Goal: Task Accomplishment & Management: Complete application form

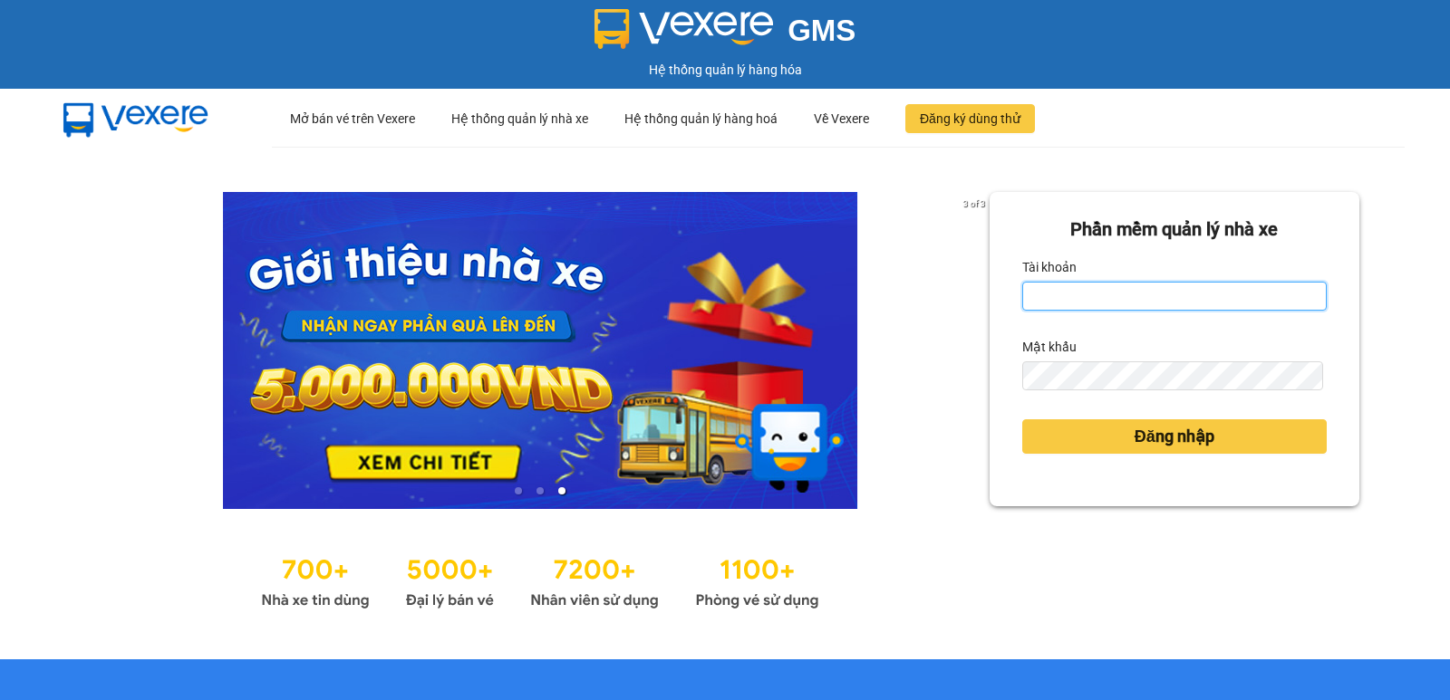
click at [1074, 296] on input "Tài khoản" at bounding box center [1174, 296] width 304 height 29
type input "diep.nhuquynh"
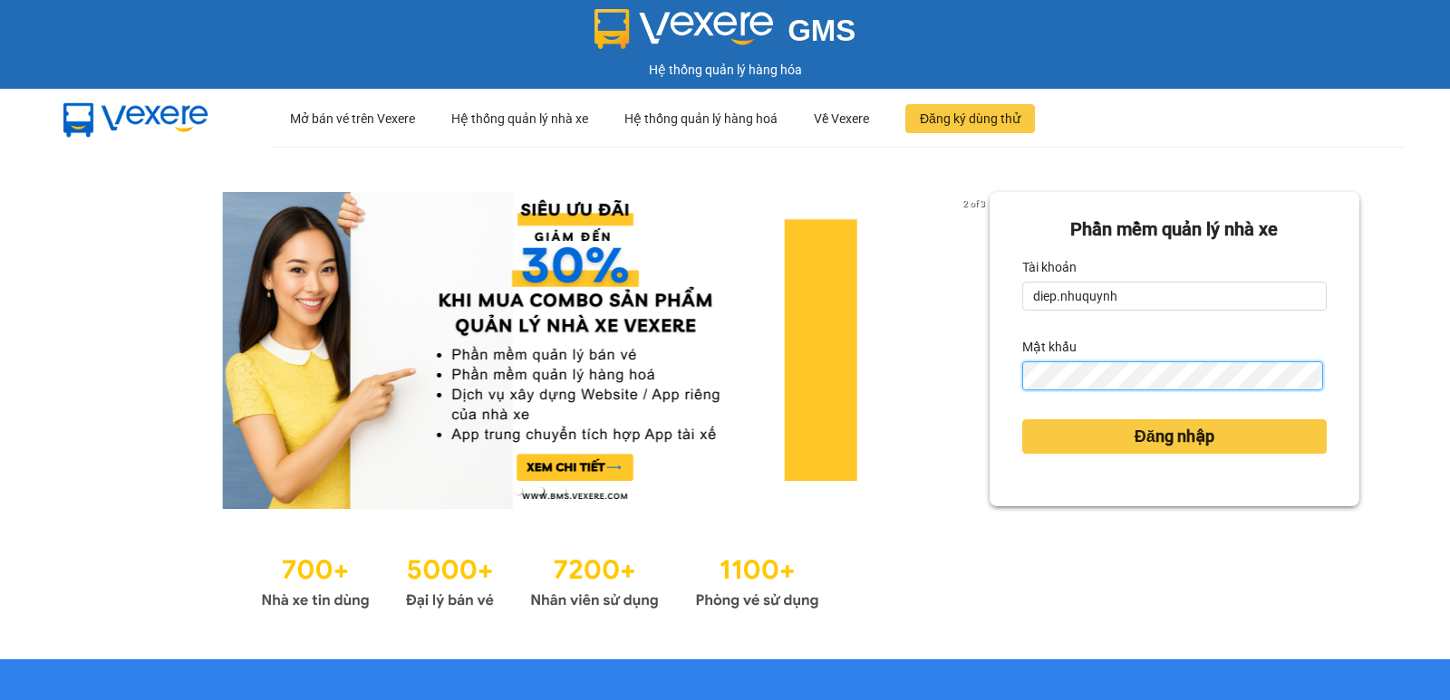
click at [1022, 419] on button "Đăng nhập" at bounding box center [1174, 436] width 304 height 34
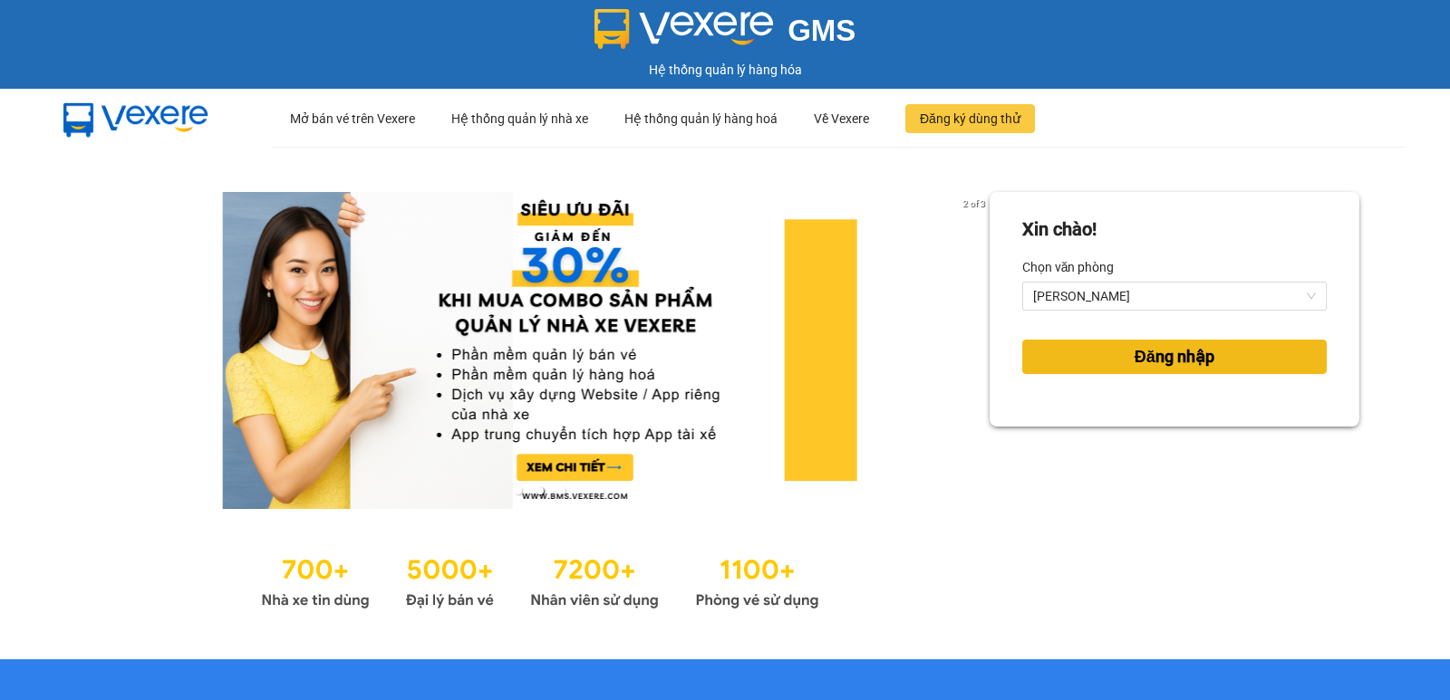
click at [1117, 354] on button "Đăng nhập" at bounding box center [1174, 357] width 304 height 34
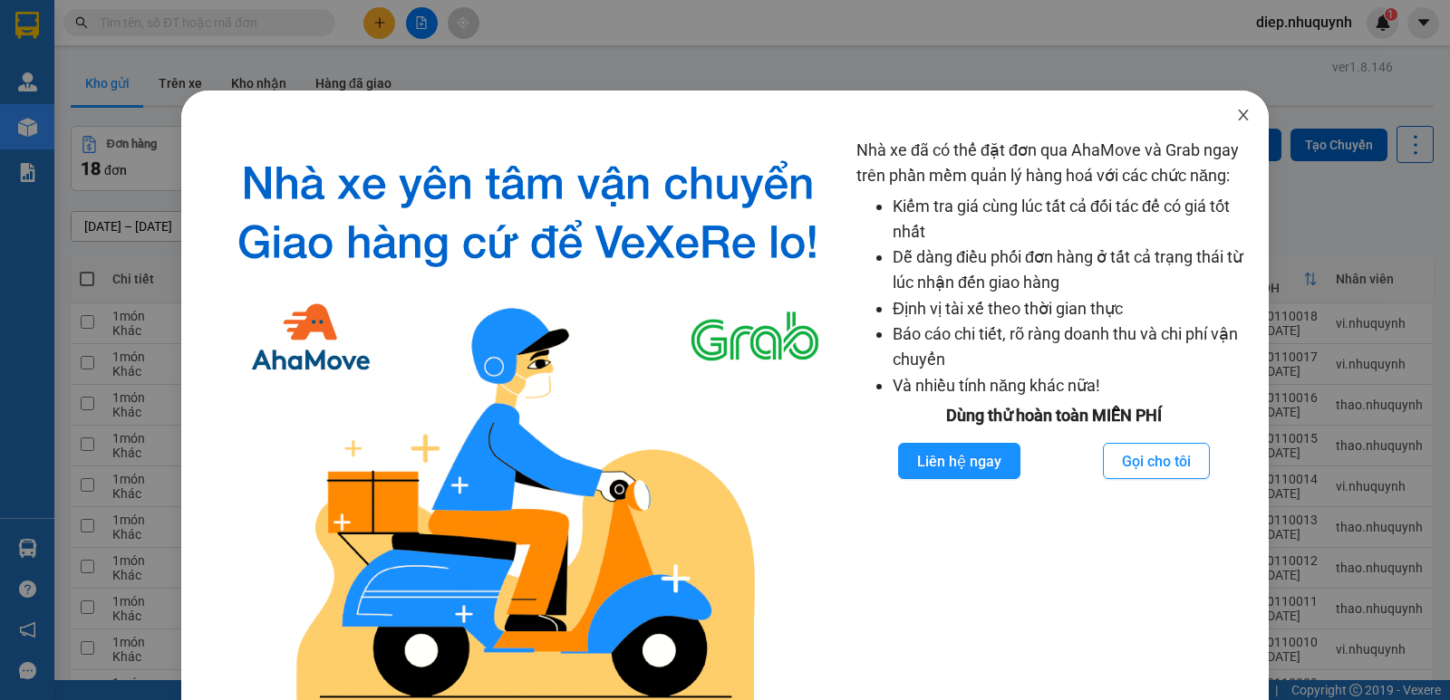
click at [1230, 123] on span "Close" at bounding box center [1243, 116] width 51 height 51
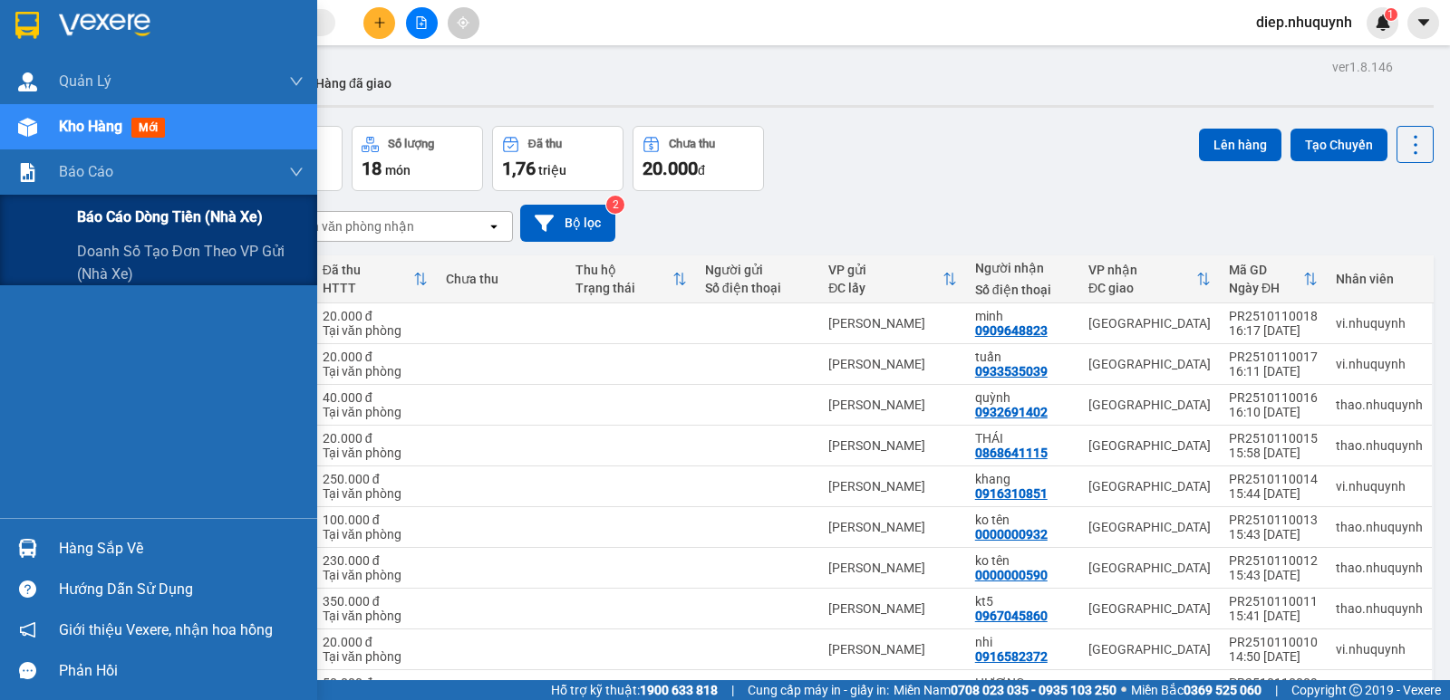
click at [155, 220] on span "Báo cáo dòng tiền (nhà xe)" at bounding box center [170, 217] width 186 height 23
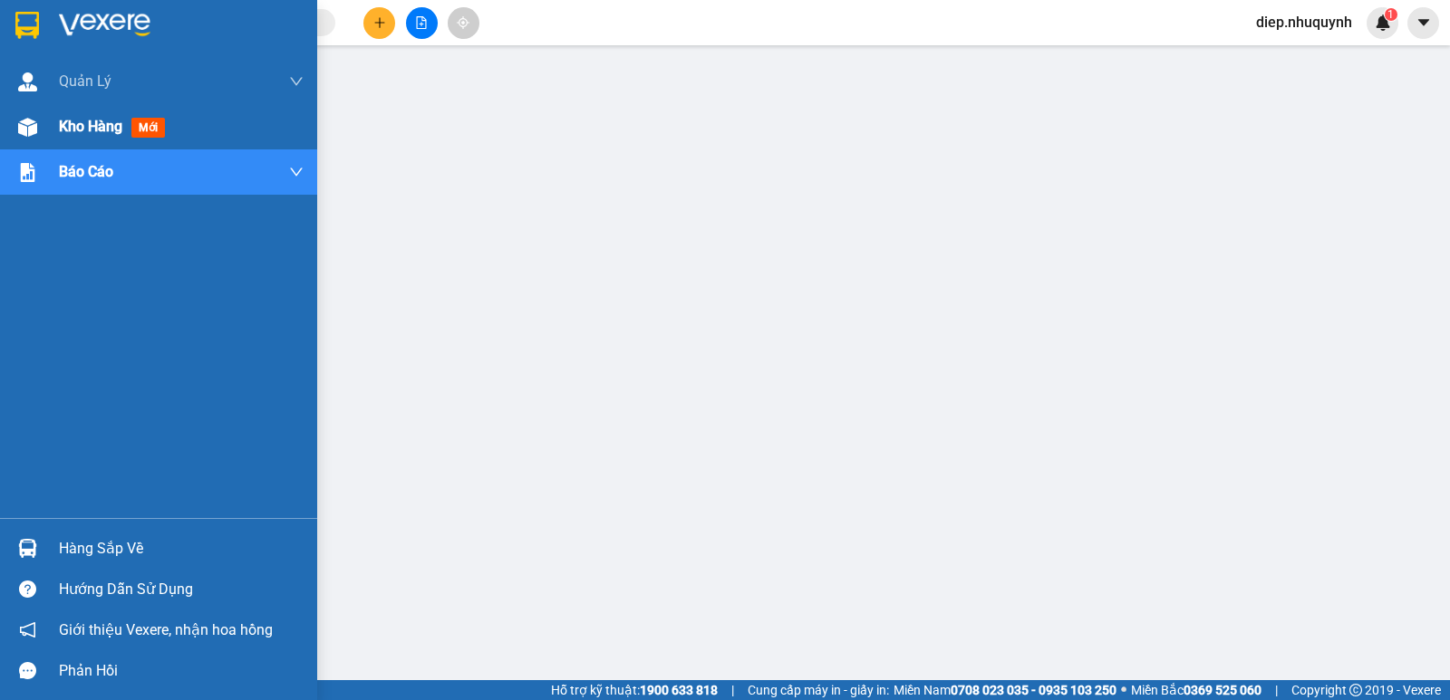
click at [95, 122] on span "Kho hàng" at bounding box center [90, 126] width 63 height 17
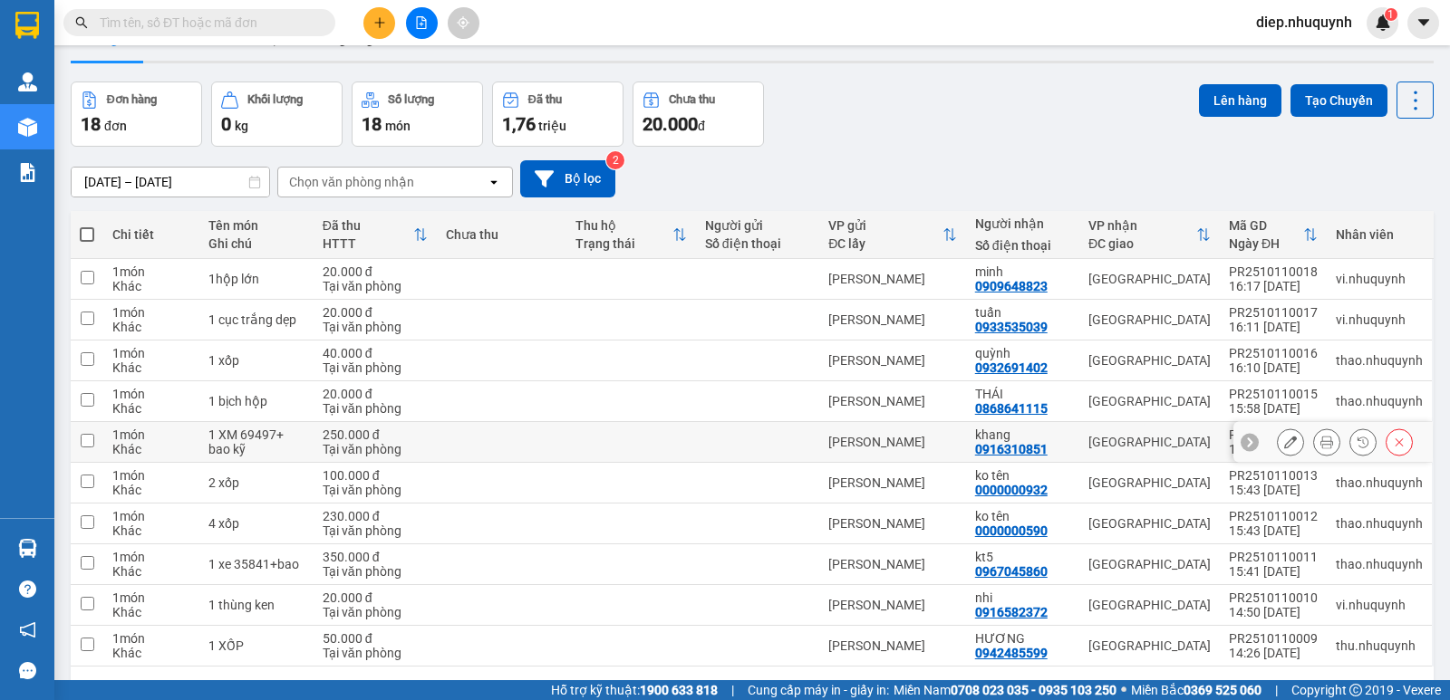
scroll to position [105, 0]
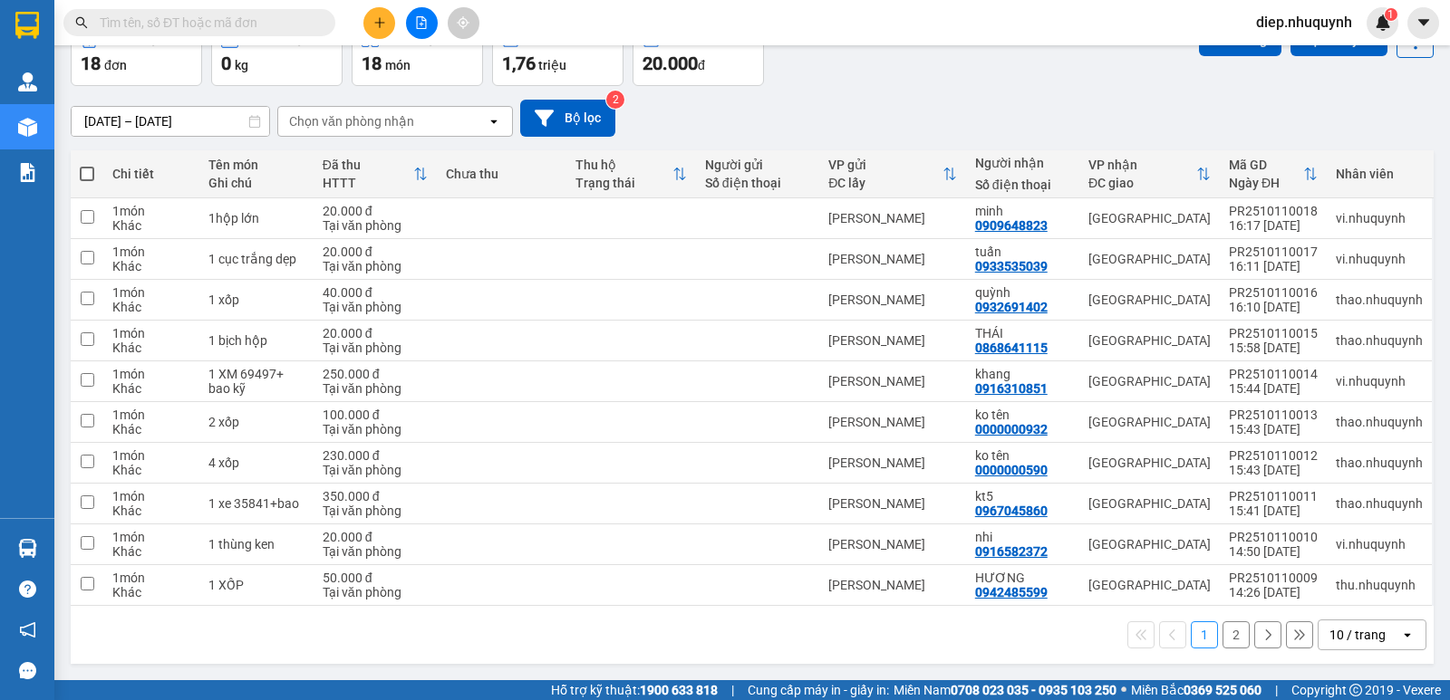
click at [1222, 638] on button "2" at bounding box center [1235, 635] width 27 height 27
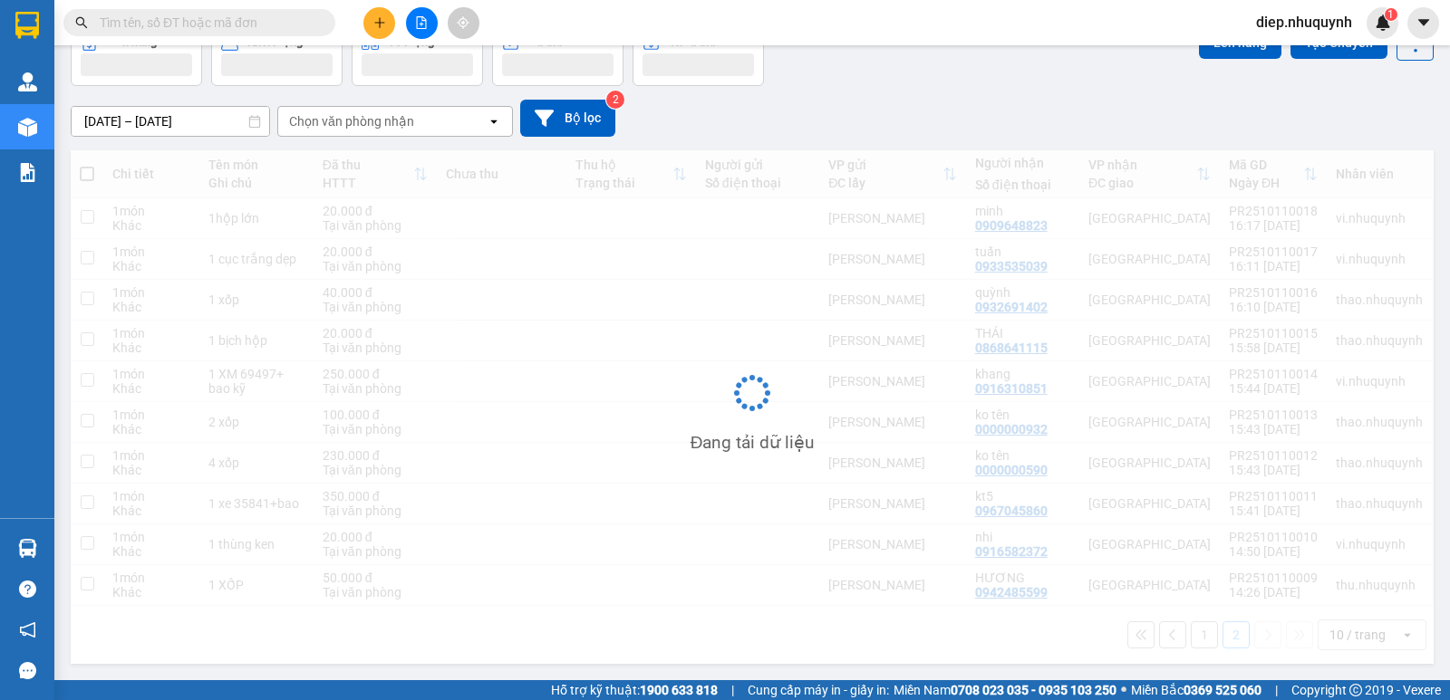
scroll to position [83, 0]
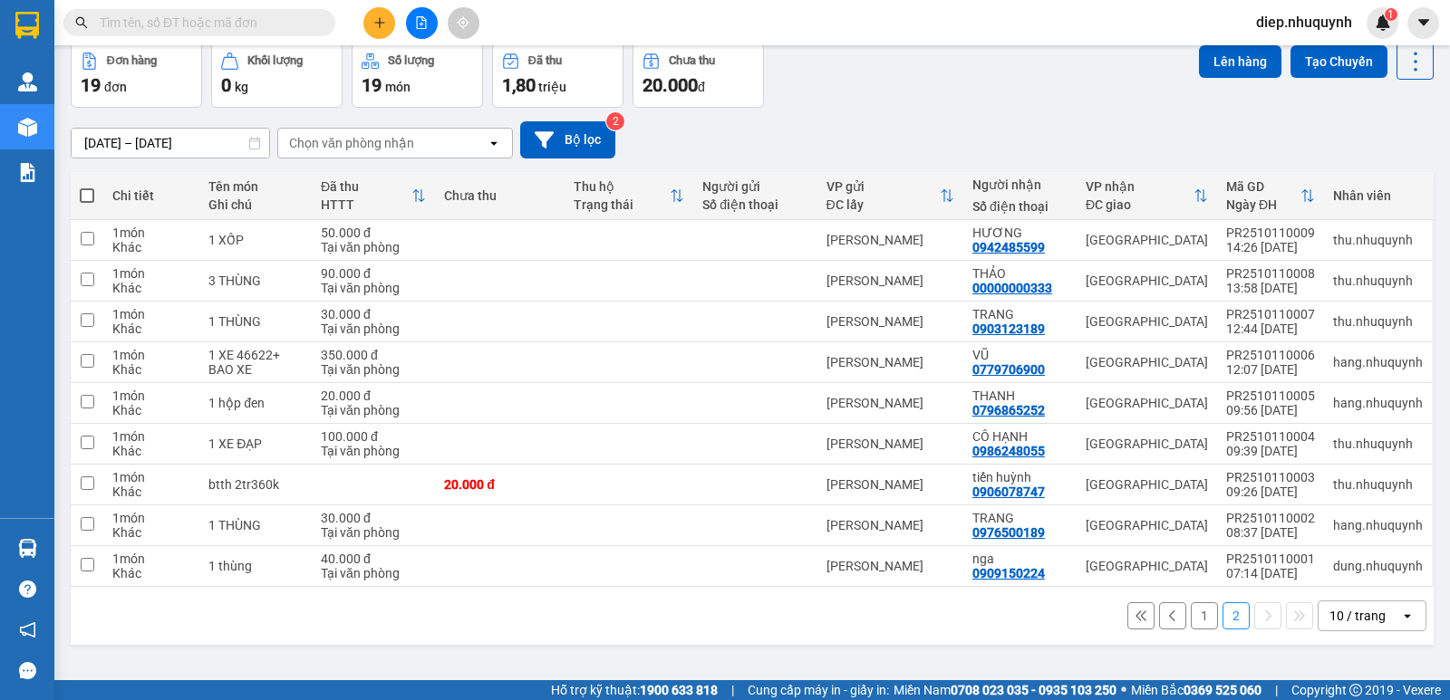
click at [388, 23] on button at bounding box center [379, 23] width 32 height 32
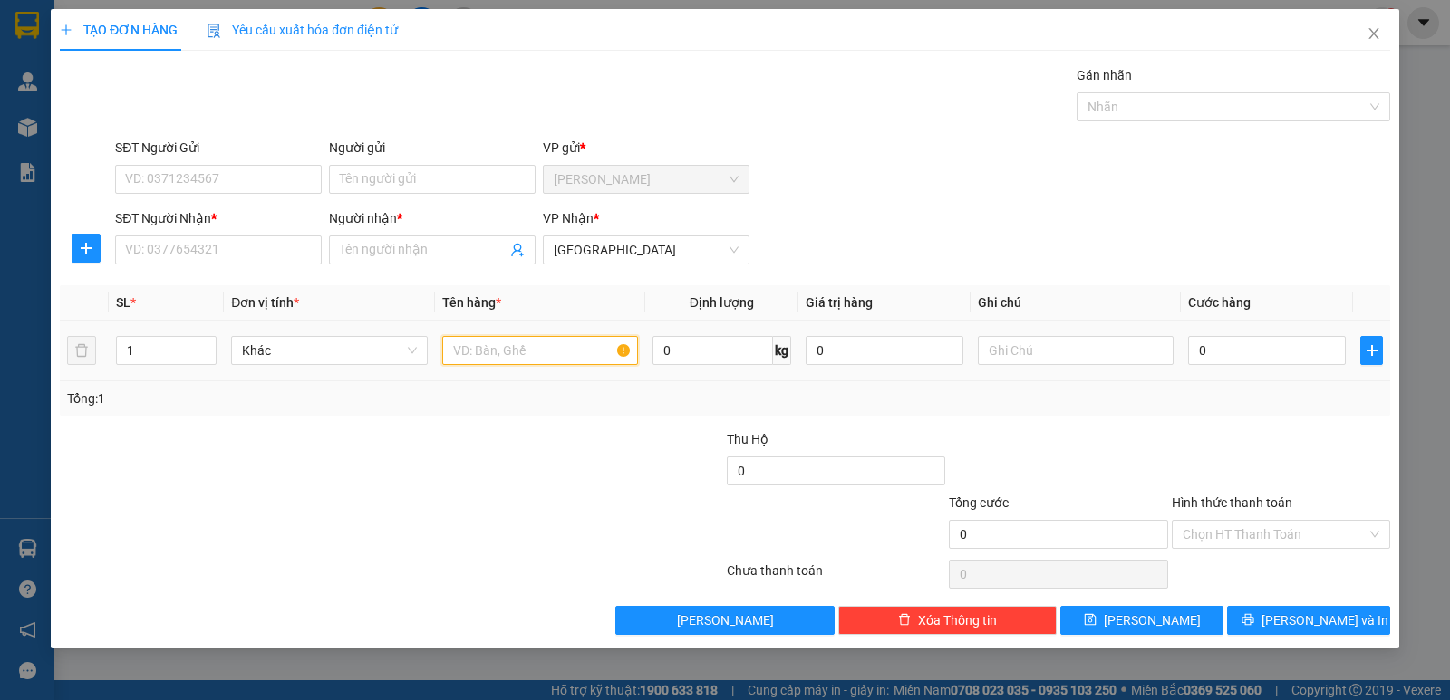
click at [503, 356] on input "text" at bounding box center [540, 350] width 196 height 29
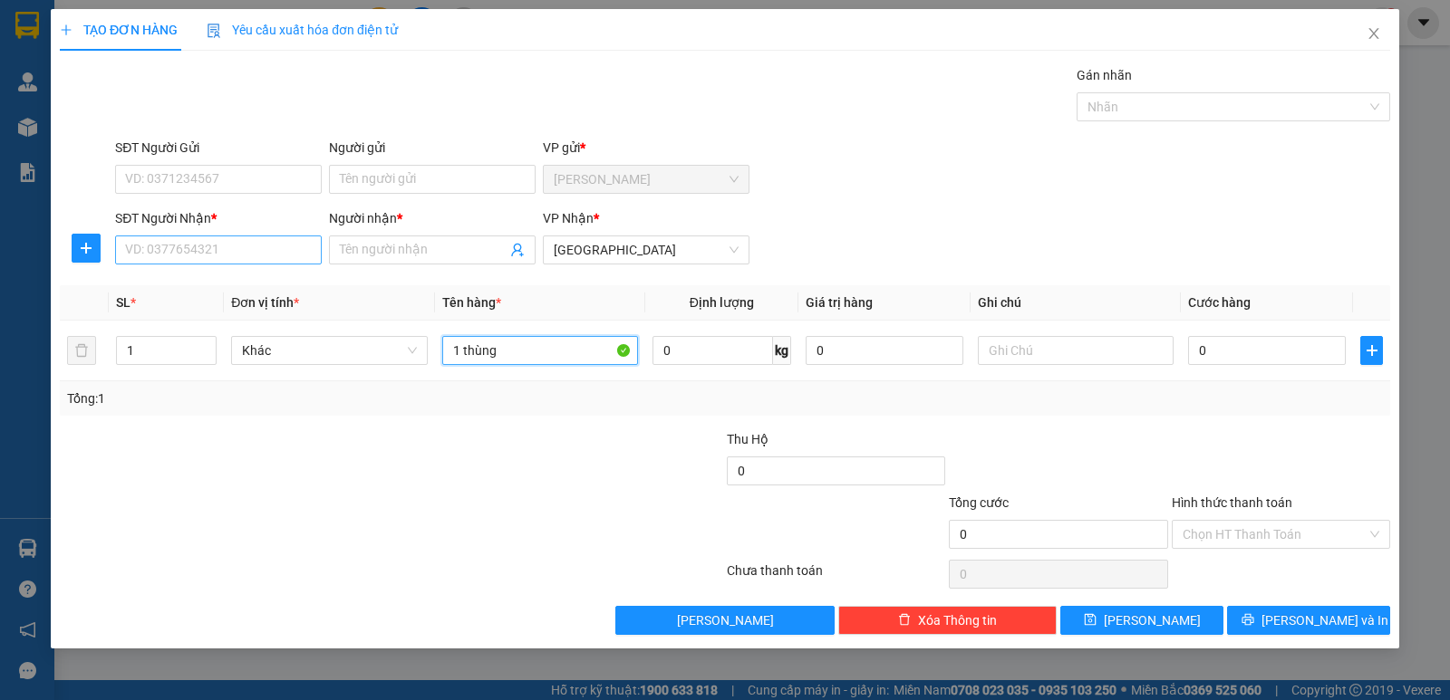
type input "1 thùng"
click at [253, 253] on input "SĐT Người Nhận *" at bounding box center [218, 250] width 207 height 29
type input "0394600735"
click at [367, 244] on input "Người nhận *" at bounding box center [423, 250] width 167 height 20
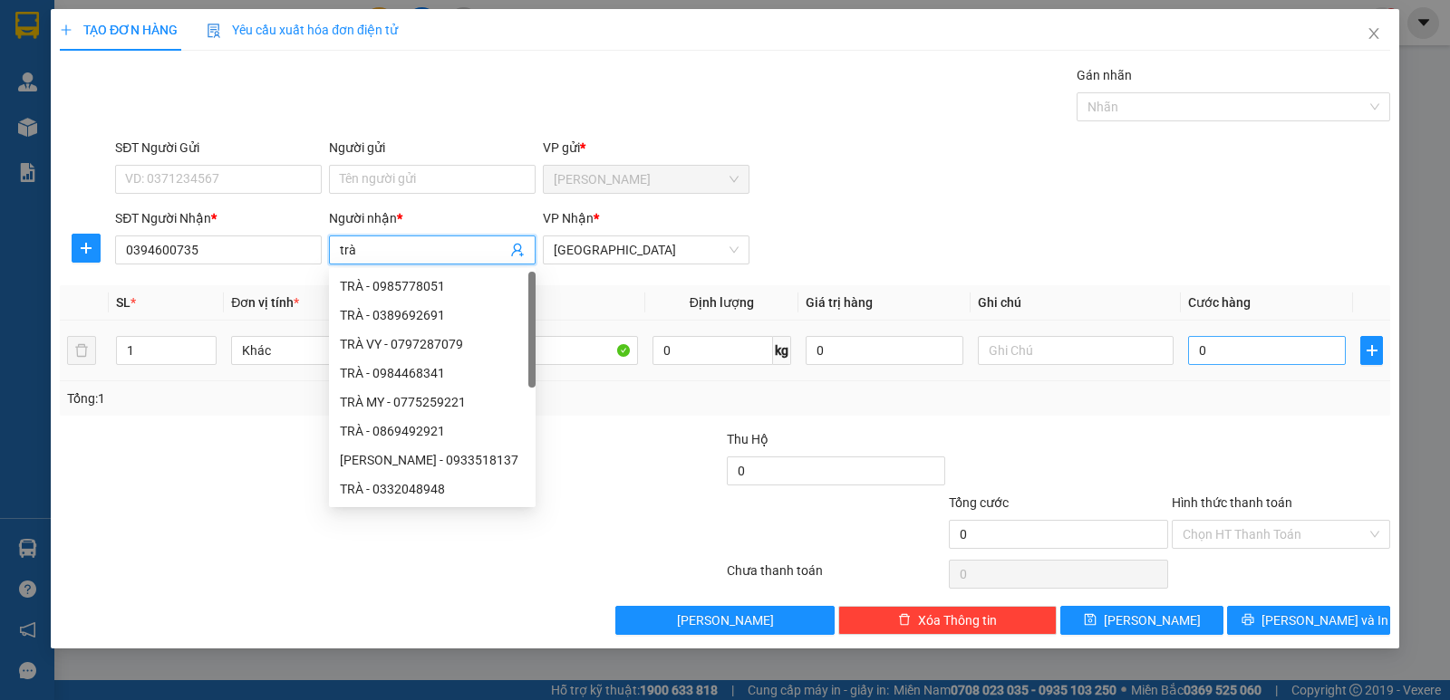
type input "trà"
click at [1218, 347] on input "0" at bounding box center [1267, 350] width 158 height 29
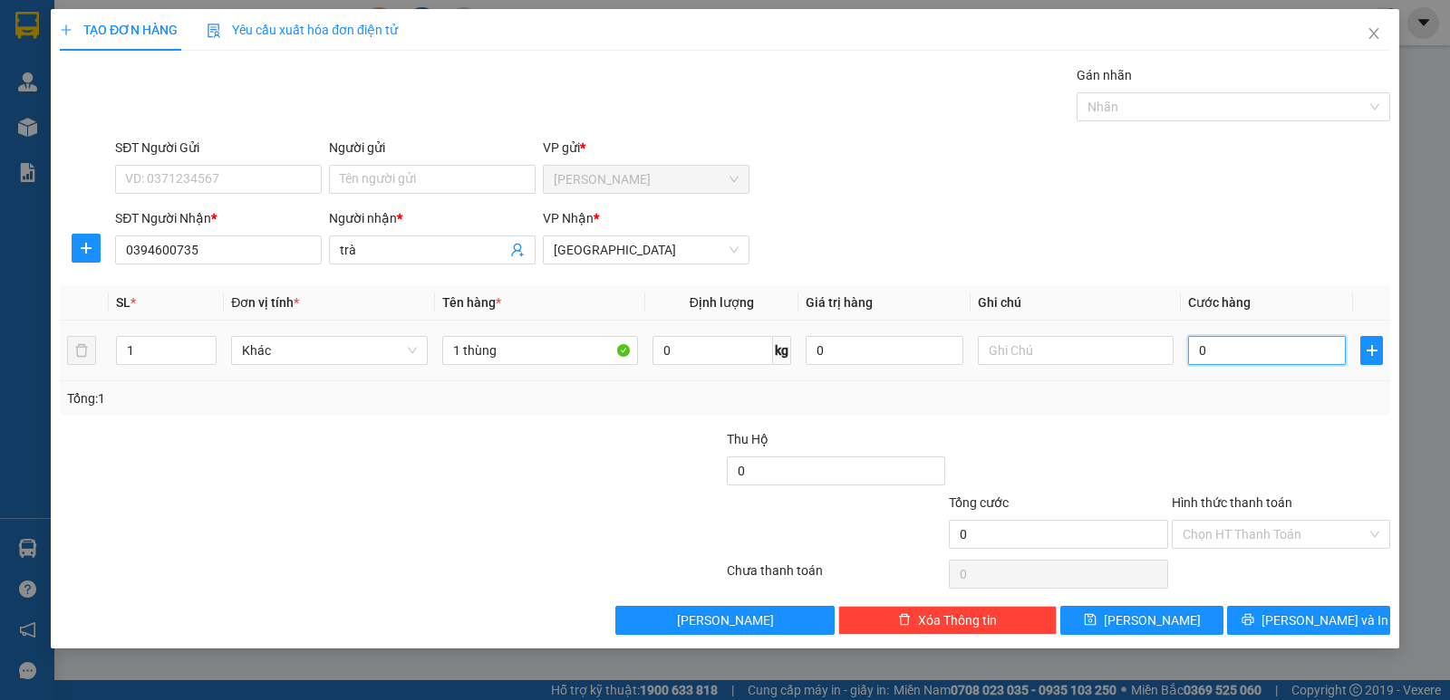
type input "3"
type input "30"
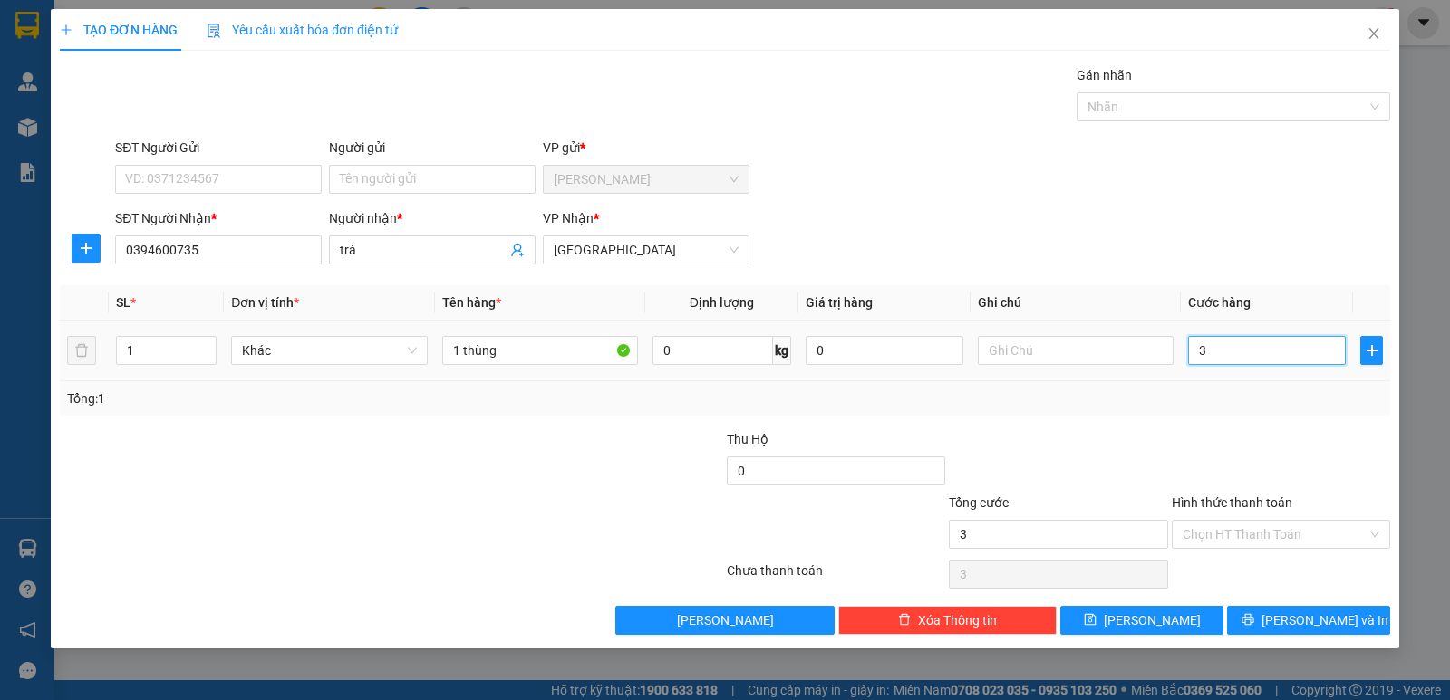
type input "30"
type input "30.000"
click at [1264, 533] on input "Hình thức thanh toán" at bounding box center [1274, 534] width 184 height 27
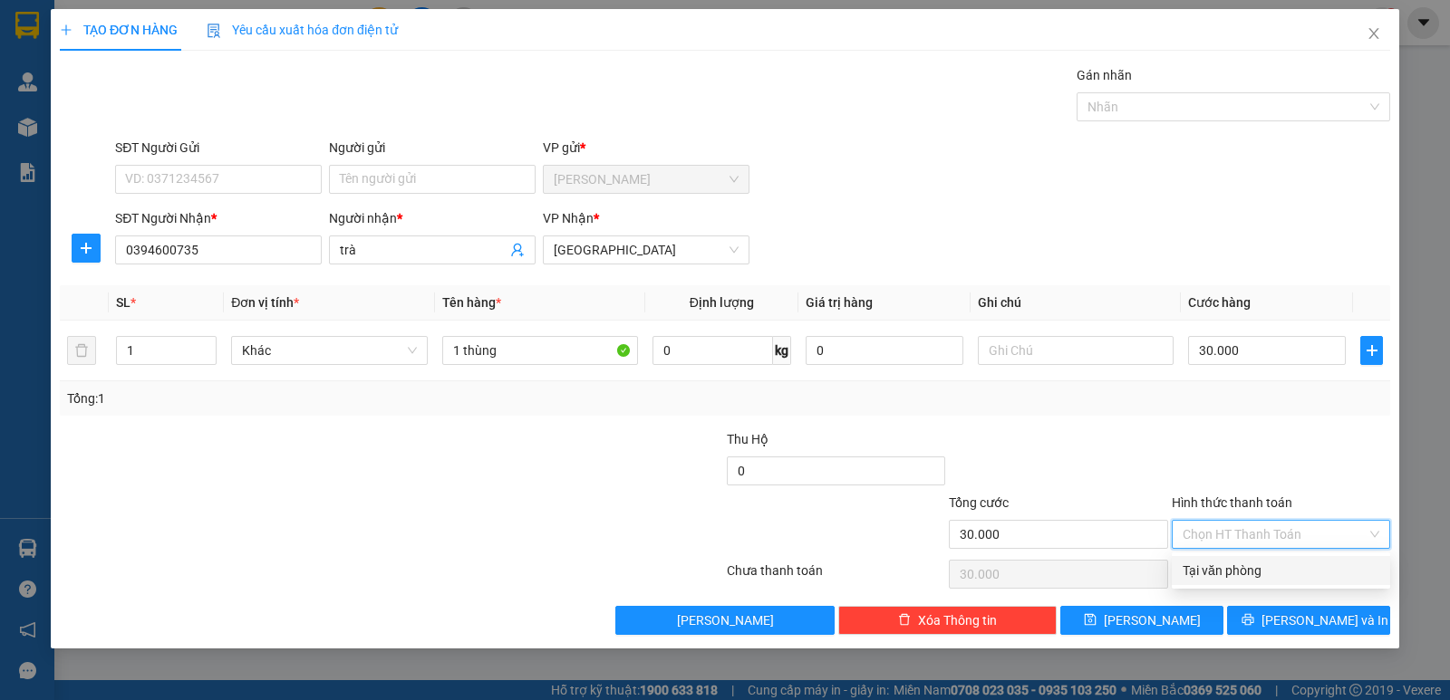
click at [1261, 572] on div "Tại văn phòng" at bounding box center [1280, 571] width 197 height 20
type input "0"
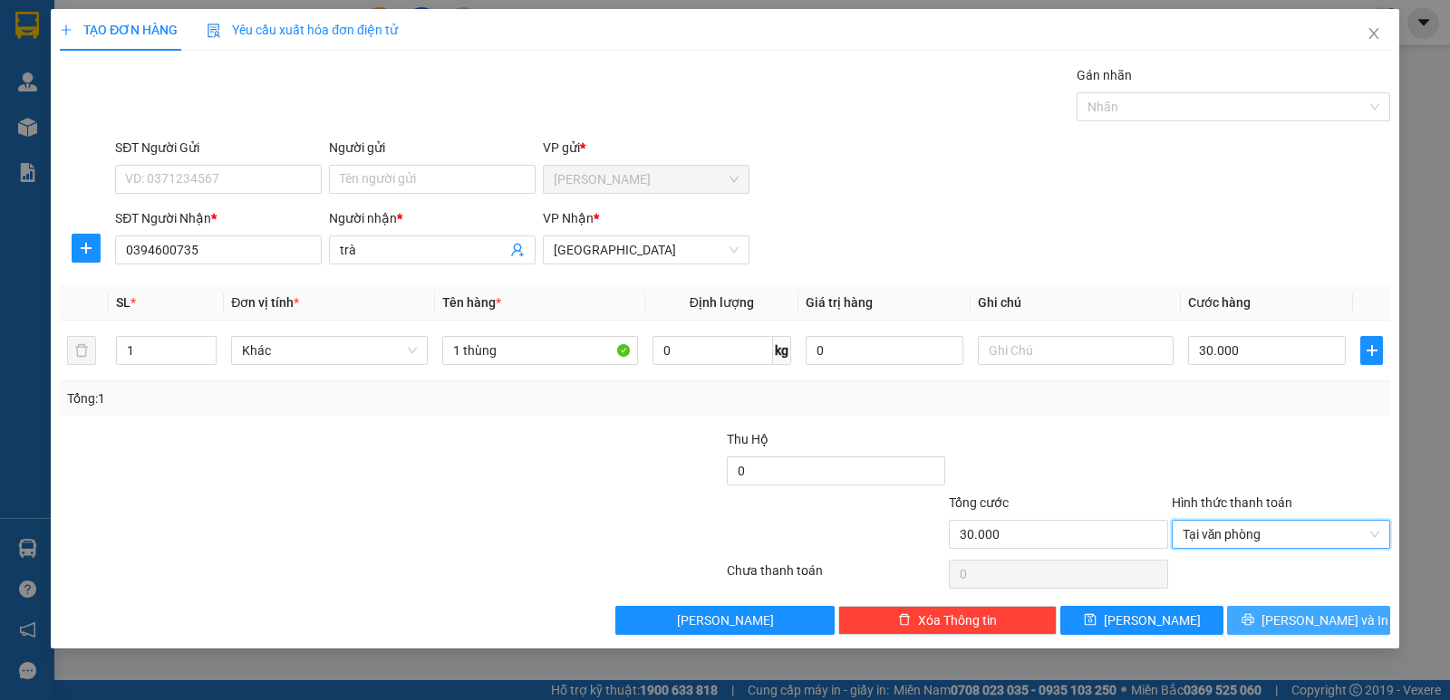
click at [1304, 624] on span "[PERSON_NAME] và In" at bounding box center [1324, 621] width 127 height 20
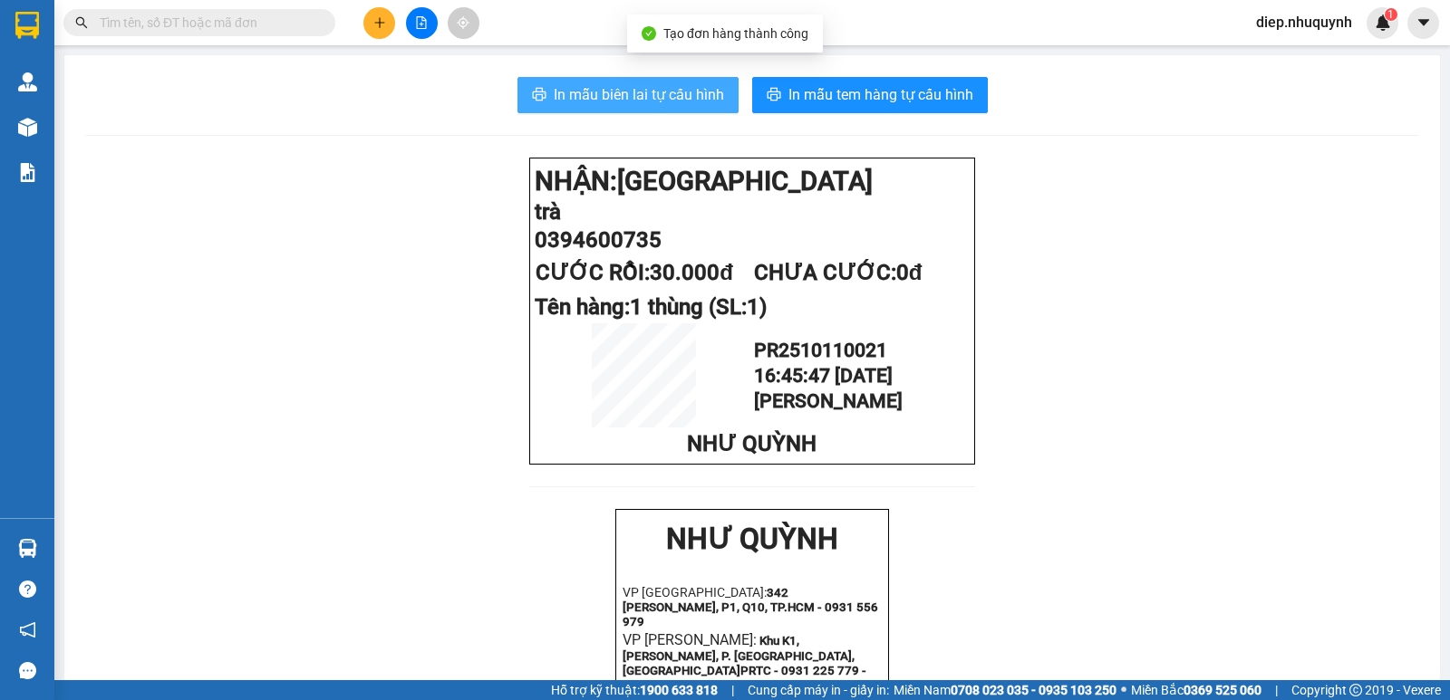
click at [620, 89] on span "In mẫu biên lai tự cấu hình" at bounding box center [639, 94] width 170 height 23
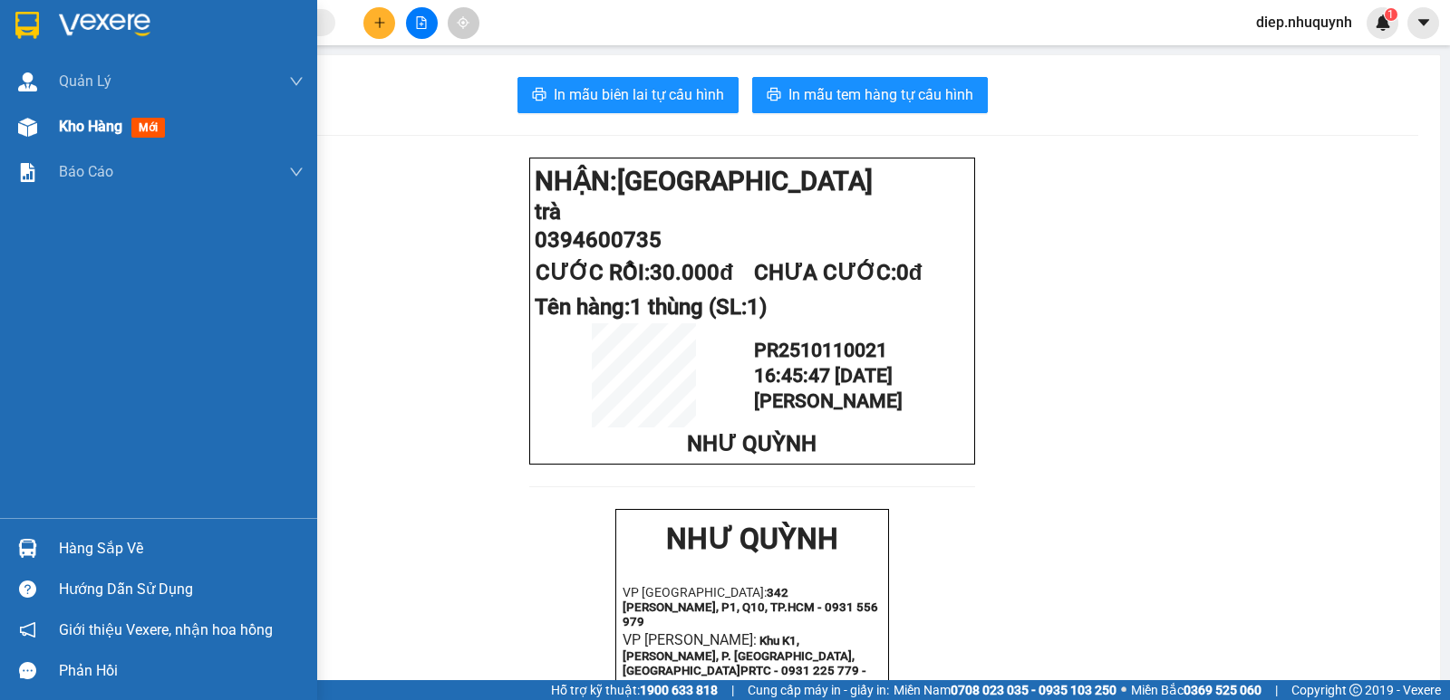
click at [87, 129] on span "Kho hàng" at bounding box center [90, 126] width 63 height 17
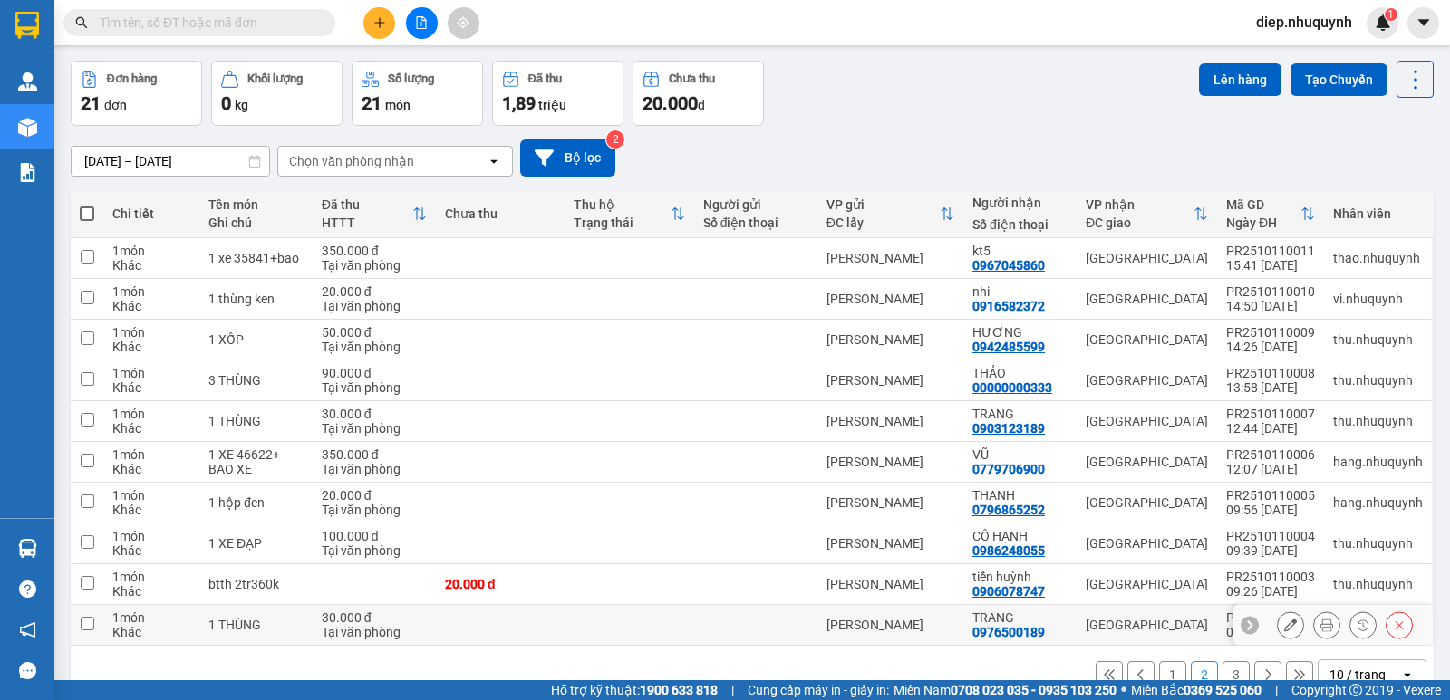
scroll to position [105, 0]
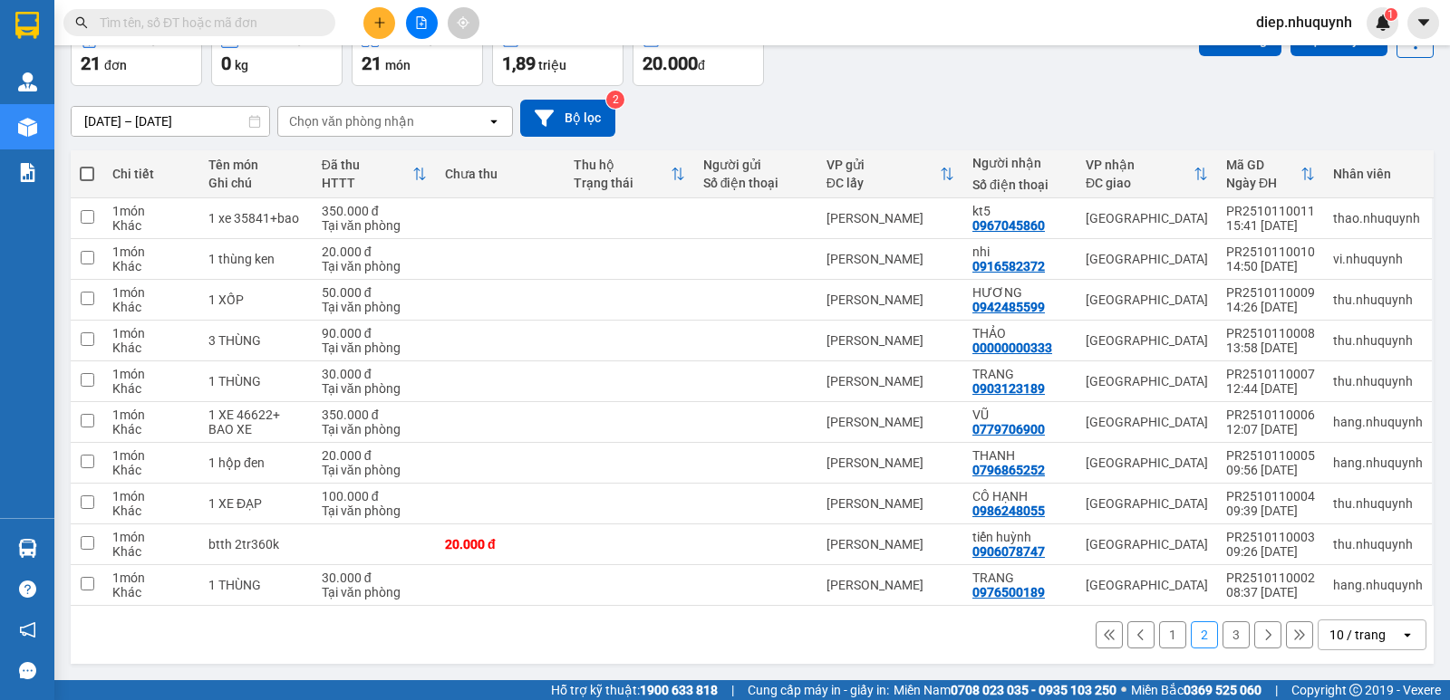
click at [1162, 632] on button "1" at bounding box center [1172, 635] width 27 height 27
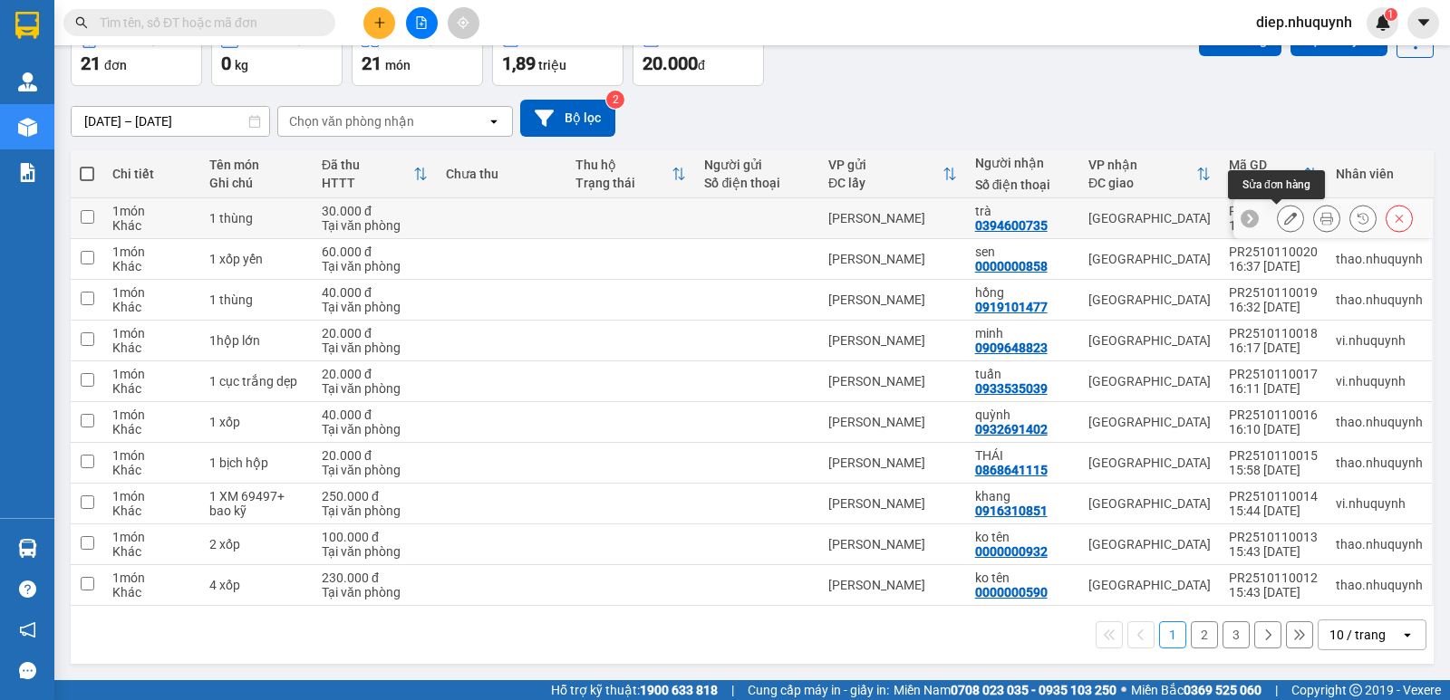
click at [1284, 221] on icon at bounding box center [1290, 218] width 13 height 13
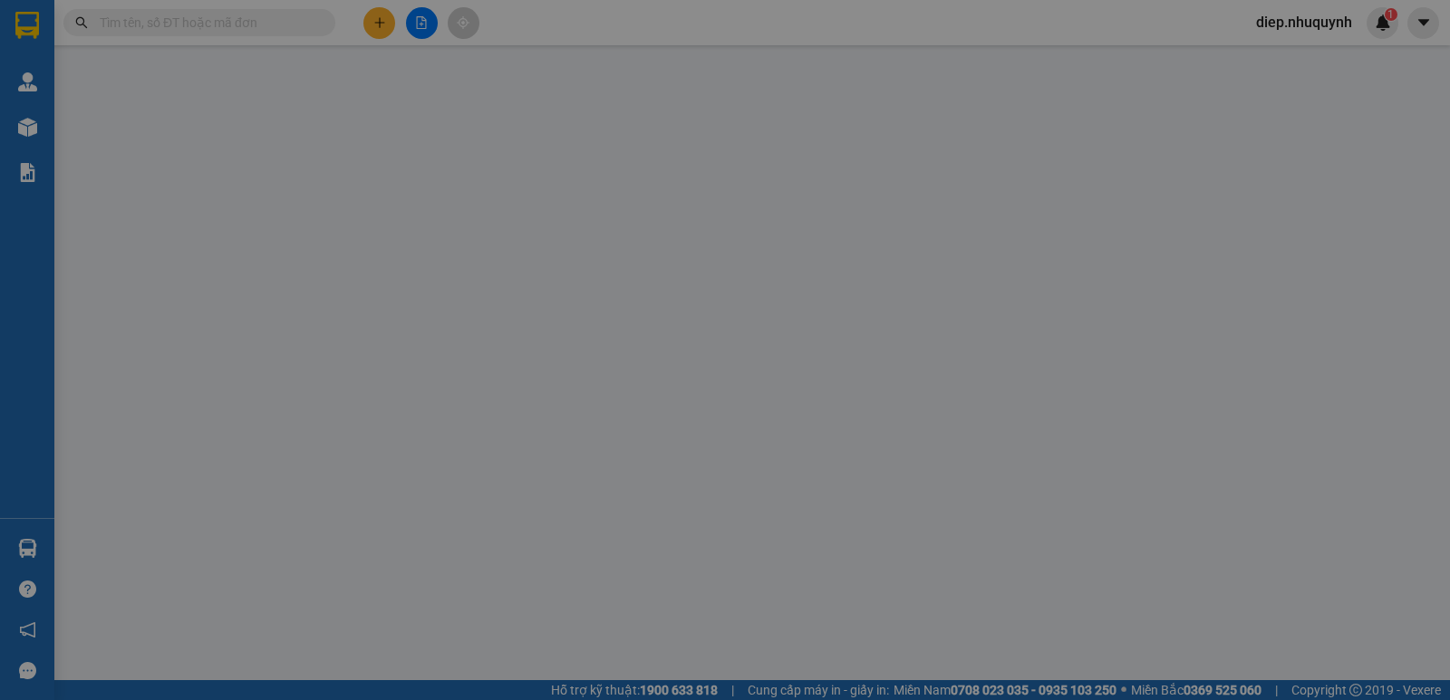
type input "0394600735"
type input "trà"
type input "30.000"
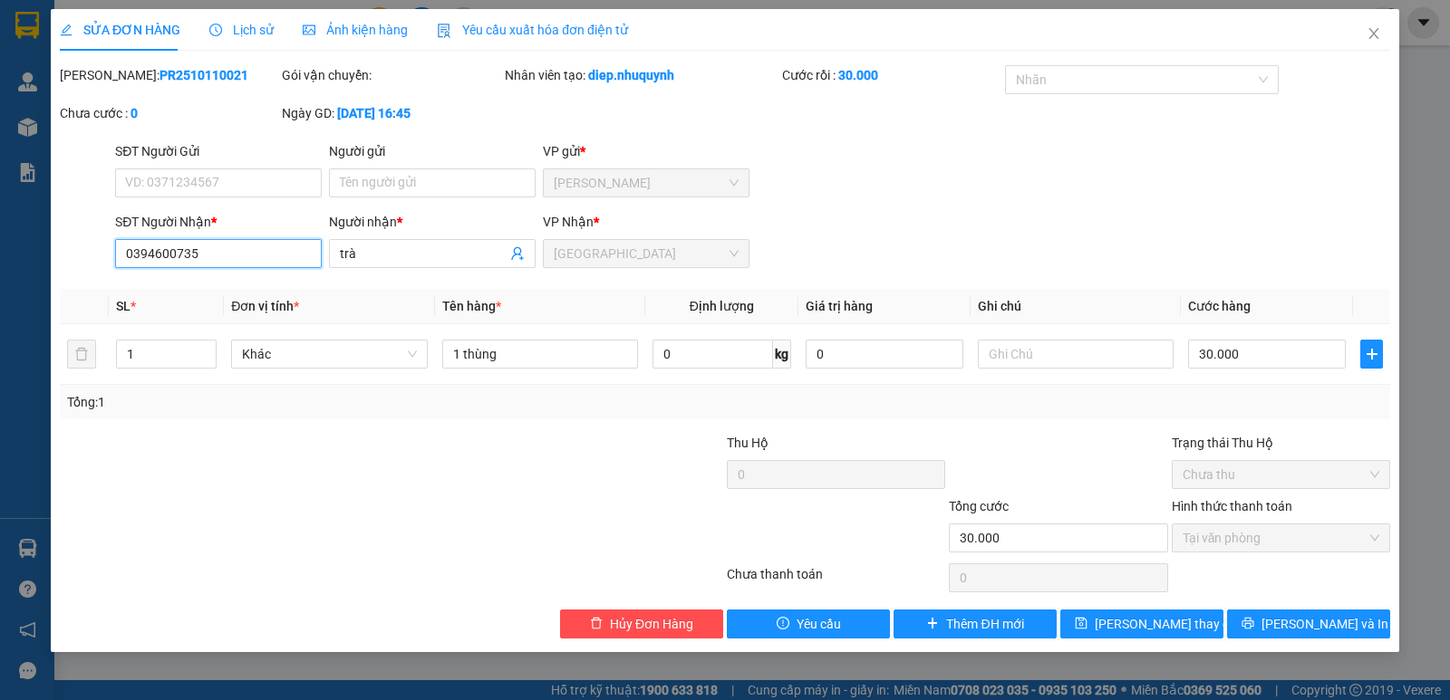
drag, startPoint x: 235, startPoint y: 256, endPoint x: 115, endPoint y: 242, distance: 120.4
click at [115, 242] on input "0394600735" at bounding box center [218, 253] width 207 height 29
type input "0965061927"
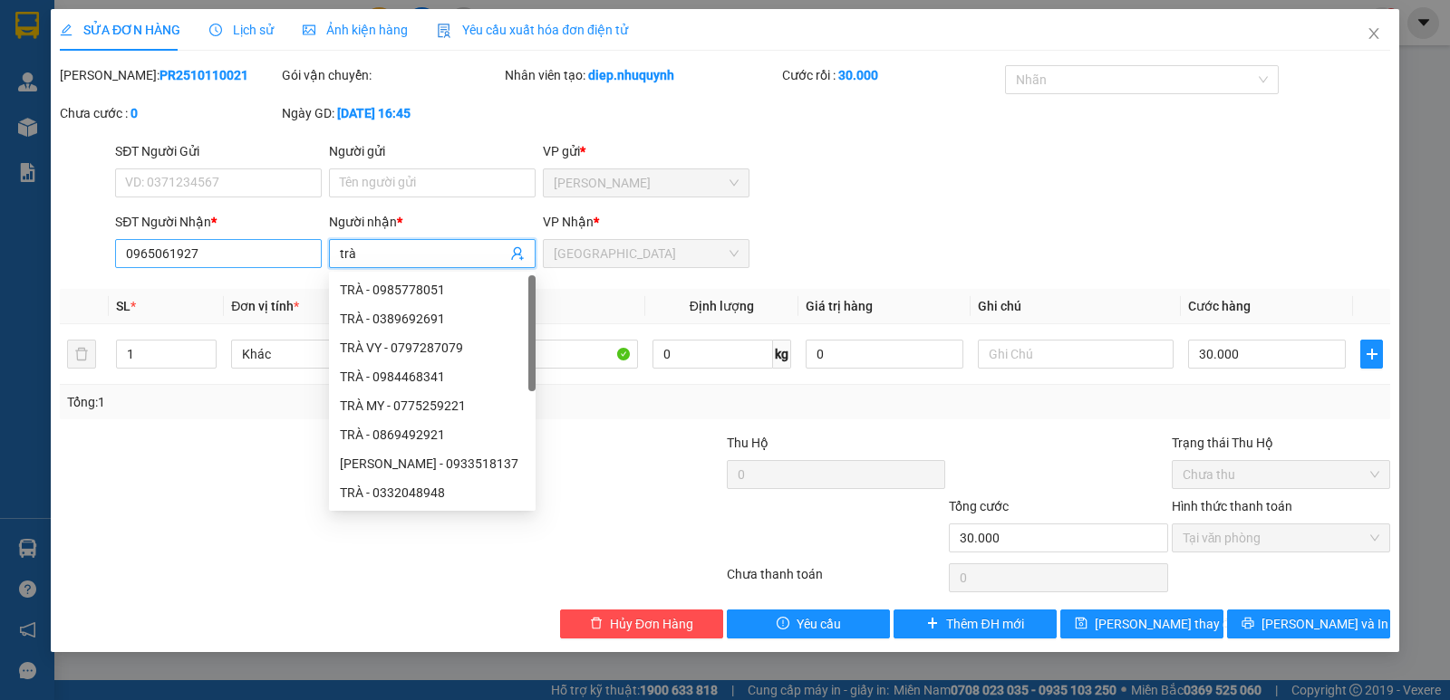
drag, startPoint x: 357, startPoint y: 256, endPoint x: 320, endPoint y: 256, distance: 37.1
click at [320, 256] on div "SĐT Người Nhận * 0965061927 Người nhận * trà VP Nhận * [GEOGRAPHIC_DATA]" at bounding box center [752, 243] width 1282 height 63
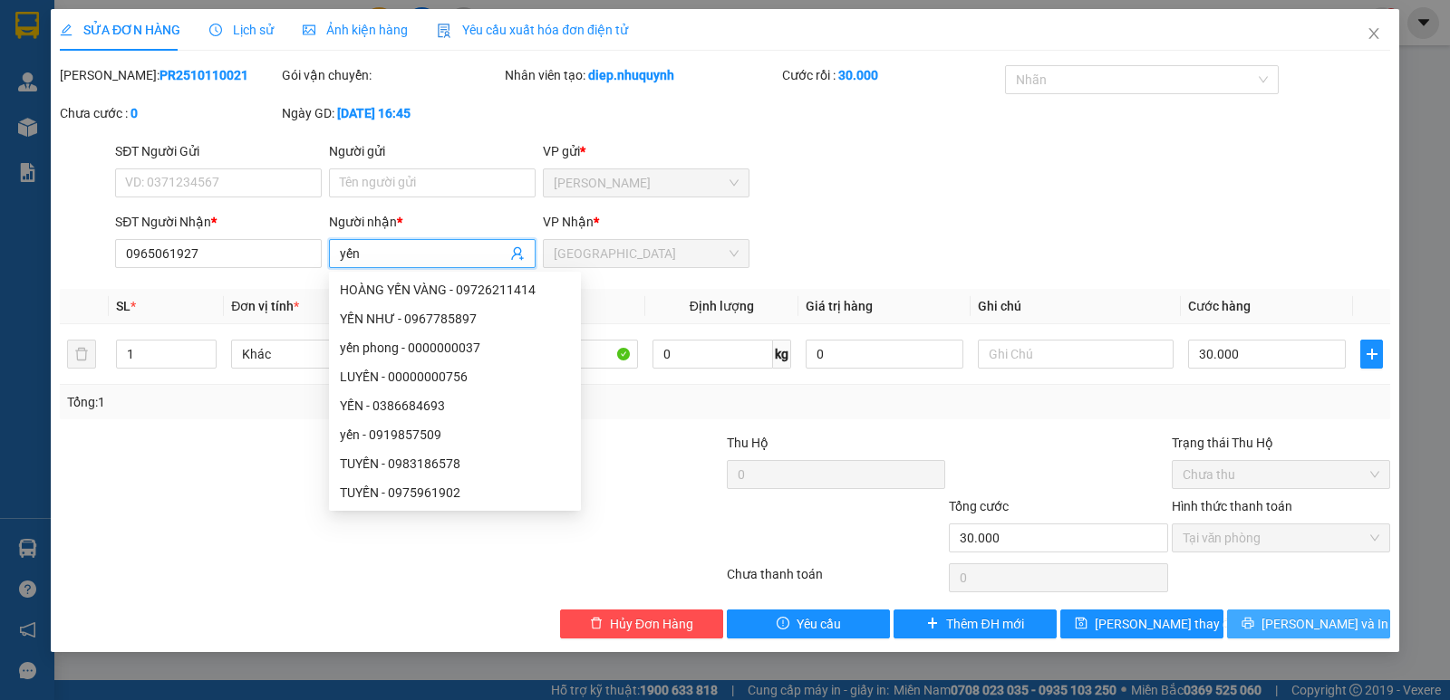
type input "yến"
click at [1303, 629] on span "[PERSON_NAME] và In" at bounding box center [1324, 624] width 127 height 20
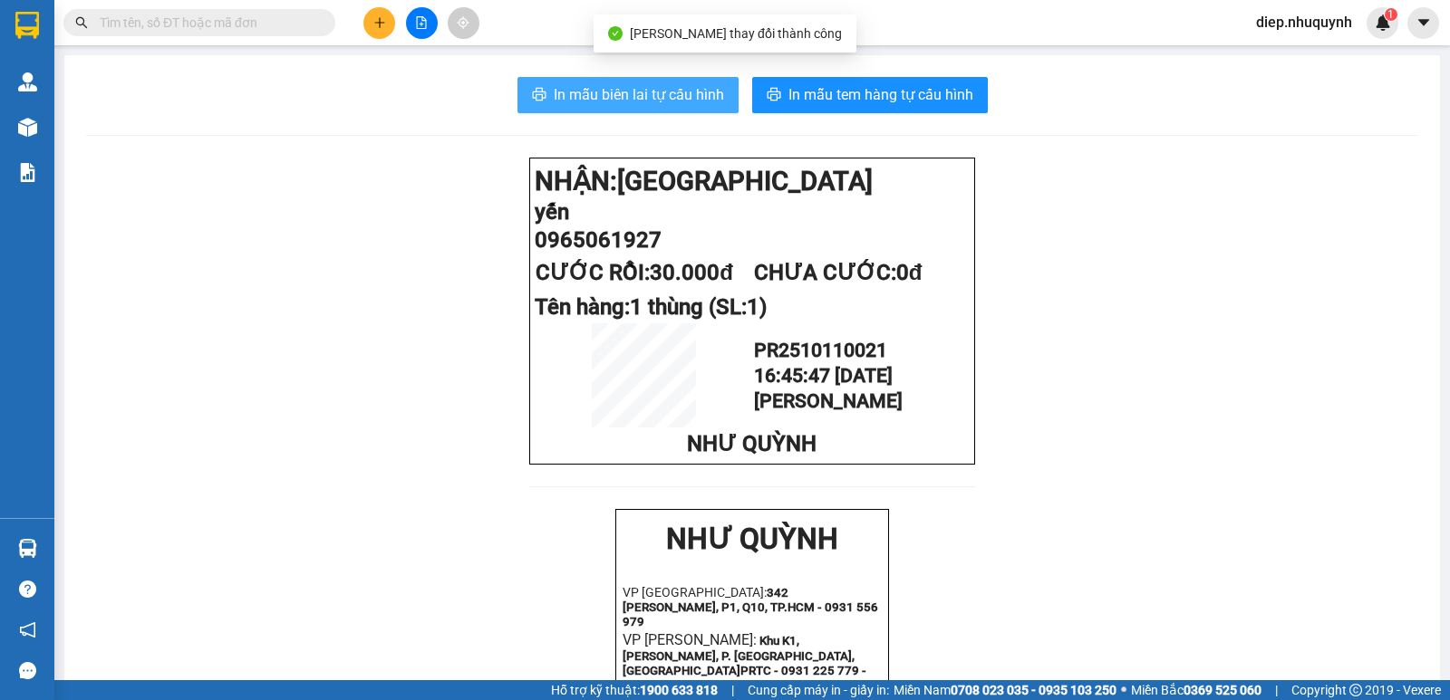
drag, startPoint x: 680, startPoint y: 100, endPoint x: 641, endPoint y: 119, distance: 43.4
click at [680, 99] on span "In mẫu biên lai tự cấu hình" at bounding box center [639, 94] width 170 height 23
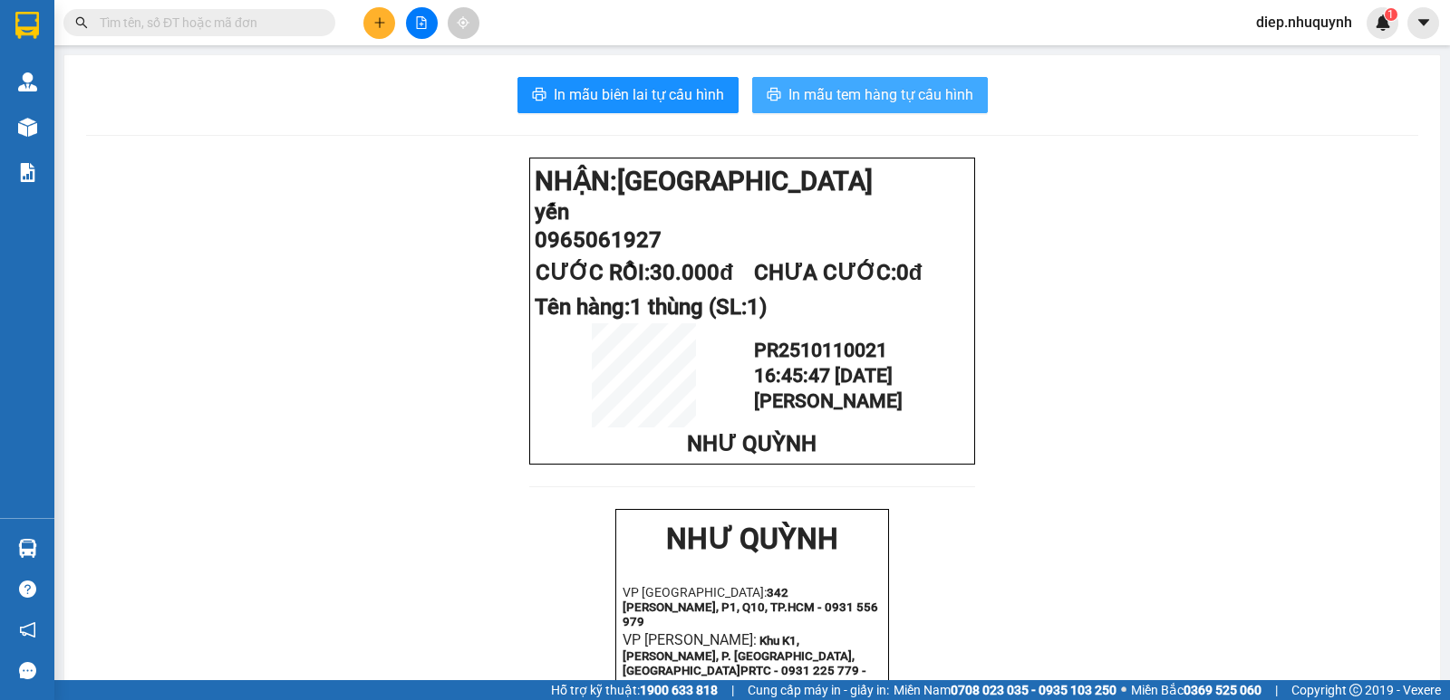
drag, startPoint x: 895, startPoint y: 95, endPoint x: 963, endPoint y: 208, distance: 132.1
click at [898, 100] on span "In mẫu tem hàng tự cấu hình" at bounding box center [880, 94] width 185 height 23
click at [187, 34] on span at bounding box center [199, 22] width 272 height 27
click at [196, 28] on input "text" at bounding box center [207, 23] width 214 height 20
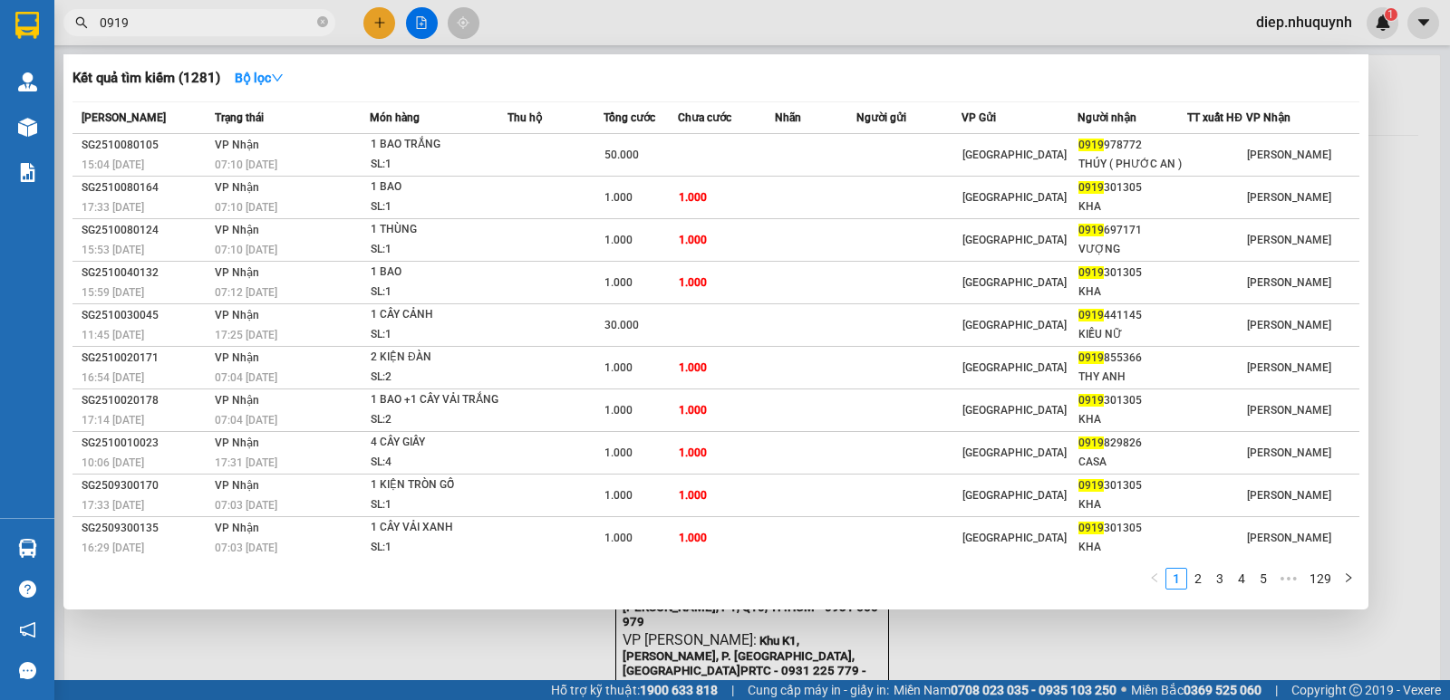
drag, startPoint x: 181, startPoint y: 27, endPoint x: 82, endPoint y: 17, distance: 100.2
click at [82, 17] on div "0919" at bounding box center [176, 22] width 353 height 27
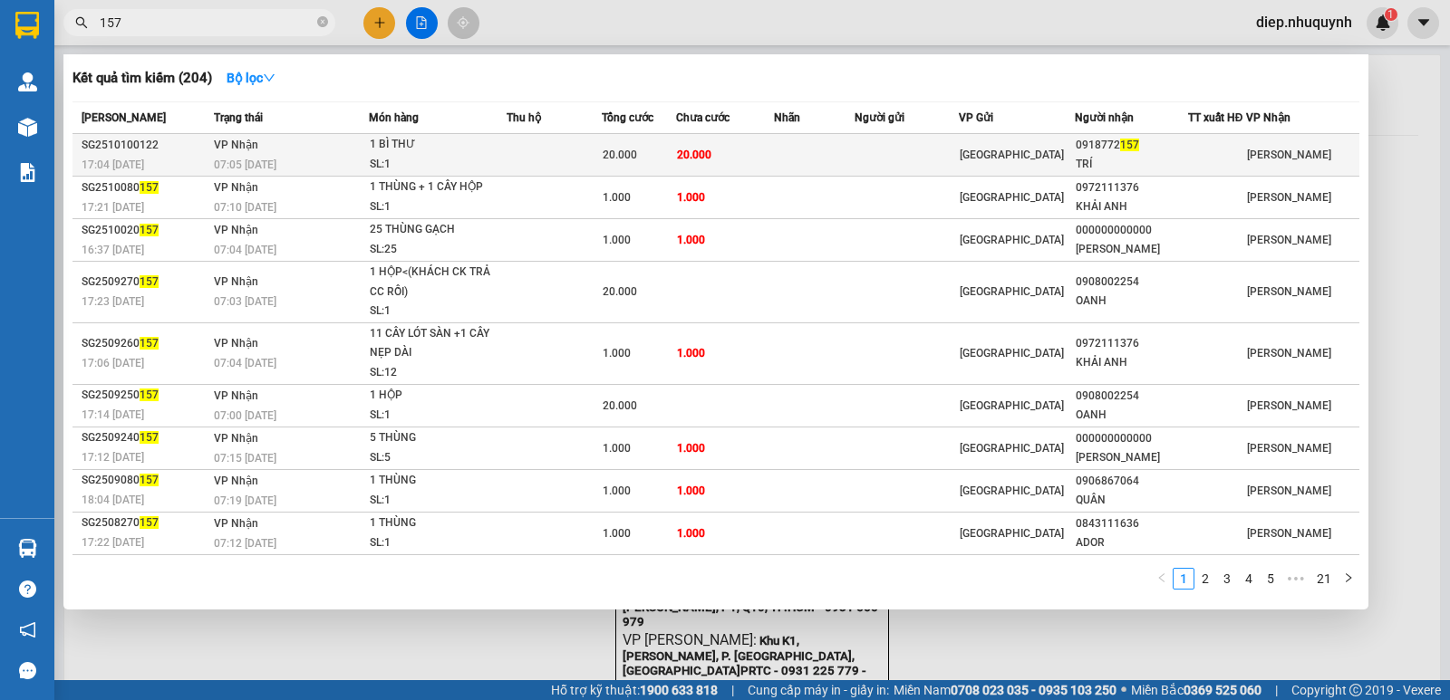
type input "157"
click at [758, 169] on td "20.000" at bounding box center [725, 155] width 98 height 43
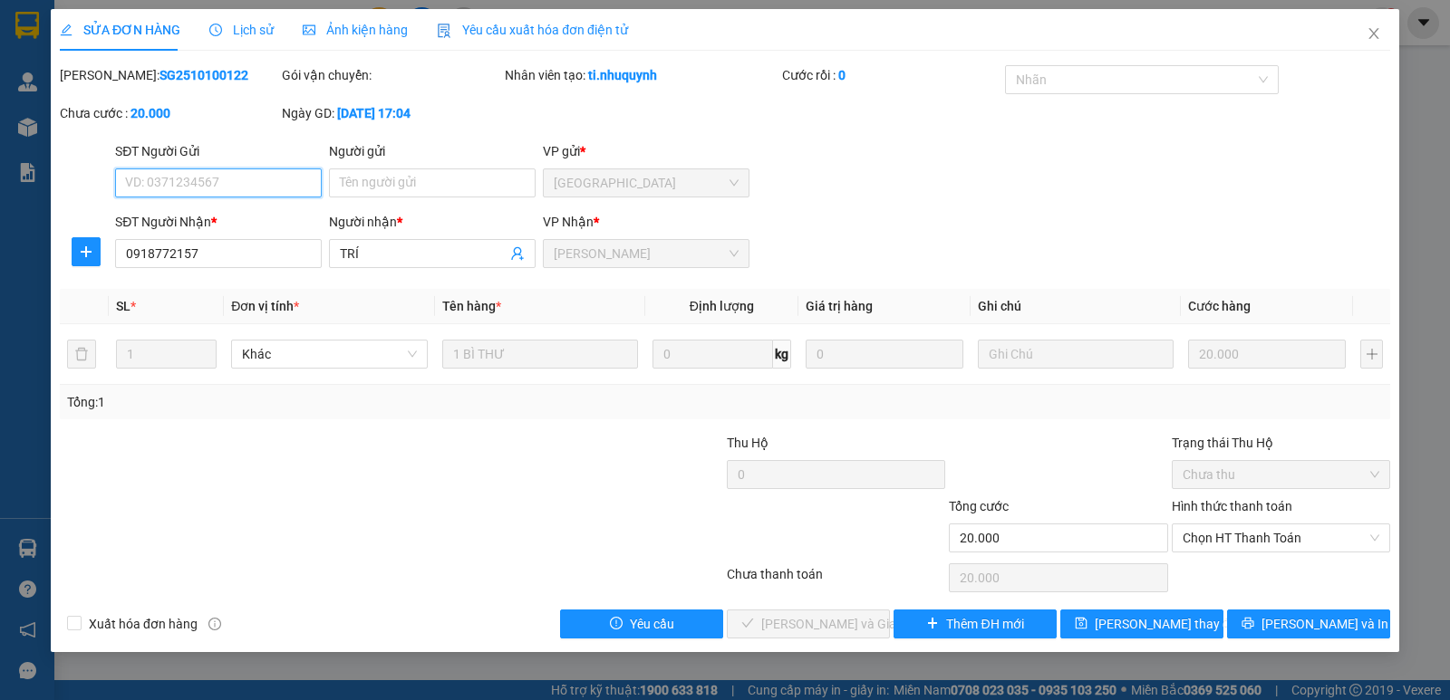
type input "0918772157"
type input "TRÍ"
type input "20.000"
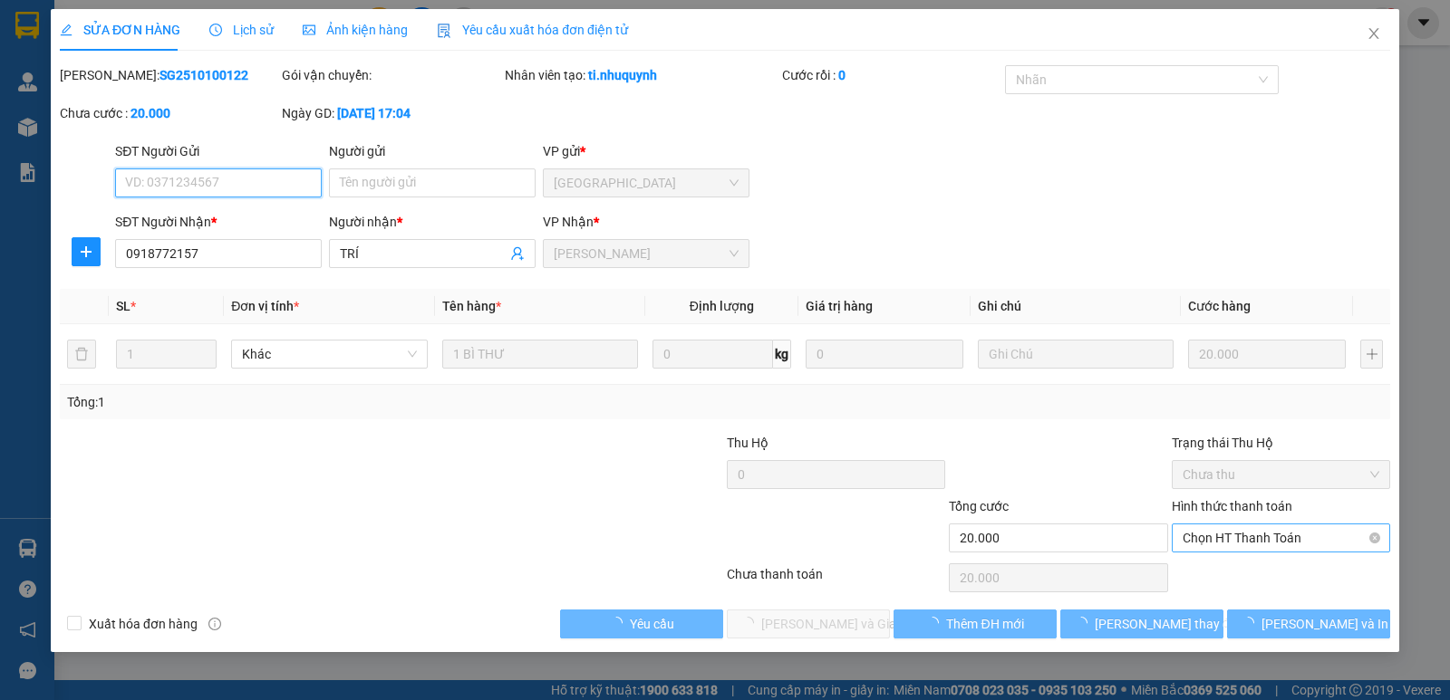
click at [1254, 543] on span "Chọn HT Thanh Toán" at bounding box center [1280, 538] width 197 height 27
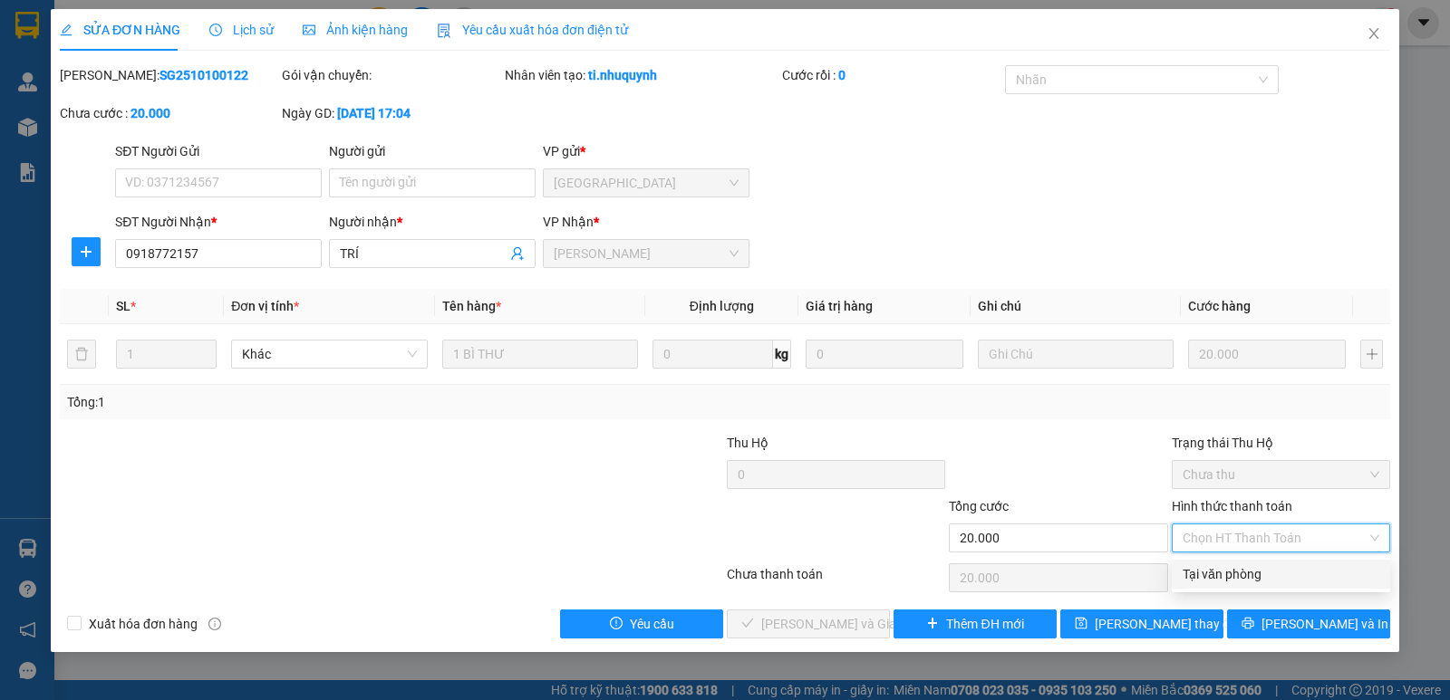
click at [1238, 574] on div "Tại văn phòng" at bounding box center [1280, 574] width 197 height 20
type input "0"
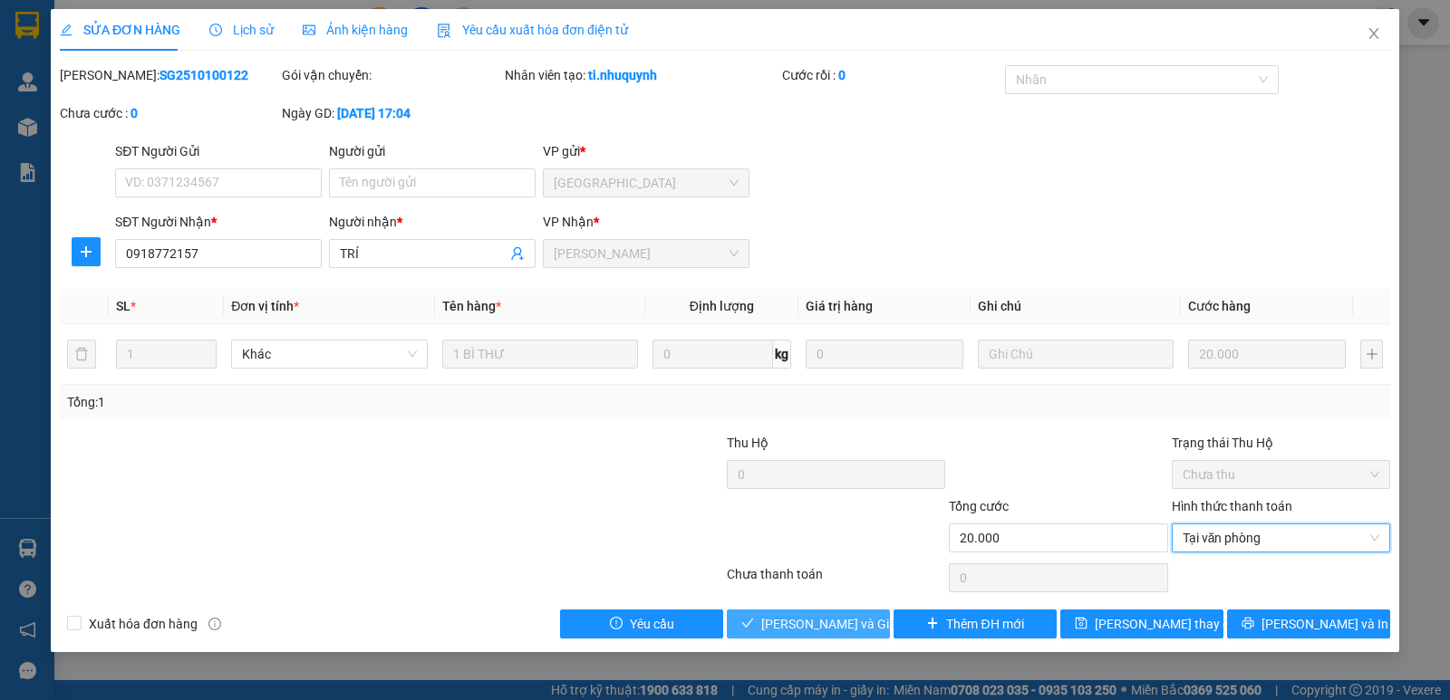
click at [844, 624] on span "[PERSON_NAME] và Giao hàng" at bounding box center [848, 624] width 174 height 20
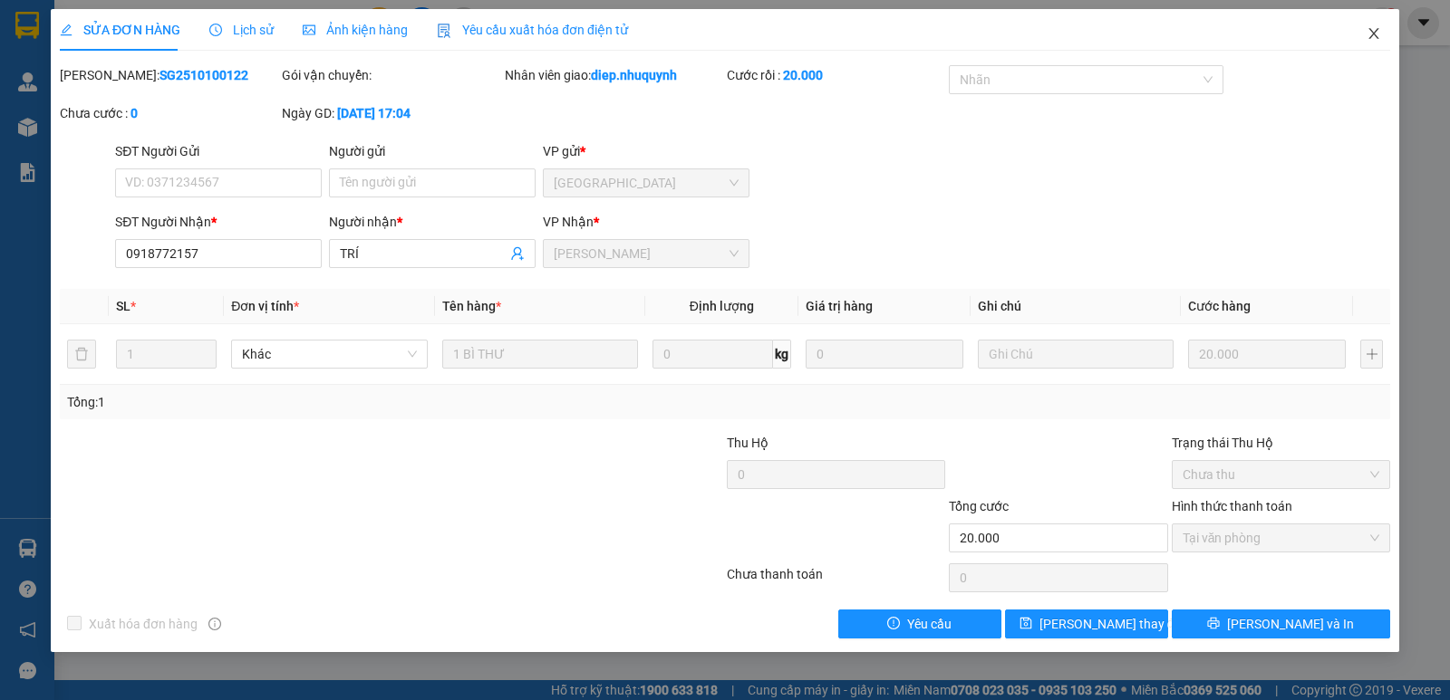
click at [1378, 34] on icon "close" at bounding box center [1373, 33] width 14 height 14
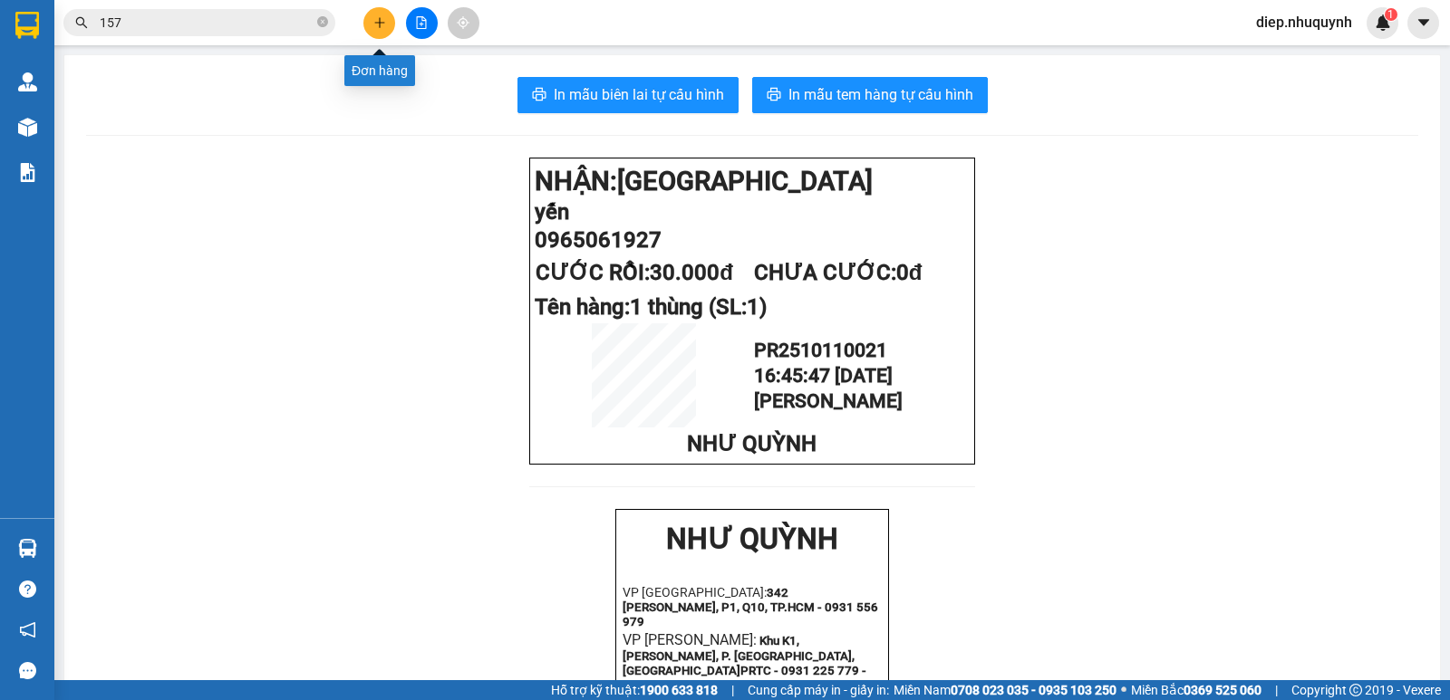
click at [381, 25] on icon "plus" at bounding box center [379, 22] width 13 height 13
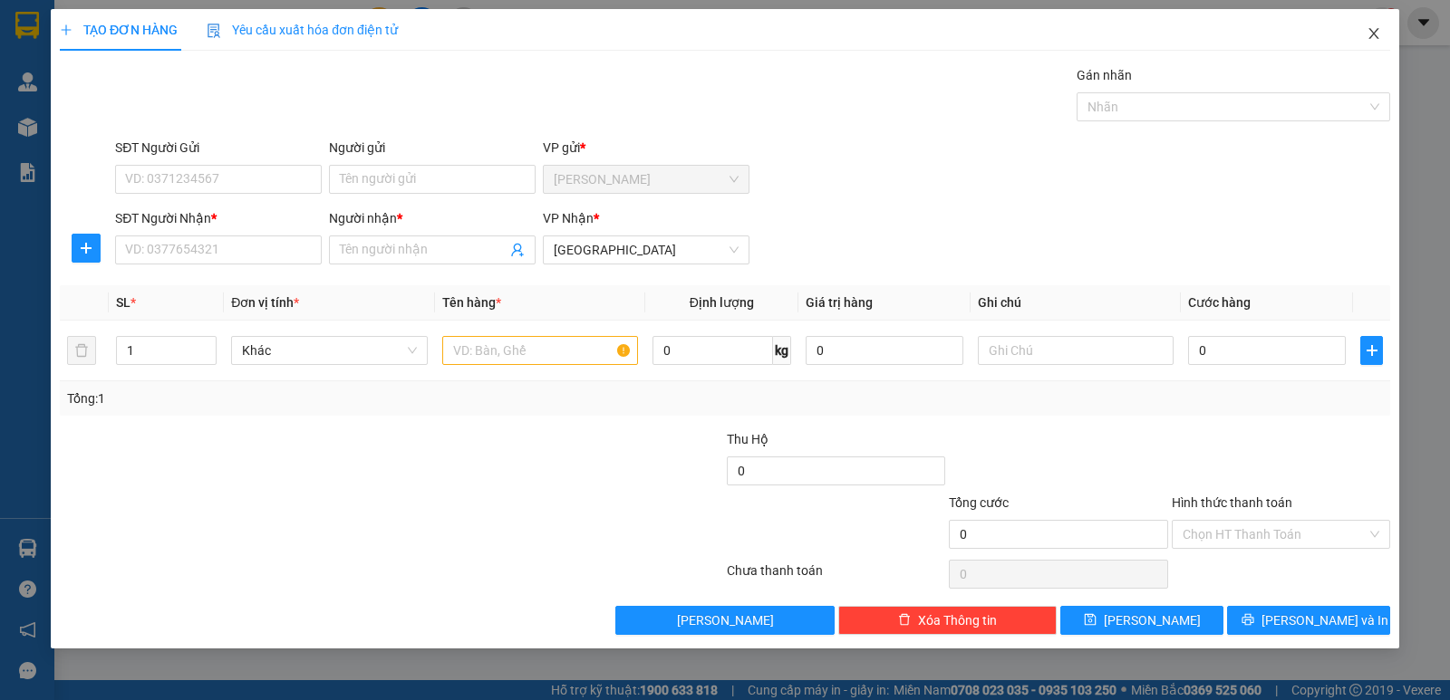
click at [1371, 31] on icon "close" at bounding box center [1373, 33] width 10 height 11
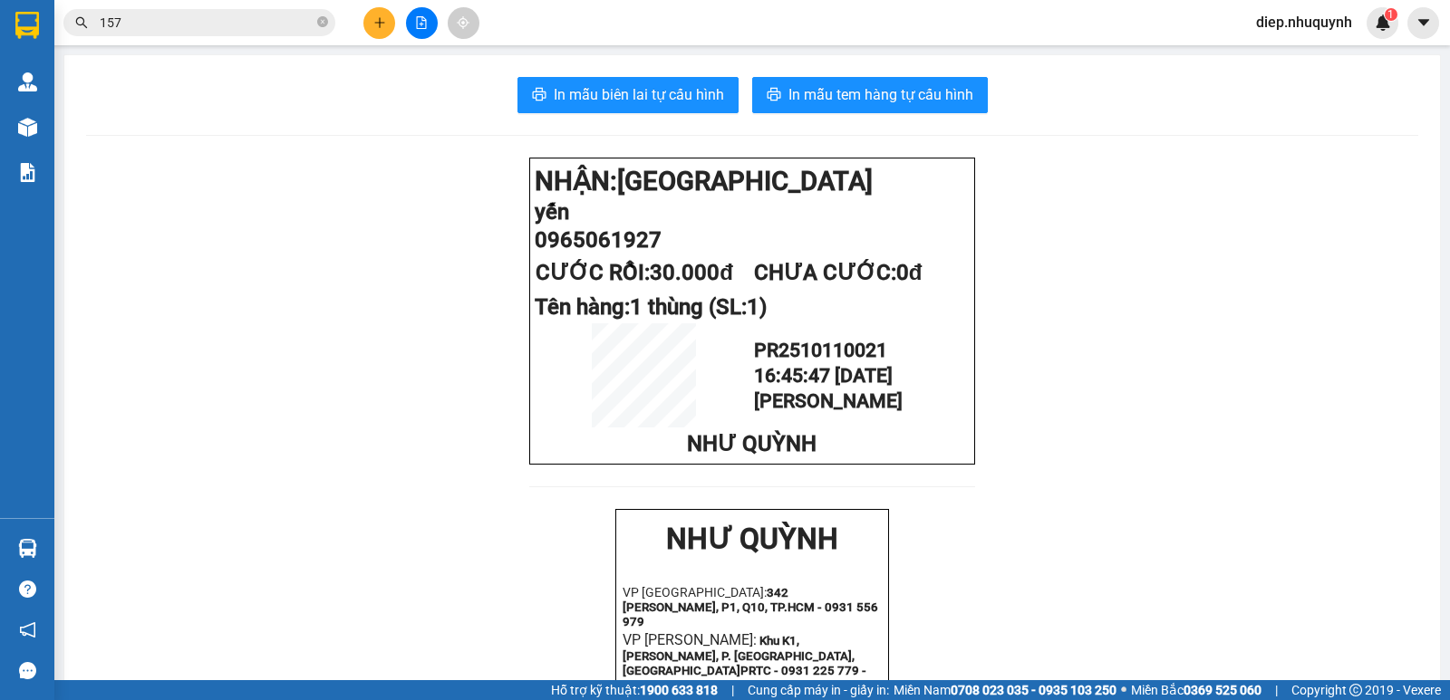
click at [375, 32] on button at bounding box center [379, 23] width 32 height 32
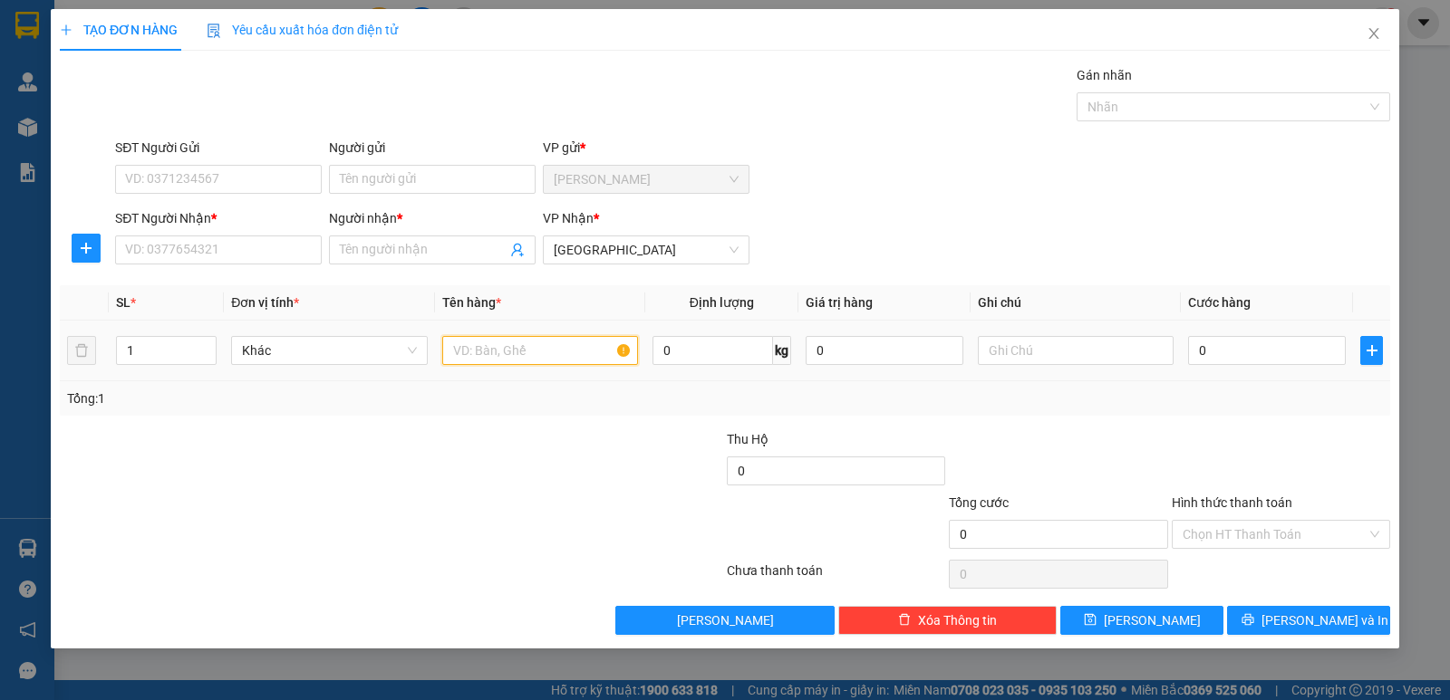
click at [490, 349] on input "text" at bounding box center [540, 350] width 196 height 29
type input "1 xốp"
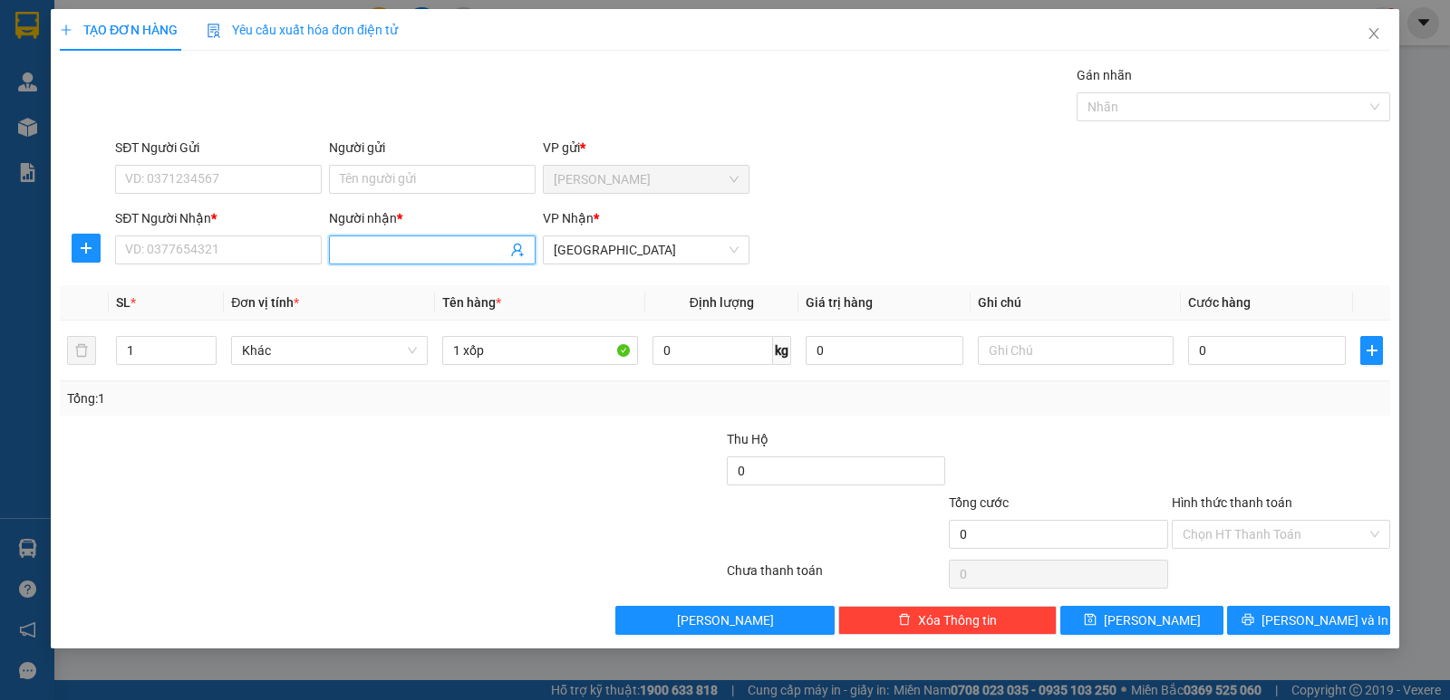
click at [387, 256] on input "Người nhận *" at bounding box center [423, 250] width 167 height 20
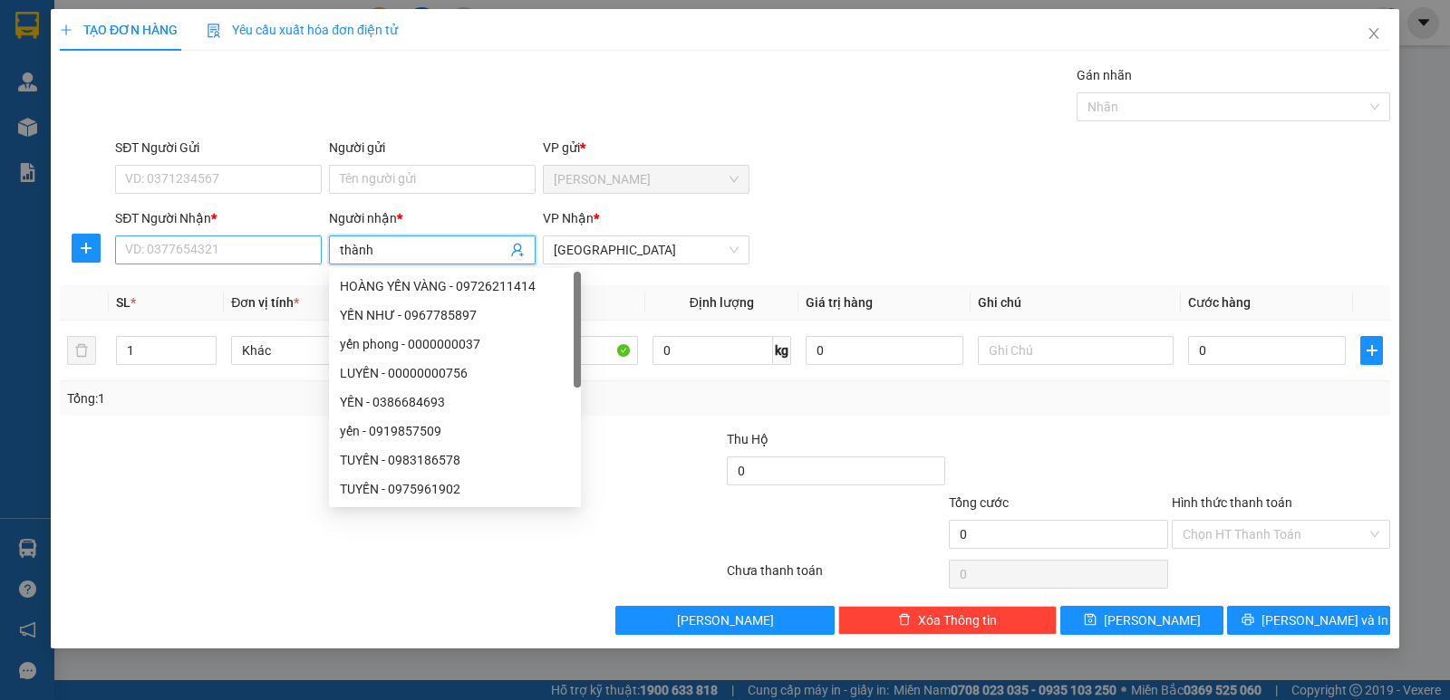
type input "thành"
click at [263, 246] on input "SĐT Người Nhận *" at bounding box center [218, 250] width 207 height 29
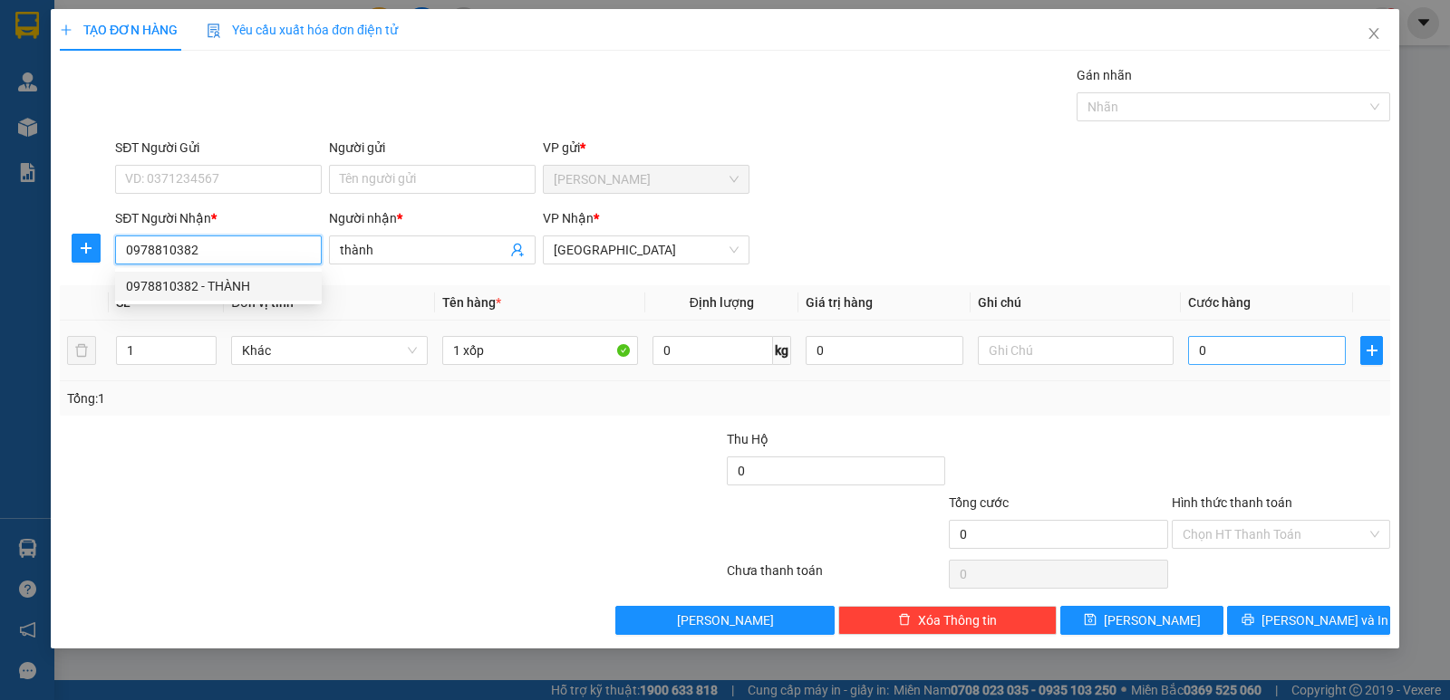
type input "0978810382"
click at [1221, 360] on input "0" at bounding box center [1267, 350] width 158 height 29
type input "4"
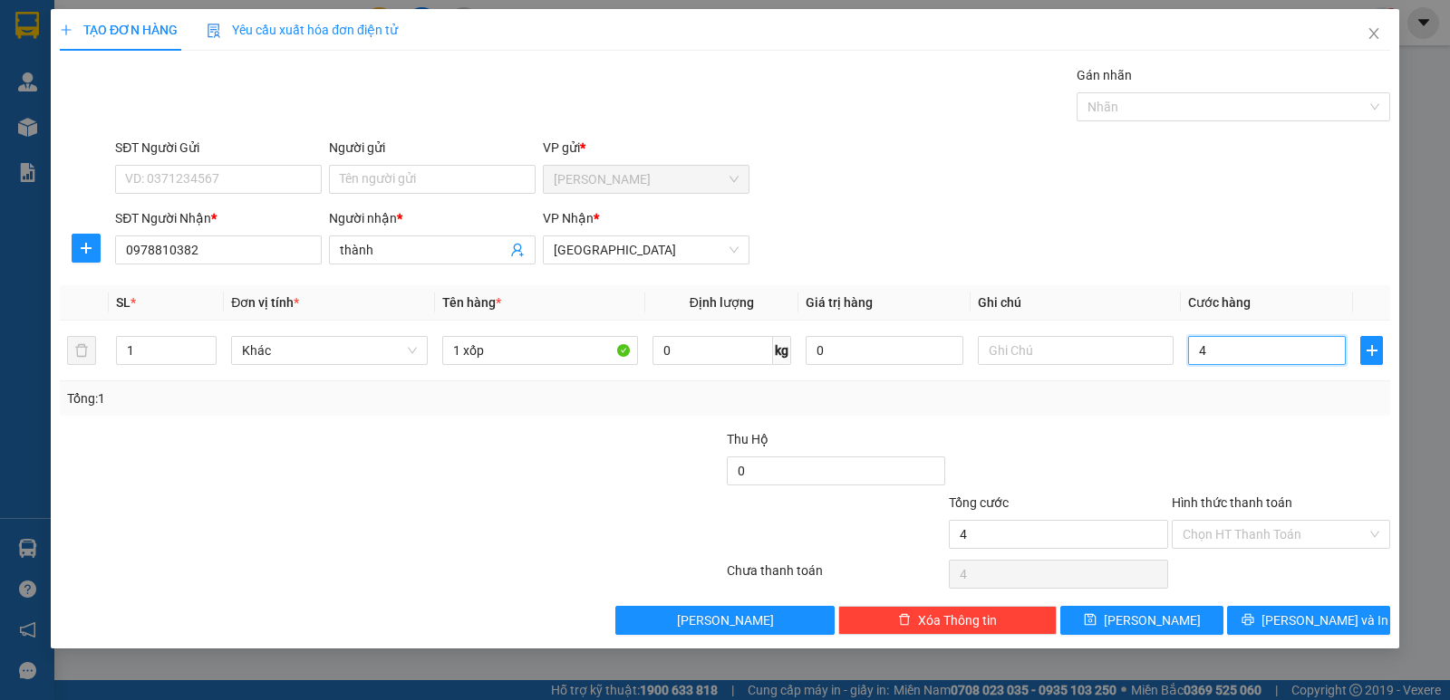
type input "40"
type input "40.000"
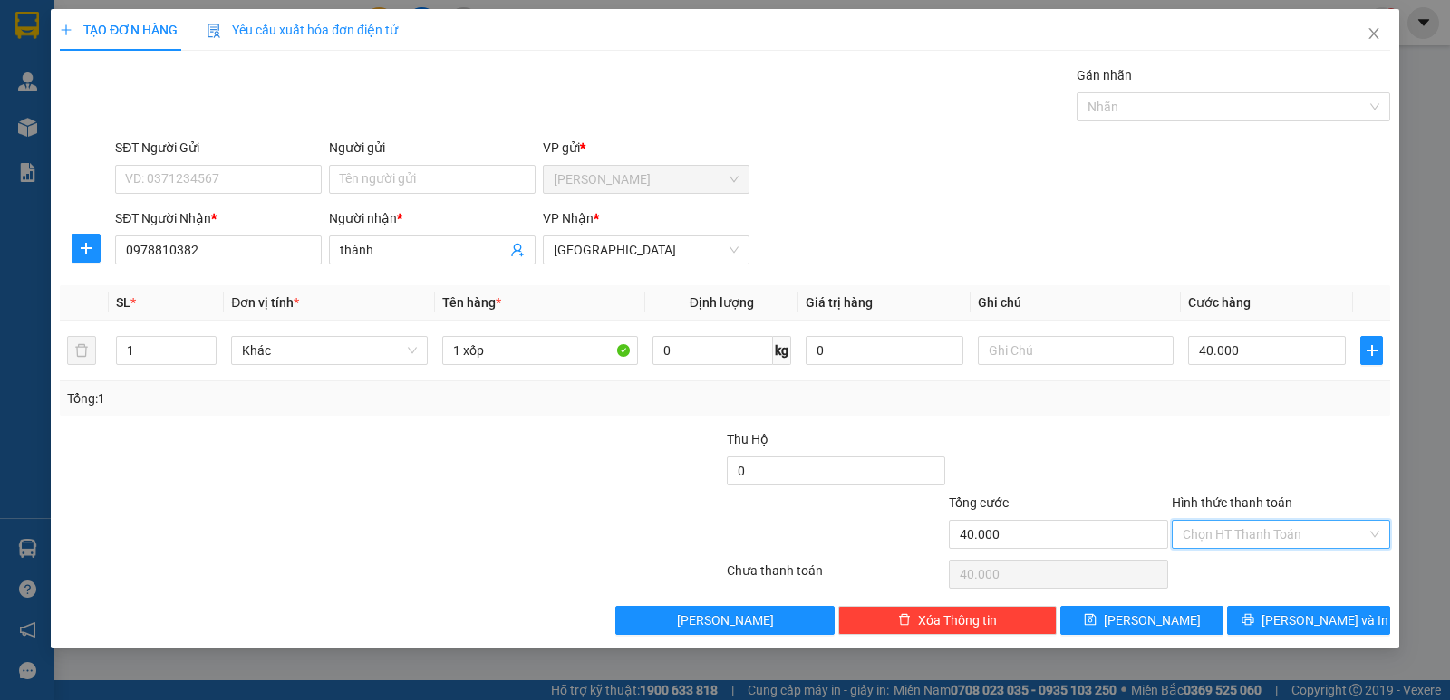
click at [1278, 529] on input "Hình thức thanh toán" at bounding box center [1274, 534] width 184 height 27
click at [1272, 570] on div "Tại văn phòng" at bounding box center [1280, 571] width 197 height 20
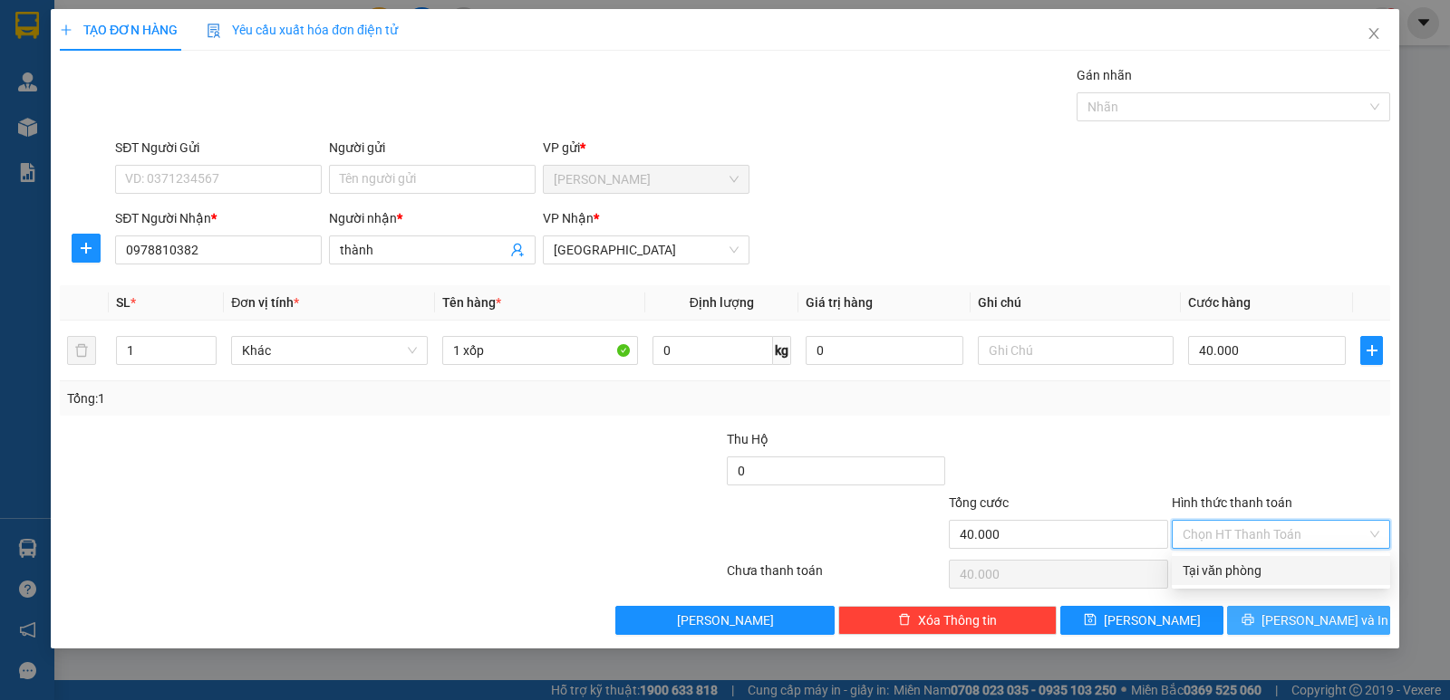
type input "0"
click at [1296, 627] on span "[PERSON_NAME] và In" at bounding box center [1324, 621] width 127 height 20
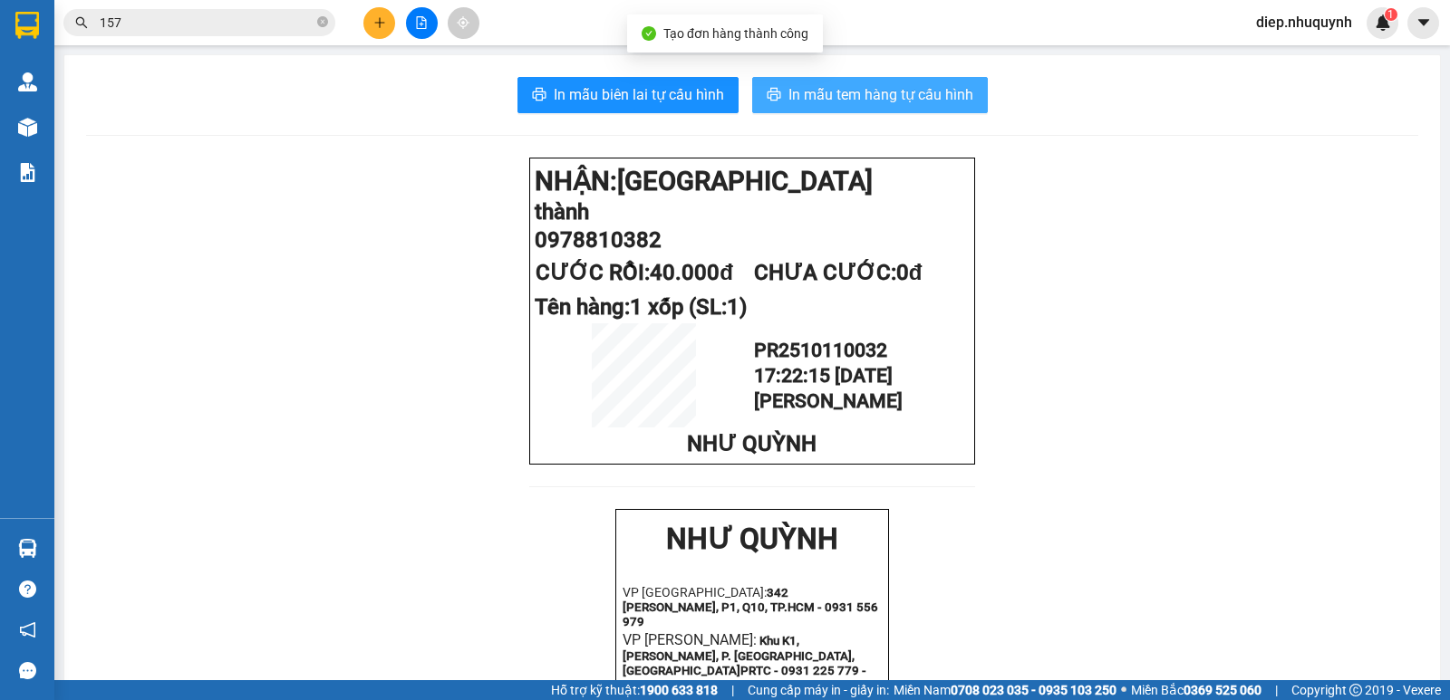
click at [947, 95] on span "In mẫu tem hàng tự cấu hình" at bounding box center [880, 94] width 185 height 23
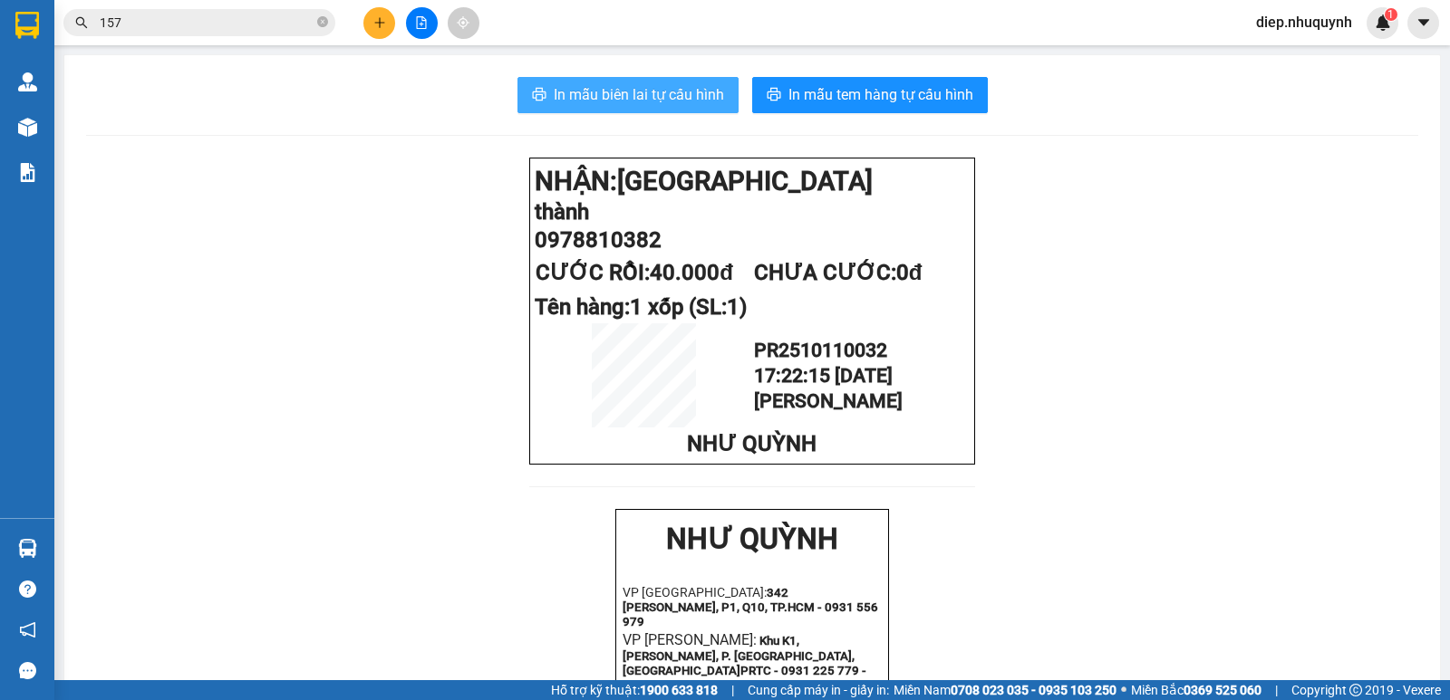
click at [622, 100] on span "In mẫu biên lai tự cấu hình" at bounding box center [639, 94] width 170 height 23
click at [370, 34] on button at bounding box center [379, 23] width 32 height 32
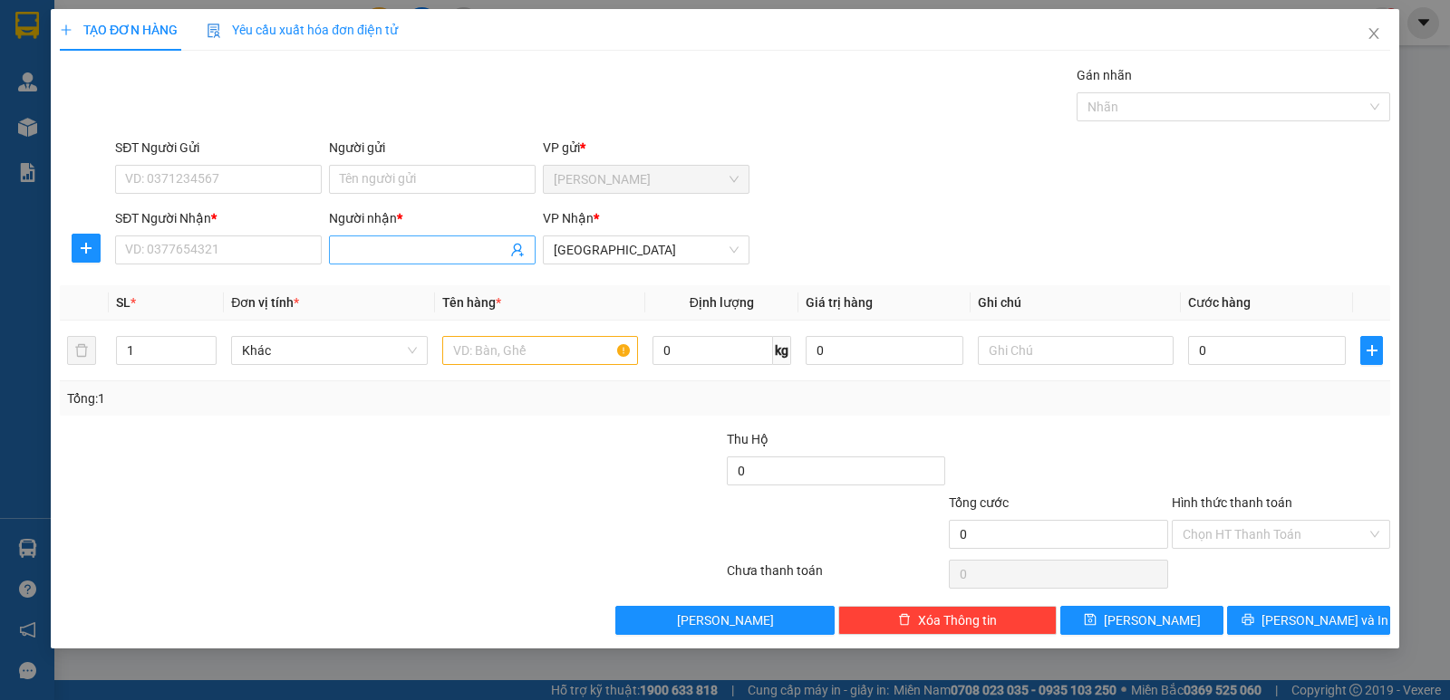
click at [378, 255] on input "Người nhận *" at bounding box center [423, 250] width 167 height 20
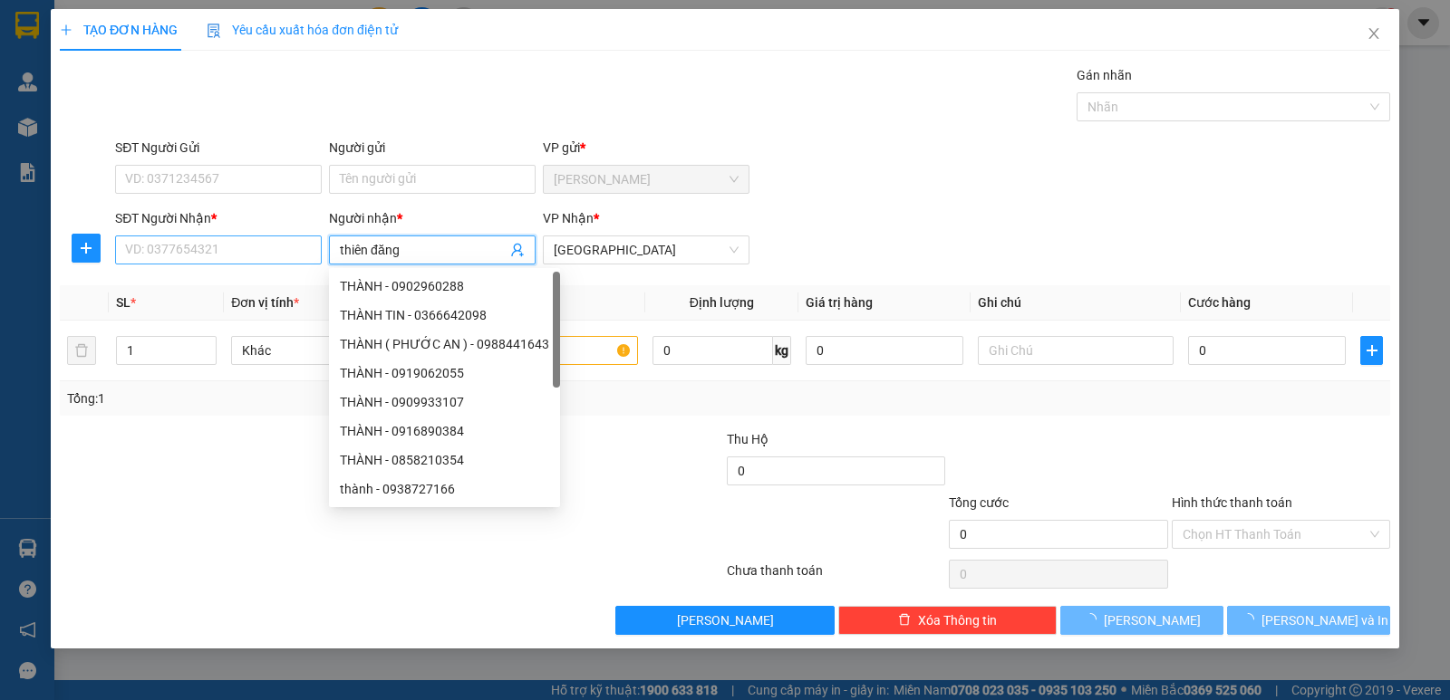
type input "thiên đăng"
click at [257, 250] on input "SĐT Người Nhận *" at bounding box center [218, 250] width 207 height 29
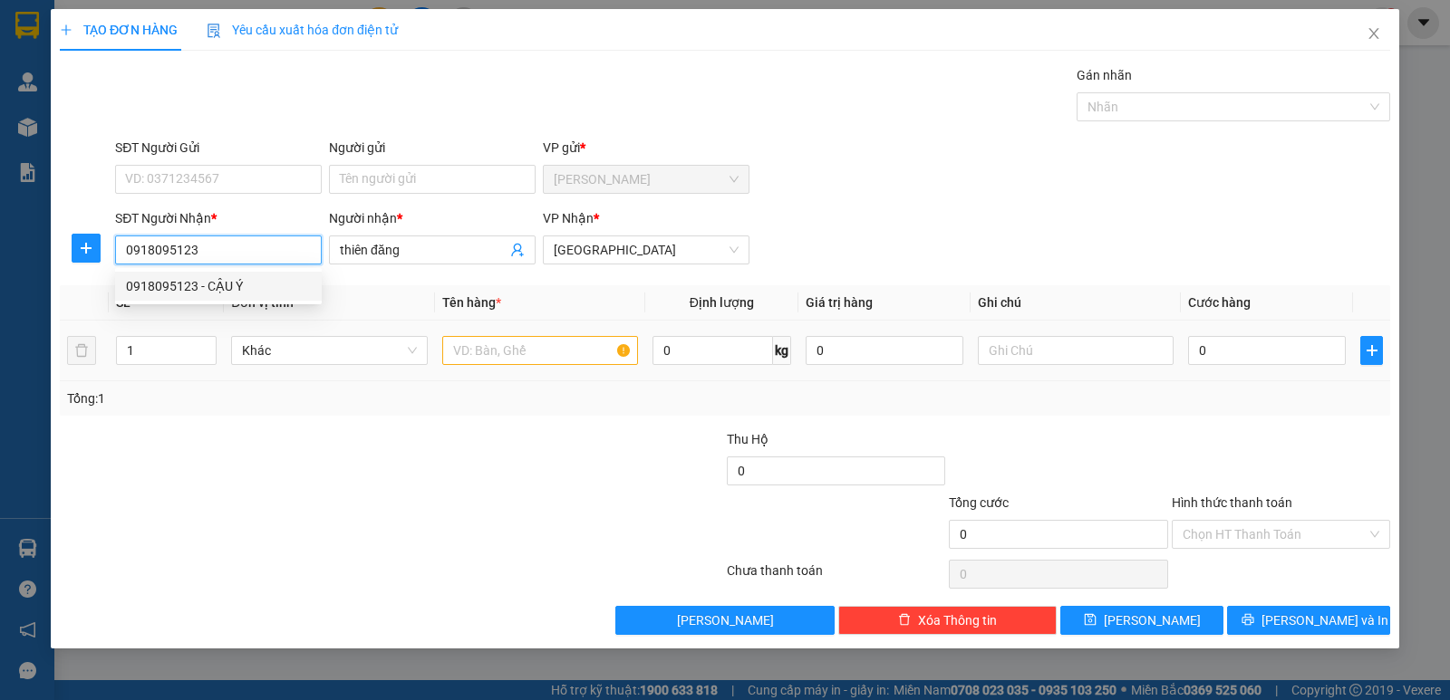
type input "0918095123"
click at [509, 346] on input "text" at bounding box center [540, 350] width 196 height 29
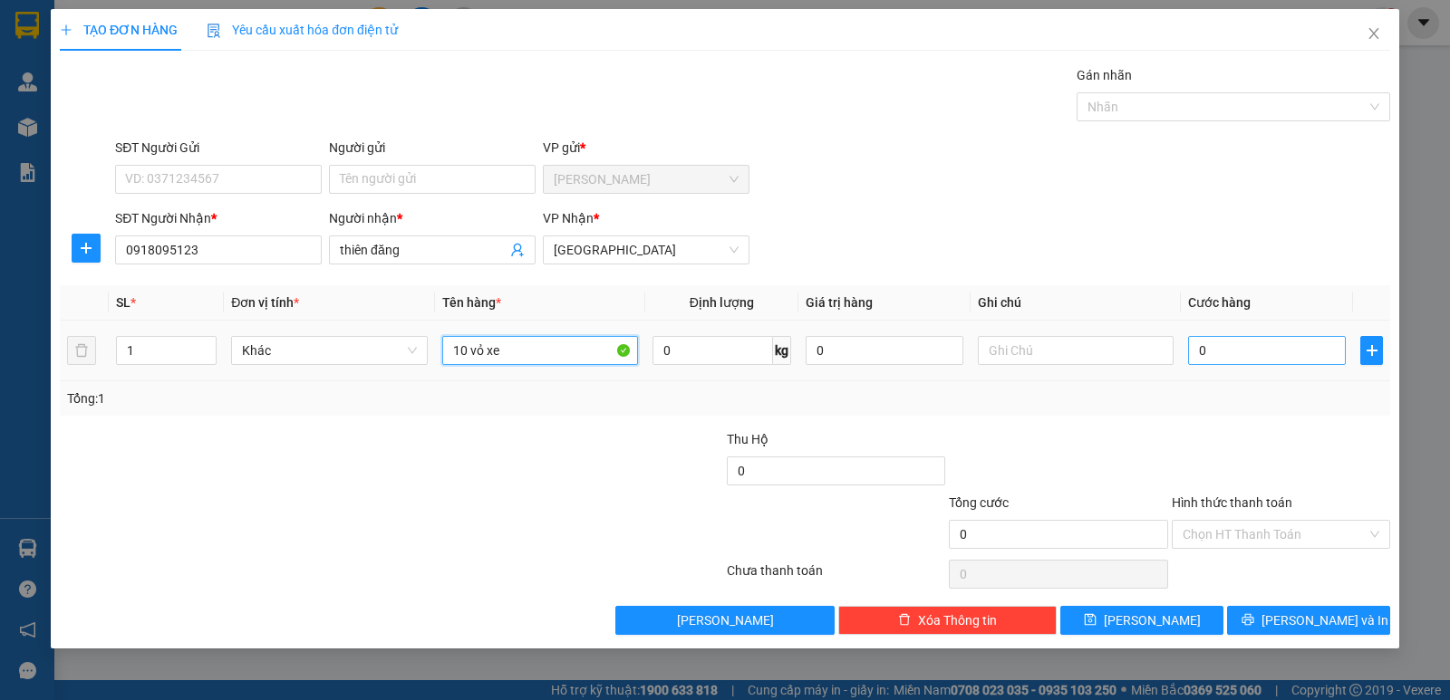
type input "10 vỏ xe"
click at [1228, 345] on input "0" at bounding box center [1267, 350] width 158 height 29
type input "3"
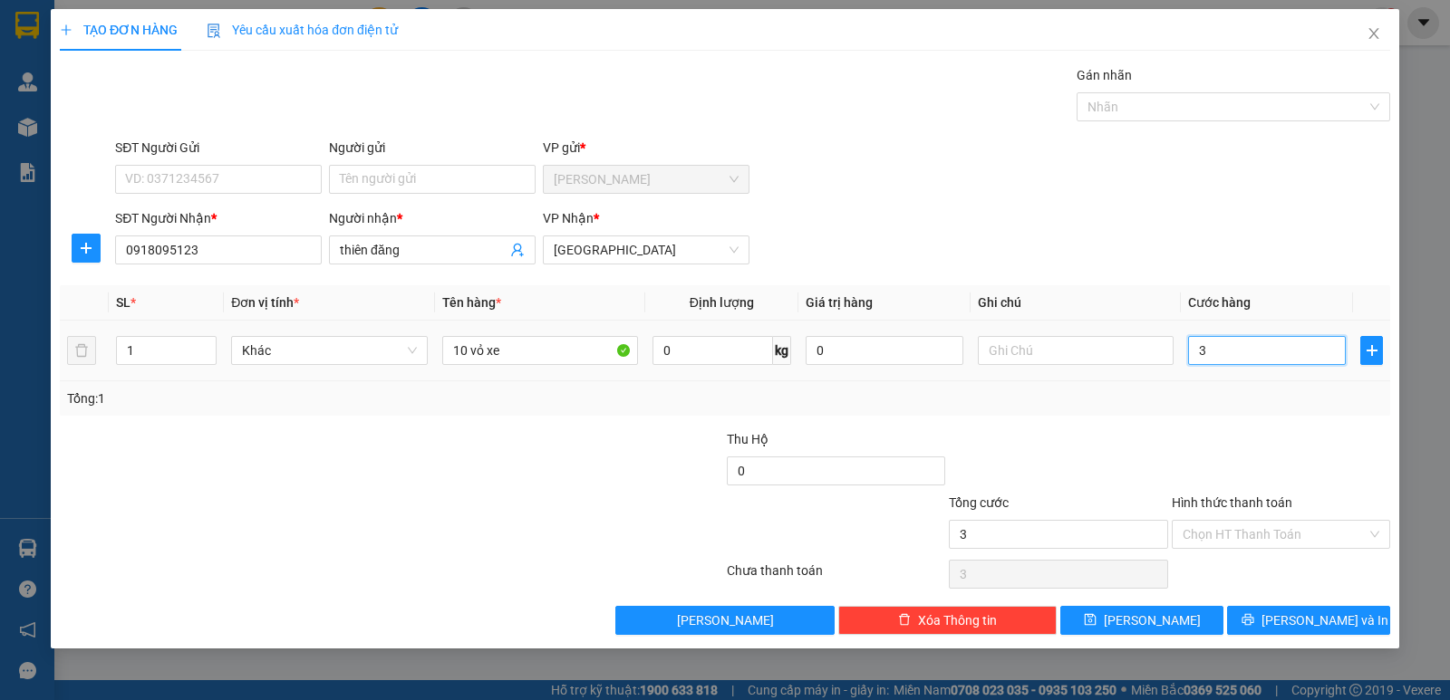
type input "30"
type input "300"
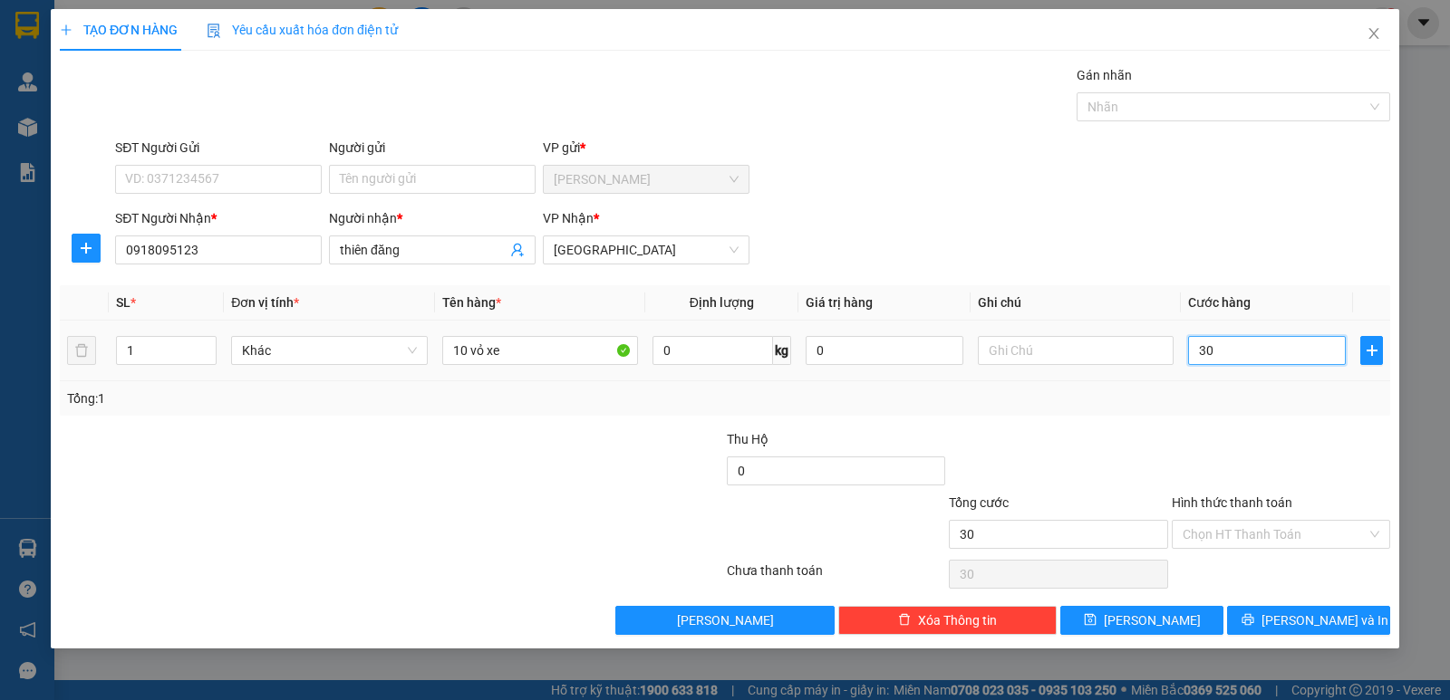
type input "300"
type input "300.000"
click at [1220, 529] on input "Hình thức thanh toán" at bounding box center [1274, 534] width 184 height 27
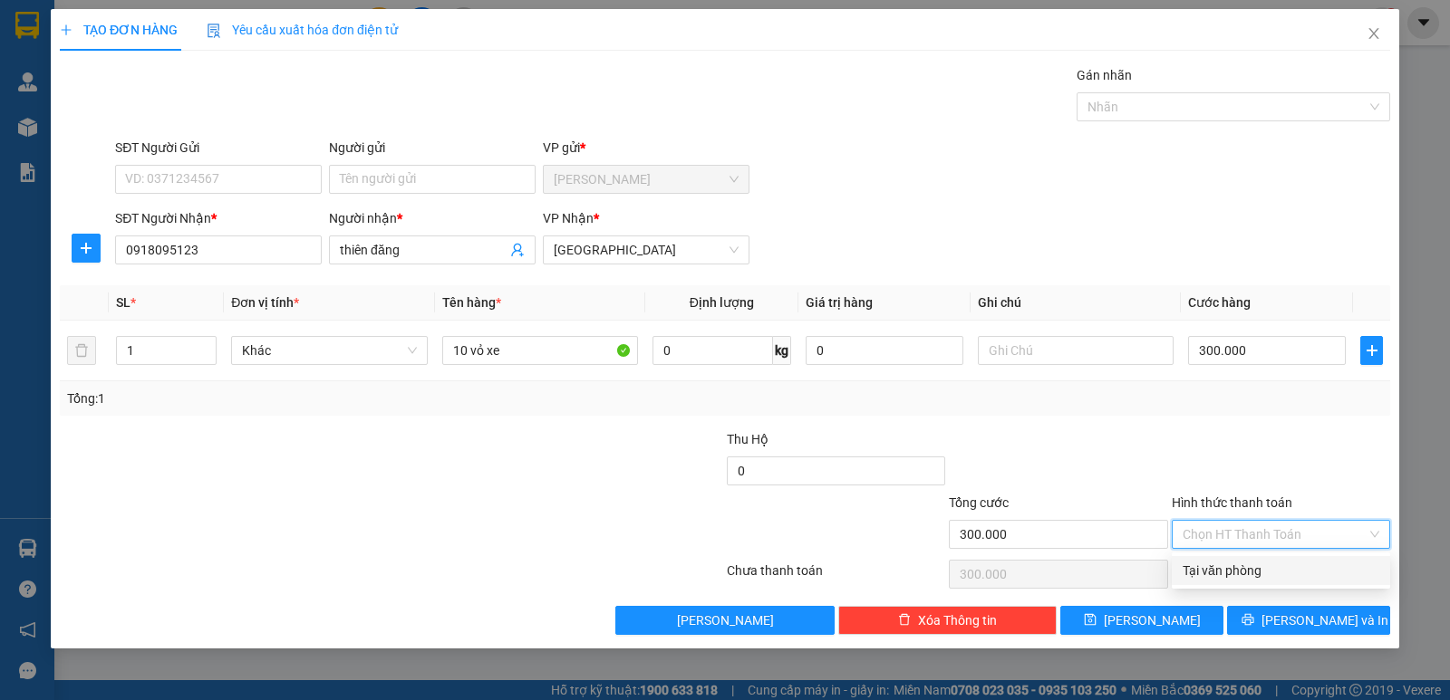
click at [1221, 569] on div "Tại văn phòng" at bounding box center [1280, 571] width 197 height 20
type input "0"
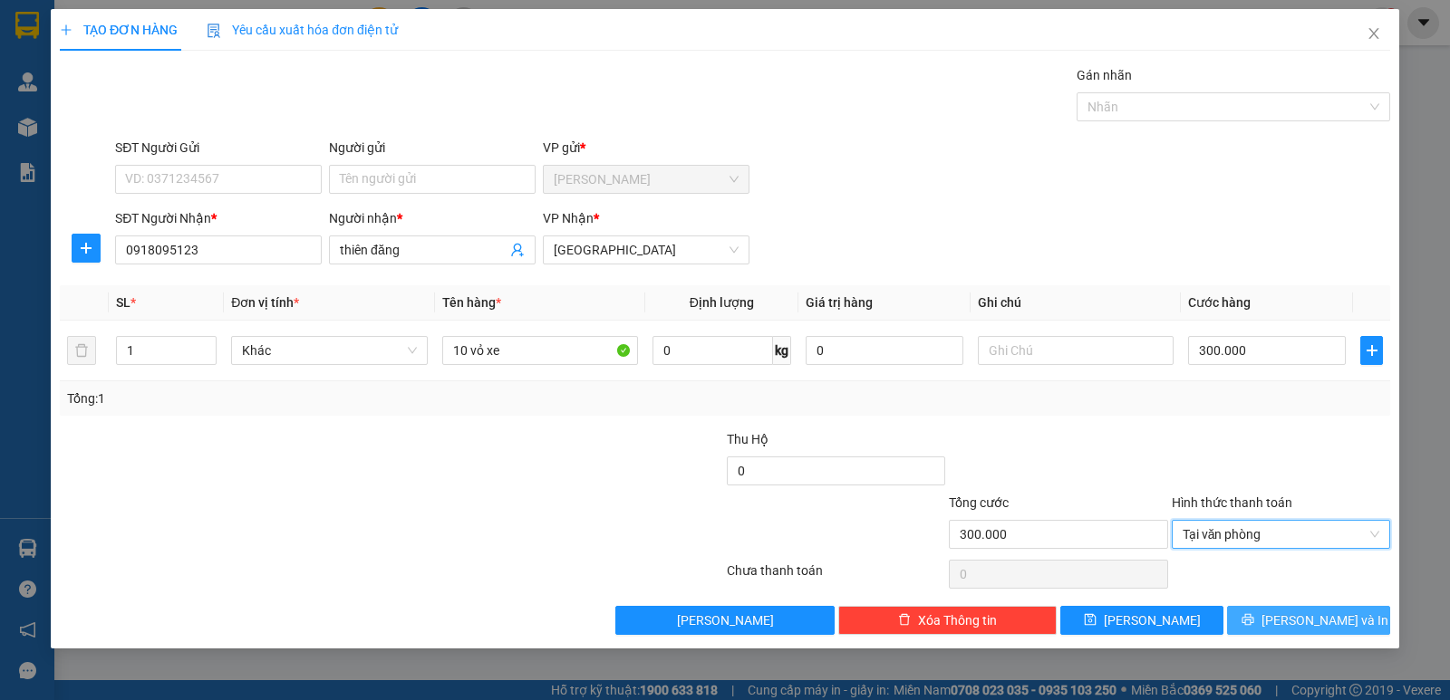
click at [1318, 622] on span "[PERSON_NAME] và In" at bounding box center [1324, 621] width 127 height 20
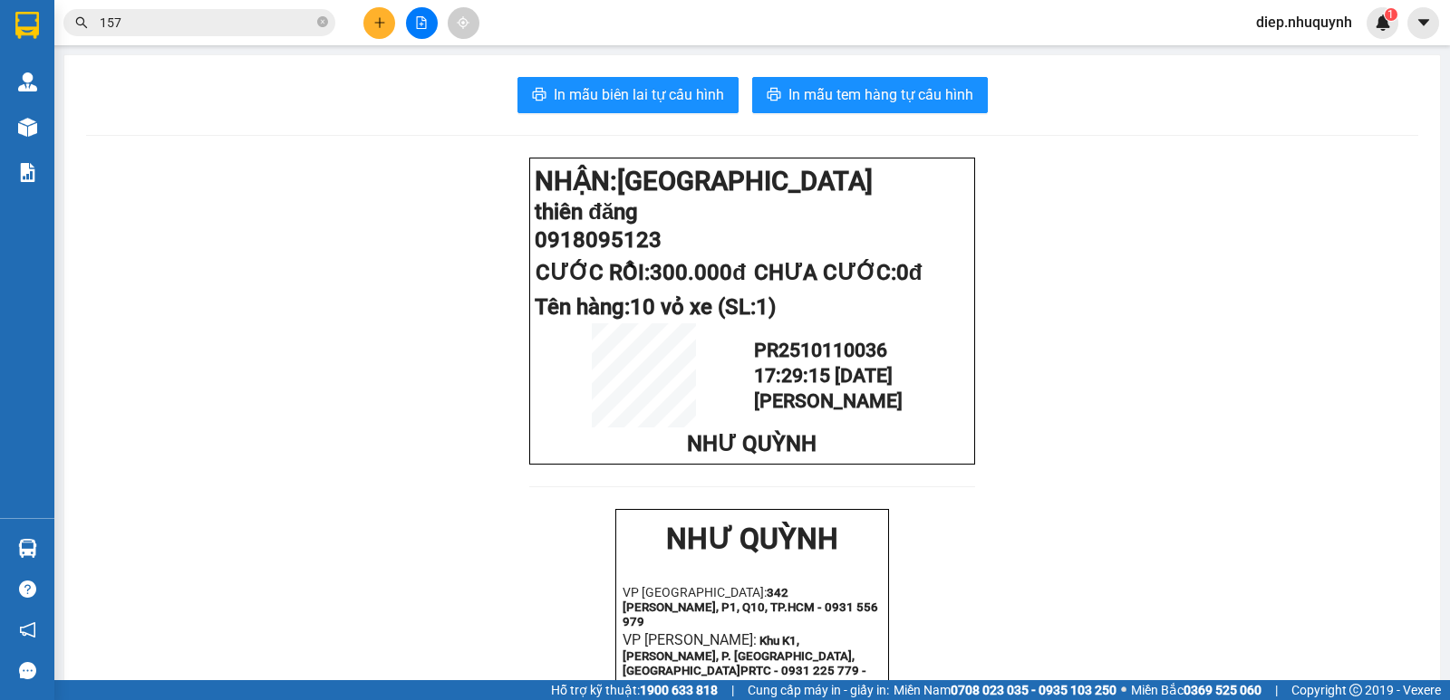
click at [379, 13] on button at bounding box center [379, 23] width 32 height 32
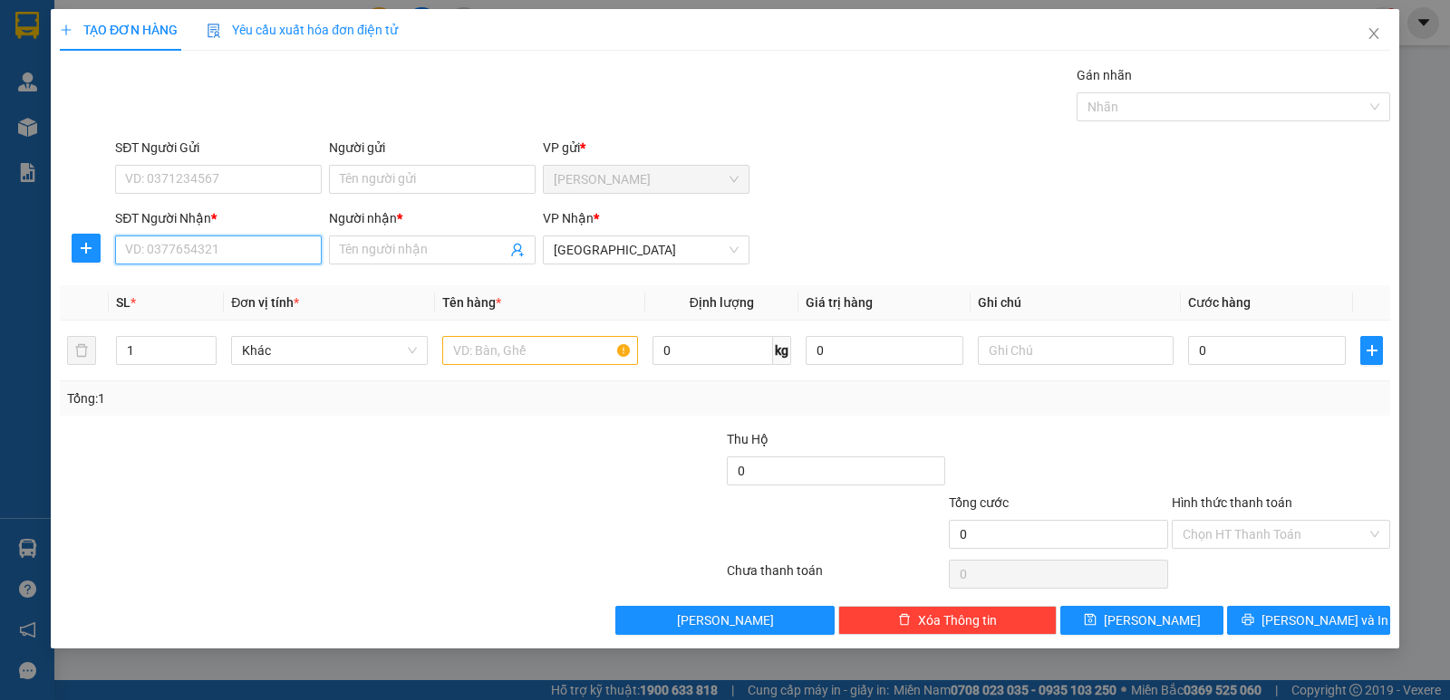
click at [204, 258] on input "SĐT Người Nhận *" at bounding box center [218, 250] width 207 height 29
type input "0903323615"
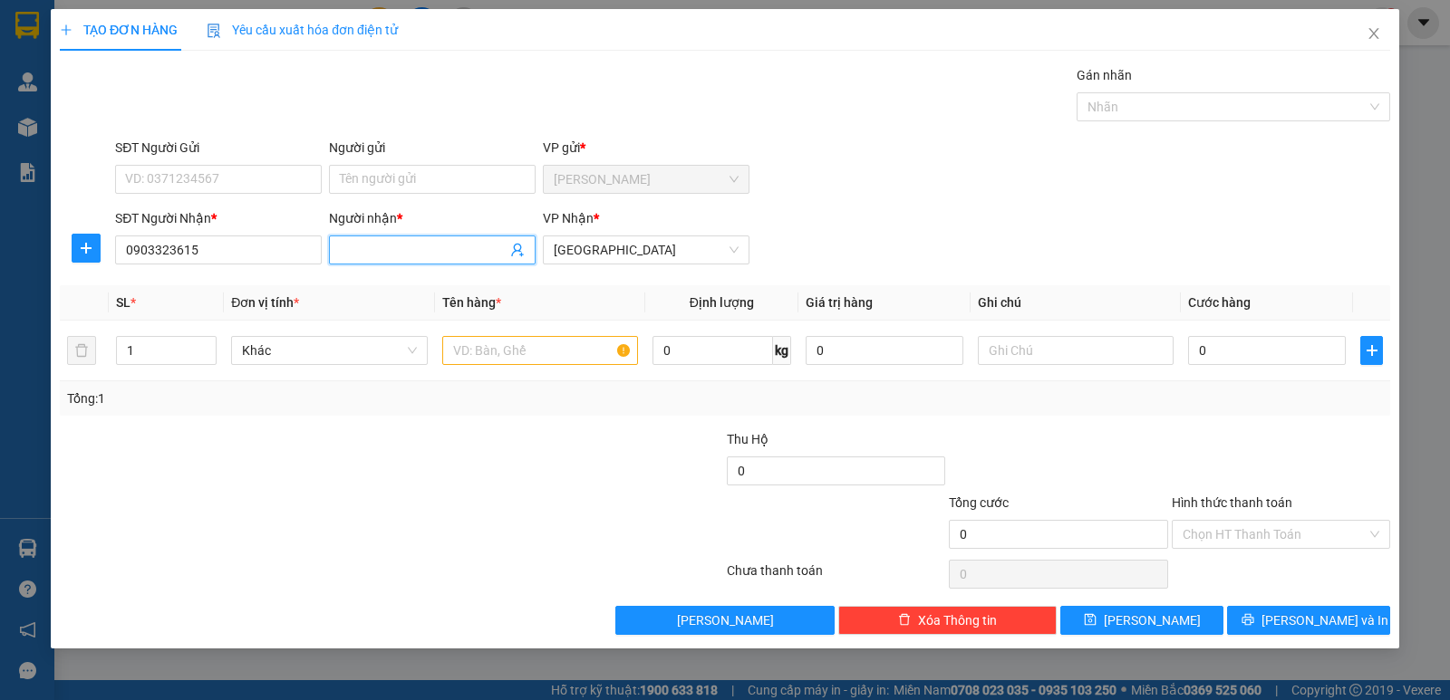
click at [461, 245] on input "Người nhận *" at bounding box center [423, 250] width 167 height 20
type input "c"
drag, startPoint x: 537, startPoint y: 360, endPoint x: 525, endPoint y: 359, distance: 12.7
click at [544, 360] on div at bounding box center [547, 330] width 7 height 116
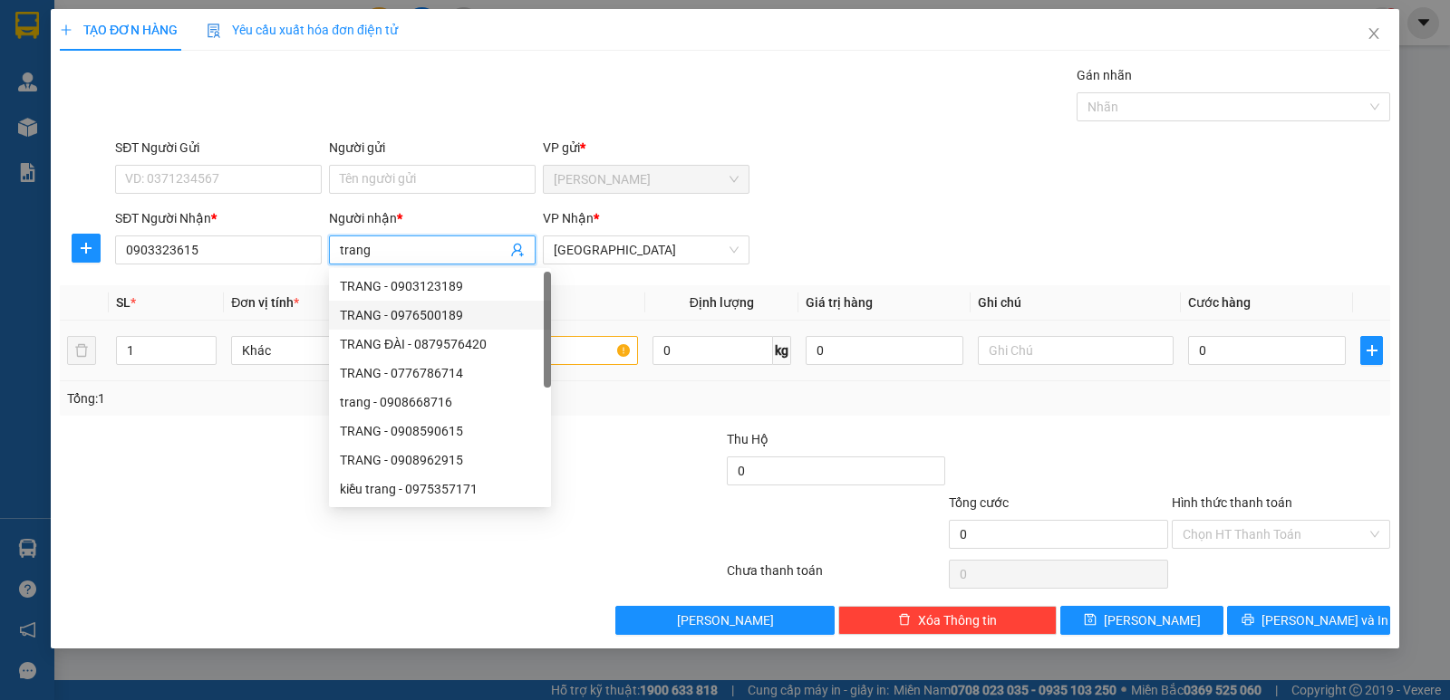
type input "trang"
click at [602, 348] on input "text" at bounding box center [540, 350] width 196 height 29
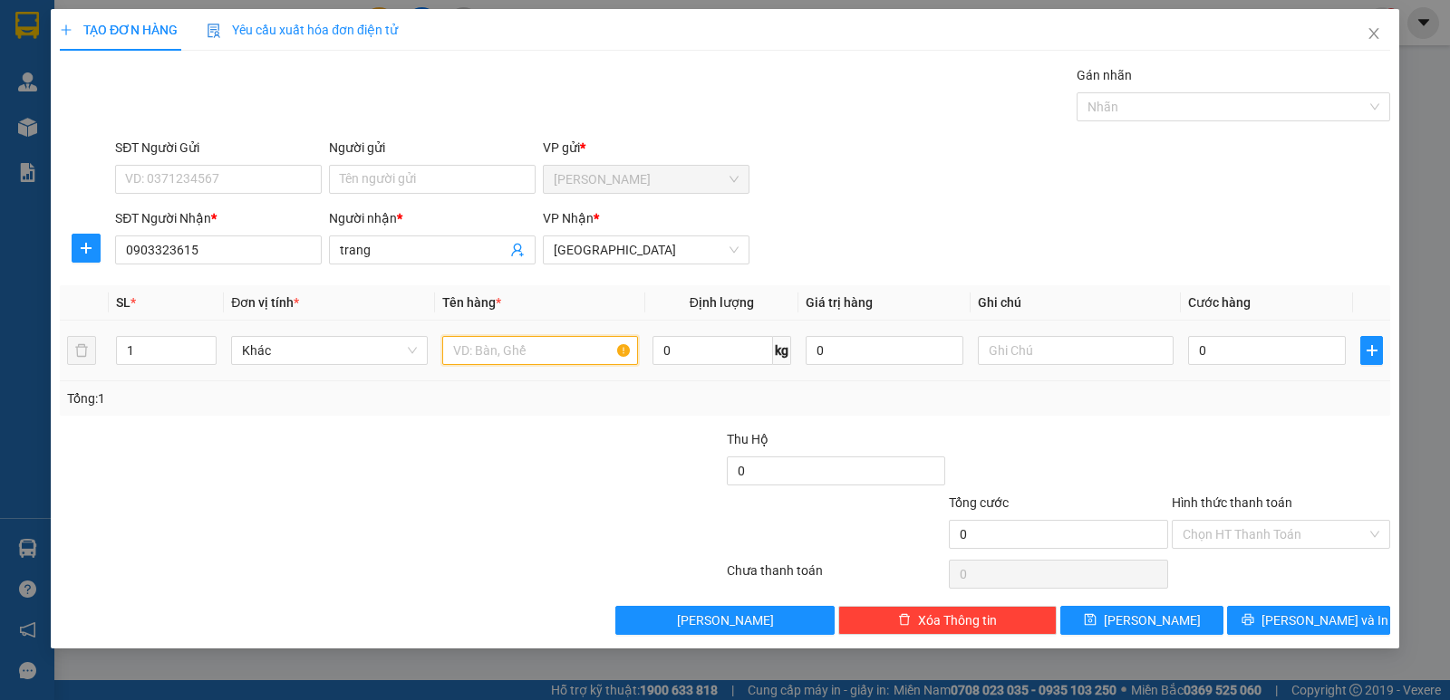
click at [529, 344] on input "text" at bounding box center [540, 350] width 196 height 29
type input "1 xốp"
click at [1300, 362] on input "0" at bounding box center [1267, 350] width 158 height 29
type input "6"
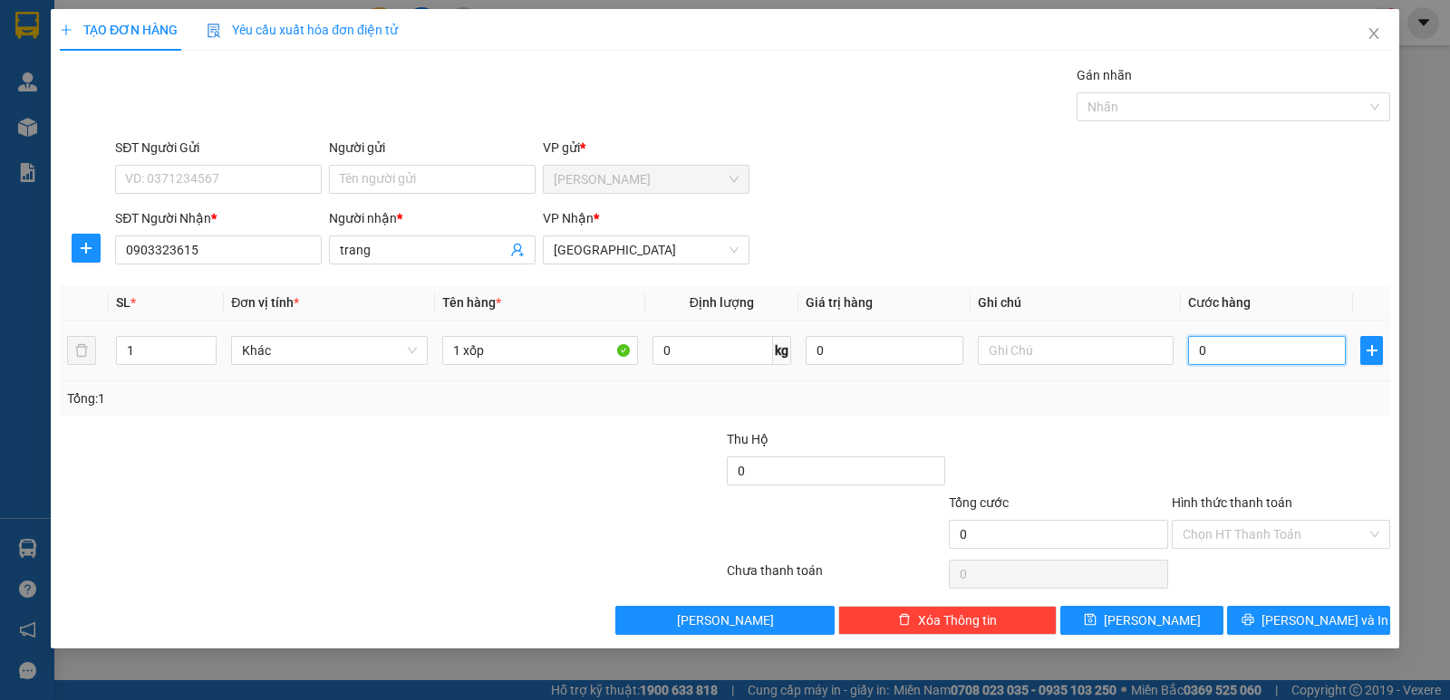
type input "6"
type input "60"
type input "60.000"
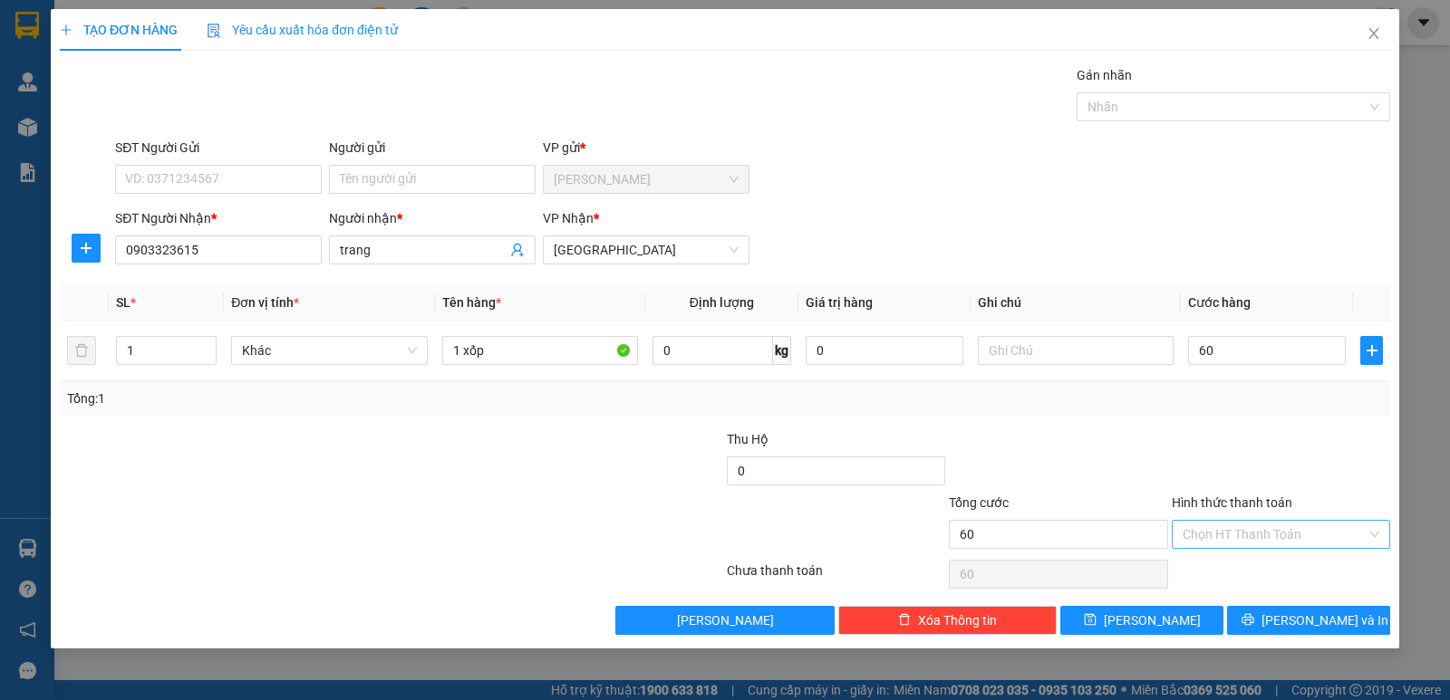
type input "60.000"
click at [1263, 541] on input "Hình thức thanh toán" at bounding box center [1274, 534] width 184 height 27
click at [1256, 561] on div "Tại văn phòng" at bounding box center [1280, 571] width 197 height 20
type input "0"
click at [1285, 612] on button "[PERSON_NAME] và In" at bounding box center [1308, 620] width 163 height 29
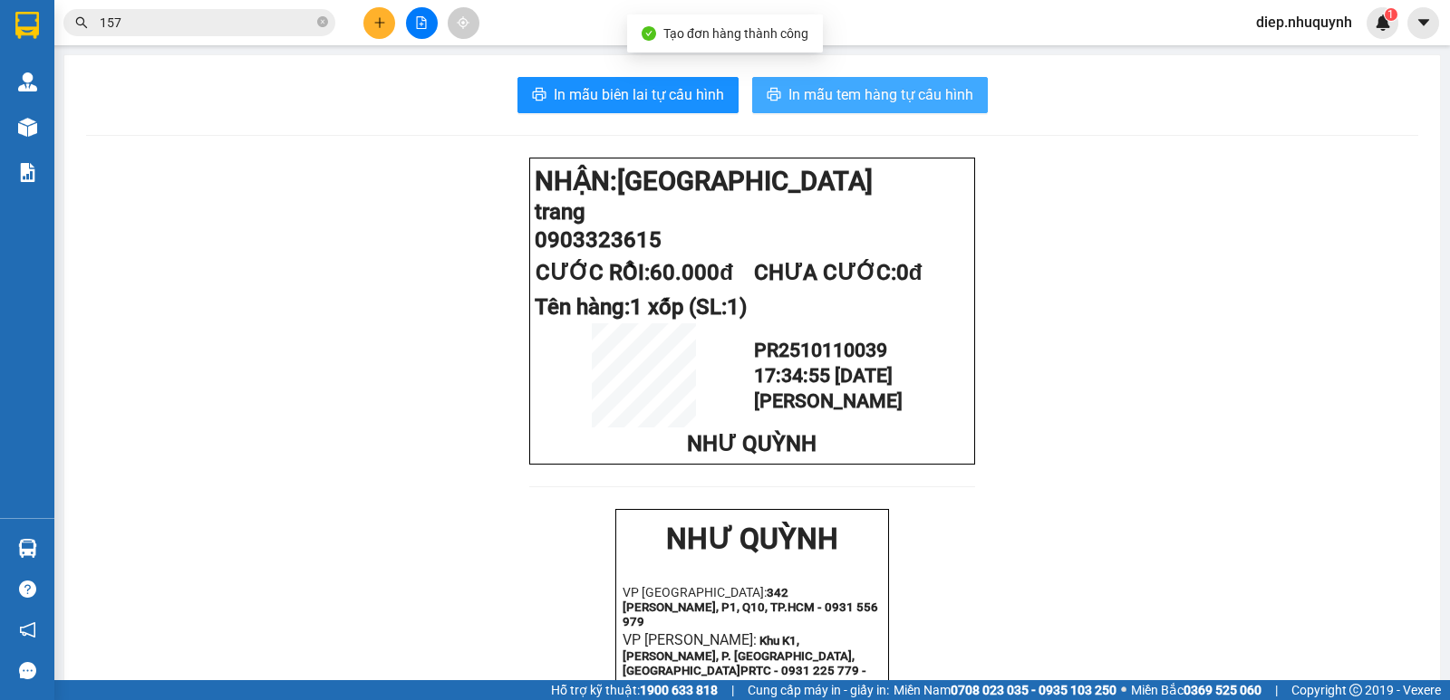
click at [830, 92] on span "In mẫu tem hàng tự cấu hình" at bounding box center [880, 94] width 185 height 23
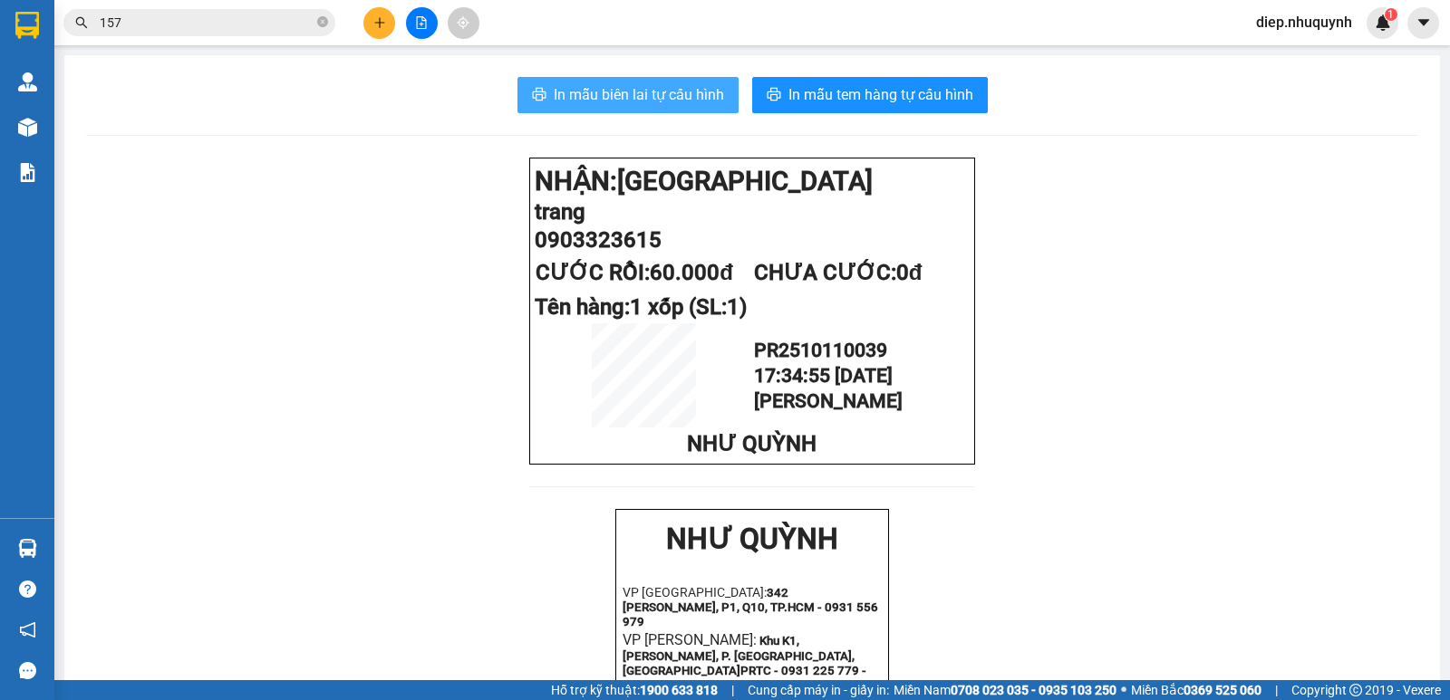
click at [601, 93] on span "In mẫu biên lai tự cấu hình" at bounding box center [639, 94] width 170 height 23
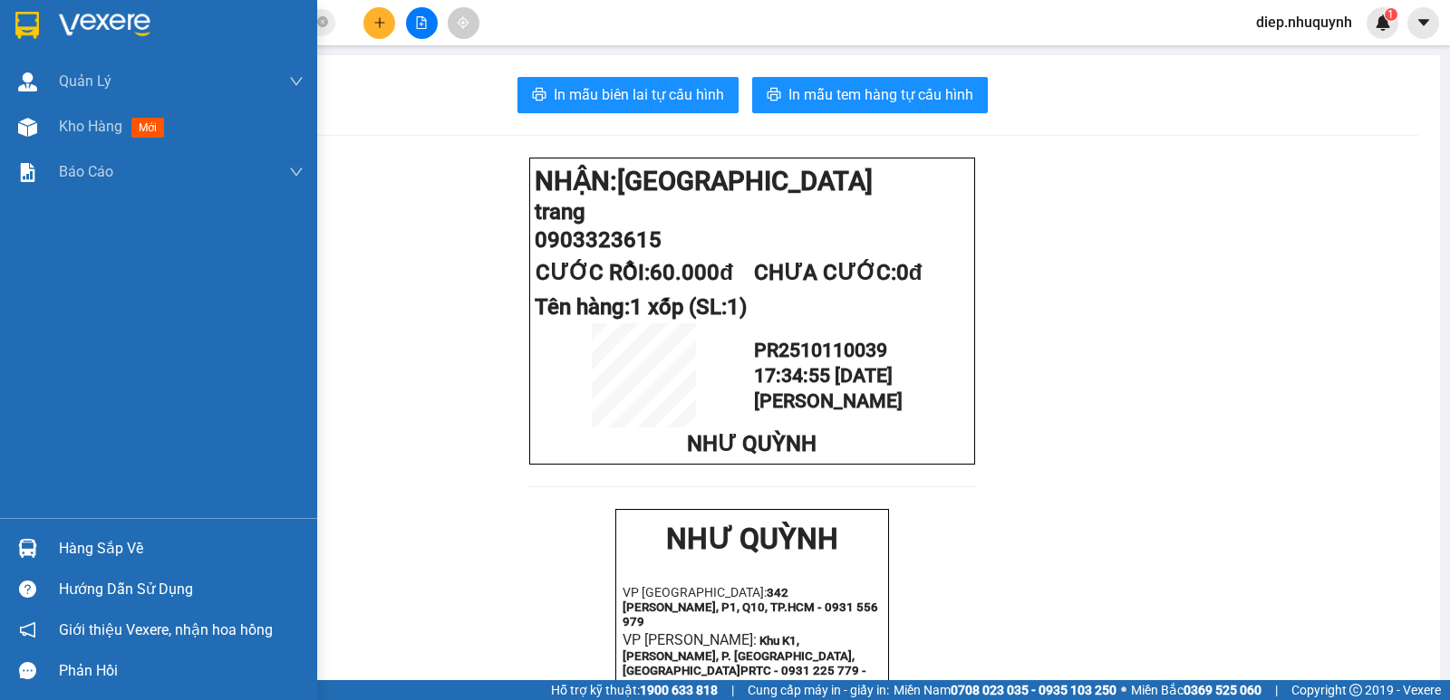
click at [110, 125] on span "Kho hàng" at bounding box center [90, 126] width 63 height 17
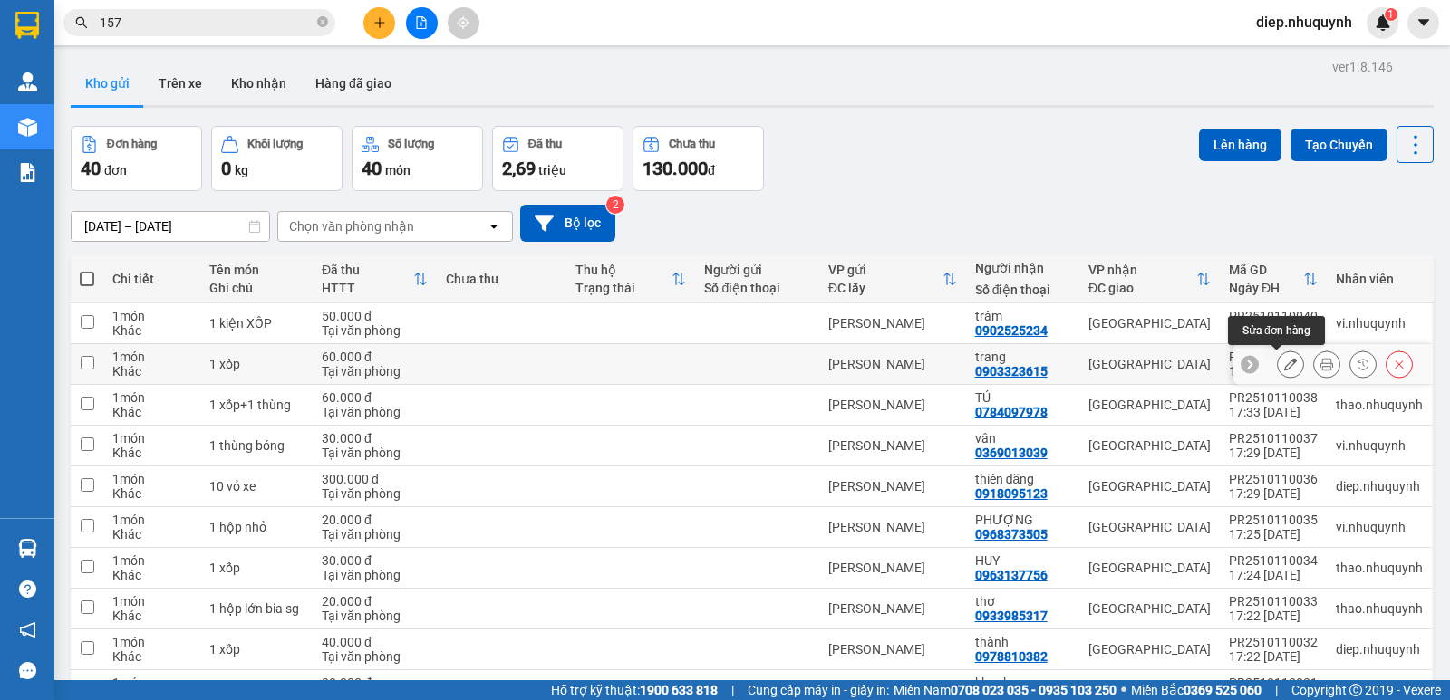
click at [1284, 365] on icon at bounding box center [1290, 364] width 13 height 13
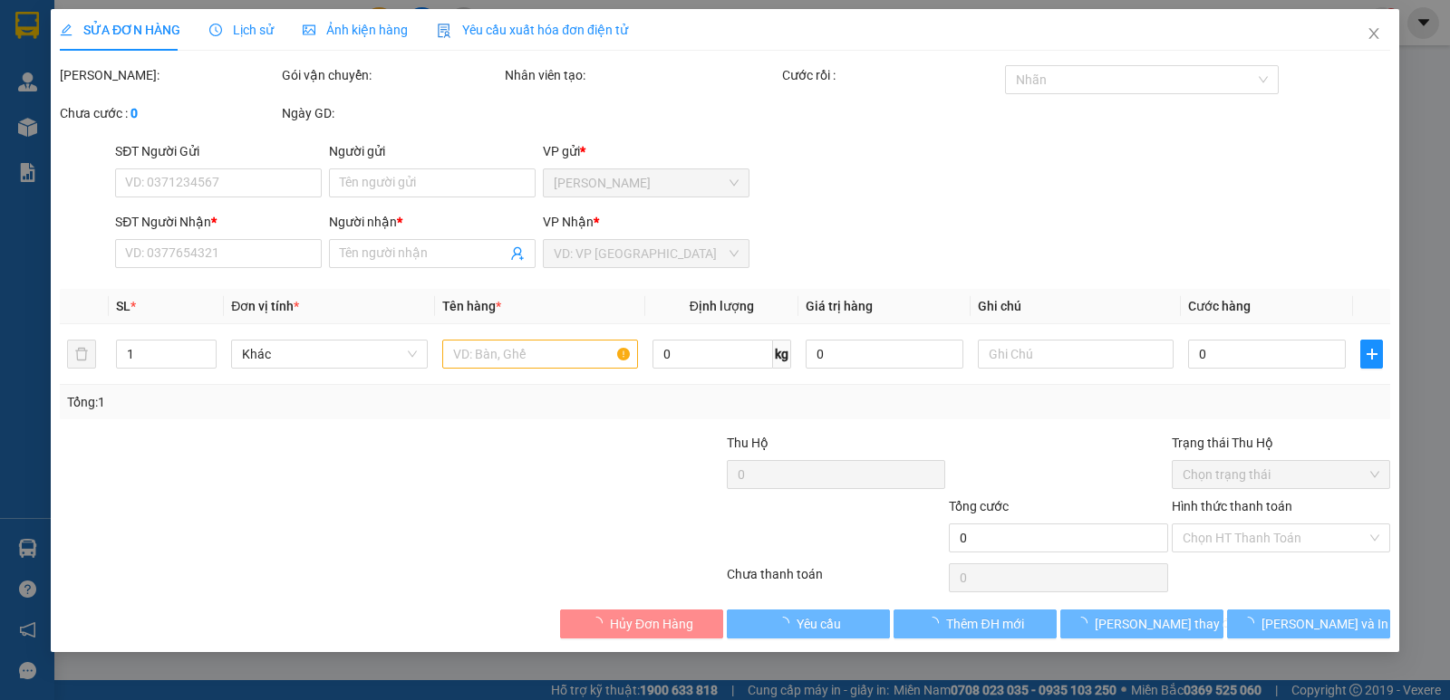
type input "0903323615"
type input "trang"
type input "60.000"
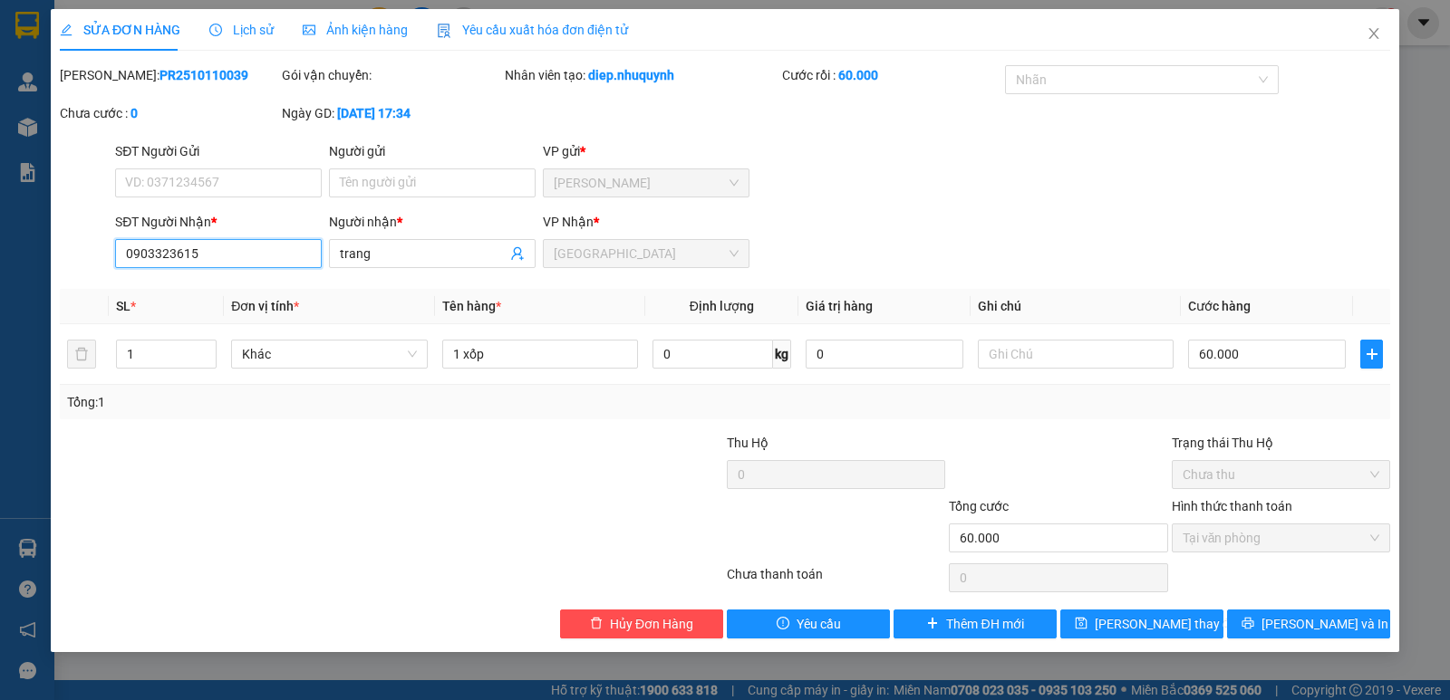
click at [145, 260] on input "0903323615" at bounding box center [218, 253] width 207 height 29
drag, startPoint x: 169, startPoint y: 254, endPoint x: 178, endPoint y: 255, distance: 9.1
click at [178, 255] on input "09333323615" at bounding box center [218, 253] width 207 height 29
click at [140, 252] on input "093333615" at bounding box center [218, 253] width 207 height 29
type input "0903333615"
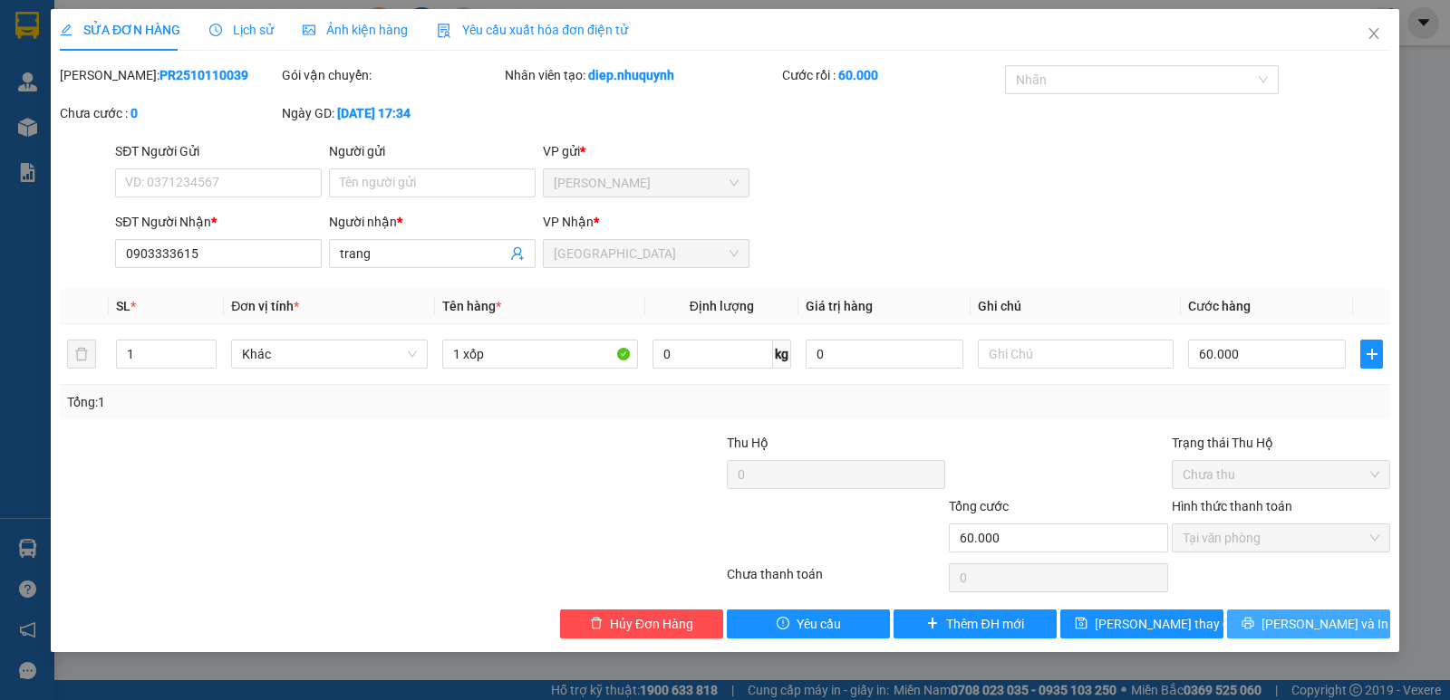
click at [1316, 634] on button "[PERSON_NAME] và In" at bounding box center [1308, 624] width 163 height 29
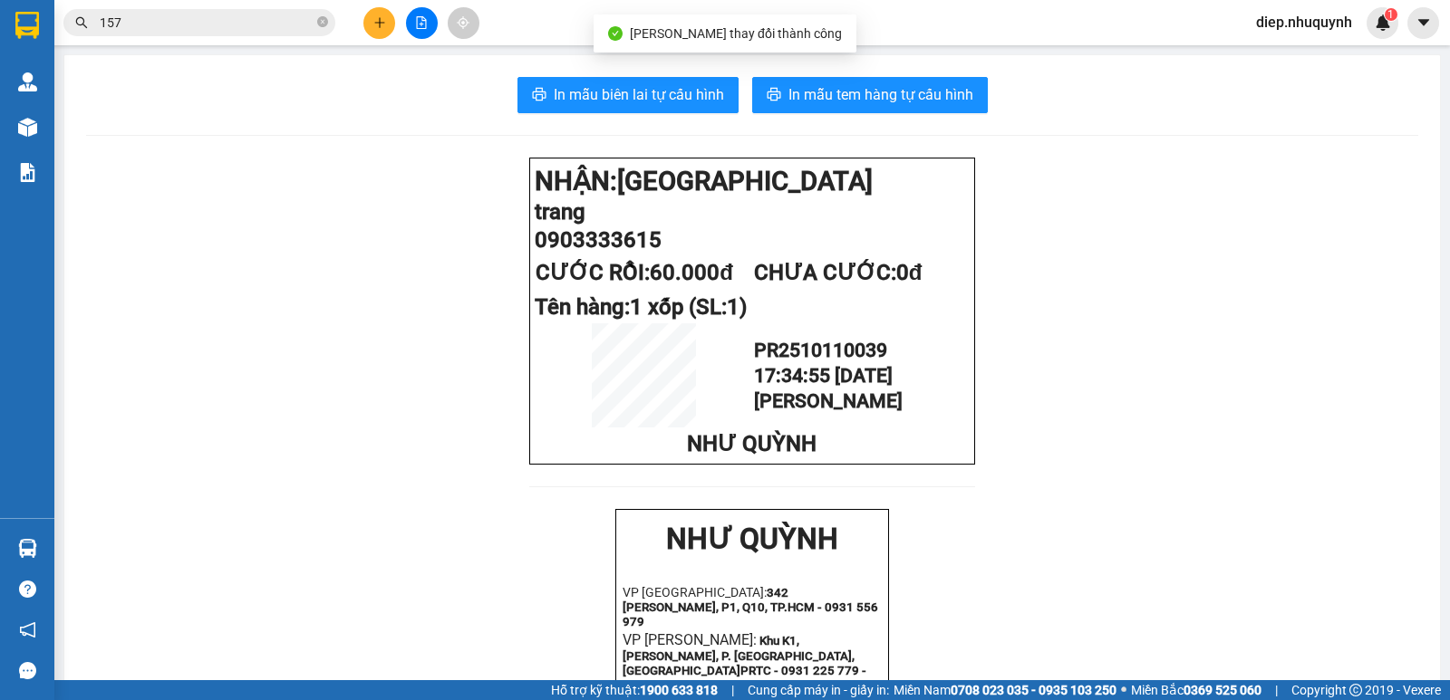
click at [850, 116] on div "In mẫu biên lai tự cấu hình In mẫu tem hàng tự cấu hình NHẬN: Sài Gòn trang 090…" at bounding box center [751, 685] width 1375 height 1260
click at [902, 82] on button "In mẫu tem hàng tự cấu hình" at bounding box center [870, 95] width 236 height 36
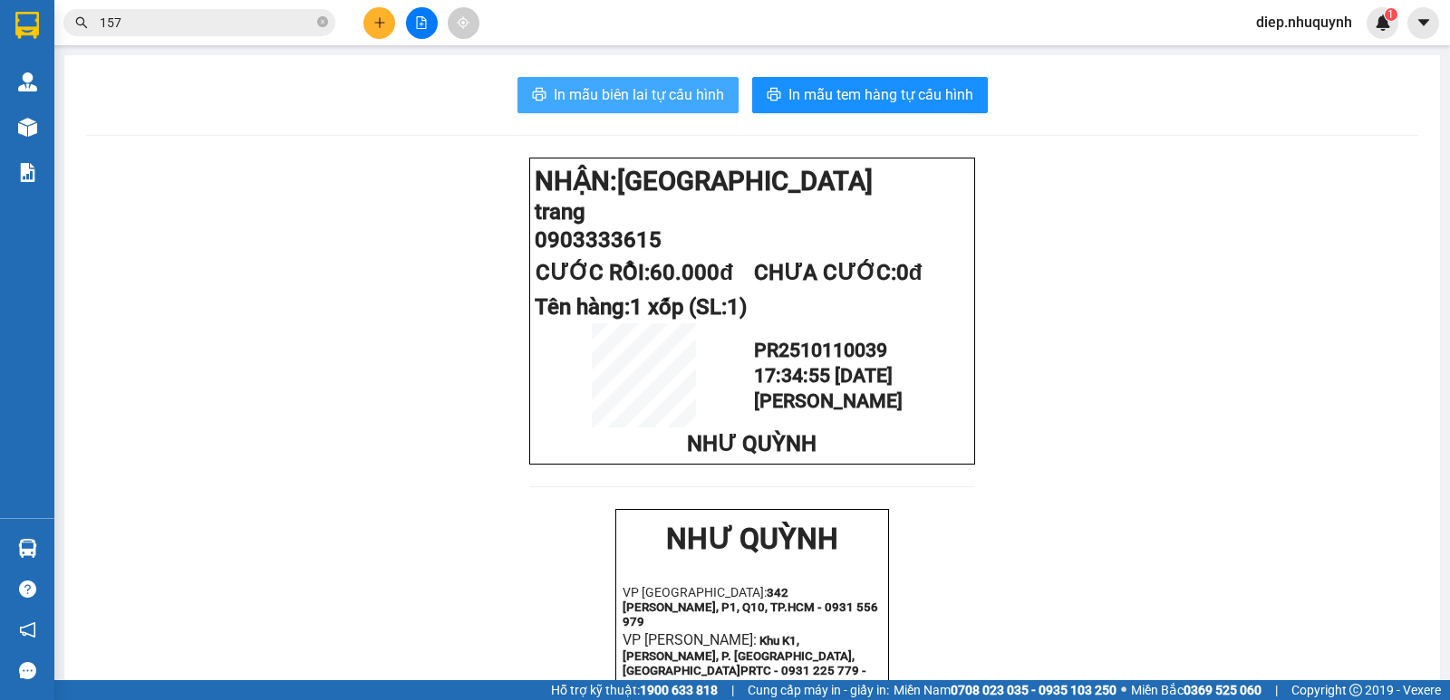
drag, startPoint x: 632, startPoint y: 97, endPoint x: 633, endPoint y: 119, distance: 21.8
click at [633, 99] on span "In mẫu biên lai tự cấu hình" at bounding box center [639, 94] width 170 height 23
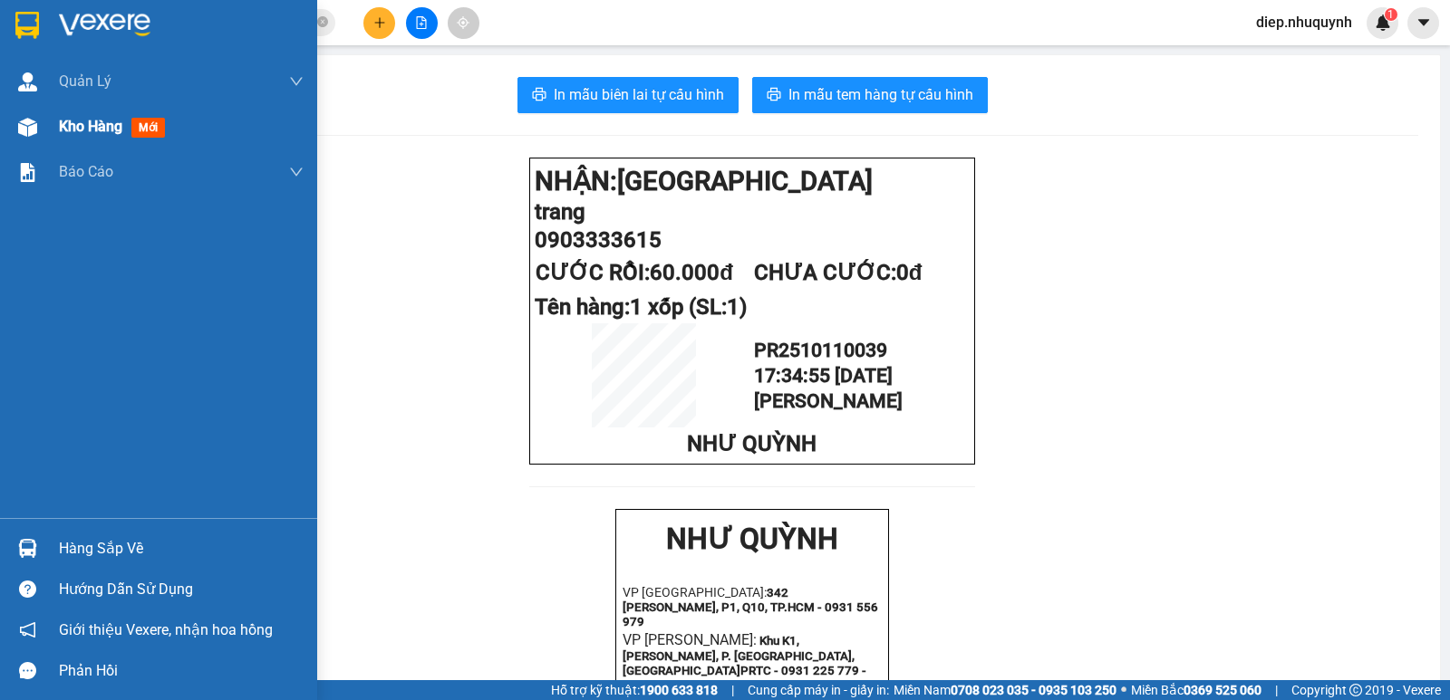
click at [113, 128] on span "Kho hàng" at bounding box center [90, 126] width 63 height 17
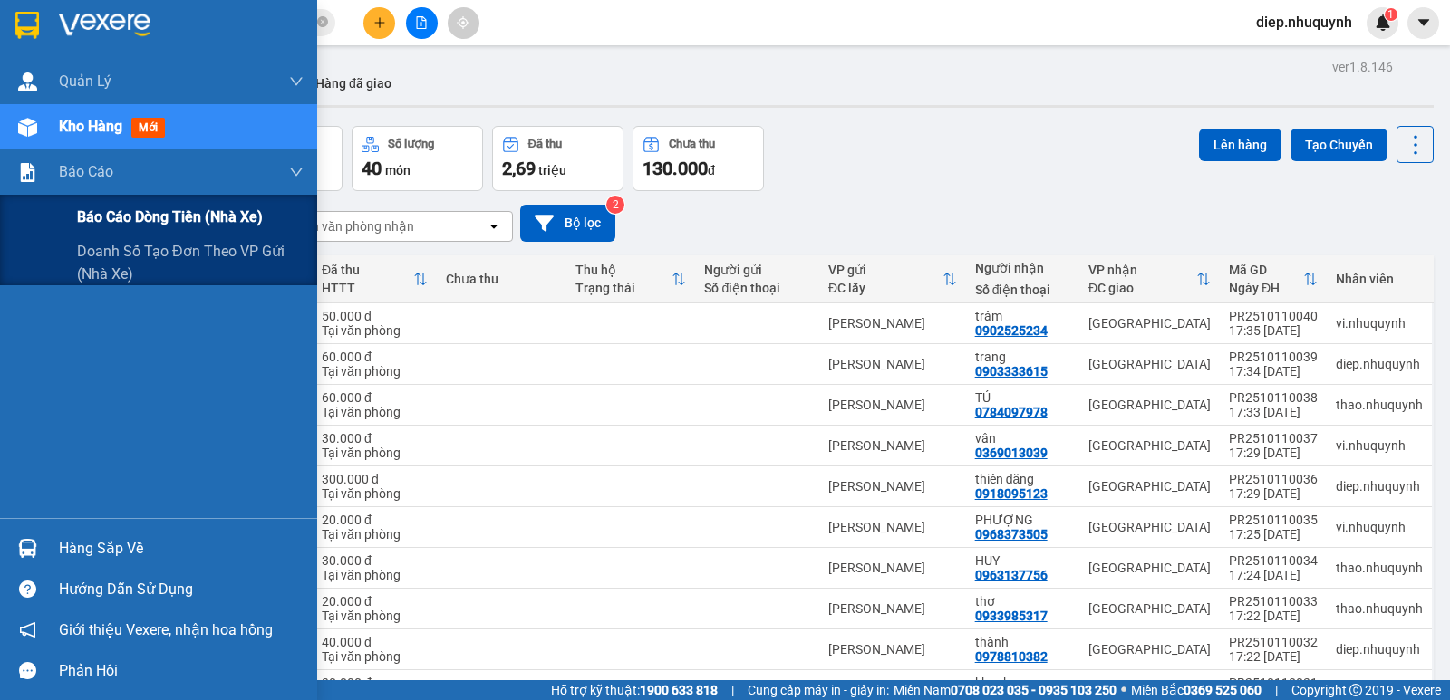
click at [152, 217] on span "Báo cáo dòng tiền (nhà xe)" at bounding box center [170, 217] width 186 height 23
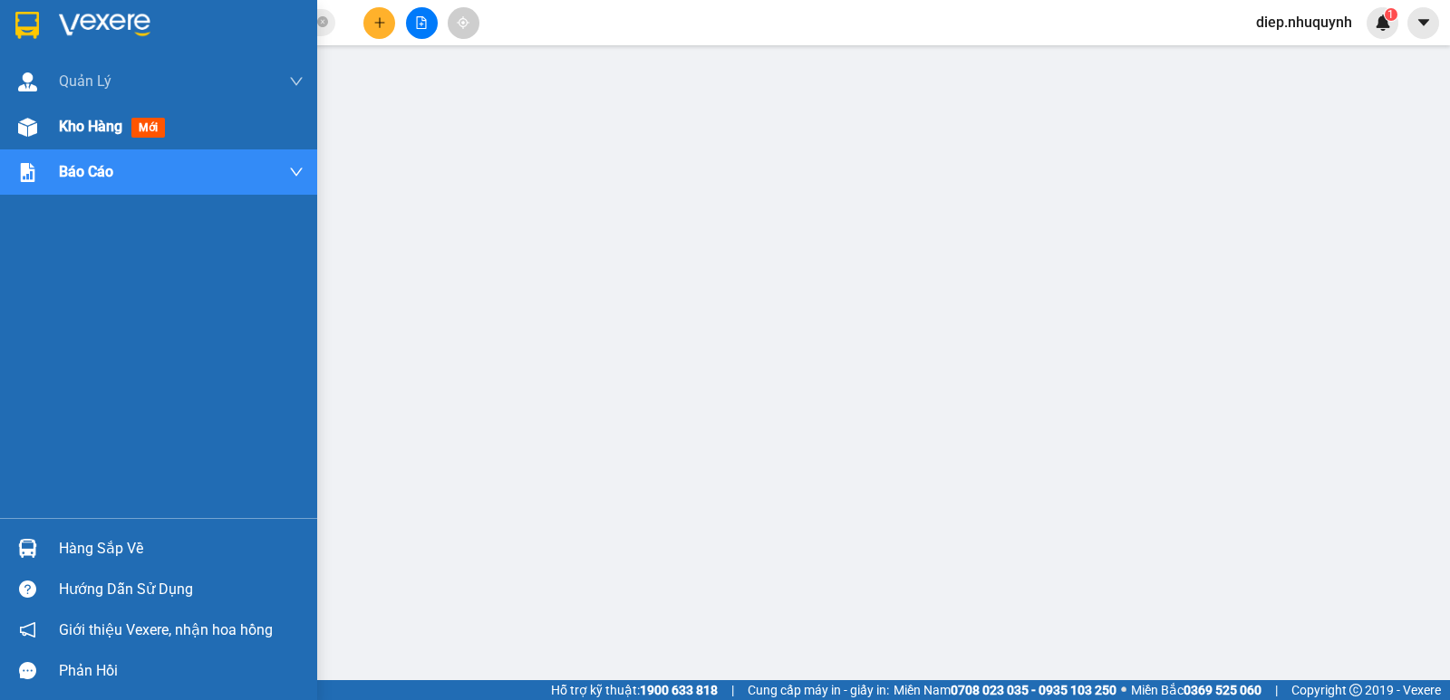
click at [86, 120] on span "Kho hàng" at bounding box center [90, 126] width 63 height 17
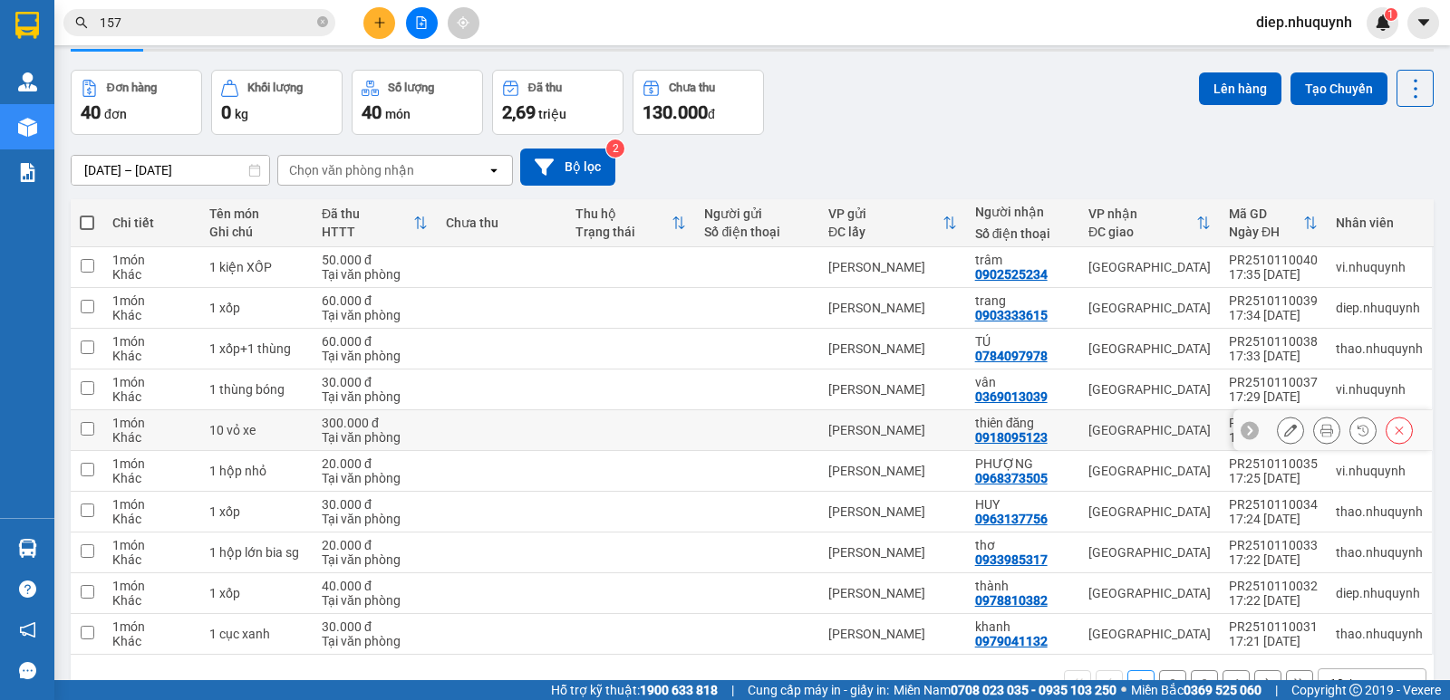
scroll to position [105, 0]
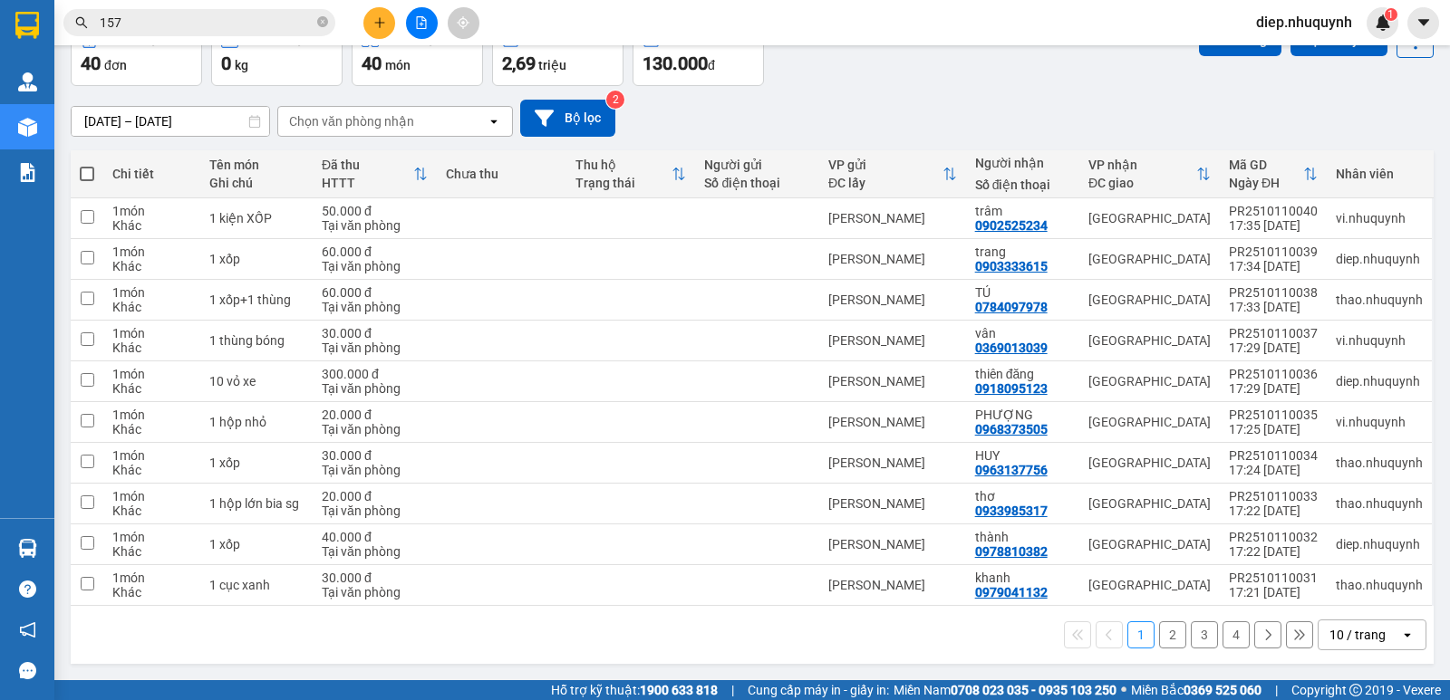
click at [1159, 633] on button "2" at bounding box center [1172, 635] width 27 height 27
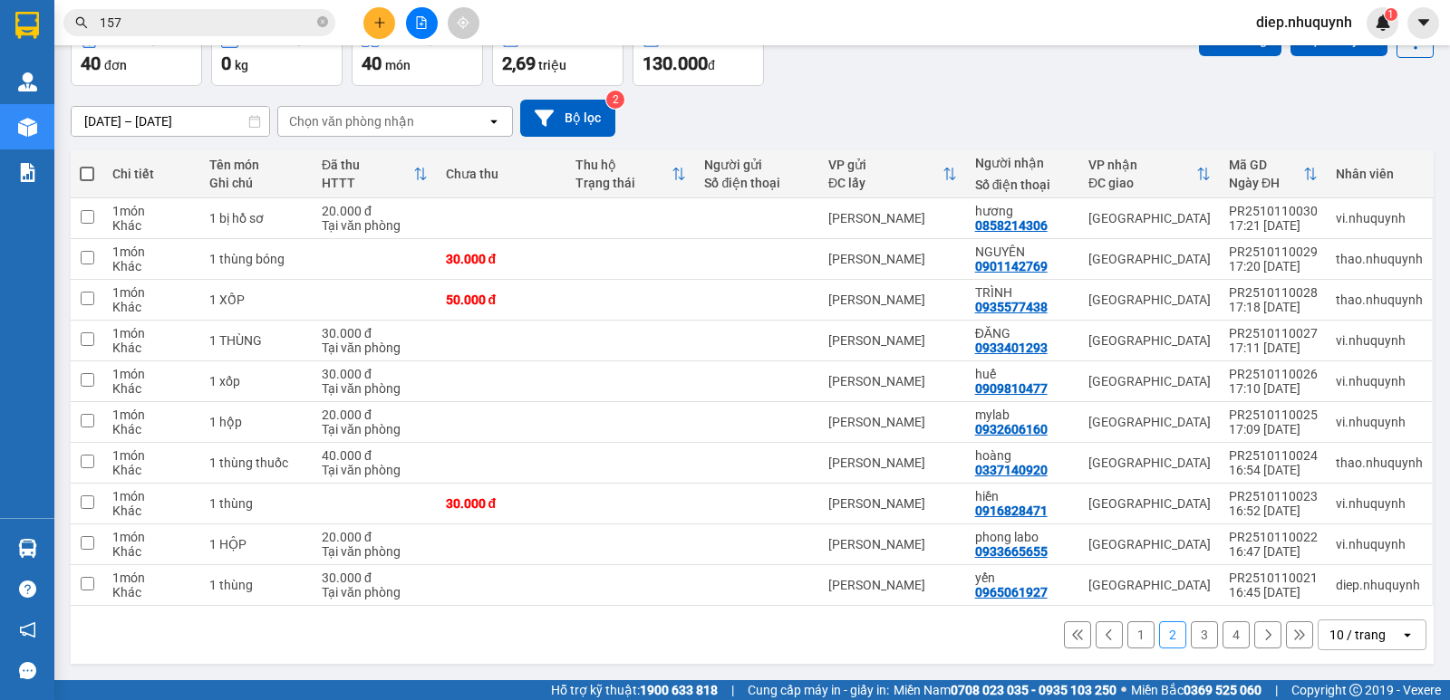
click at [1198, 635] on button "3" at bounding box center [1204, 635] width 27 height 27
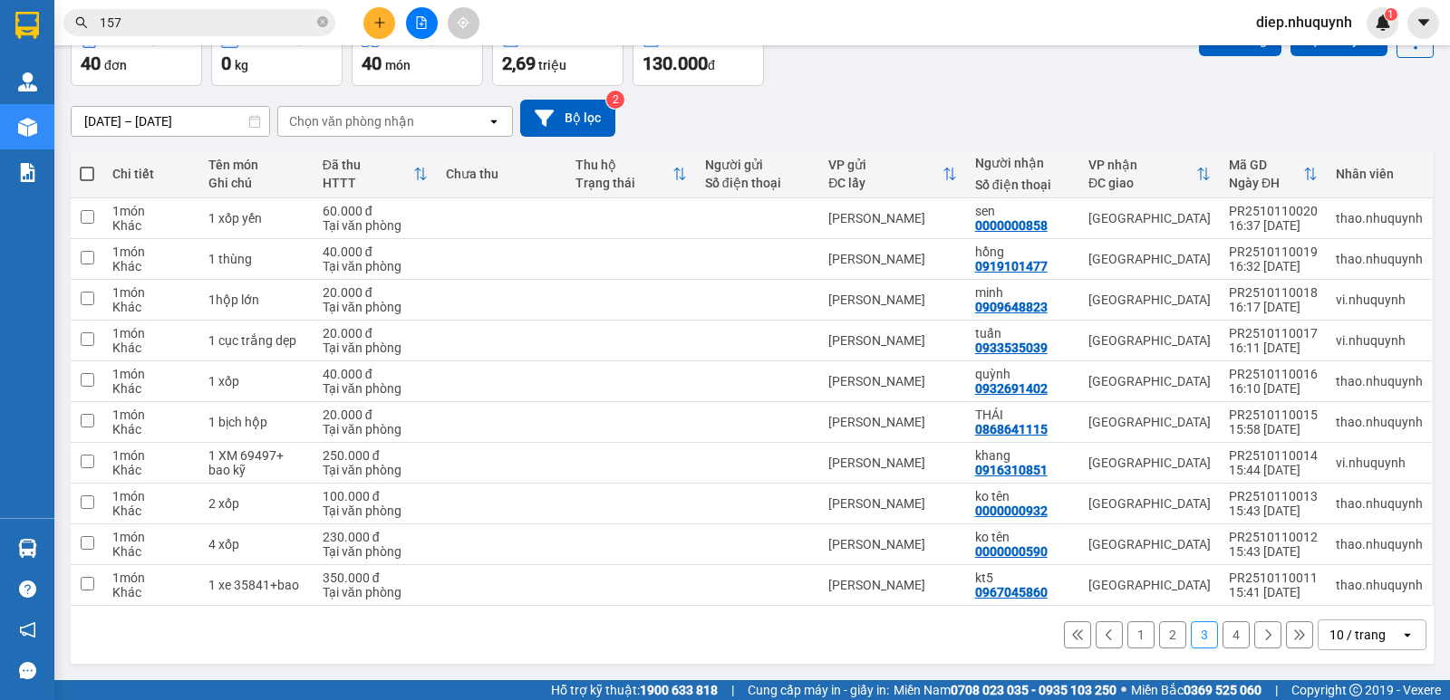
click at [1230, 641] on button "4" at bounding box center [1235, 635] width 27 height 27
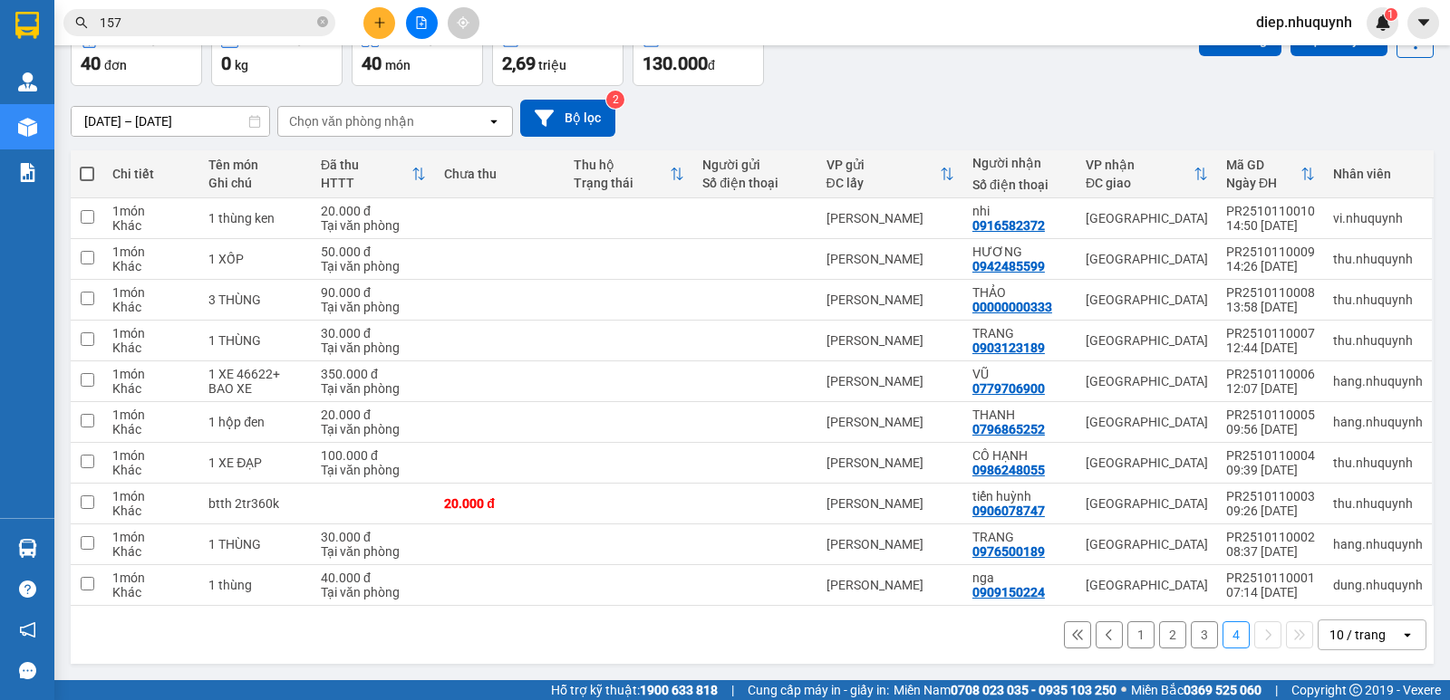
click at [375, 20] on icon "plus" at bounding box center [379, 22] width 13 height 13
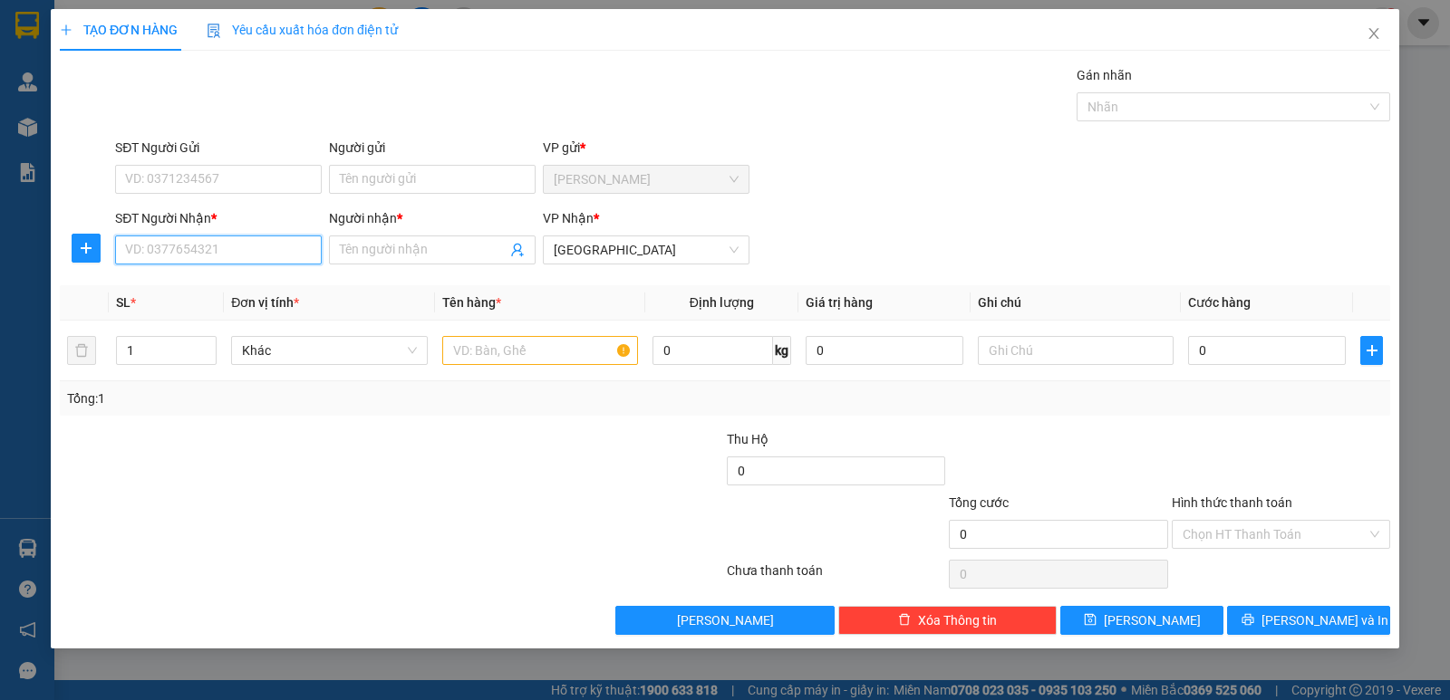
click at [258, 247] on input "SĐT Người Nhận *" at bounding box center [218, 250] width 207 height 29
type input "0337671465"
click at [262, 280] on div "0337671465 - [PERSON_NAME]" at bounding box center [218, 286] width 185 height 20
type input "DUY"
type input "30.000"
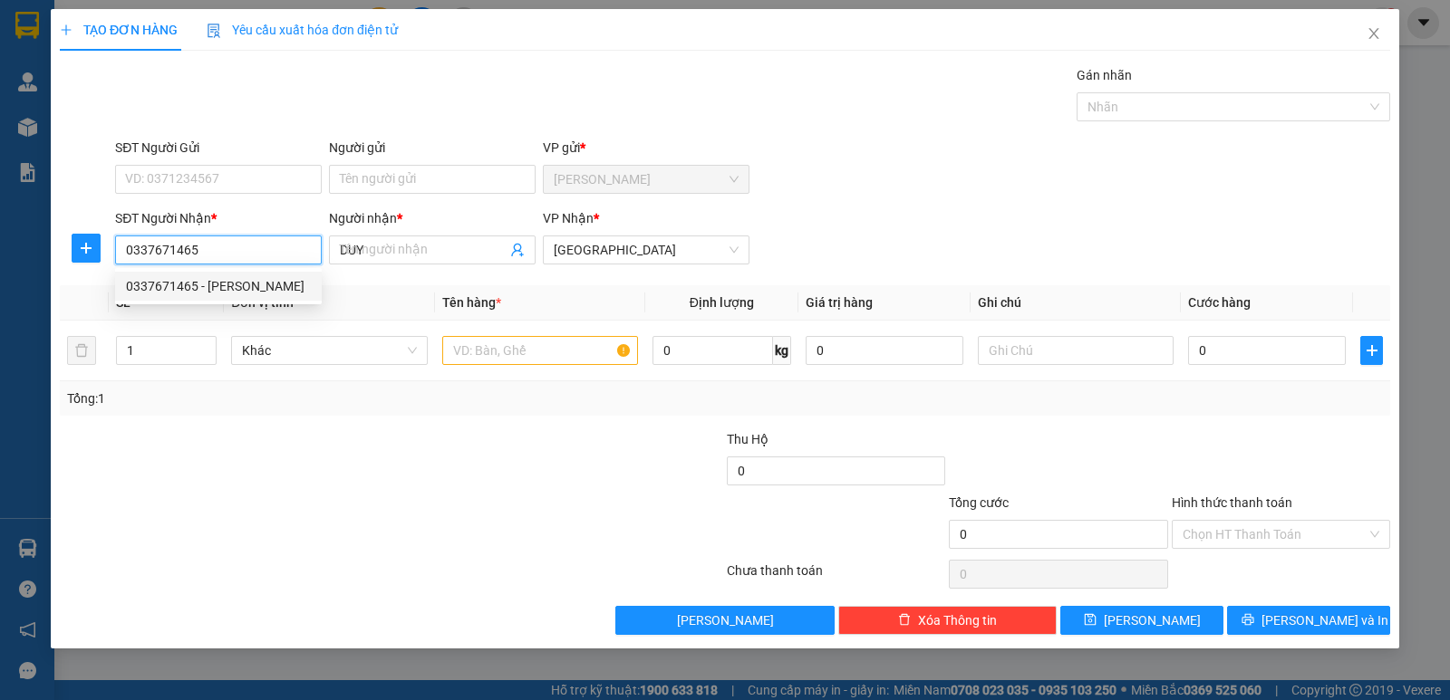
type input "30.000"
type input "0337671465"
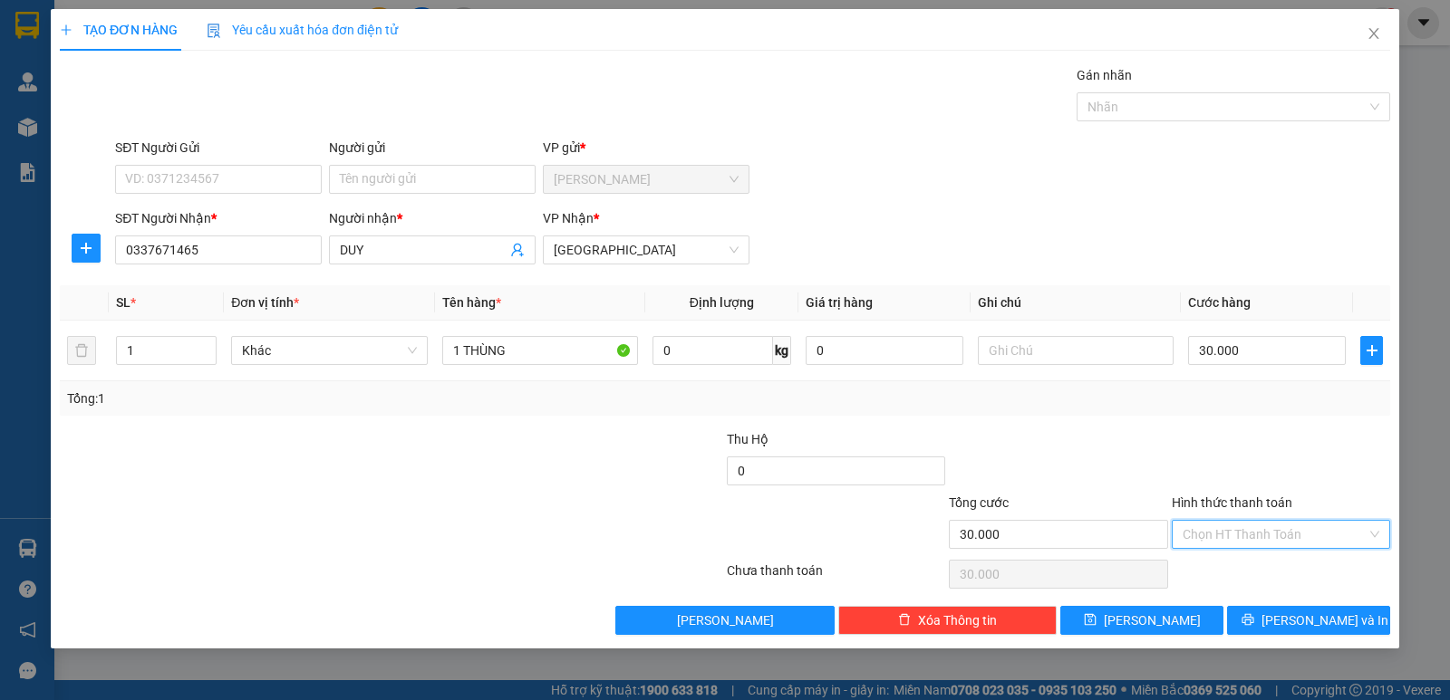
click at [1270, 539] on input "Hình thức thanh toán" at bounding box center [1274, 534] width 184 height 27
click at [1250, 574] on div "Tại văn phòng" at bounding box center [1280, 571] width 197 height 20
type input "0"
click at [1316, 635] on div "TẠO ĐƠN HÀNG Yêu cầu xuất hóa đơn điện tử Transit Pickup Surcharge Ids Transit …" at bounding box center [725, 329] width 1348 height 640
click at [1316, 621] on span "[PERSON_NAME] và In" at bounding box center [1324, 621] width 127 height 20
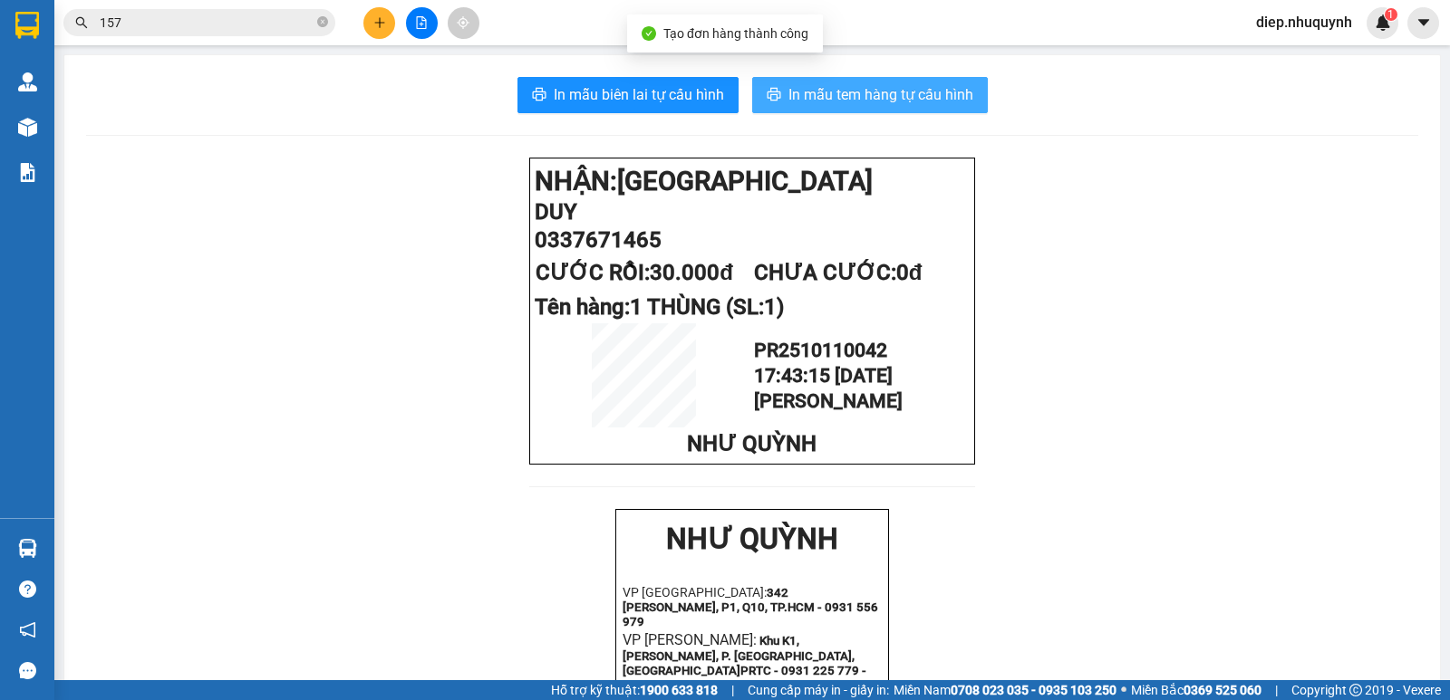
click at [813, 99] on span "In mẫu tem hàng tự cấu hình" at bounding box center [880, 94] width 185 height 23
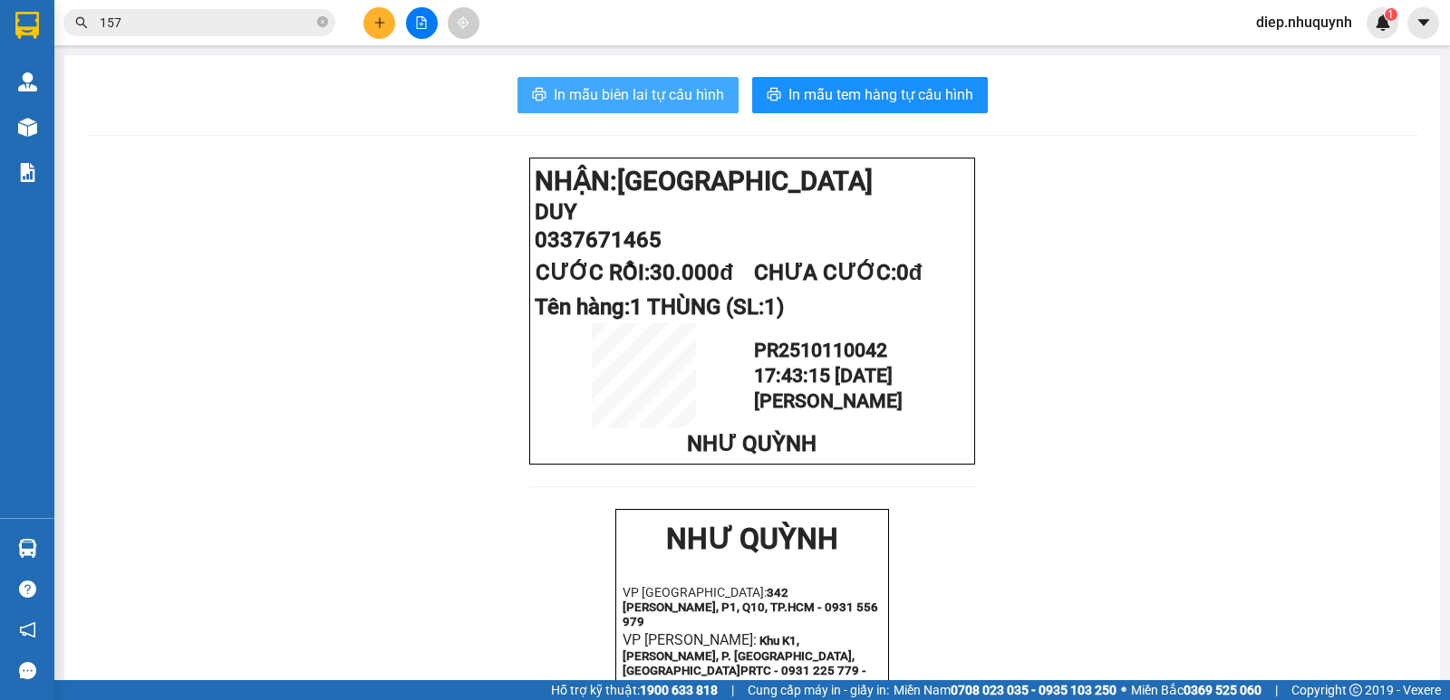
click at [651, 90] on span "In mẫu biên lai tự cấu hình" at bounding box center [639, 94] width 170 height 23
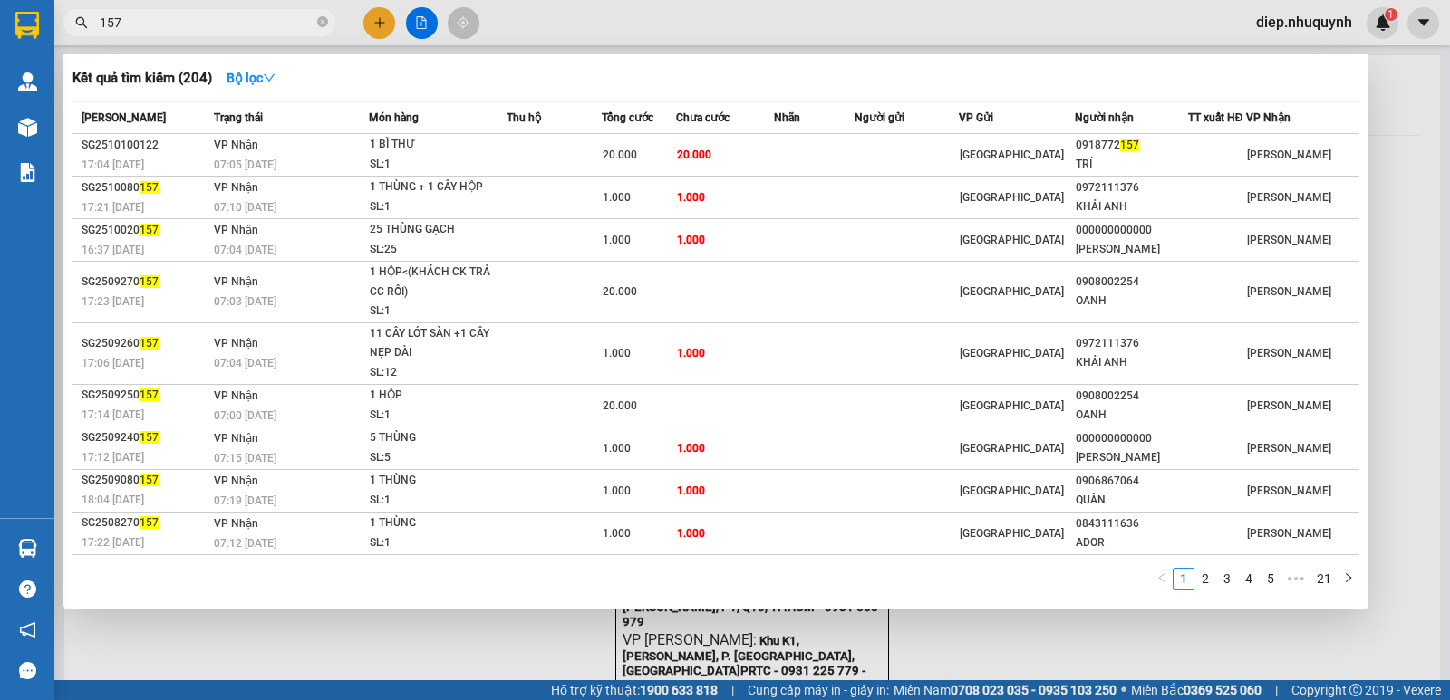
drag, startPoint x: 132, startPoint y: 20, endPoint x: 77, endPoint y: 24, distance: 55.5
click at [77, 24] on div "157" at bounding box center [176, 22] width 353 height 27
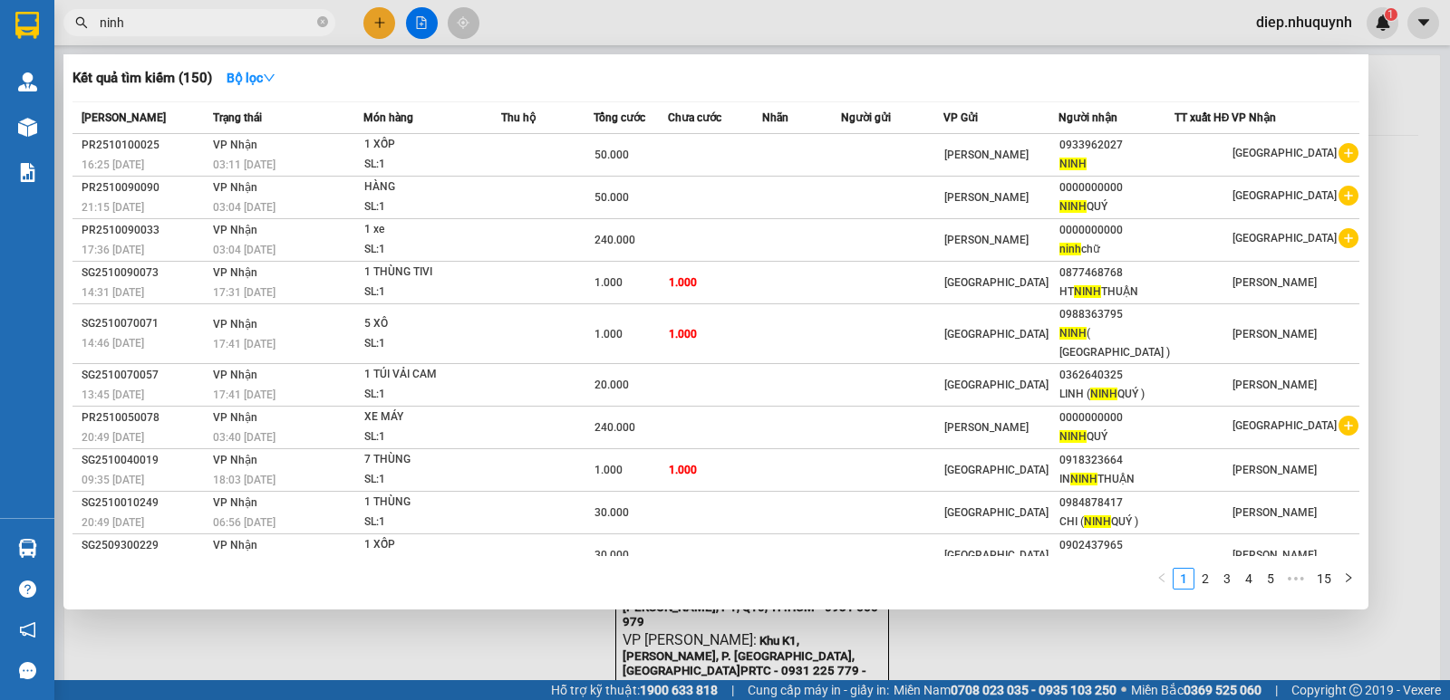
type input "ninh"
click at [419, 25] on div at bounding box center [725, 350] width 1450 height 700
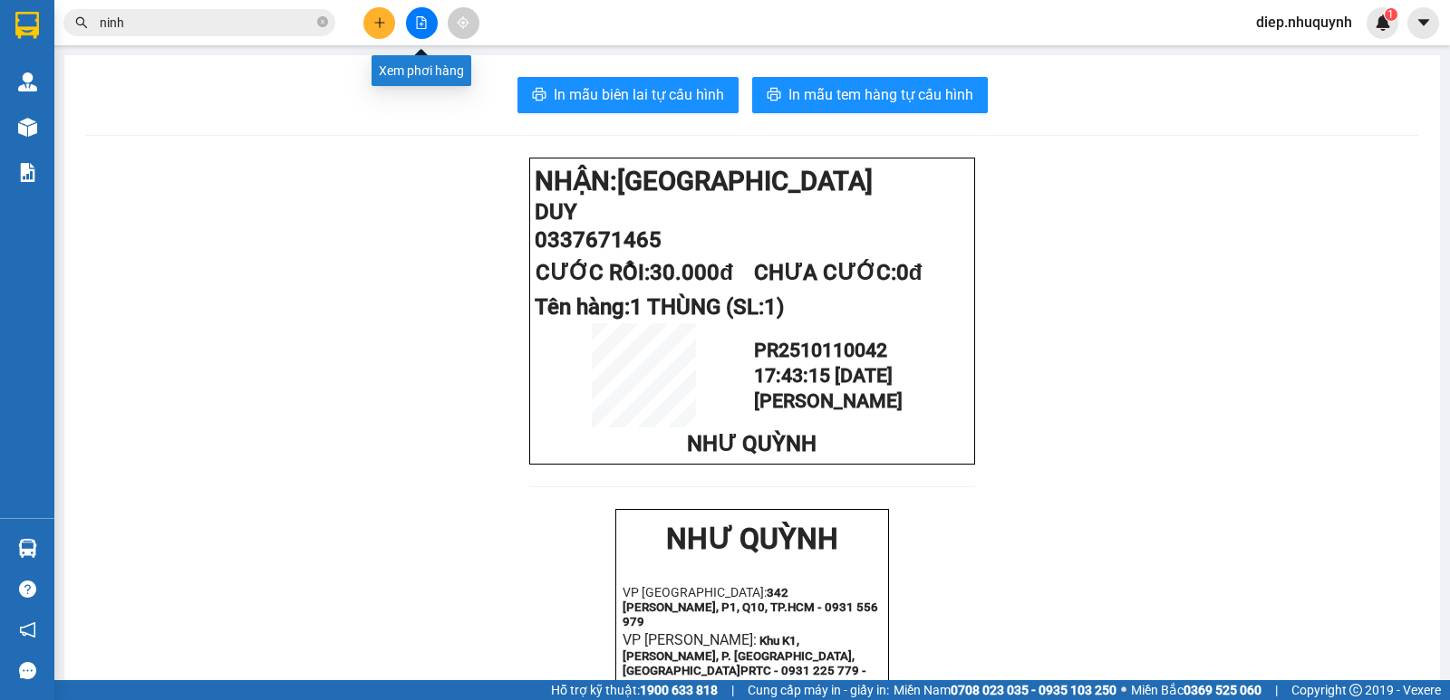
click at [419, 24] on icon "file-add" at bounding box center [422, 22] width 10 height 13
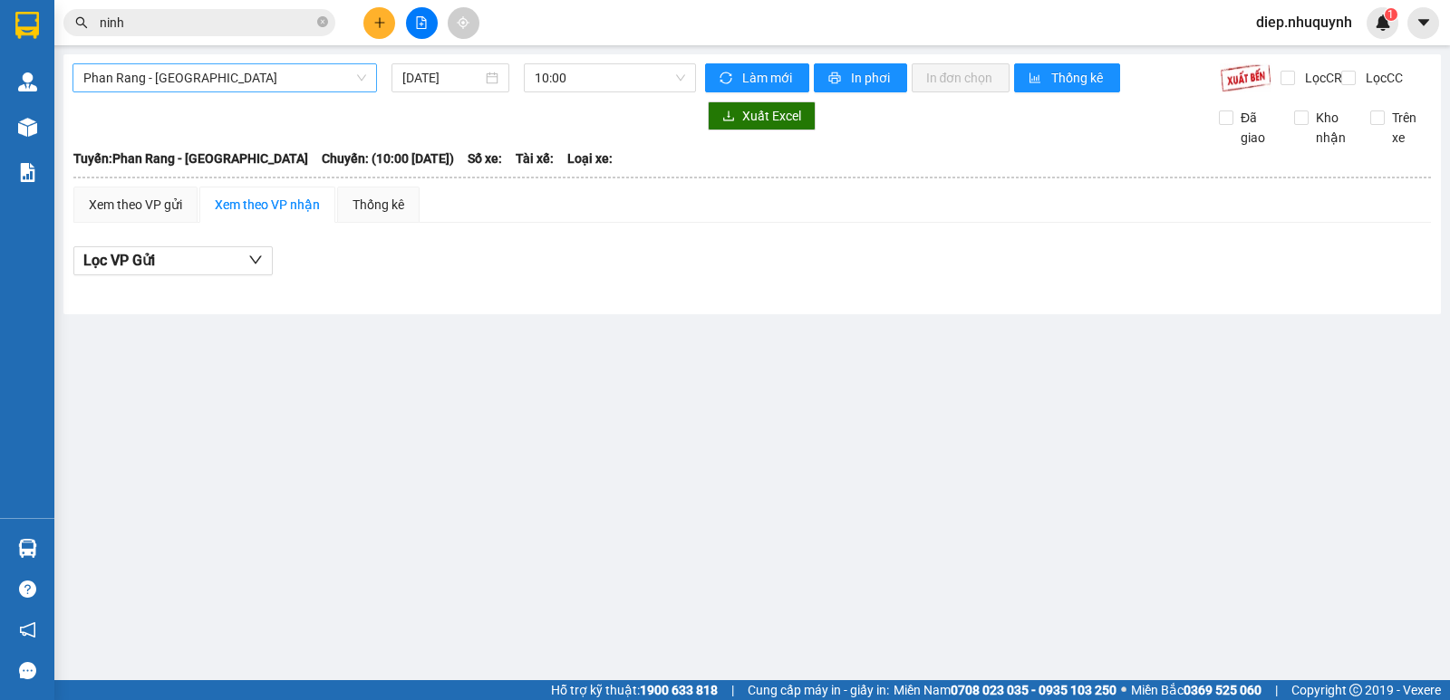
click at [146, 82] on span "Phan Rang - [GEOGRAPHIC_DATA]" at bounding box center [224, 77] width 283 height 27
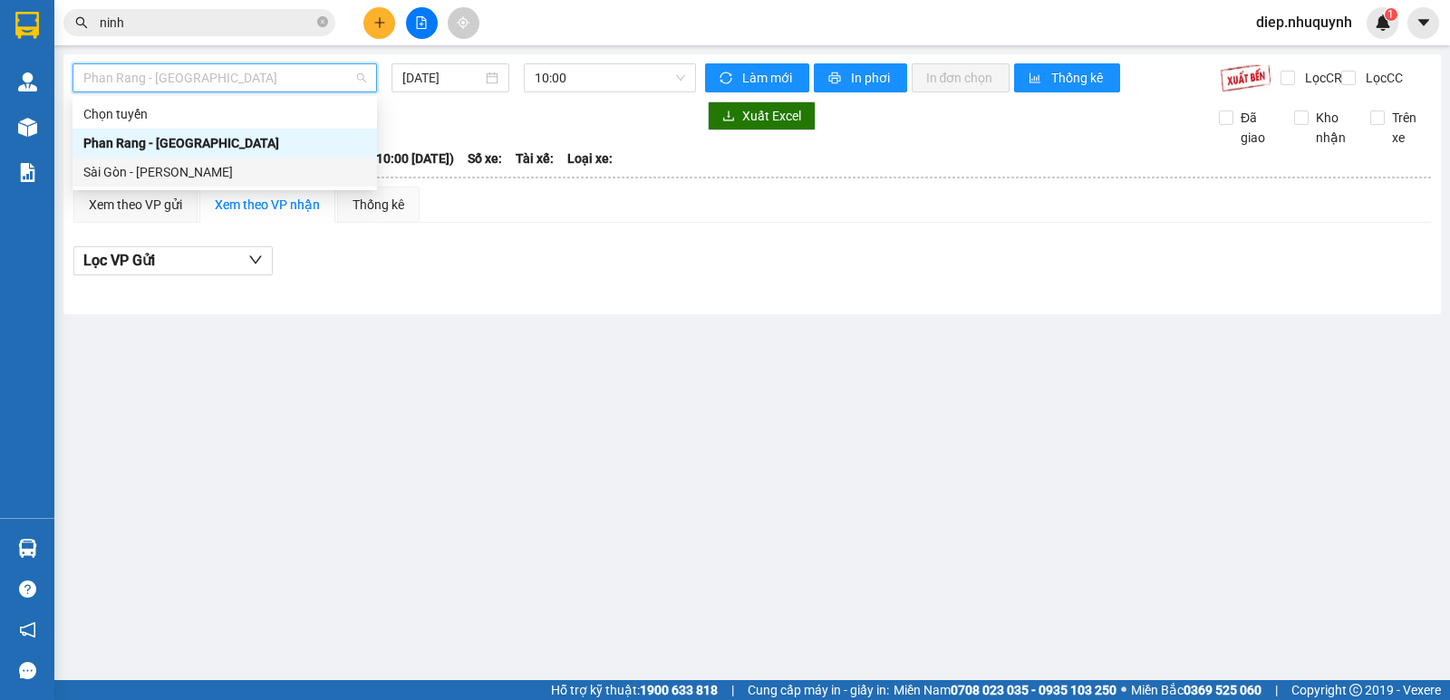
click at [147, 174] on div "Sài Gòn - [PERSON_NAME]" at bounding box center [224, 172] width 283 height 20
type input "[DATE]"
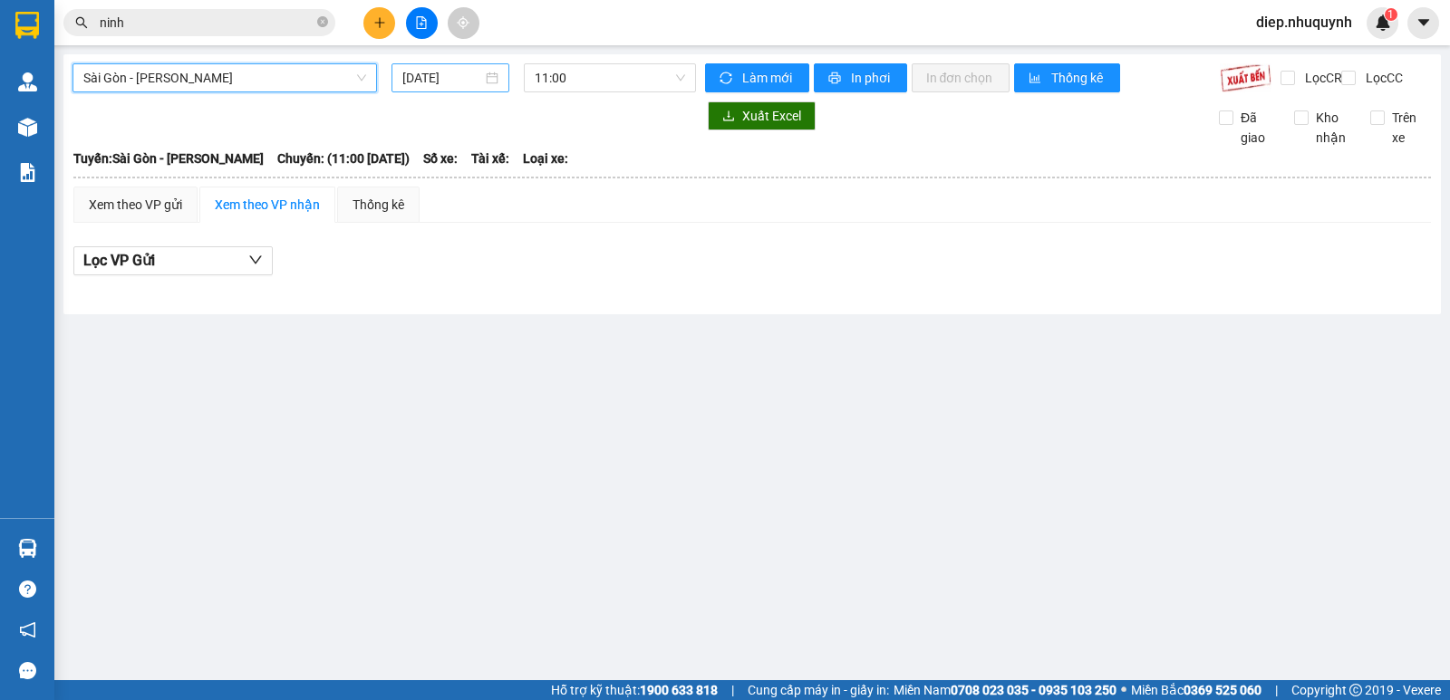
click at [437, 75] on input "[DATE]" at bounding box center [442, 78] width 81 height 20
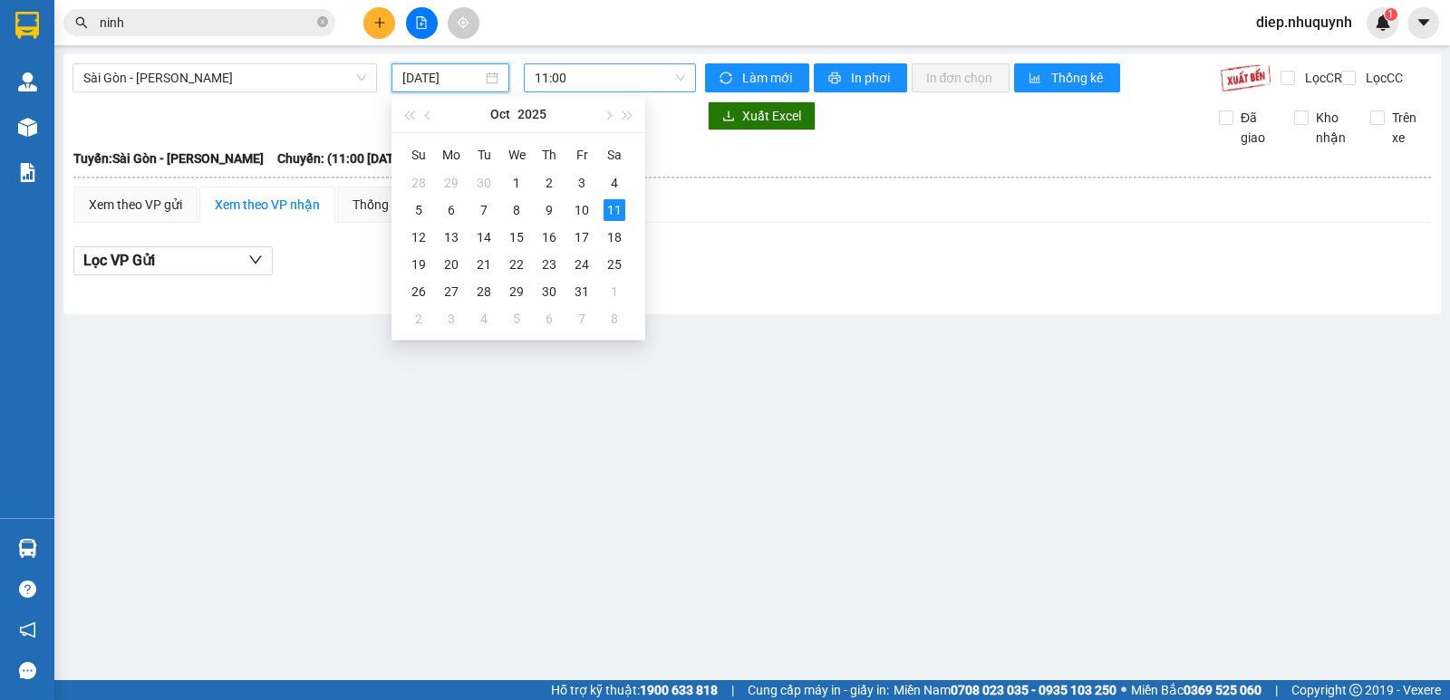
click at [591, 79] on span "11:00" at bounding box center [609, 77] width 149 height 27
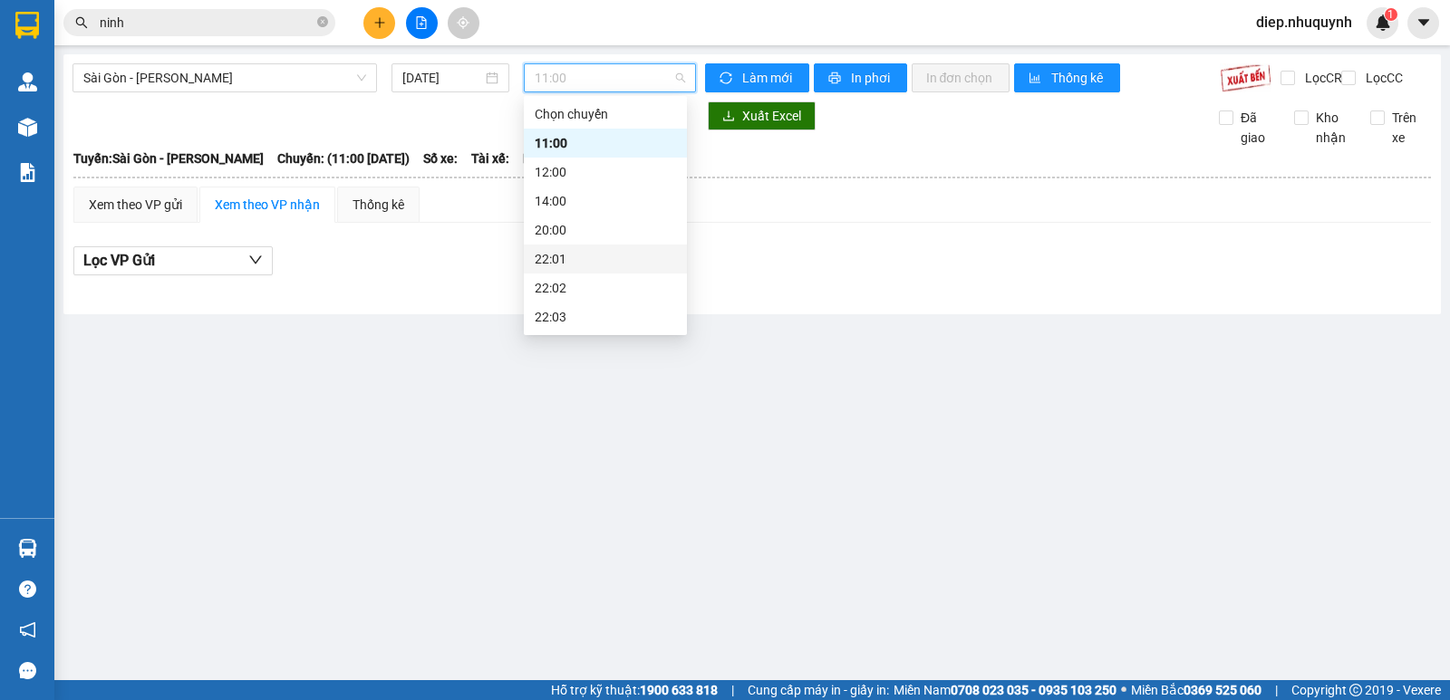
click at [565, 257] on div "22:01" at bounding box center [605, 259] width 141 height 20
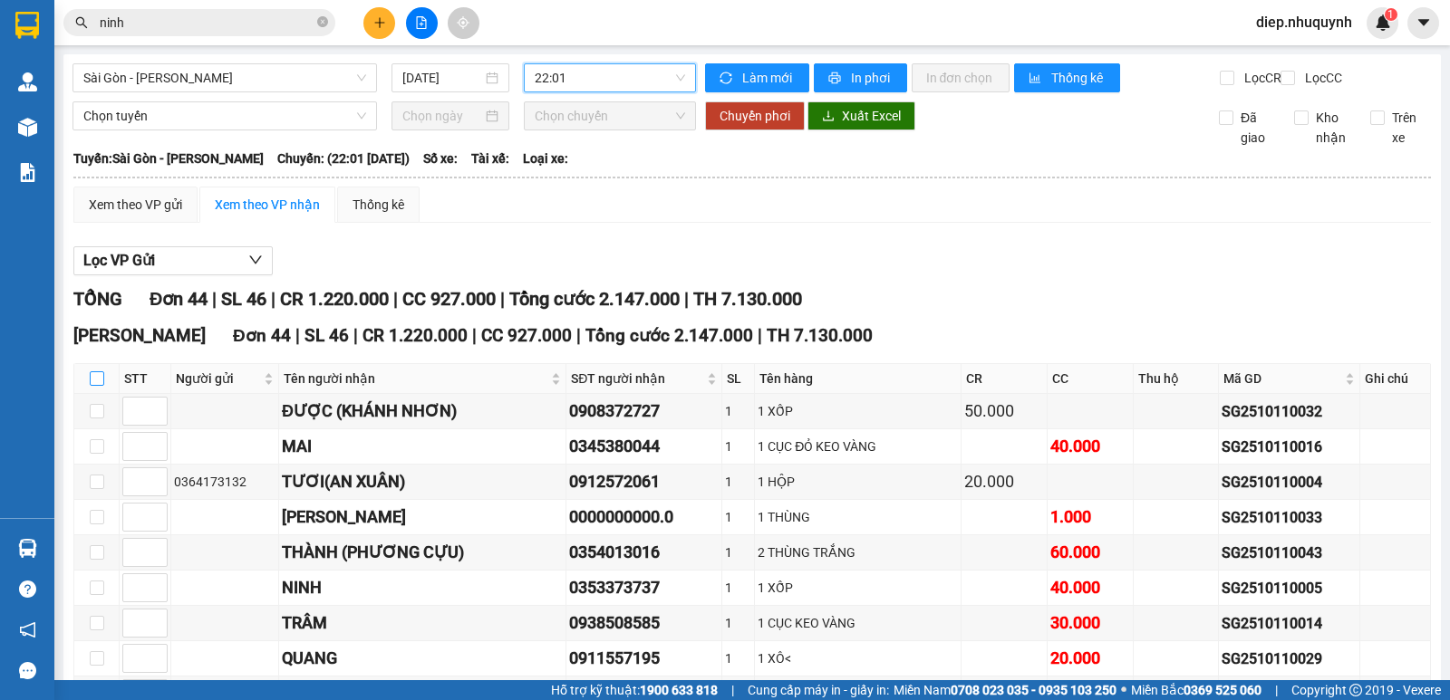
click at [98, 386] on input "checkbox" at bounding box center [97, 378] width 14 height 14
checkbox input "true"
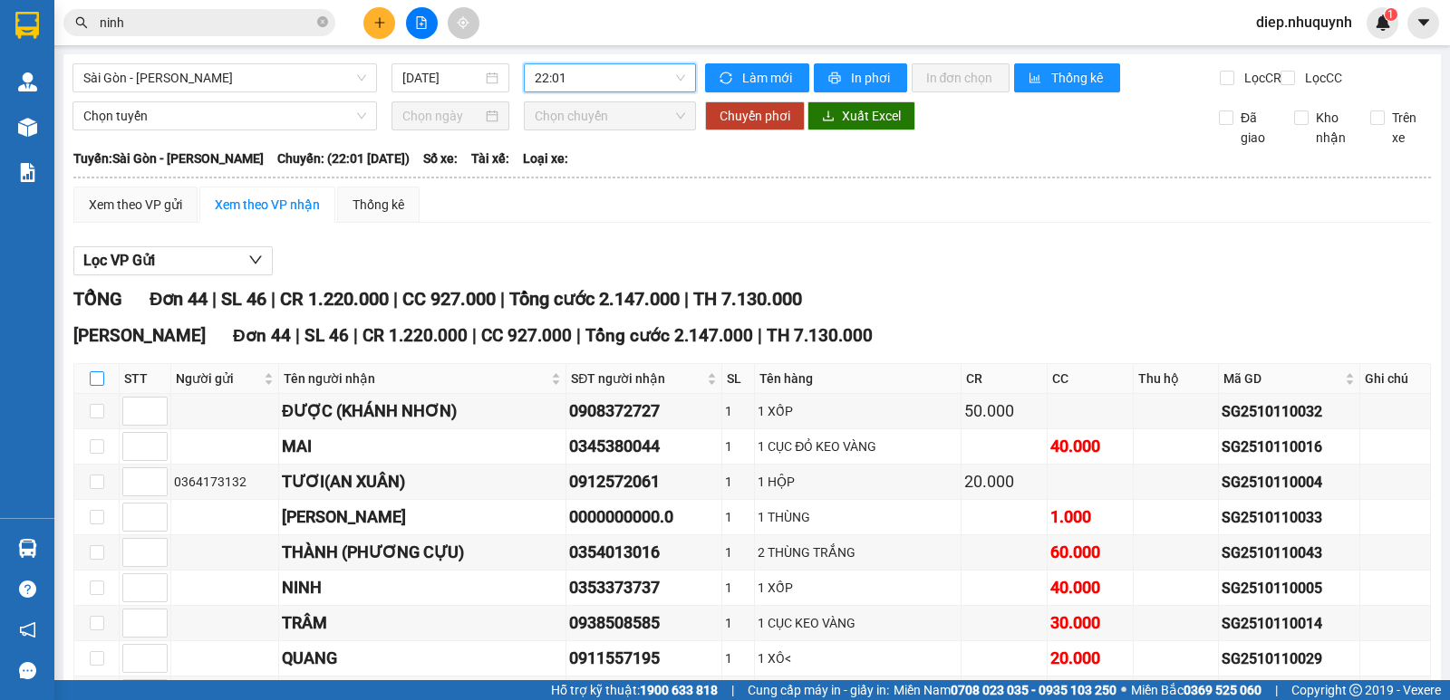
checkbox input "true"
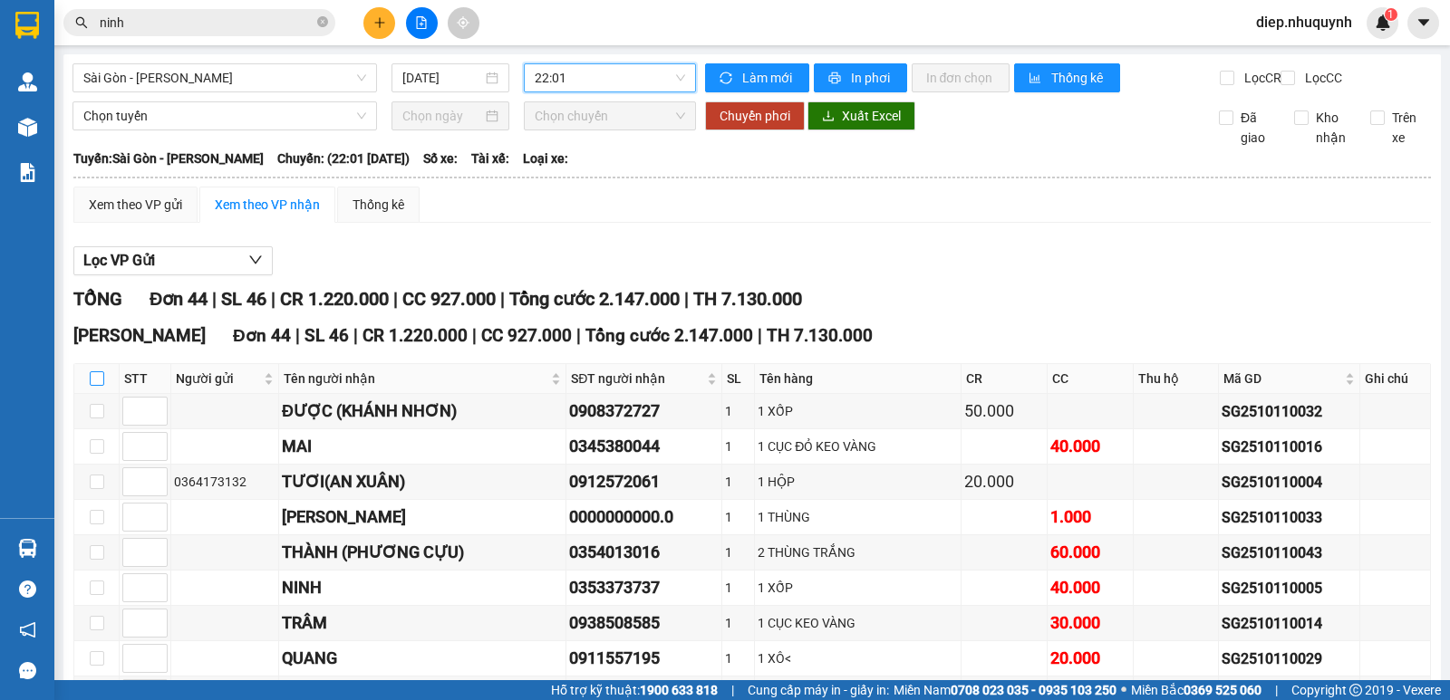
checkbox input "true"
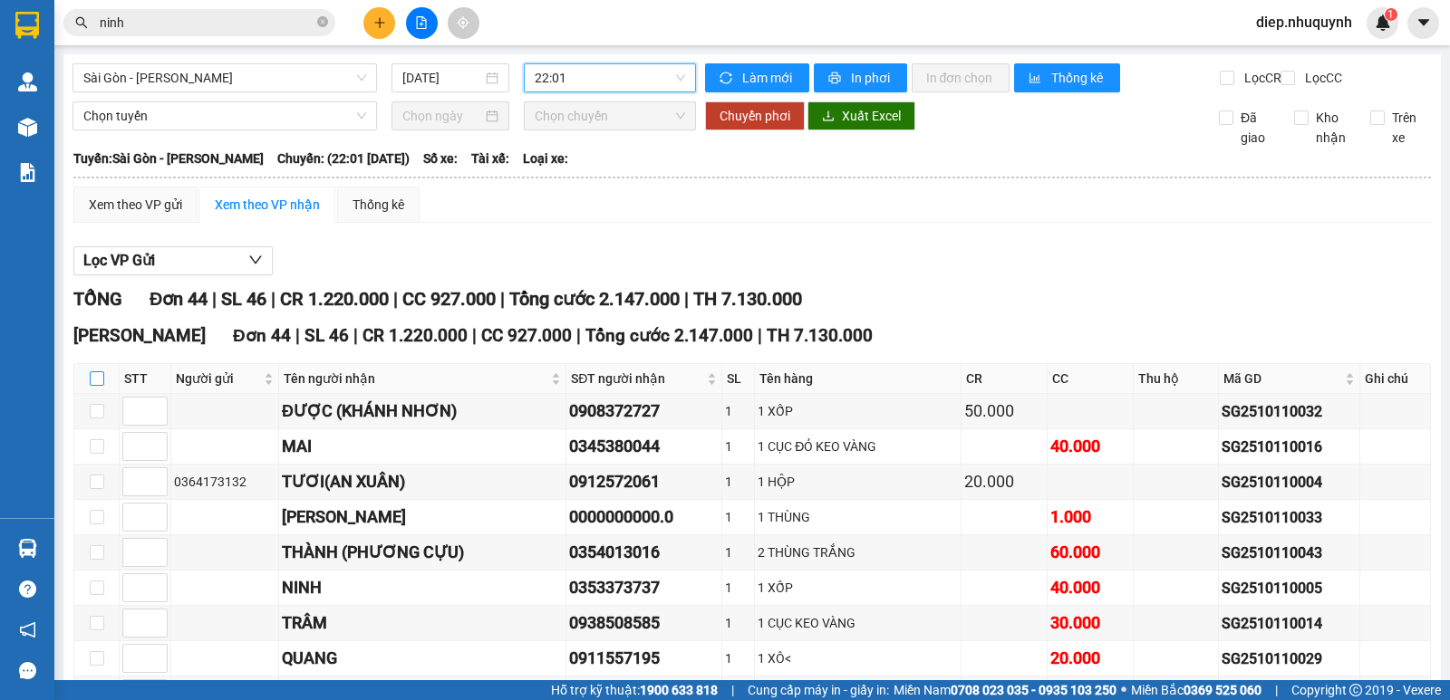
checkbox input "true"
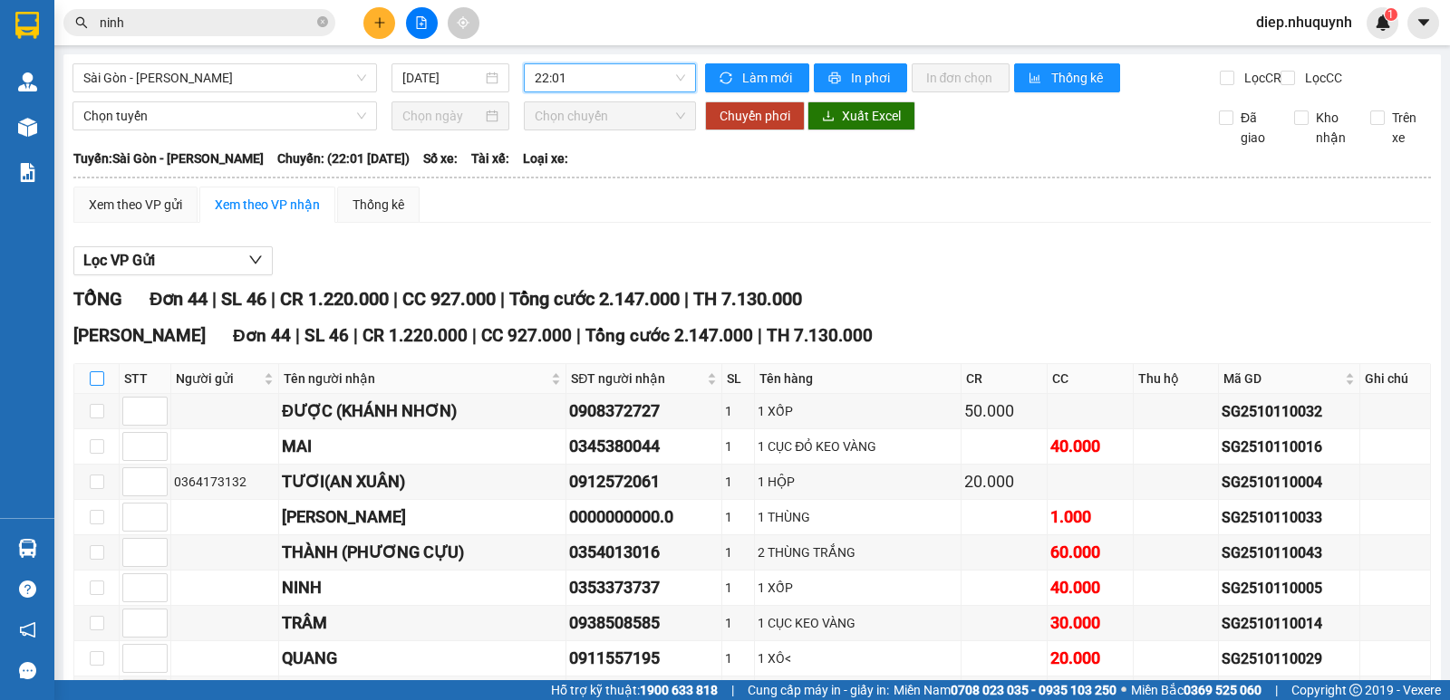
checkbox input "true"
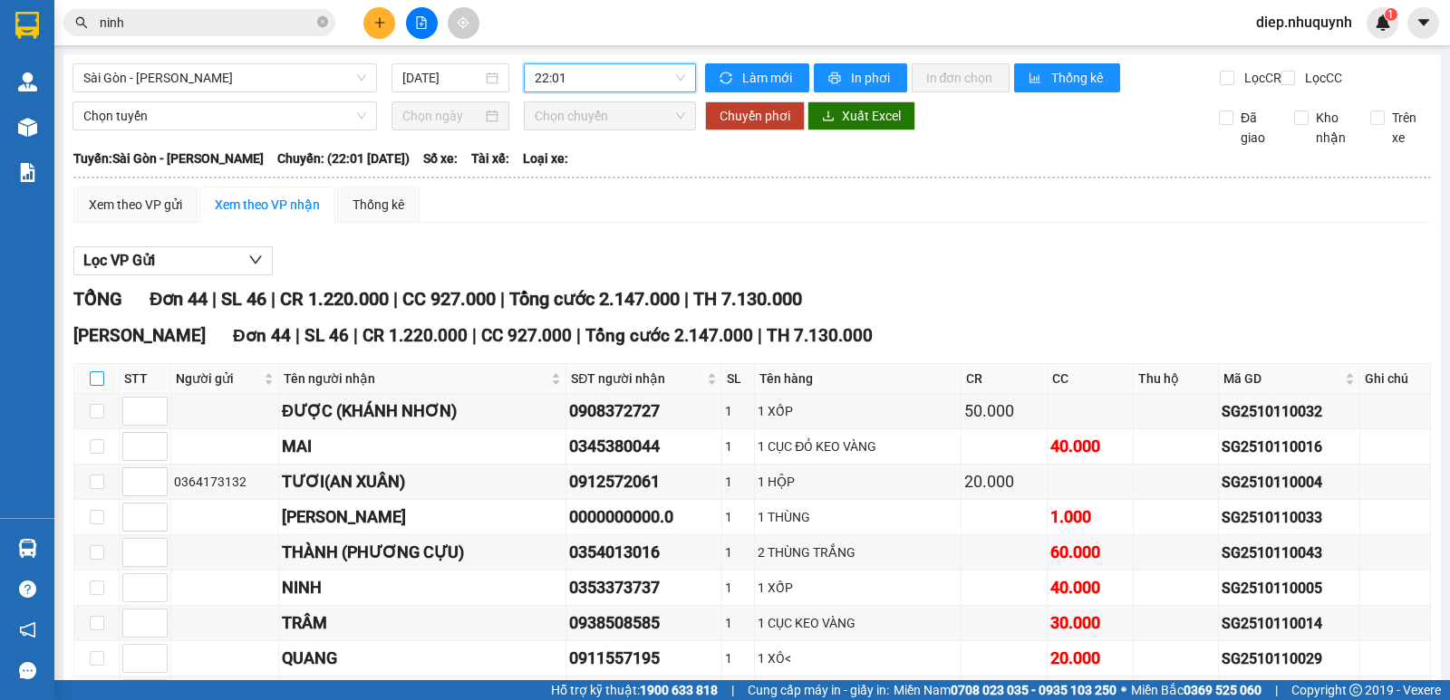
checkbox input "true"
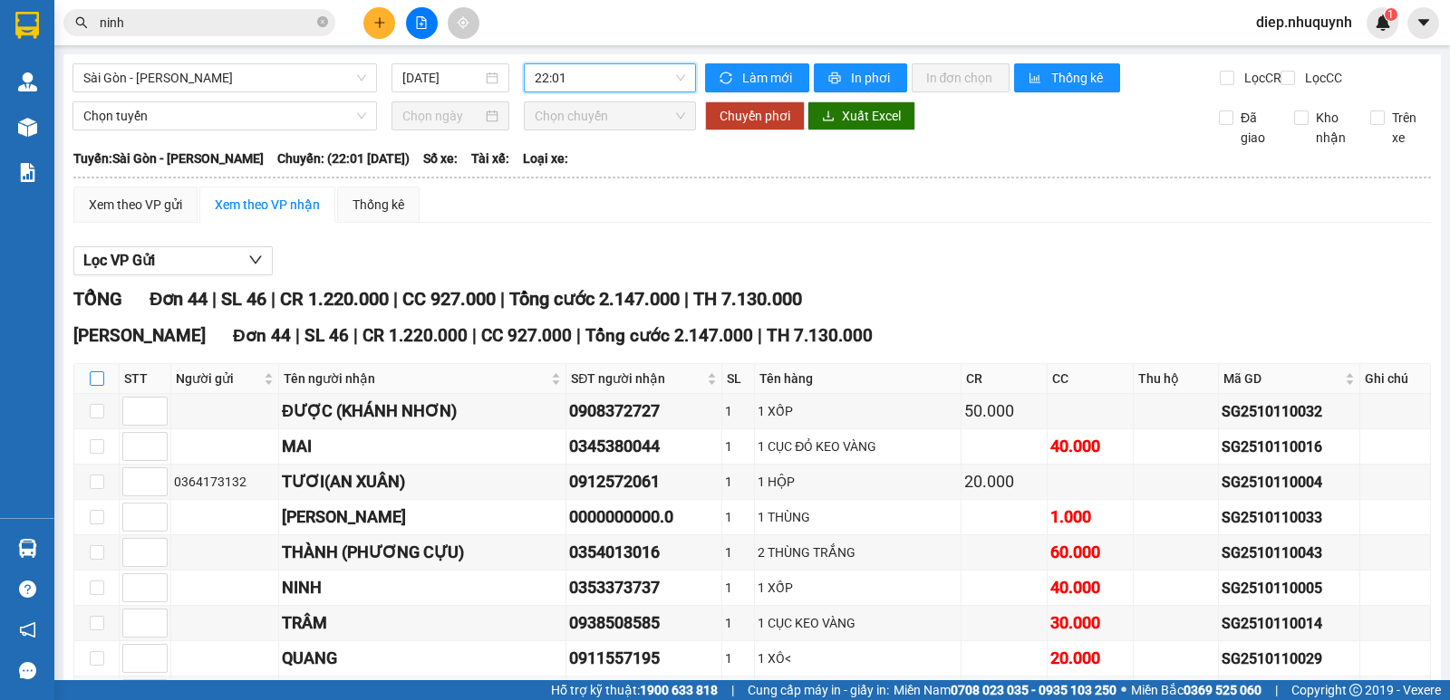
checkbox input "true"
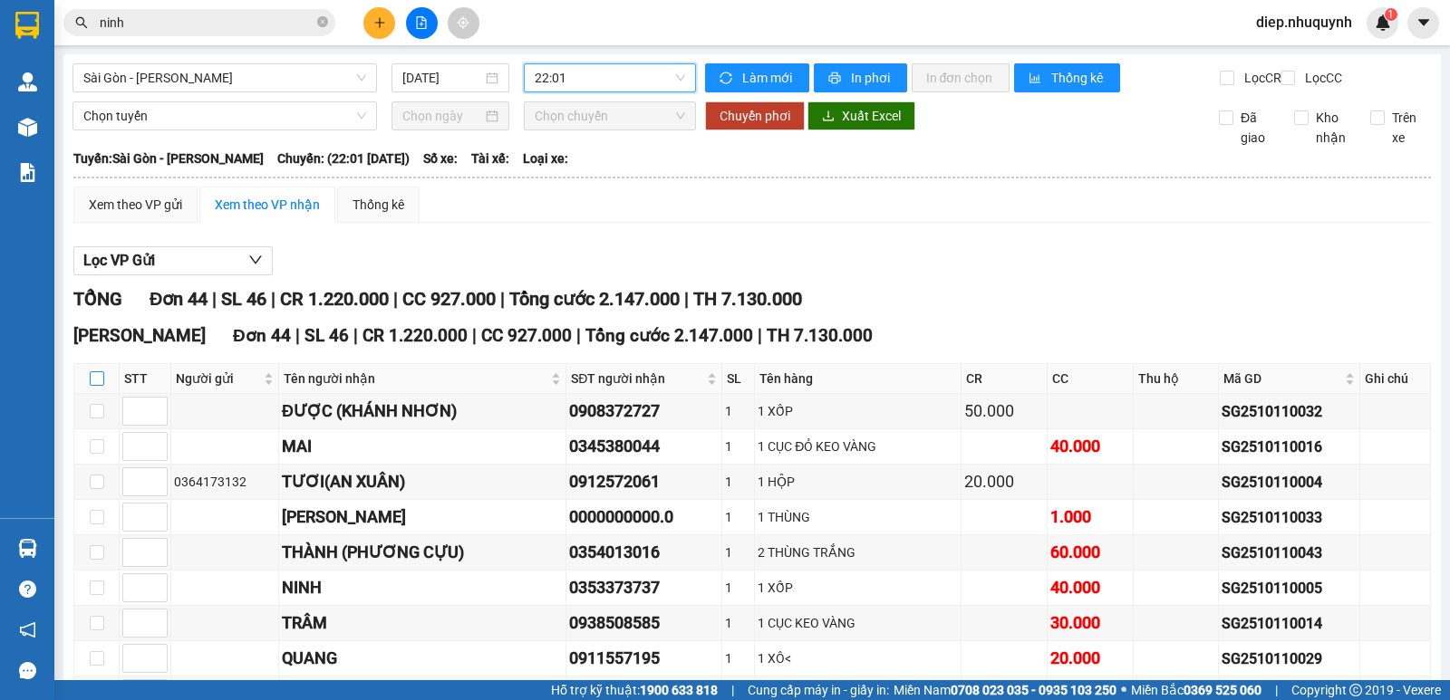
checkbox input "true"
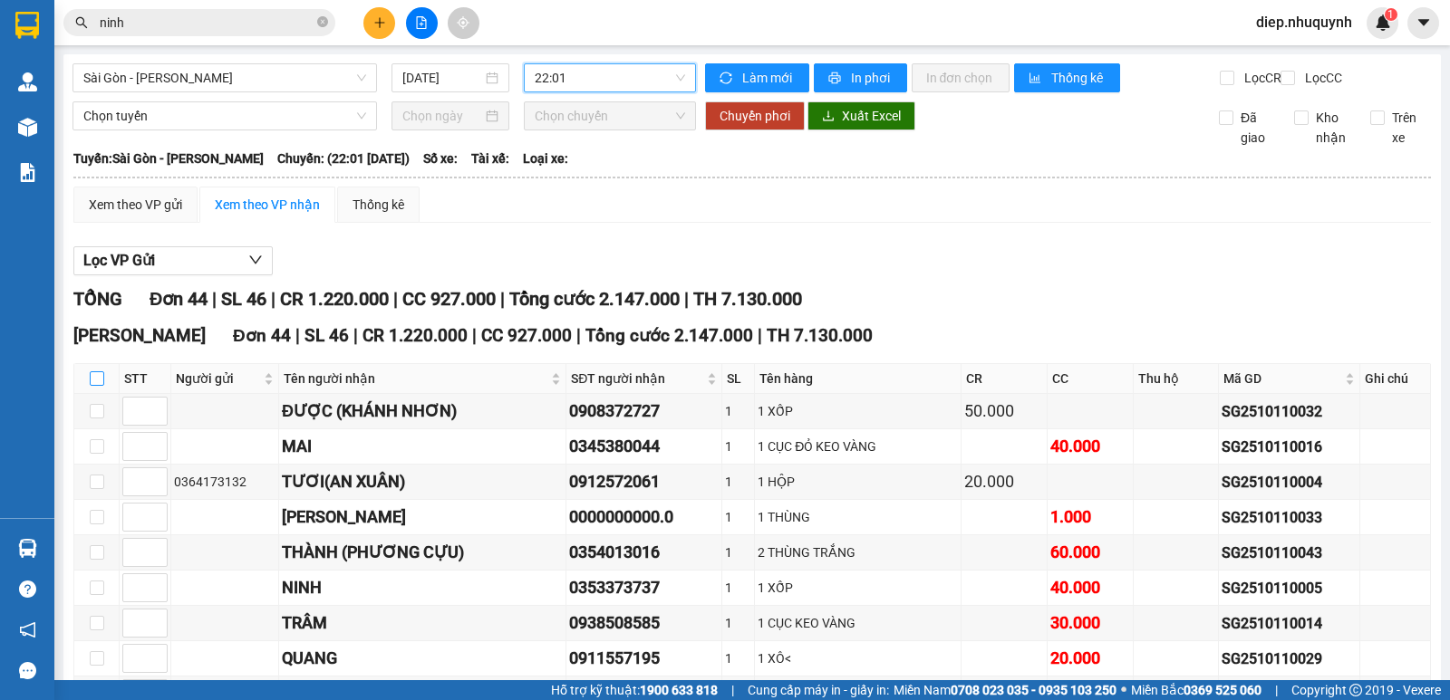
checkbox input "true"
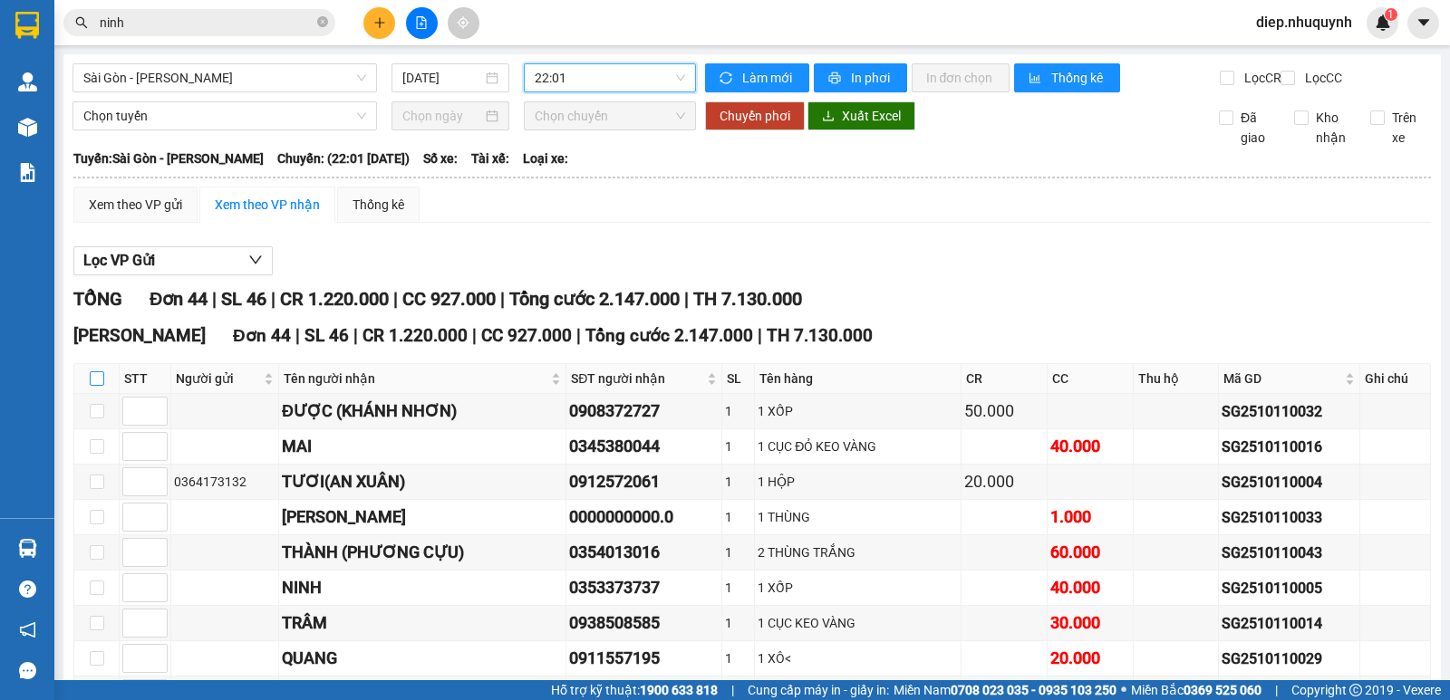
checkbox input "true"
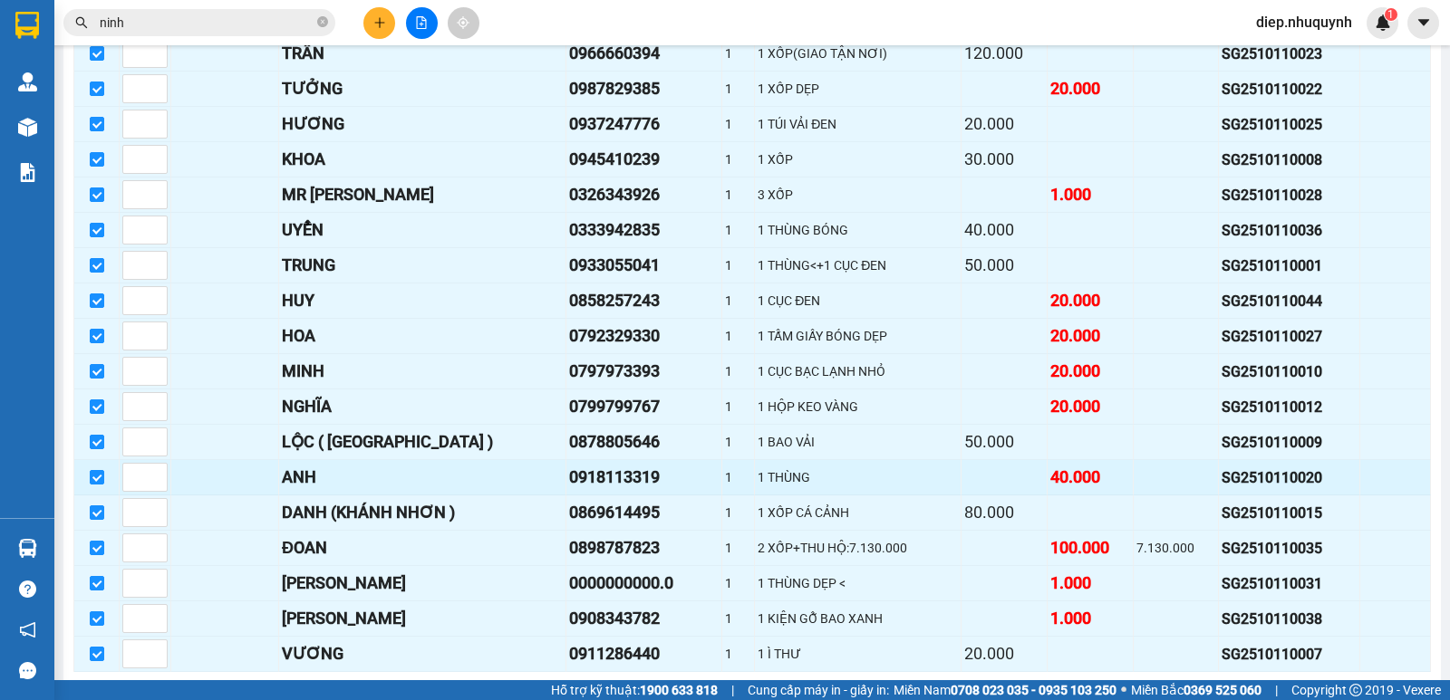
scroll to position [1377, 0]
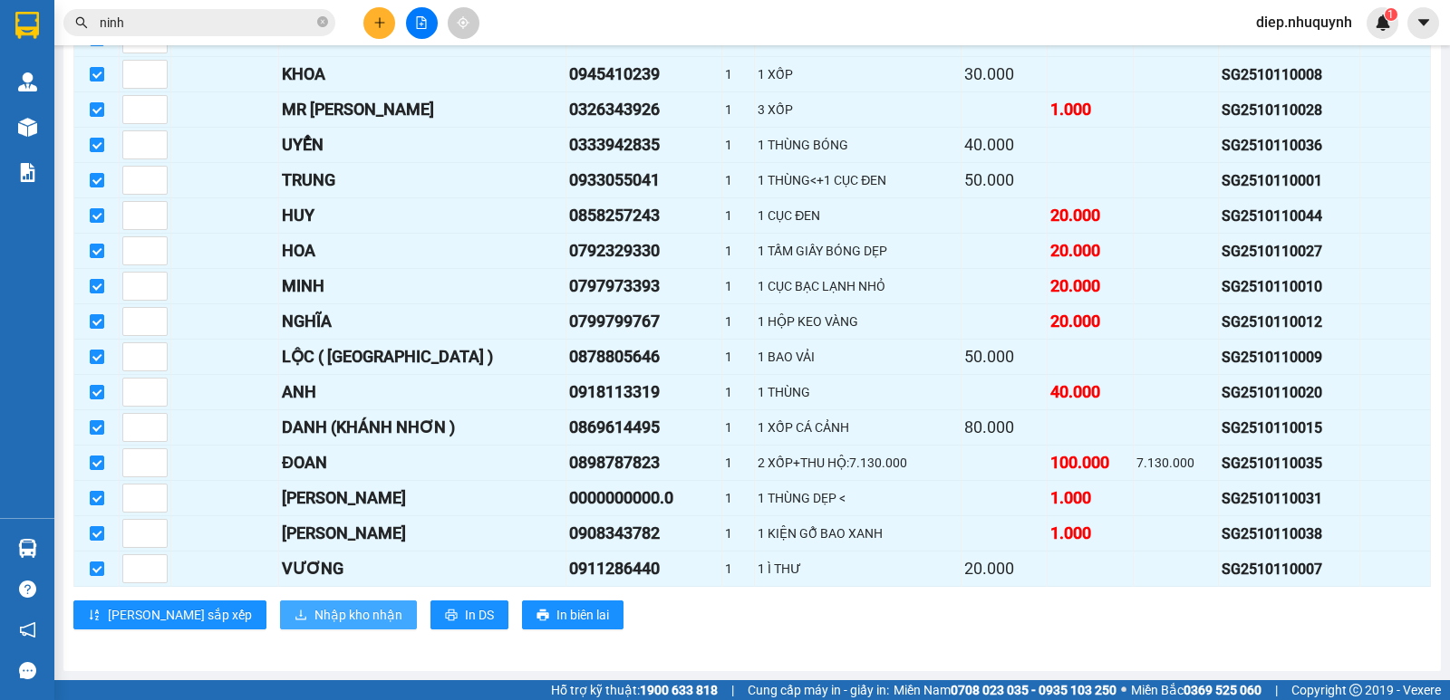
click at [314, 620] on span "Nhập kho nhận" at bounding box center [358, 615] width 88 height 20
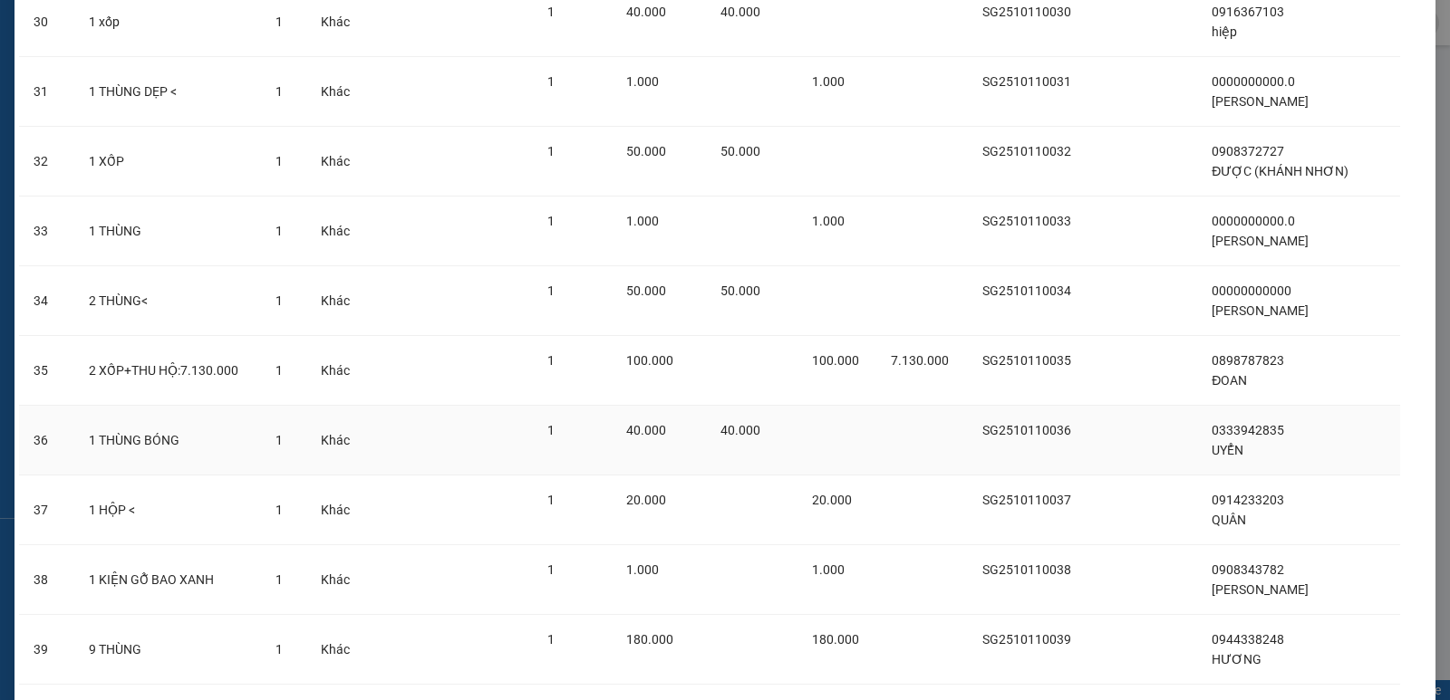
scroll to position [2654, 0]
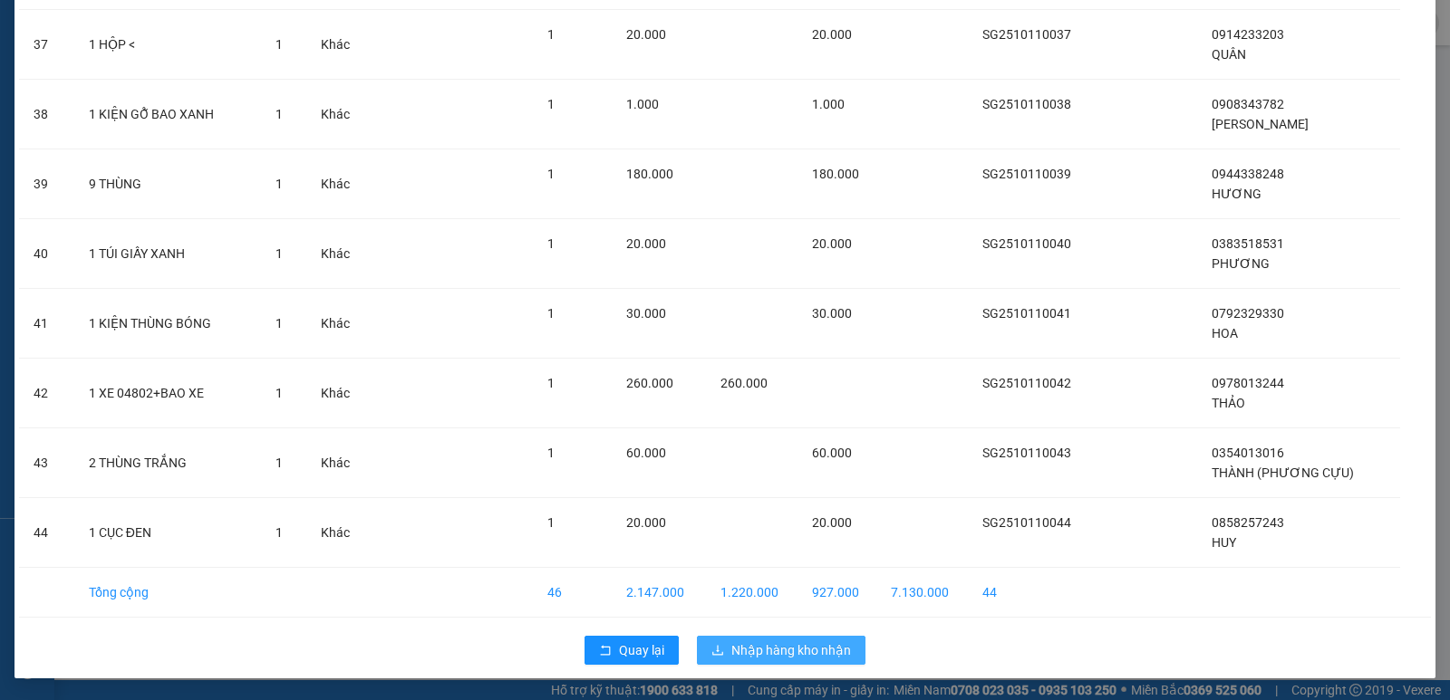
click at [812, 645] on span "Nhập hàng kho nhận" at bounding box center [791, 651] width 120 height 20
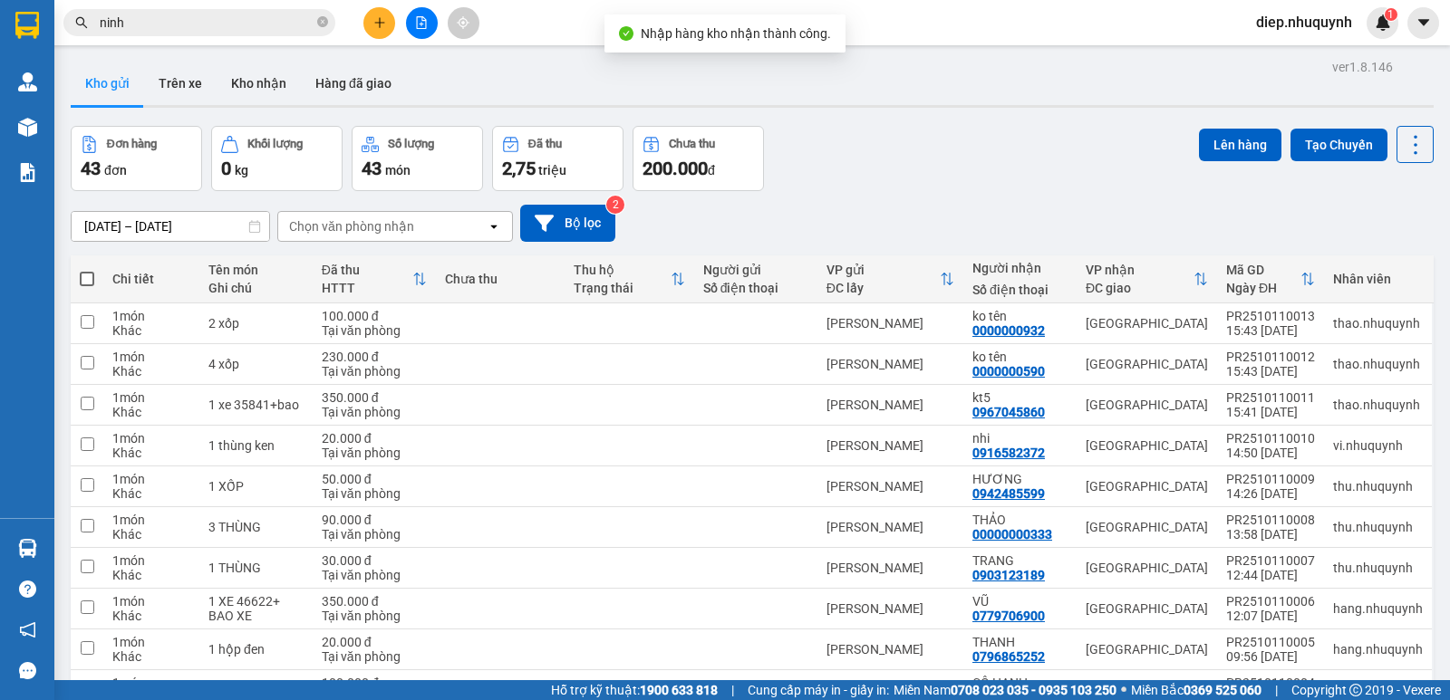
click at [165, 23] on input "ninh" at bounding box center [207, 23] width 214 height 20
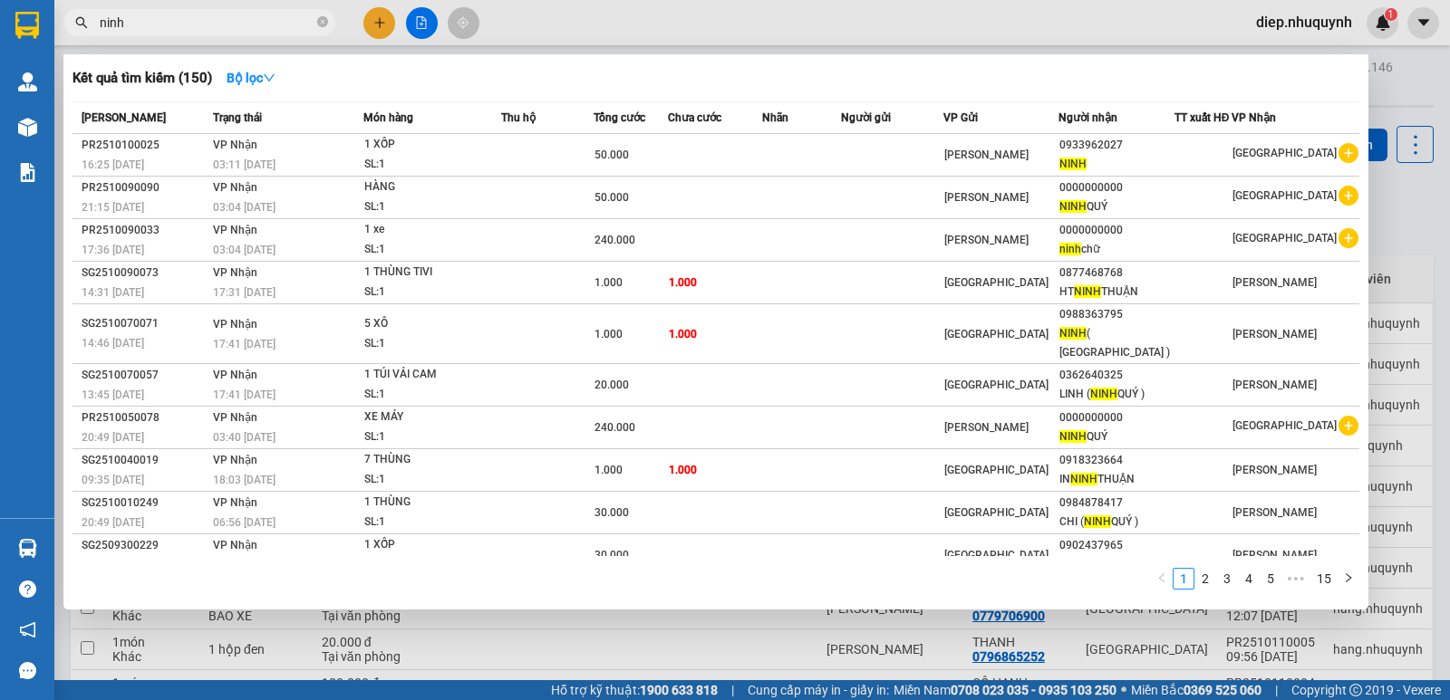
drag, startPoint x: 165, startPoint y: 23, endPoint x: 97, endPoint y: 23, distance: 68.0
click at [97, 23] on span "ninh" at bounding box center [199, 22] width 272 height 27
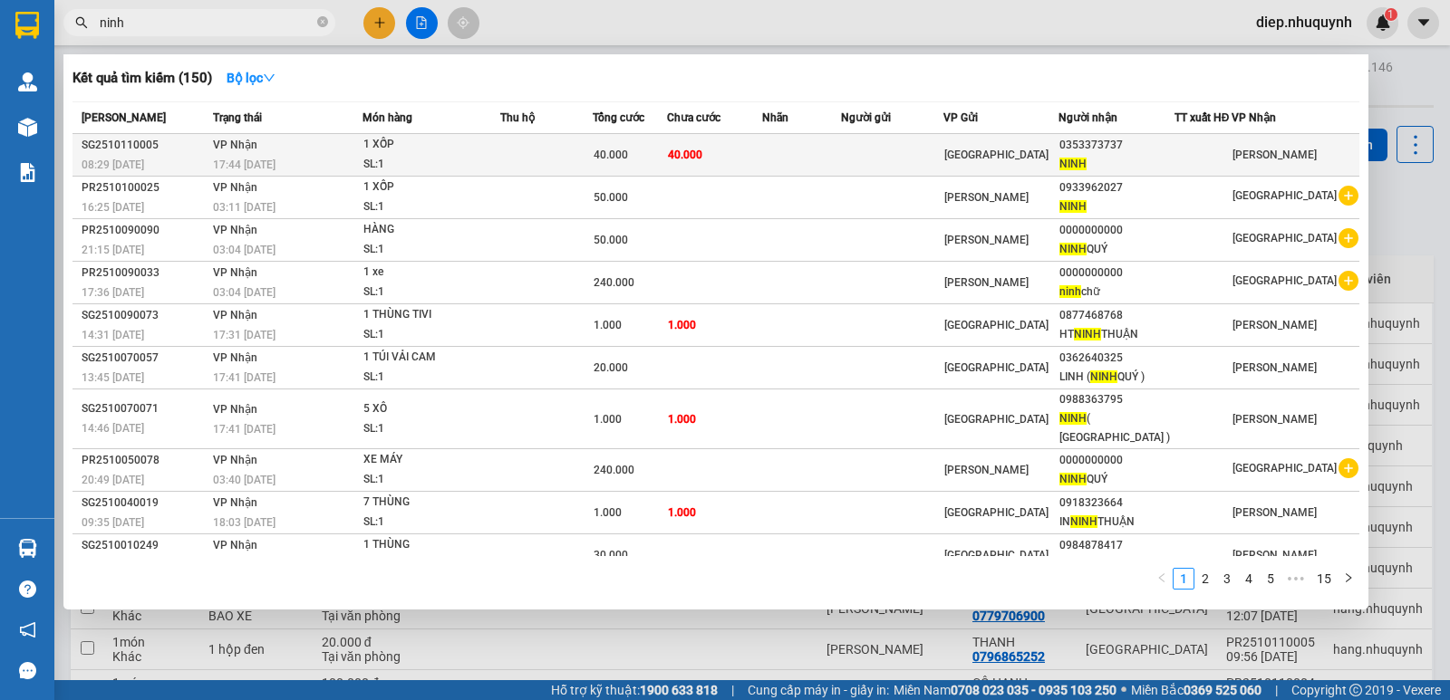
click at [711, 165] on td "40.000" at bounding box center [714, 155] width 95 height 43
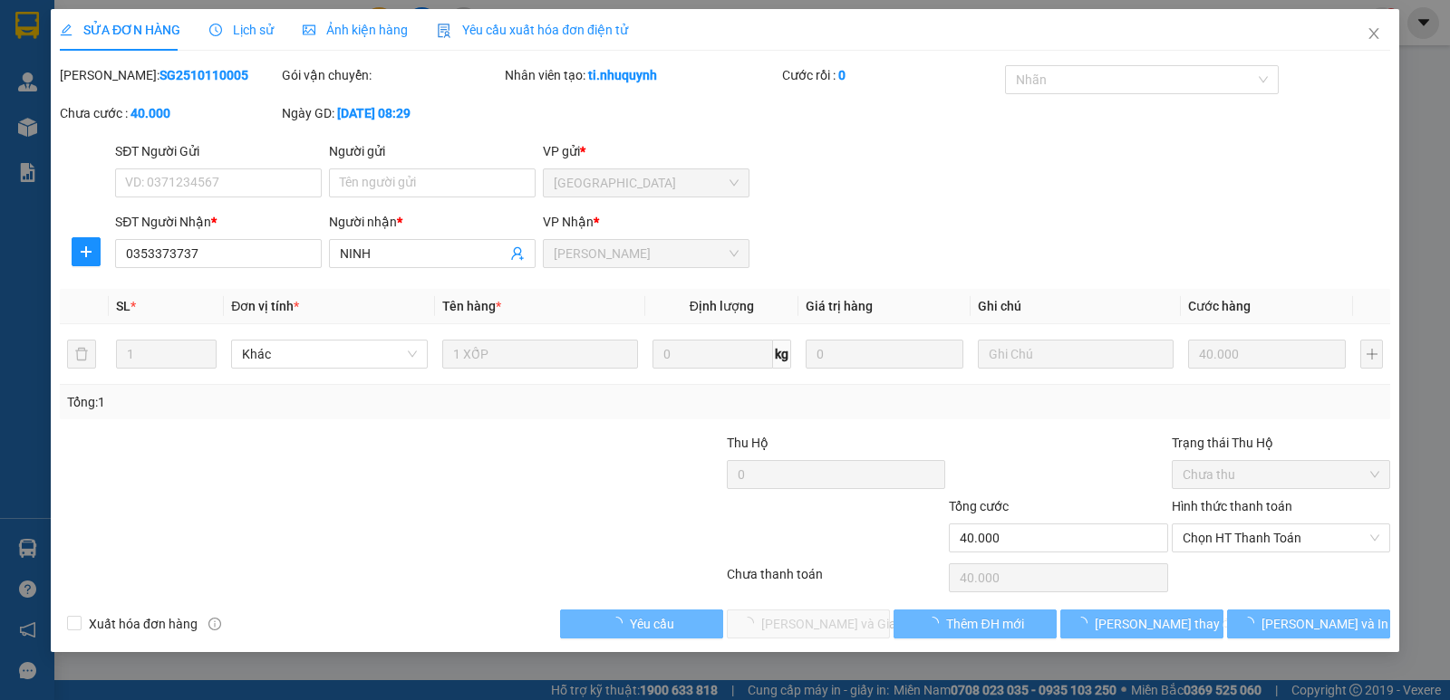
type input "0353373737"
type input "NINH"
type input "40.000"
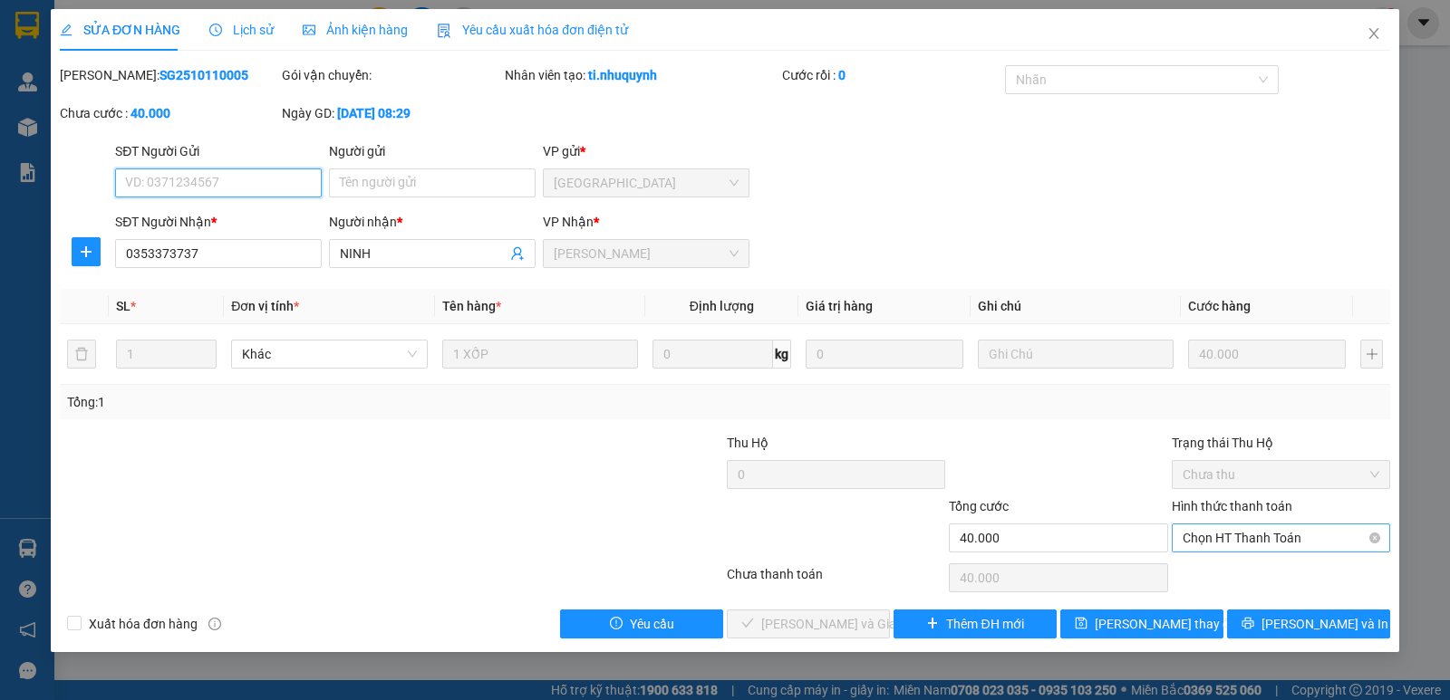
click at [1235, 537] on span "Chọn HT Thanh Toán" at bounding box center [1280, 538] width 197 height 27
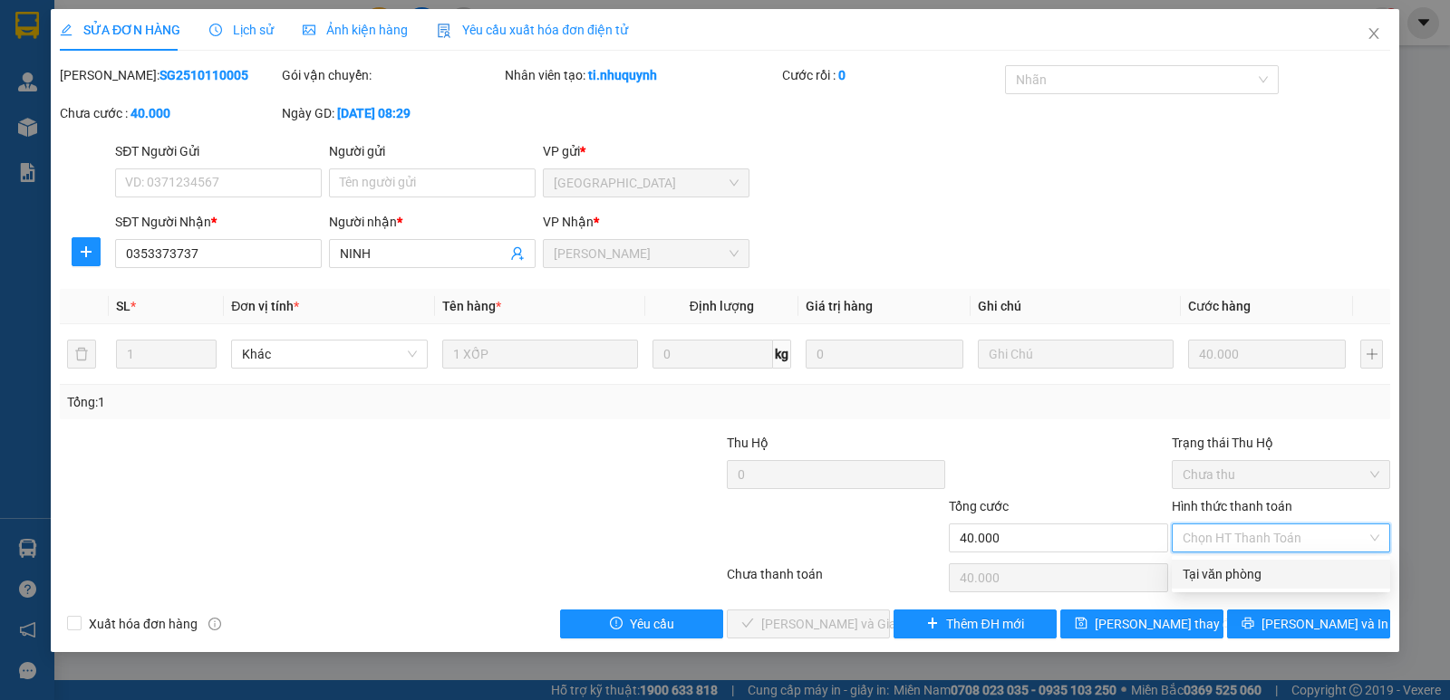
drag, startPoint x: 1237, startPoint y: 568, endPoint x: 1205, endPoint y: 572, distance: 31.9
click at [1240, 566] on div "Tại văn phòng" at bounding box center [1280, 574] width 197 height 20
type input "0"
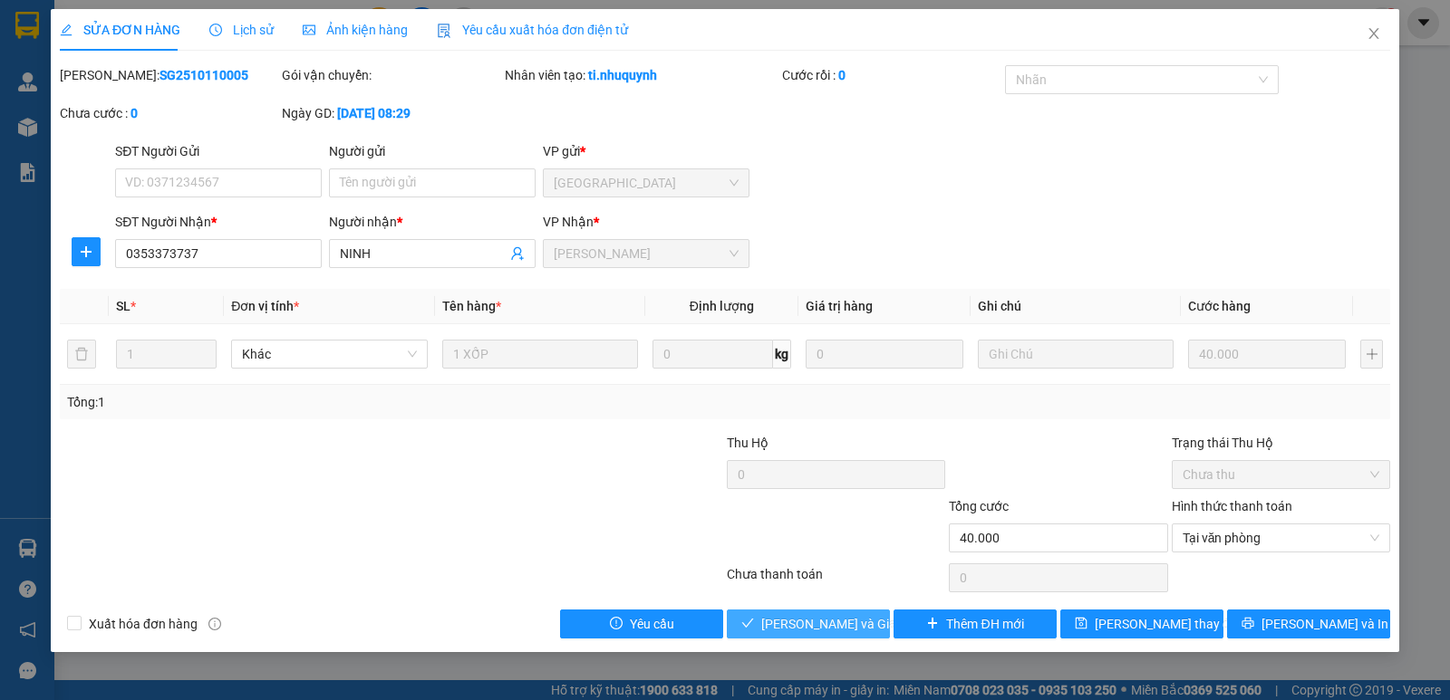
click at [846, 627] on span "[PERSON_NAME] và Giao hàng" at bounding box center [848, 624] width 174 height 20
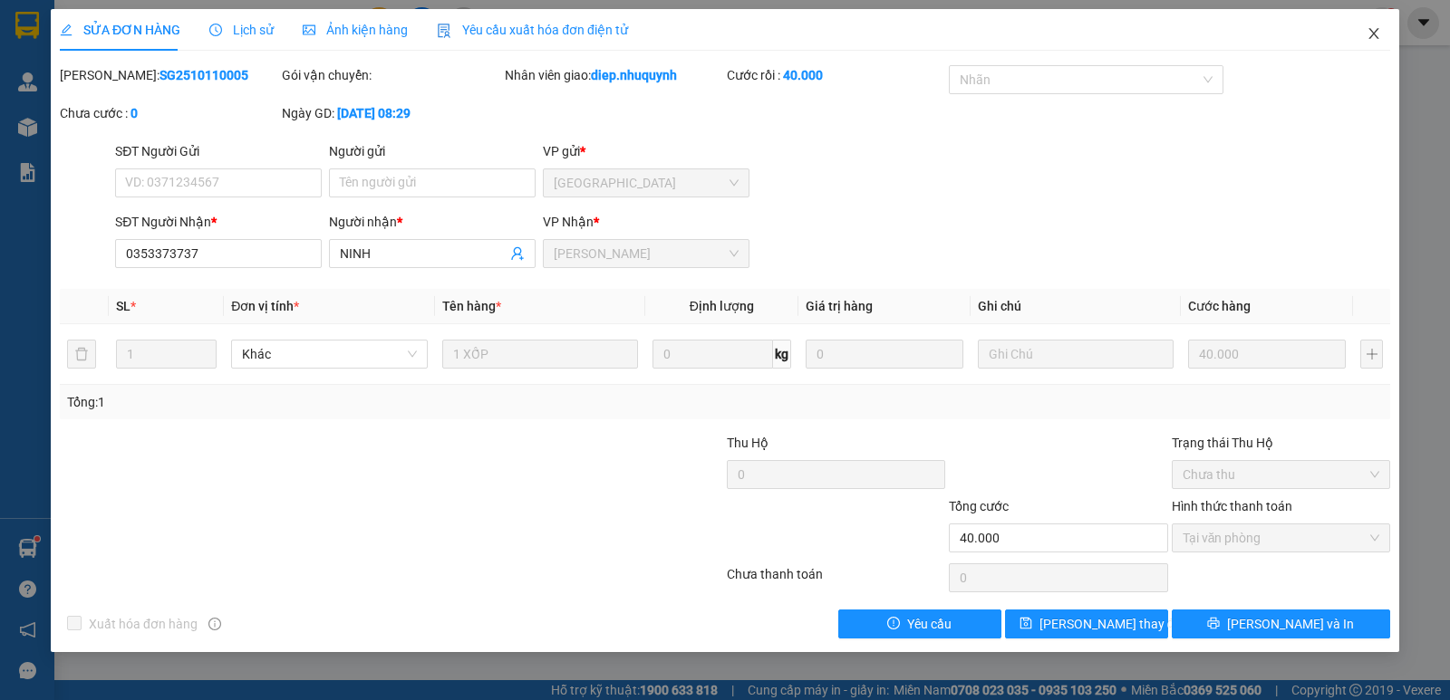
click at [1374, 34] on icon "close" at bounding box center [1373, 33] width 10 height 11
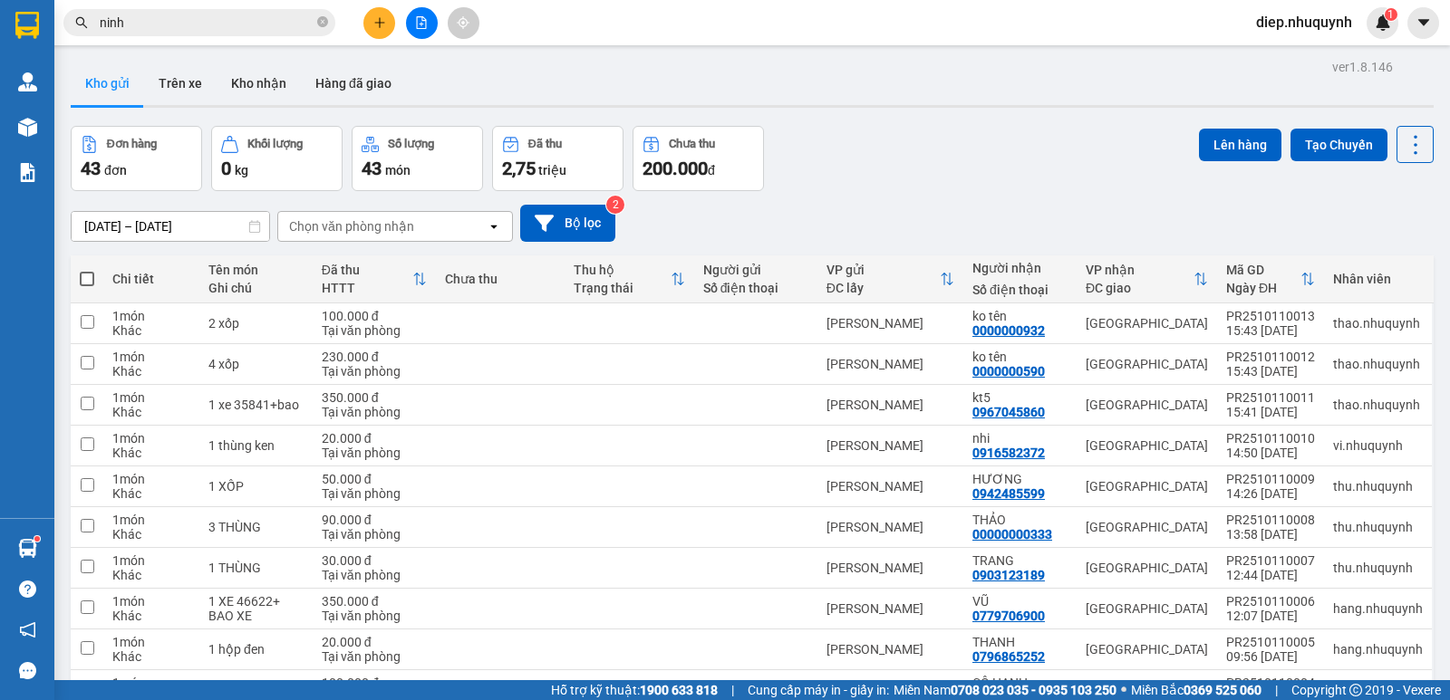
click at [427, 35] on button at bounding box center [422, 23] width 32 height 32
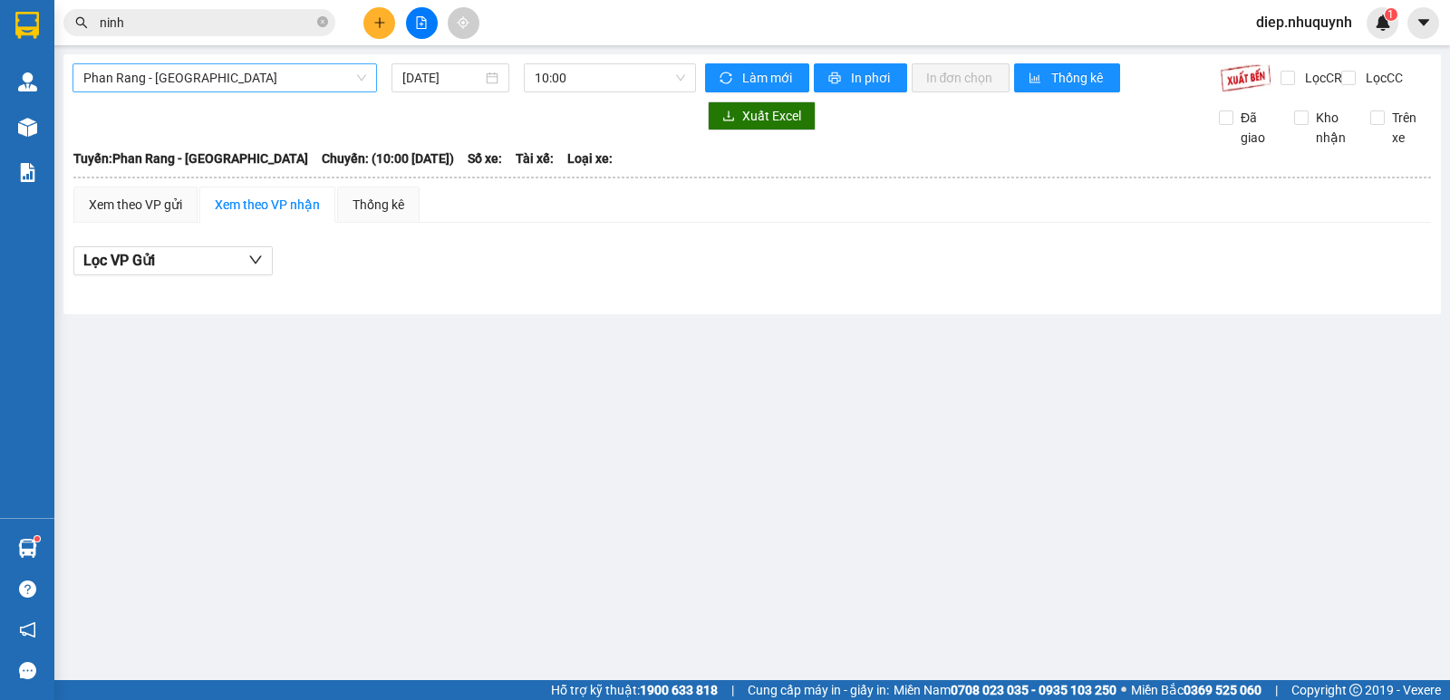
click at [159, 77] on span "Phan Rang - [GEOGRAPHIC_DATA]" at bounding box center [224, 77] width 283 height 27
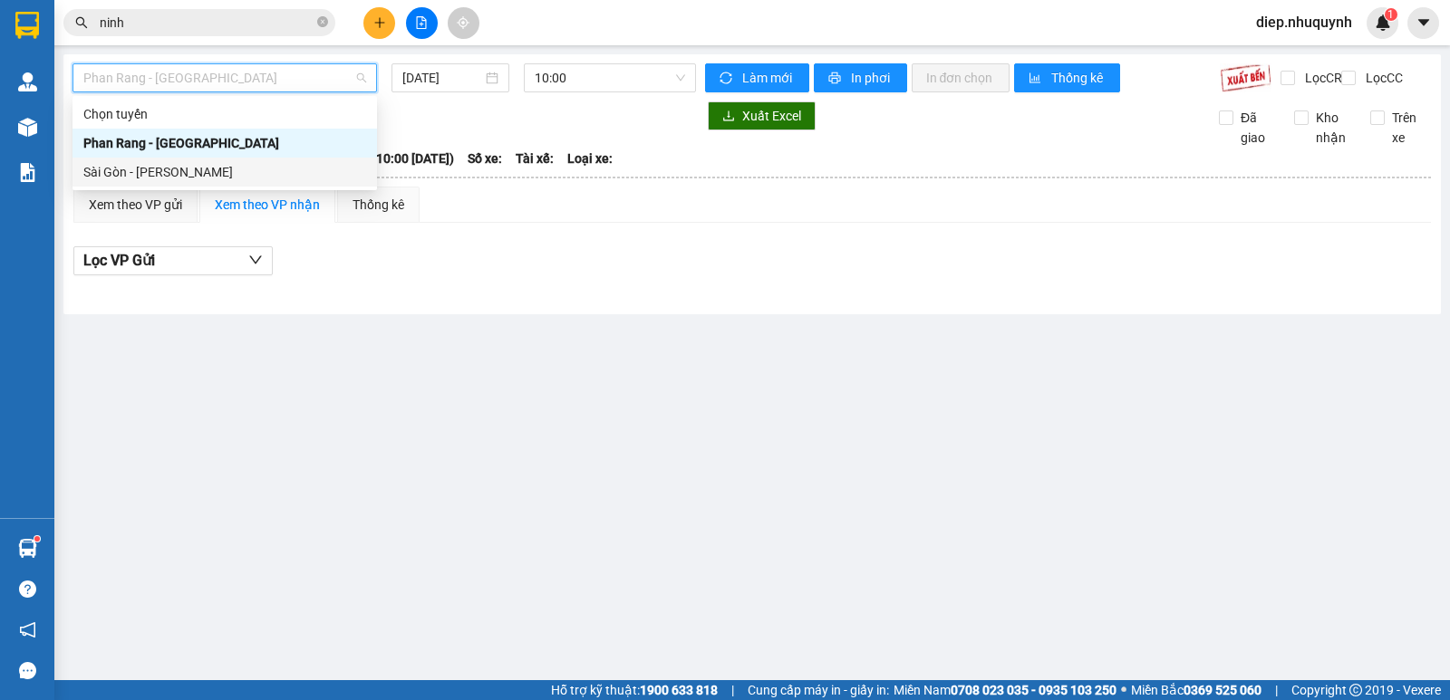
click at [177, 170] on div "Sài Gòn - [PERSON_NAME]" at bounding box center [224, 172] width 283 height 20
type input "[DATE]"
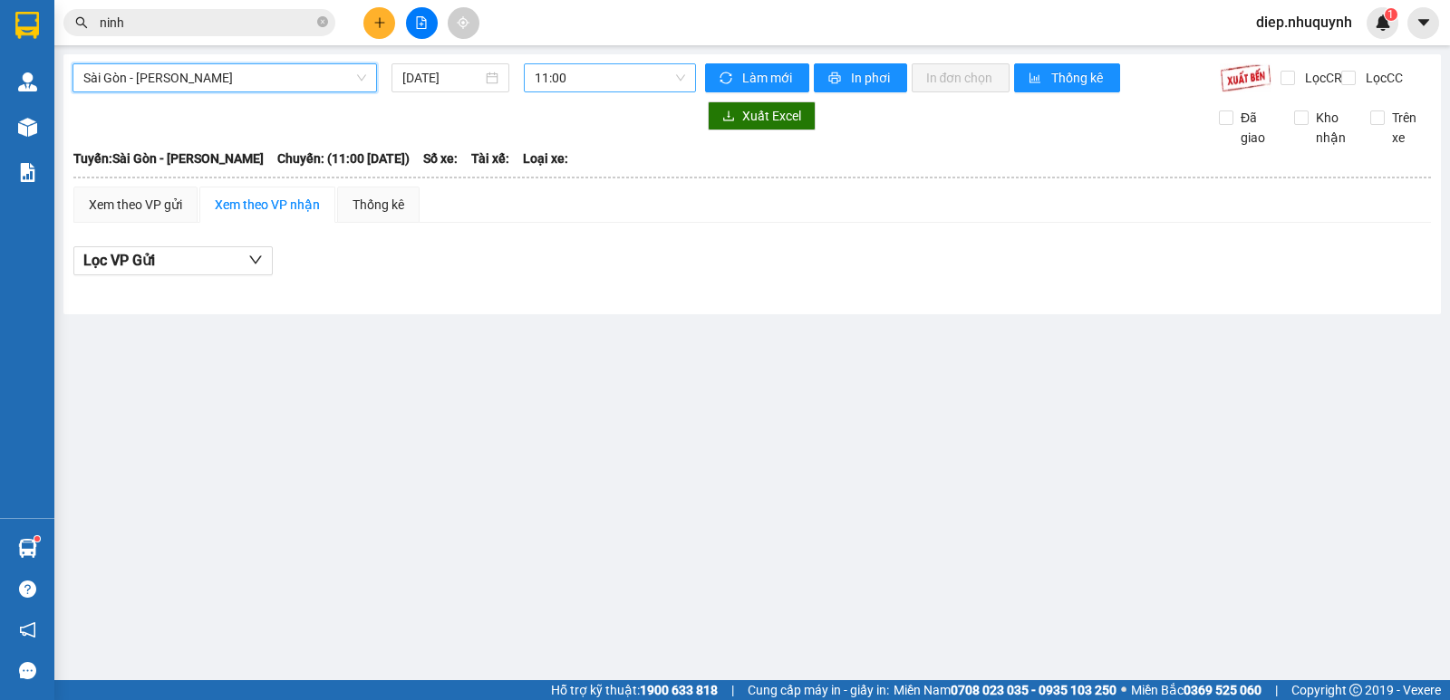
click at [542, 77] on span "11:00" at bounding box center [609, 77] width 149 height 27
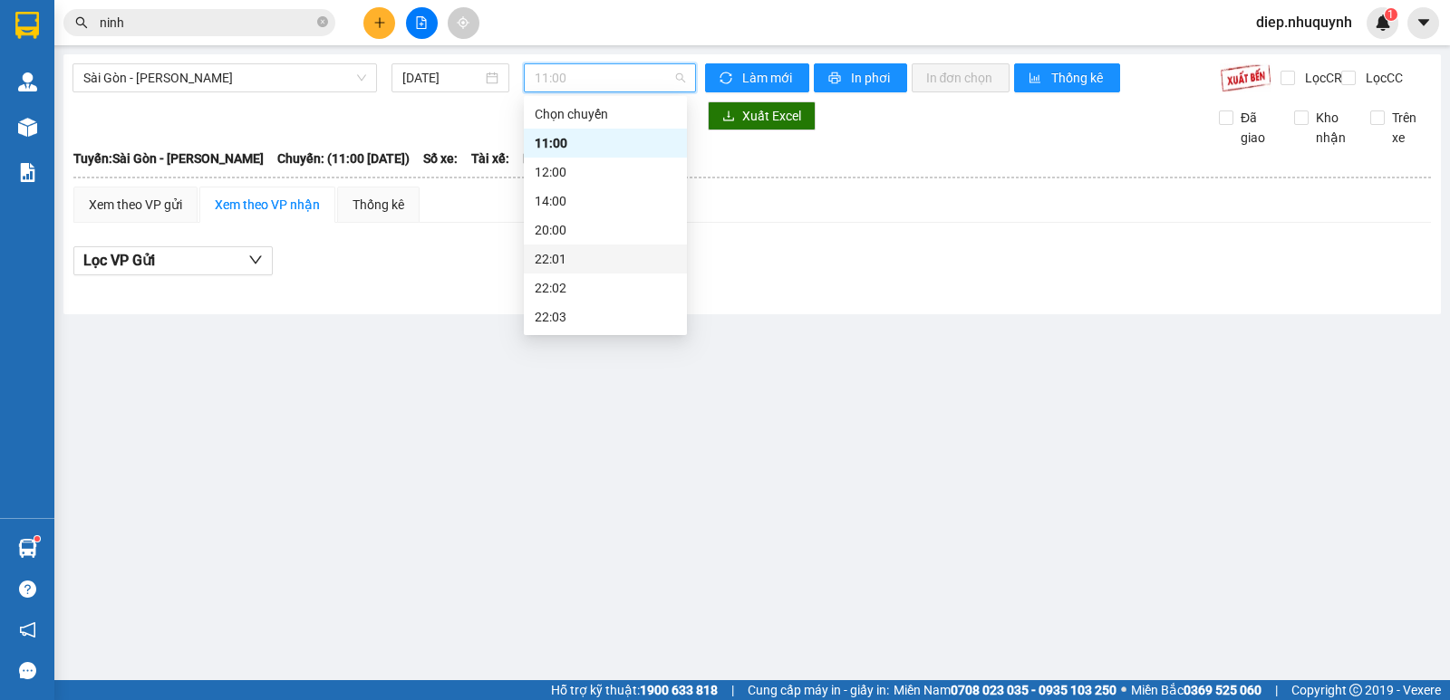
click at [559, 256] on div "22:01" at bounding box center [605, 259] width 141 height 20
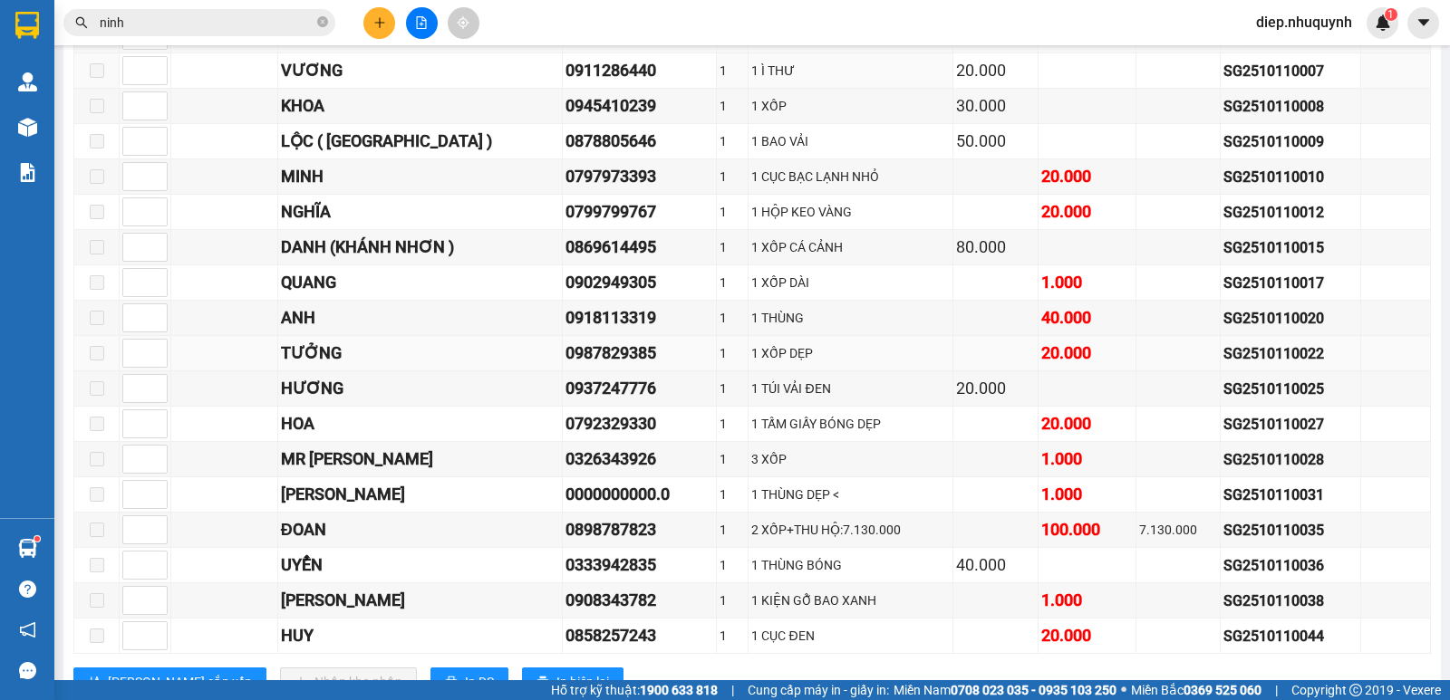
scroll to position [1377, 0]
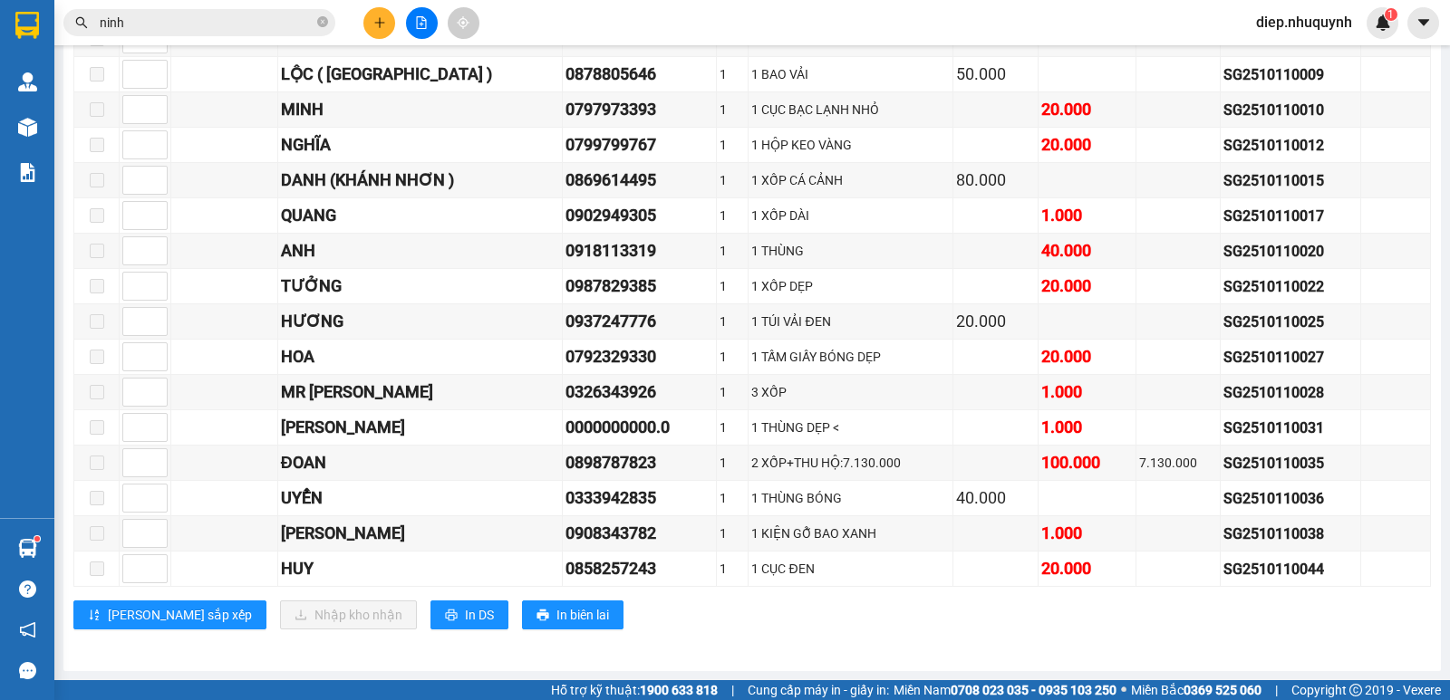
click at [390, 22] on button at bounding box center [379, 23] width 32 height 32
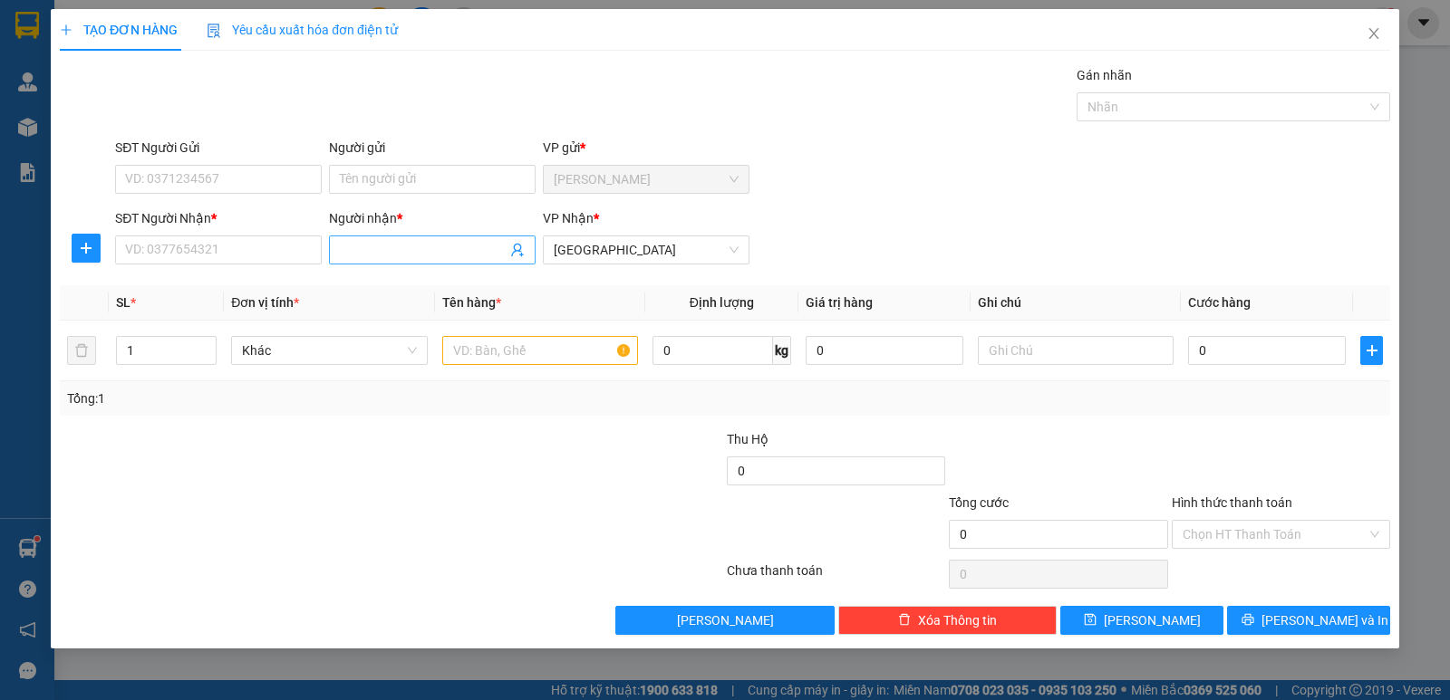
click at [408, 258] on input "Người nhận *" at bounding box center [423, 250] width 167 height 20
type input "hiệp"
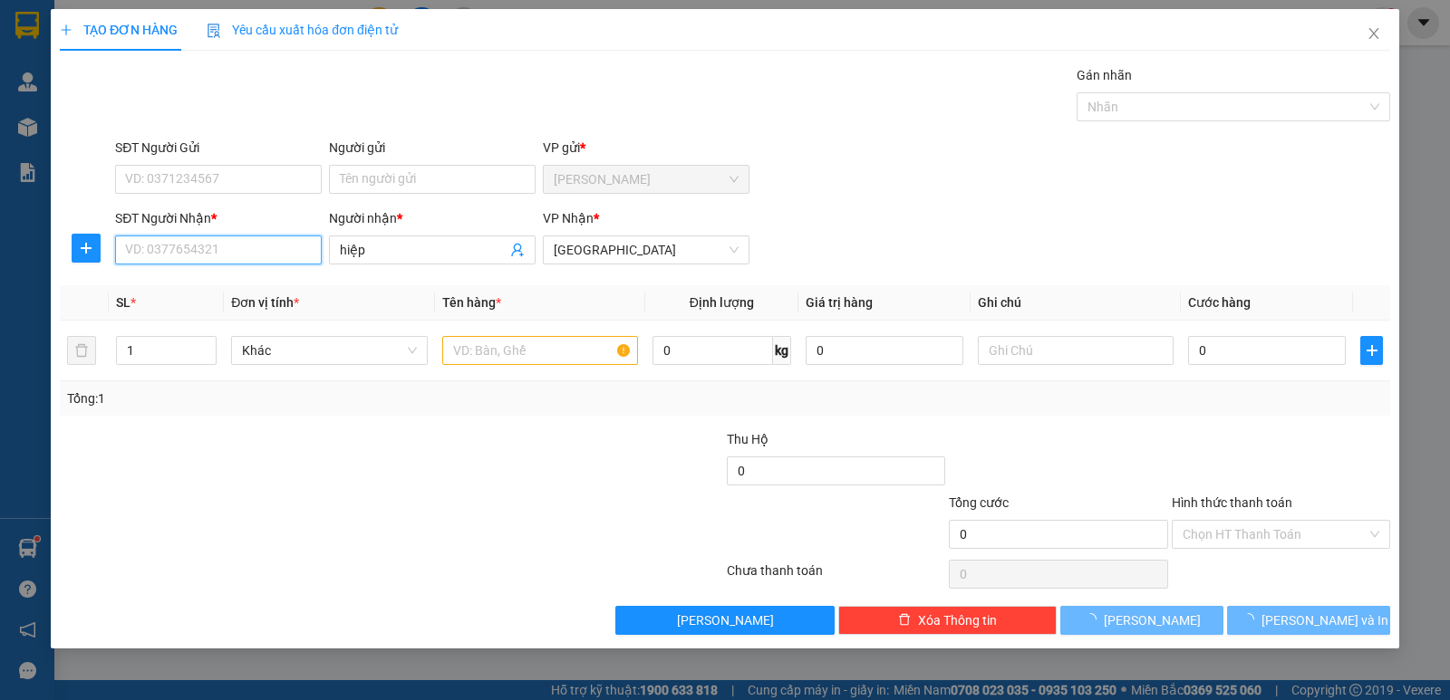
click at [164, 238] on input "SĐT Người Nhận *" at bounding box center [218, 250] width 207 height 29
type input "0908097809"
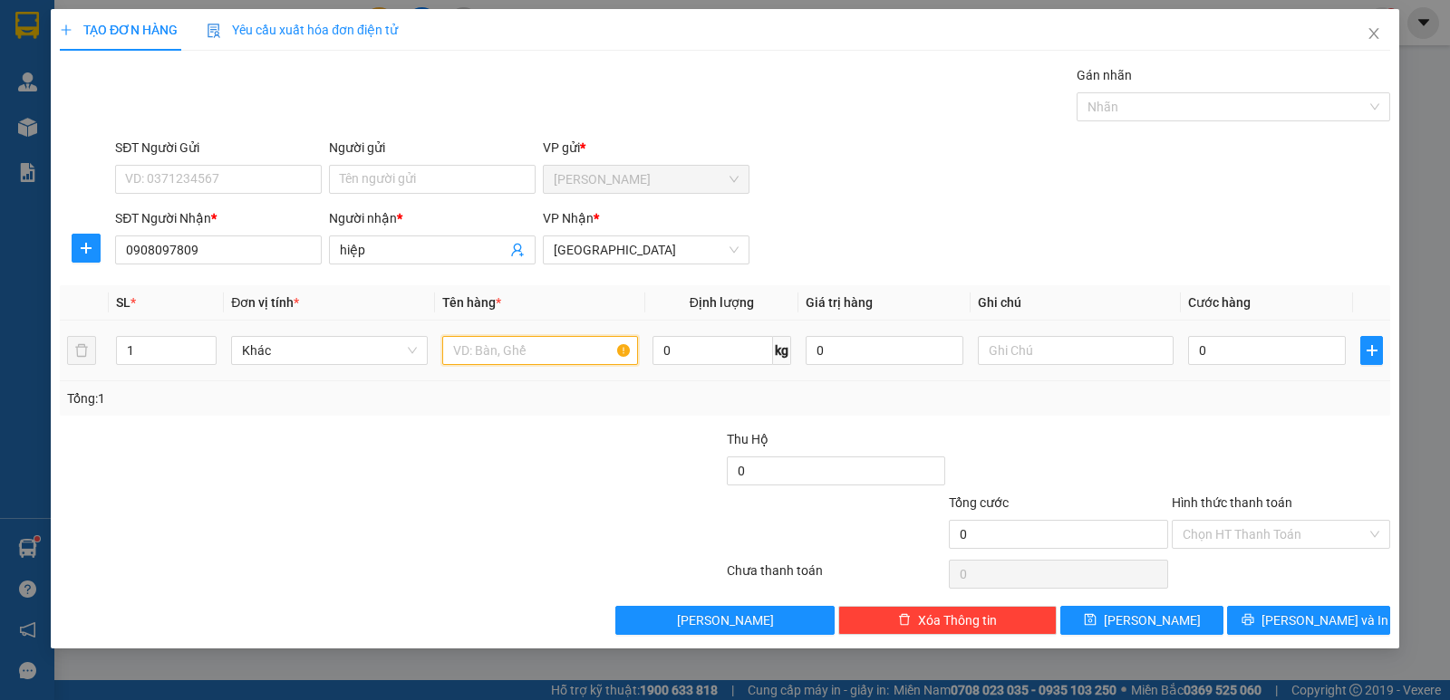
click at [545, 356] on input "text" at bounding box center [540, 350] width 196 height 29
type input "1 xốp"
click at [1230, 355] on input "0" at bounding box center [1267, 350] width 158 height 29
type input "5"
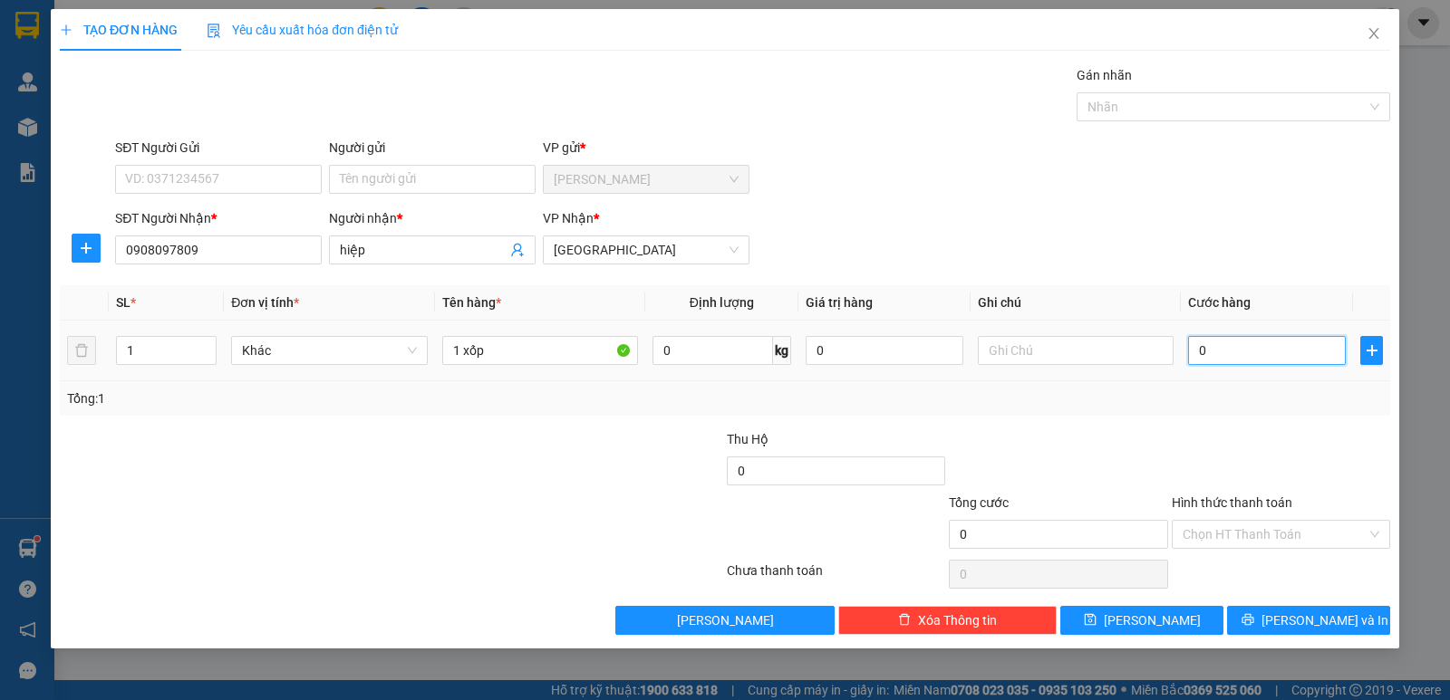
type input "5"
type input "50"
type input "50.000"
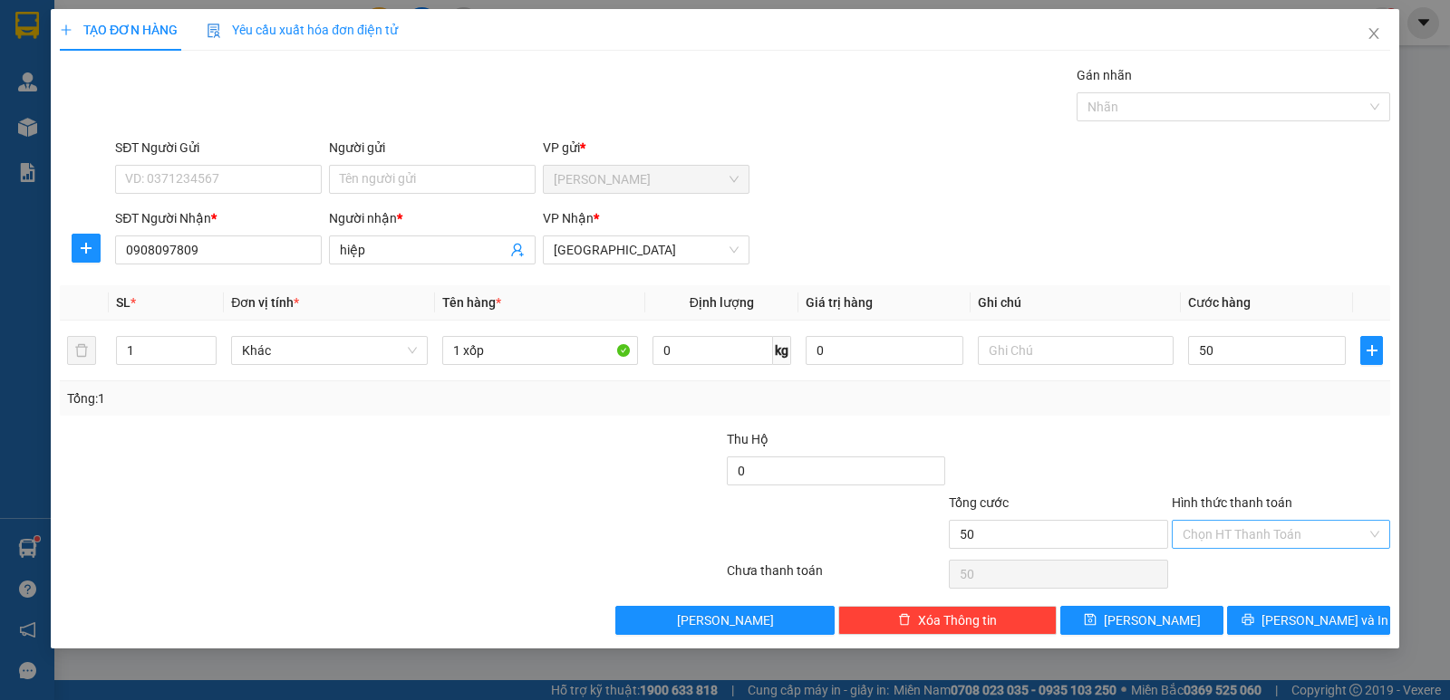
type input "50.000"
click at [1241, 539] on input "Hình thức thanh toán" at bounding box center [1274, 534] width 184 height 27
click at [1247, 572] on div "Tại văn phòng" at bounding box center [1280, 571] width 197 height 20
type input "0"
click at [1305, 626] on span "[PERSON_NAME] và In" at bounding box center [1324, 621] width 127 height 20
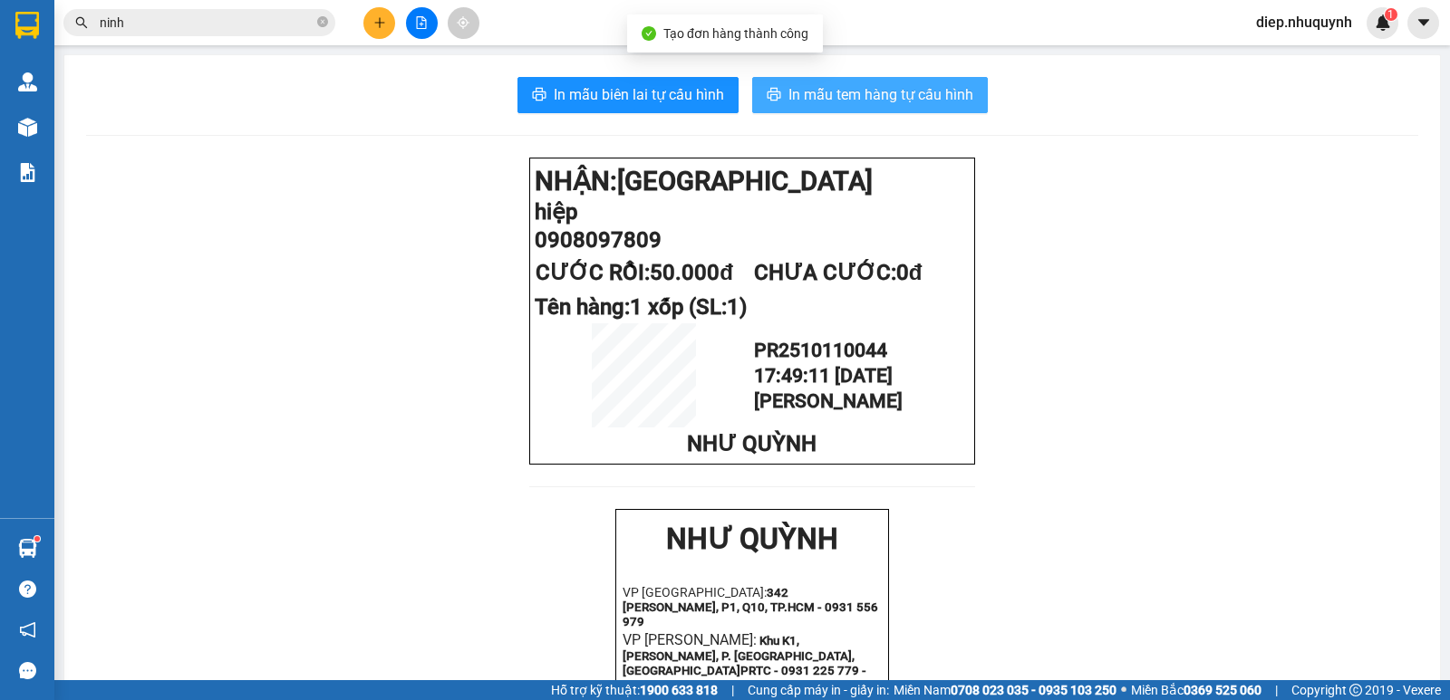
click at [912, 112] on button "In mẫu tem hàng tự cấu hình" at bounding box center [870, 95] width 236 height 36
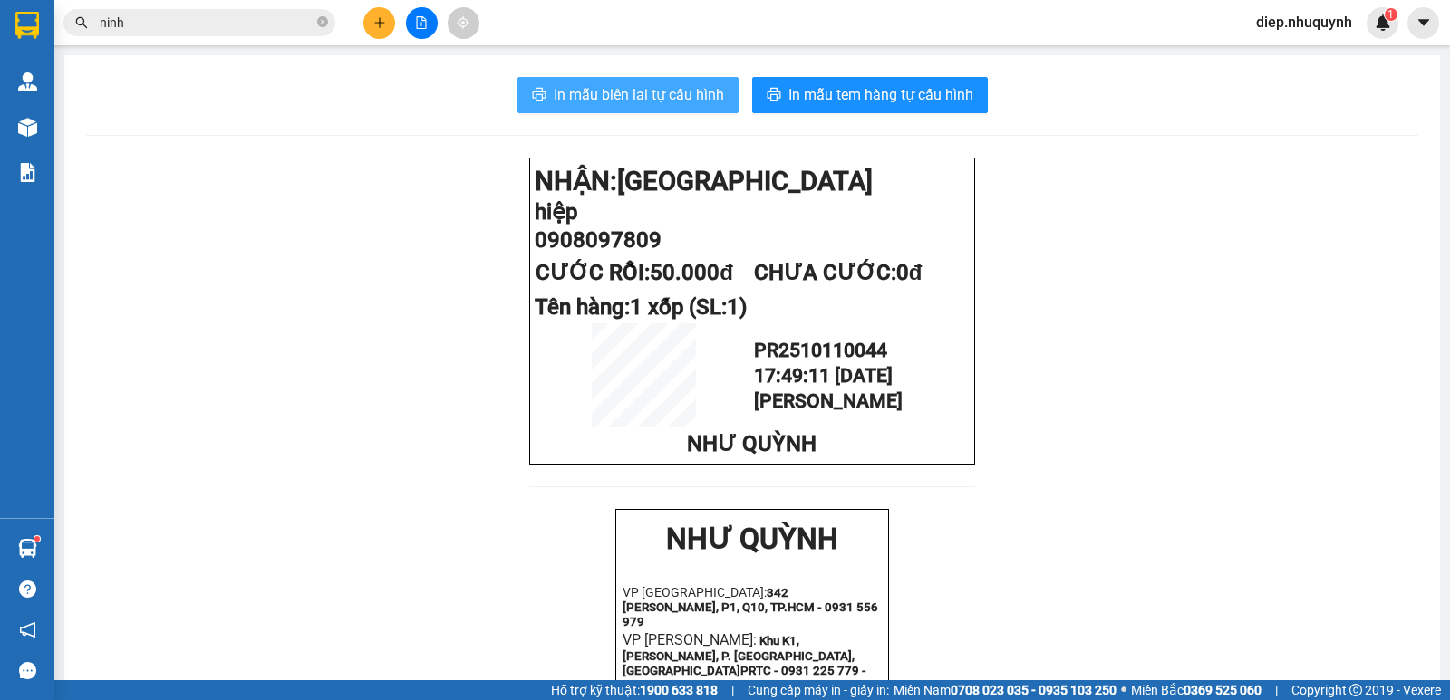
click at [636, 94] on span "In mẫu biên lai tự cấu hình" at bounding box center [639, 94] width 170 height 23
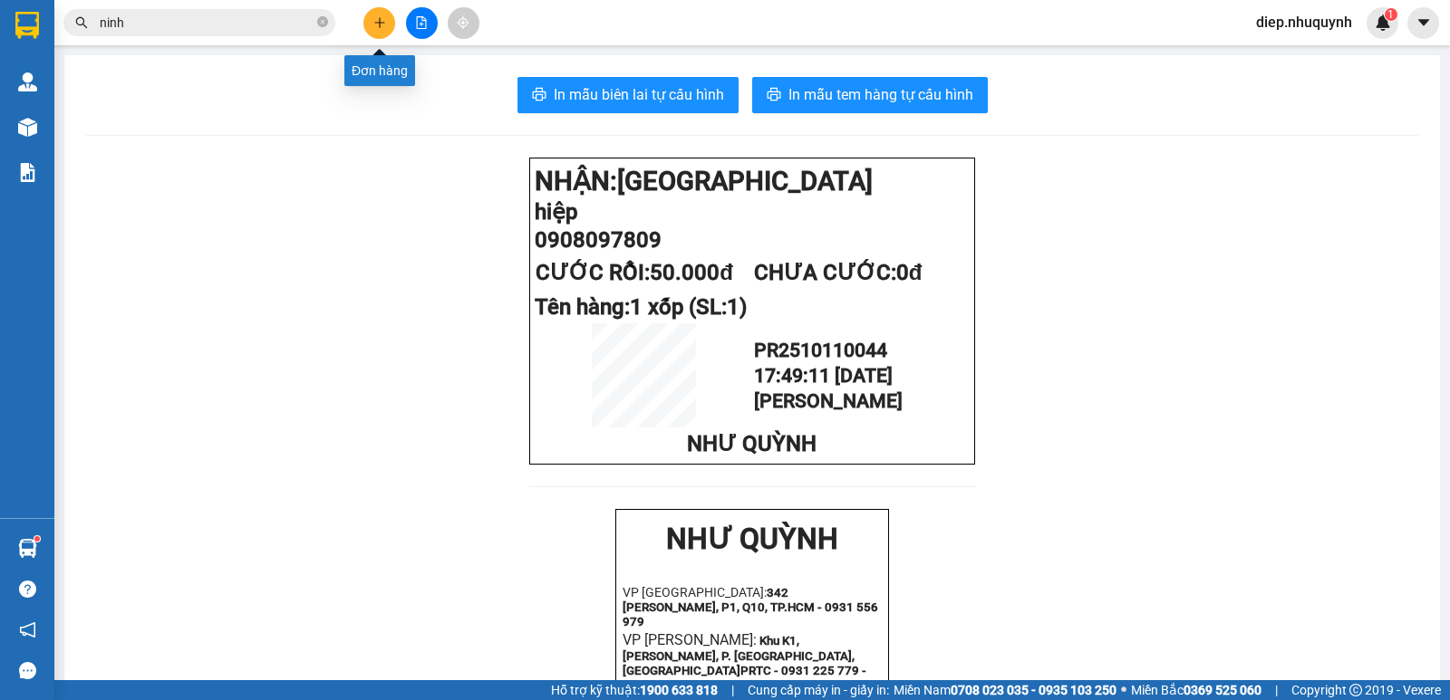
click at [386, 18] on button at bounding box center [379, 23] width 32 height 32
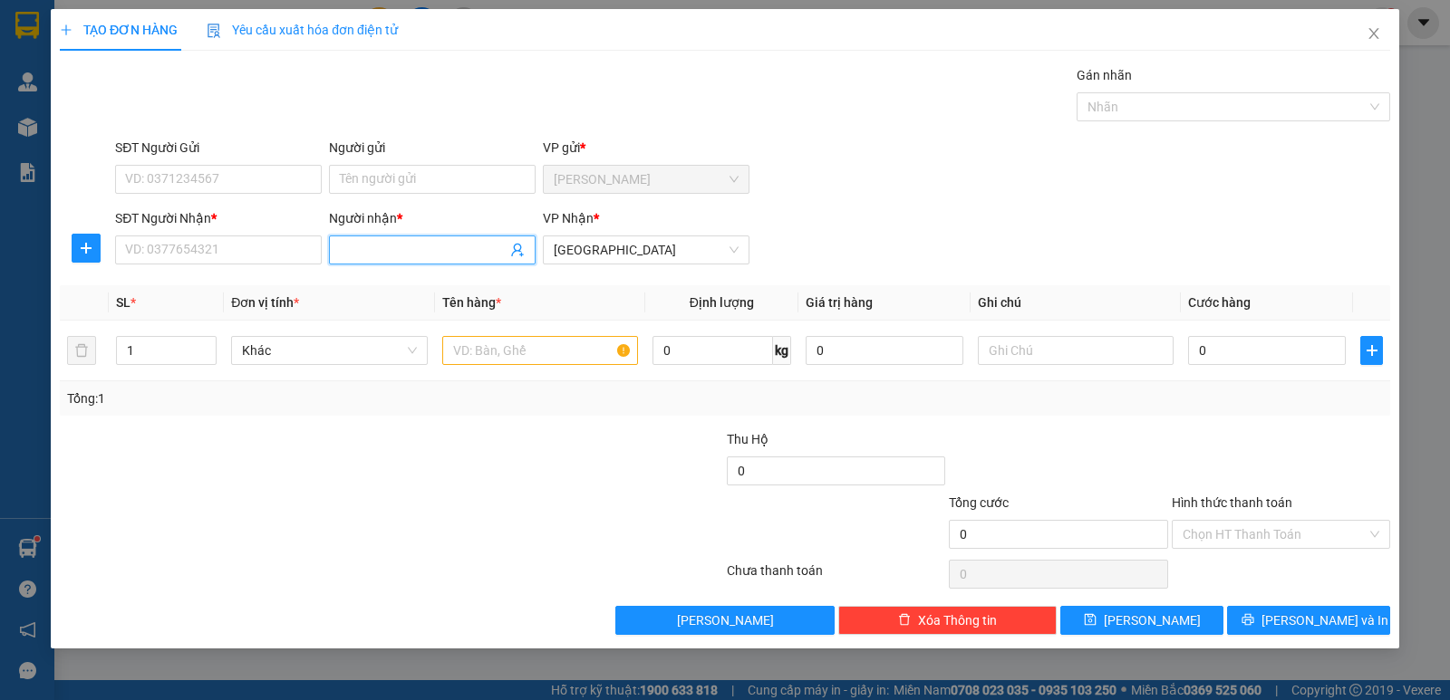
click at [437, 247] on input "Người nhận *" at bounding box center [423, 250] width 167 height 20
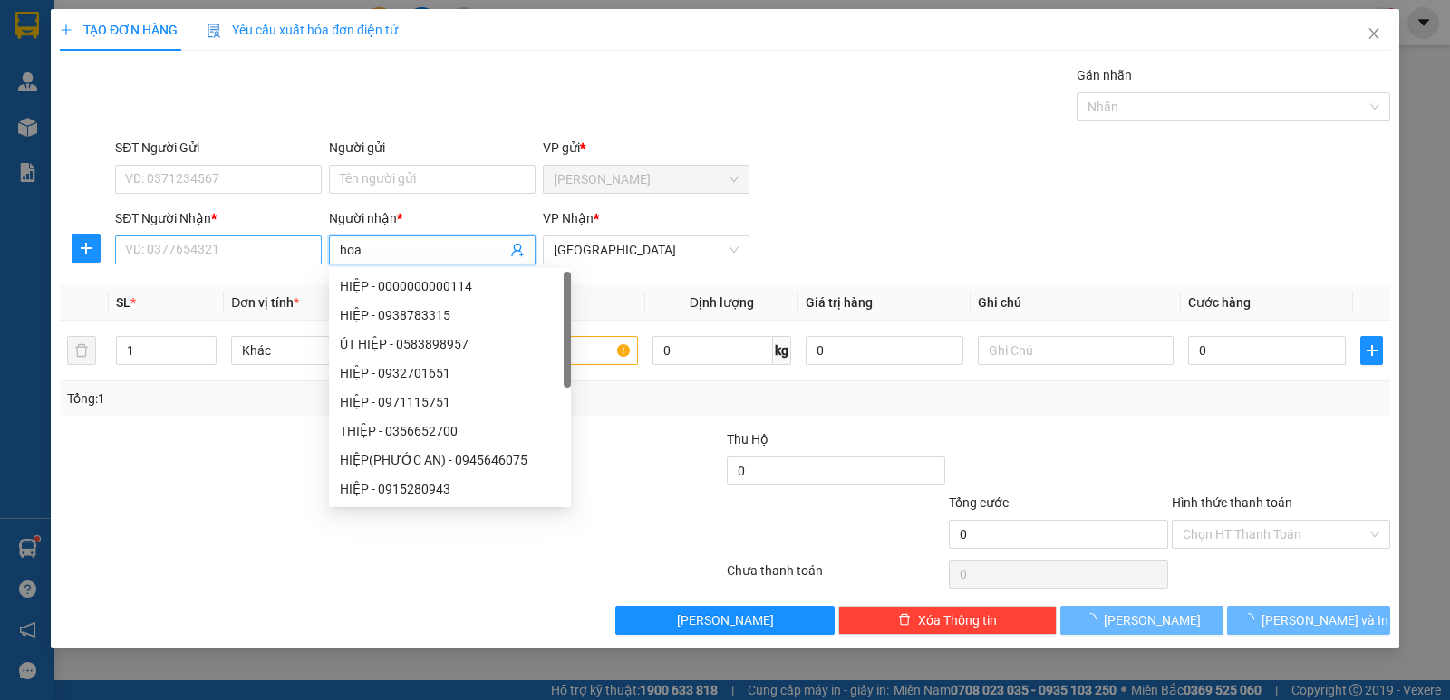
type input "hoa"
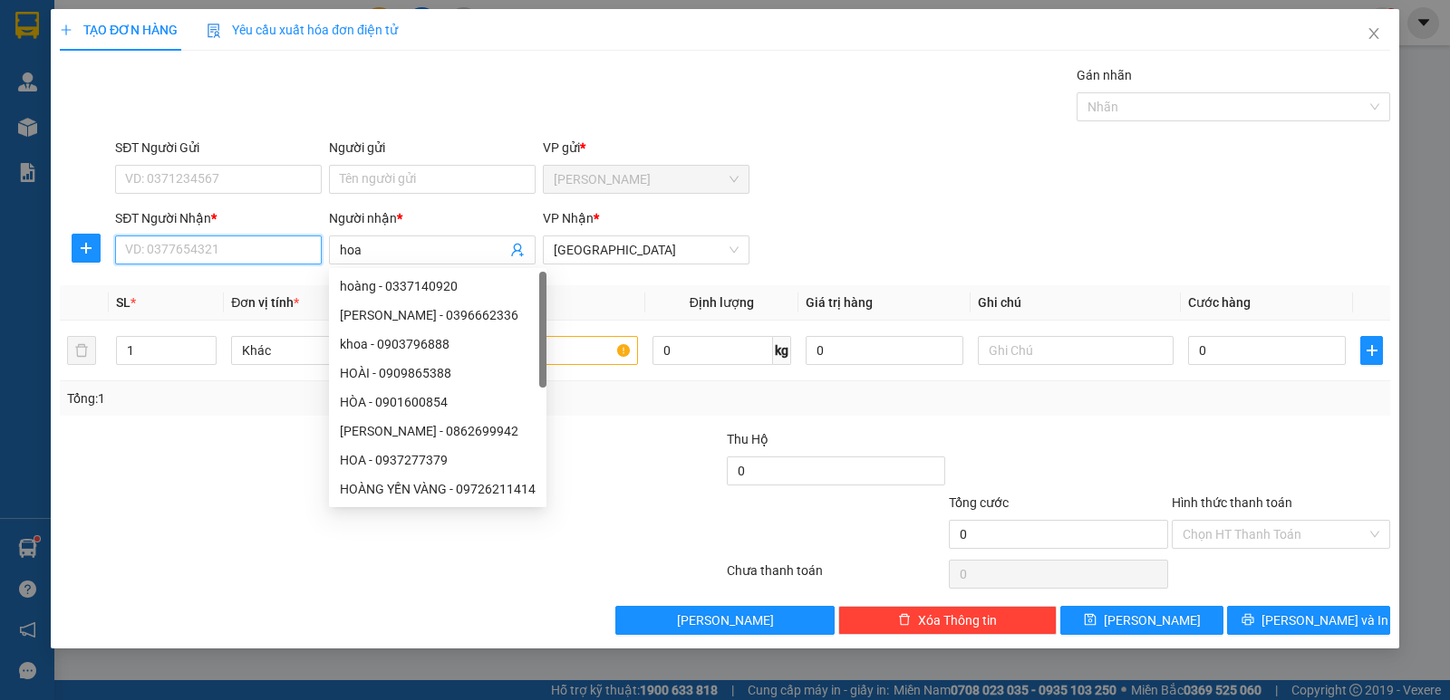
click at [224, 256] on input "SĐT Người Nhận *" at bounding box center [218, 250] width 207 height 29
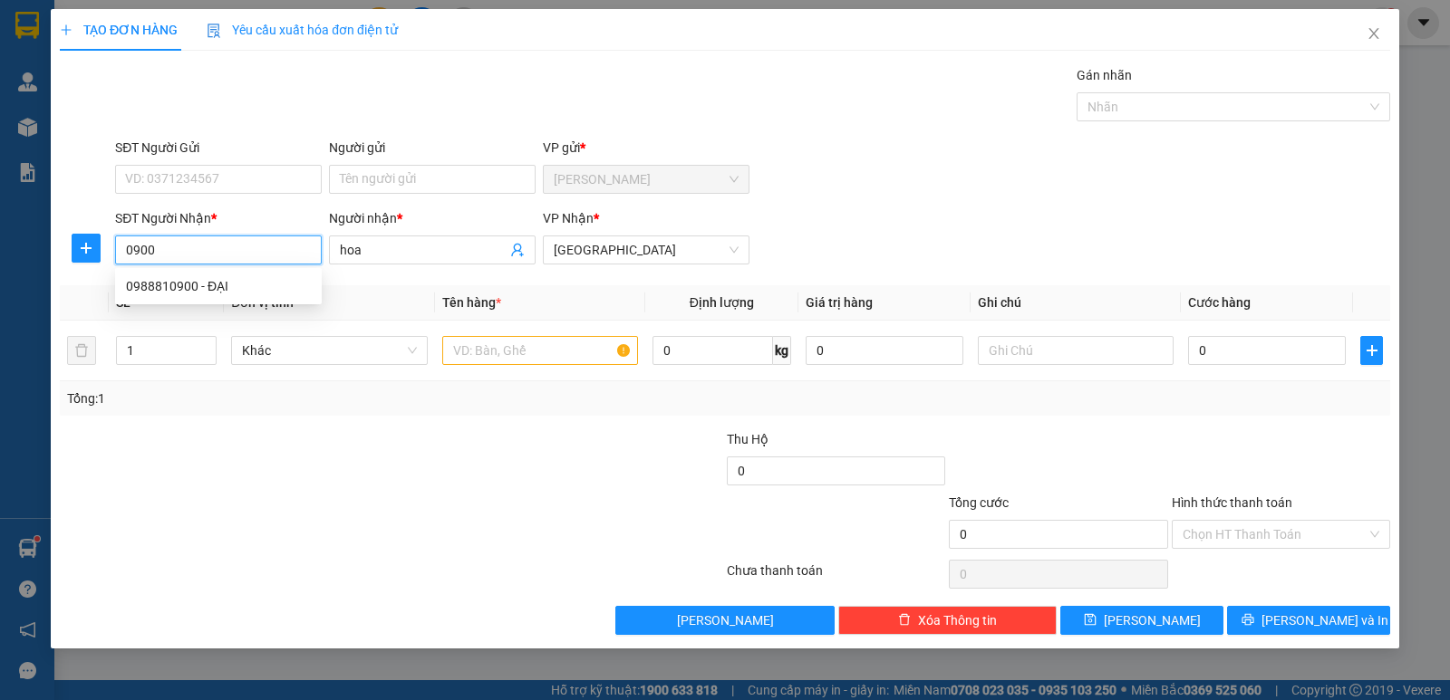
click at [165, 250] on input "0900" at bounding box center [218, 250] width 207 height 29
type input "0906515849"
click at [244, 284] on div "0906515849 - hoa" at bounding box center [218, 286] width 185 height 20
type input "30.000"
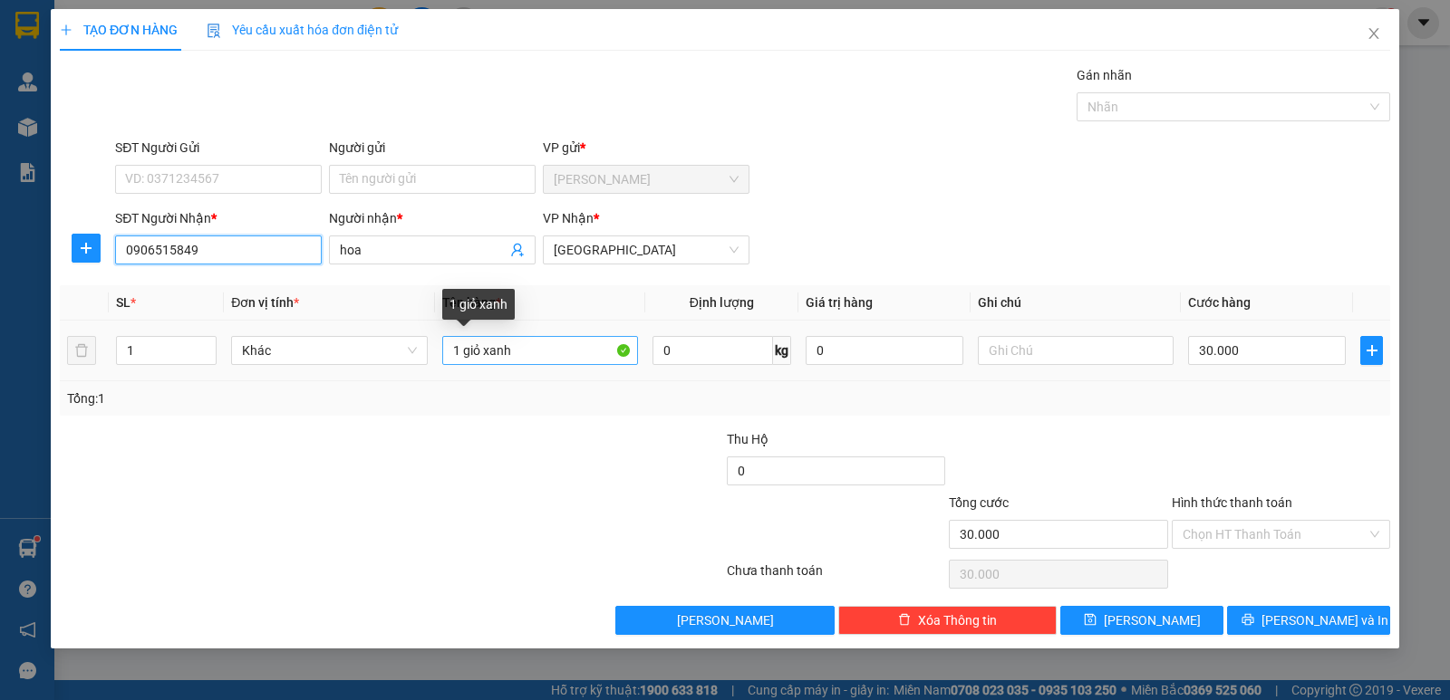
type input "0906515849"
drag, startPoint x: 466, startPoint y: 352, endPoint x: 527, endPoint y: 351, distance: 61.6
click at [527, 351] on input "1 giỏ xanh" at bounding box center [540, 350] width 196 height 29
type input "1 xốp"
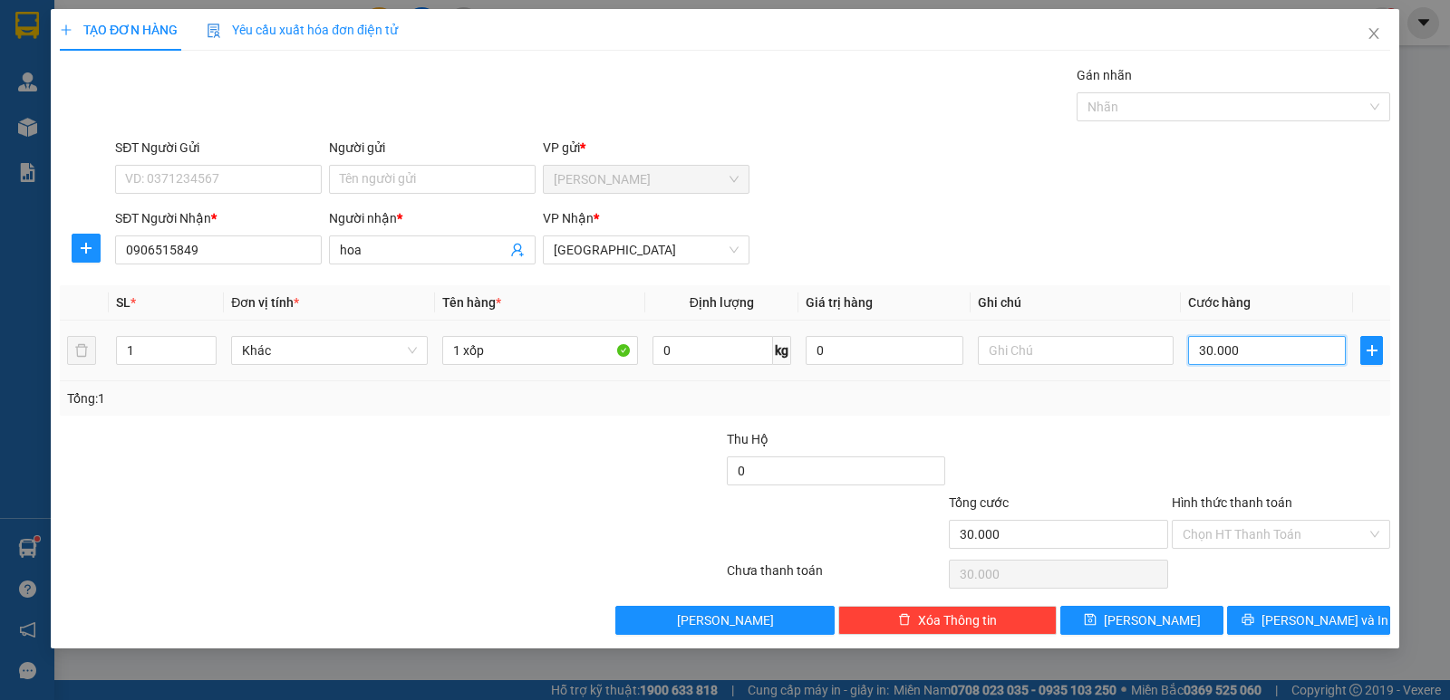
click at [1248, 342] on input "30.000" at bounding box center [1267, 350] width 158 height 29
type input "5"
type input "50"
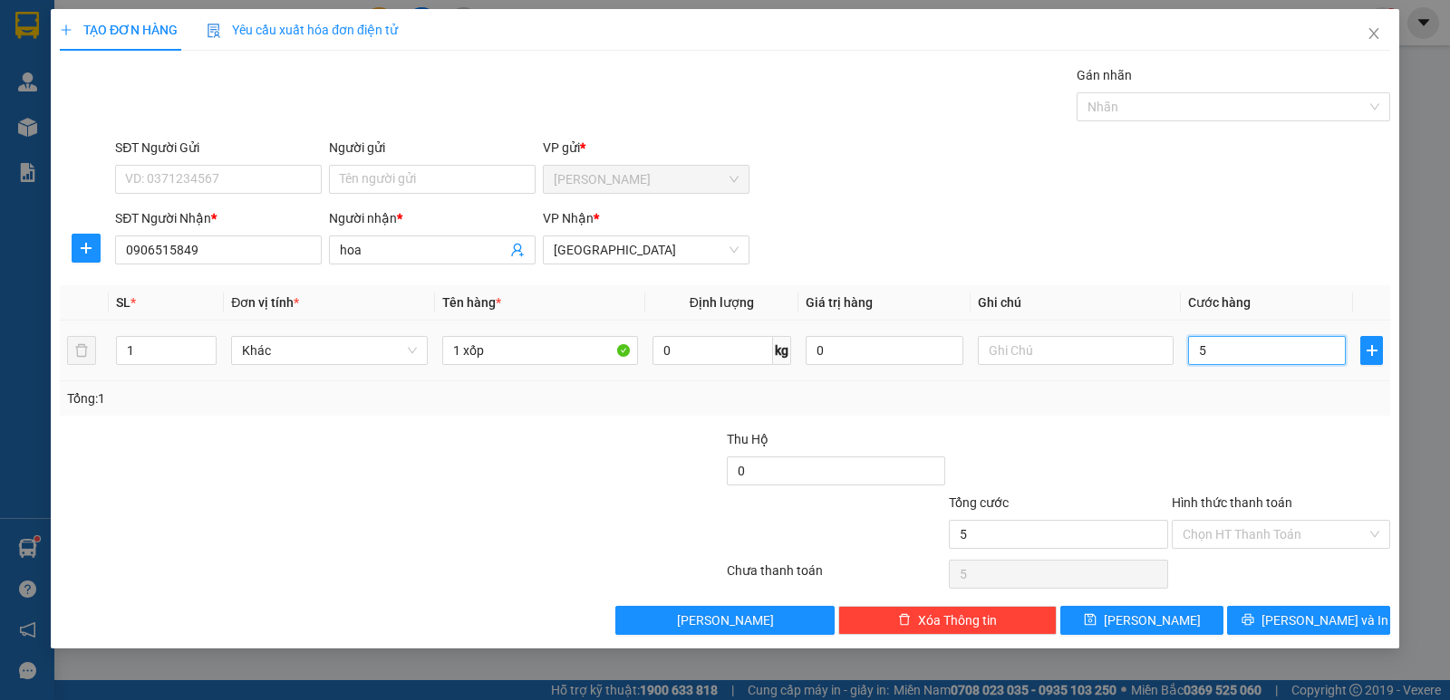
type input "50"
type input "50.000"
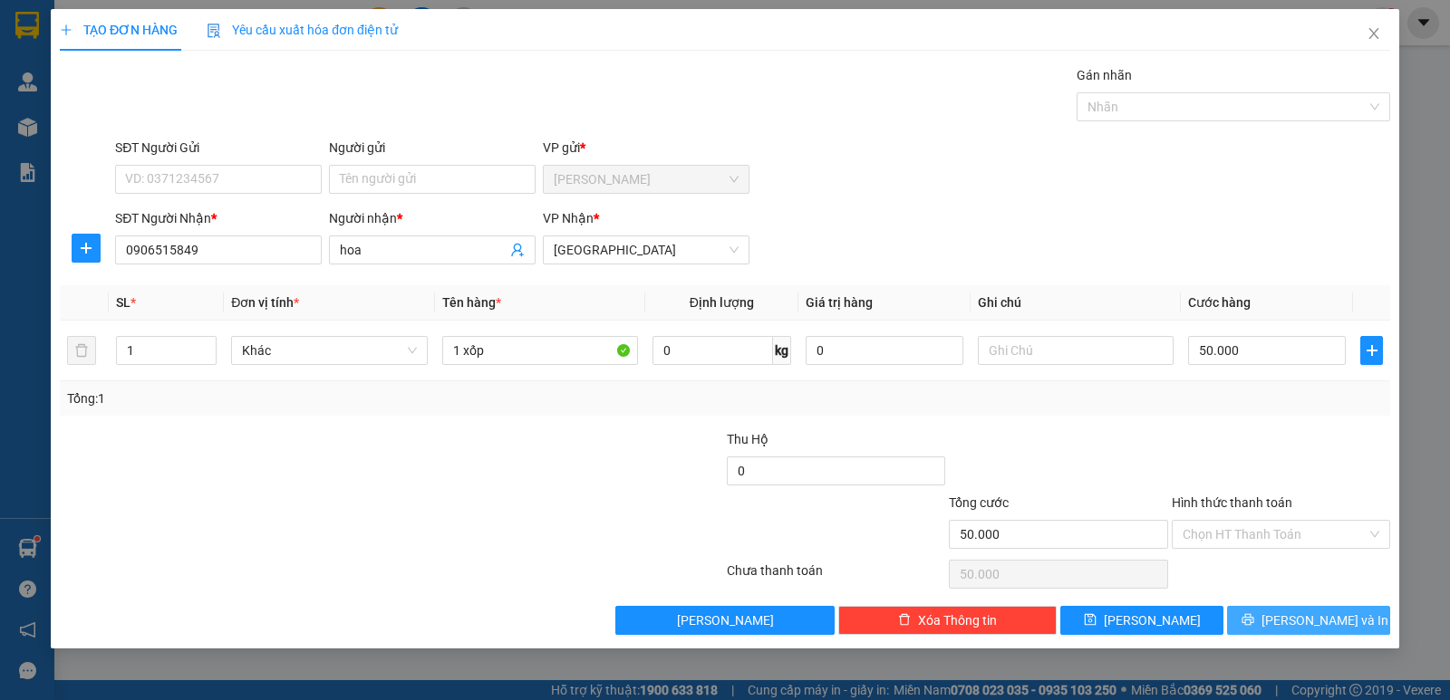
drag, startPoint x: 1338, startPoint y: 617, endPoint x: 1297, endPoint y: 624, distance: 42.3
click at [1339, 617] on span "[PERSON_NAME] và In" at bounding box center [1324, 621] width 127 height 20
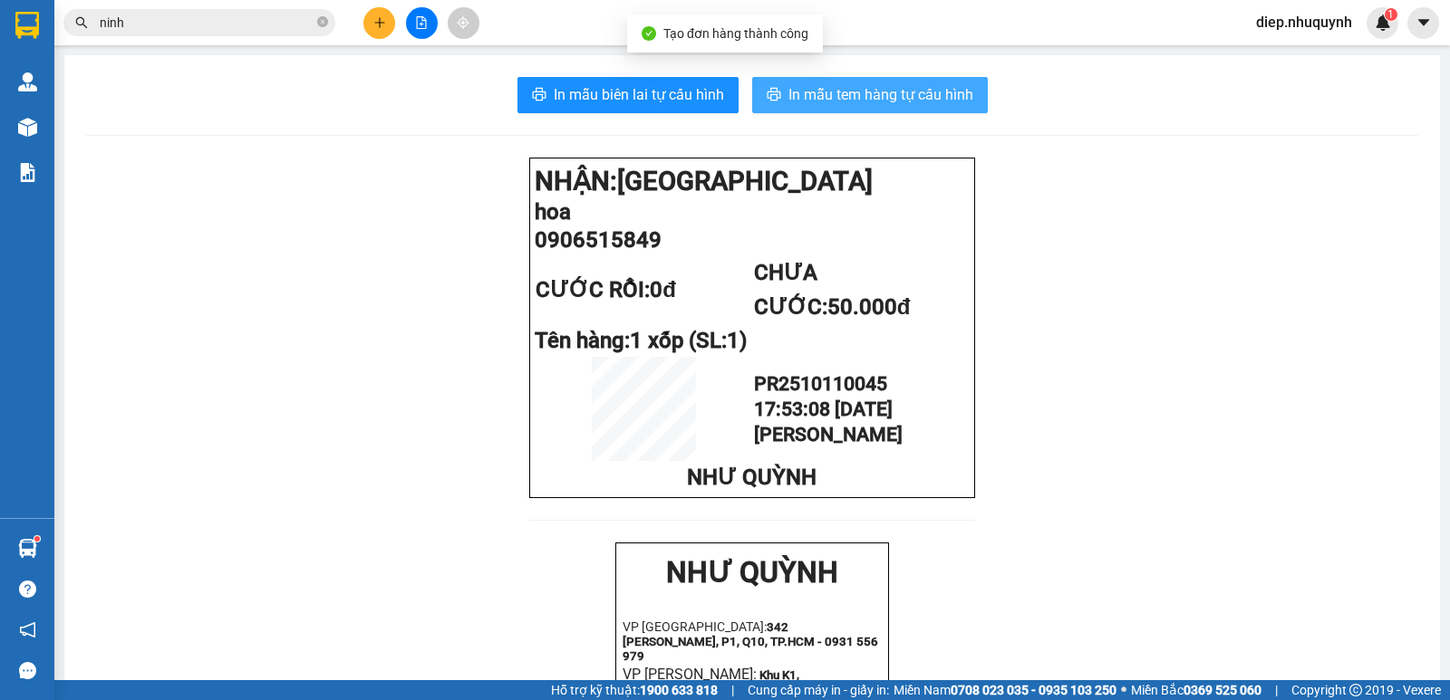
click at [829, 106] on span "In mẫu tem hàng tự cấu hình" at bounding box center [880, 94] width 185 height 23
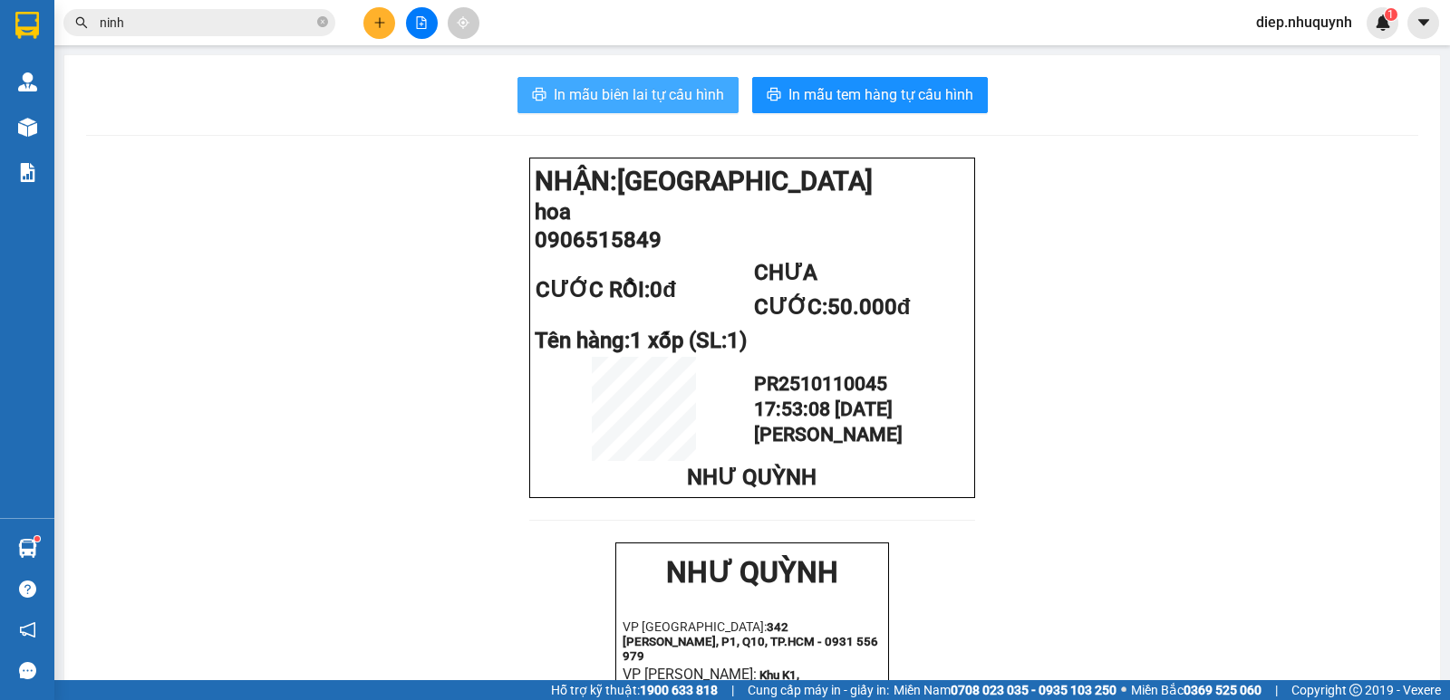
click at [642, 95] on span "In mẫu biên lai tự cấu hình" at bounding box center [639, 94] width 170 height 23
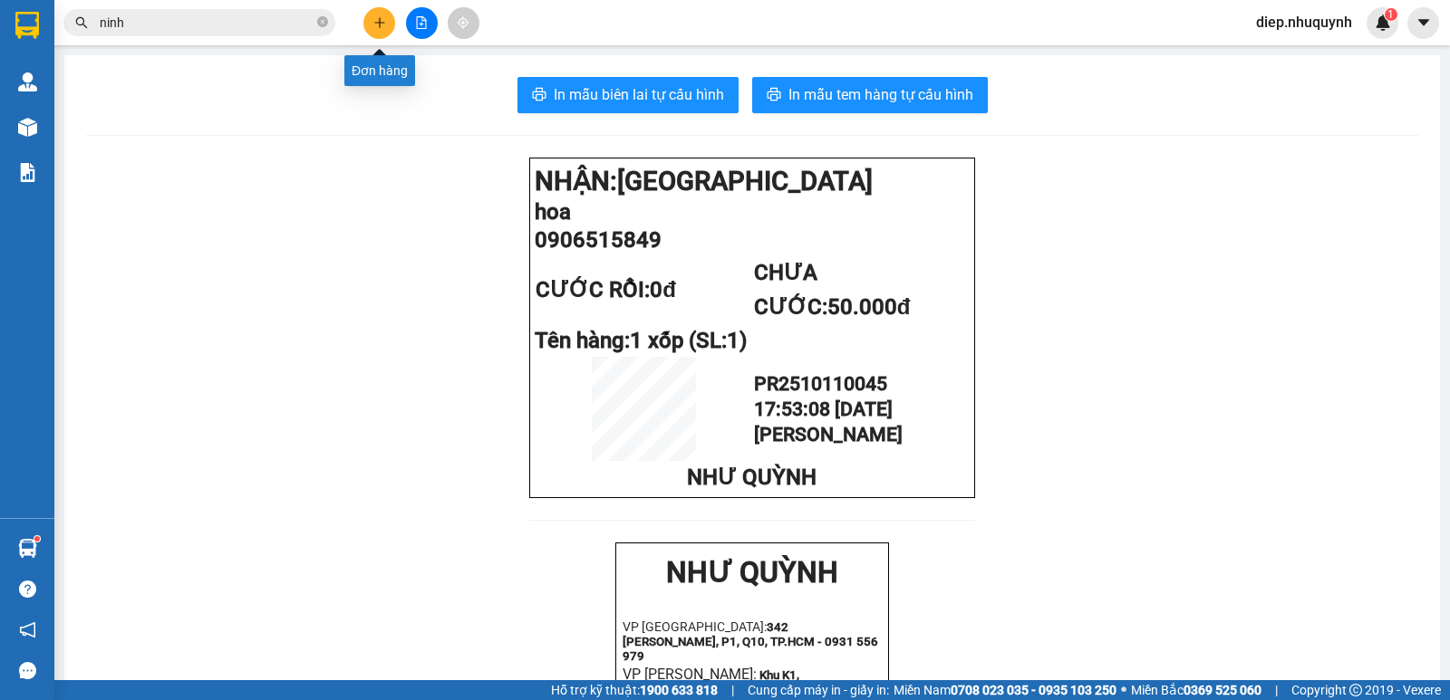
click at [366, 22] on button at bounding box center [379, 23] width 32 height 32
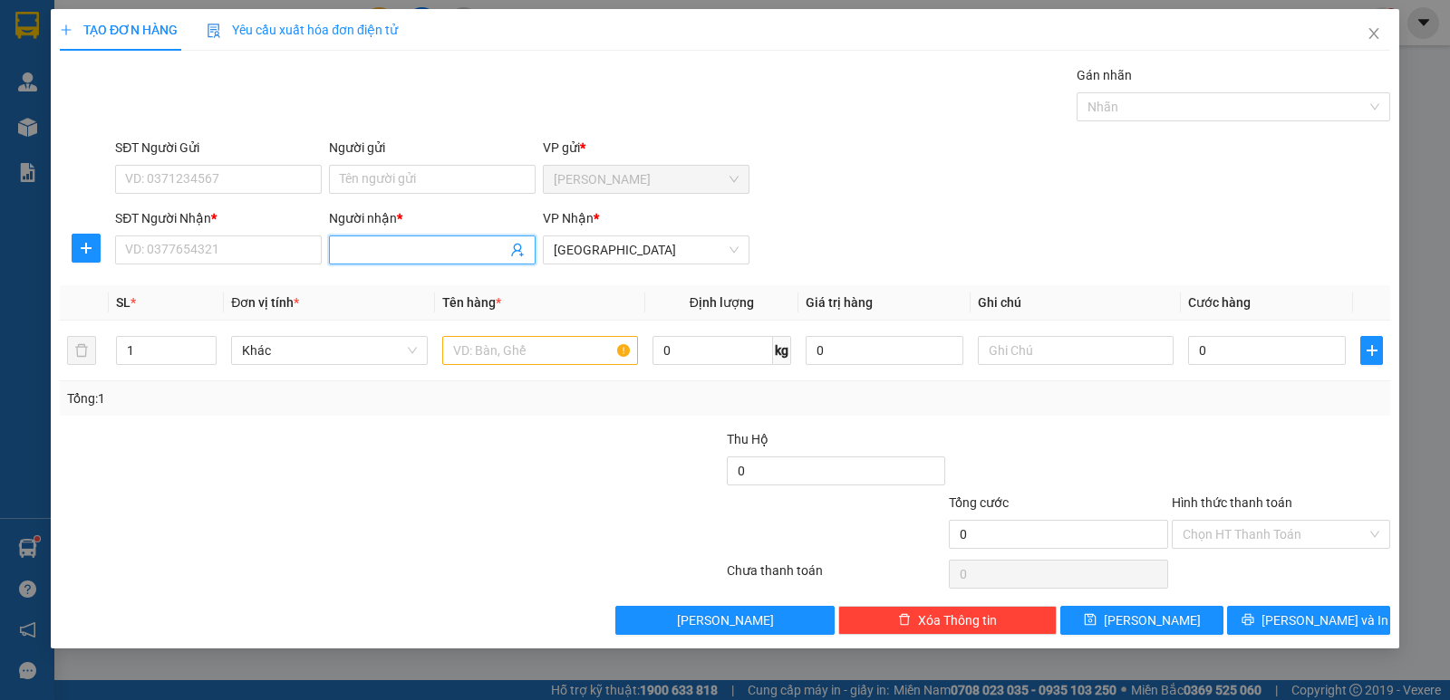
click at [395, 249] on input "Người nhận *" at bounding box center [423, 250] width 167 height 20
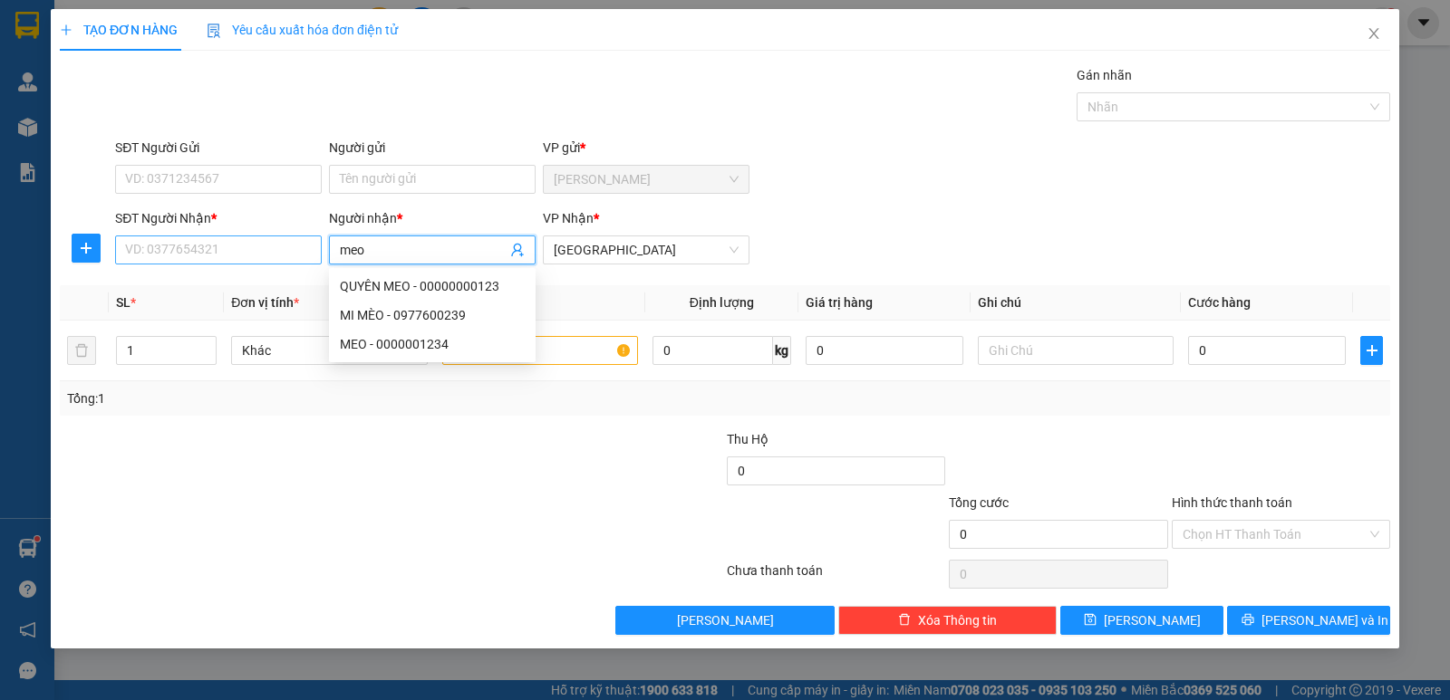
type input "meo"
click at [217, 241] on input "SĐT Người Nhận *" at bounding box center [218, 250] width 207 height 29
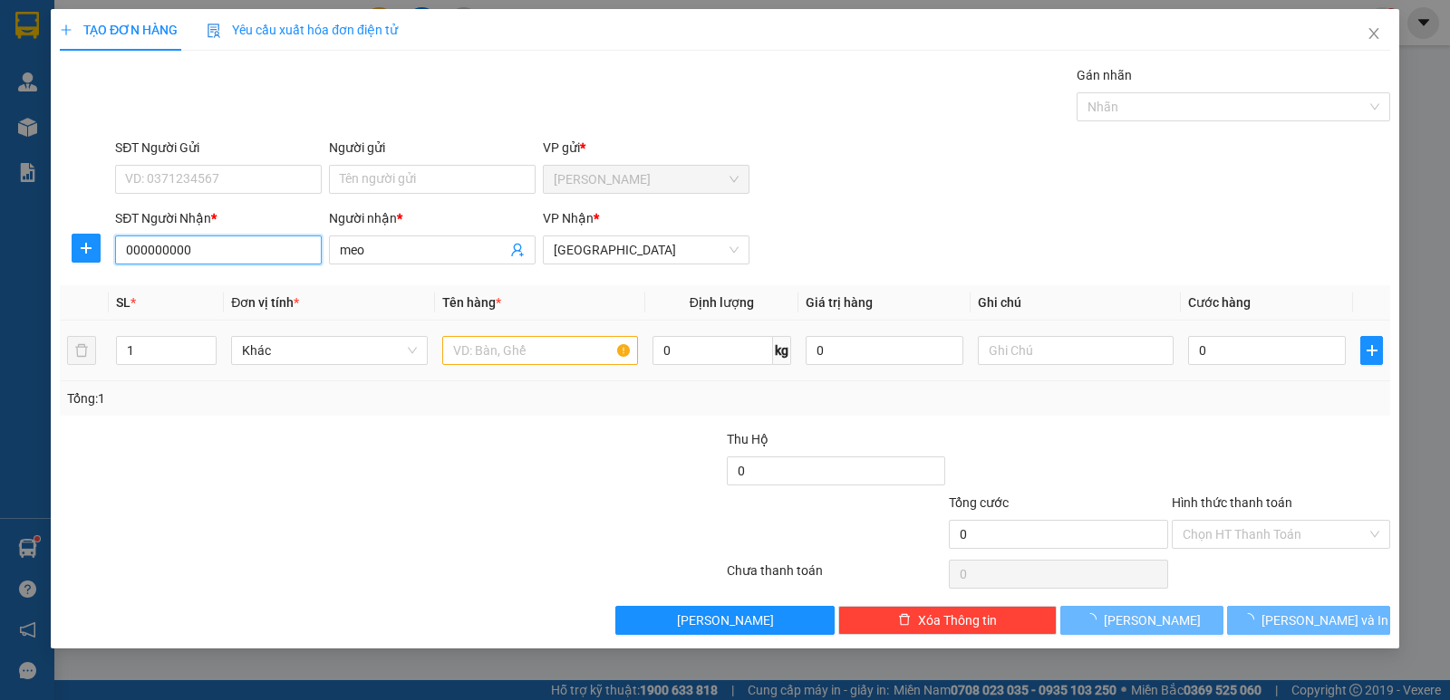
type input "000000000"
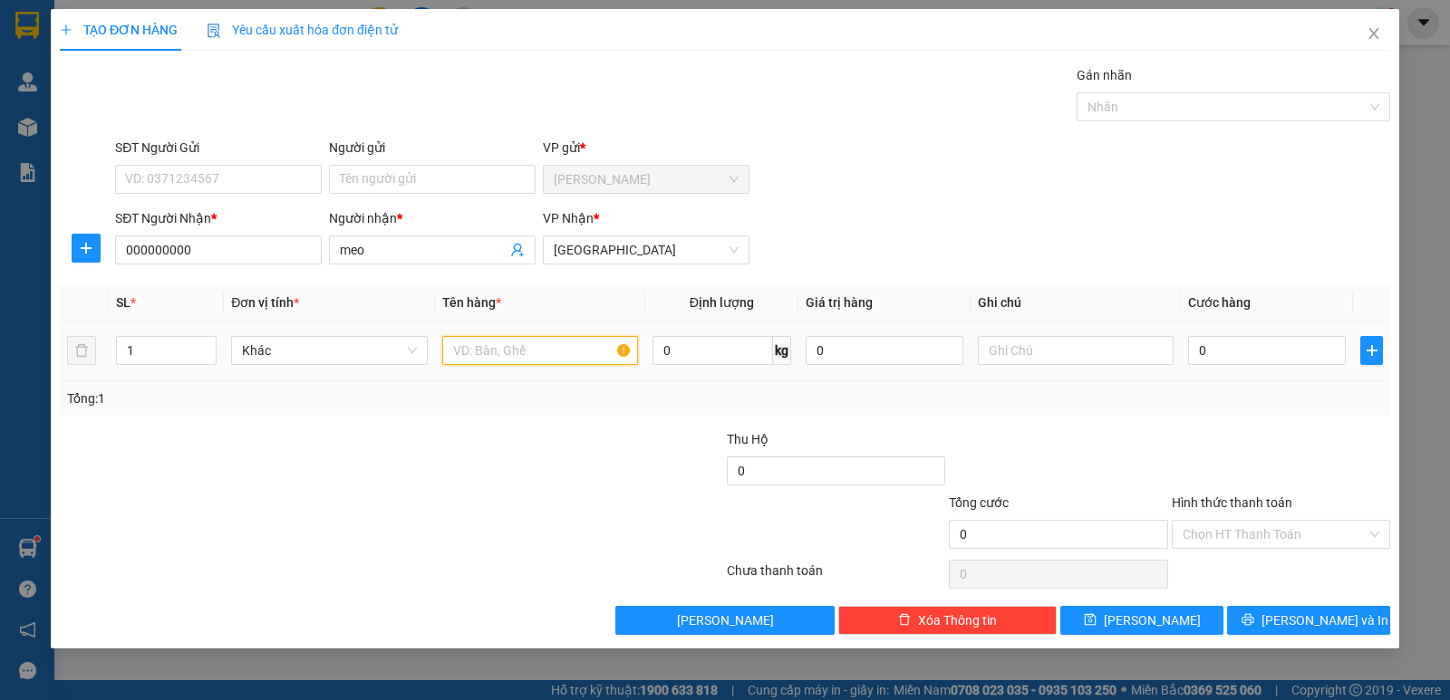
click at [508, 353] on input "text" at bounding box center [540, 350] width 196 height 29
type input "1 cục đen"
click at [1244, 352] on input "0" at bounding box center [1267, 350] width 158 height 29
type input "2"
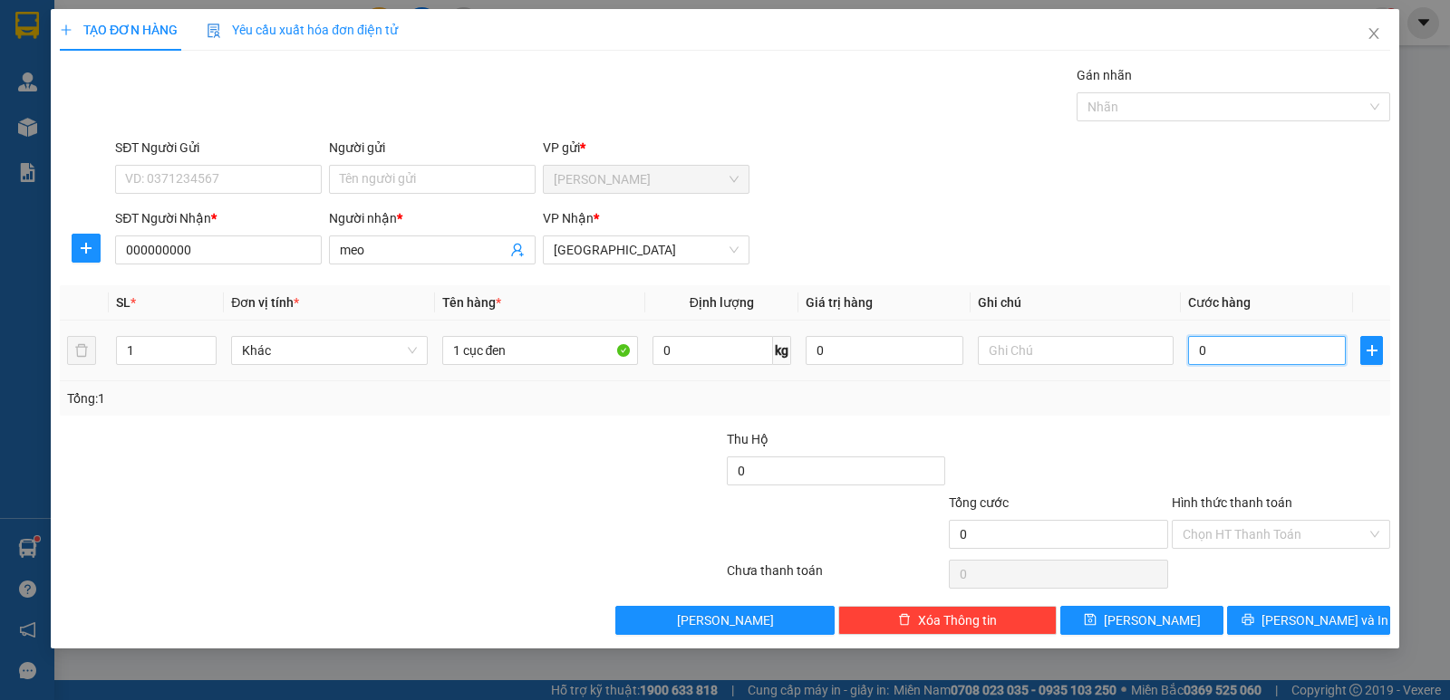
type input "2"
type input "20"
type input "20.000"
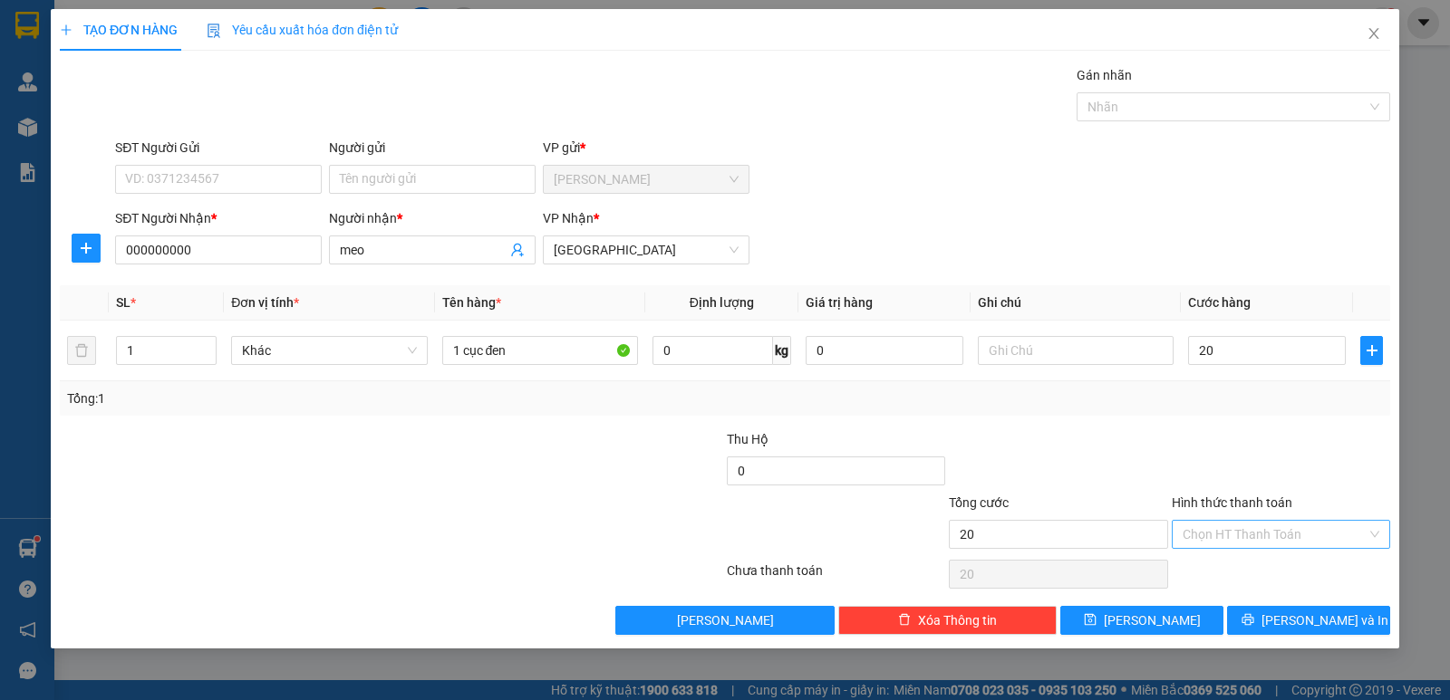
type input "20.000"
click at [1268, 532] on input "Hình thức thanh toán" at bounding box center [1274, 534] width 184 height 27
click at [1278, 556] on div "Tại văn phòng" at bounding box center [1281, 570] width 218 height 29
type input "0"
drag, startPoint x: 1309, startPoint y: 620, endPoint x: 1276, endPoint y: 613, distance: 34.1
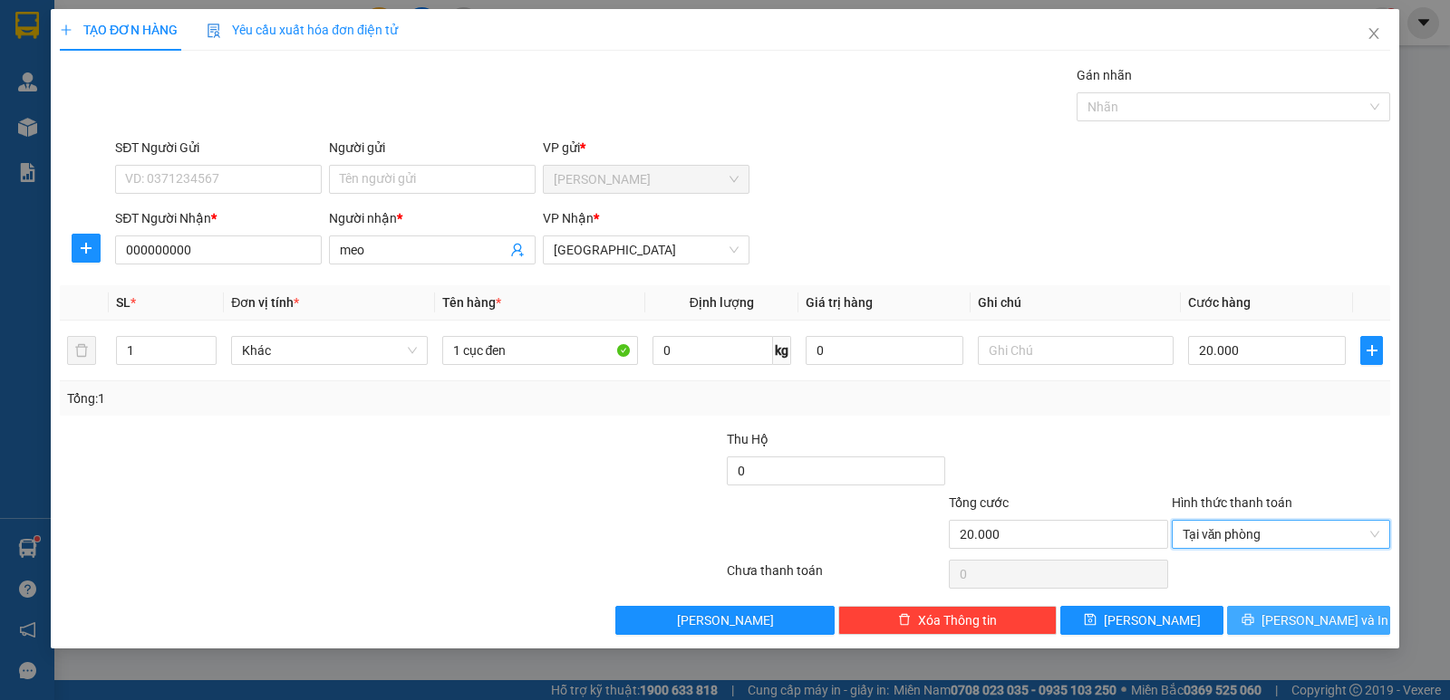
click at [1302, 619] on span "[PERSON_NAME] và In" at bounding box center [1324, 621] width 127 height 20
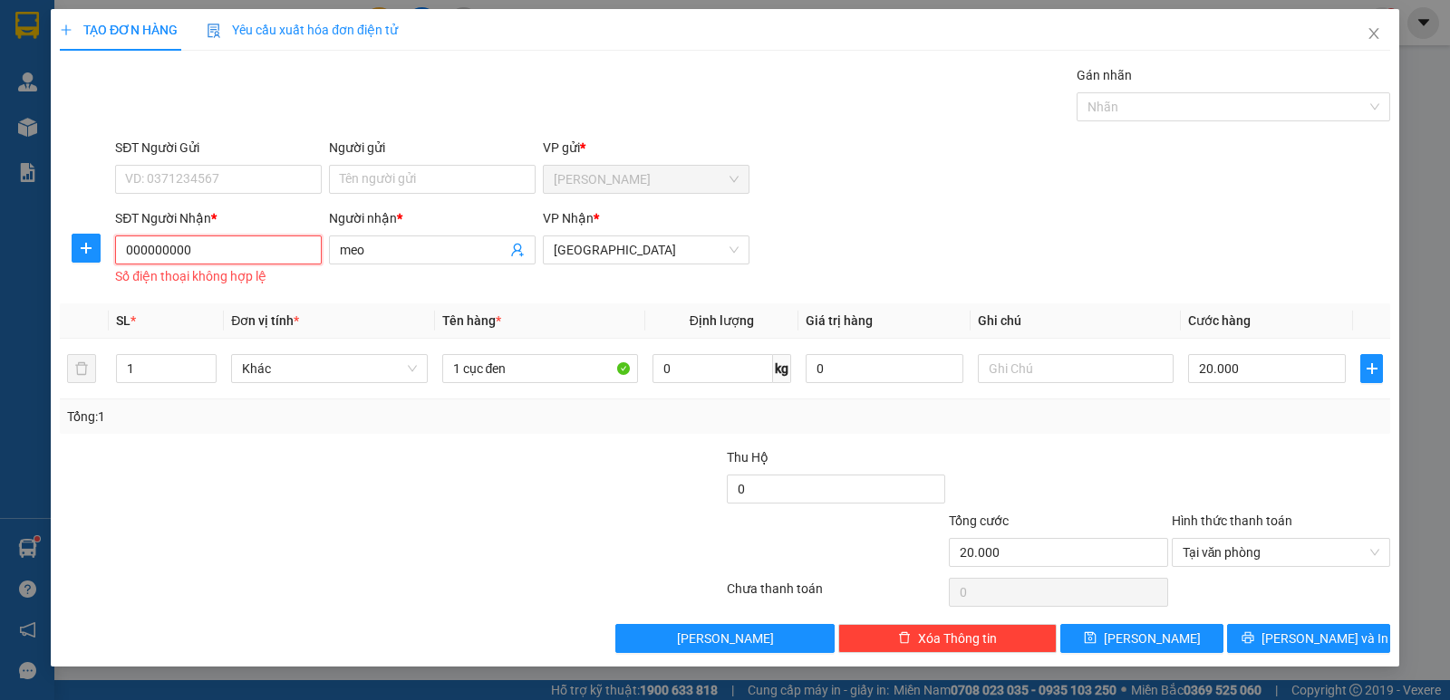
click at [228, 259] on input "000000000" at bounding box center [218, 250] width 207 height 29
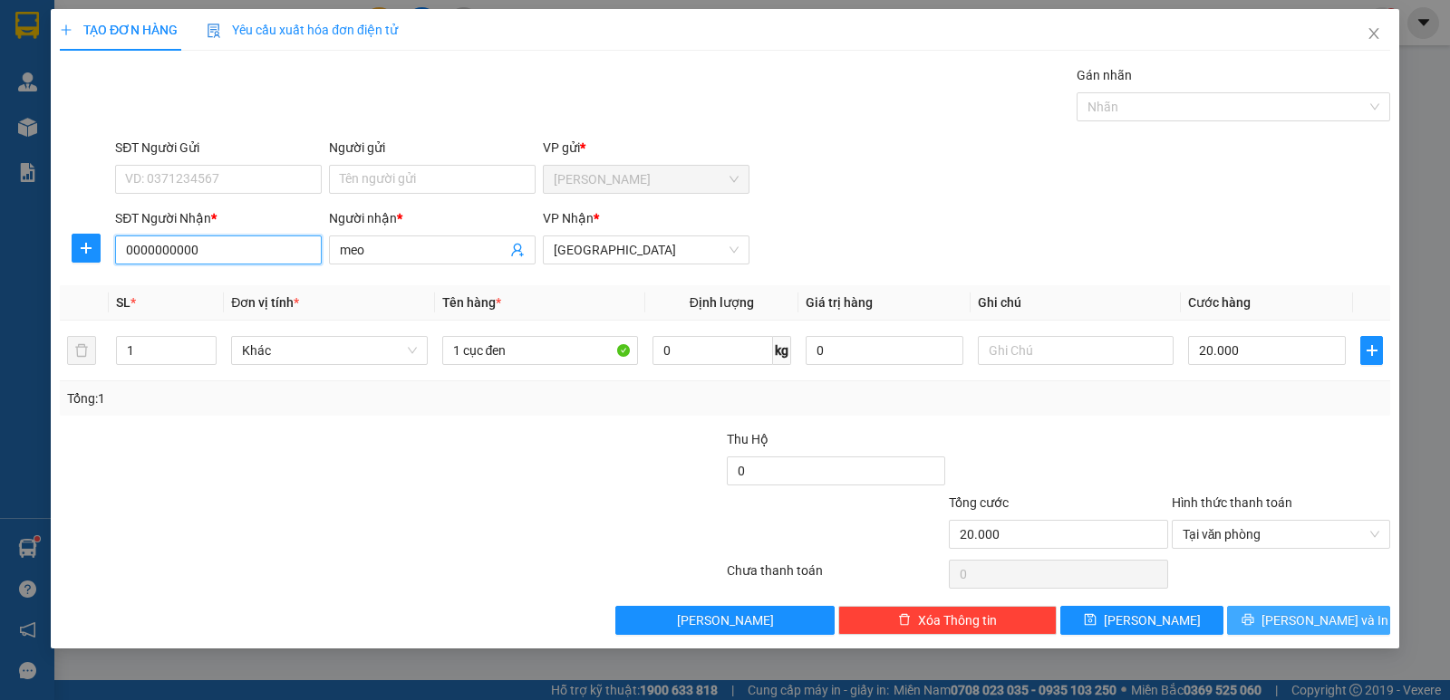
type input "0000000000"
click at [1327, 622] on span "[PERSON_NAME] và In" at bounding box center [1324, 621] width 127 height 20
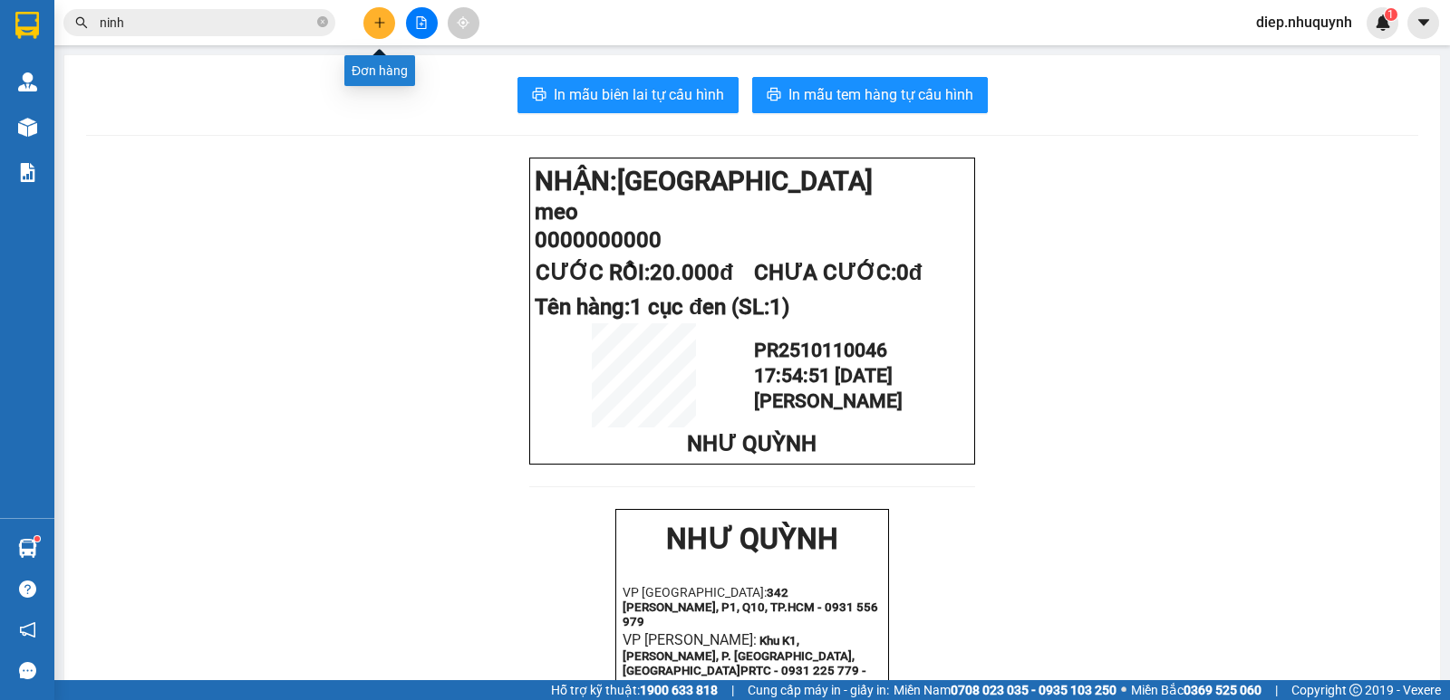
click at [381, 22] on icon "plus" at bounding box center [379, 22] width 13 height 13
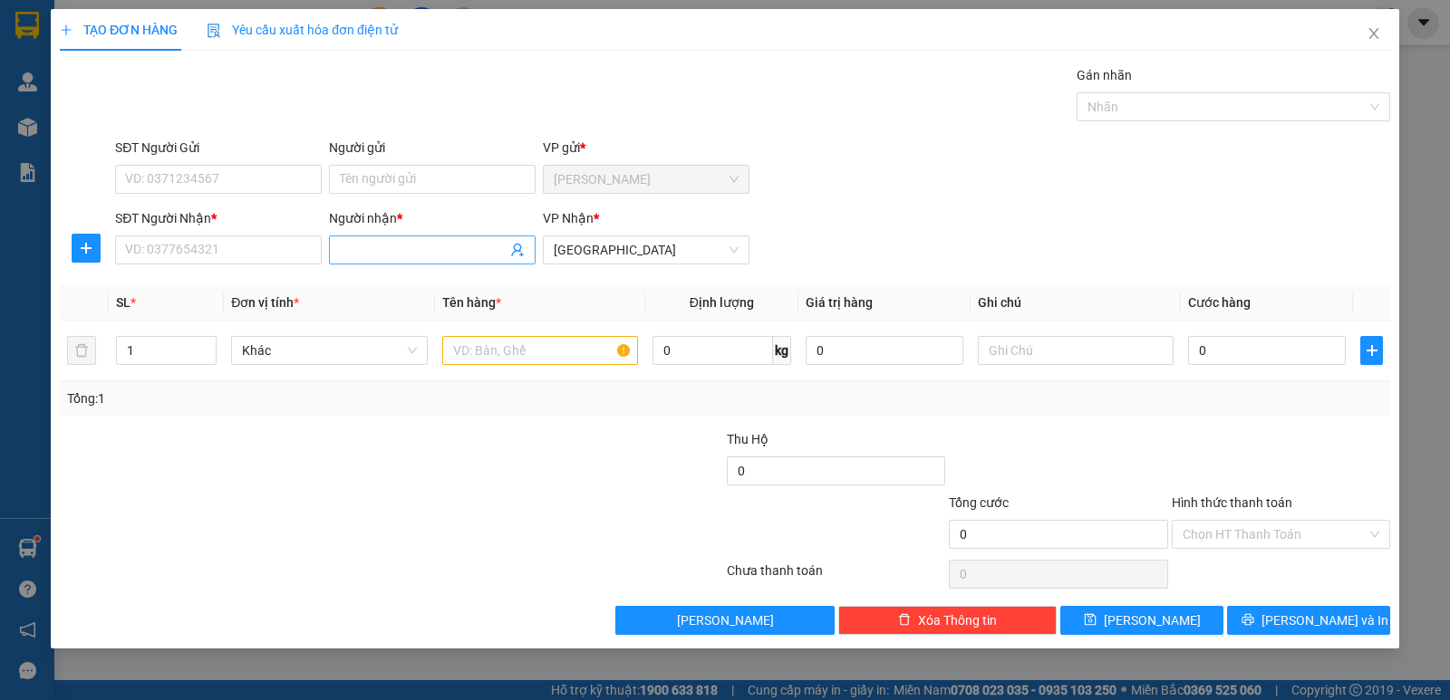
click at [371, 254] on input "Người nhận *" at bounding box center [423, 250] width 167 height 20
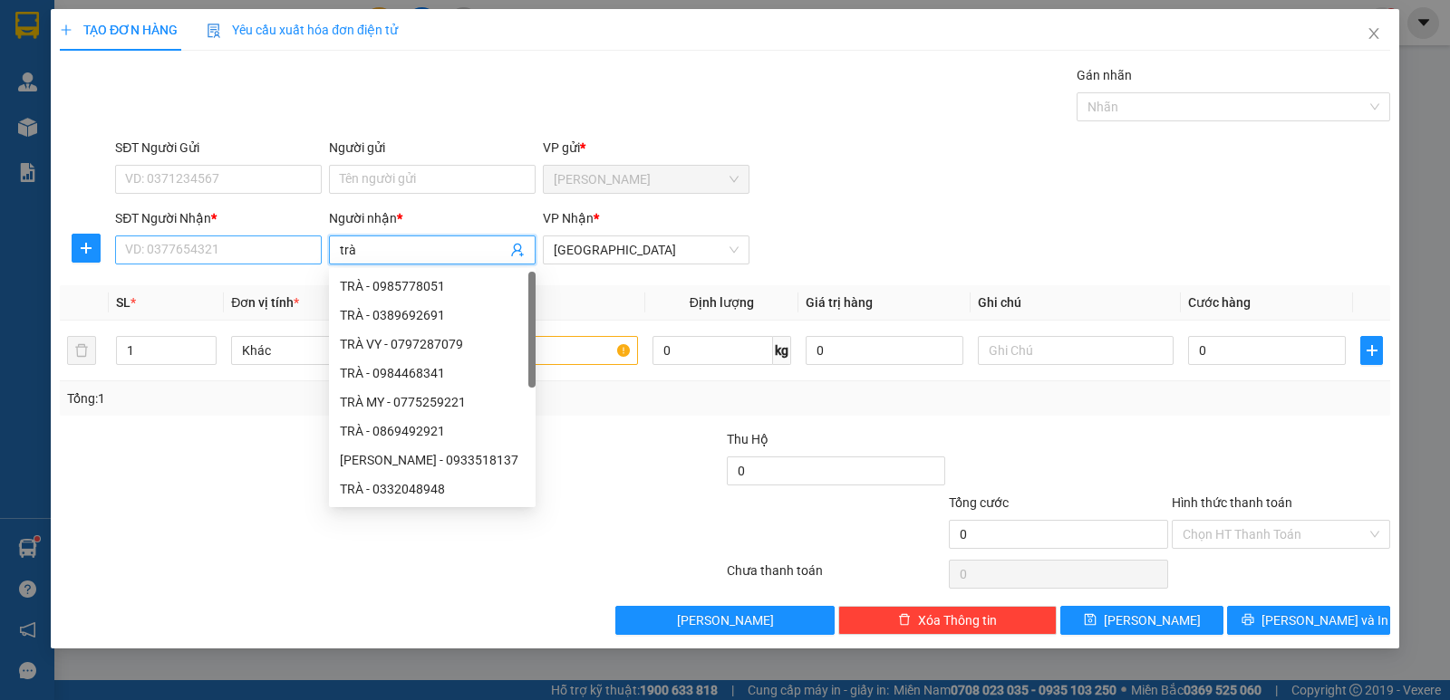
type input "trà"
click at [224, 262] on input "SĐT Người Nhận *" at bounding box center [218, 250] width 207 height 29
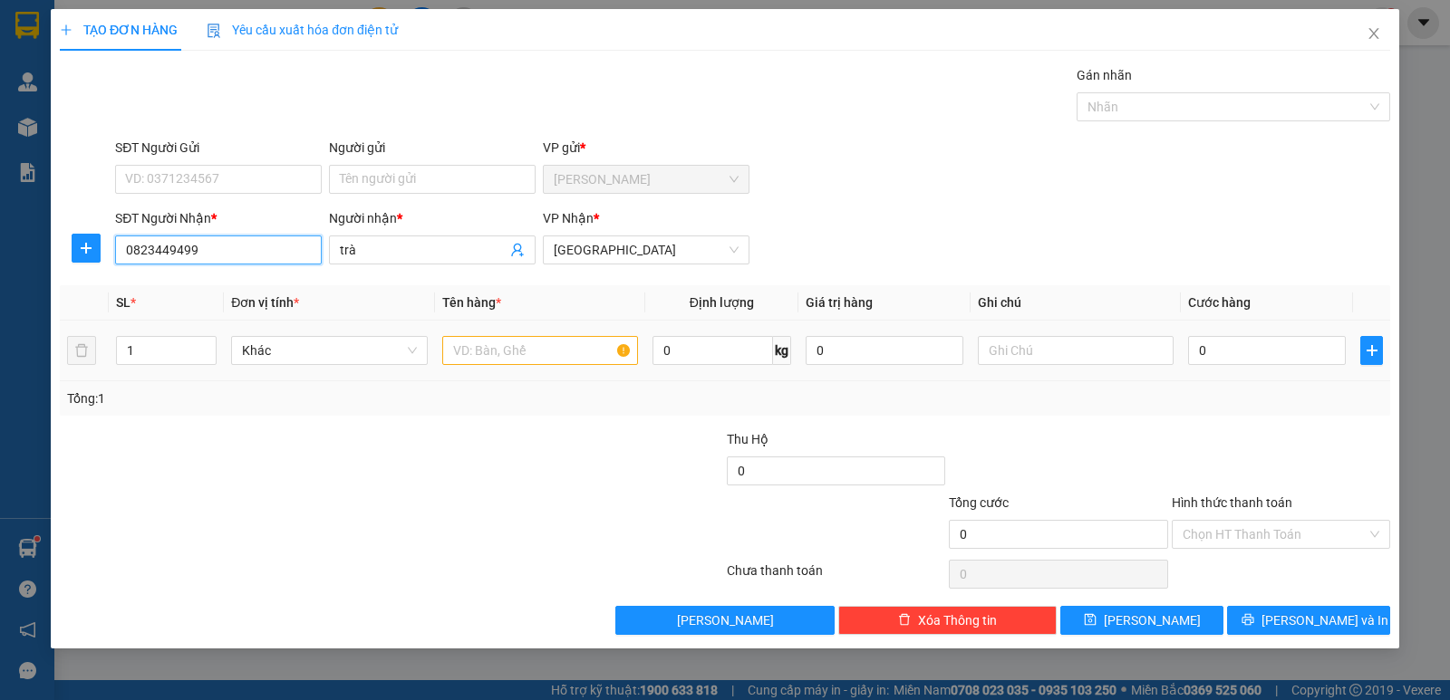
type input "0823449499"
click at [498, 349] on input "text" at bounding box center [540, 350] width 196 height 29
type input "1 hộp"
click at [1214, 343] on input "0" at bounding box center [1267, 350] width 158 height 29
type input "2"
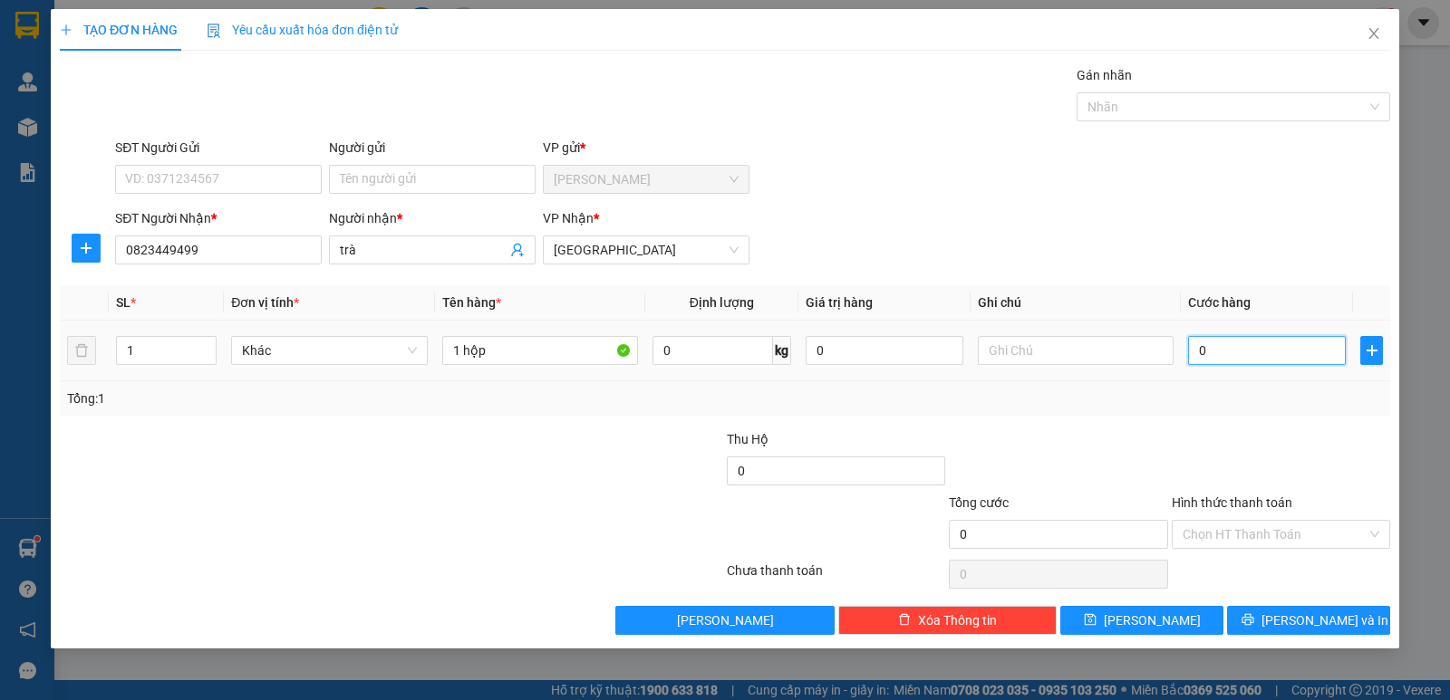
type input "2"
type input "20"
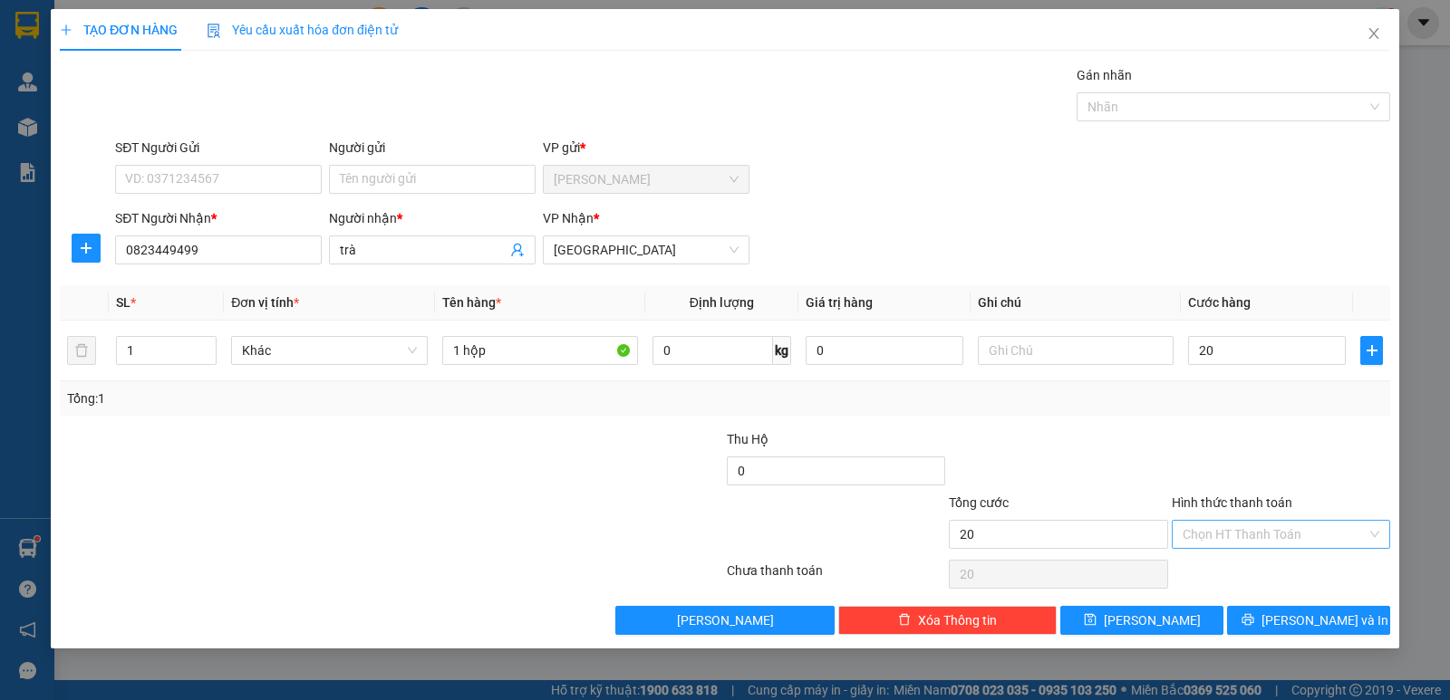
type input "20.000"
drag, startPoint x: 1277, startPoint y: 530, endPoint x: 1258, endPoint y: 551, distance: 27.6
click at [1276, 530] on input "Hình thức thanh toán" at bounding box center [1274, 534] width 184 height 27
click at [1255, 567] on div "Tại văn phòng" at bounding box center [1280, 571] width 197 height 20
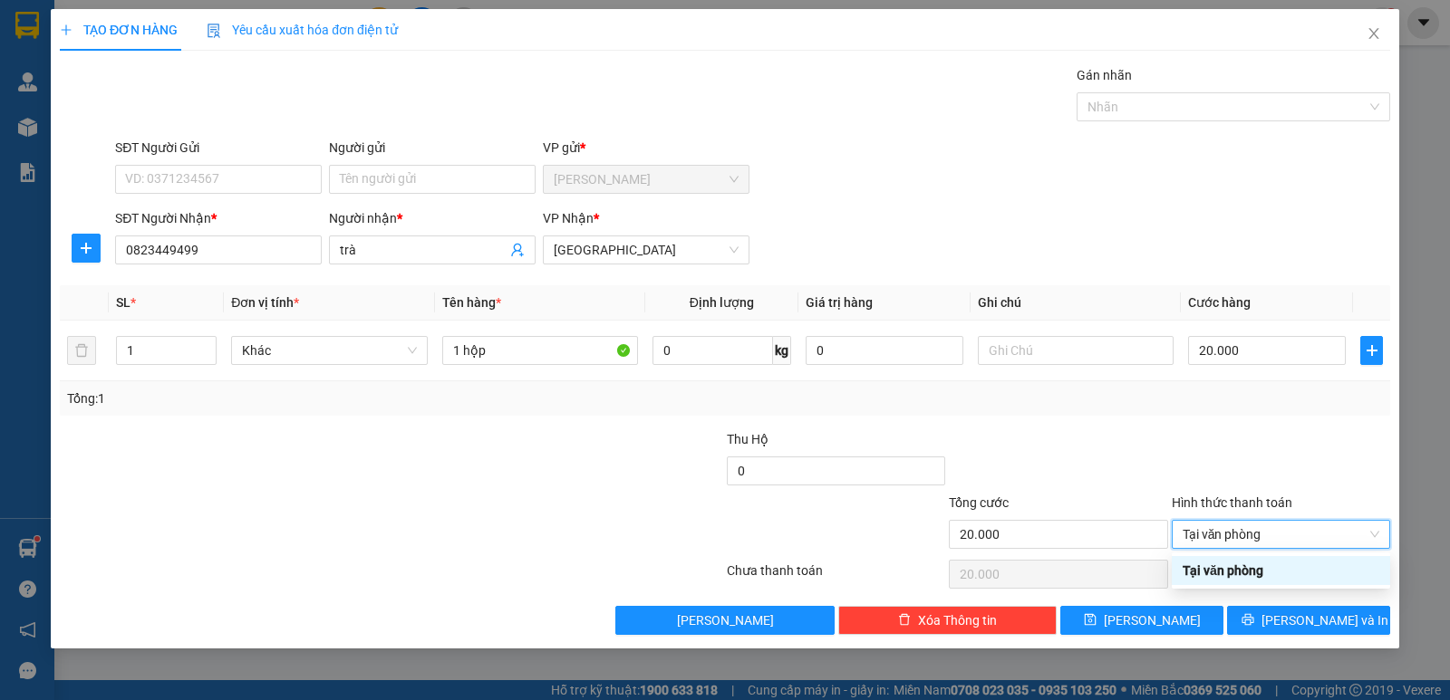
type input "0"
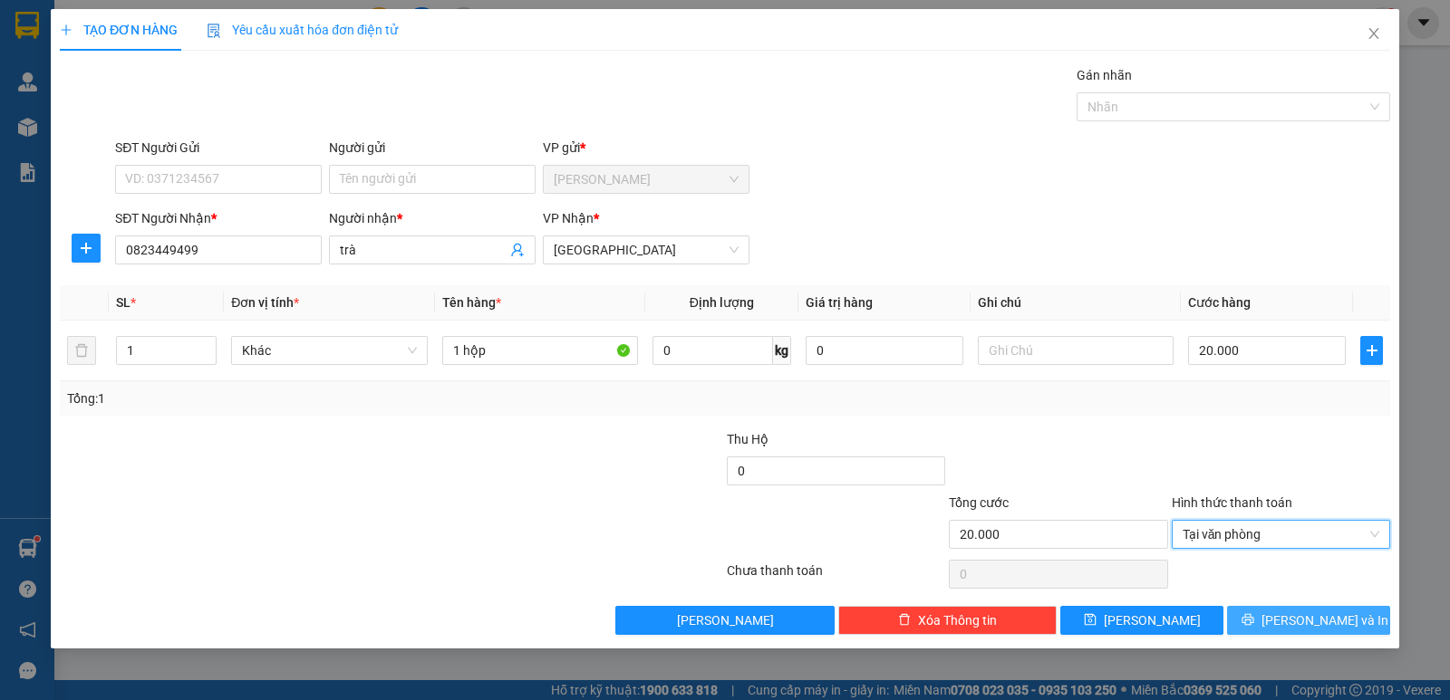
click at [1295, 618] on span "[PERSON_NAME] và In" at bounding box center [1324, 621] width 127 height 20
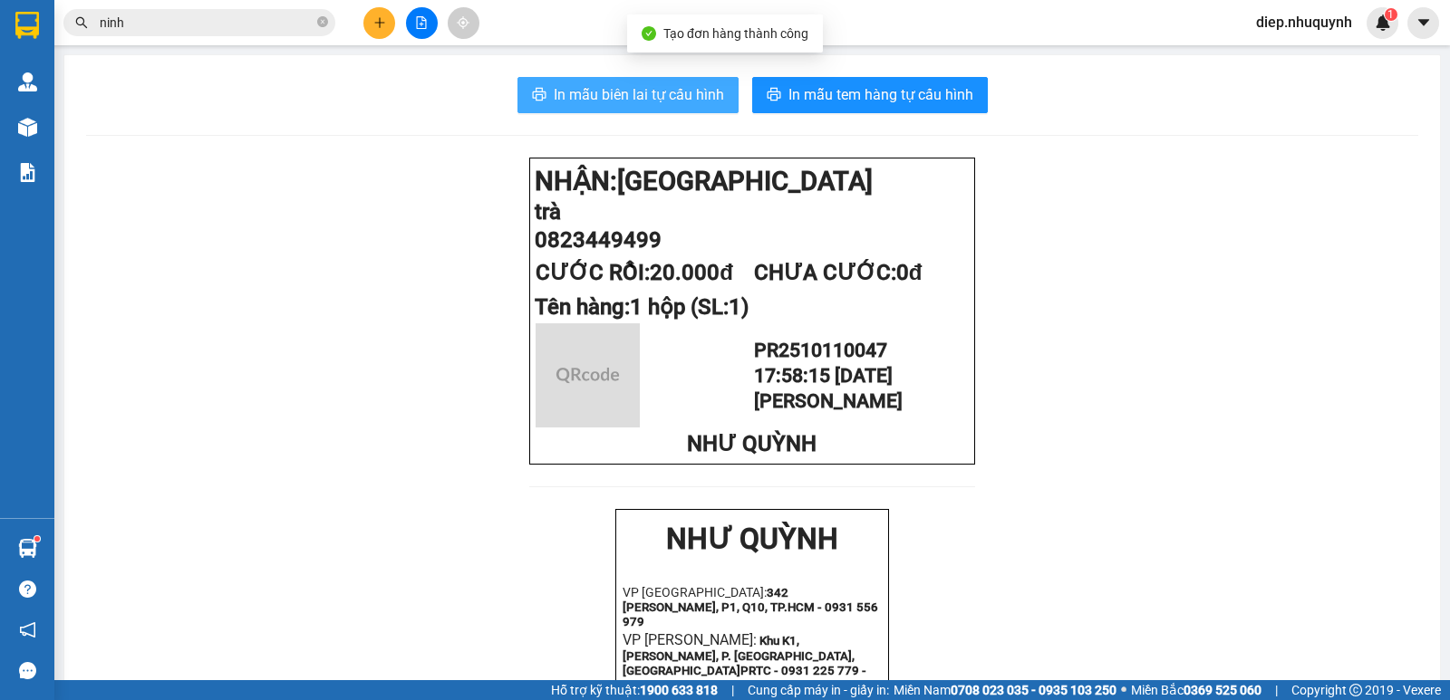
click at [692, 103] on span "In mẫu biên lai tự cấu hình" at bounding box center [639, 94] width 170 height 23
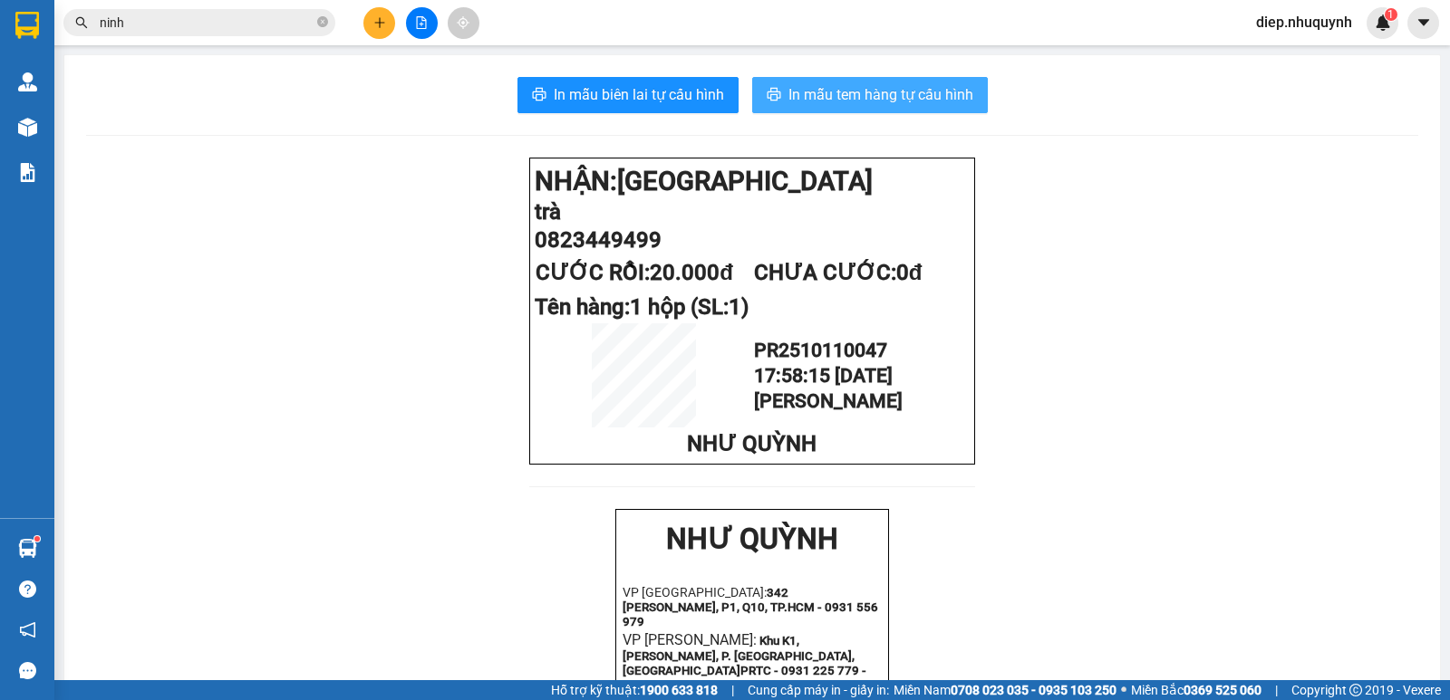
click at [805, 87] on span "In mẫu tem hàng tự cấu hình" at bounding box center [880, 94] width 185 height 23
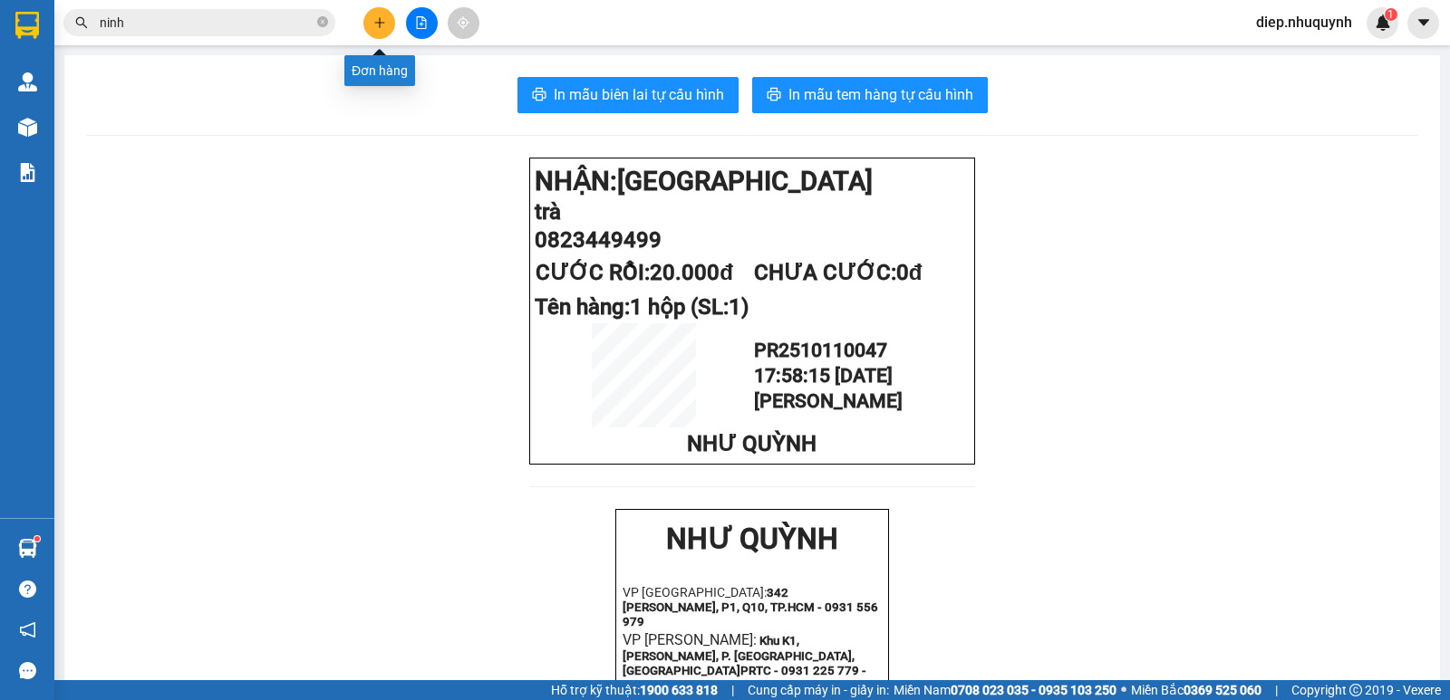
click at [371, 16] on button at bounding box center [379, 23] width 32 height 32
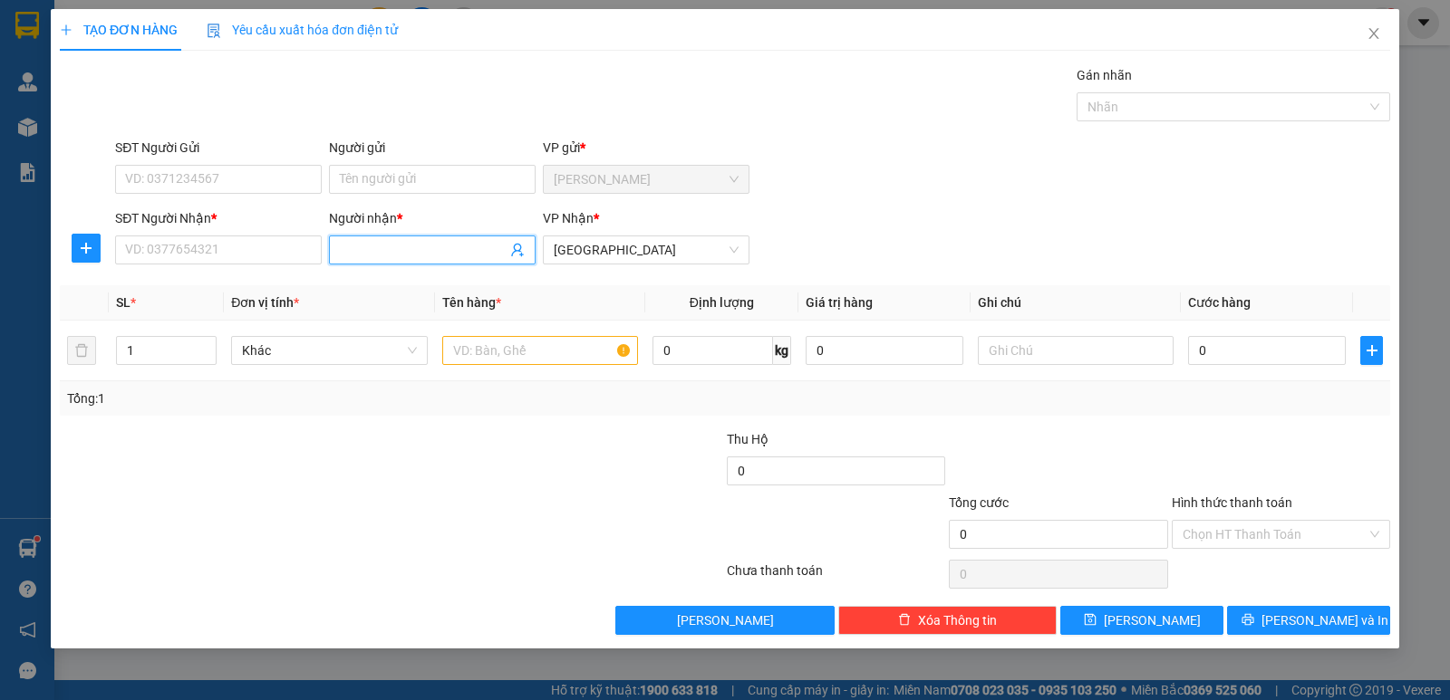
click at [401, 253] on input "Người nhận *" at bounding box center [423, 250] width 167 height 20
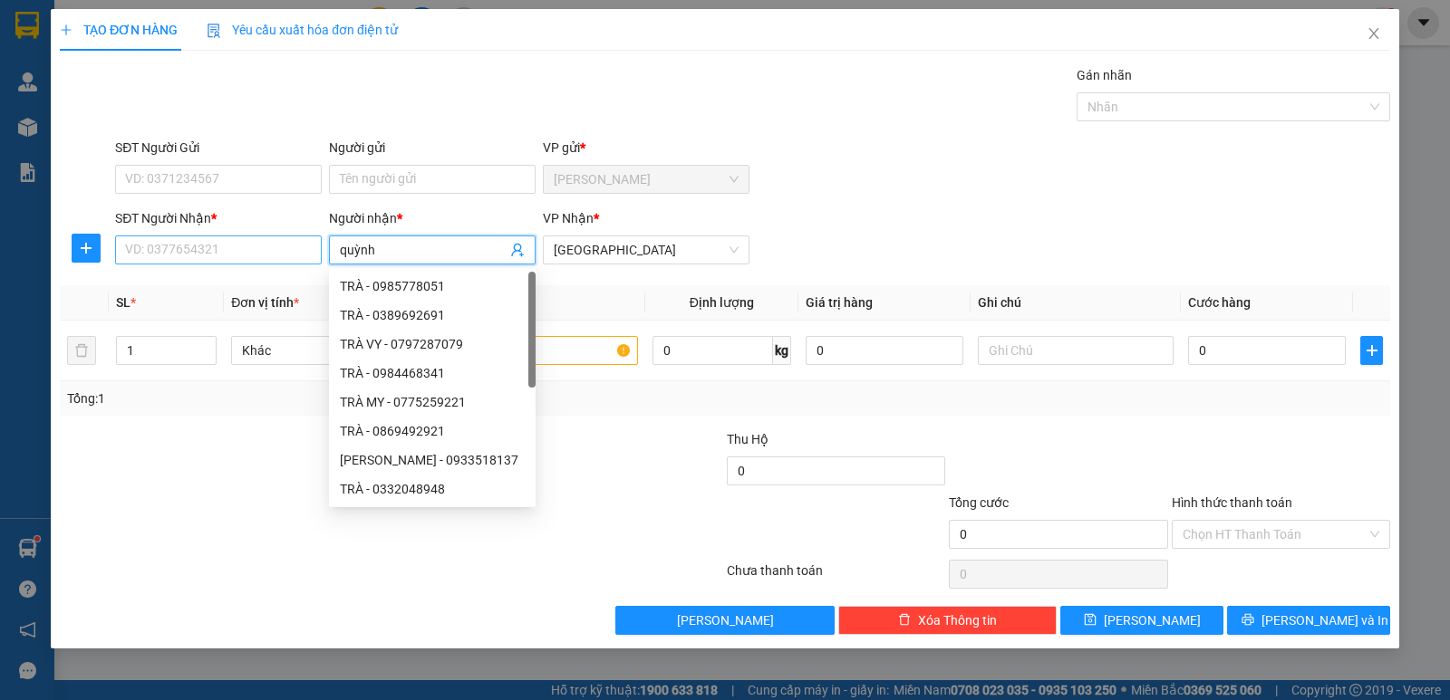
type input "quỳnh"
click at [241, 245] on input "SĐT Người Nhận *" at bounding box center [218, 250] width 207 height 29
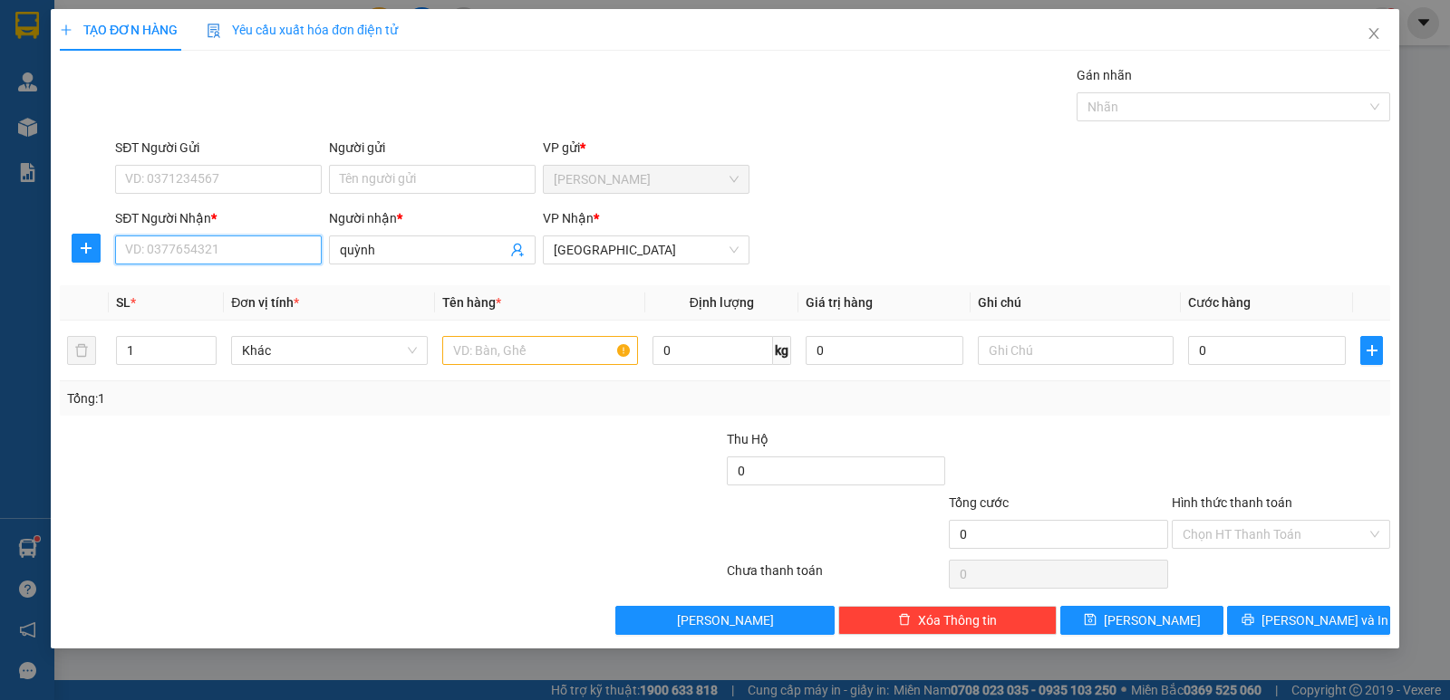
drag, startPoint x: 268, startPoint y: 242, endPoint x: 280, endPoint y: 252, distance: 15.4
click at [272, 245] on input "SĐT Người Nhận *" at bounding box center [218, 250] width 207 height 29
type input "0344183232"
click at [261, 289] on div "0344183232 - QUỲNH" at bounding box center [218, 286] width 185 height 20
type input "QUỲNH"
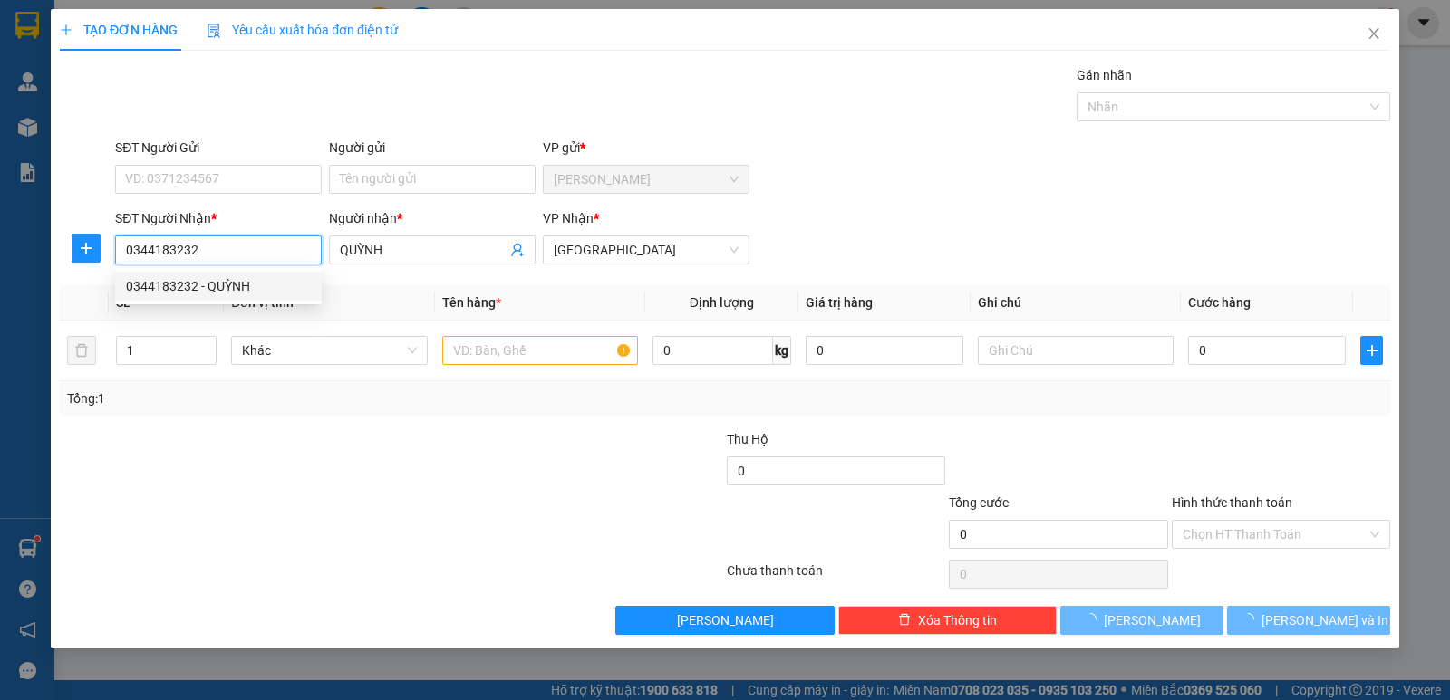
type input "20.000"
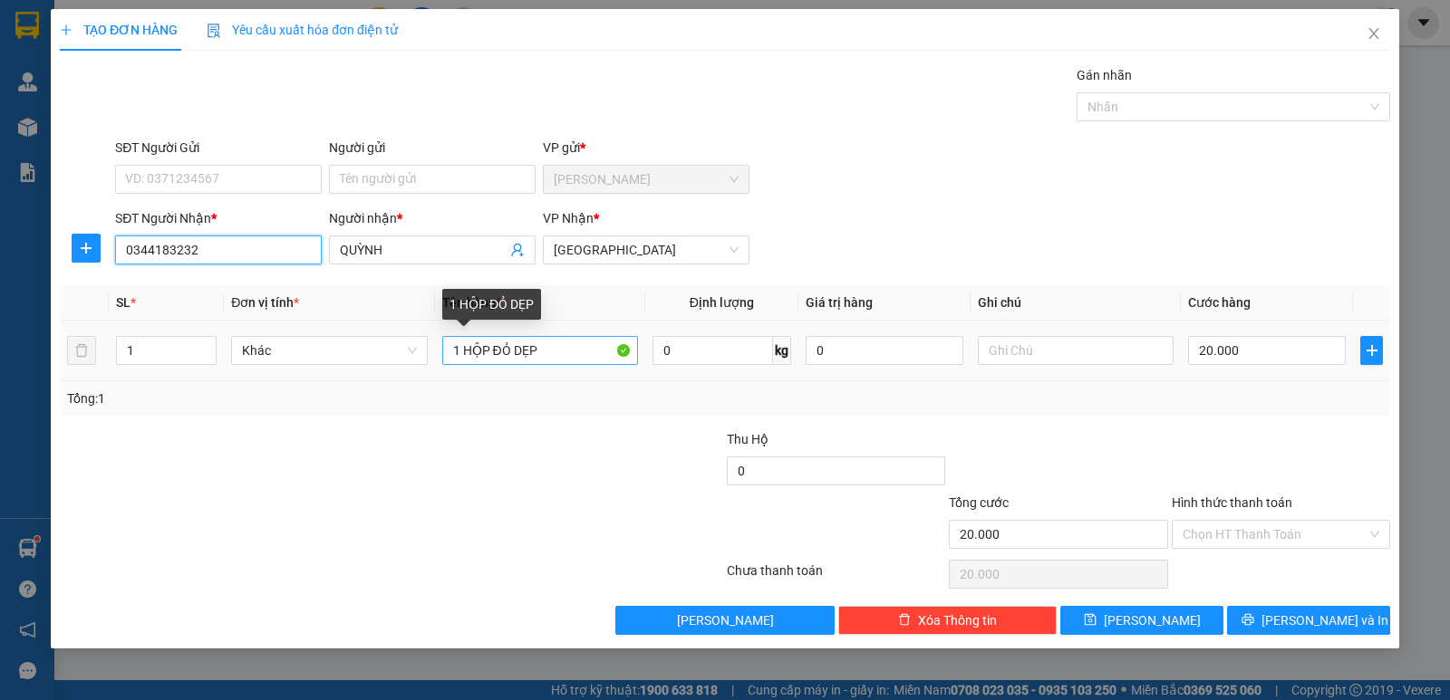
type input "0344183232"
drag, startPoint x: 466, startPoint y: 352, endPoint x: 570, endPoint y: 355, distance: 104.2
click at [570, 355] on input "1 HỘP ĐỎ DẸP" at bounding box center [540, 350] width 196 height 29
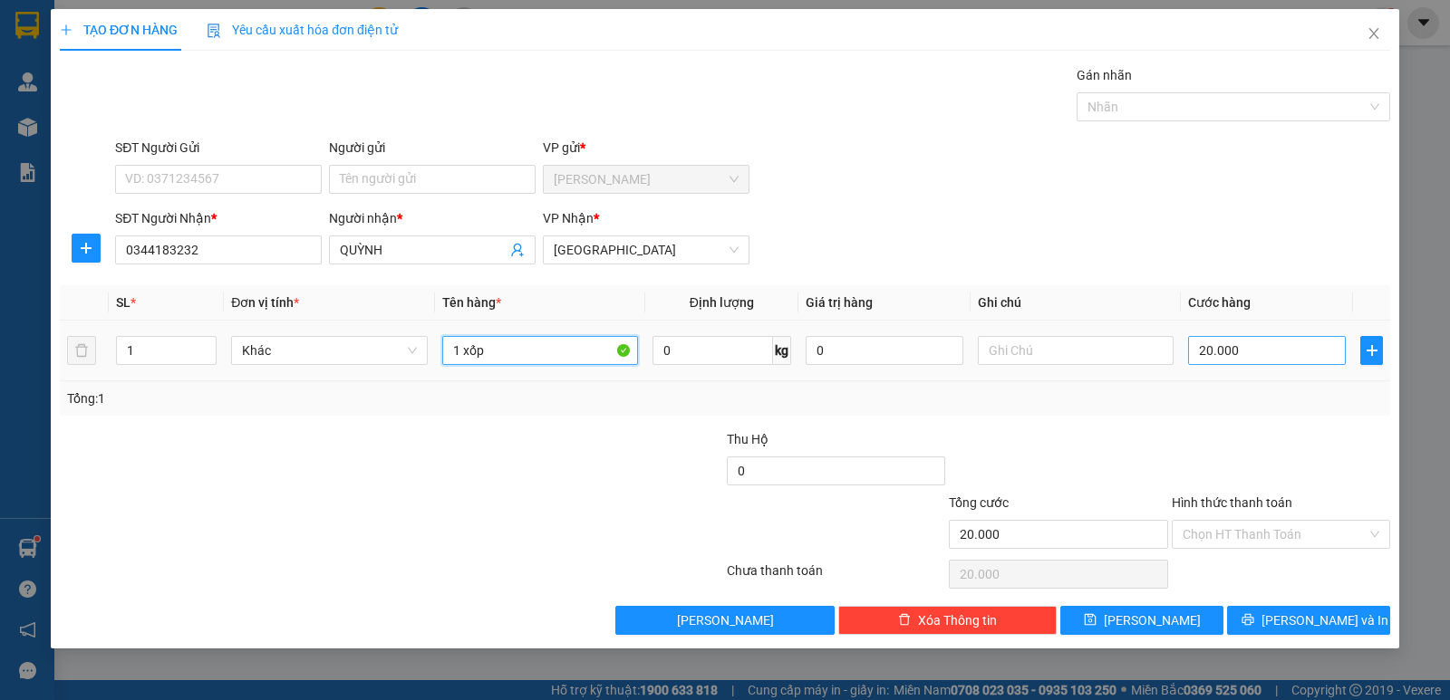
type input "1 xốp"
click at [1256, 344] on input "20.000" at bounding box center [1267, 350] width 158 height 29
type input "5"
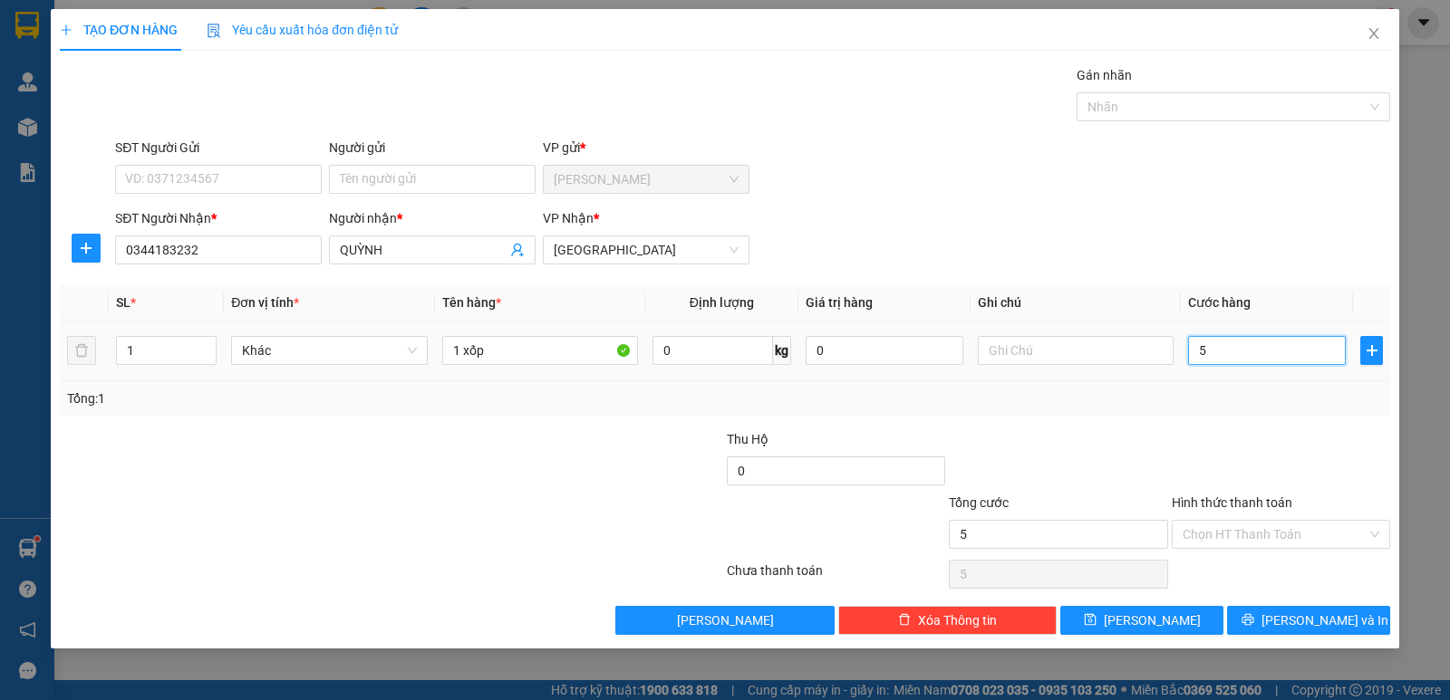
type input "50"
type input "50.000"
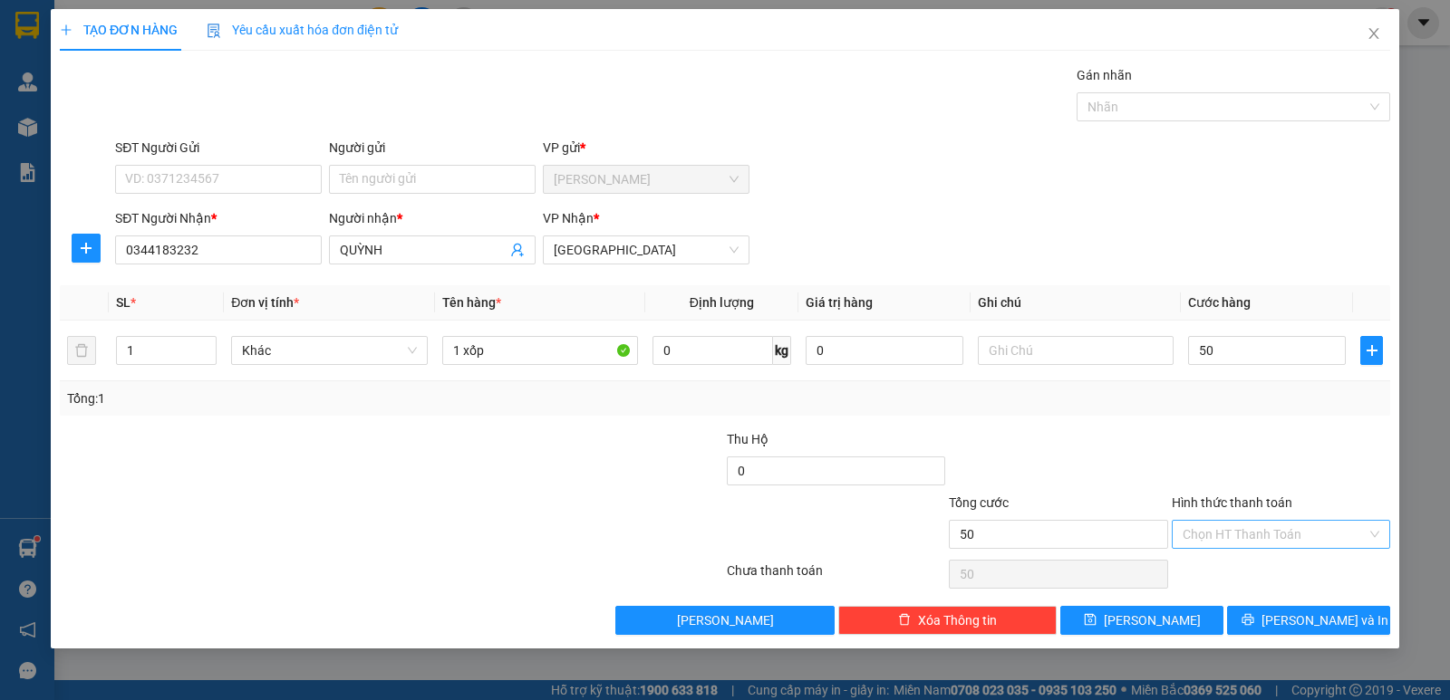
type input "50.000"
click at [1302, 540] on input "Hình thức thanh toán" at bounding box center [1274, 534] width 184 height 27
drag, startPoint x: 1292, startPoint y: 566, endPoint x: 1299, endPoint y: 590, distance: 24.6
click at [1293, 567] on div "Tại văn phòng" at bounding box center [1280, 571] width 197 height 20
type input "0"
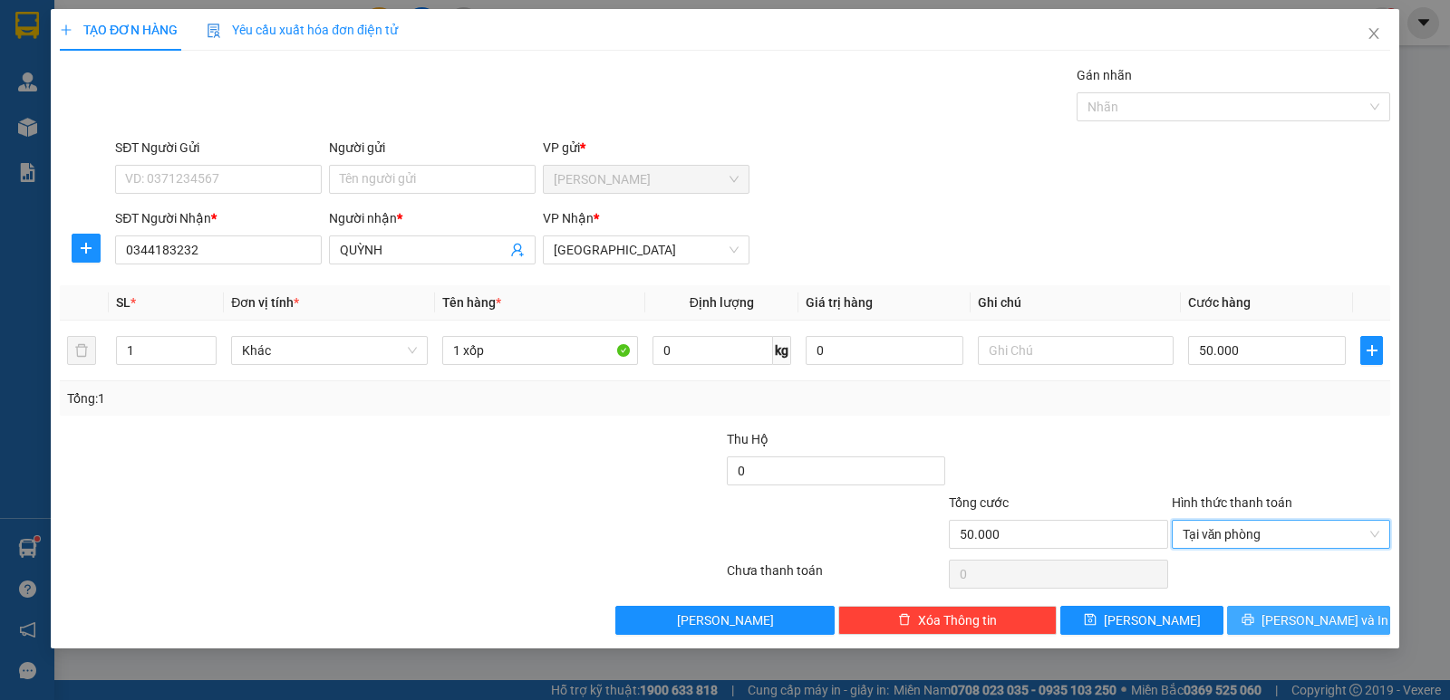
click at [1305, 619] on span "[PERSON_NAME] và In" at bounding box center [1324, 621] width 127 height 20
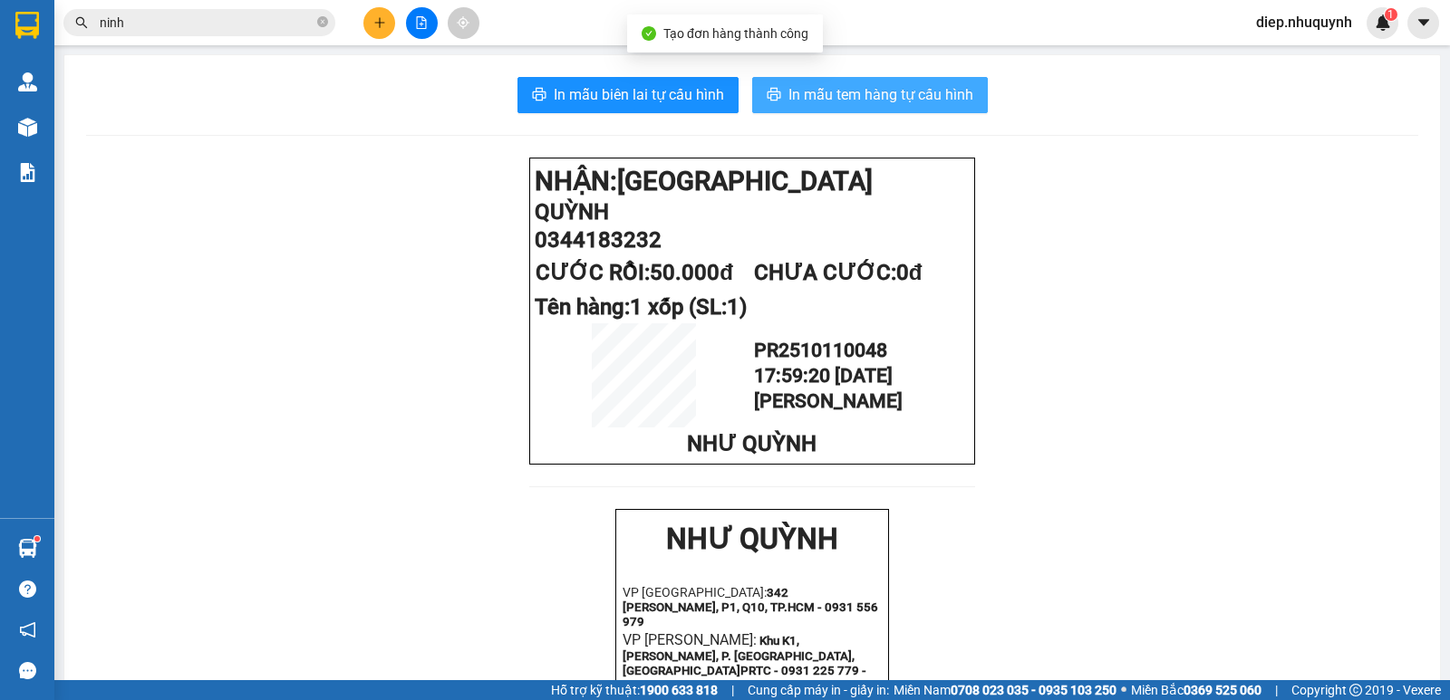
click at [886, 101] on span "In mẫu tem hàng tự cấu hình" at bounding box center [880, 94] width 185 height 23
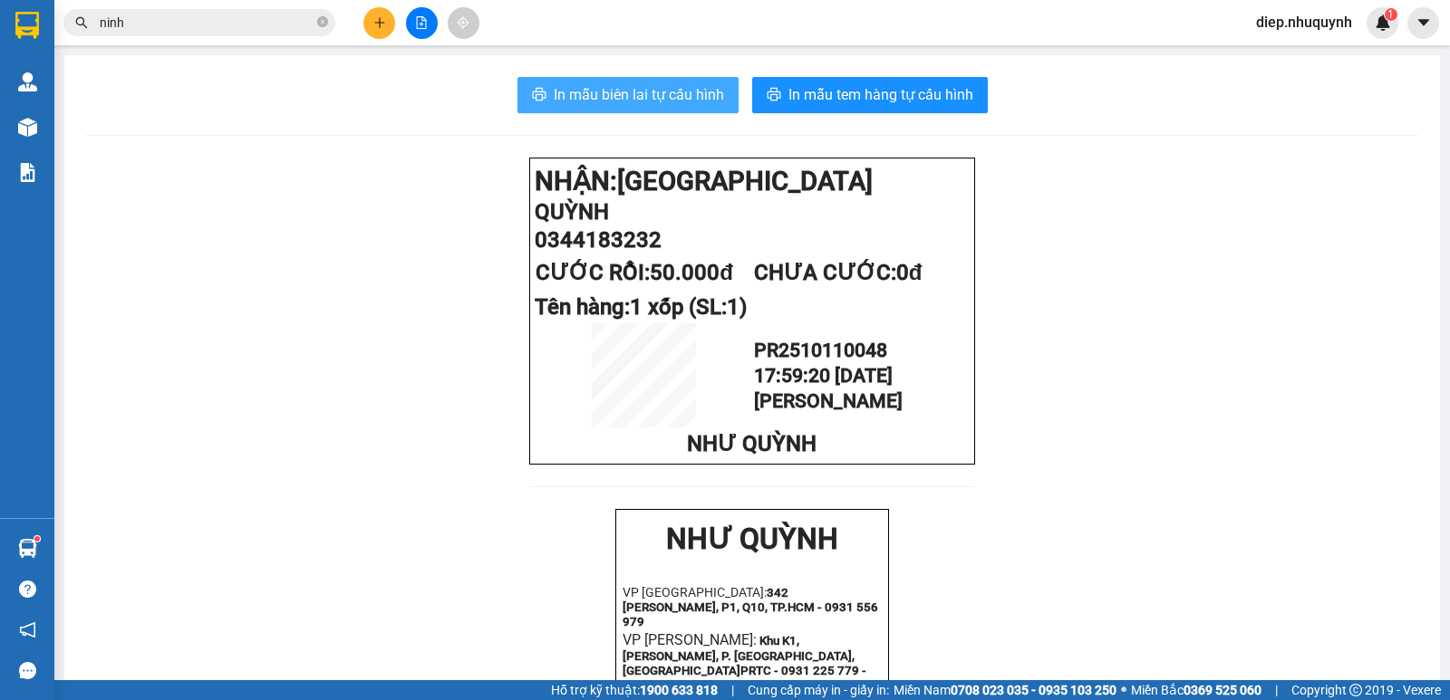
click at [666, 103] on span "In mẫu biên lai tự cấu hình" at bounding box center [639, 94] width 170 height 23
click at [381, 28] on icon "plus" at bounding box center [379, 22] width 13 height 13
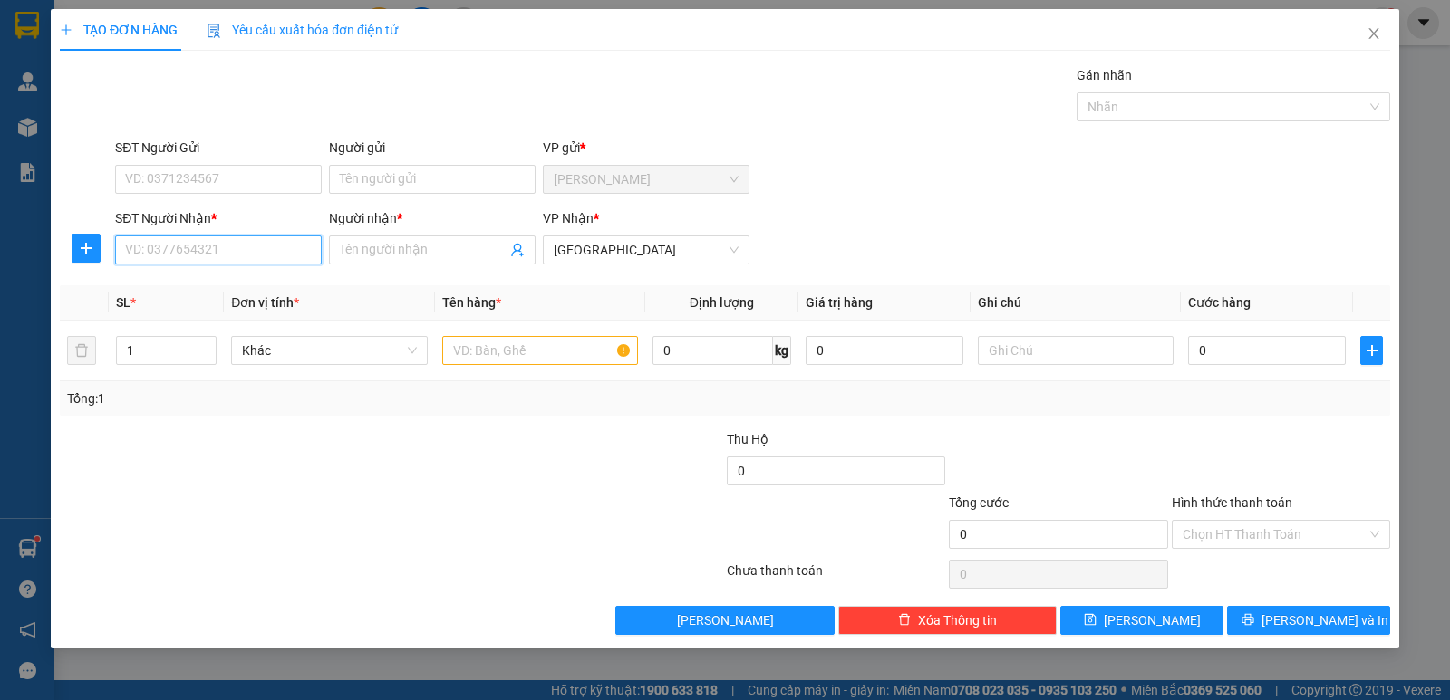
click at [228, 250] on input "SĐT Người Nhận *" at bounding box center [218, 250] width 207 height 29
click at [363, 252] on input "Người nhận *" at bounding box center [423, 250] width 167 height 20
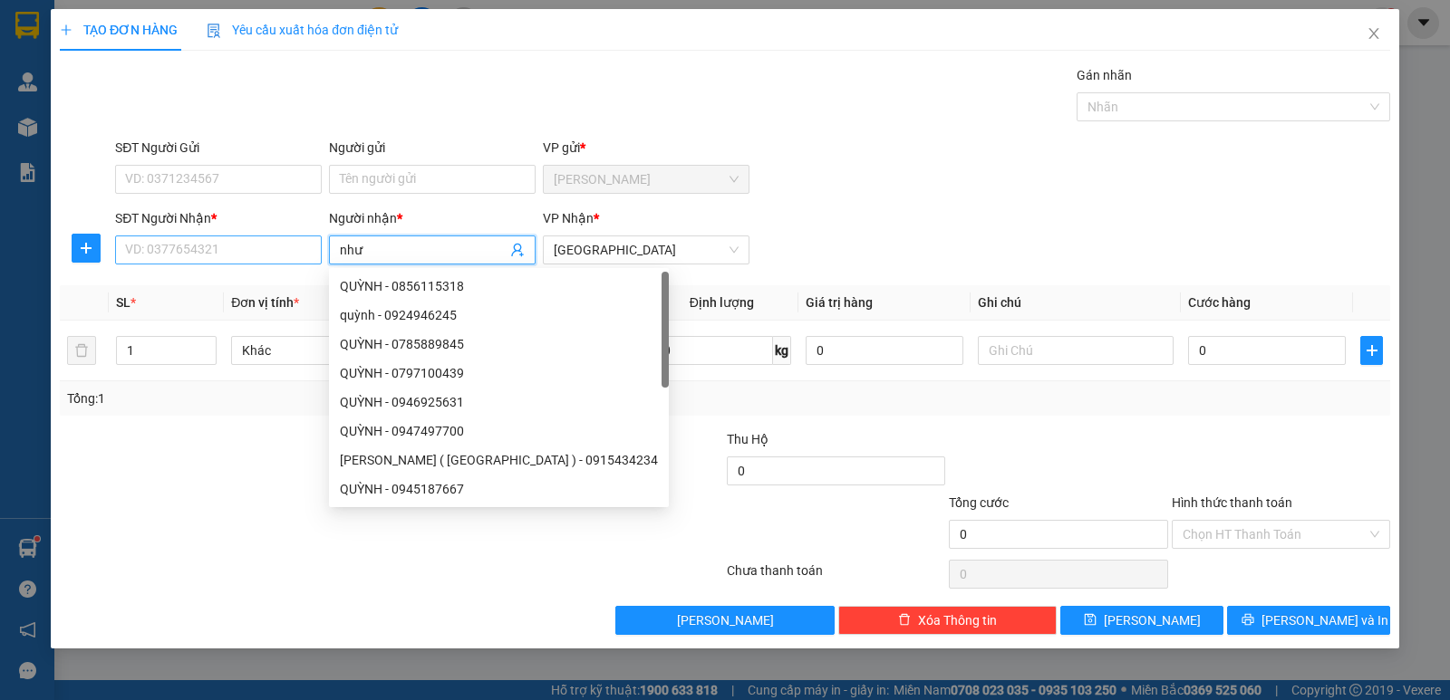
type input "như"
click at [174, 250] on input "SĐT Người Nhận *" at bounding box center [218, 250] width 207 height 29
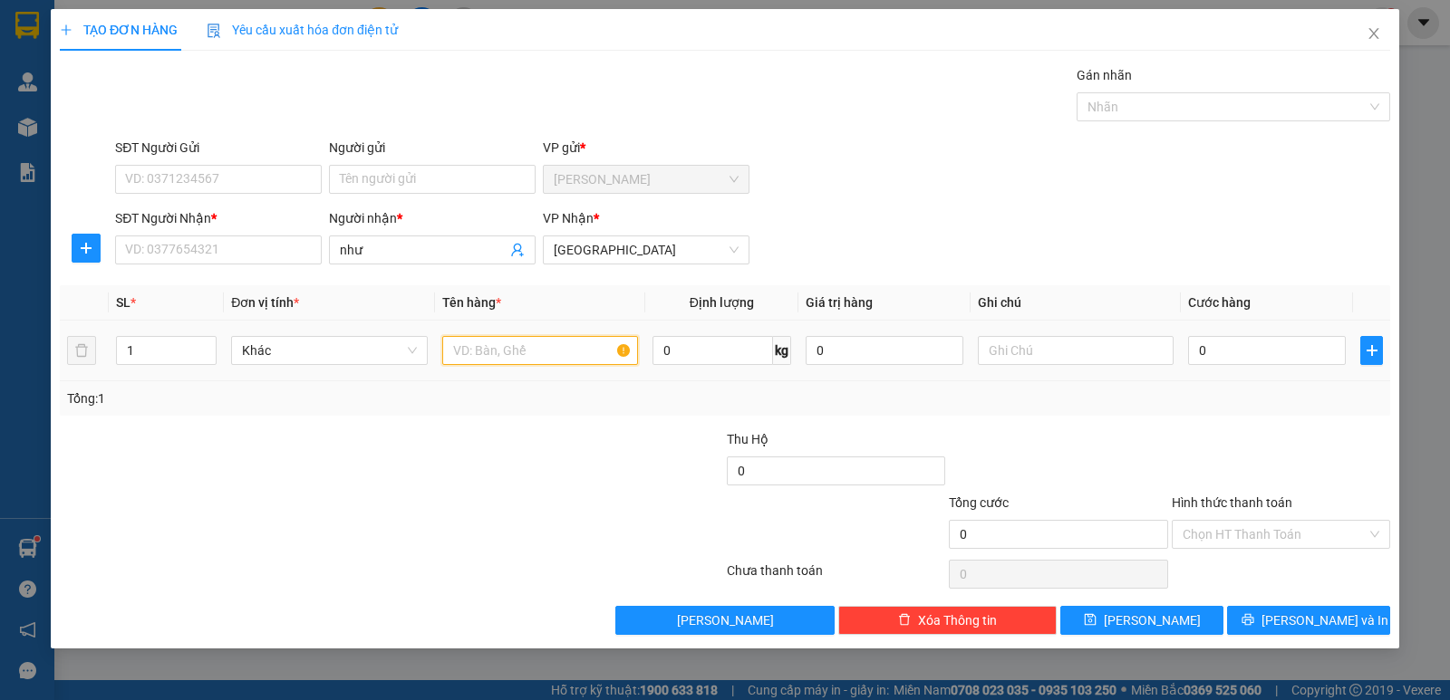
click at [468, 349] on input "text" at bounding box center [540, 350] width 196 height 29
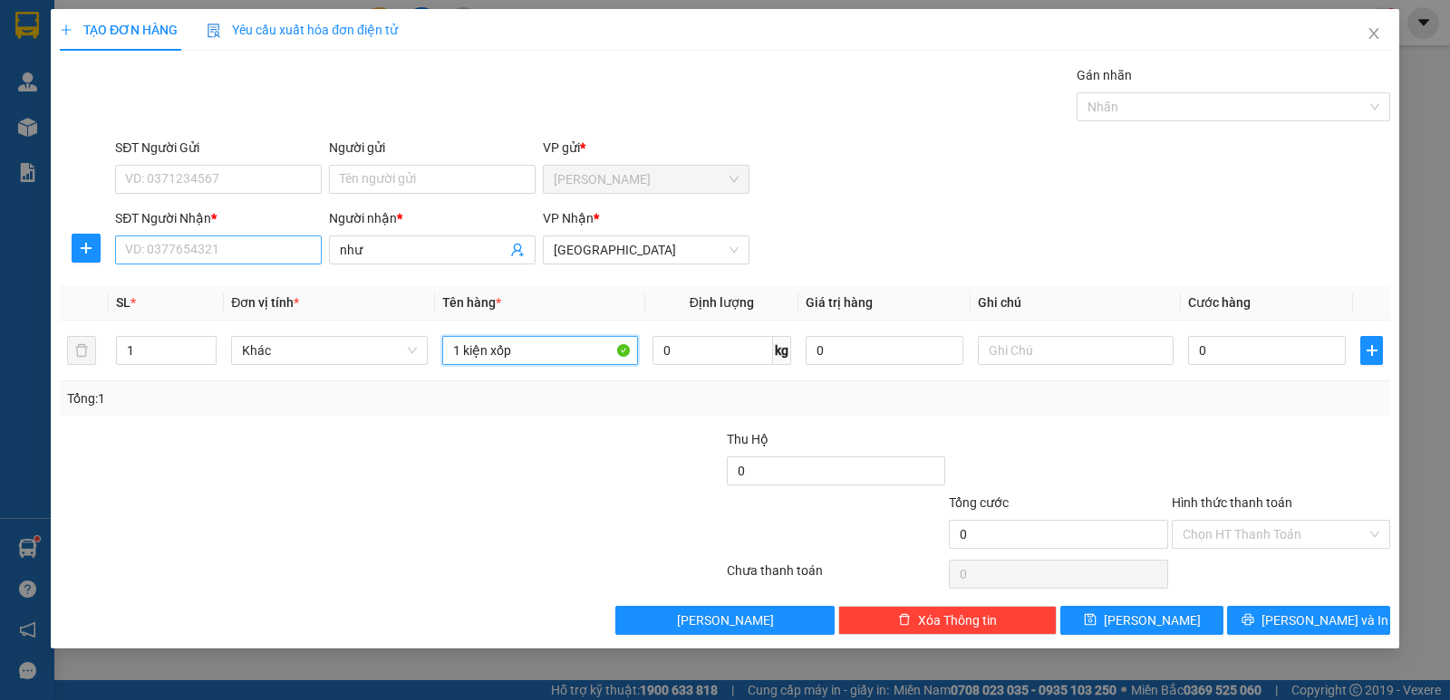
type input "1 kiện xốp"
click at [196, 246] on input "SĐT Người Nhận *" at bounding box center [218, 250] width 207 height 29
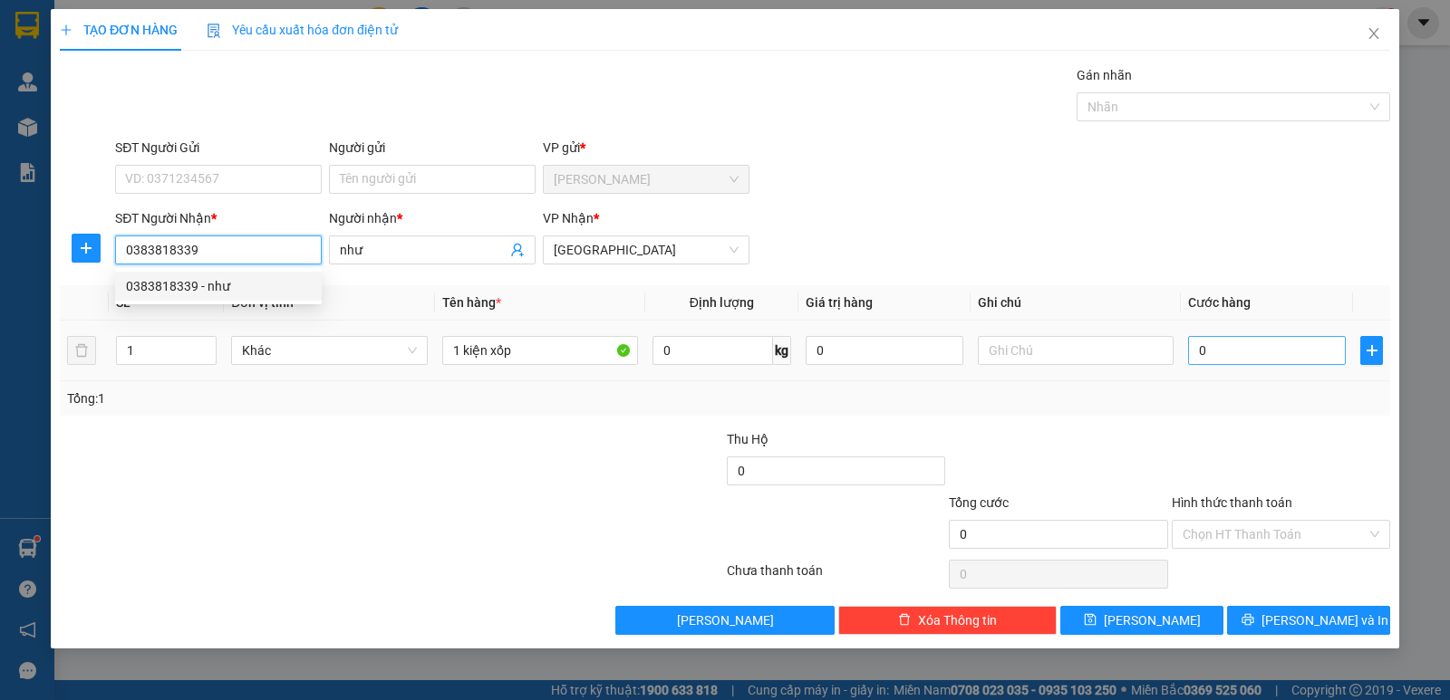
type input "0383818339"
click at [1238, 352] on input "0" at bounding box center [1267, 350] width 158 height 29
type input "4"
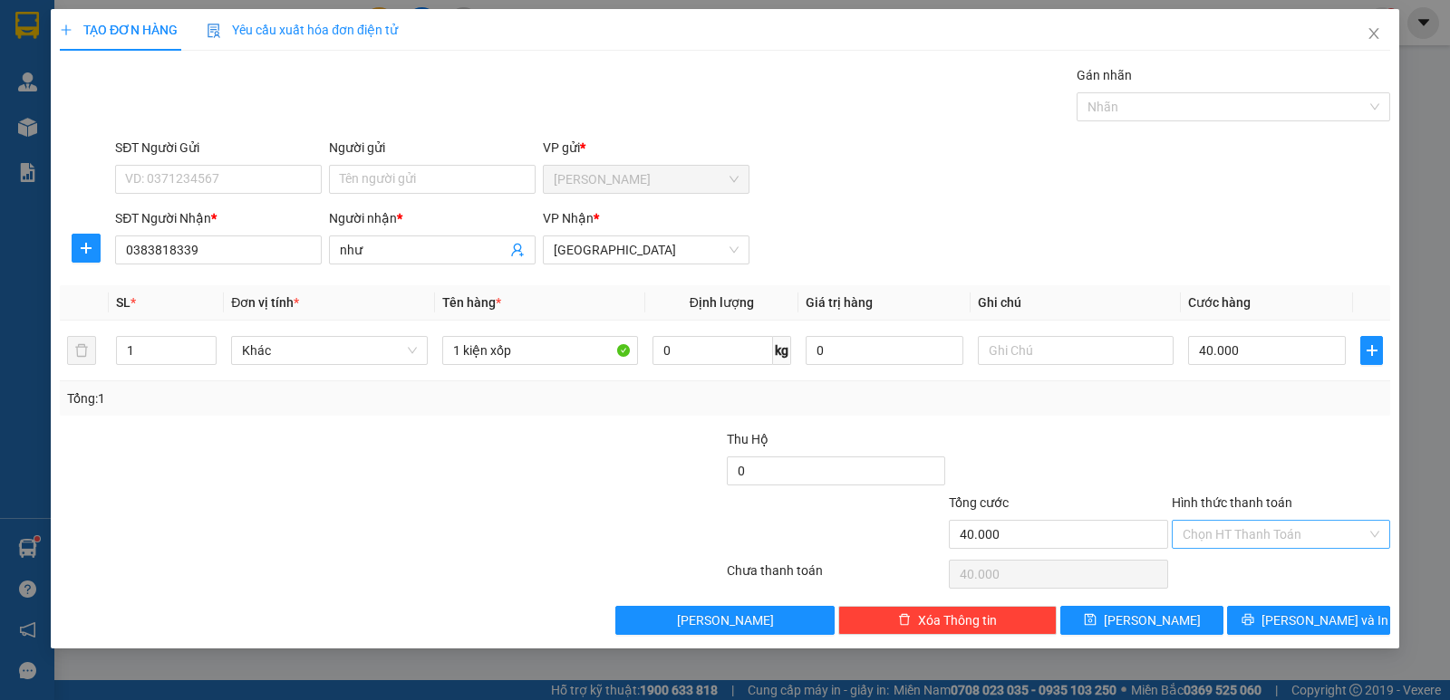
click at [1273, 534] on input "Hình thức thanh toán" at bounding box center [1274, 534] width 184 height 27
click at [1271, 572] on div "Tại văn phòng" at bounding box center [1280, 571] width 197 height 20
click at [1288, 612] on button "[PERSON_NAME] và In" at bounding box center [1308, 620] width 163 height 29
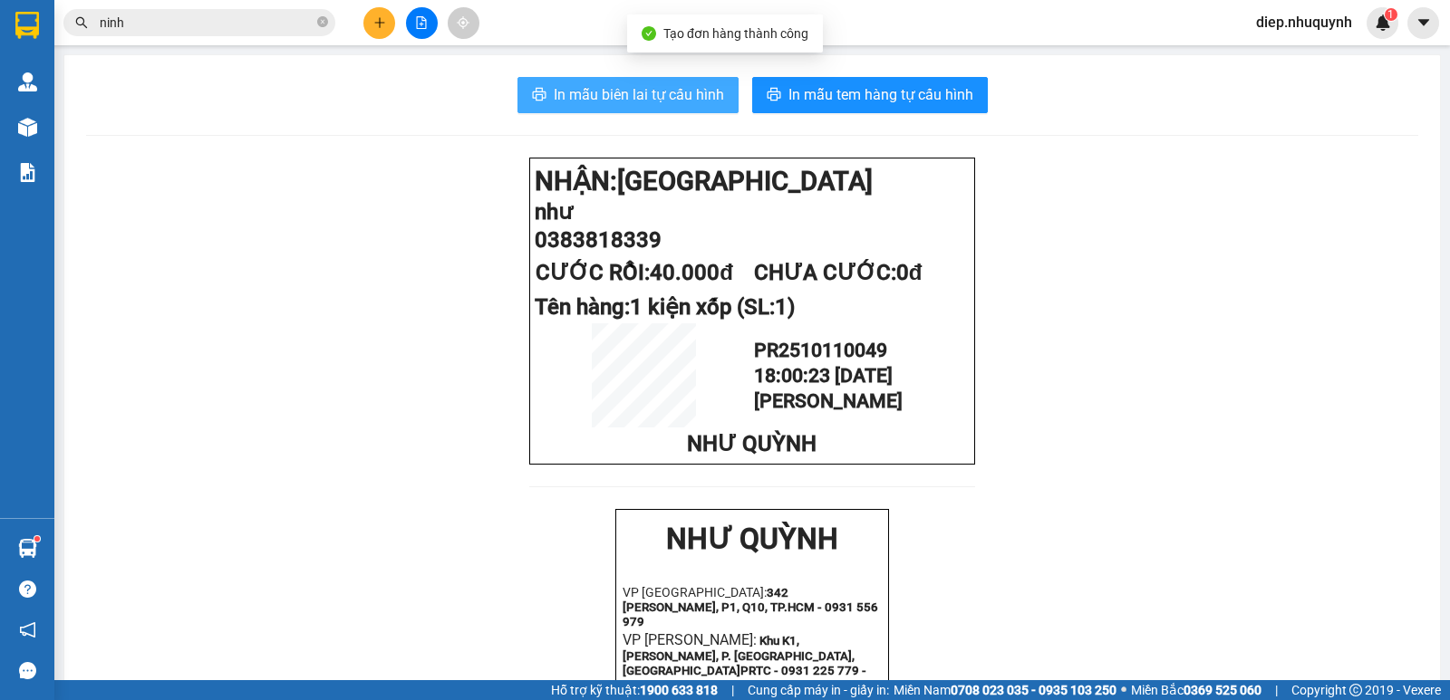
click at [686, 92] on span "In mẫu biên lai tự cấu hình" at bounding box center [639, 94] width 170 height 23
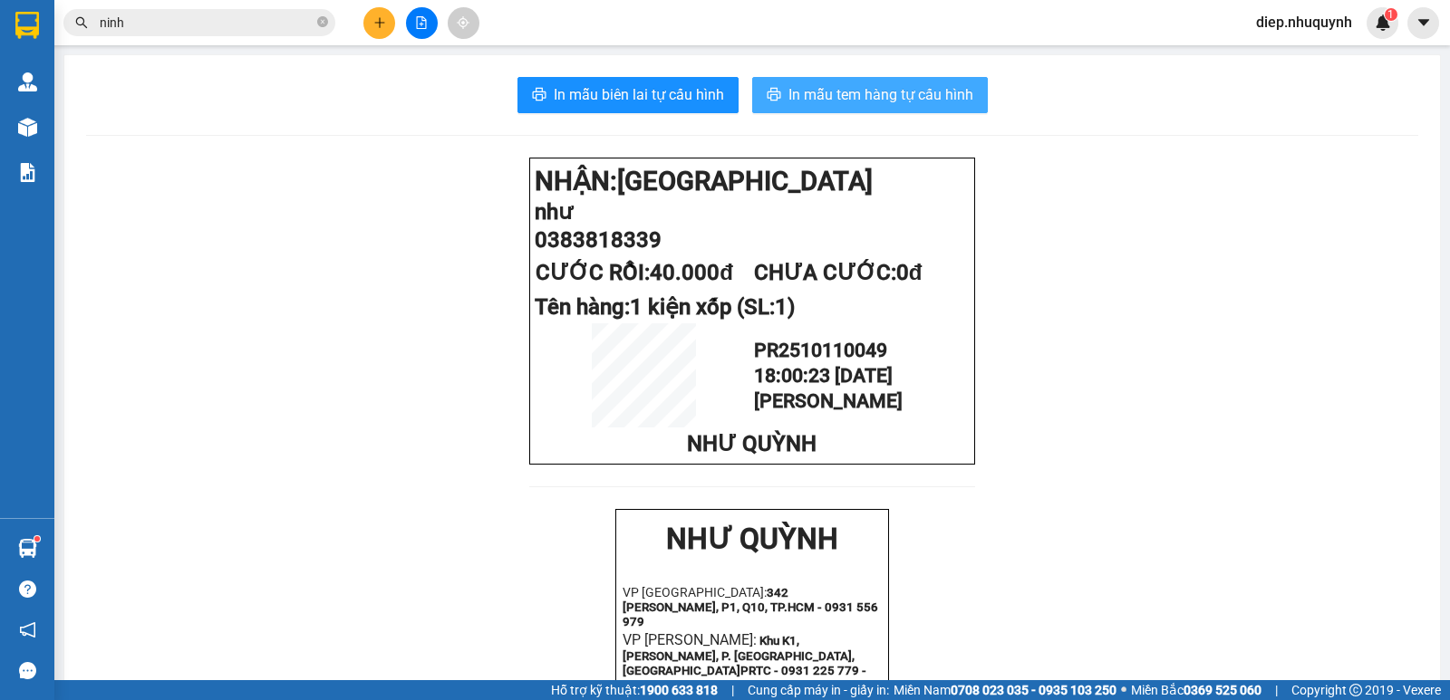
click at [845, 109] on button "In mẫu tem hàng tự cấu hình" at bounding box center [870, 95] width 236 height 36
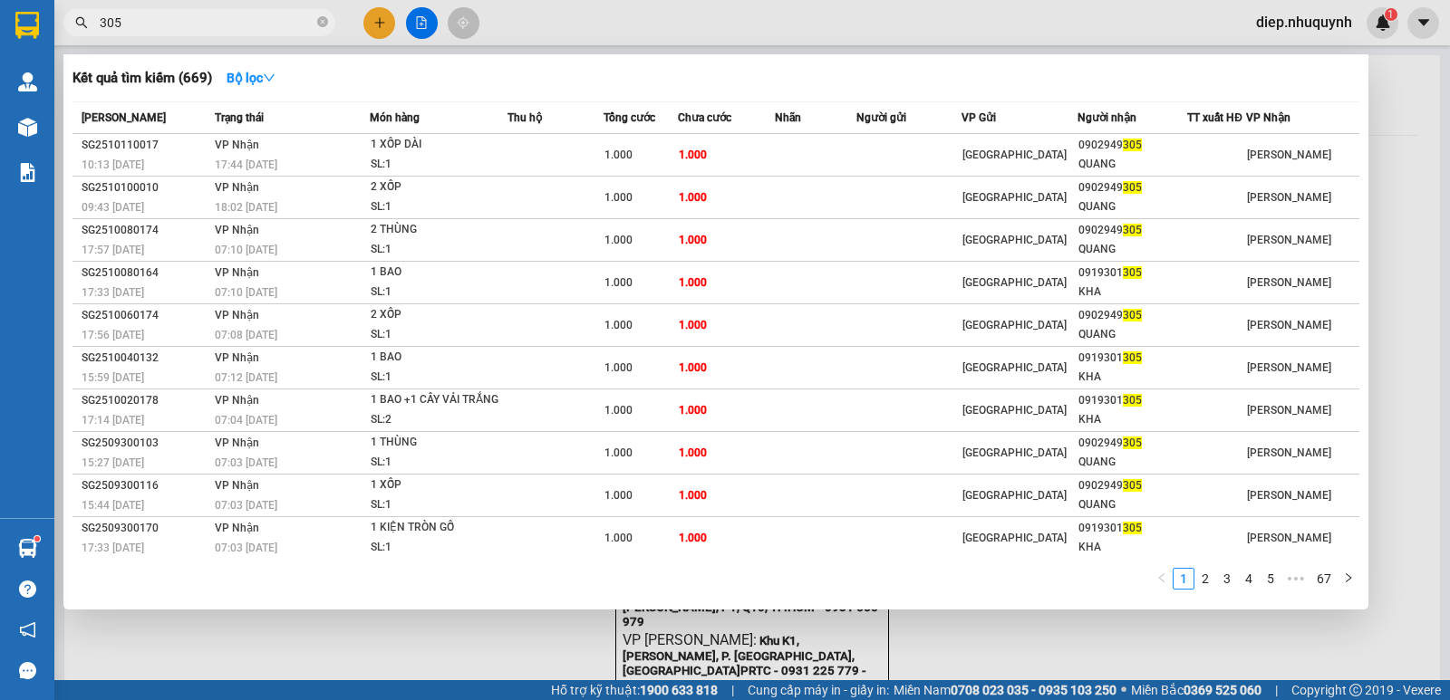
click at [374, 28] on div at bounding box center [725, 350] width 1450 height 700
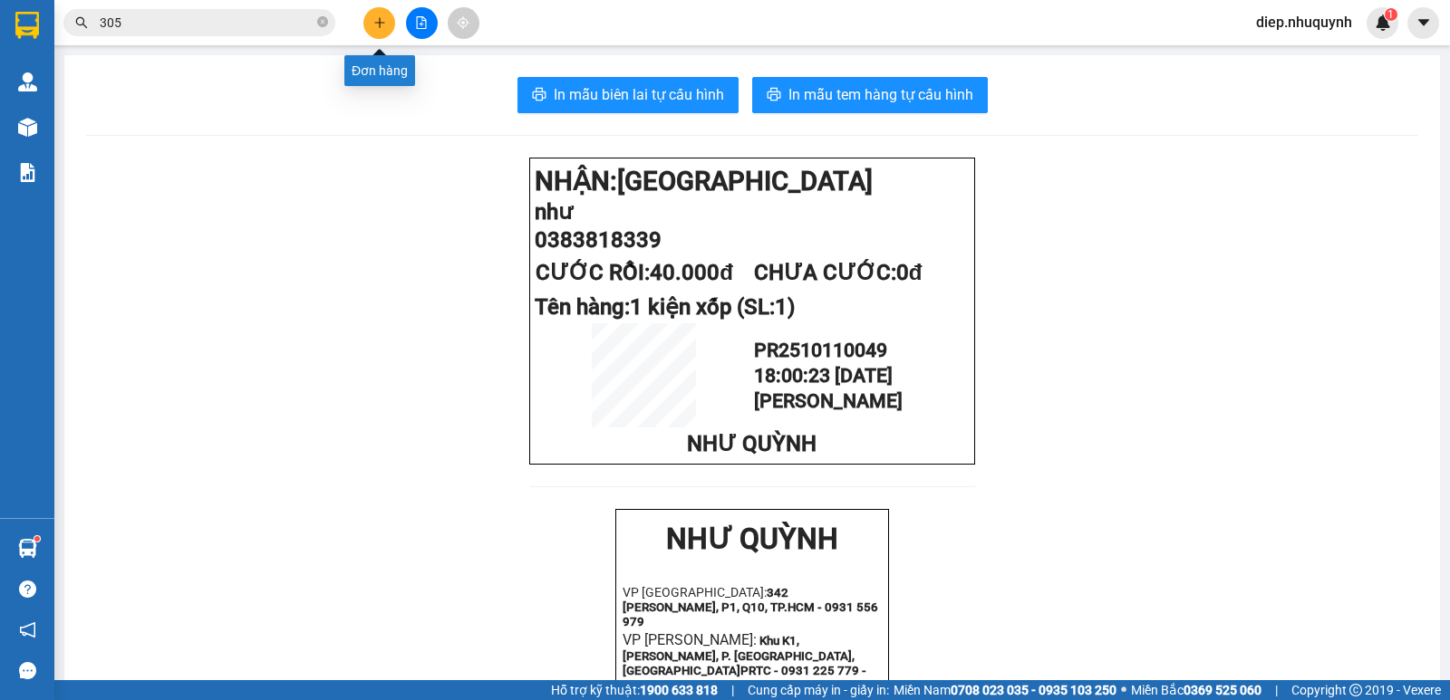
click at [382, 38] on button at bounding box center [379, 23] width 32 height 32
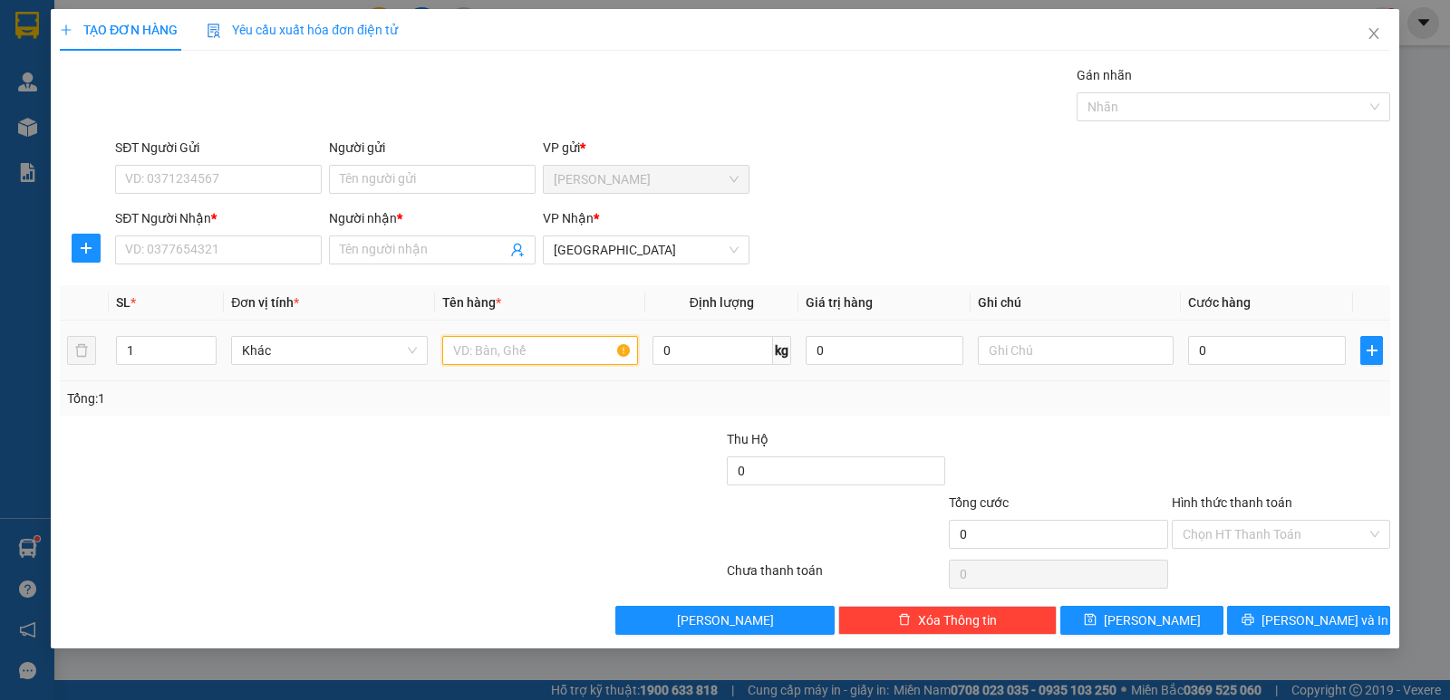
click at [511, 352] on input "text" at bounding box center [540, 350] width 196 height 29
click at [401, 256] on input "Người nhận *" at bounding box center [423, 250] width 167 height 20
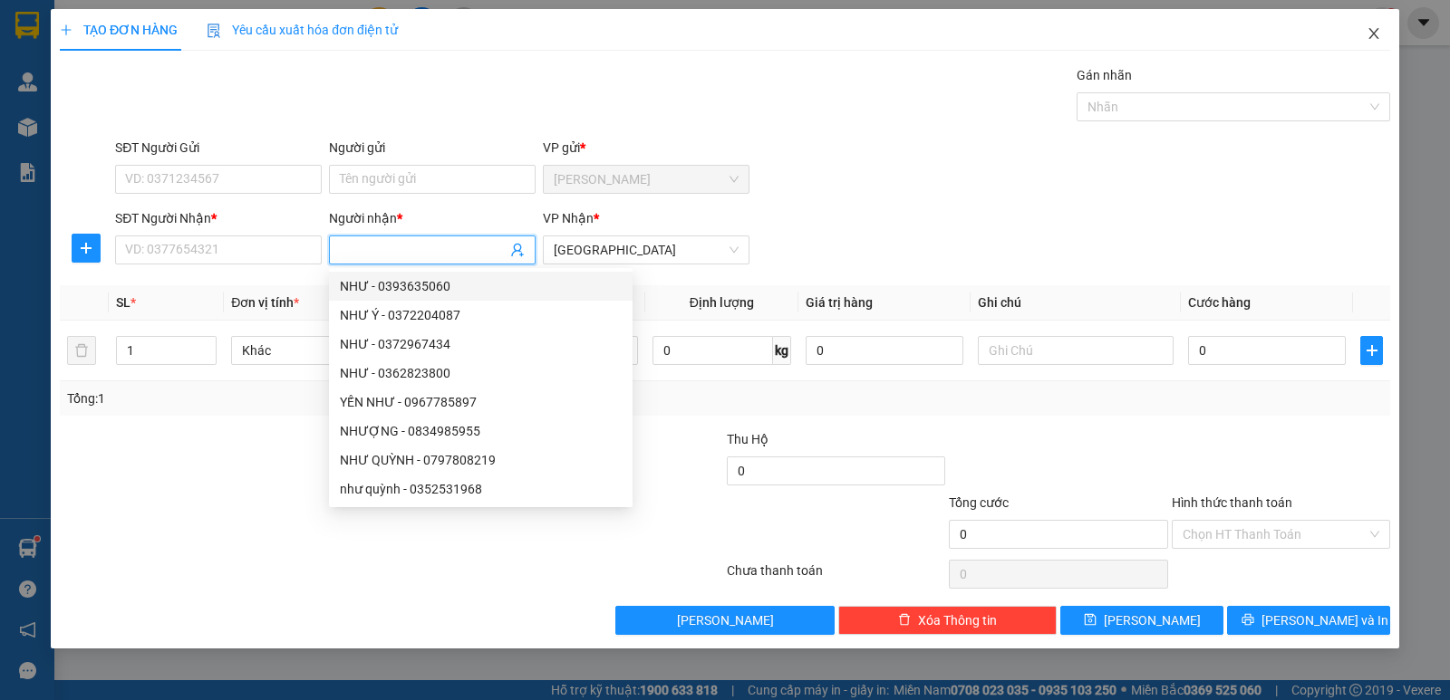
click at [1374, 34] on icon "close" at bounding box center [1373, 33] width 10 height 11
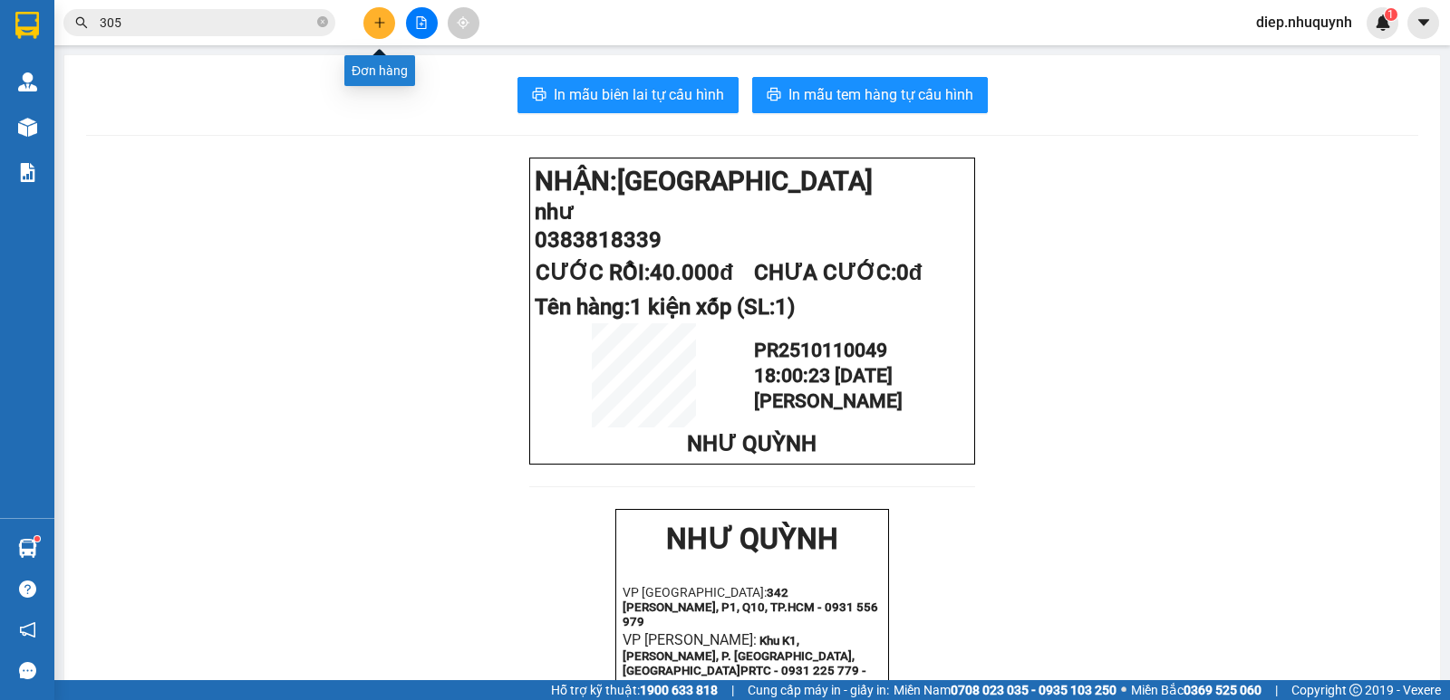
click at [386, 25] on button at bounding box center [379, 23] width 32 height 32
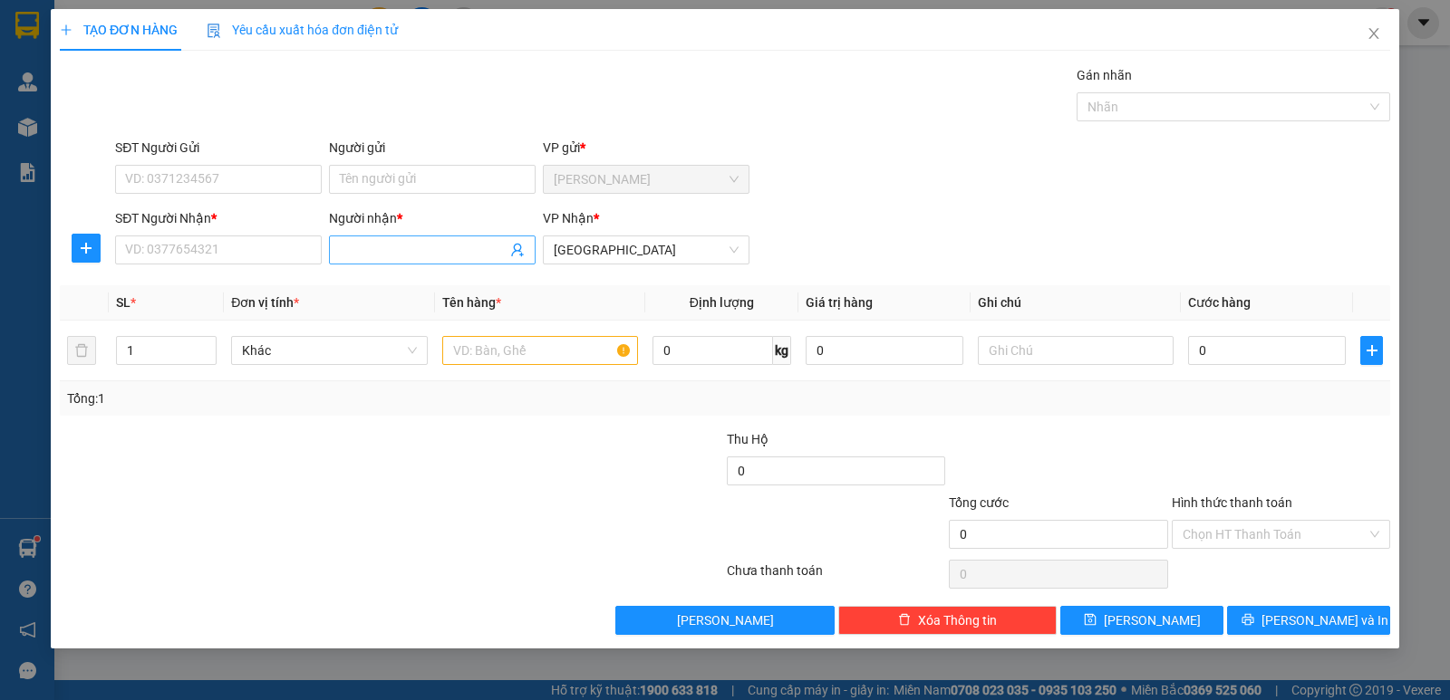
click at [371, 244] on input "Người nhận *" at bounding box center [423, 250] width 167 height 20
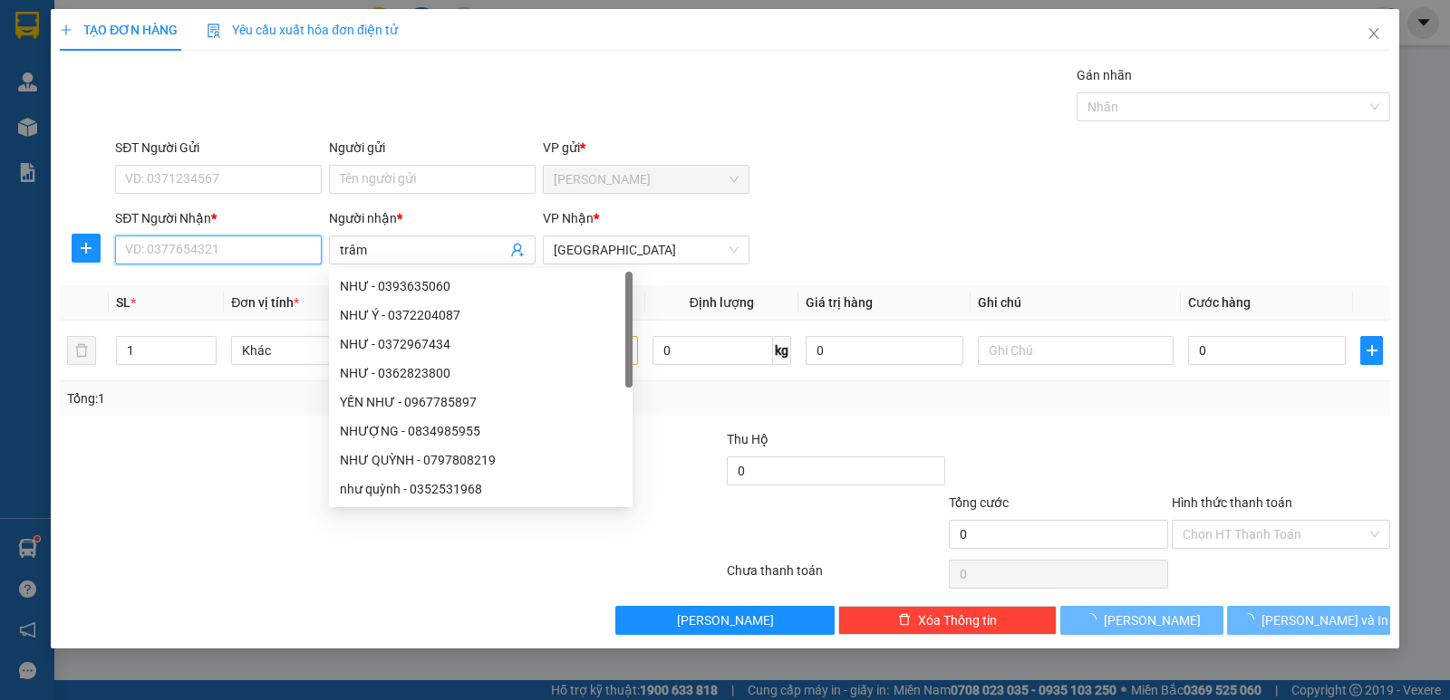
click at [225, 262] on input "SĐT Người Nhận *" at bounding box center [218, 250] width 207 height 29
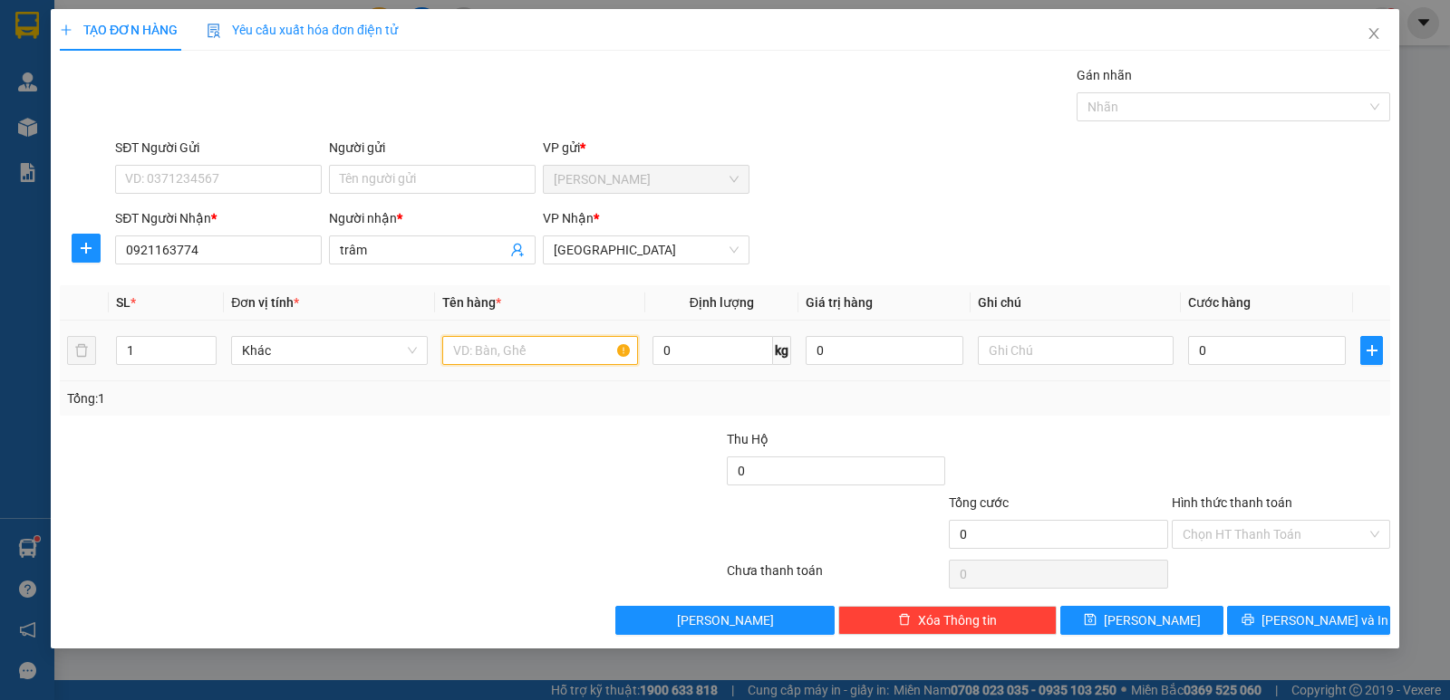
click at [539, 355] on input "text" at bounding box center [540, 350] width 196 height 29
click at [381, 258] on input "trâm" at bounding box center [423, 250] width 167 height 20
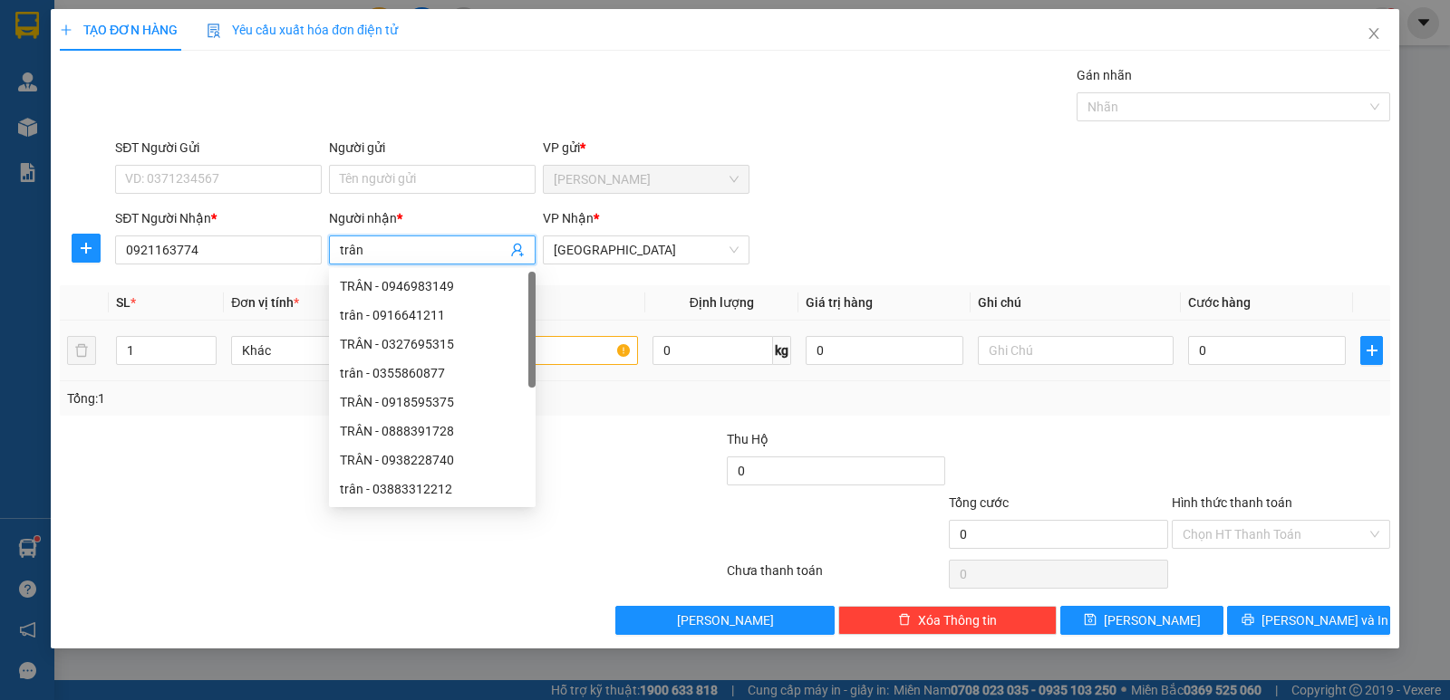
click at [605, 335] on div at bounding box center [540, 351] width 196 height 36
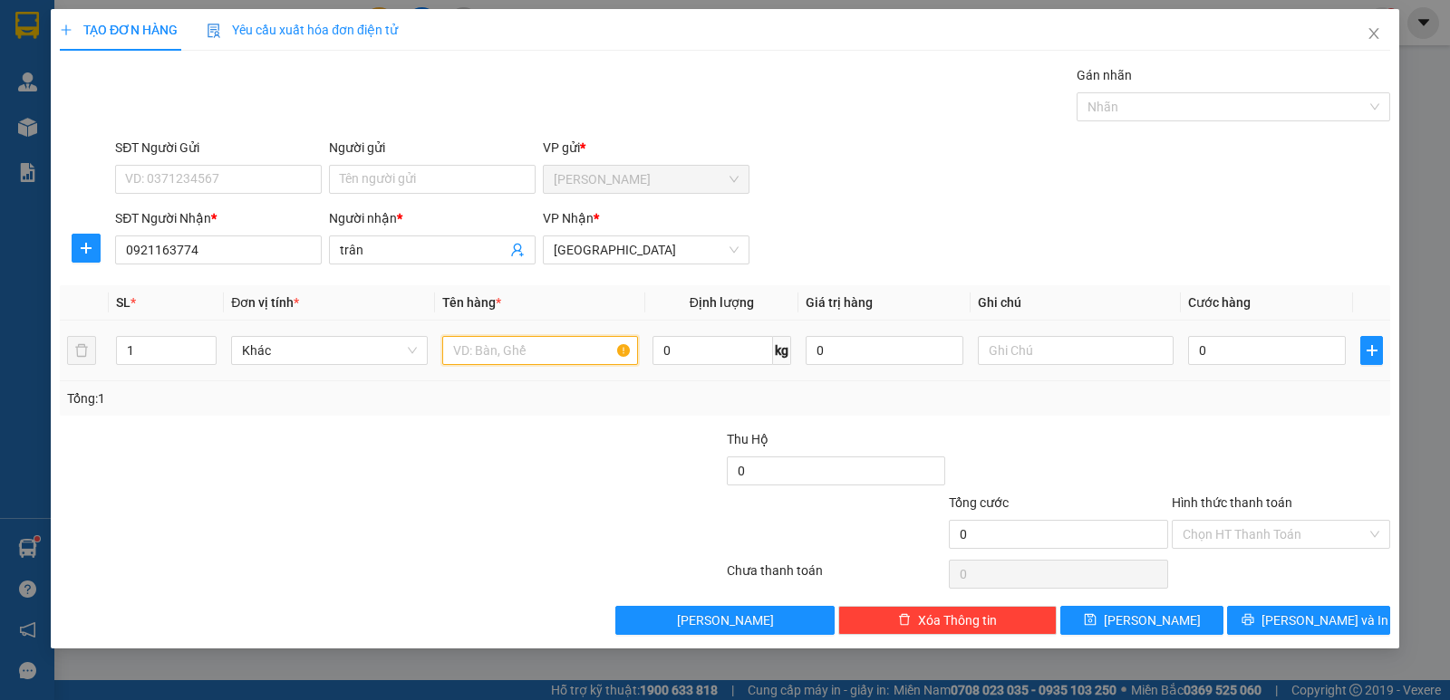
click at [597, 336] on input "text" at bounding box center [540, 350] width 196 height 29
click at [575, 351] on input "text" at bounding box center [540, 350] width 196 height 29
click at [1239, 354] on input "0" at bounding box center [1267, 350] width 158 height 29
click at [1290, 541] on input "Hình thức thanh toán" at bounding box center [1274, 534] width 184 height 27
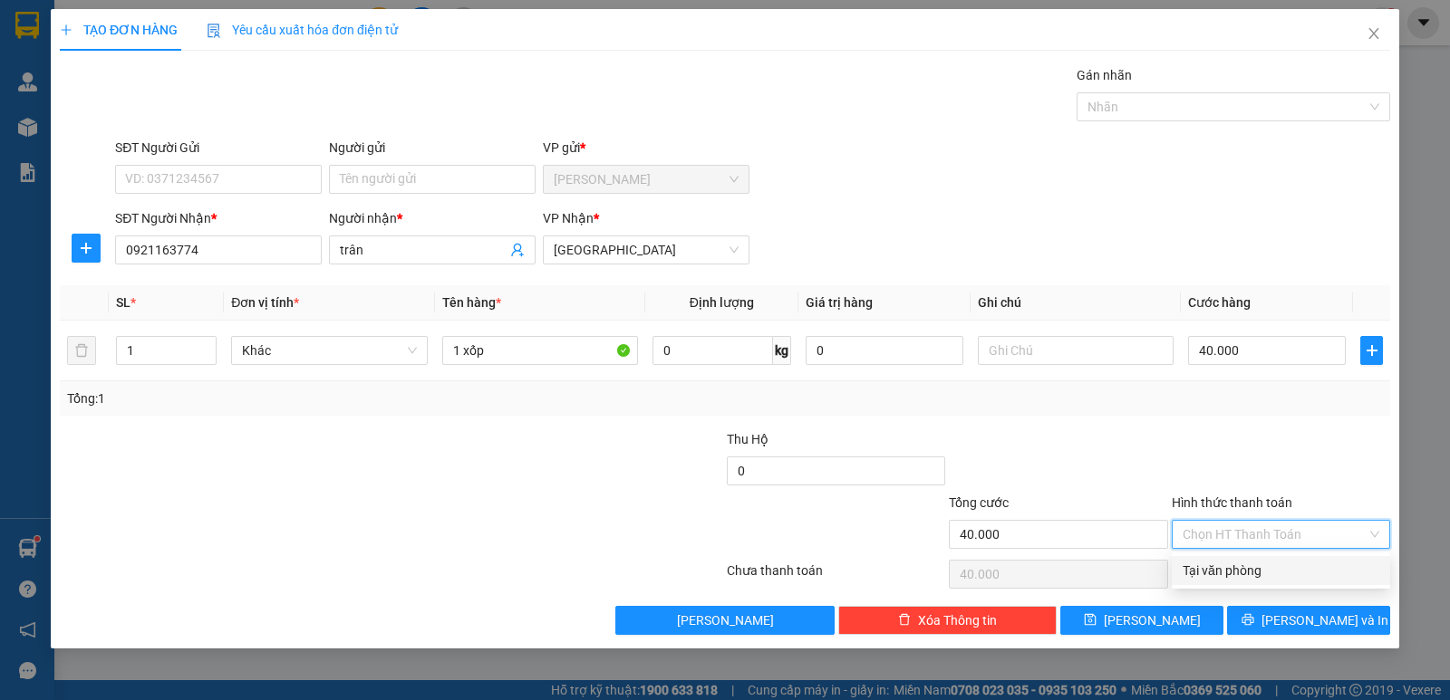
click at [1277, 574] on div "Tại văn phòng" at bounding box center [1280, 571] width 197 height 20
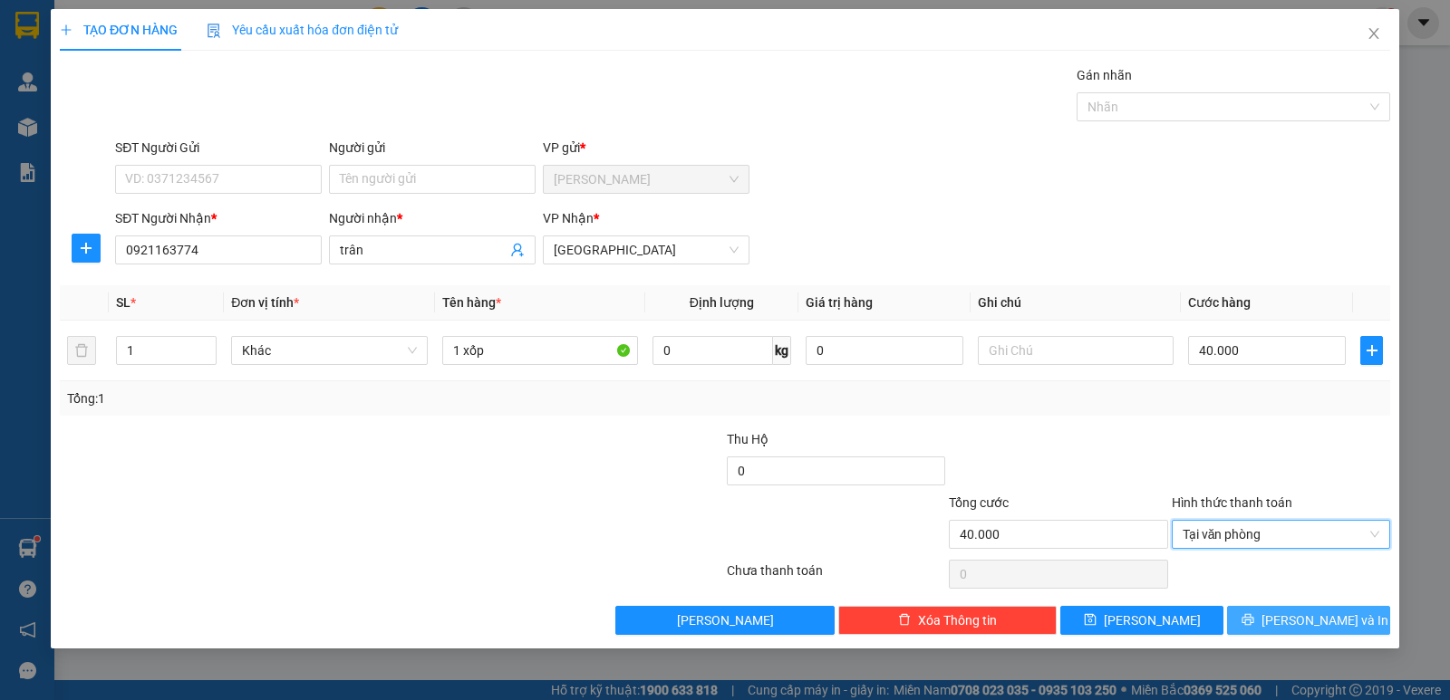
click at [1285, 609] on button "[PERSON_NAME] và In" at bounding box center [1308, 620] width 163 height 29
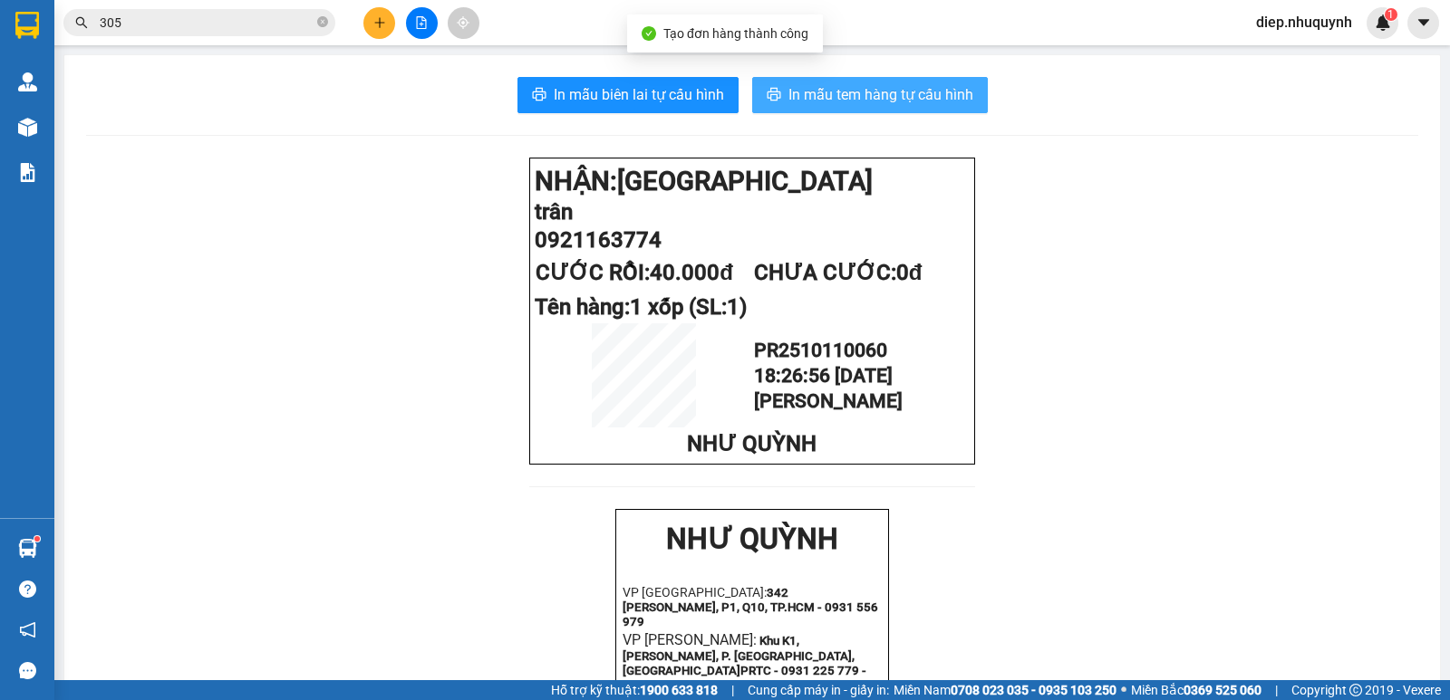
click at [869, 92] on span "In mẫu tem hàng tự cấu hình" at bounding box center [880, 94] width 185 height 23
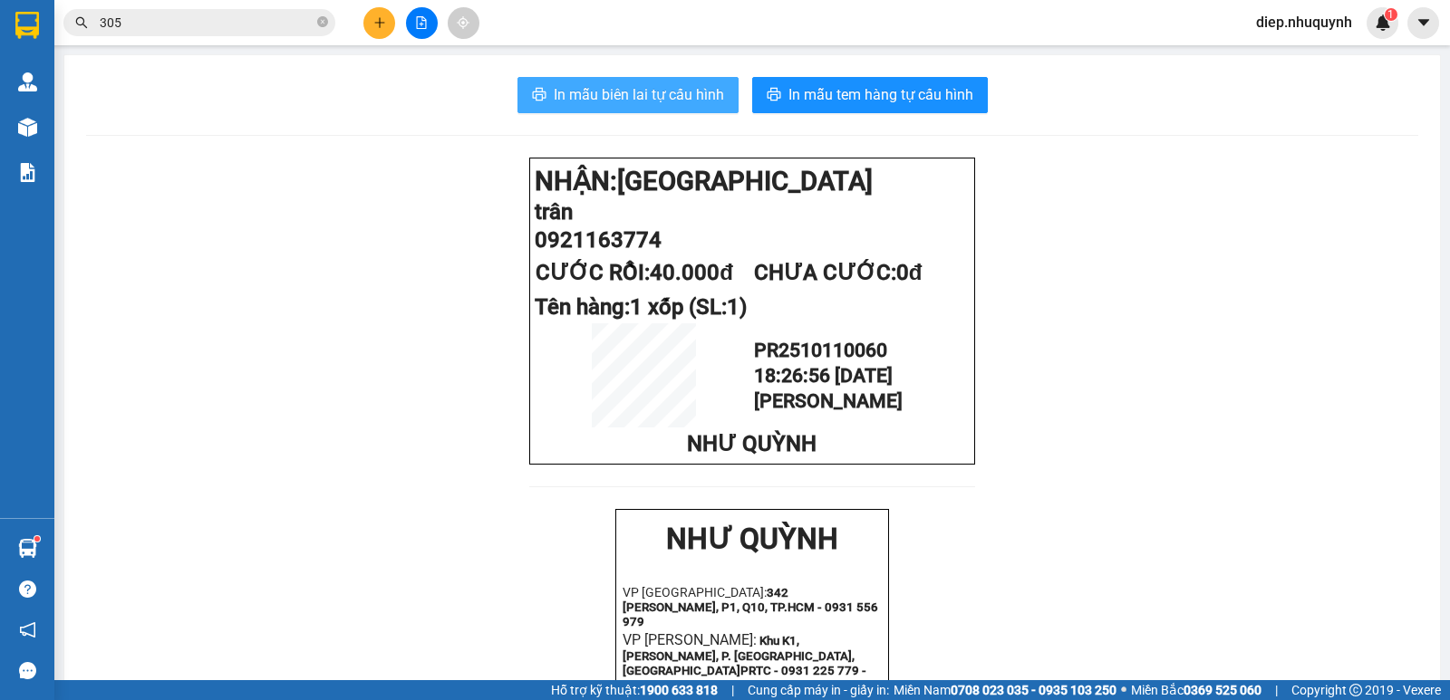
click at [670, 92] on span "In mẫu biên lai tự cấu hình" at bounding box center [639, 94] width 170 height 23
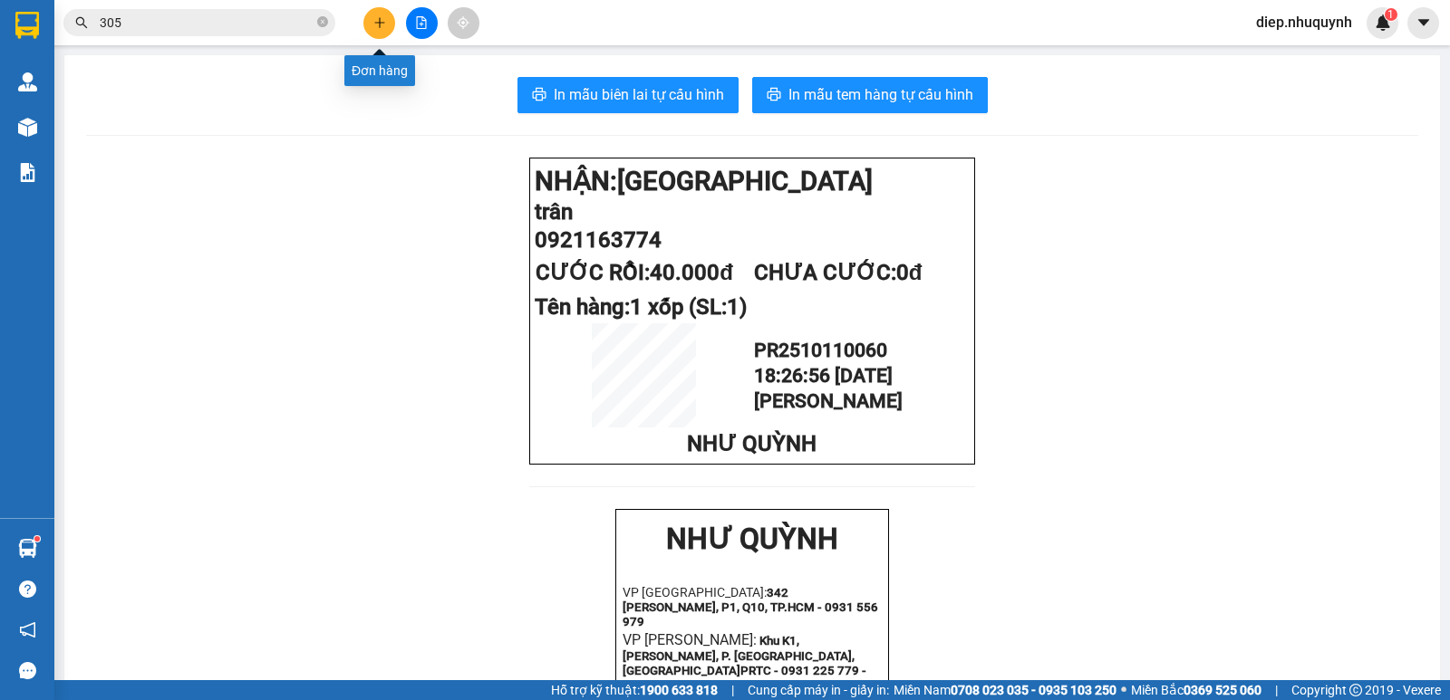
click at [371, 35] on button at bounding box center [379, 23] width 32 height 32
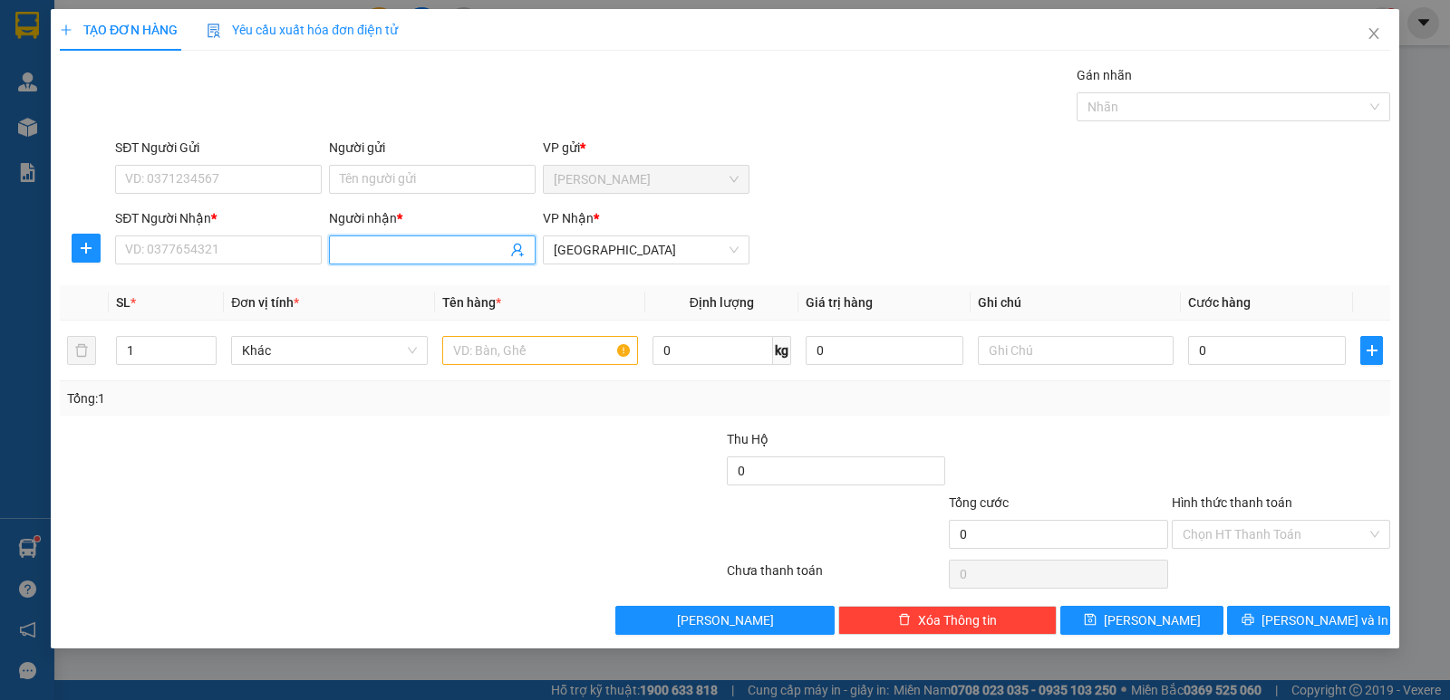
click at [374, 254] on input "Người nhận *" at bounding box center [423, 250] width 167 height 20
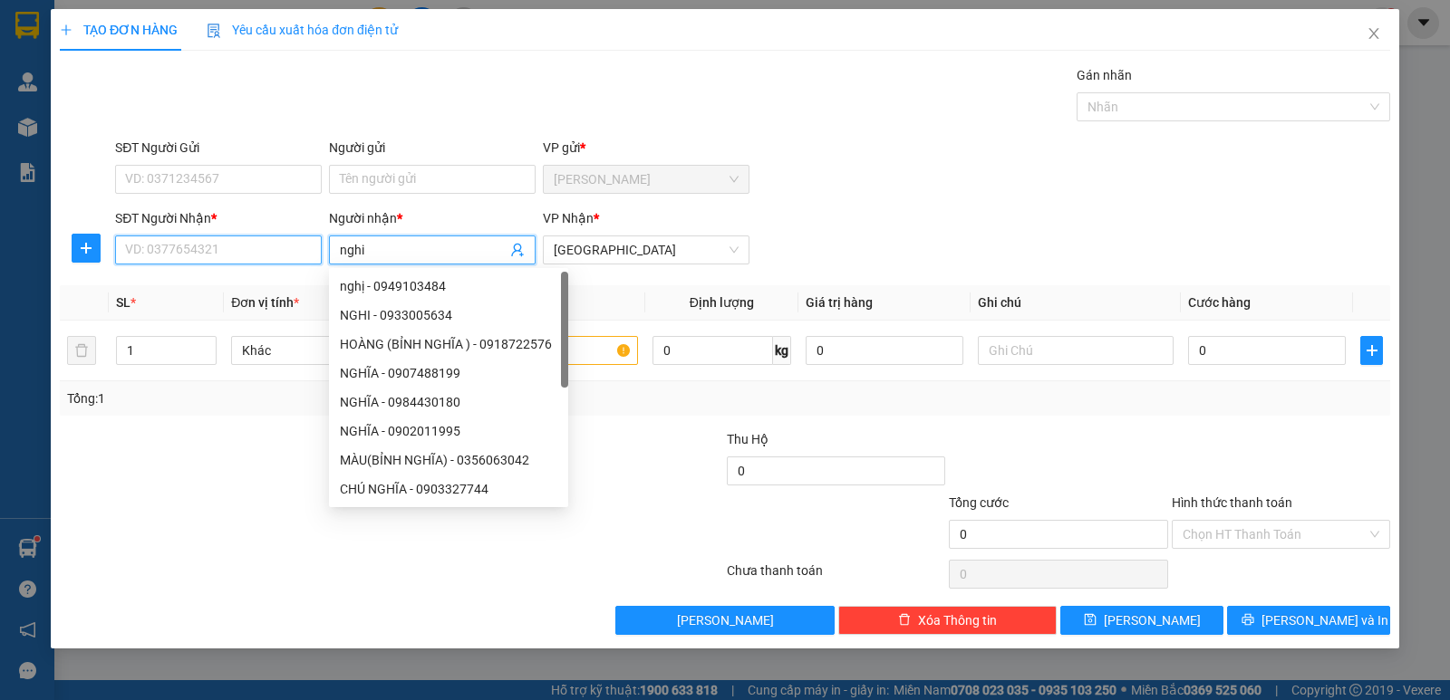
click at [250, 263] on input "SĐT Người Nhận *" at bounding box center [218, 250] width 207 height 29
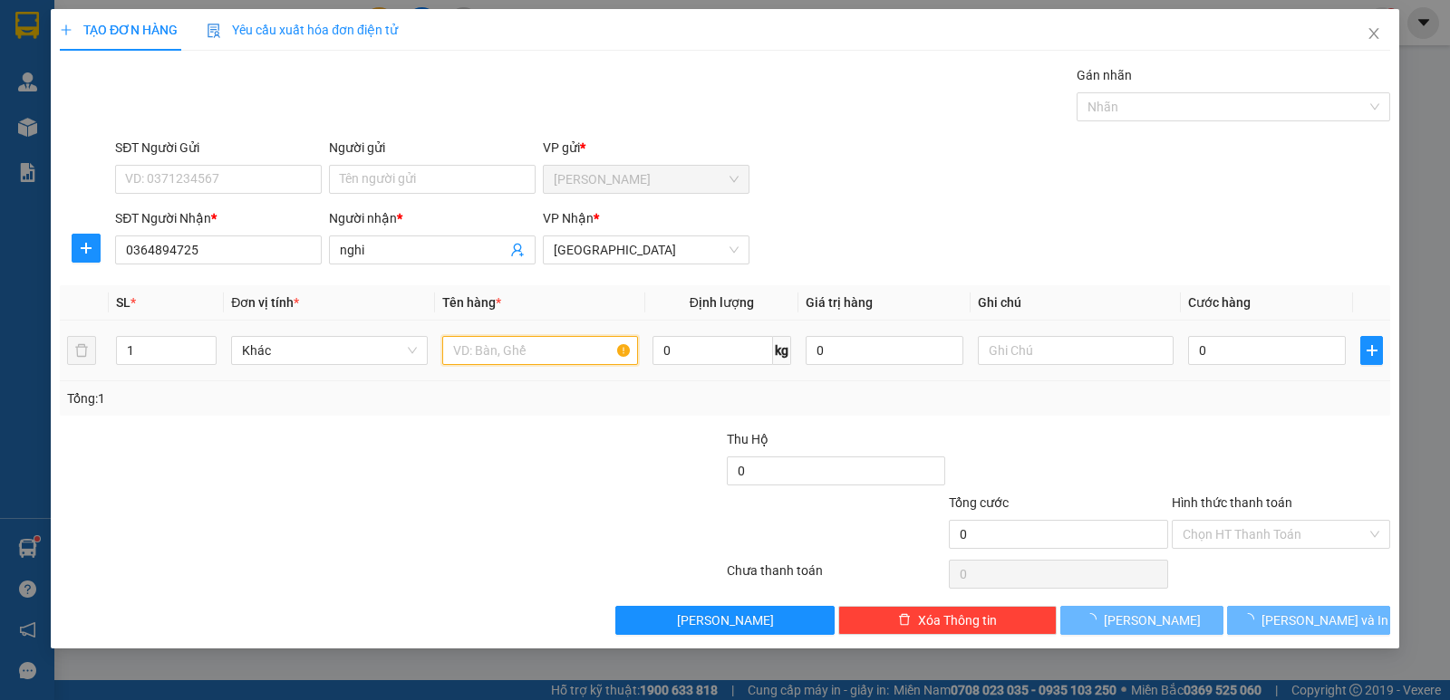
click at [558, 355] on input "text" at bounding box center [540, 350] width 196 height 29
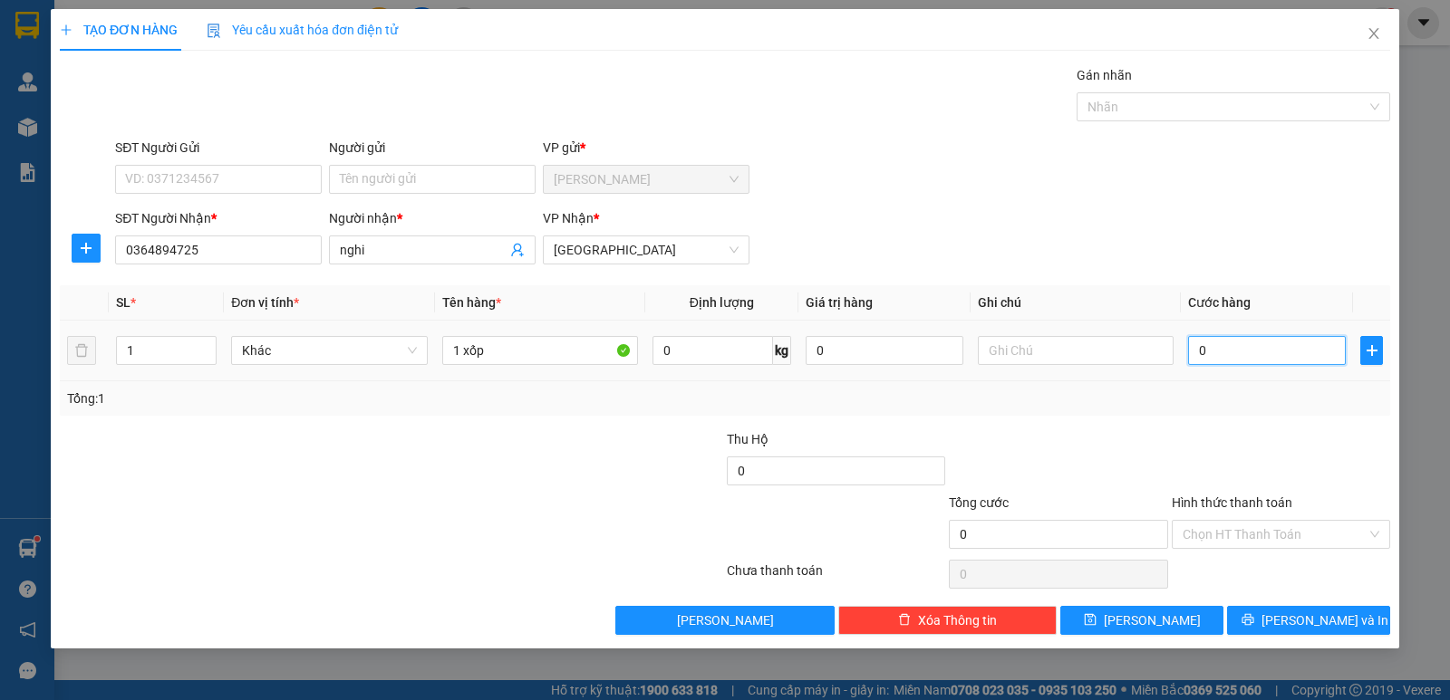
click at [1217, 362] on input "0" at bounding box center [1267, 350] width 158 height 29
click at [1258, 542] on input "Hình thức thanh toán" at bounding box center [1274, 534] width 184 height 27
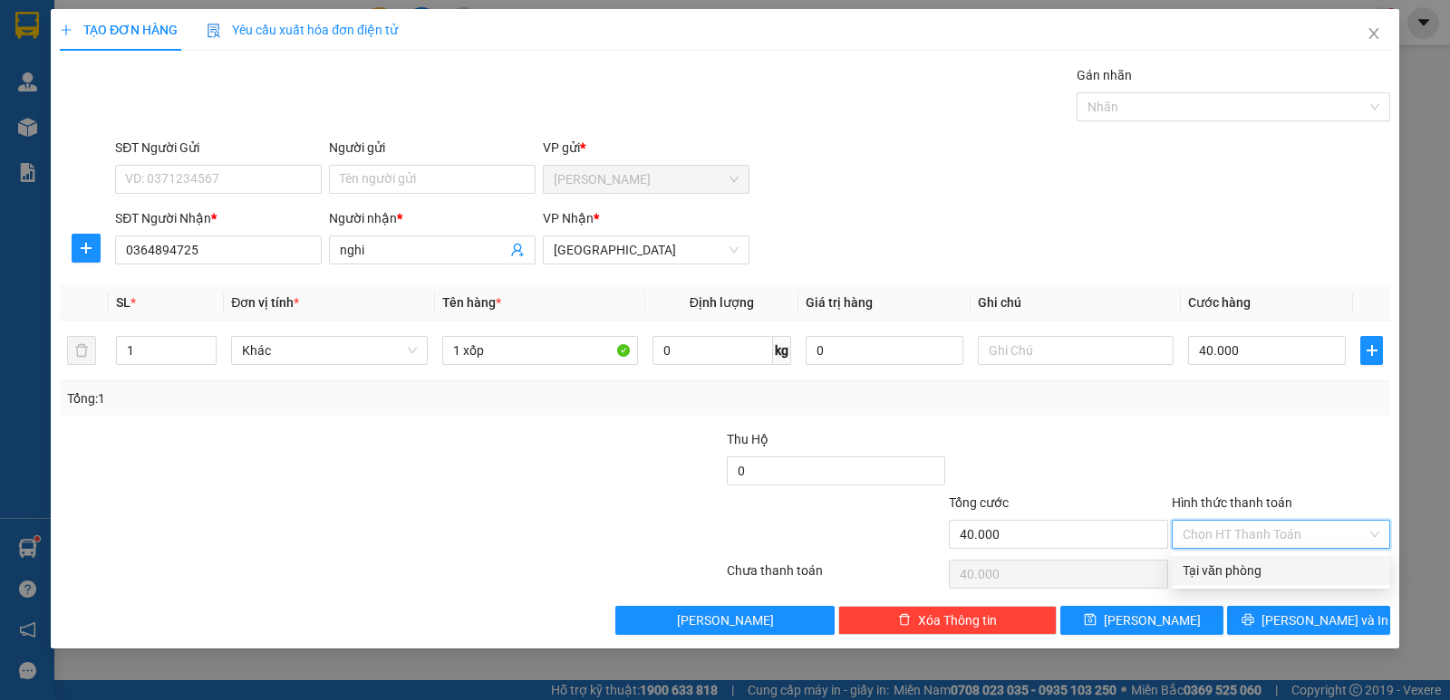
click at [1251, 577] on div "Tại văn phòng" at bounding box center [1280, 571] width 197 height 20
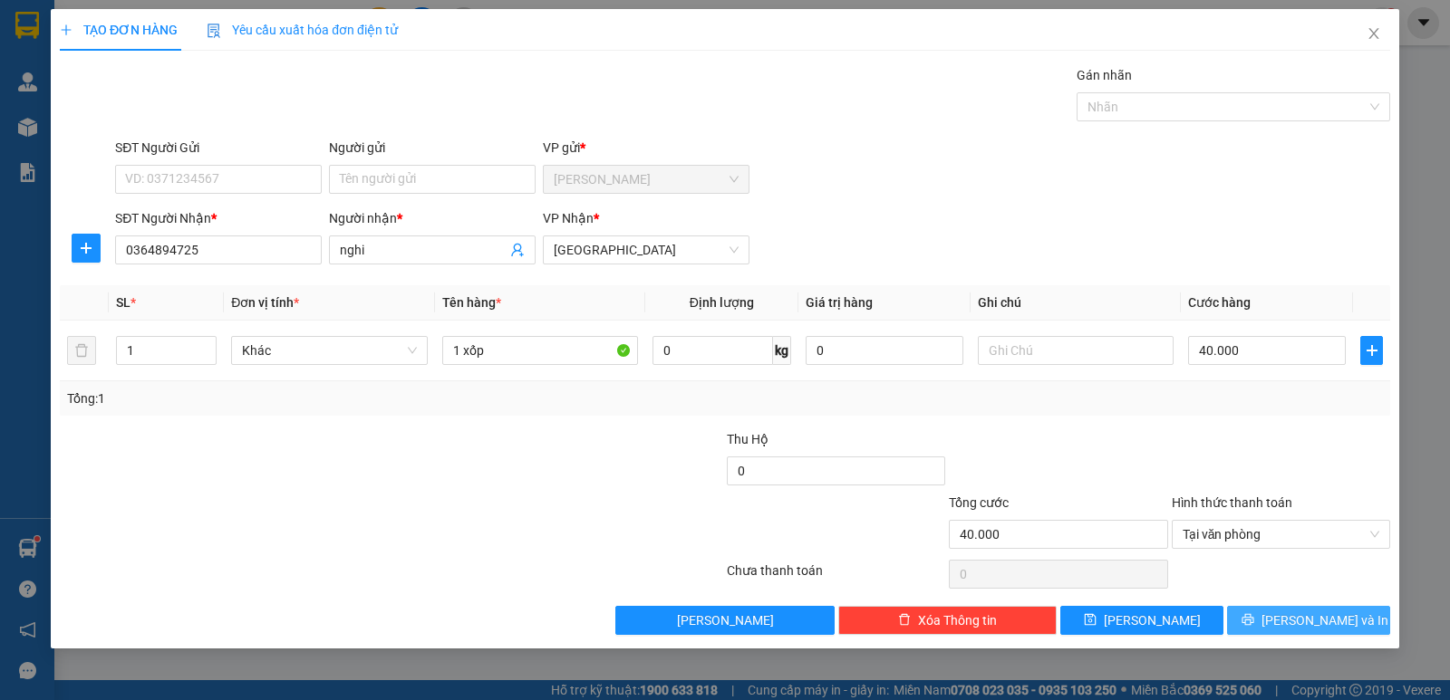
click at [1254, 620] on icon "printer" at bounding box center [1247, 619] width 13 height 13
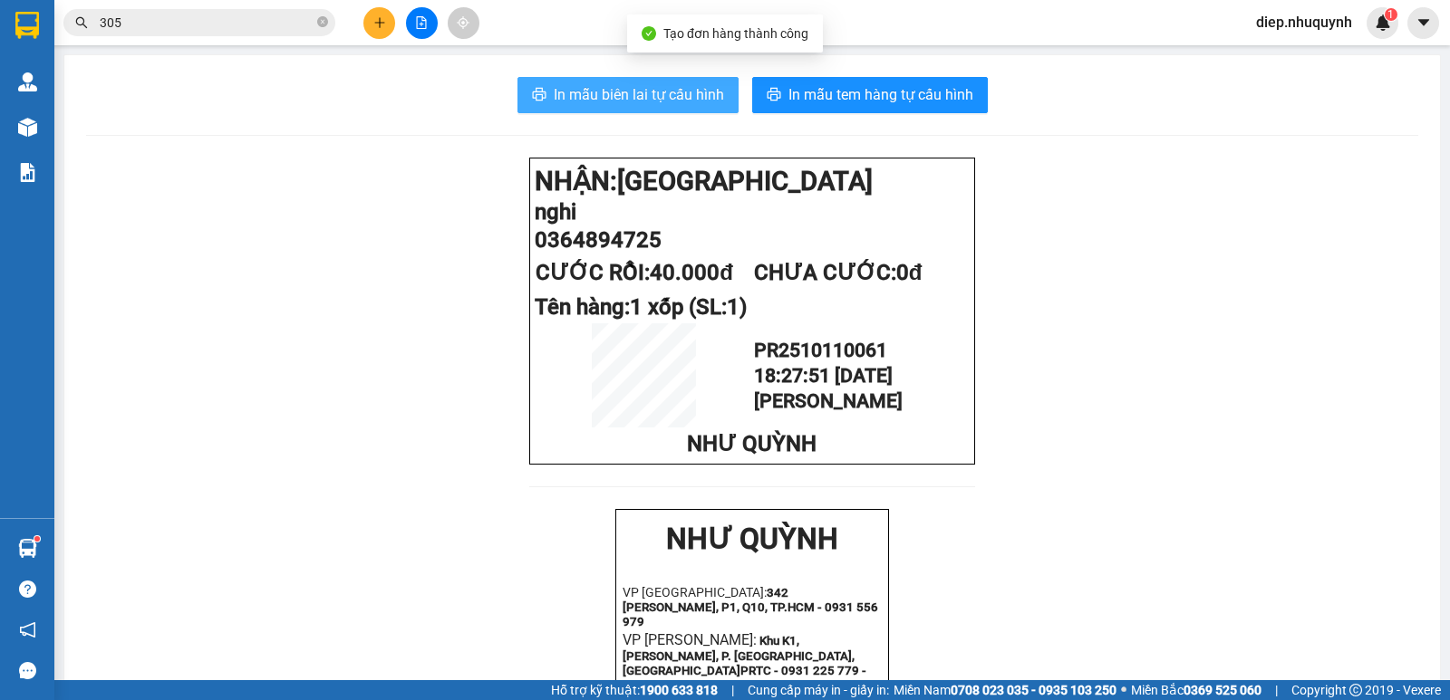
click at [702, 99] on span "In mẫu biên lai tự cấu hình" at bounding box center [639, 94] width 170 height 23
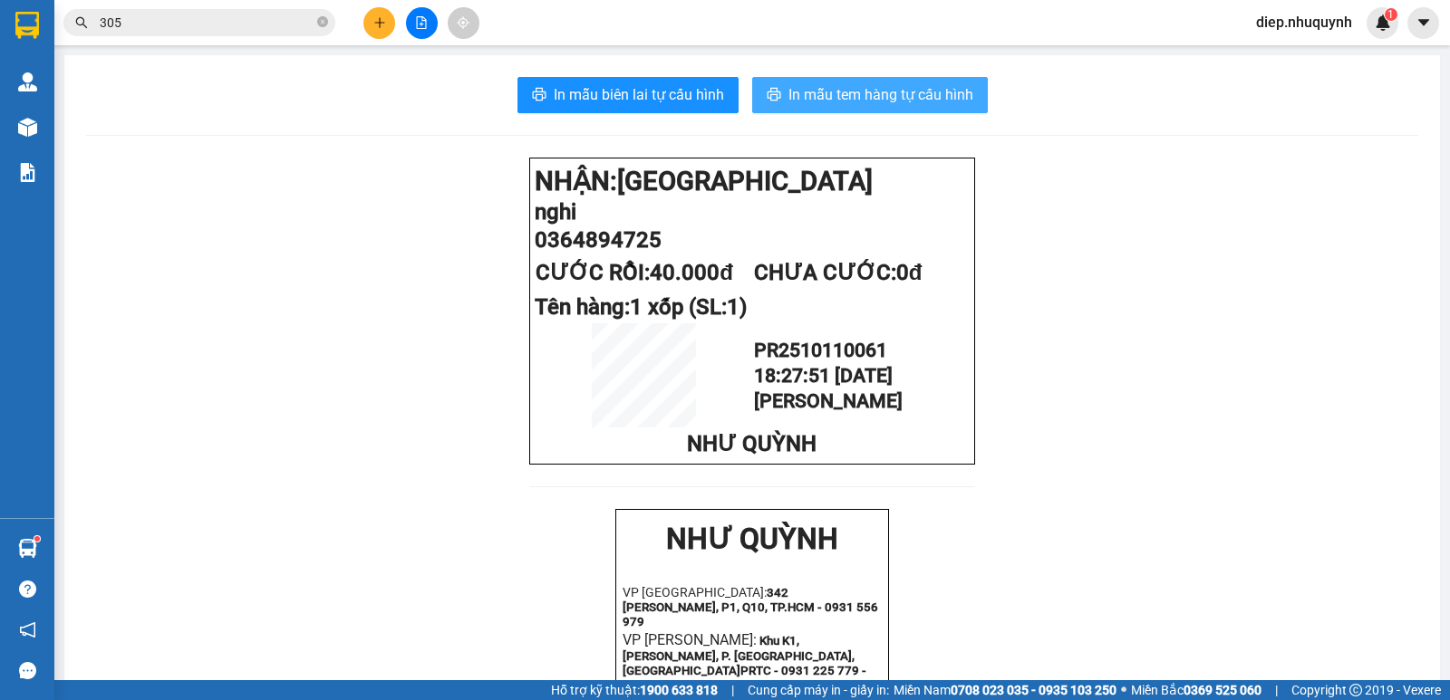
click at [848, 92] on span "In mẫu tem hàng tự cấu hình" at bounding box center [880, 94] width 185 height 23
click at [377, 30] on button at bounding box center [379, 23] width 32 height 32
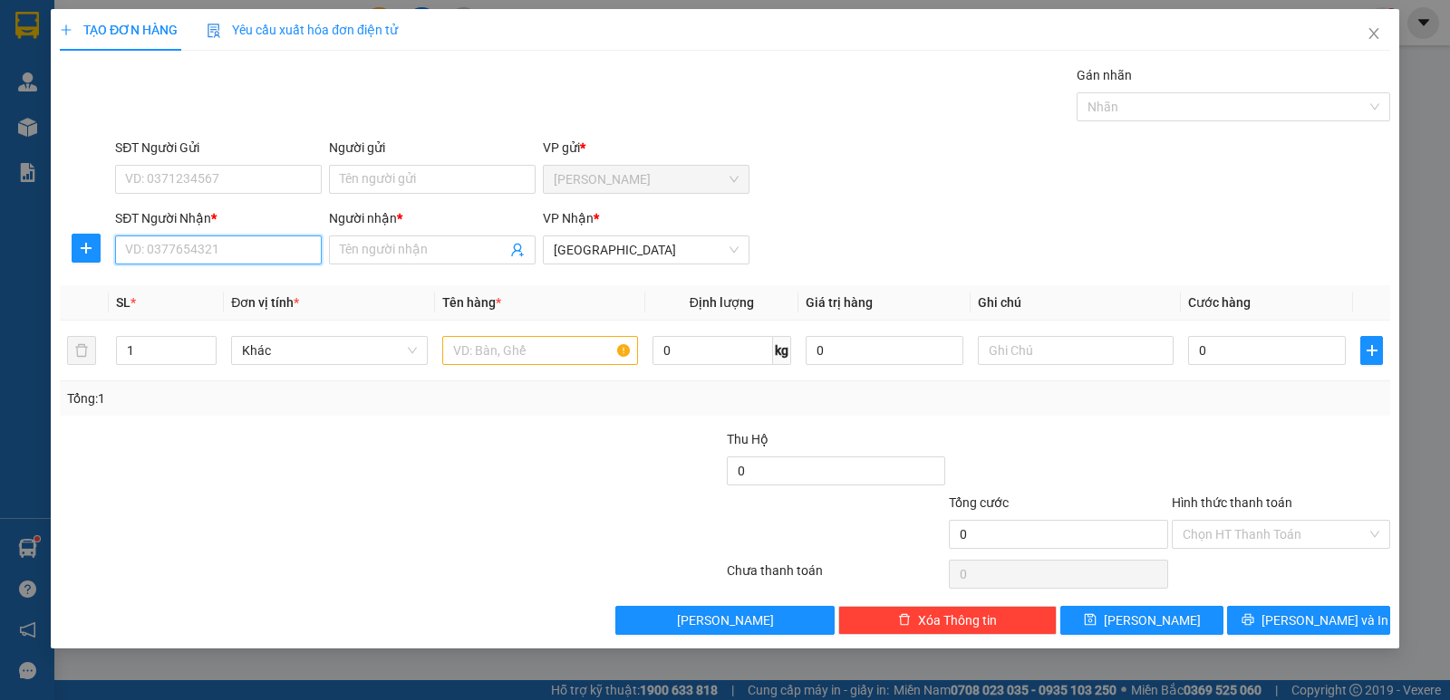
click at [217, 257] on input "SĐT Người Nhận *" at bounding box center [218, 250] width 207 height 29
drag, startPoint x: 215, startPoint y: 291, endPoint x: 494, endPoint y: 382, distance: 293.7
click at [210, 291] on div "0982230745 - LÝ" at bounding box center [218, 286] width 185 height 20
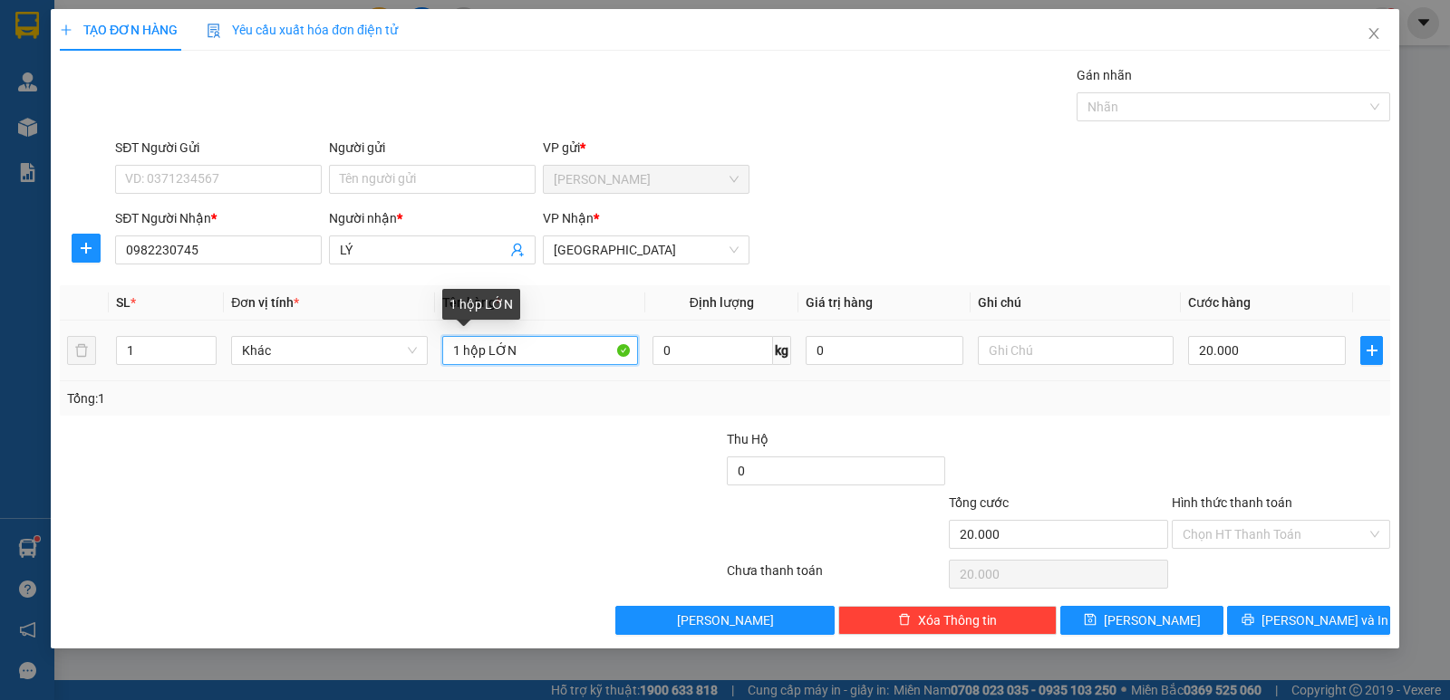
click at [550, 356] on input "1 hộp LỚN" at bounding box center [540, 350] width 196 height 29
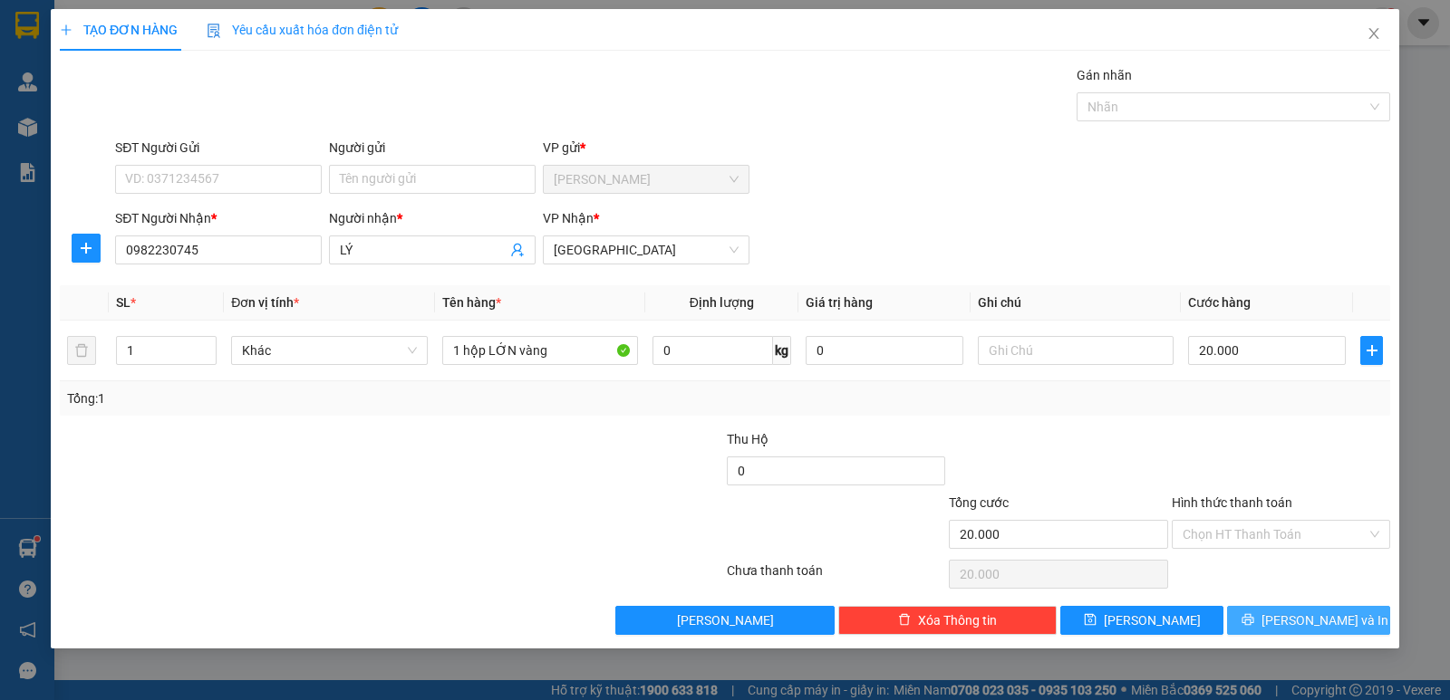
click at [1270, 614] on button "[PERSON_NAME] và In" at bounding box center [1308, 620] width 163 height 29
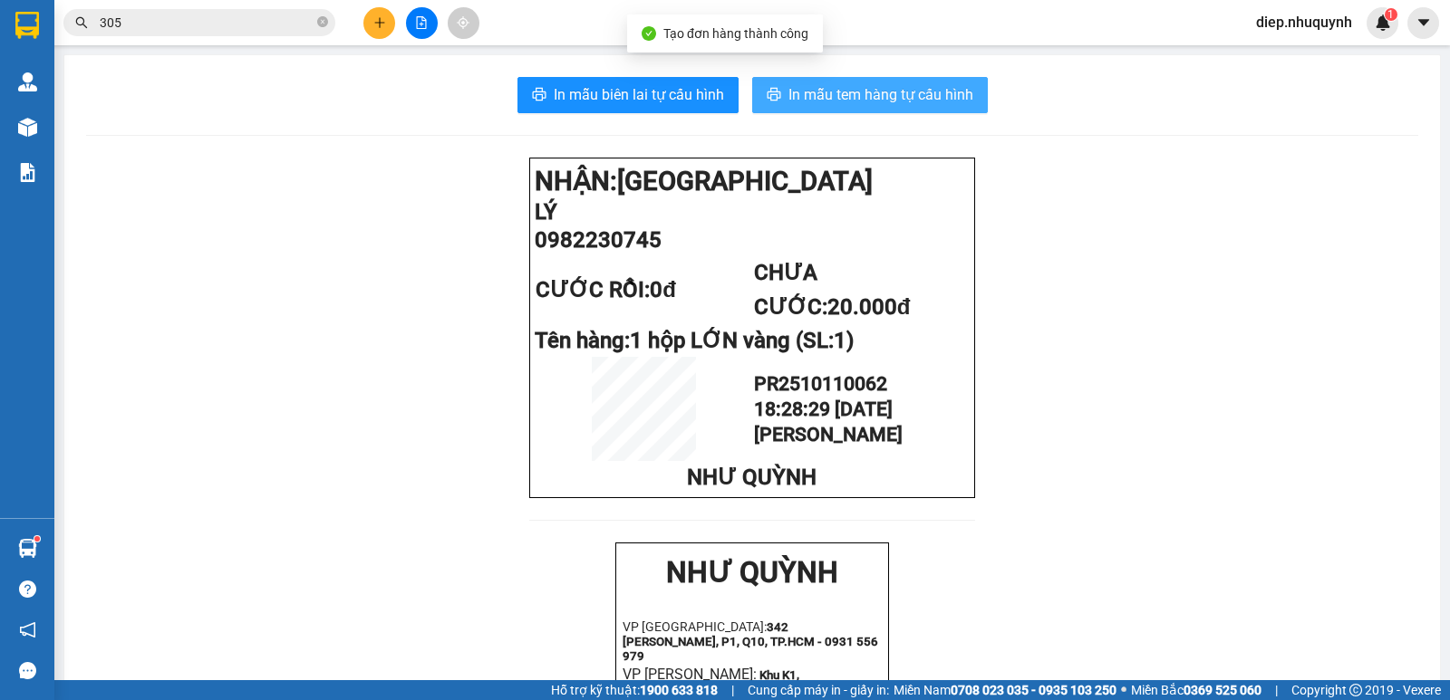
click at [892, 100] on span "In mẫu tem hàng tự cấu hình" at bounding box center [880, 94] width 185 height 23
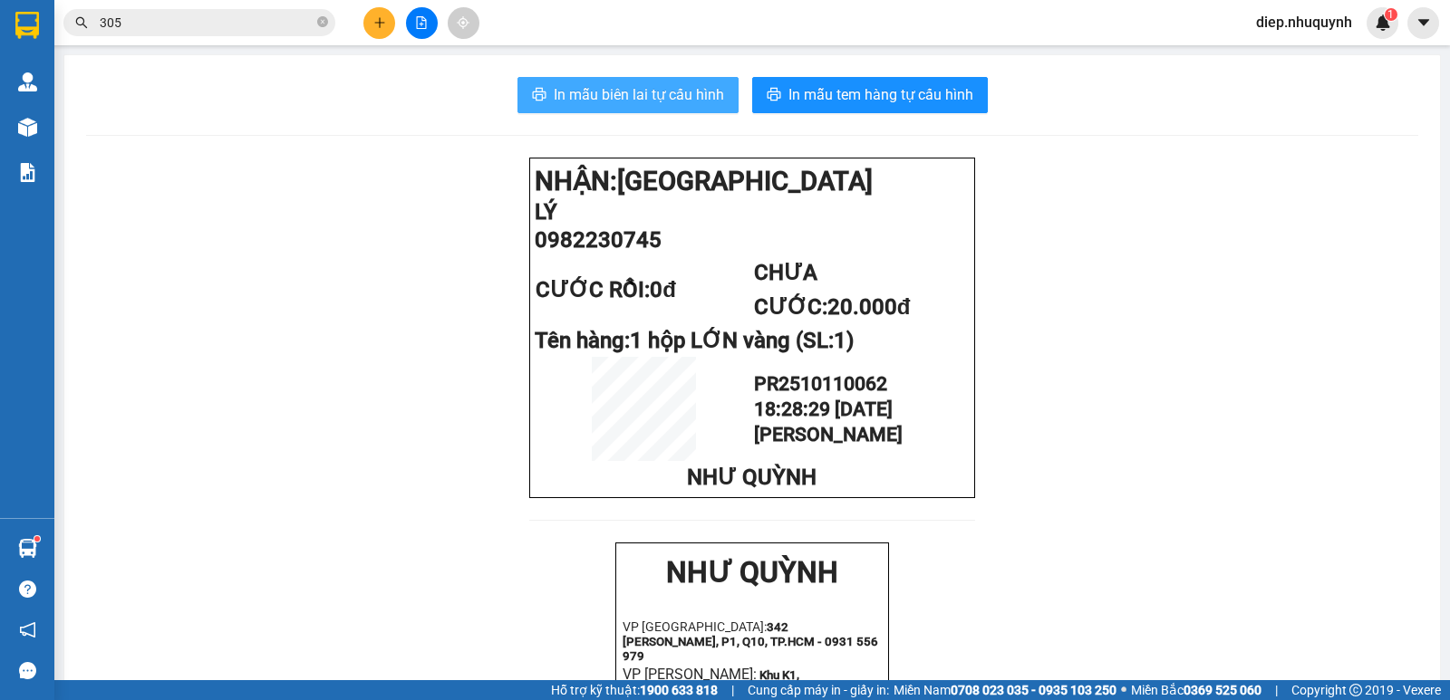
drag, startPoint x: 627, startPoint y: 93, endPoint x: 618, endPoint y: 96, distance: 9.5
click at [625, 93] on span "In mẫu biên lai tự cấu hình" at bounding box center [639, 94] width 170 height 23
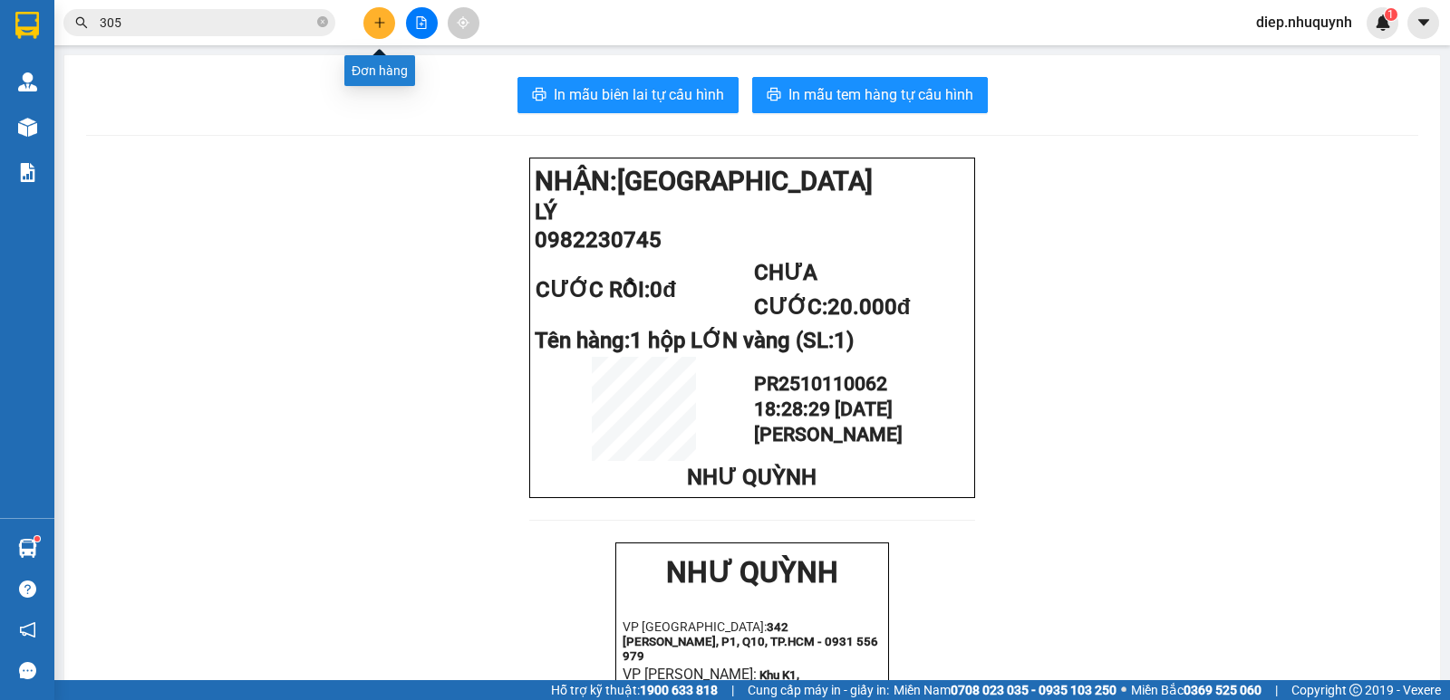
click at [382, 27] on icon "plus" at bounding box center [379, 22] width 13 height 13
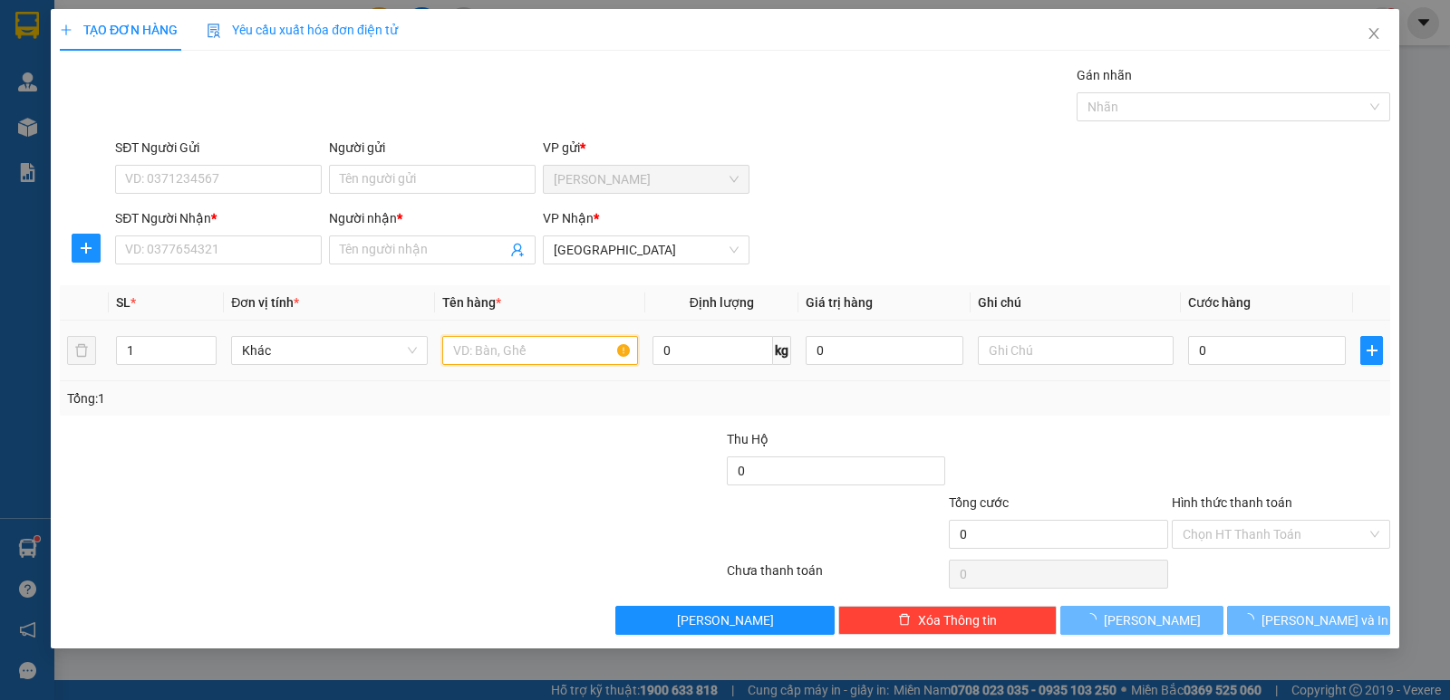
click at [577, 357] on input "text" at bounding box center [540, 350] width 196 height 29
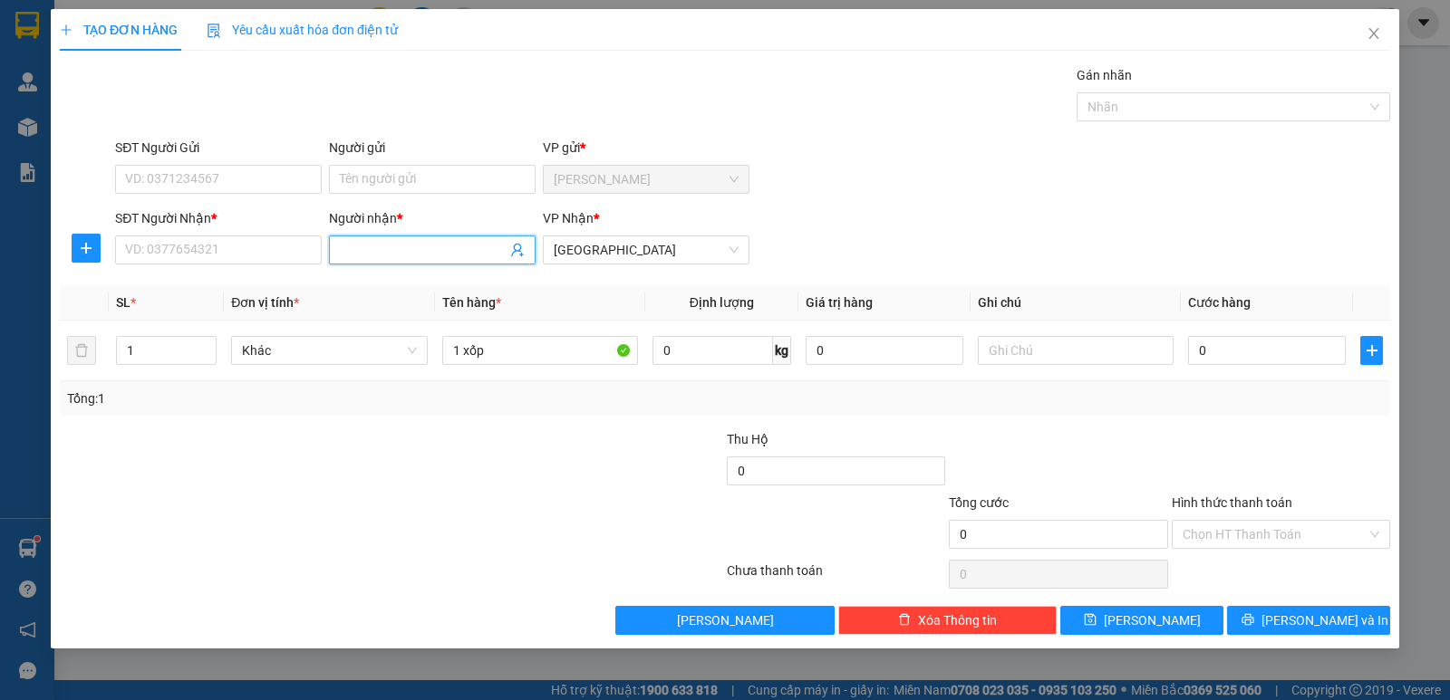
click at [415, 247] on input "Người nhận *" at bounding box center [423, 250] width 167 height 20
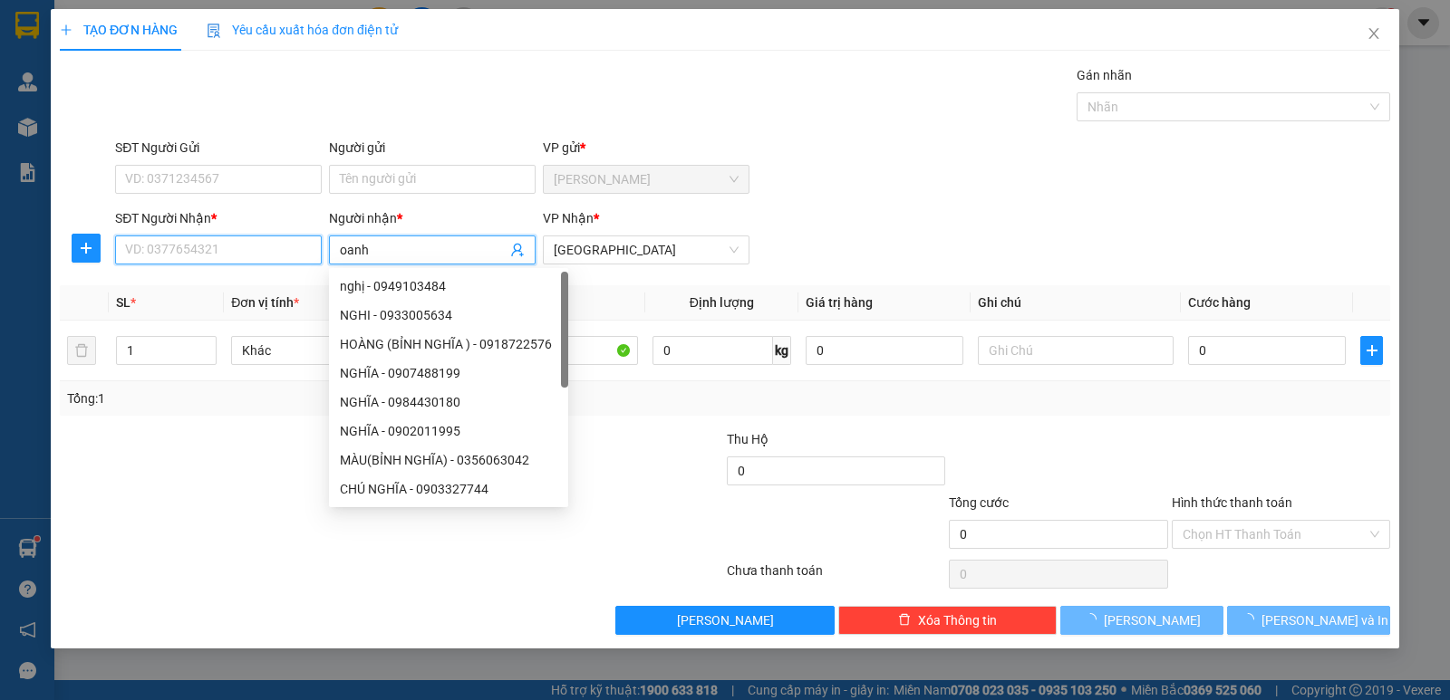
click at [284, 251] on input "SĐT Người Nhận *" at bounding box center [218, 250] width 207 height 29
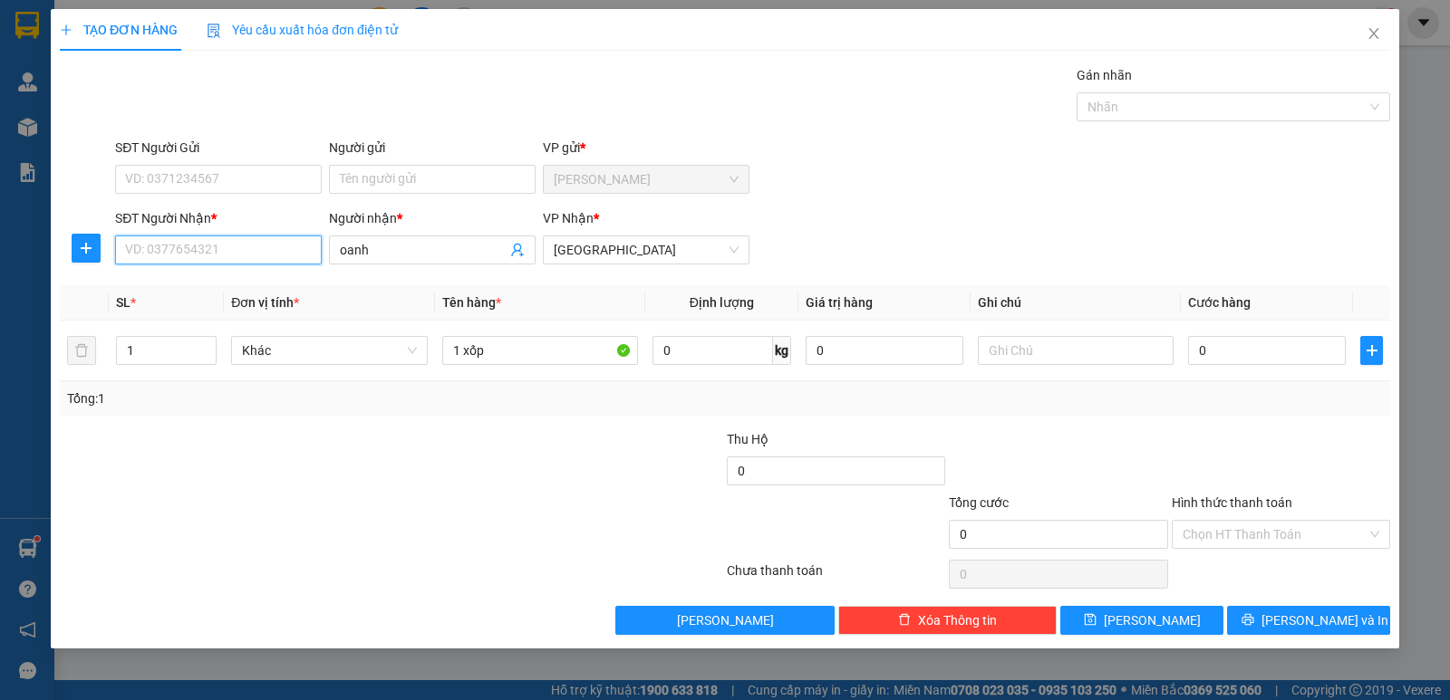
click at [219, 249] on input "SĐT Người Nhận *" at bounding box center [218, 250] width 207 height 29
click at [245, 287] on div "0776141437 - OANH" at bounding box center [218, 286] width 185 height 20
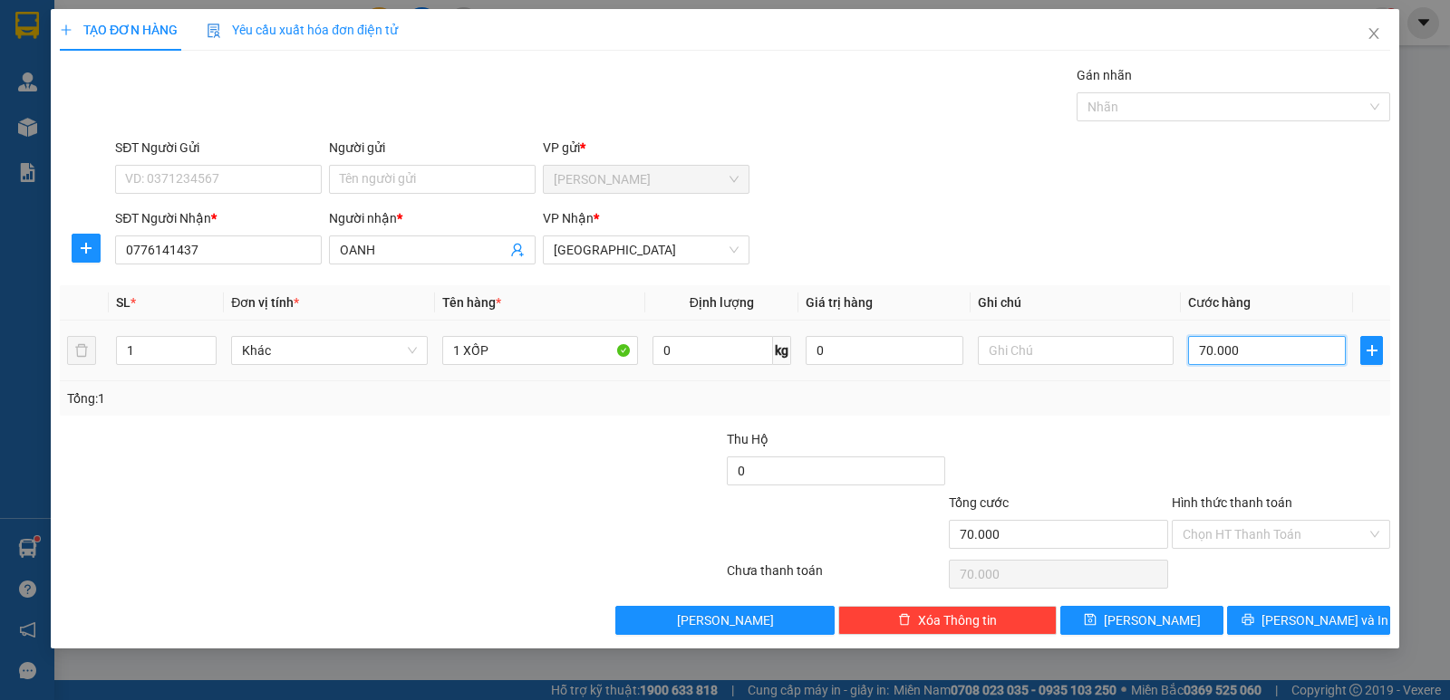
click at [1230, 342] on input "70.000" at bounding box center [1267, 350] width 158 height 29
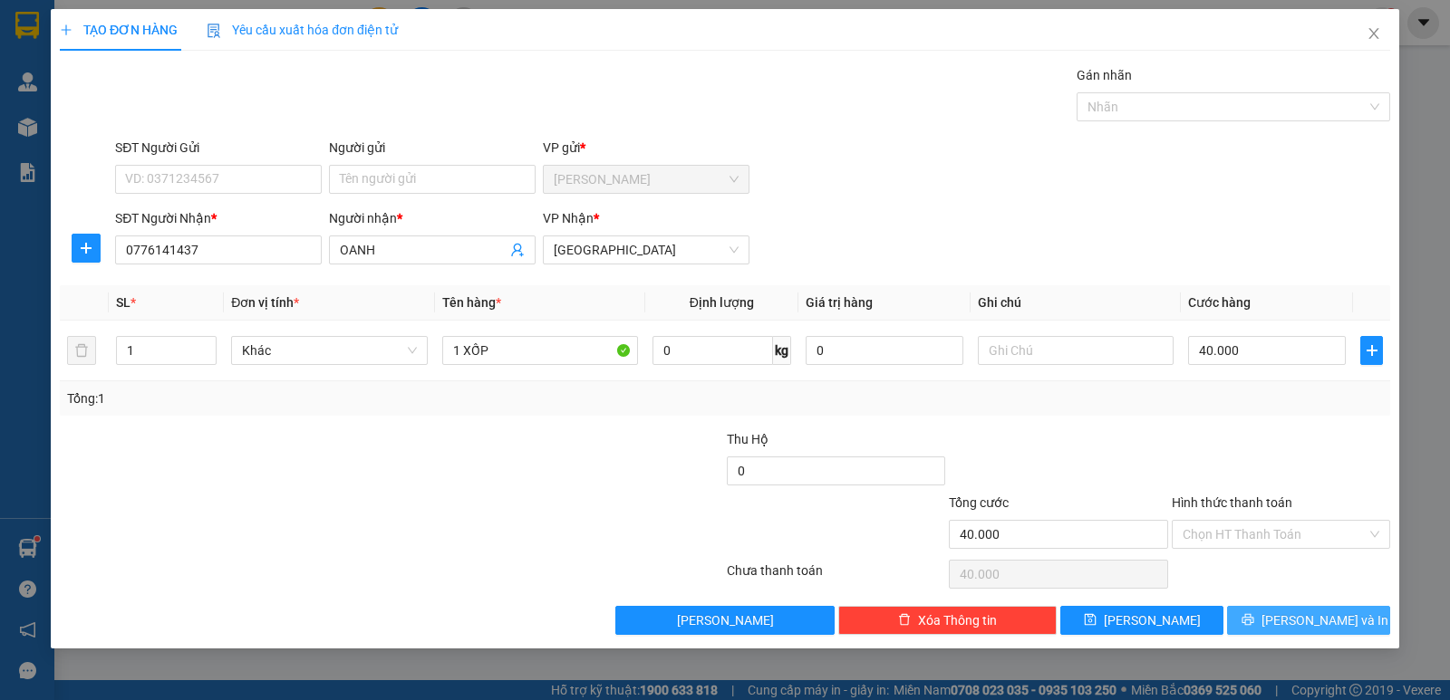
click at [1326, 622] on span "[PERSON_NAME] và In" at bounding box center [1324, 621] width 127 height 20
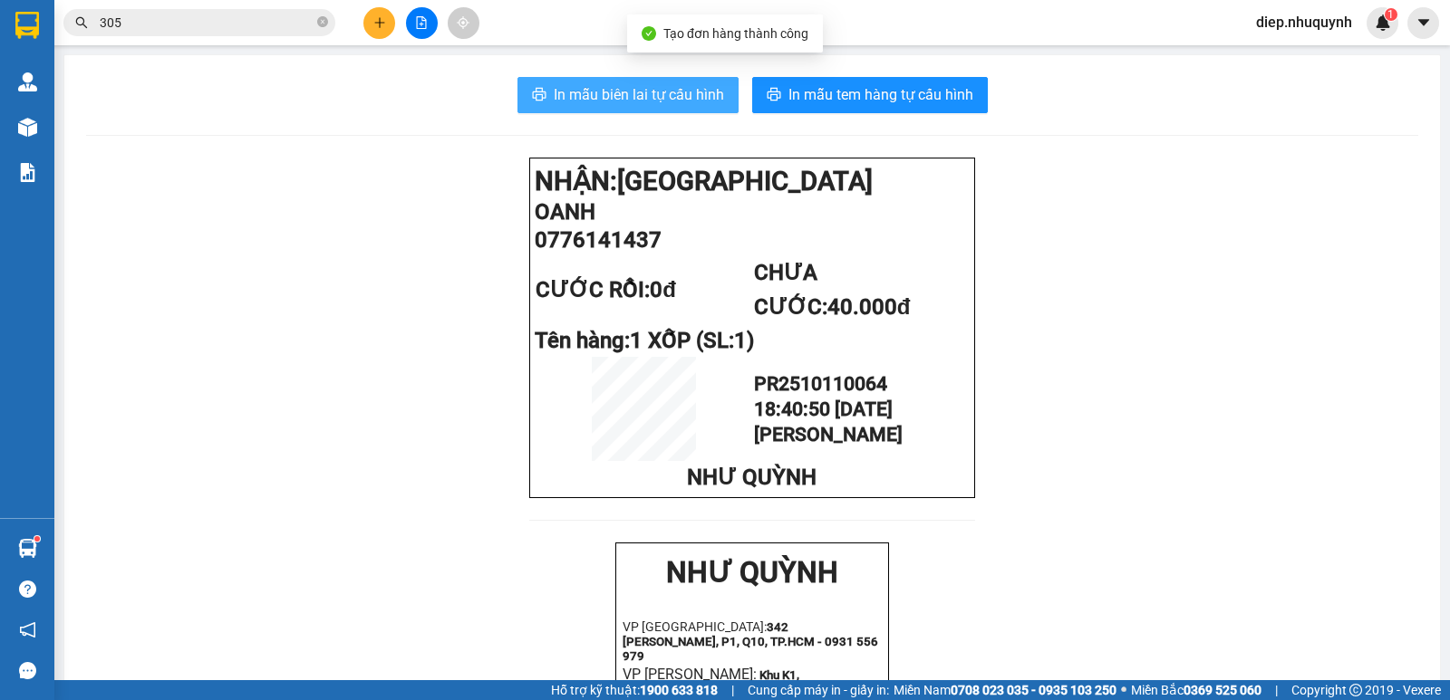
click at [622, 98] on span "In mẫu biên lai tự cấu hình" at bounding box center [639, 94] width 170 height 23
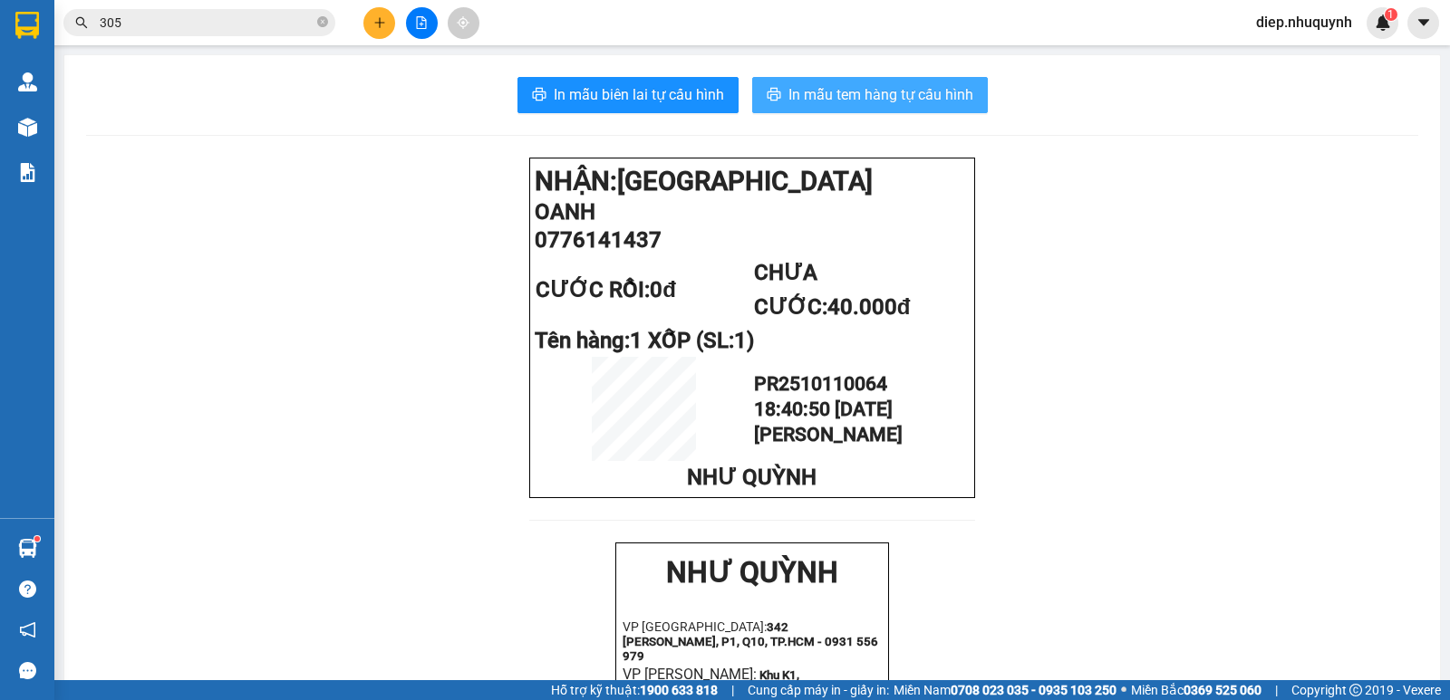
click at [844, 101] on span "In mẫu tem hàng tự cấu hình" at bounding box center [880, 94] width 185 height 23
click at [384, 34] on button at bounding box center [379, 23] width 32 height 32
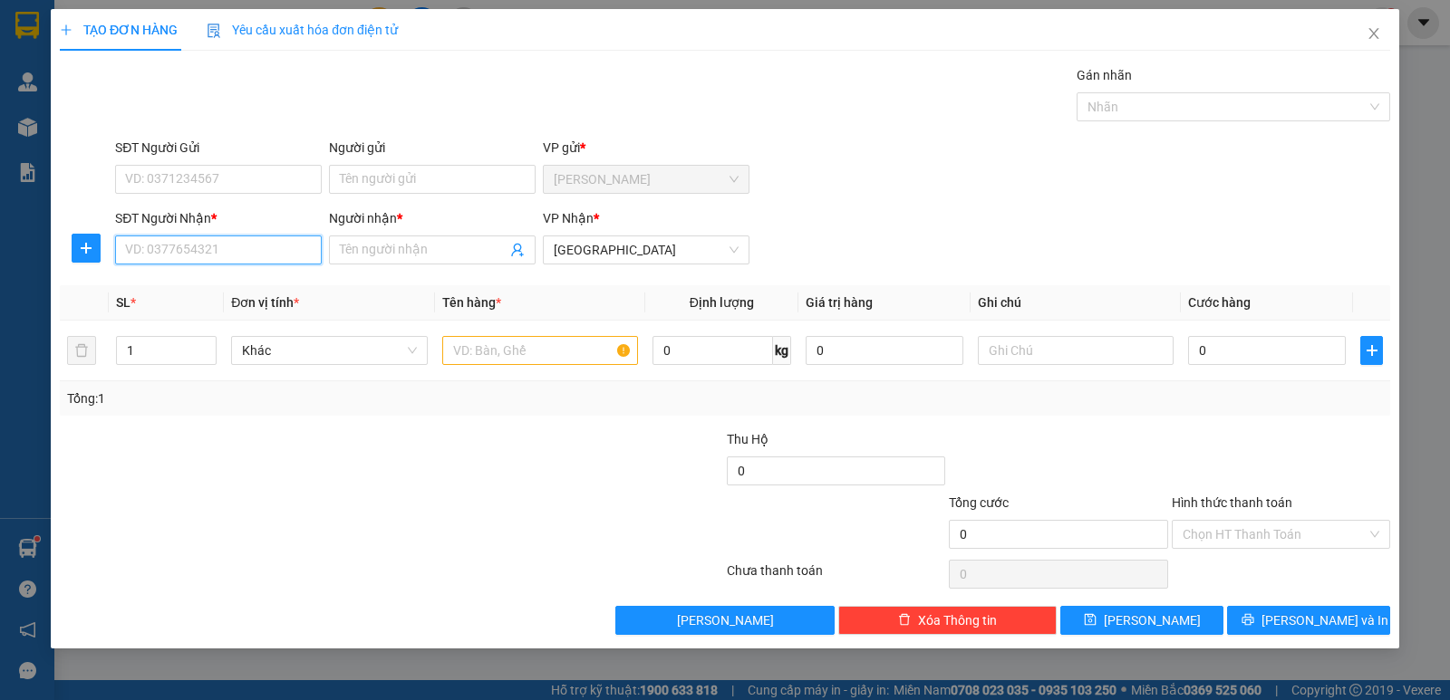
click at [247, 253] on input "SĐT Người Nhận *" at bounding box center [218, 250] width 207 height 29
click at [249, 253] on input "SĐT Người Nhận *" at bounding box center [218, 250] width 207 height 29
click at [261, 286] on div "0708152309 - vy" at bounding box center [218, 286] width 185 height 20
drag, startPoint x: 1289, startPoint y: 531, endPoint x: 1279, endPoint y: 551, distance: 22.3
click at [1288, 531] on input "Hình thức thanh toán" at bounding box center [1274, 534] width 184 height 27
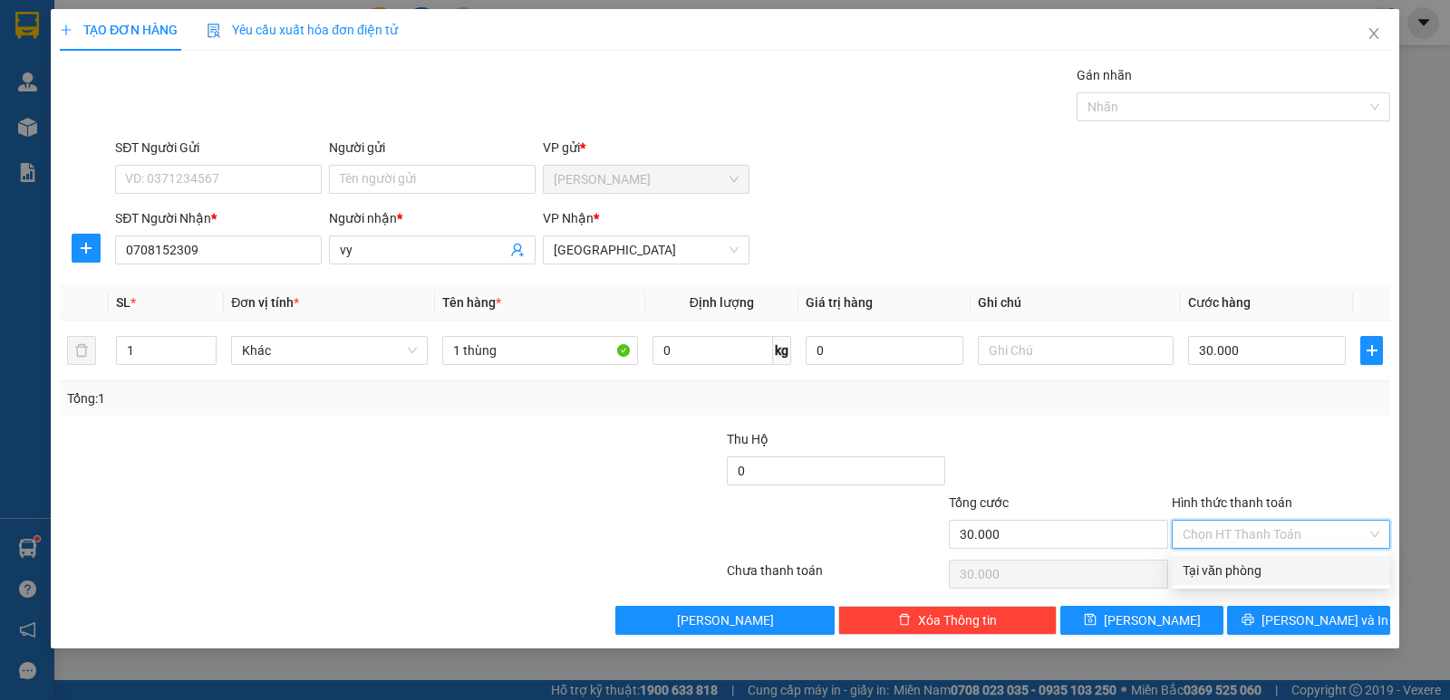
click at [1271, 566] on div "Tại văn phòng" at bounding box center [1280, 571] width 197 height 20
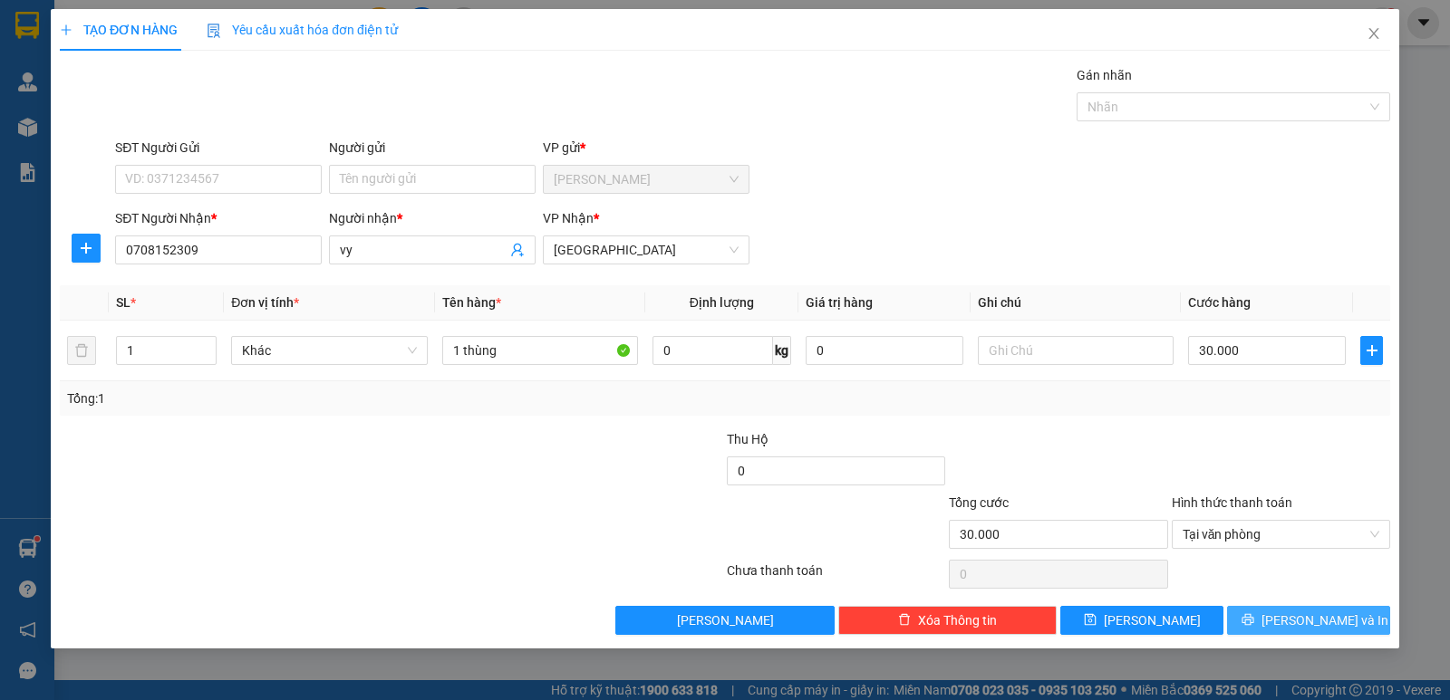
click at [1335, 615] on span "[PERSON_NAME] và In" at bounding box center [1324, 621] width 127 height 20
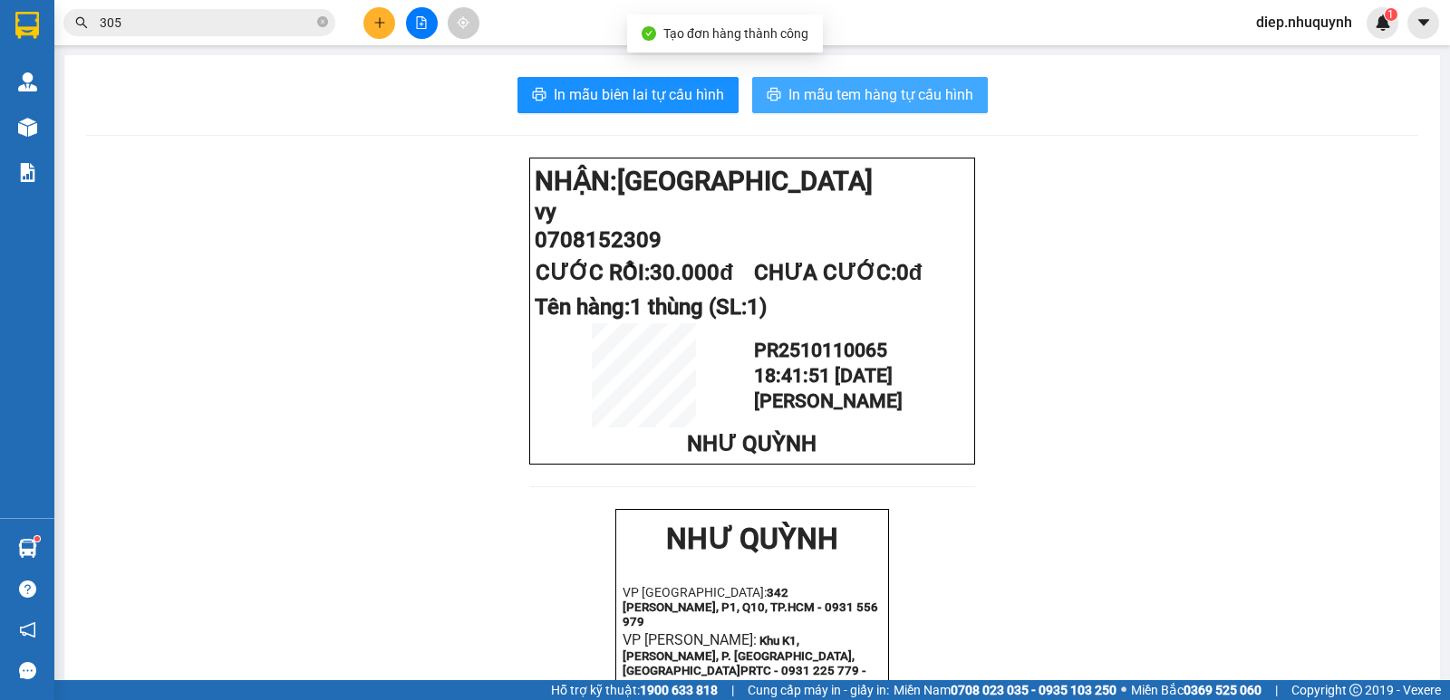
click at [815, 101] on span "In mẫu tem hàng tự cấu hình" at bounding box center [880, 94] width 185 height 23
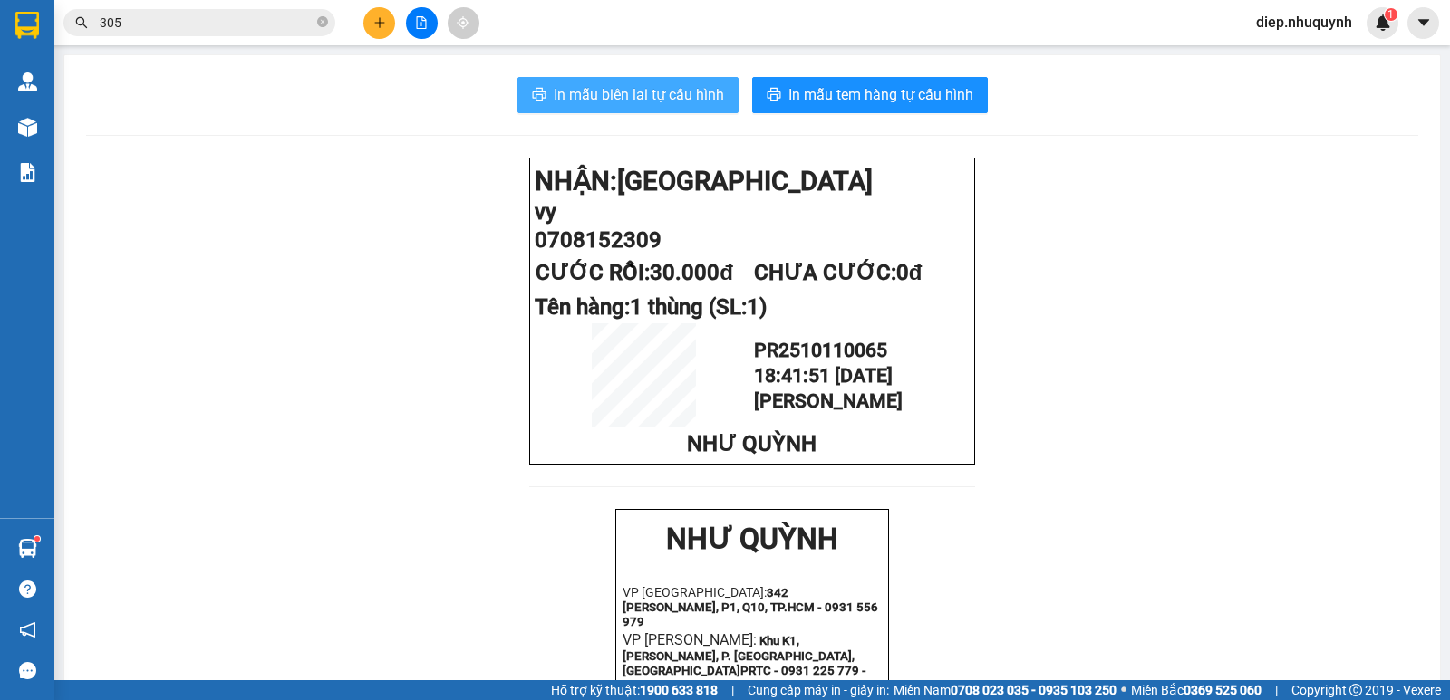
click at [621, 89] on span "In mẫu biên lai tự cấu hình" at bounding box center [639, 94] width 170 height 23
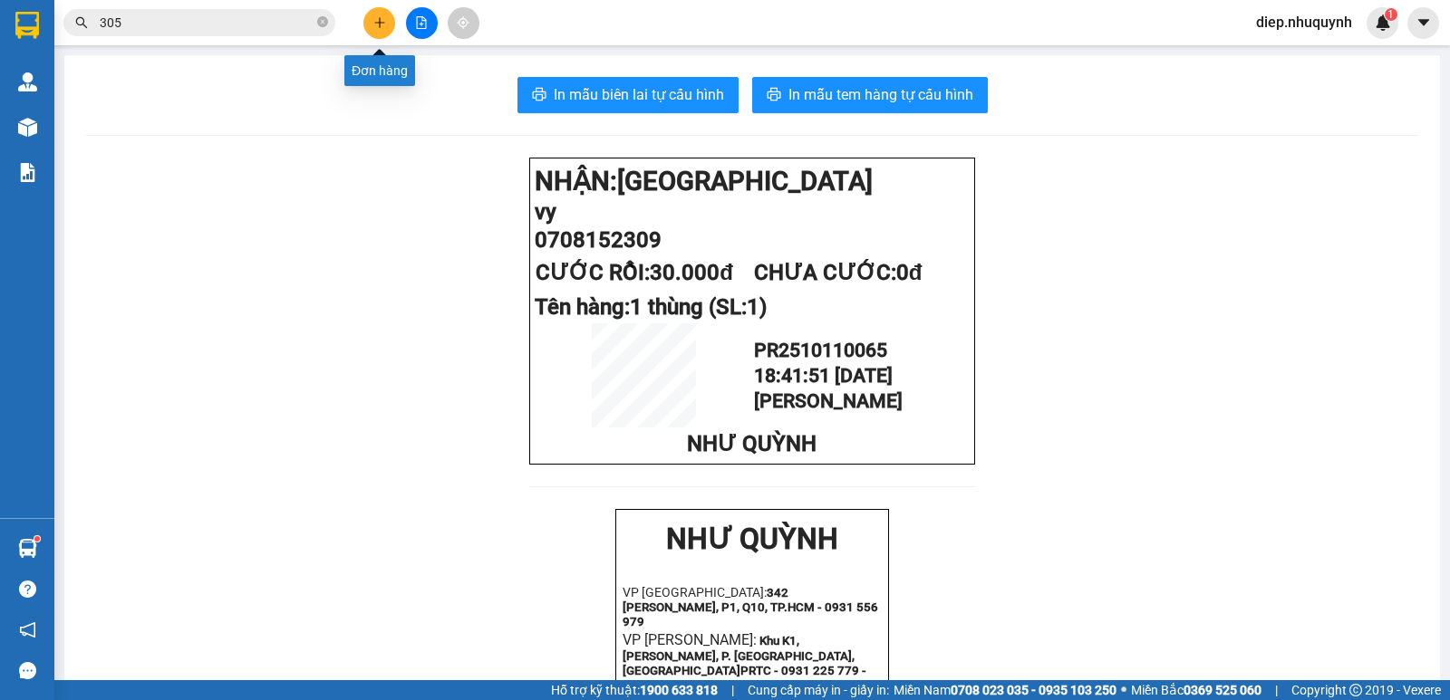
click at [381, 38] on button at bounding box center [379, 23] width 32 height 32
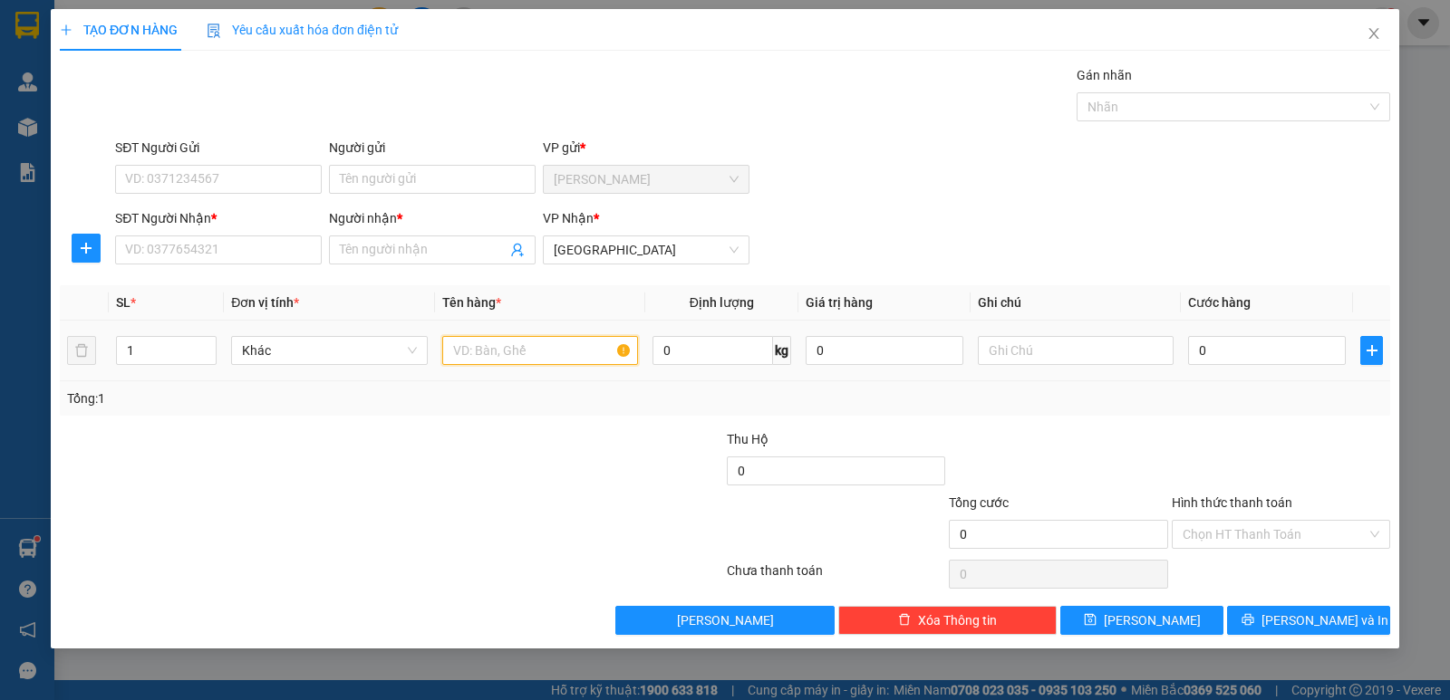
click at [531, 356] on input "text" at bounding box center [540, 350] width 196 height 29
click at [1230, 359] on input "0" at bounding box center [1267, 350] width 158 height 29
click at [1251, 531] on input "Hình thức thanh toán" at bounding box center [1274, 534] width 184 height 27
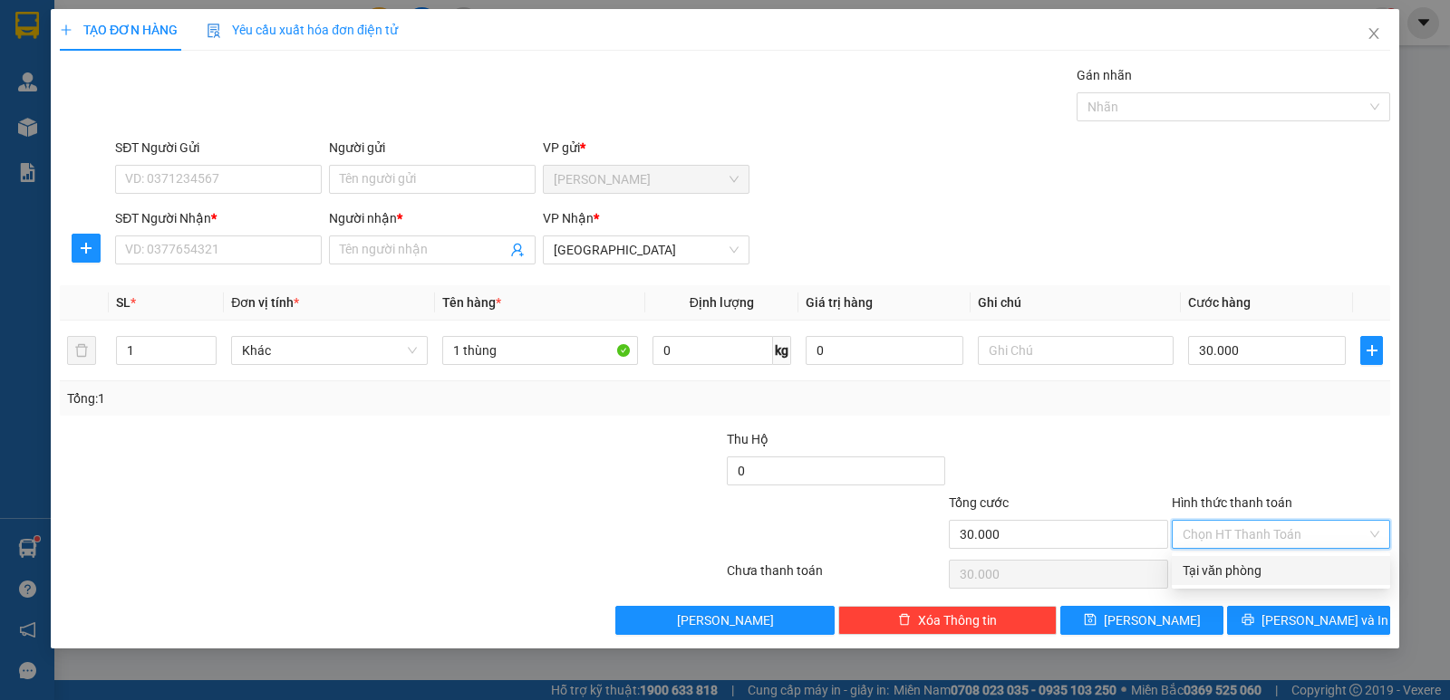
click at [1236, 583] on div "Tại văn phòng" at bounding box center [1281, 570] width 218 height 29
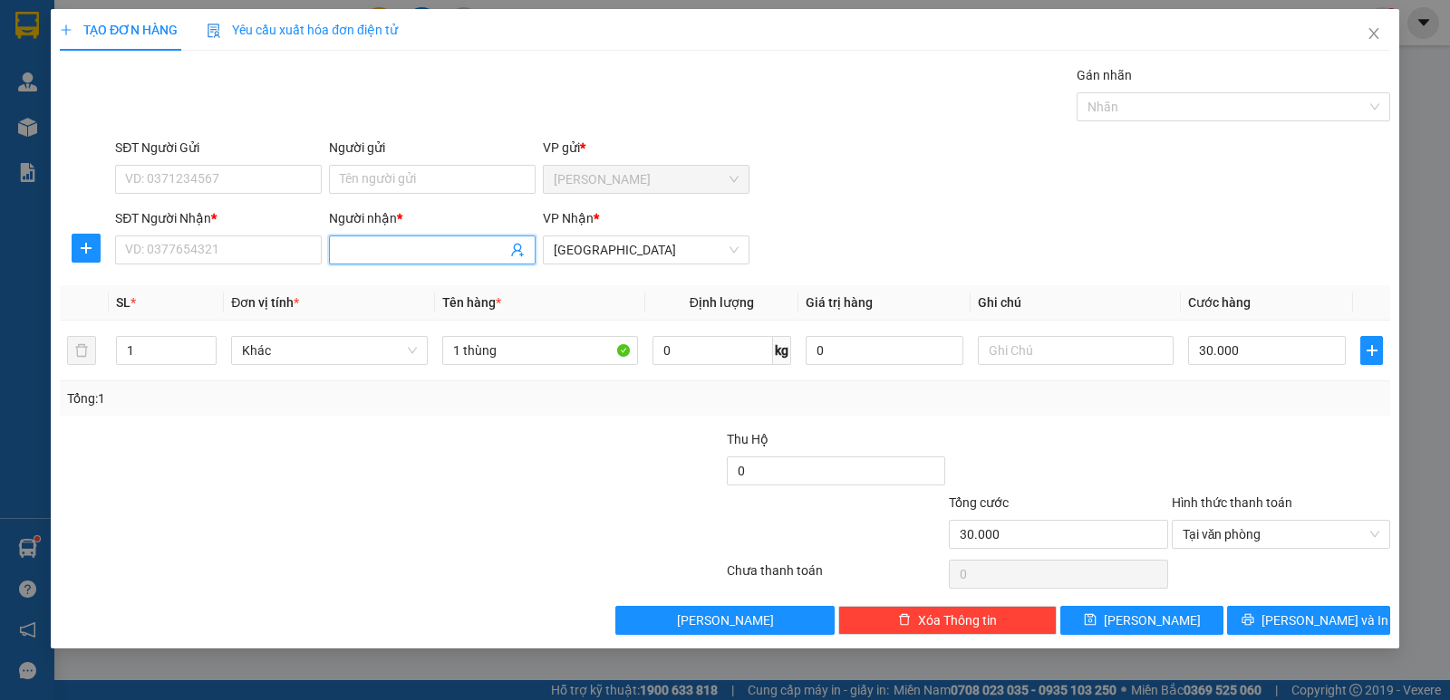
click at [368, 253] on input "Người nhận *" at bounding box center [423, 250] width 167 height 20
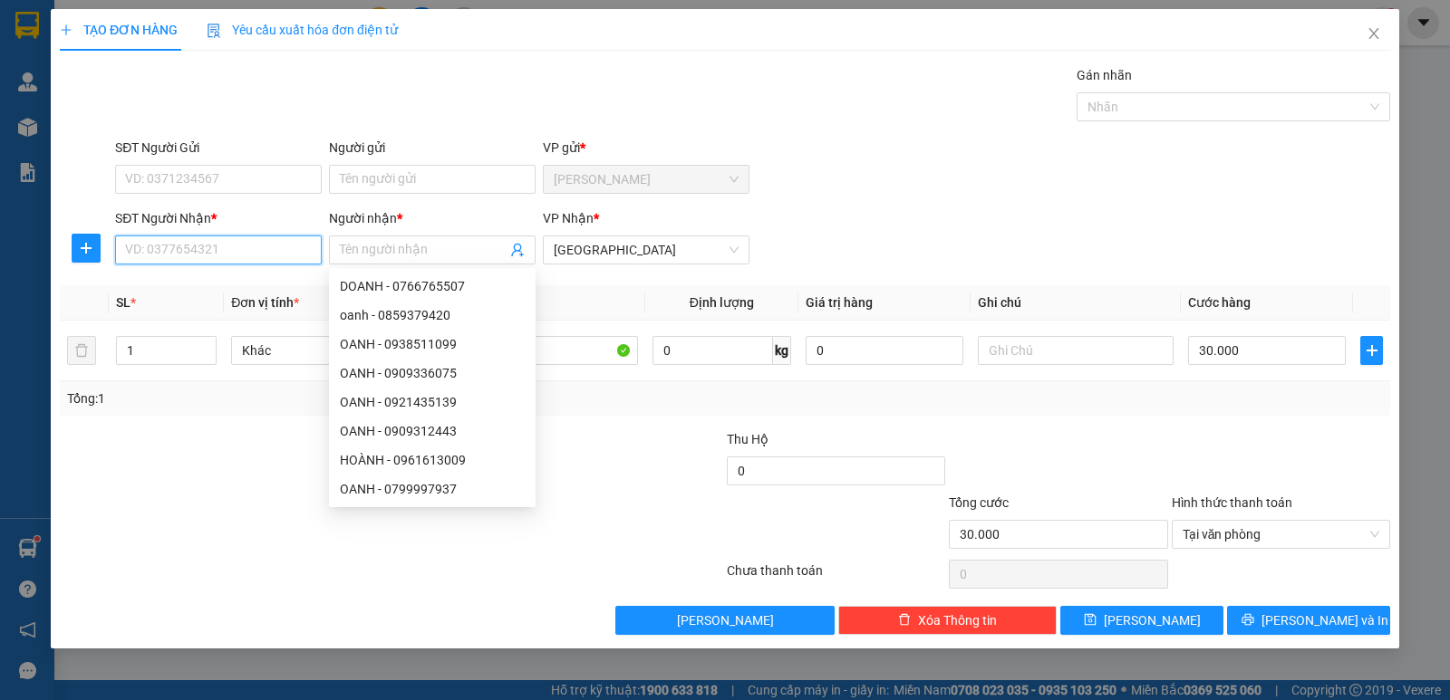
click at [295, 244] on input "SĐT Người Nhận *" at bounding box center [218, 250] width 207 height 29
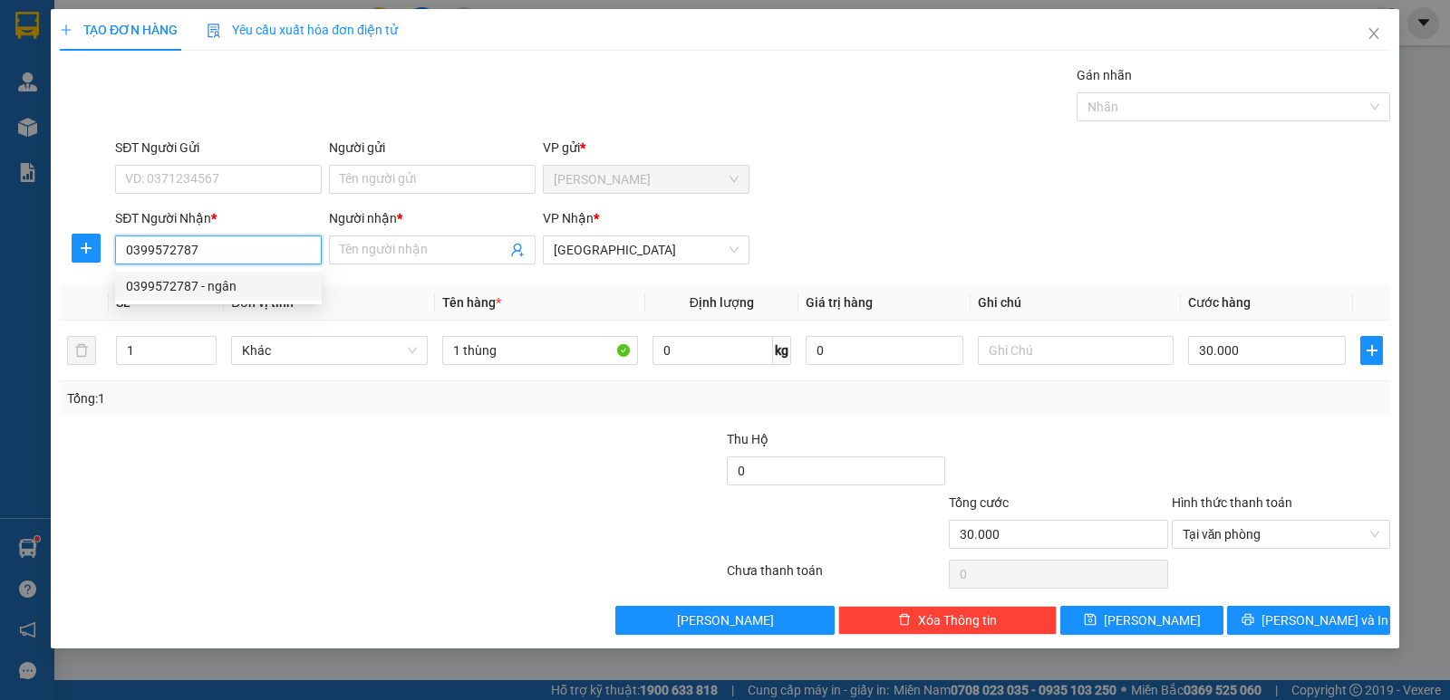
click at [268, 285] on div "0399572787 - ngân" at bounding box center [218, 286] width 185 height 20
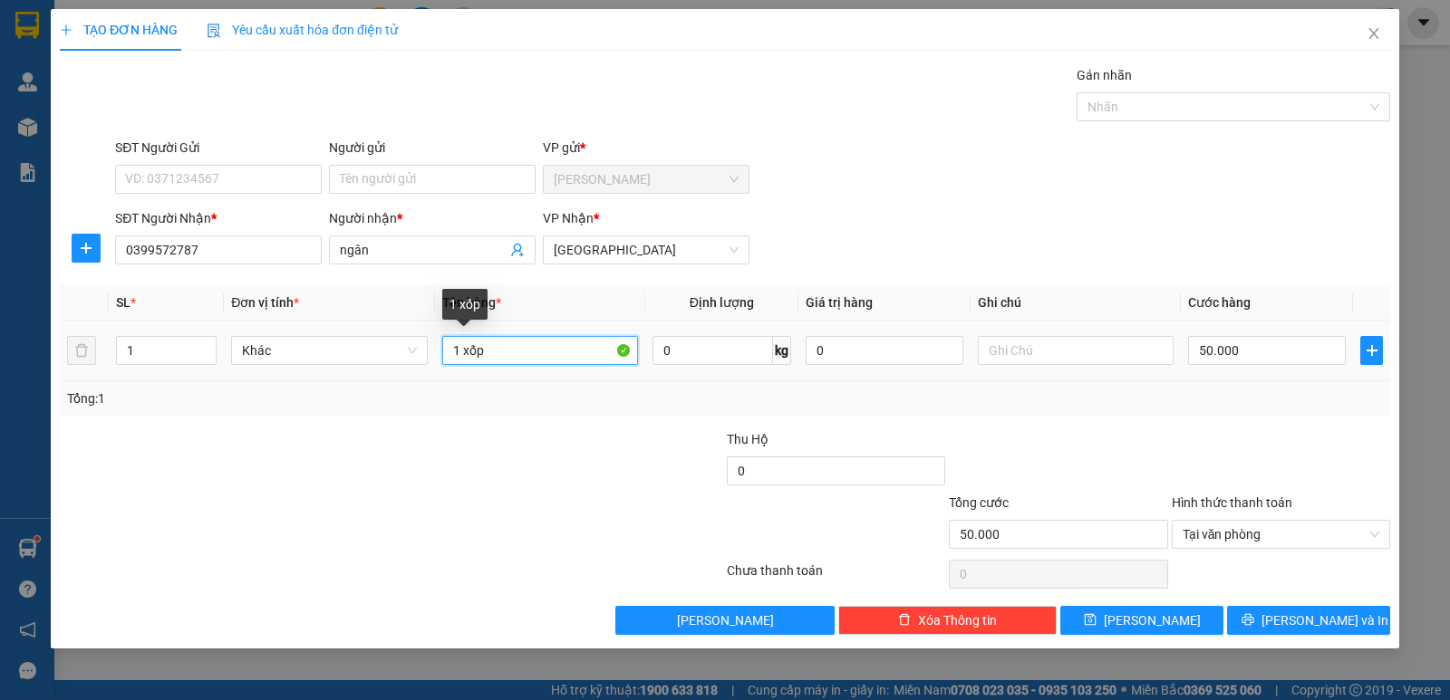
drag, startPoint x: 463, startPoint y: 356, endPoint x: 507, endPoint y: 361, distance: 44.6
click at [507, 361] on input "1 xốp" at bounding box center [540, 350] width 196 height 29
click at [1229, 349] on input "50.000" at bounding box center [1267, 350] width 158 height 29
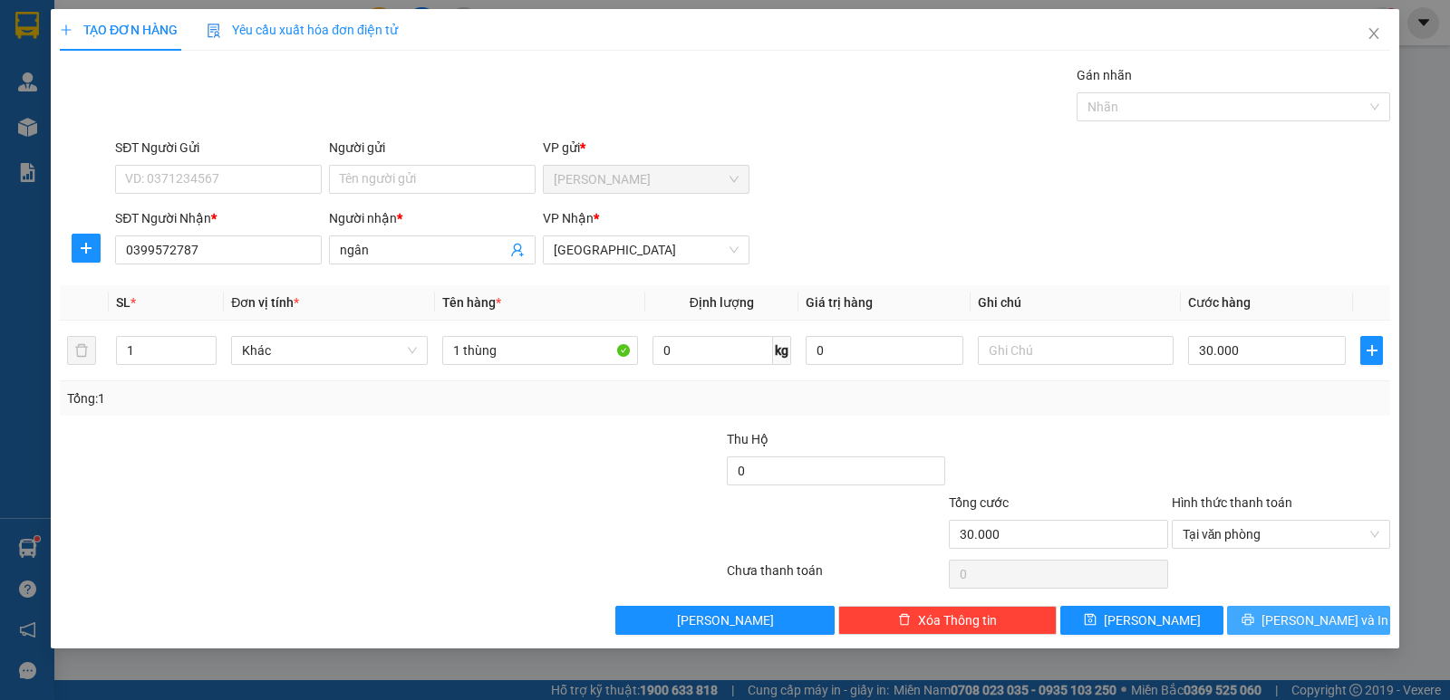
click at [1314, 612] on span "[PERSON_NAME] và In" at bounding box center [1324, 621] width 127 height 20
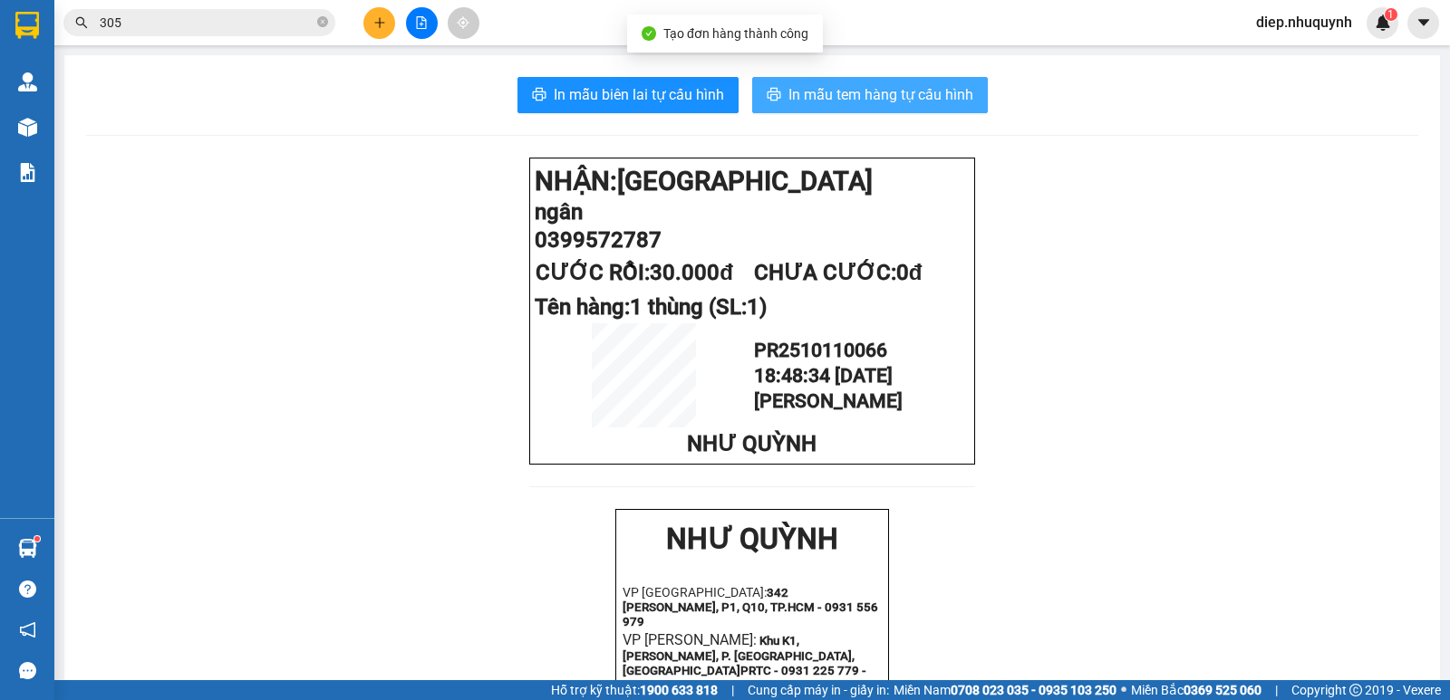
click at [812, 99] on span "In mẫu tem hàng tự cấu hình" at bounding box center [880, 94] width 185 height 23
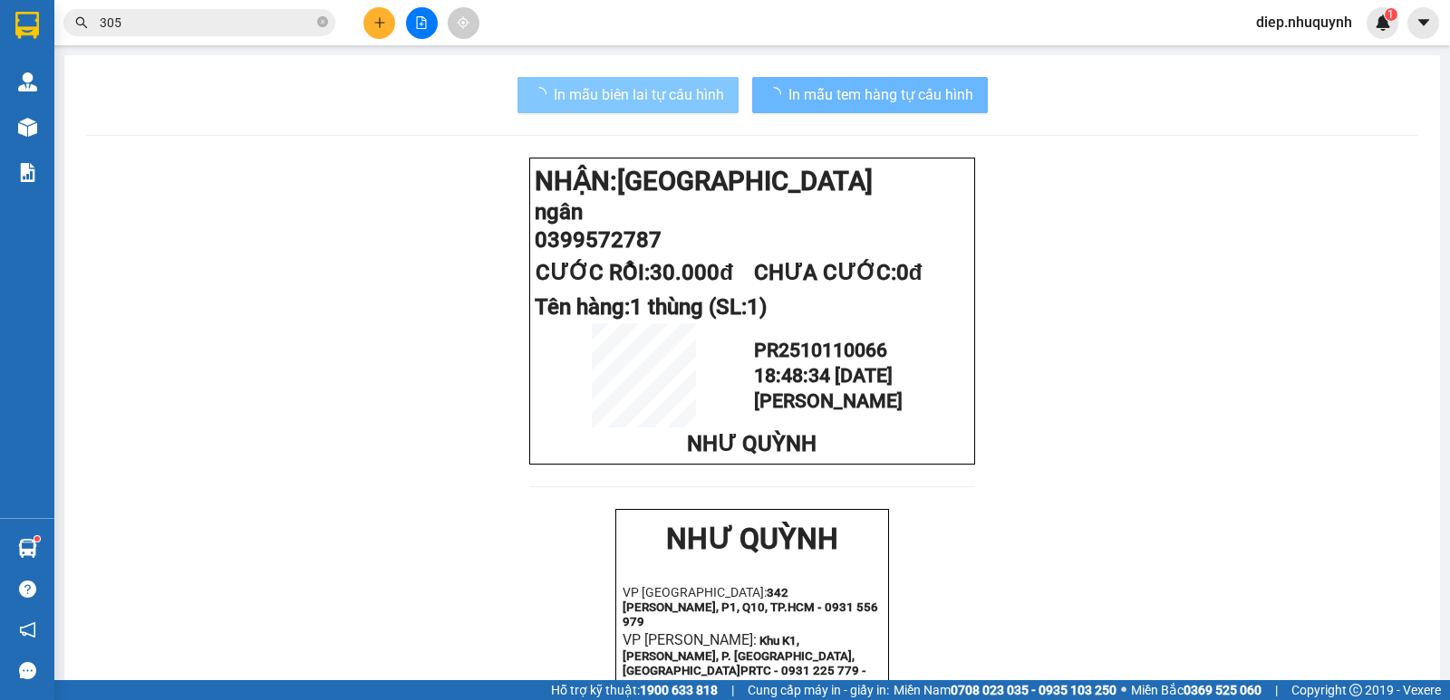
click at [609, 90] on span "In mẫu biên lai tự cấu hình" at bounding box center [639, 94] width 170 height 23
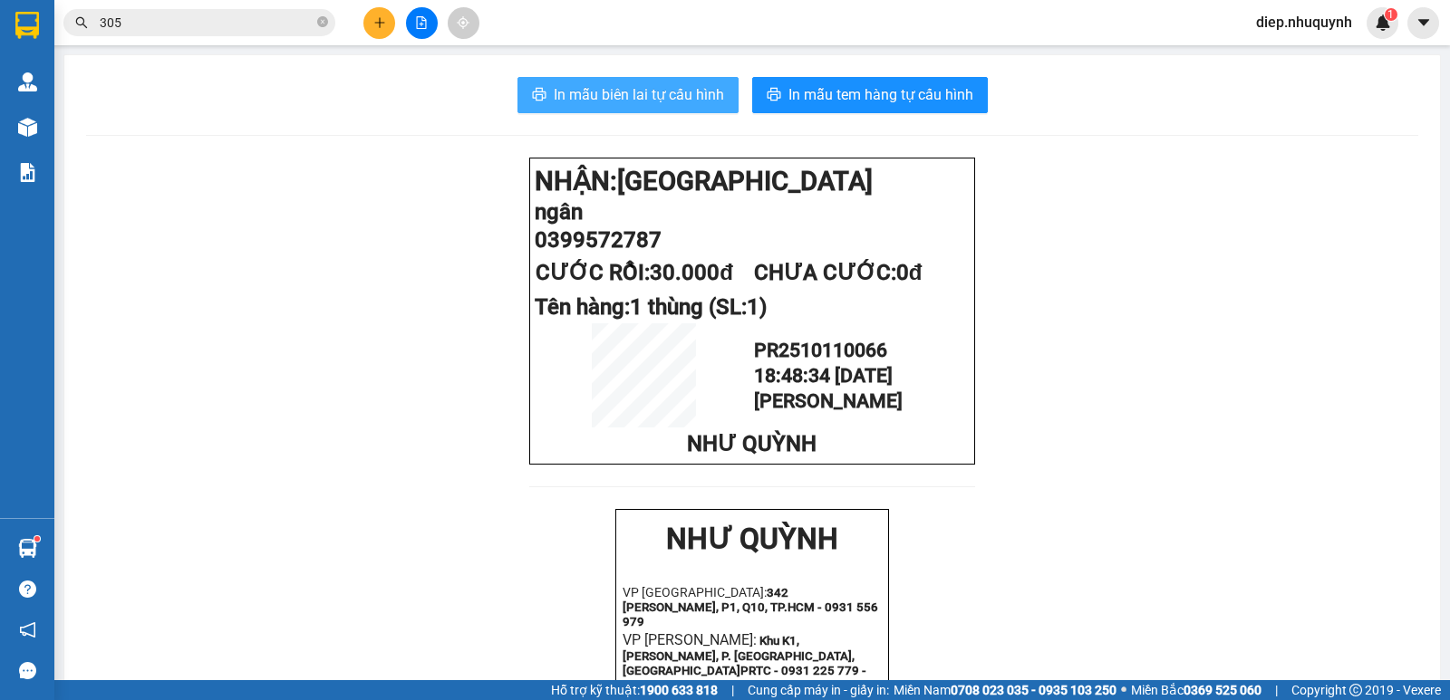
click at [622, 94] on span "In mẫu biên lai tự cấu hình" at bounding box center [639, 94] width 170 height 23
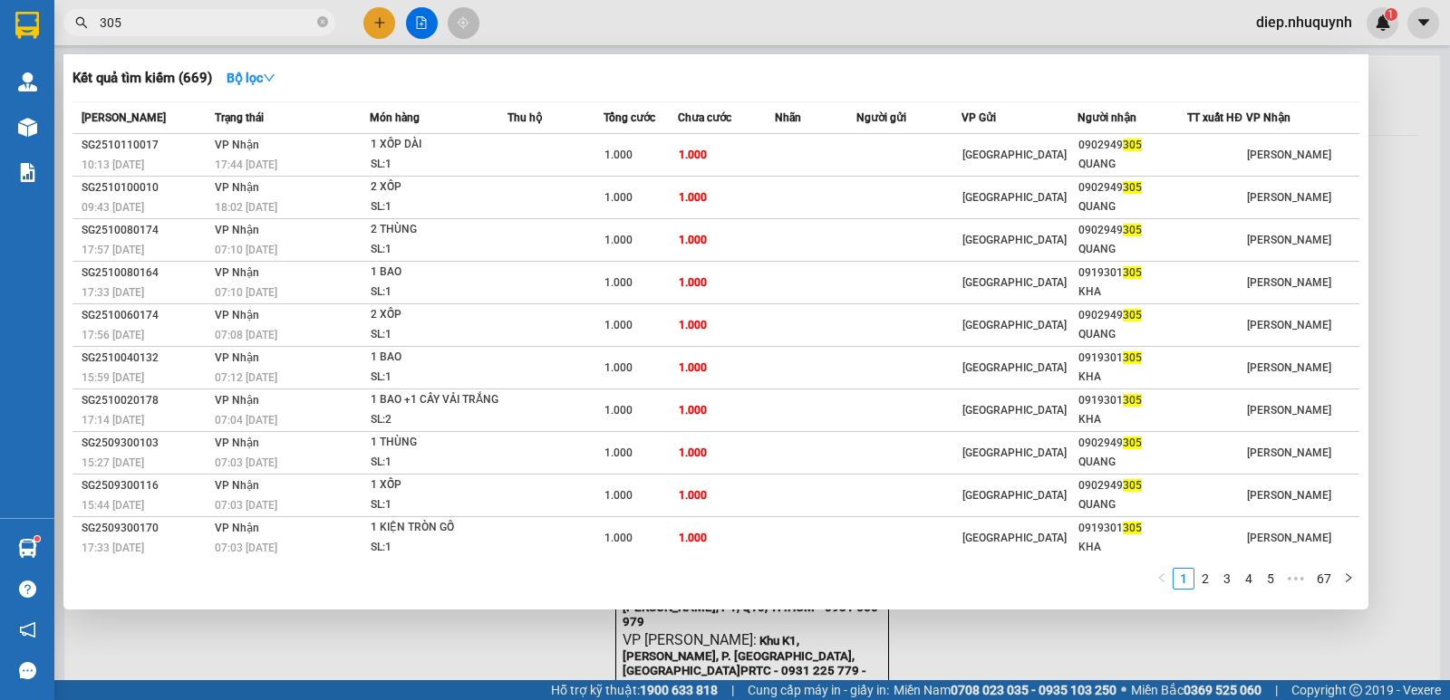
drag, startPoint x: 137, startPoint y: 22, endPoint x: 101, endPoint y: 9, distance: 38.4
click at [101, 9] on span "305" at bounding box center [199, 22] width 272 height 27
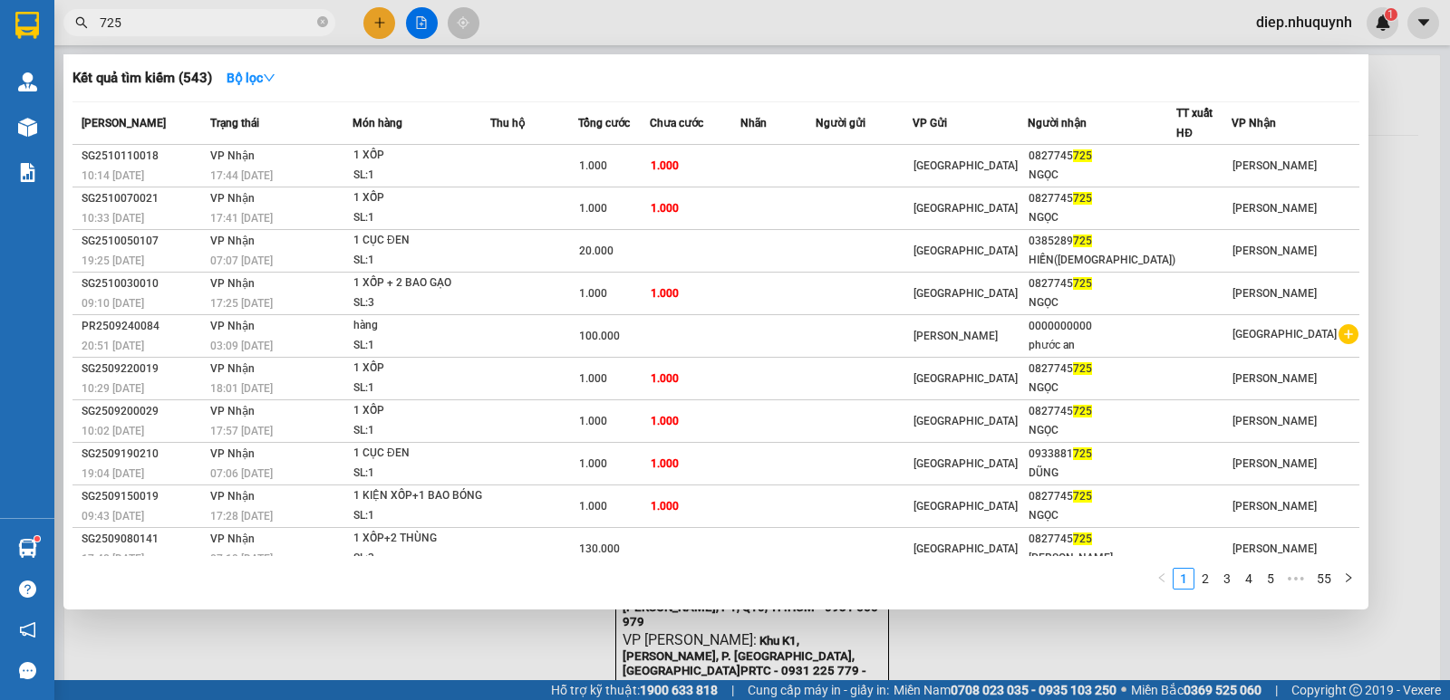
click at [385, 31] on div at bounding box center [725, 350] width 1450 height 700
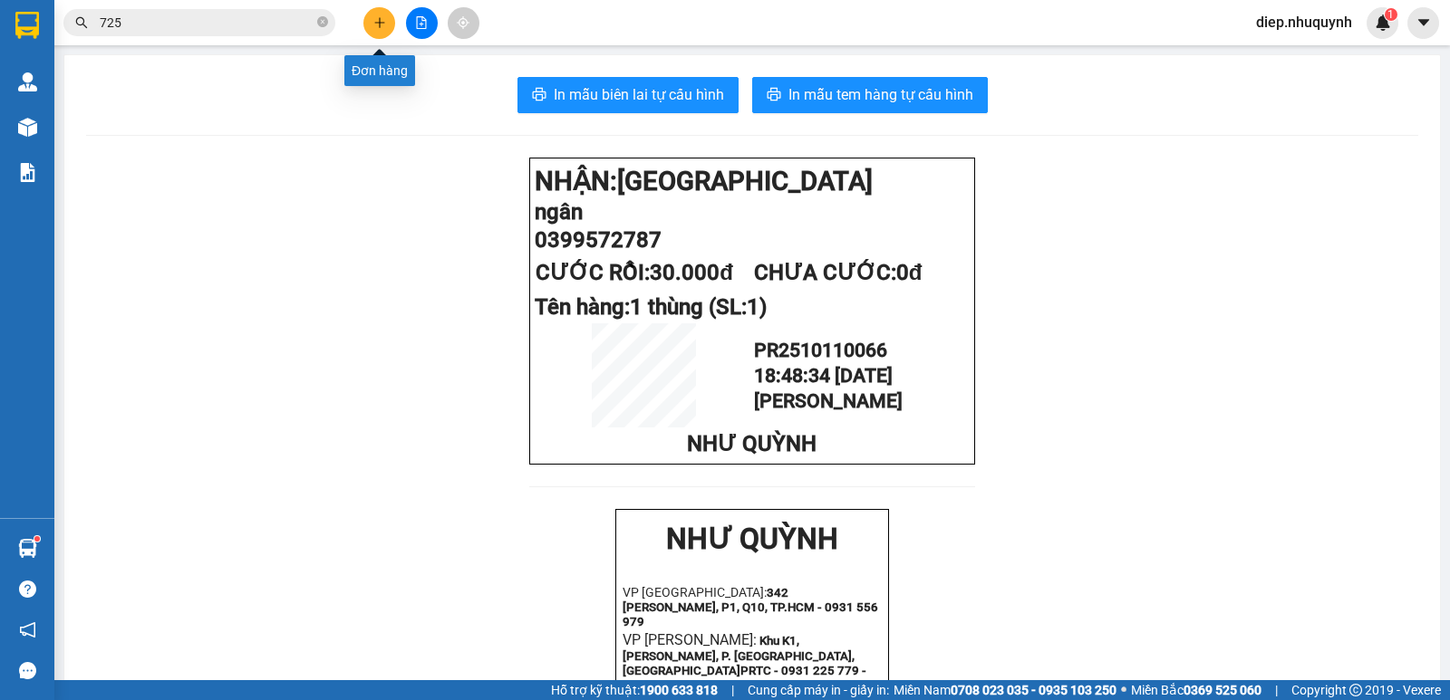
click at [385, 31] on button at bounding box center [379, 23] width 32 height 32
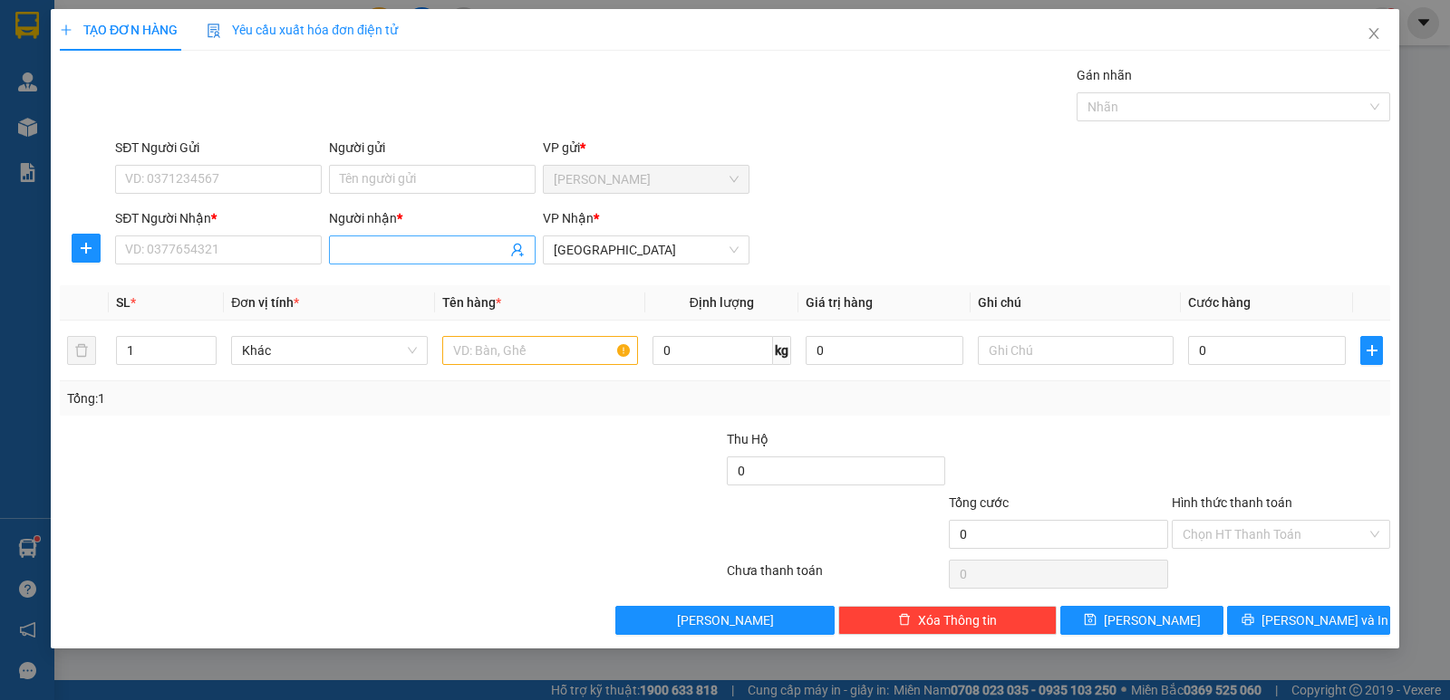
click at [363, 248] on input "Người nhận *" at bounding box center [423, 250] width 167 height 20
click at [226, 249] on input "SĐT Người Nhận *" at bounding box center [218, 250] width 207 height 29
click at [487, 353] on input "text" at bounding box center [540, 350] width 196 height 29
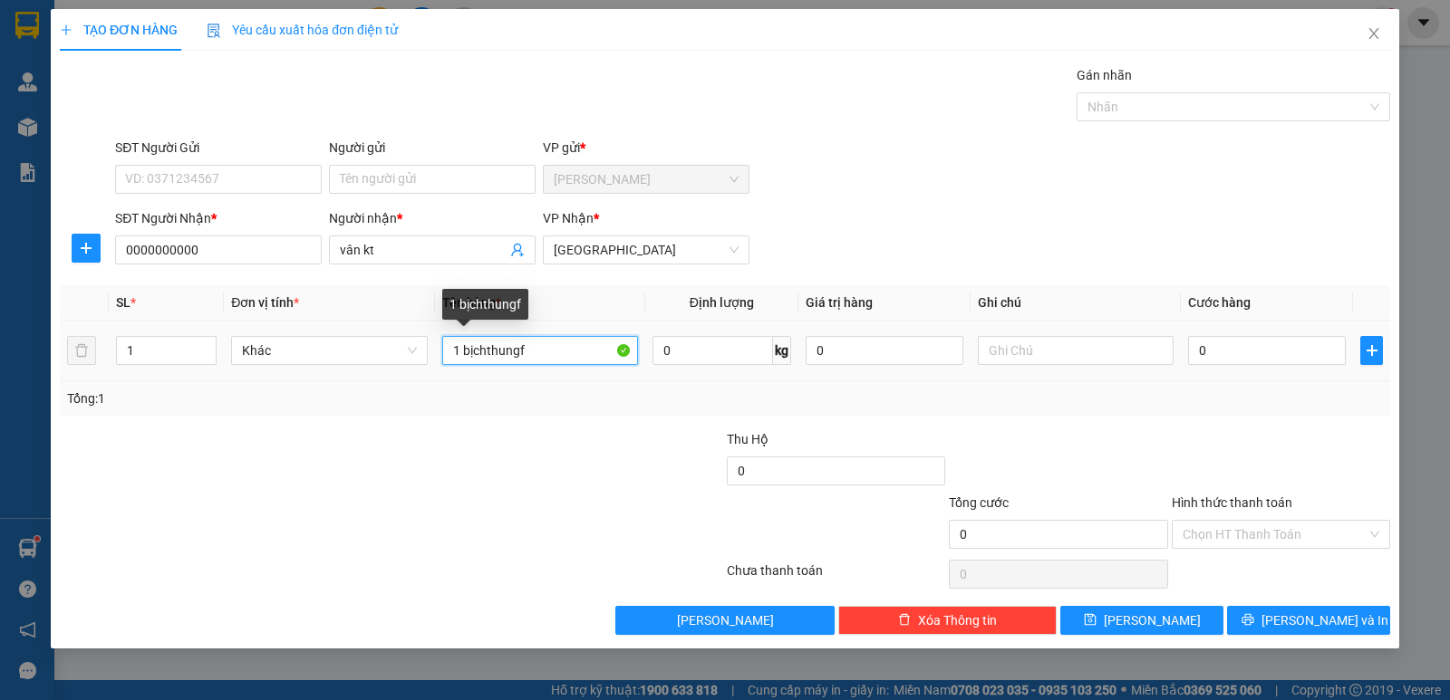
drag, startPoint x: 489, startPoint y: 352, endPoint x: 544, endPoint y: 353, distance: 54.4
click at [544, 353] on input "1 bịchthungf" at bounding box center [540, 350] width 196 height 29
click at [1224, 356] on input "0" at bounding box center [1267, 350] width 158 height 29
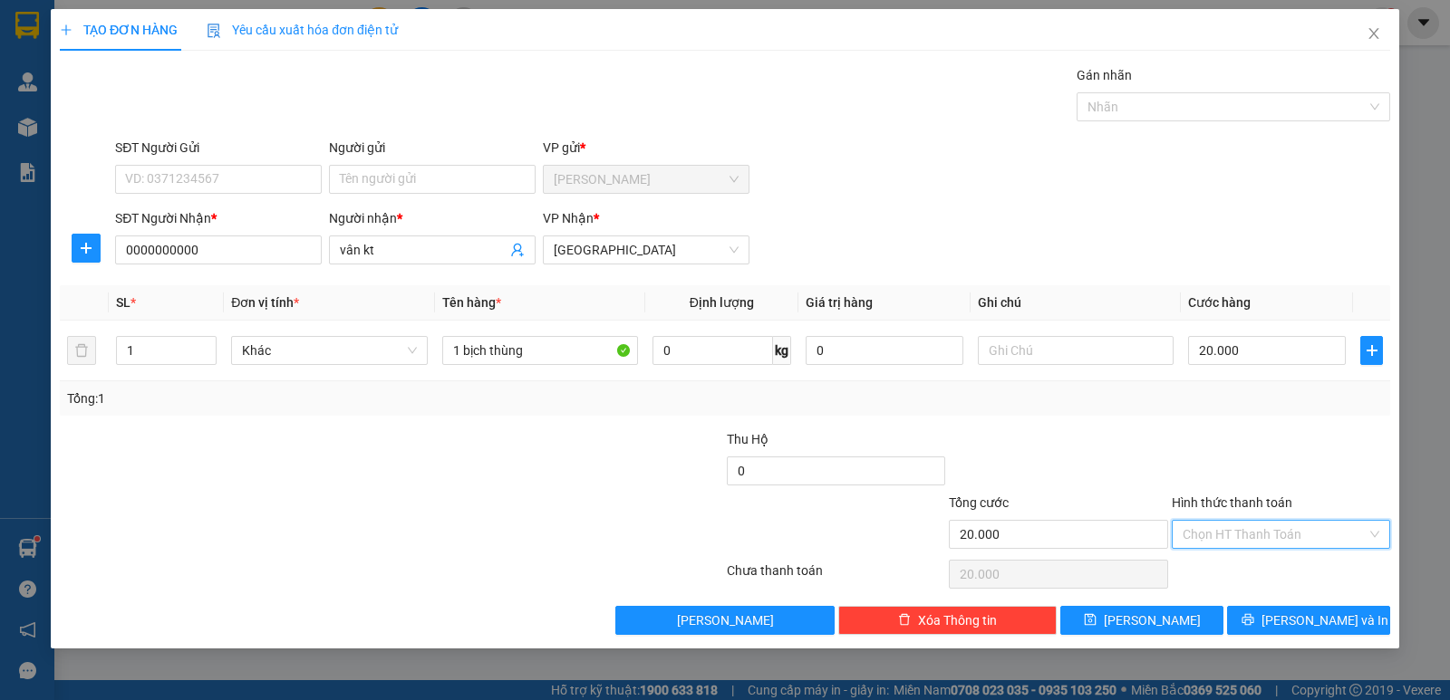
click at [1217, 545] on input "Hình thức thanh toán" at bounding box center [1274, 534] width 184 height 27
click at [1234, 570] on div "Tại văn phòng" at bounding box center [1280, 571] width 197 height 20
click at [1254, 616] on icon "printer" at bounding box center [1247, 619] width 13 height 13
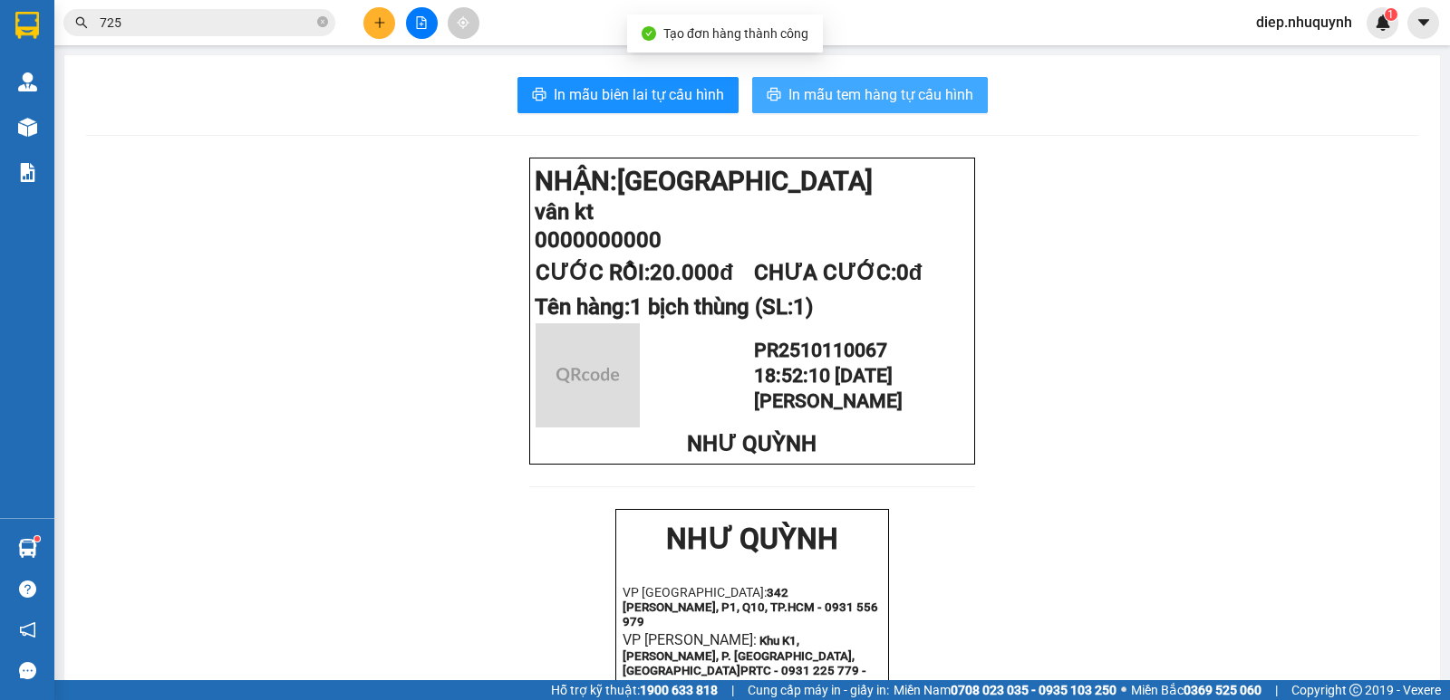
drag, startPoint x: 835, startPoint y: 98, endPoint x: 844, endPoint y: 111, distance: 15.1
click at [835, 97] on span "In mẫu tem hàng tự cấu hình" at bounding box center [880, 94] width 185 height 23
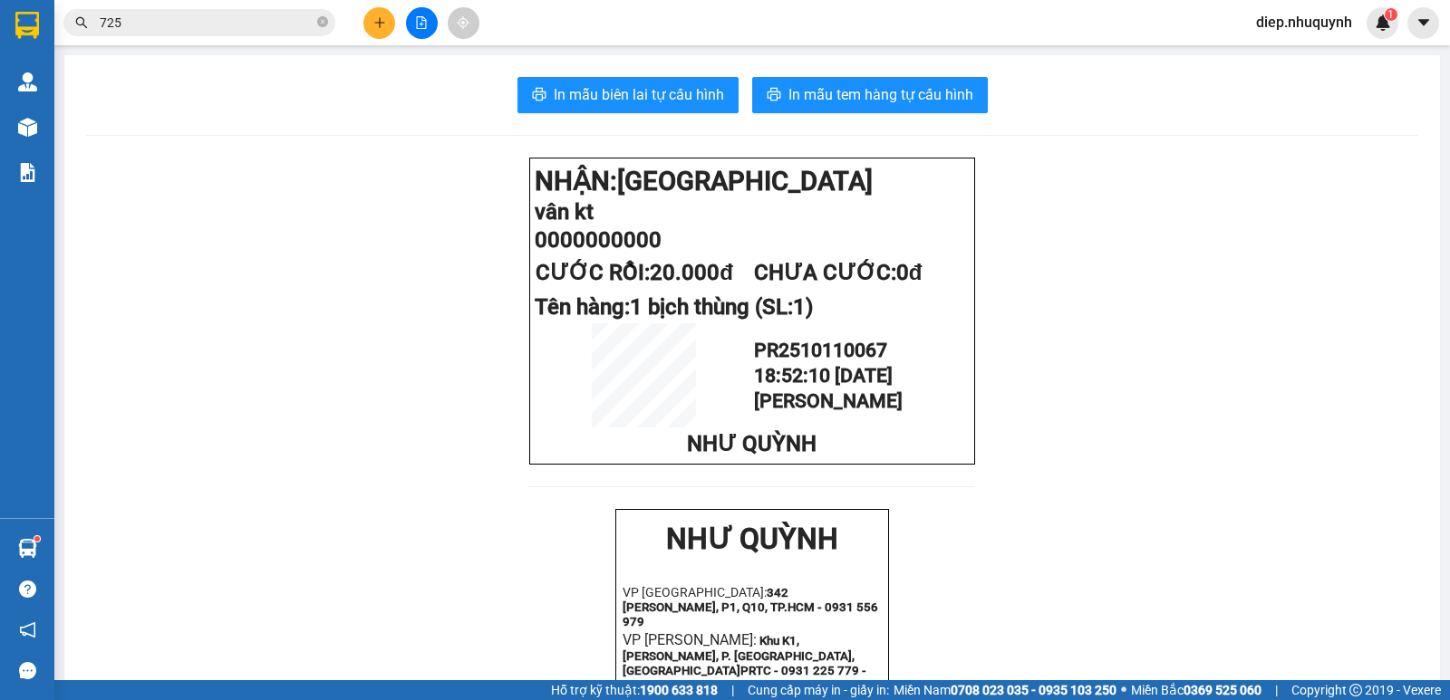
click at [385, 32] on button at bounding box center [379, 23] width 32 height 32
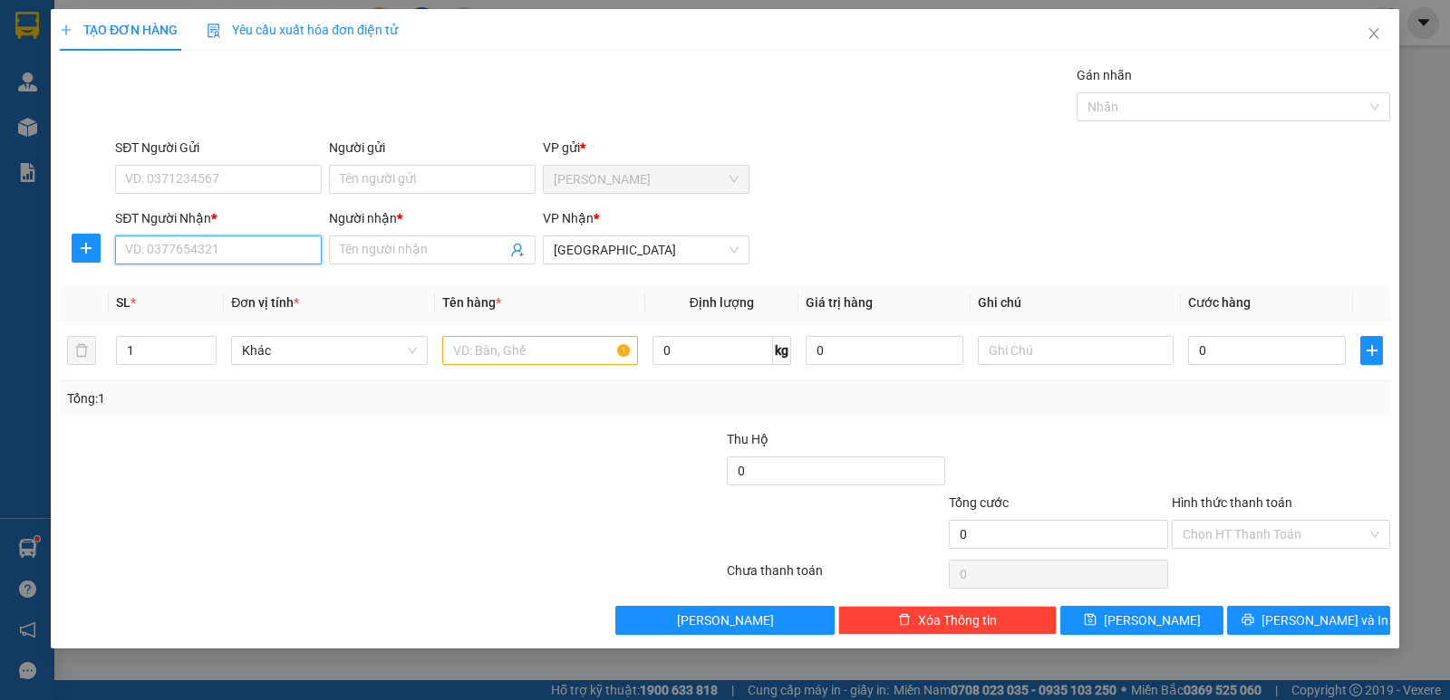
click at [220, 262] on input "SĐT Người Nhận *" at bounding box center [218, 250] width 207 height 29
click at [219, 261] on input "SĐT Người Nhận *" at bounding box center [218, 250] width 207 height 29
click at [150, 250] on input "000000945" at bounding box center [218, 250] width 207 height 29
click at [216, 288] on div "0000000945 - QUỐC" at bounding box center [218, 286] width 185 height 20
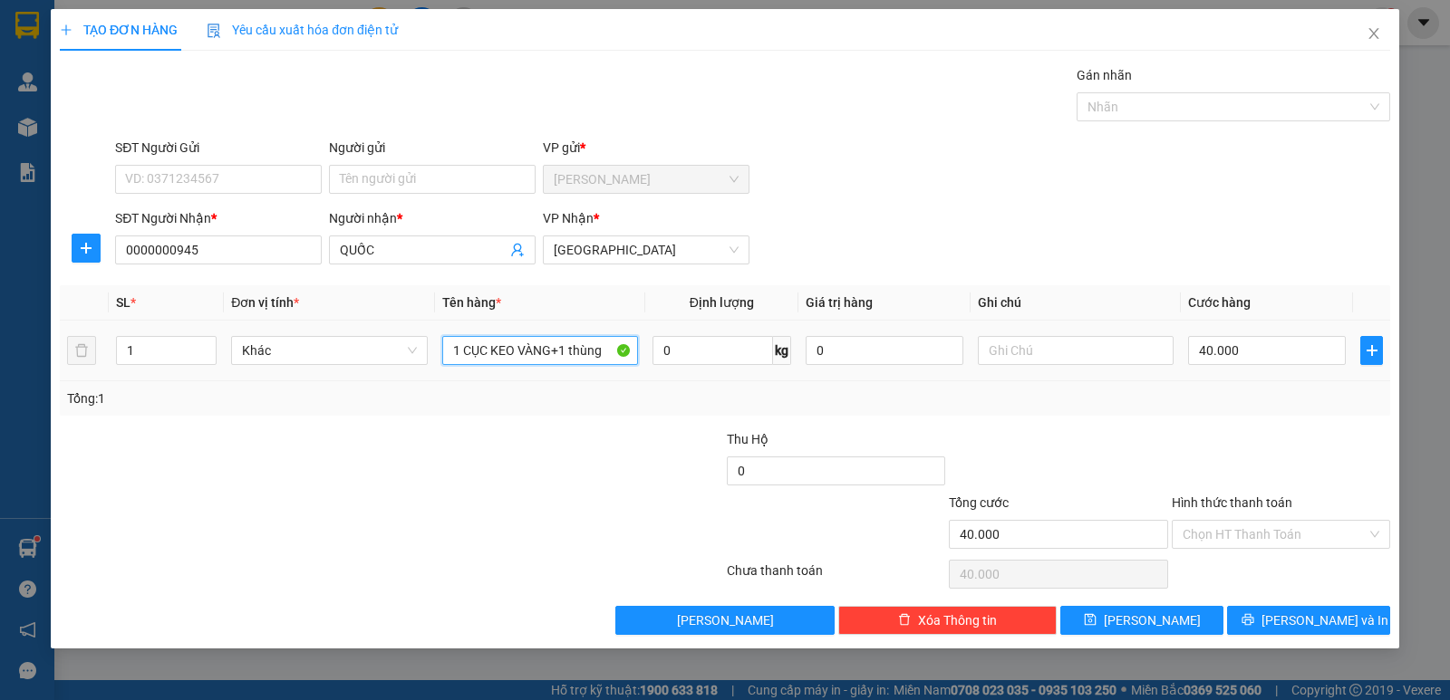
drag, startPoint x: 557, startPoint y: 354, endPoint x: 617, endPoint y: 367, distance: 61.1
click at [617, 367] on div "1 CỤC KEO VÀNG+1 thùng" at bounding box center [540, 351] width 196 height 36
click at [1242, 346] on input "40.000" at bounding box center [1267, 350] width 158 height 29
click at [1264, 547] on input "Hình thức thanh toán" at bounding box center [1274, 534] width 184 height 27
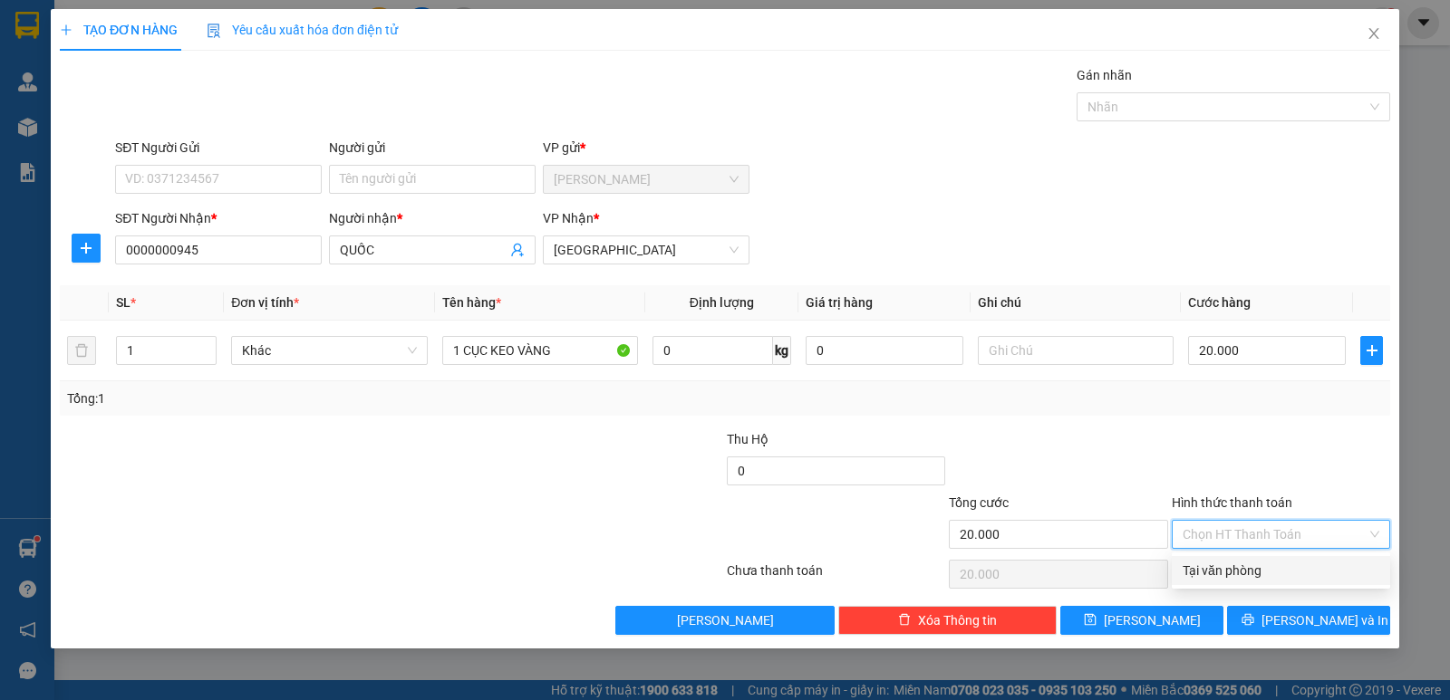
click at [1265, 570] on div "Tại văn phòng" at bounding box center [1280, 571] width 197 height 20
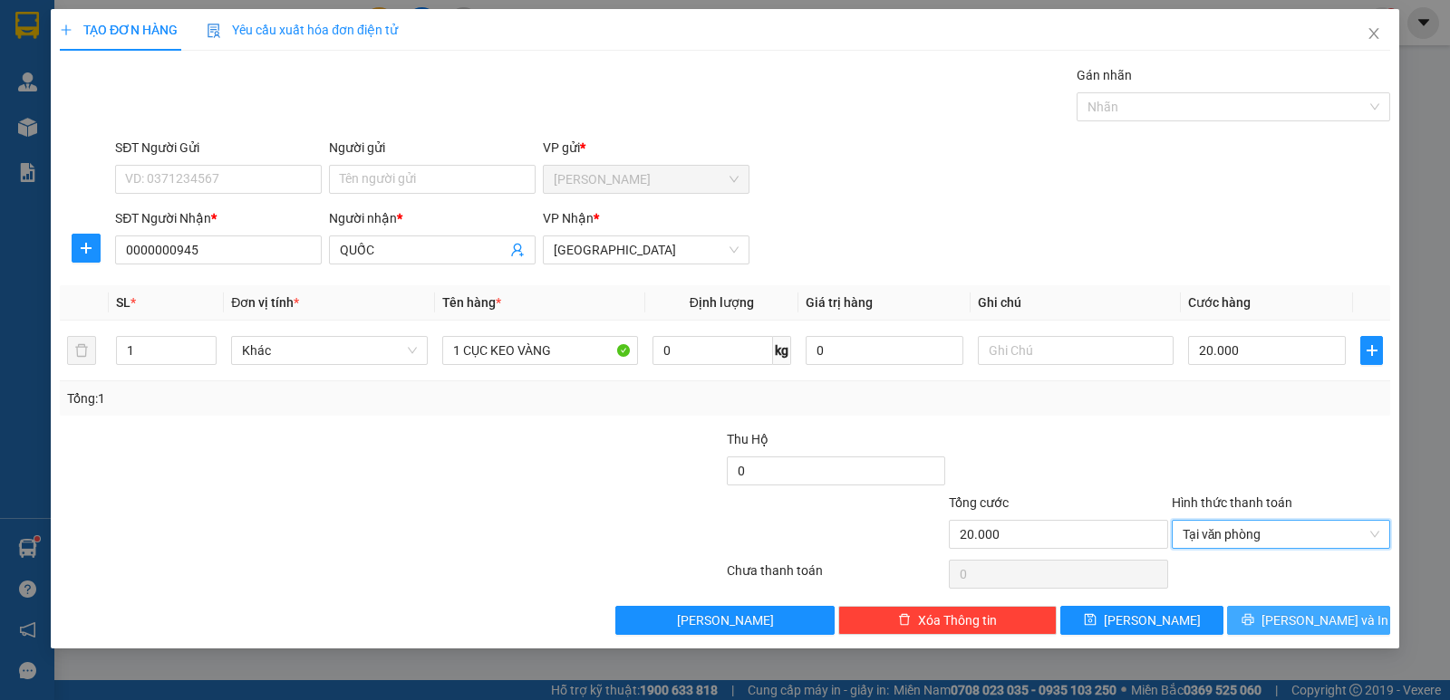
click at [1310, 615] on span "[PERSON_NAME] và In" at bounding box center [1324, 621] width 127 height 20
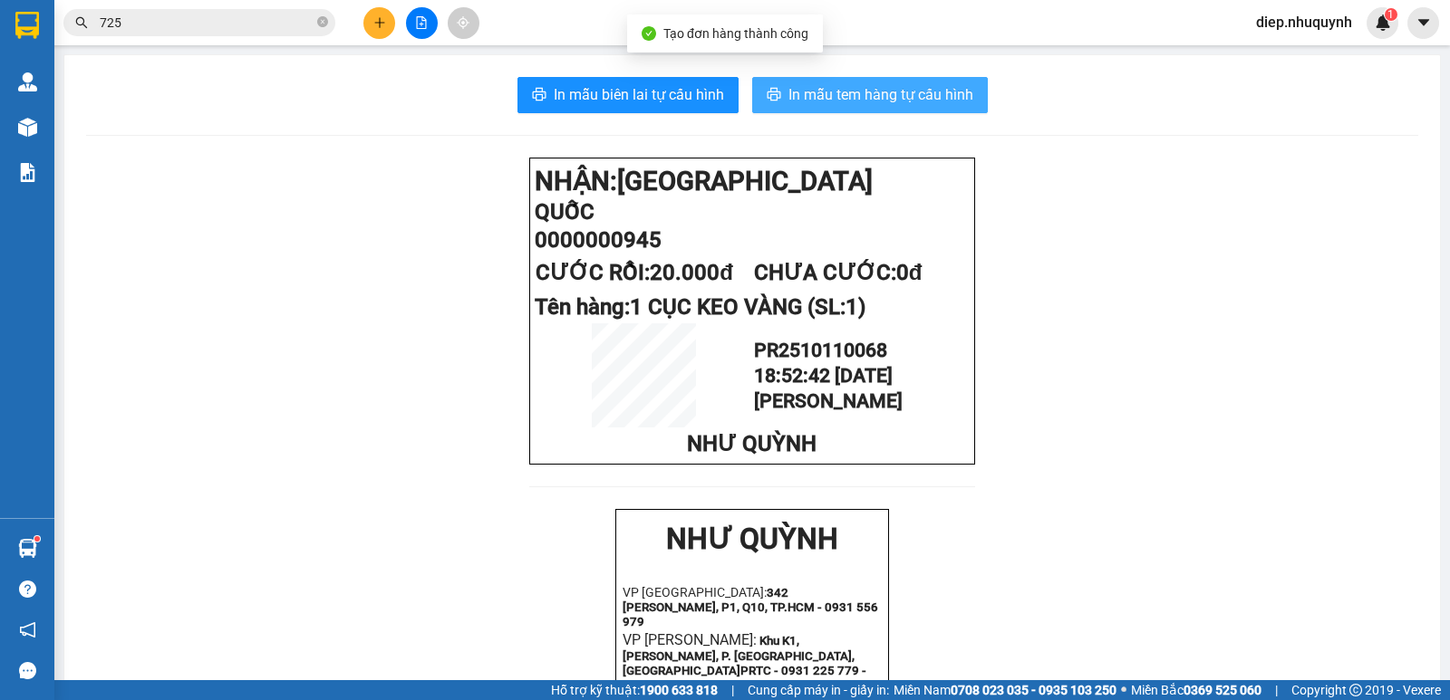
click at [851, 101] on span "In mẫu tem hàng tự cấu hình" at bounding box center [880, 94] width 185 height 23
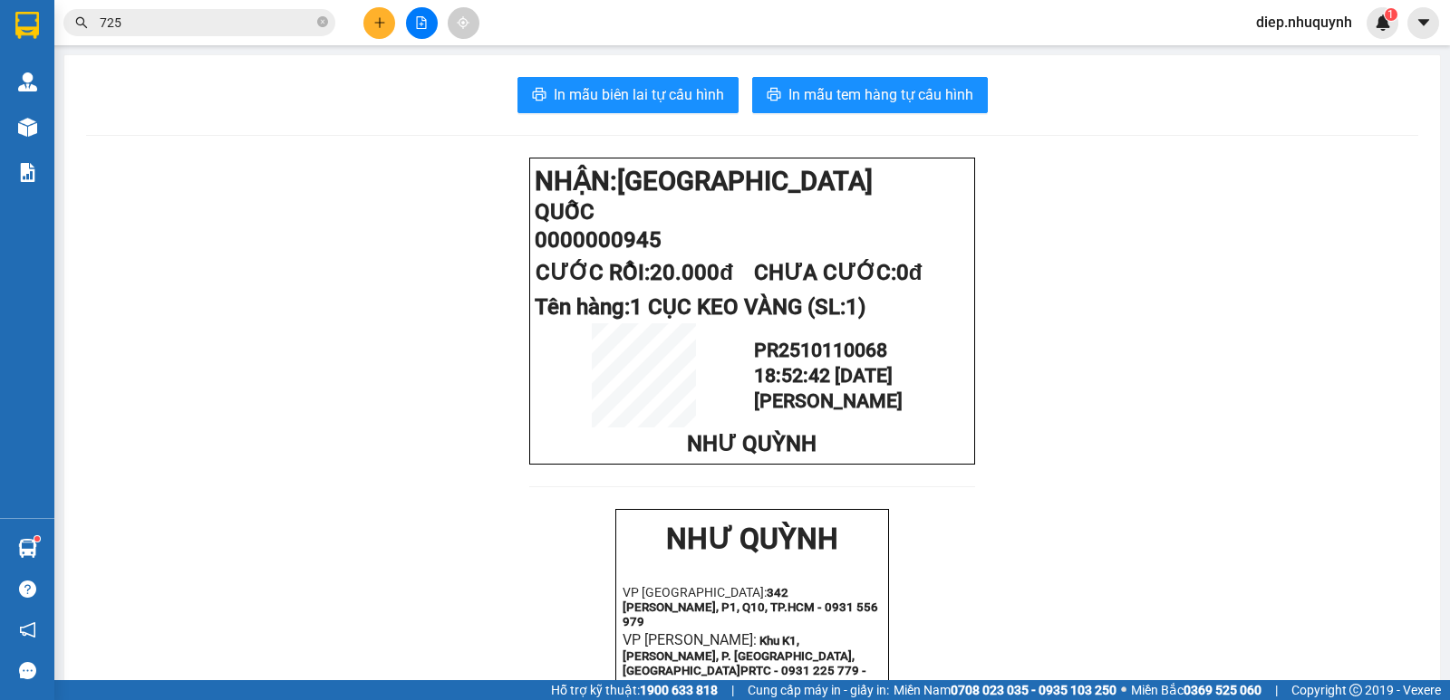
click at [138, 25] on input "725" at bounding box center [207, 23] width 214 height 20
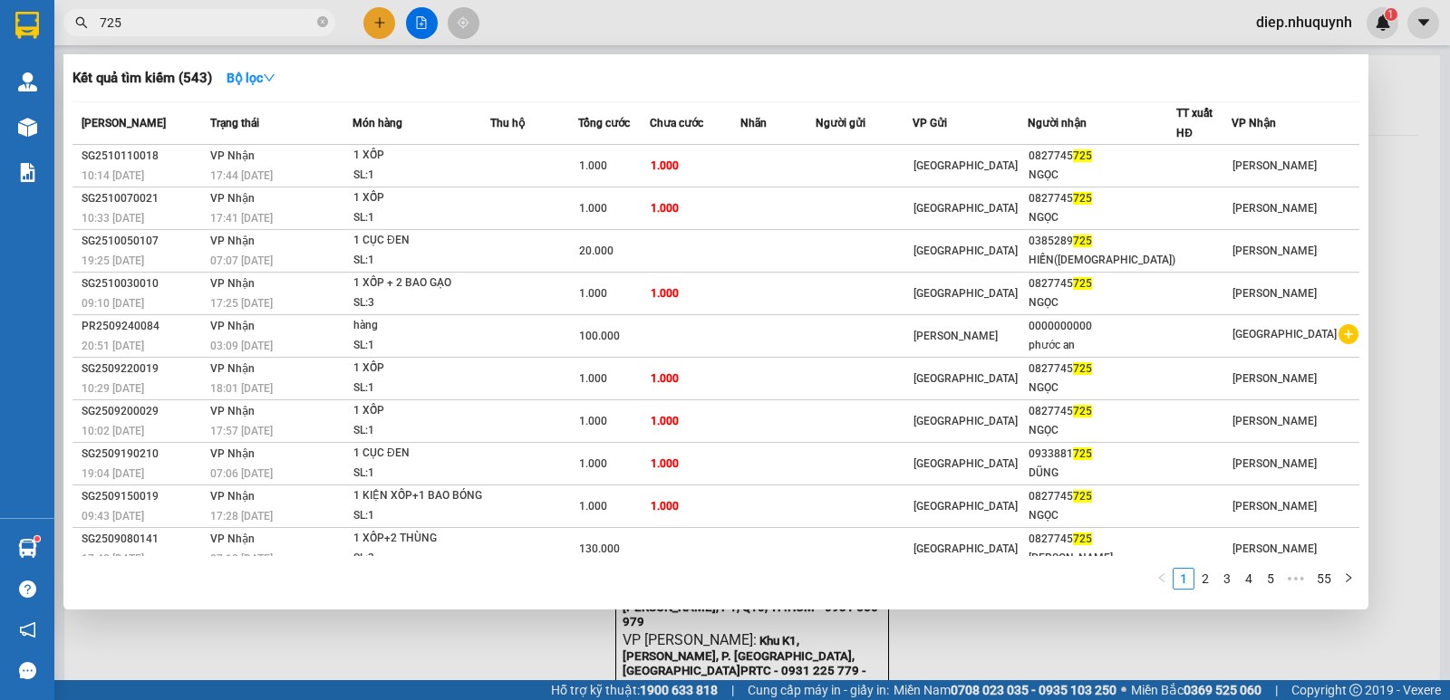
drag, startPoint x: 138, startPoint y: 25, endPoint x: 78, endPoint y: 40, distance: 61.5
click at [78, 39] on div "Kết quả tìm kiếm ( 543 ) Bộ lọc Mã ĐH Trạng thái Món hàng Thu hộ Tổng cước Chưa…" at bounding box center [176, 23] width 353 height 32
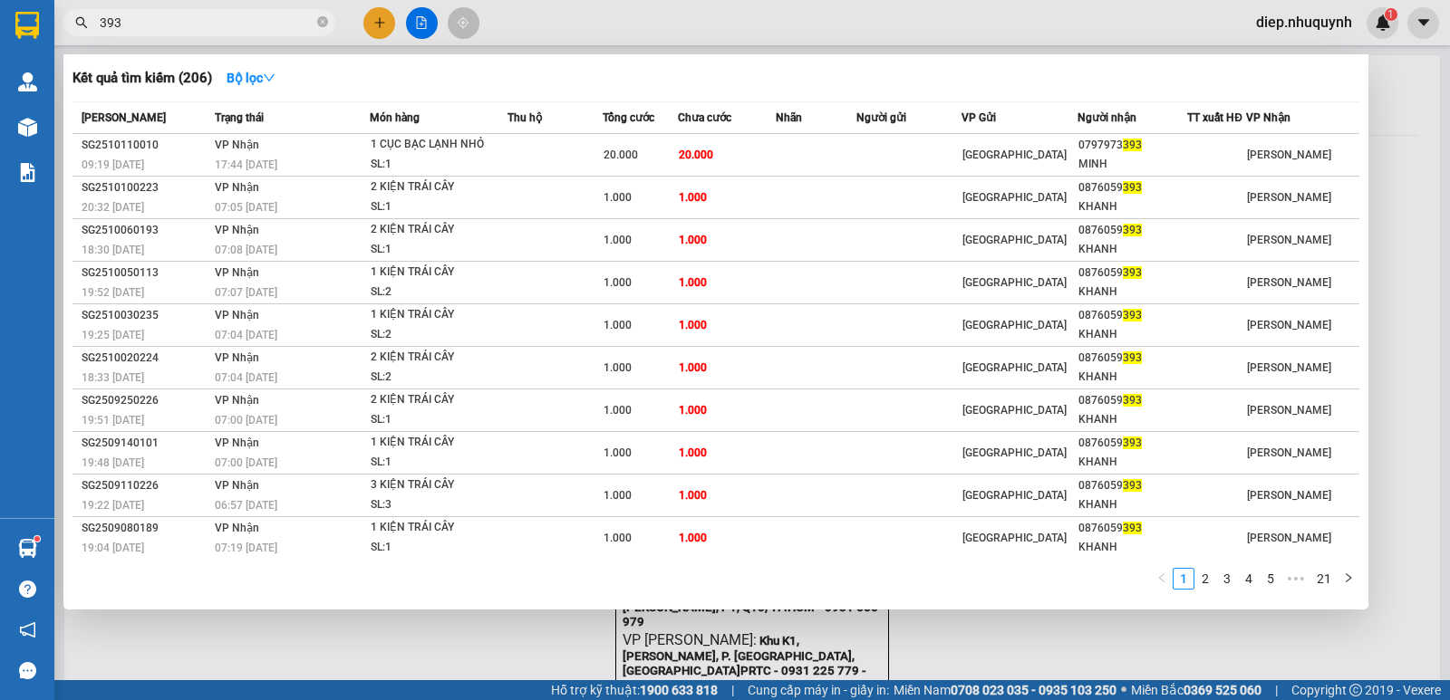
click at [385, 20] on div at bounding box center [725, 350] width 1450 height 700
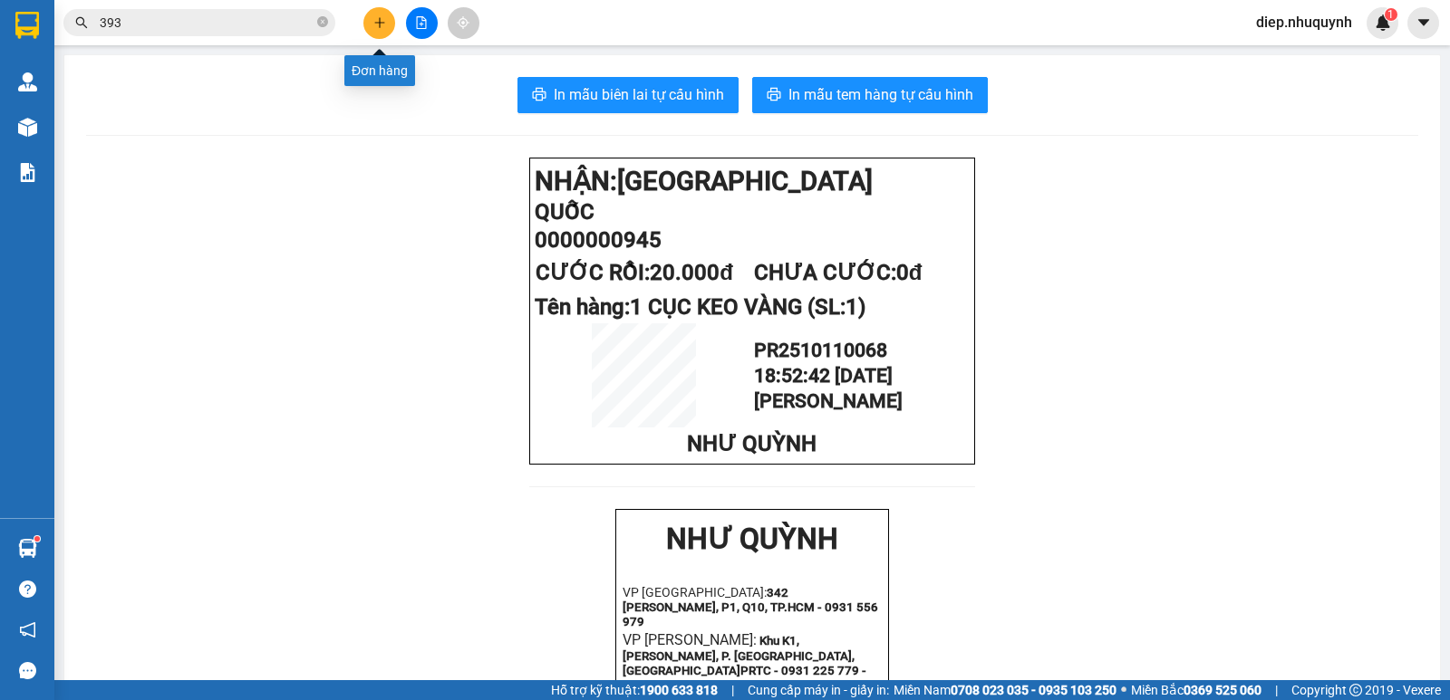
click at [379, 23] on icon "plus" at bounding box center [379, 22] width 10 height 1
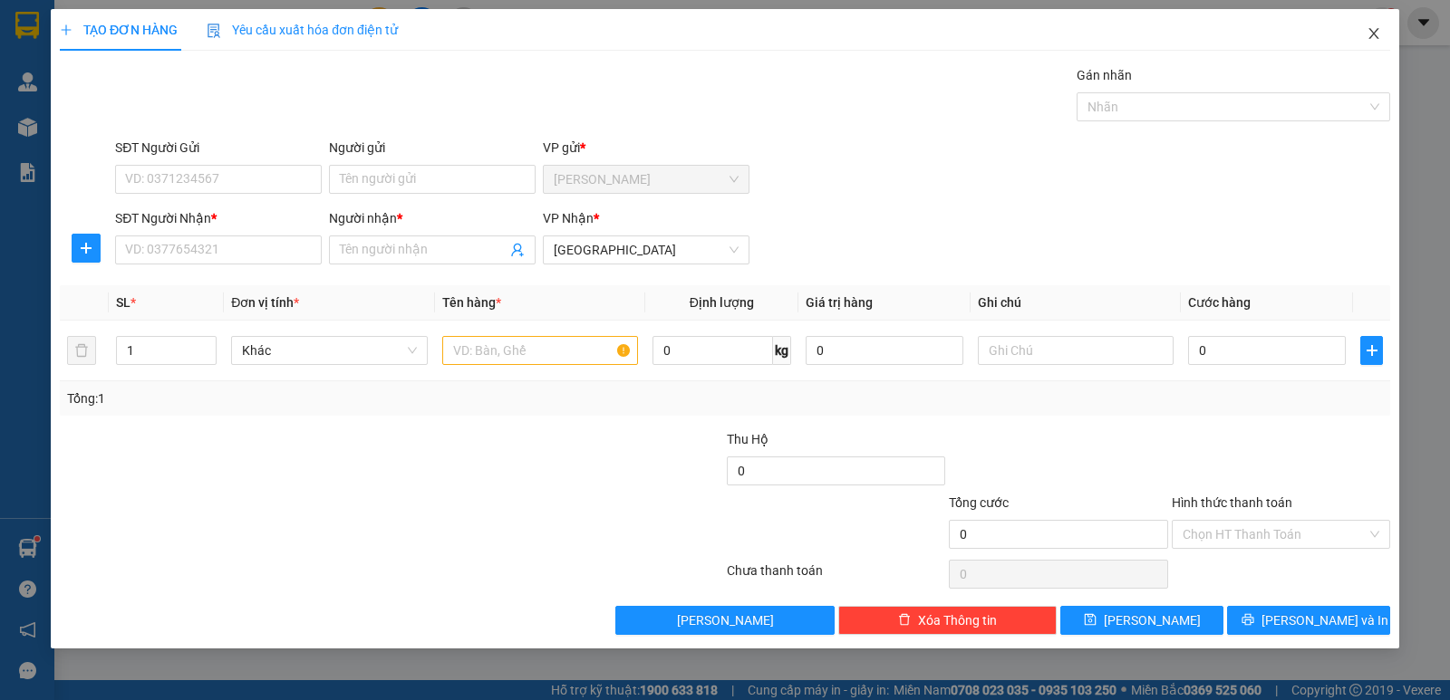
click at [1378, 35] on icon "close" at bounding box center [1373, 33] width 14 height 14
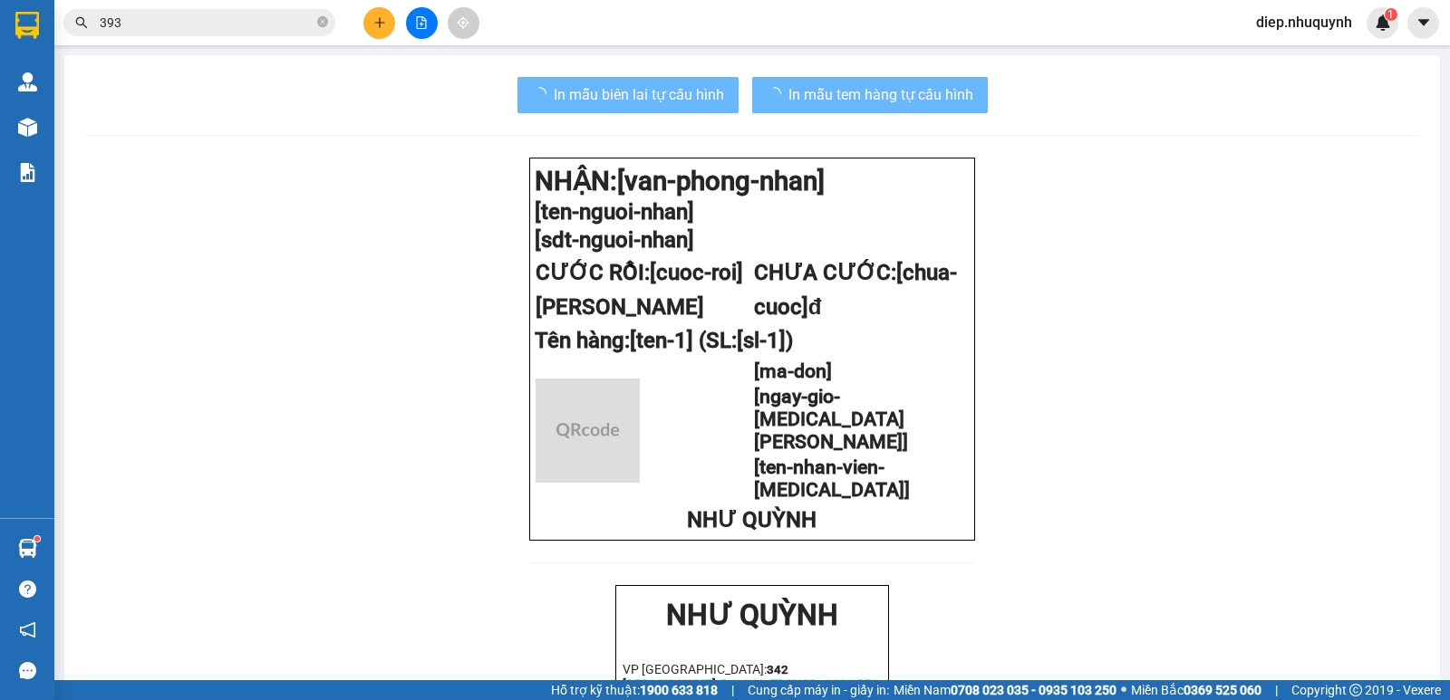
click at [201, 25] on input "393" at bounding box center [207, 23] width 214 height 20
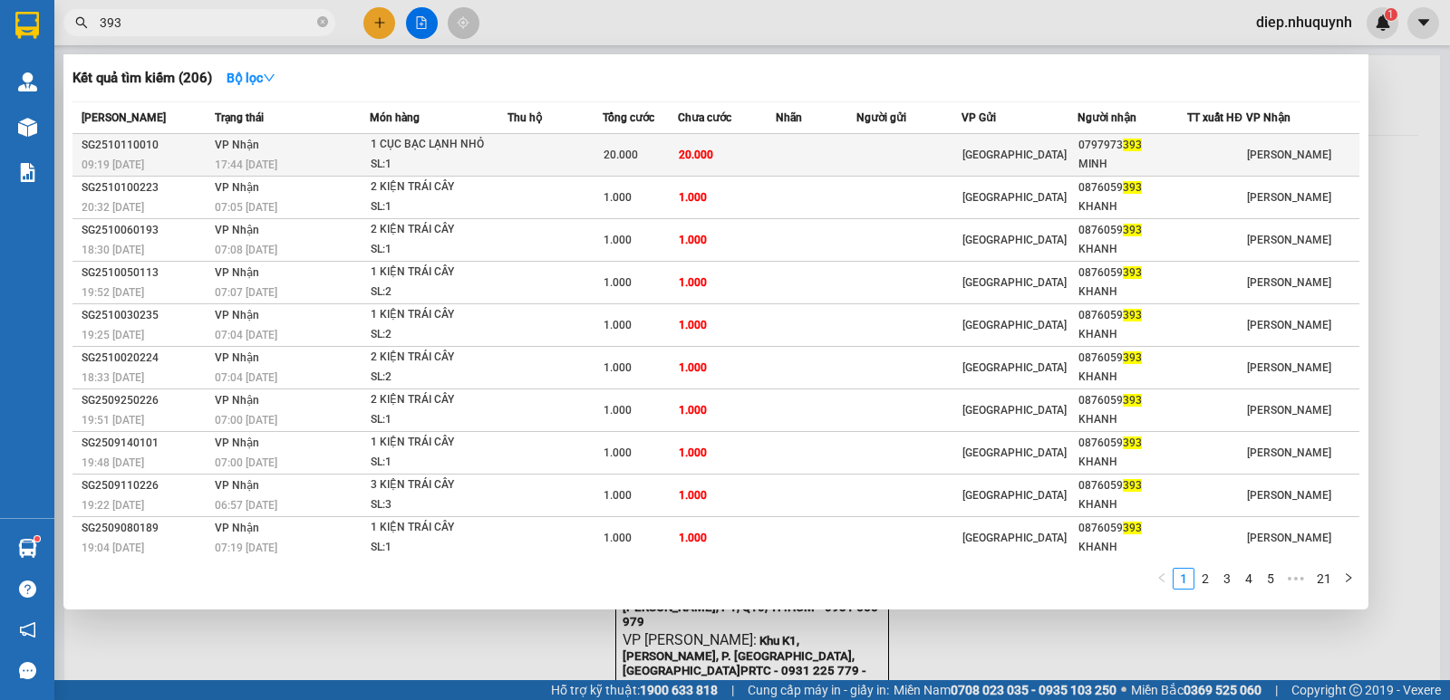
click at [702, 163] on td "20.000" at bounding box center [727, 155] width 98 height 43
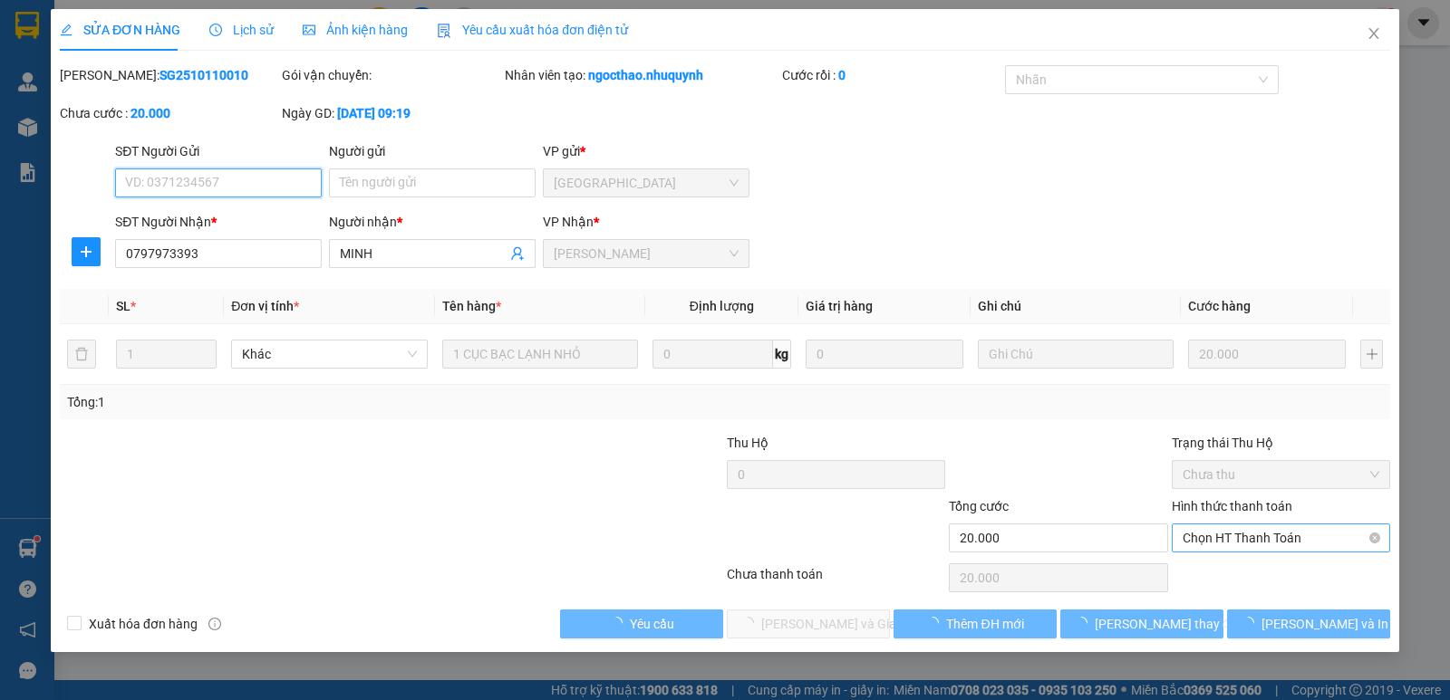
drag, startPoint x: 1251, startPoint y: 550, endPoint x: 1239, endPoint y: 574, distance: 27.2
click at [1251, 549] on span "Chọn HT Thanh Toán" at bounding box center [1280, 538] width 197 height 27
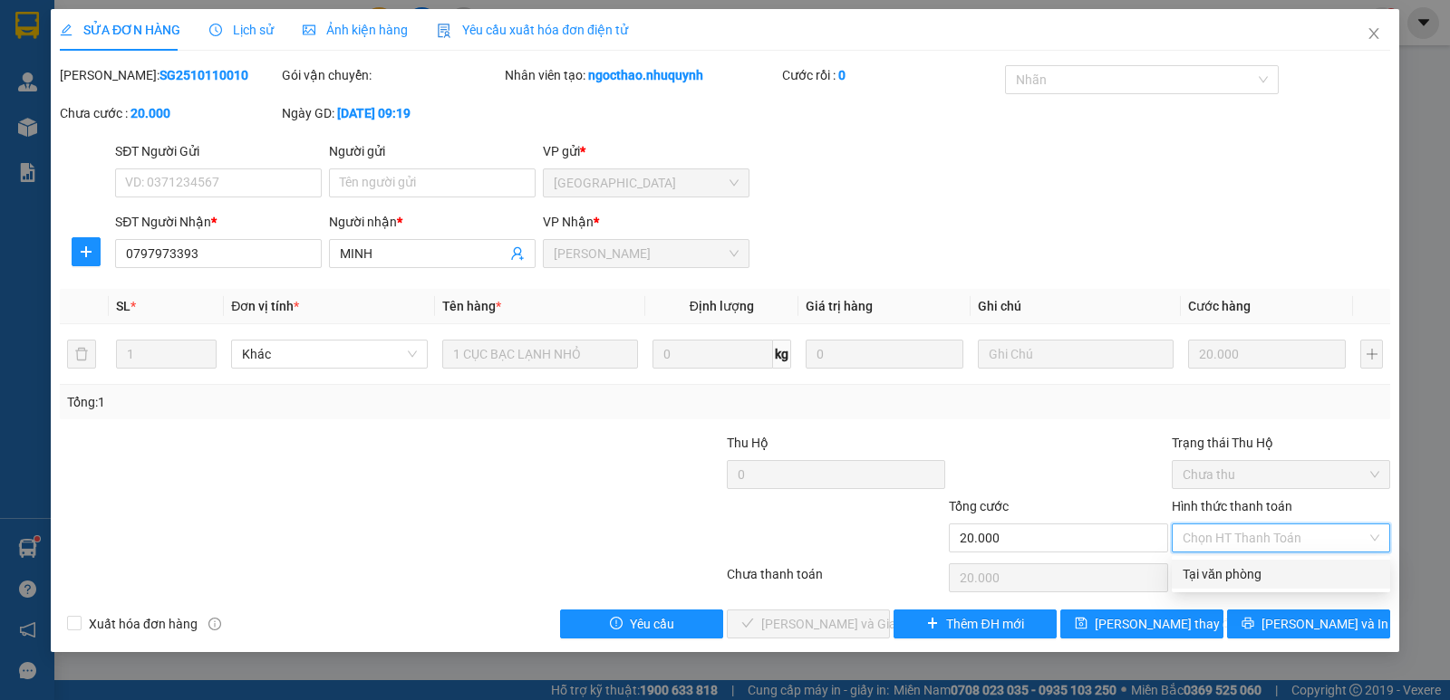
drag, startPoint x: 1243, startPoint y: 579, endPoint x: 1045, endPoint y: 608, distance: 200.5
click at [1240, 580] on div "Tại văn phòng" at bounding box center [1280, 574] width 197 height 20
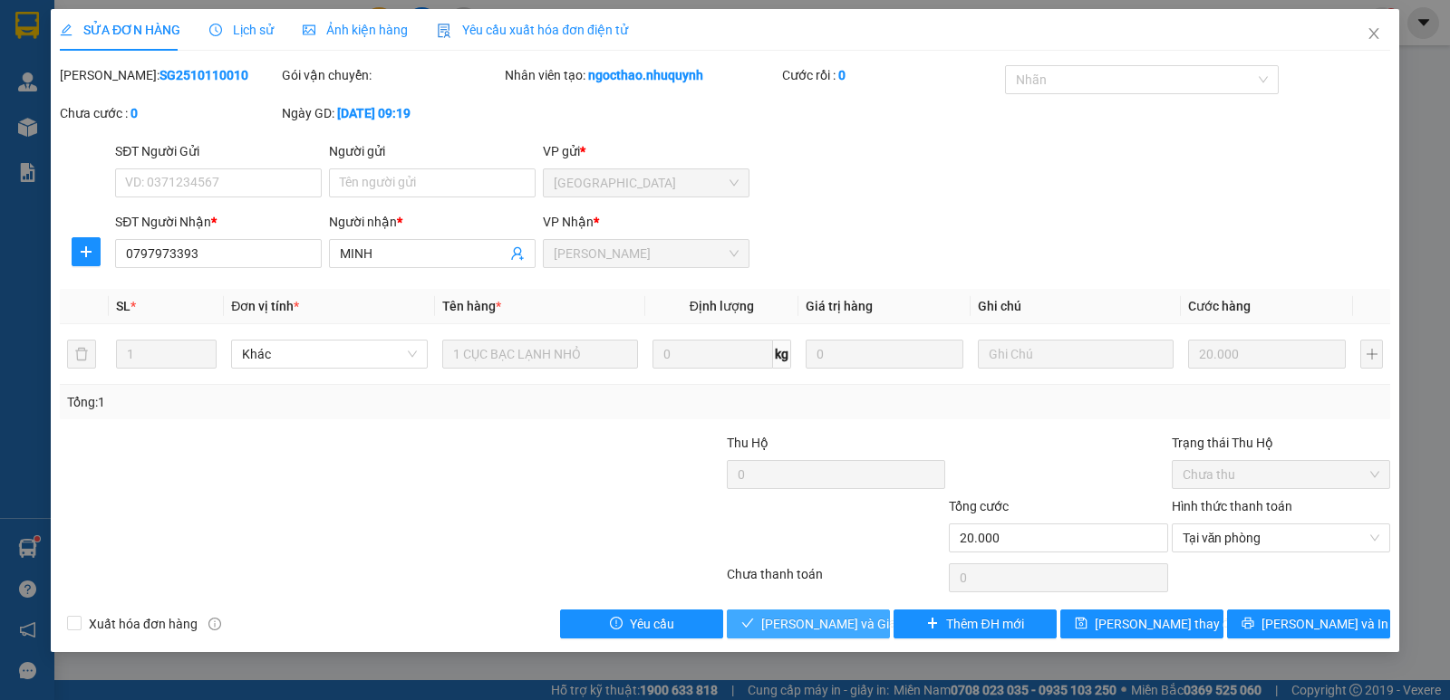
click at [845, 621] on span "[PERSON_NAME] và Giao hàng" at bounding box center [848, 624] width 174 height 20
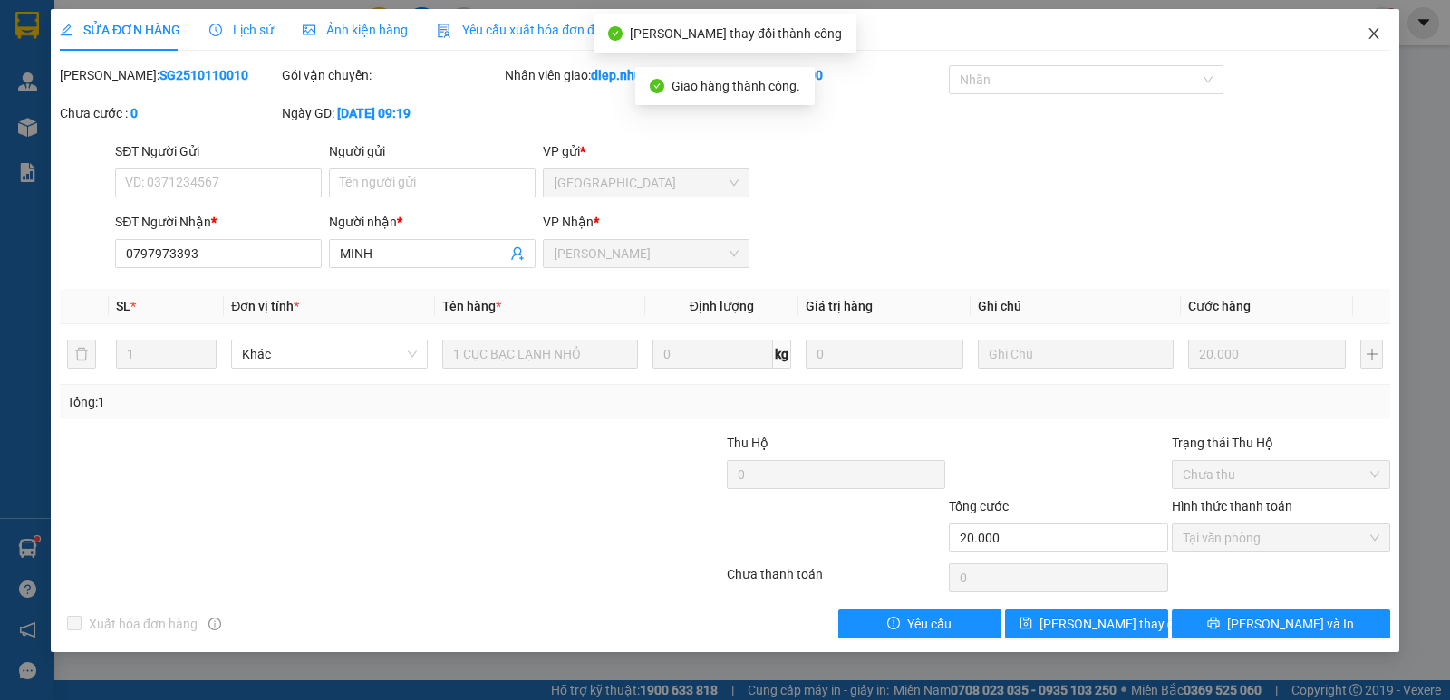
click at [1366, 34] on icon "close" at bounding box center [1373, 33] width 14 height 14
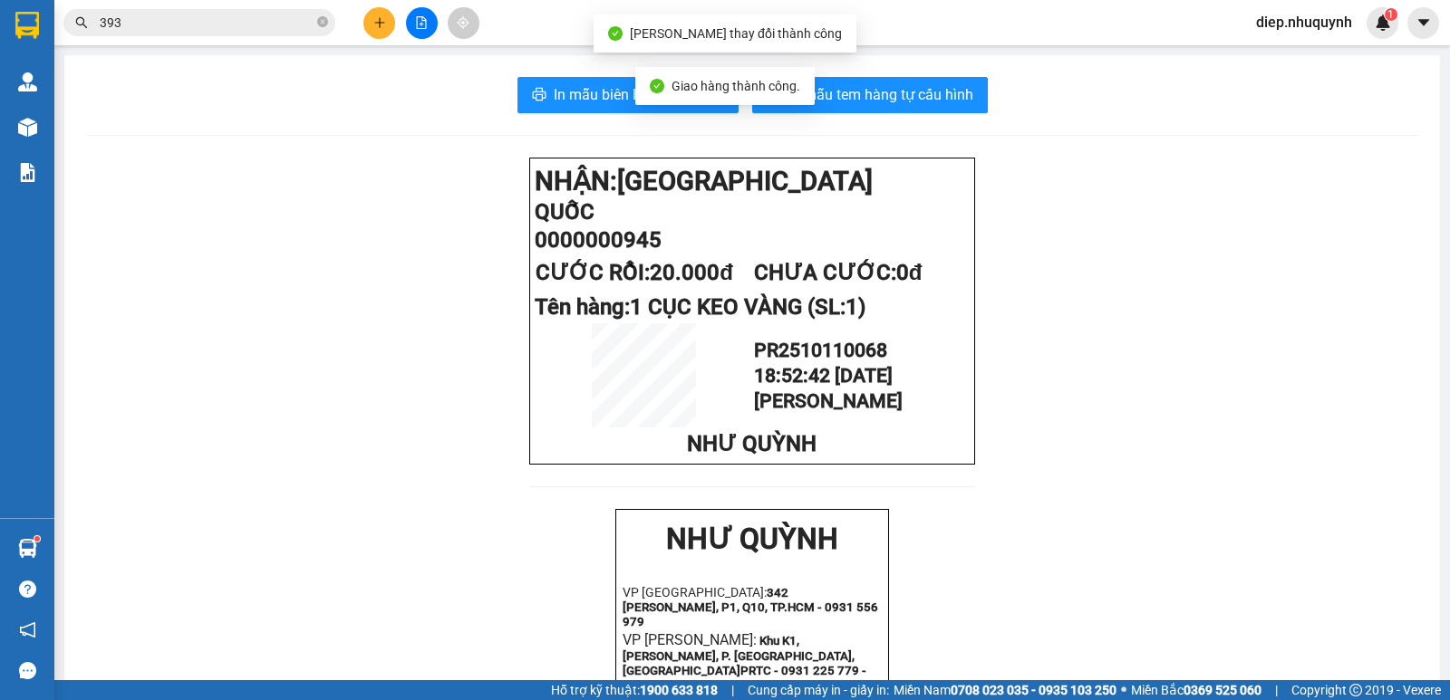
click at [382, 18] on icon "plus" at bounding box center [379, 22] width 13 height 13
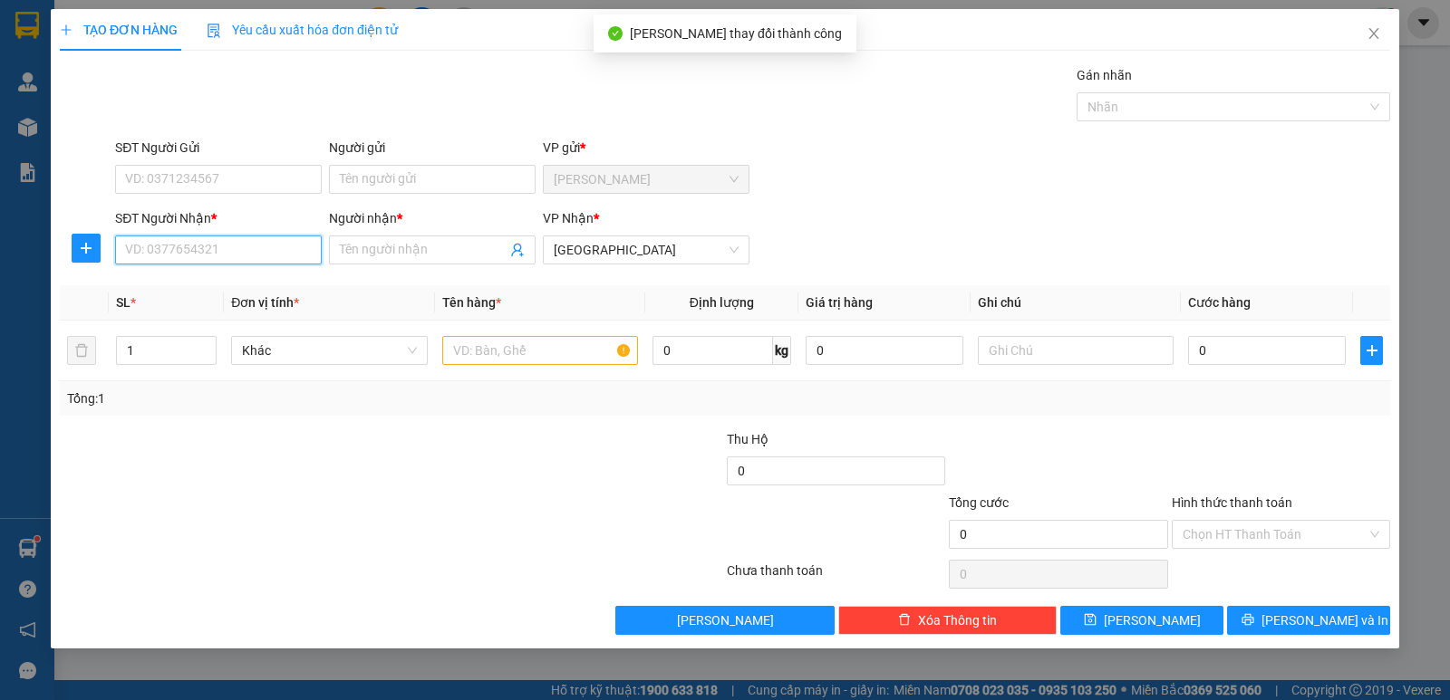
click at [209, 256] on input "SĐT Người Nhận *" at bounding box center [218, 250] width 207 height 29
click at [157, 254] on input "077897577" at bounding box center [218, 250] width 207 height 29
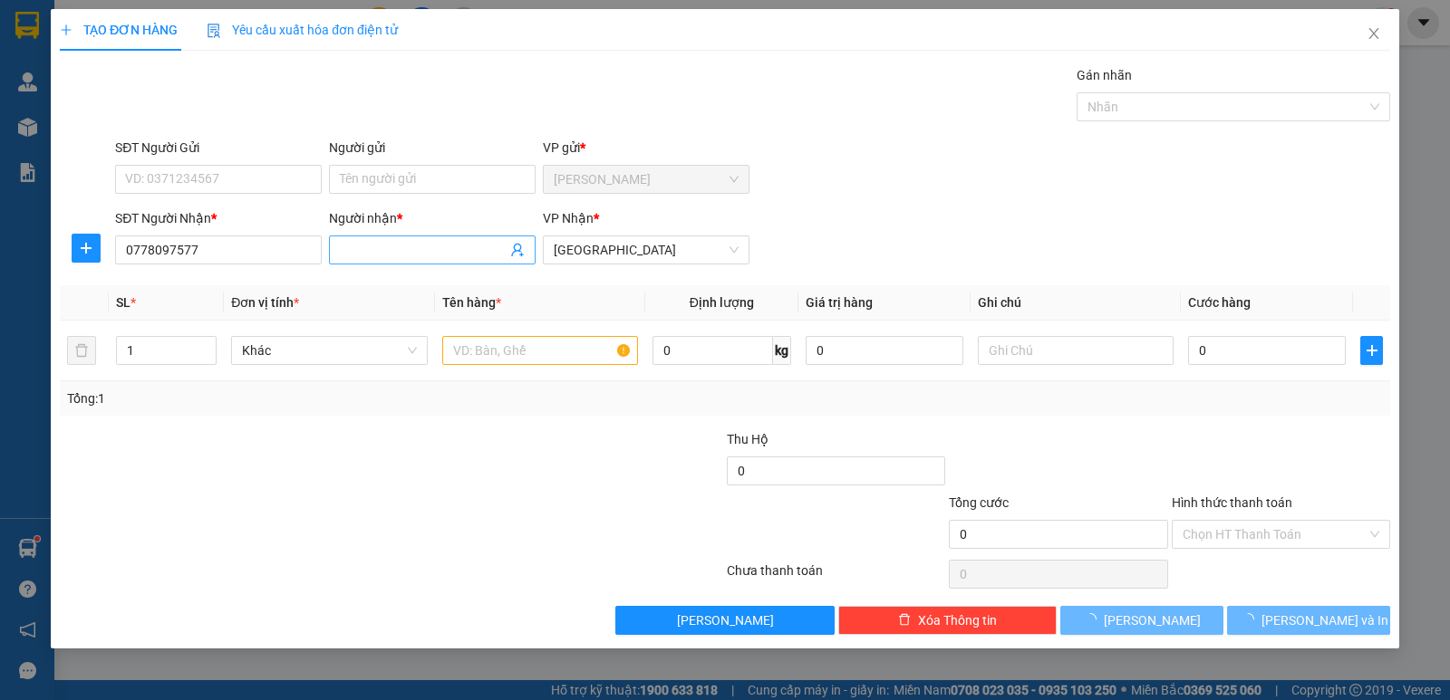
click at [402, 255] on input "Người nhận *" at bounding box center [423, 250] width 167 height 20
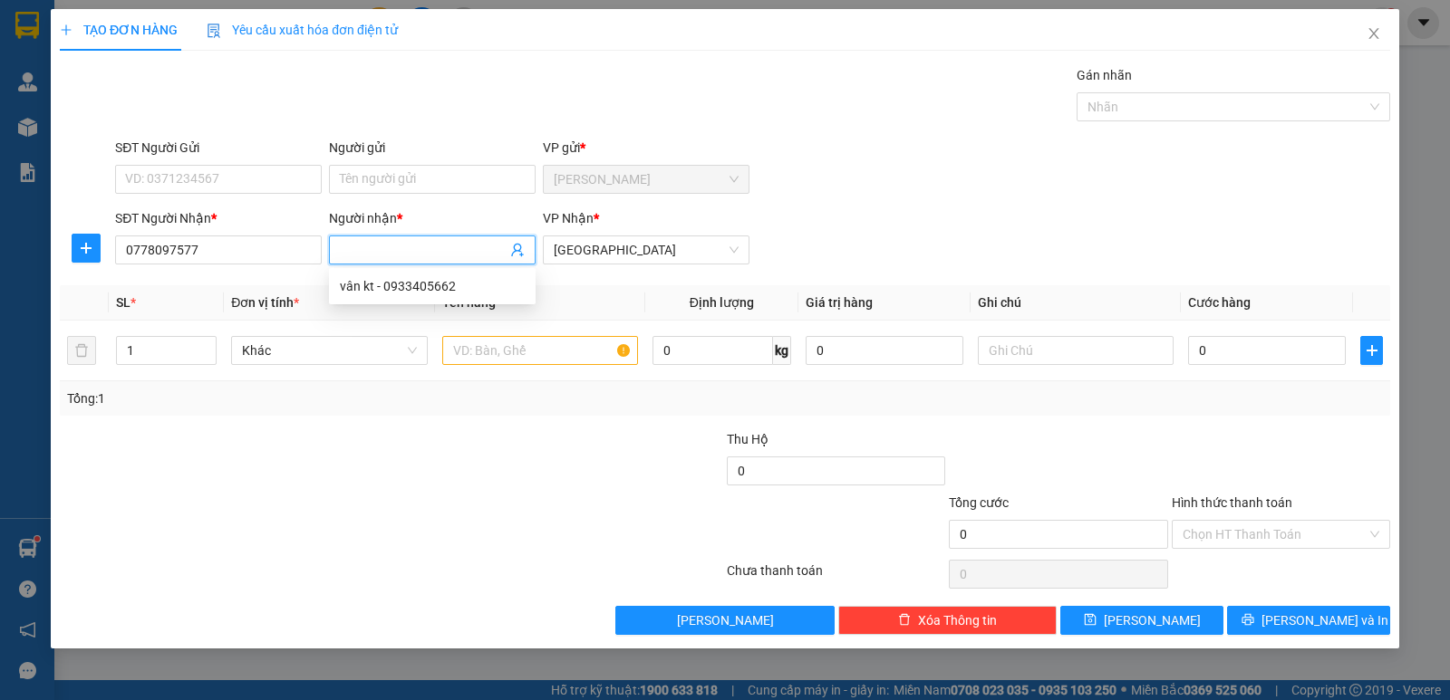
click at [405, 250] on input "Người nhận *" at bounding box center [423, 250] width 167 height 20
click at [536, 354] on body "Kết quả tìm kiếm ( 206 ) Bộ lọc Mã ĐH Trạng thái Món hàng Thu hộ Tổng cước Chưa…" at bounding box center [725, 350] width 1450 height 700
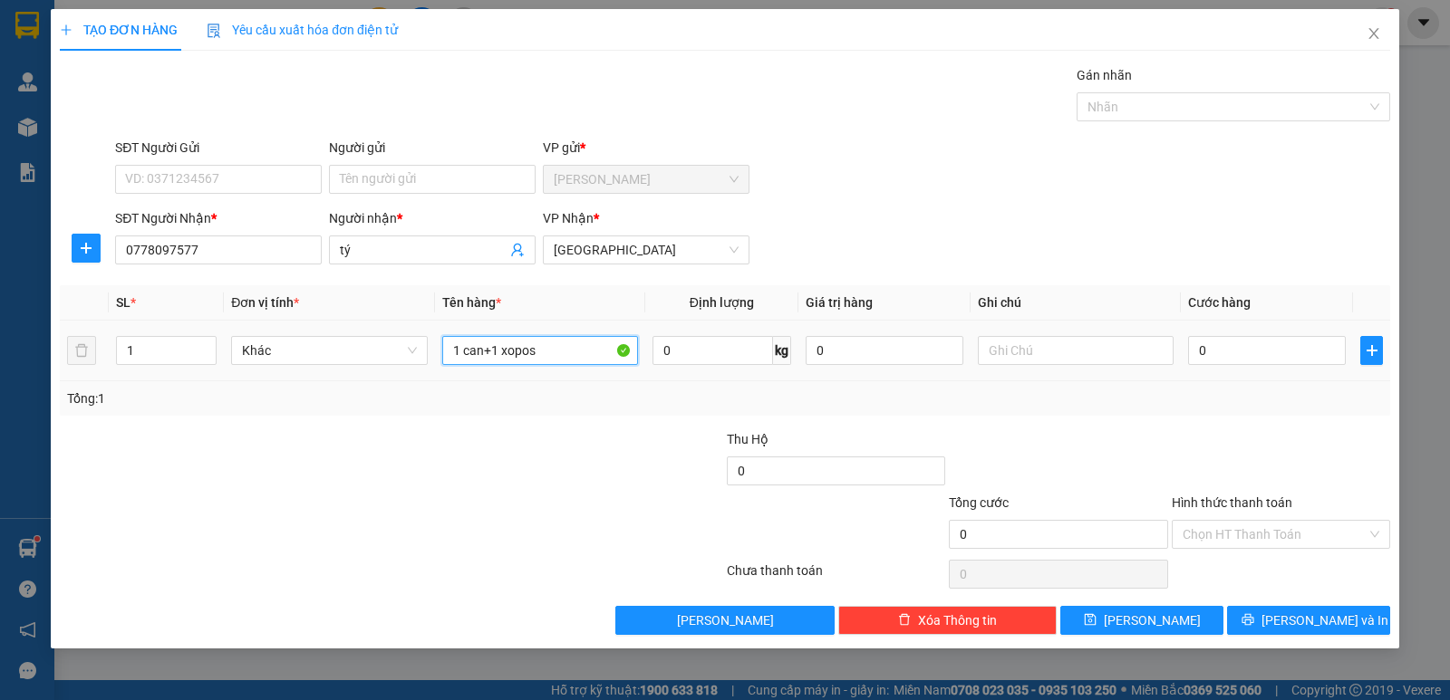
drag, startPoint x: 499, startPoint y: 351, endPoint x: 549, endPoint y: 357, distance: 50.2
click at [549, 357] on input "1 can+1 xopos" at bounding box center [540, 350] width 196 height 29
click at [1259, 361] on input "0" at bounding box center [1267, 350] width 158 height 29
drag, startPoint x: 1258, startPoint y: 535, endPoint x: 1263, endPoint y: 550, distance: 16.3
click at [1258, 536] on input "Hình thức thanh toán" at bounding box center [1274, 534] width 184 height 27
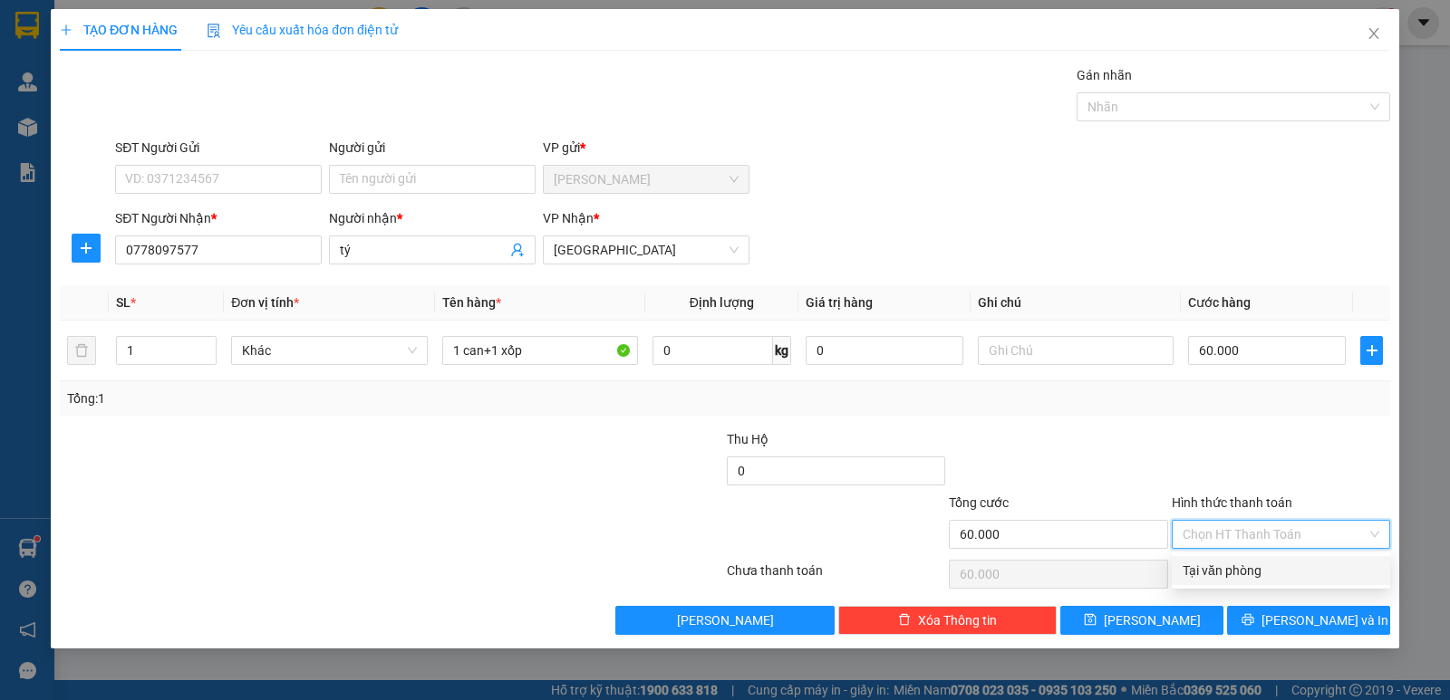
click at [1262, 567] on div "Tại văn phòng" at bounding box center [1280, 571] width 197 height 20
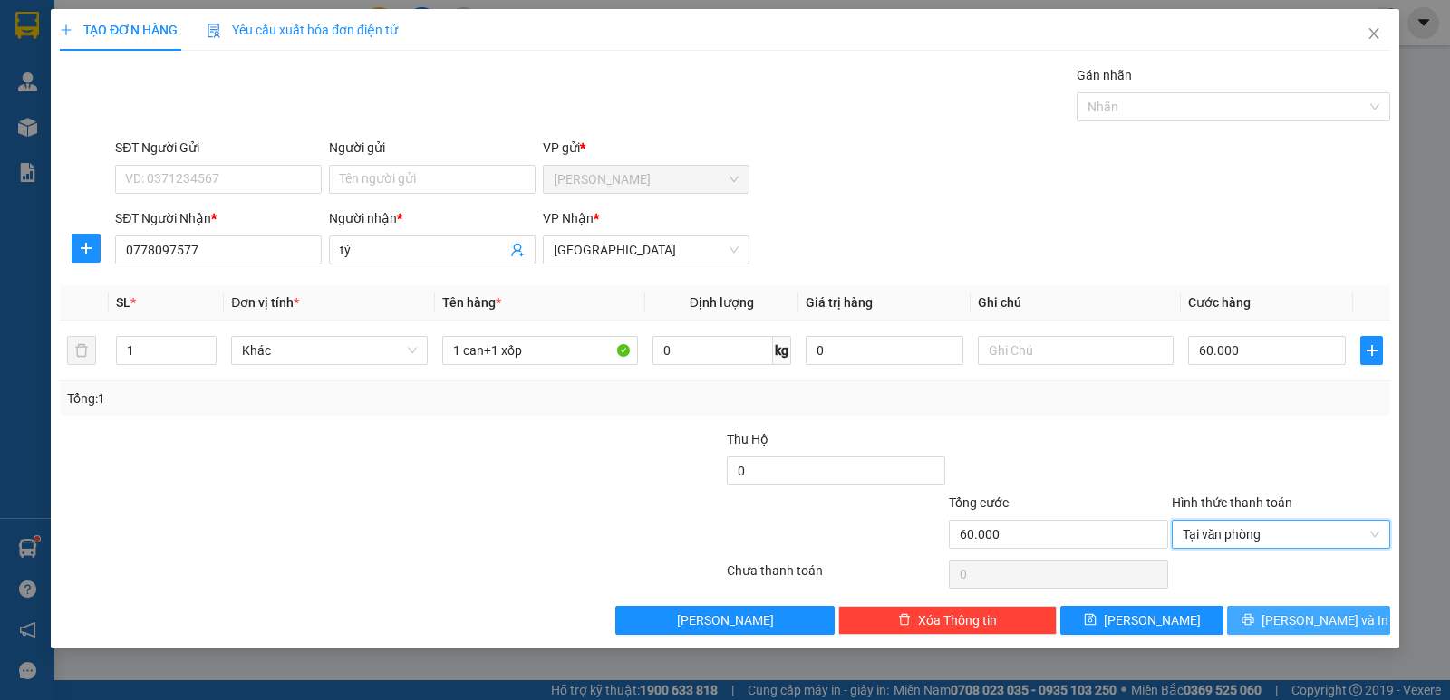
click at [1253, 621] on icon "printer" at bounding box center [1247, 620] width 12 height 12
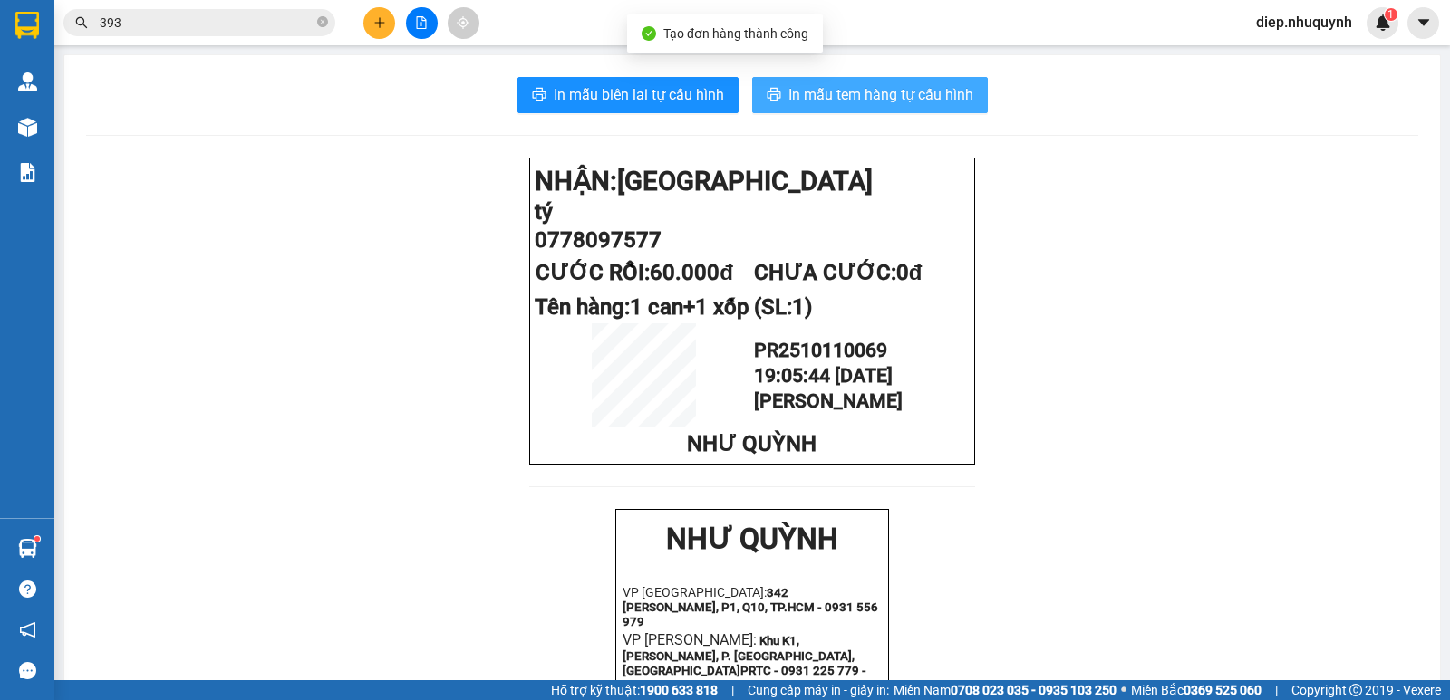
click at [849, 106] on span "In mẫu tem hàng tự cấu hình" at bounding box center [880, 94] width 185 height 23
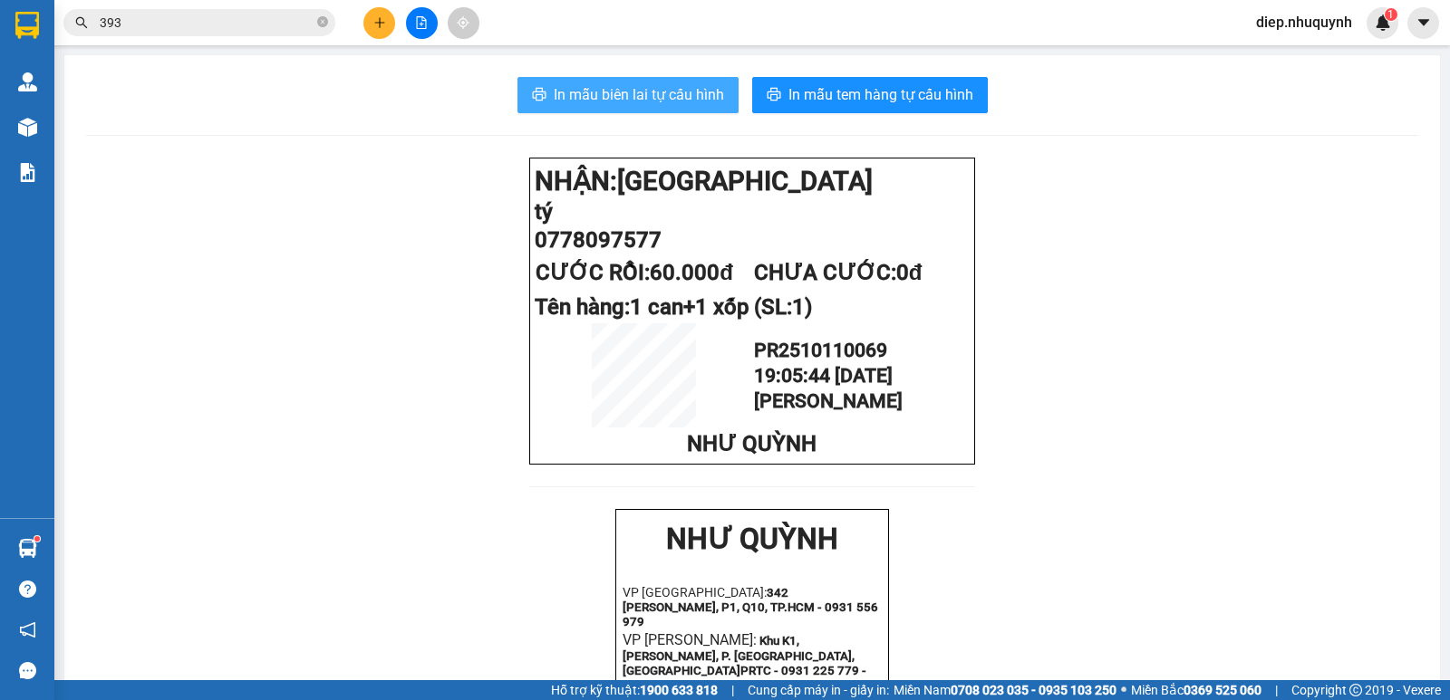
click at [577, 92] on span "In mẫu biên lai tự cấu hình" at bounding box center [639, 94] width 170 height 23
click at [382, 37] on button at bounding box center [379, 23] width 32 height 32
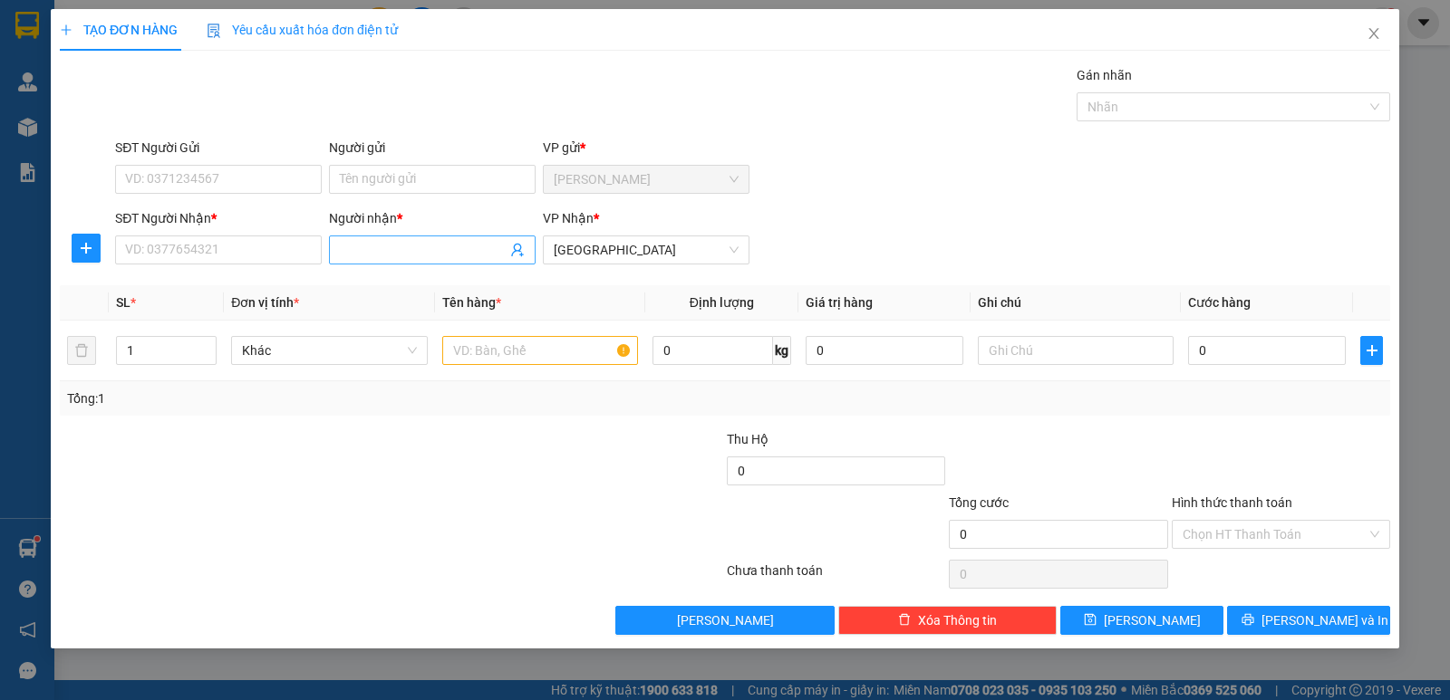
click at [379, 250] on input "Người nhận *" at bounding box center [423, 250] width 167 height 20
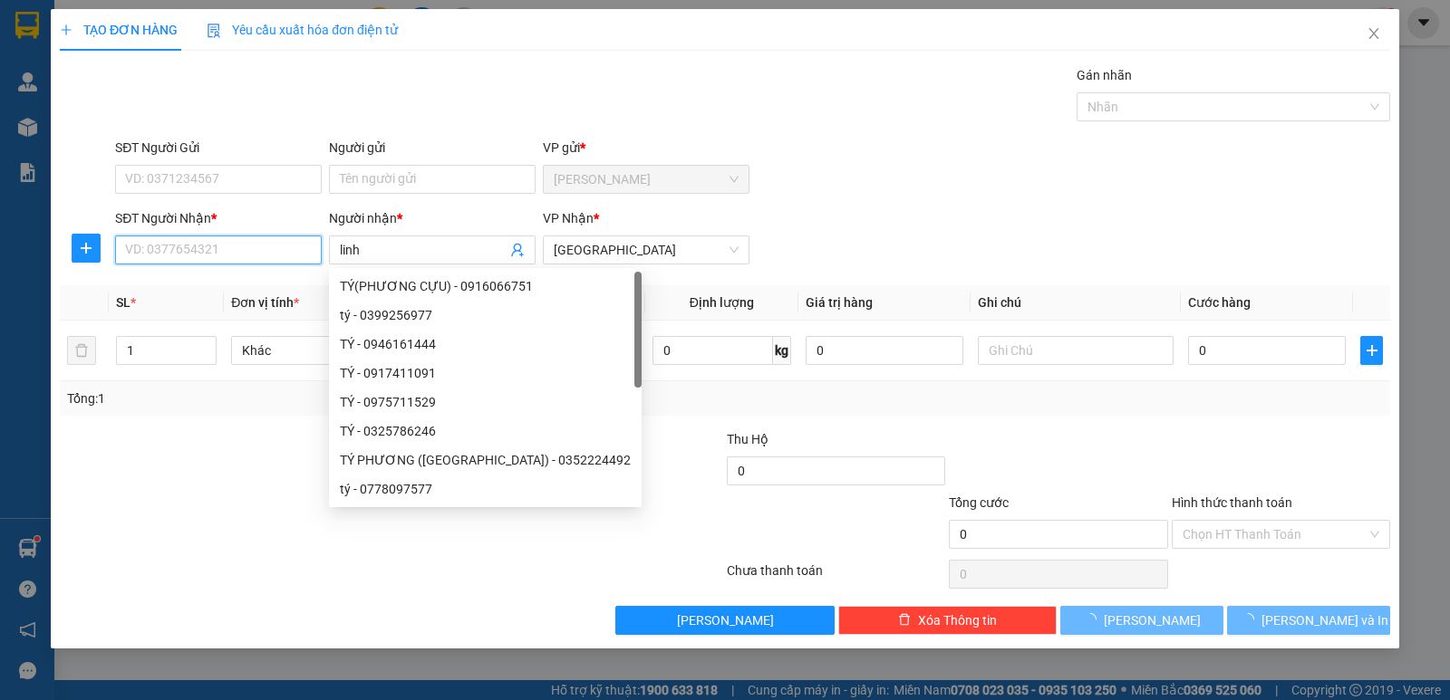
click at [240, 252] on input "SĐT Người Nhận *" at bounding box center [218, 250] width 207 height 29
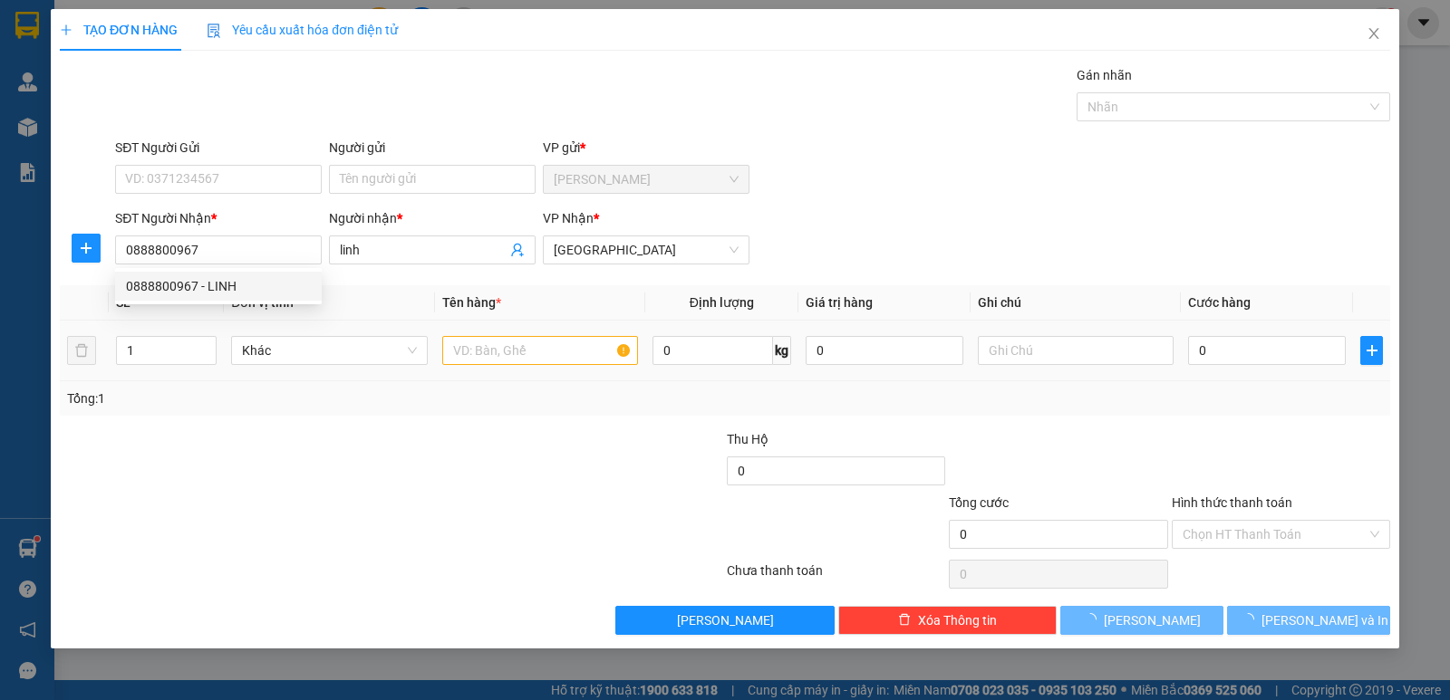
click at [533, 370] on td at bounding box center [540, 351] width 210 height 61
click at [527, 362] on input "text" at bounding box center [540, 350] width 196 height 29
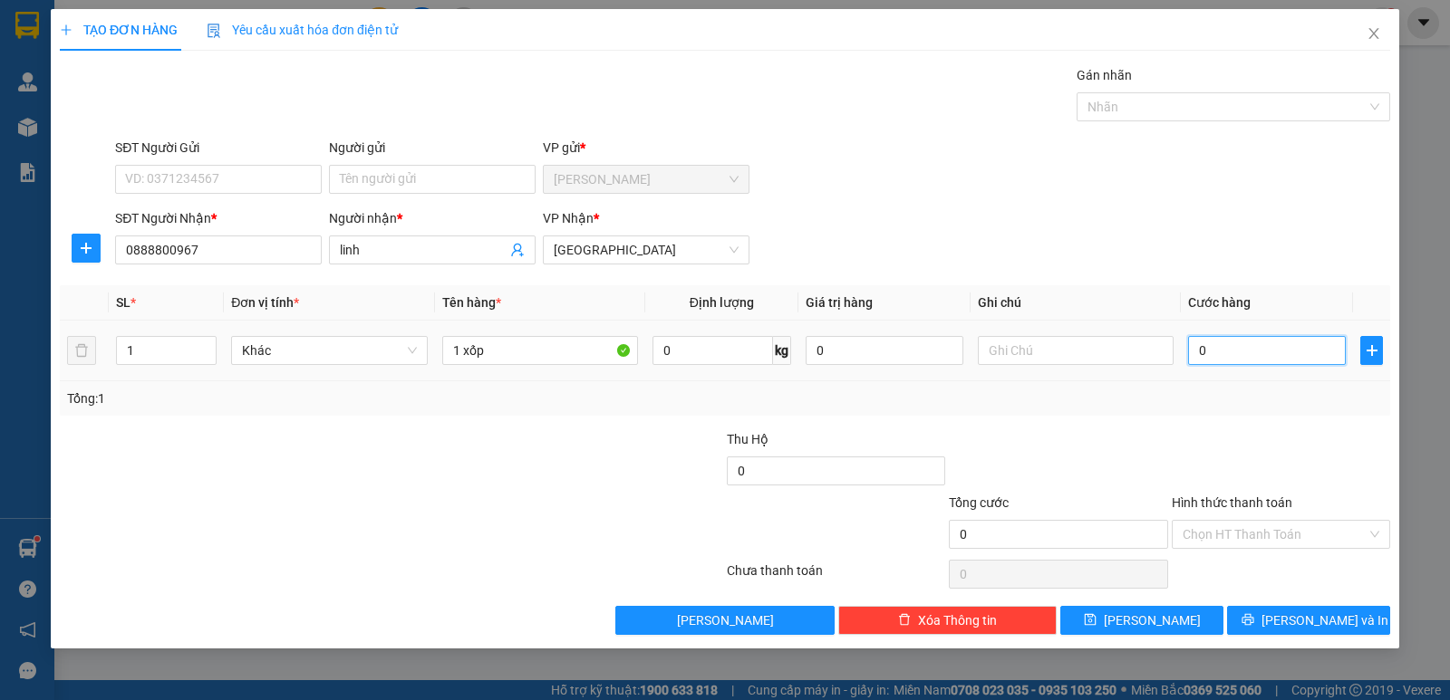
click at [1250, 345] on input "0" at bounding box center [1267, 350] width 158 height 29
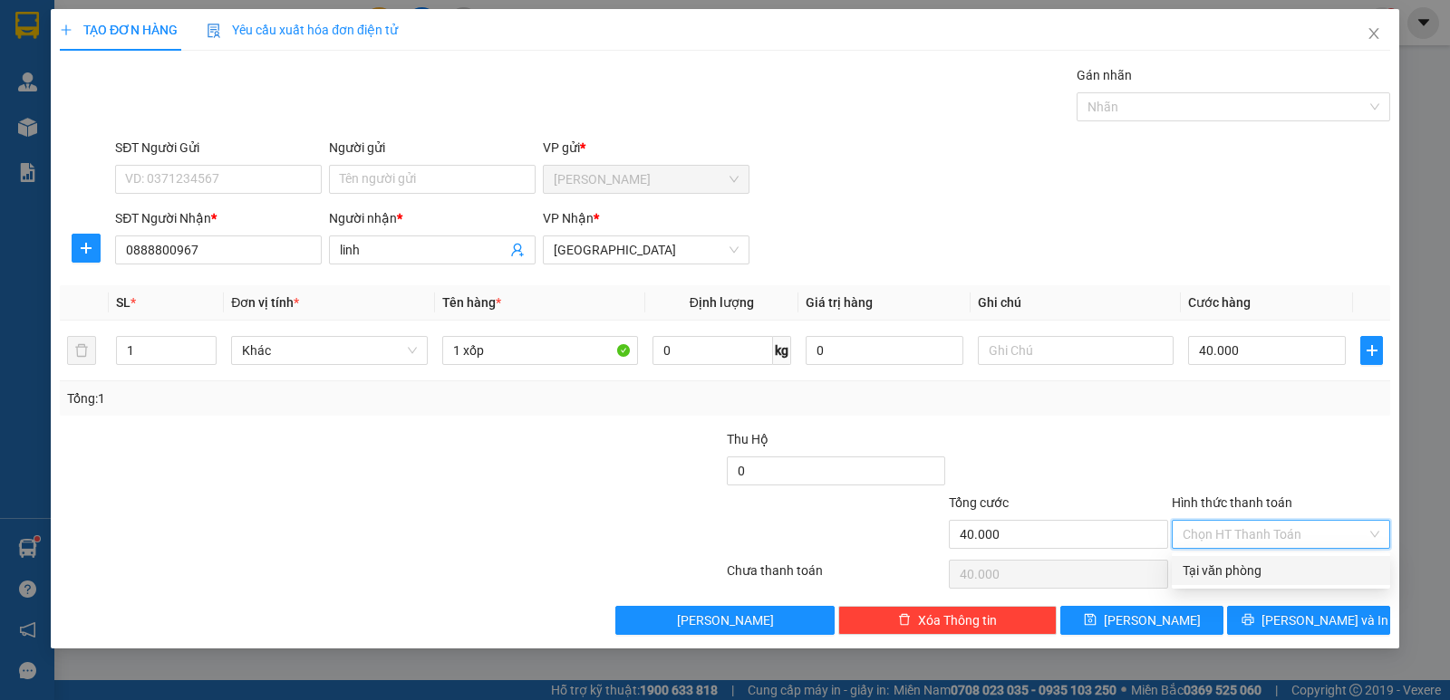
click at [1244, 533] on input "Hình thức thanh toán" at bounding box center [1274, 534] width 184 height 27
click at [1230, 572] on div "Tại văn phòng" at bounding box center [1280, 571] width 197 height 20
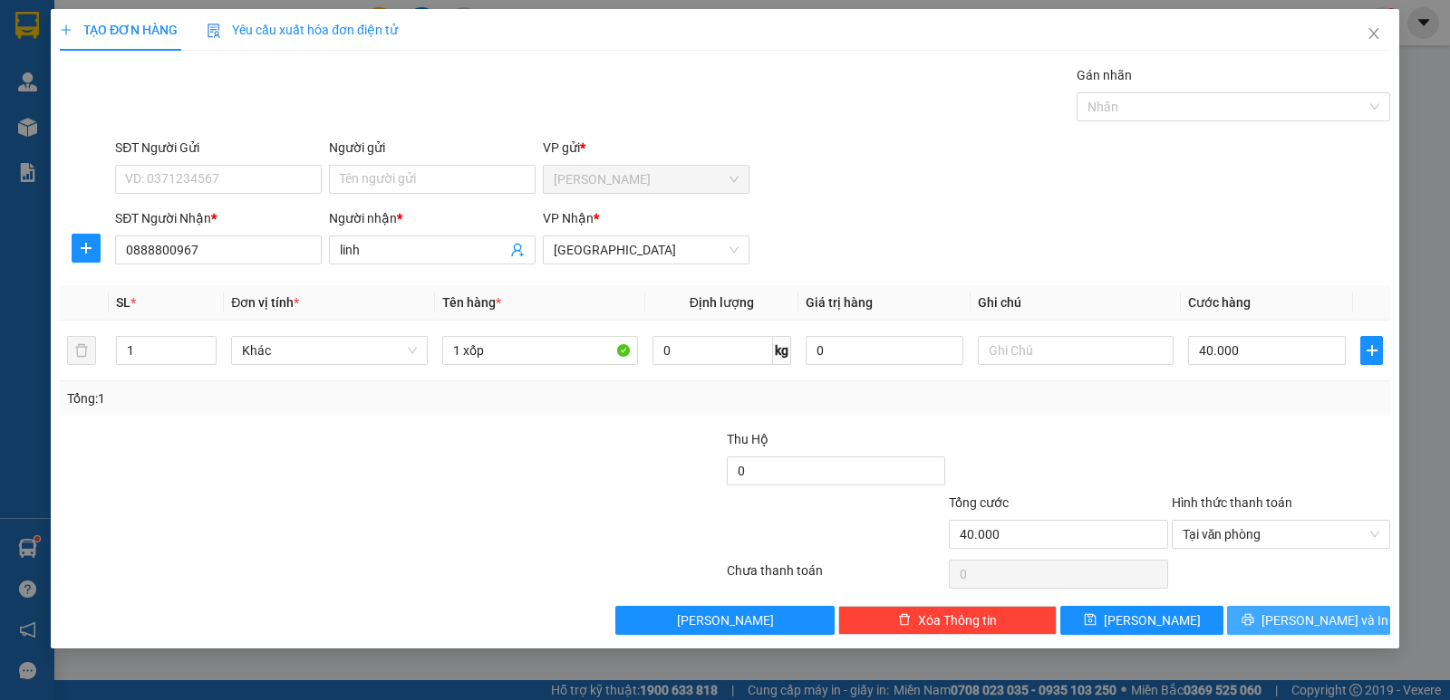
drag, startPoint x: 1282, startPoint y: 618, endPoint x: 1231, endPoint y: 612, distance: 51.1
click at [1253, 618] on icon "printer" at bounding box center [1247, 620] width 12 height 12
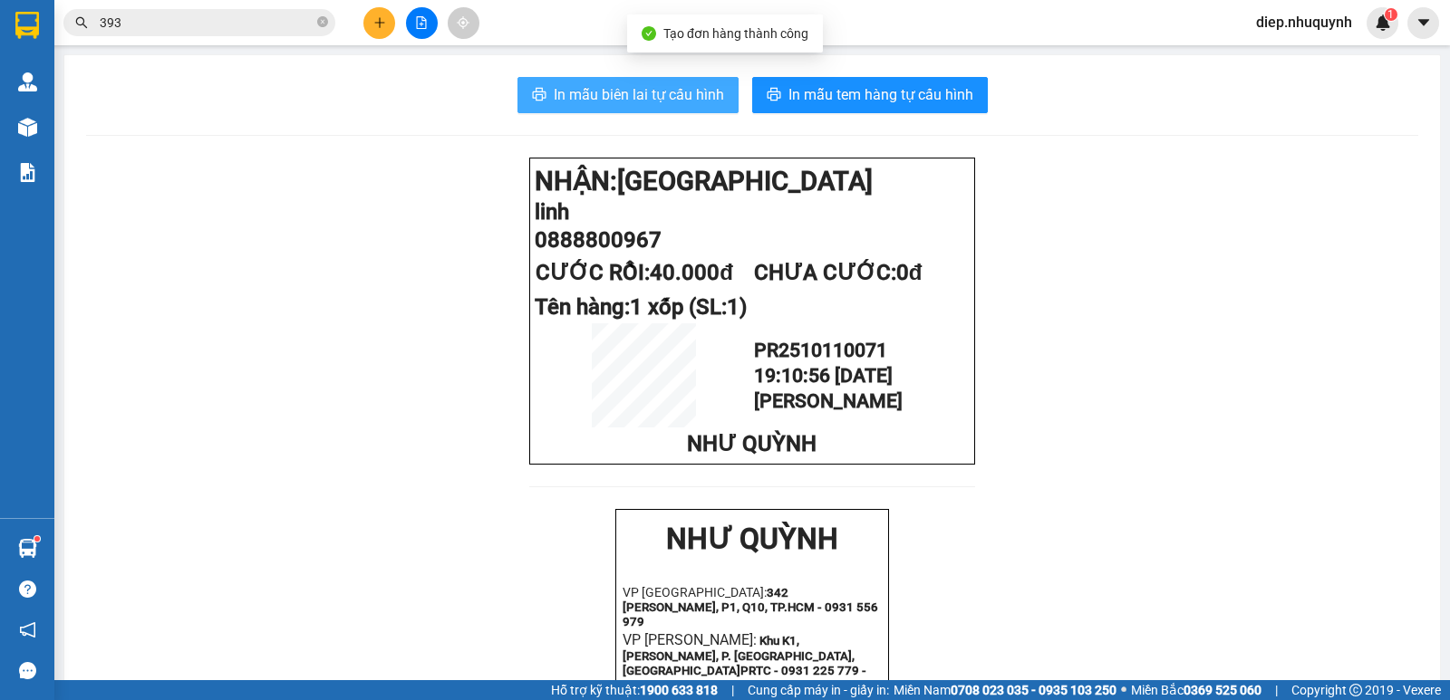
click at [705, 86] on span "In mẫu biên lai tự cấu hình" at bounding box center [639, 94] width 170 height 23
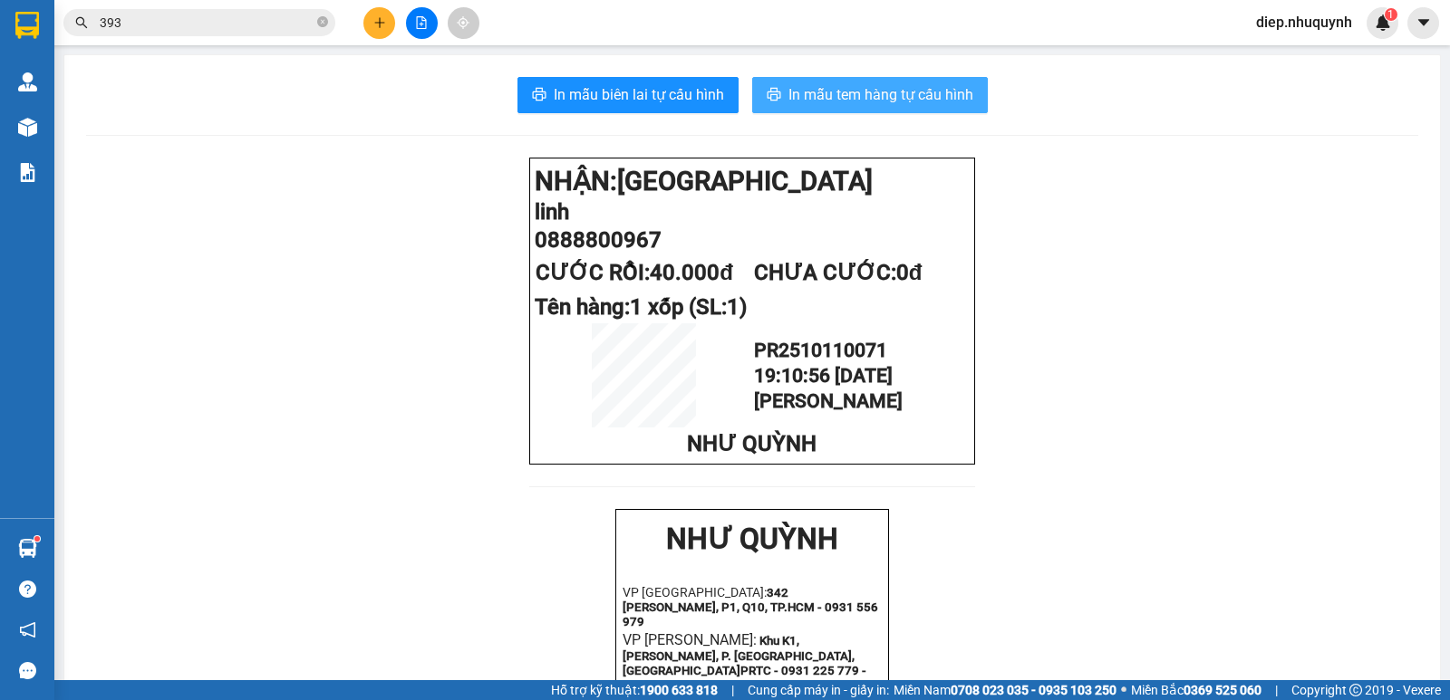
click at [868, 99] on span "In mẫu tem hàng tự cấu hình" at bounding box center [880, 94] width 185 height 23
click at [378, 21] on icon "plus" at bounding box center [379, 22] width 13 height 13
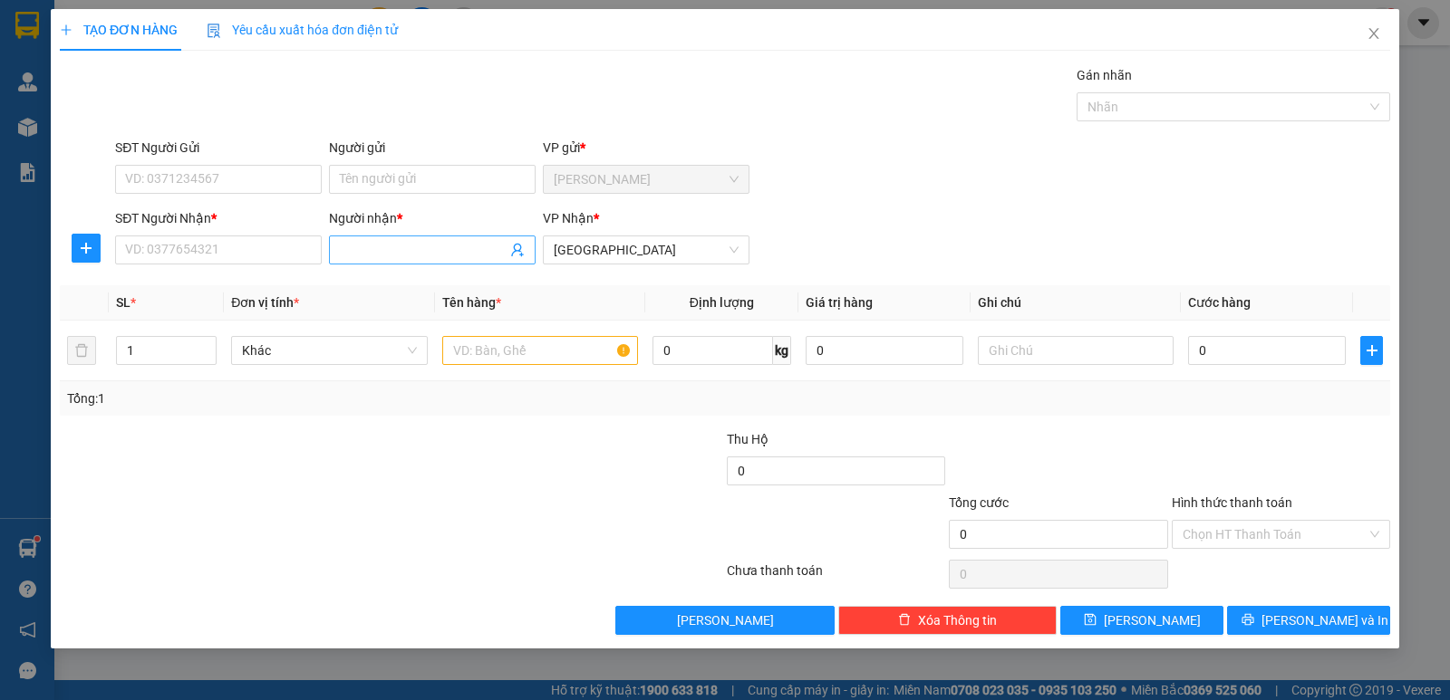
click at [385, 244] on input "Người nhận *" at bounding box center [423, 250] width 167 height 20
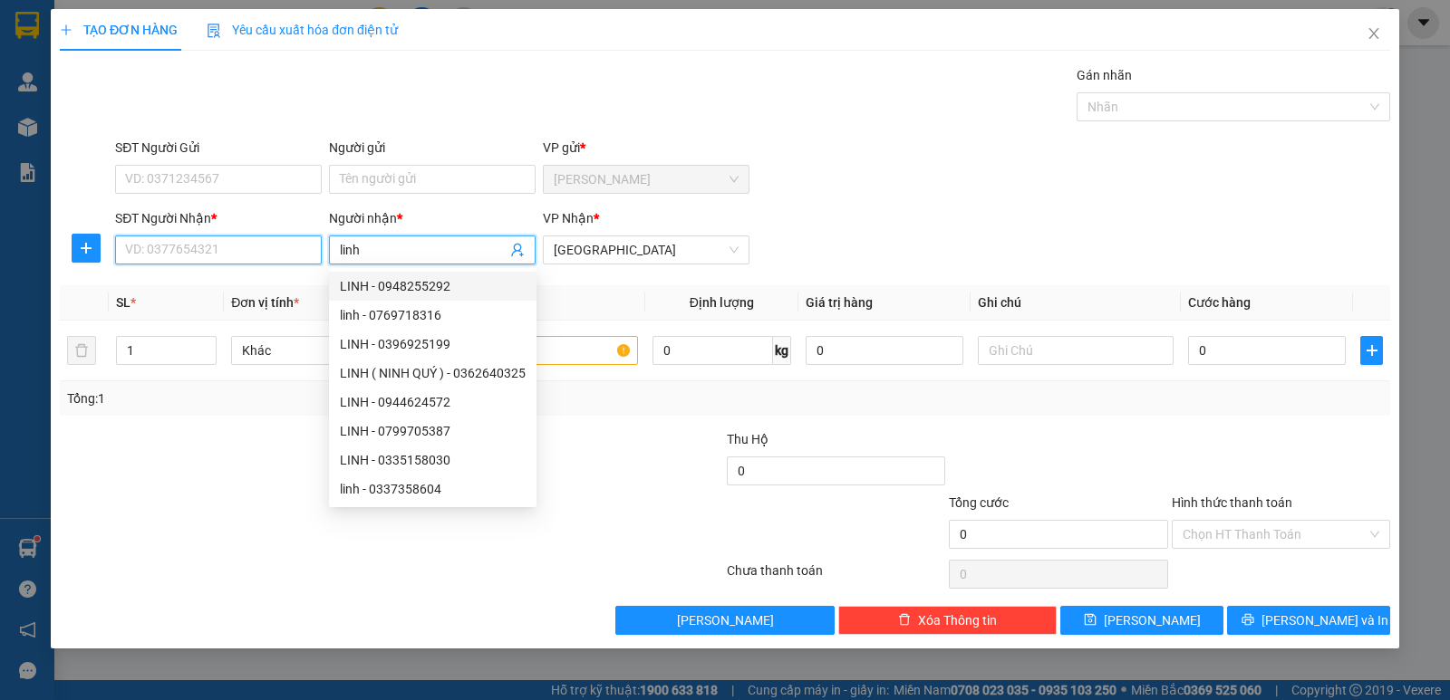
click at [253, 246] on input "SĐT Người Nhận *" at bounding box center [218, 250] width 207 height 29
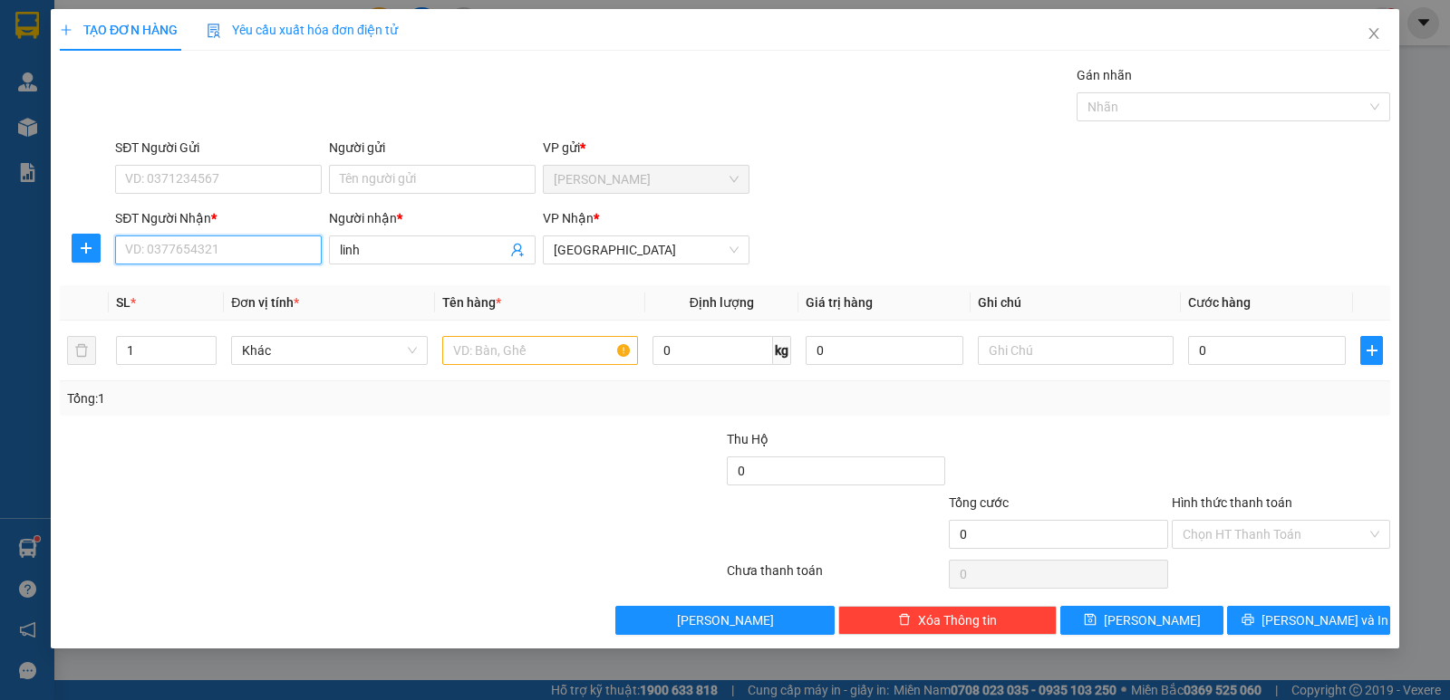
click at [255, 259] on input "SĐT Người Nhận *" at bounding box center [218, 250] width 207 height 29
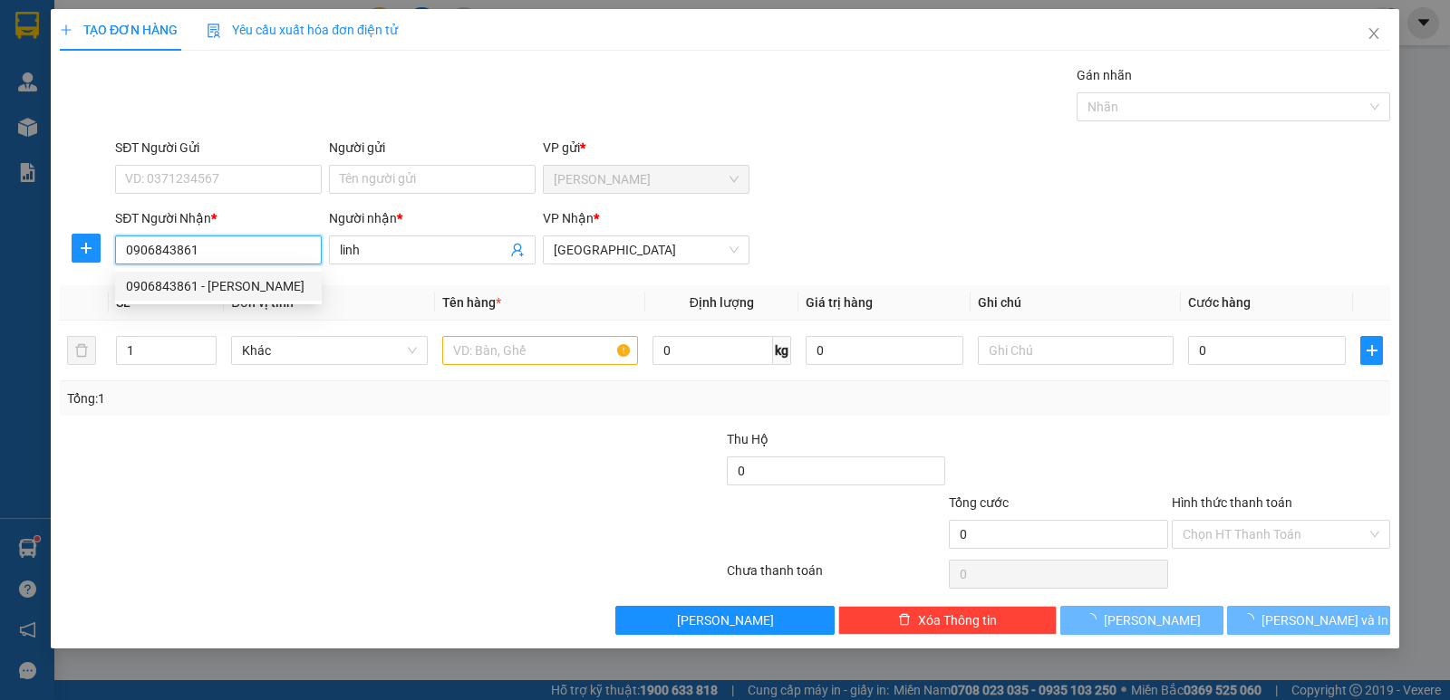
drag, startPoint x: 241, startPoint y: 287, endPoint x: 222, endPoint y: 305, distance: 26.3
click at [239, 287] on div "0906843861 - [PERSON_NAME]" at bounding box center [218, 286] width 185 height 20
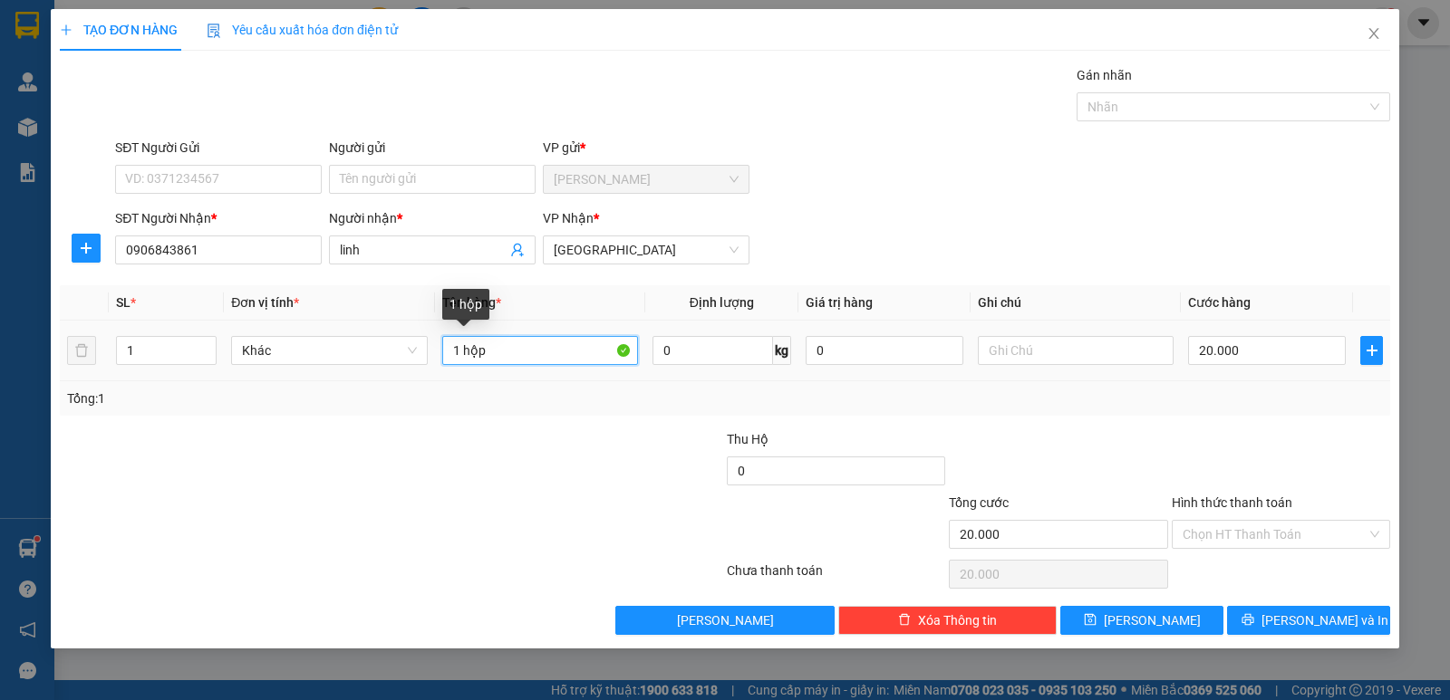
drag, startPoint x: 477, startPoint y: 357, endPoint x: 449, endPoint y: 353, distance: 27.4
click at [449, 353] on input "1 hộp" at bounding box center [540, 350] width 196 height 29
click at [1254, 342] on input "20.000" at bounding box center [1267, 350] width 158 height 29
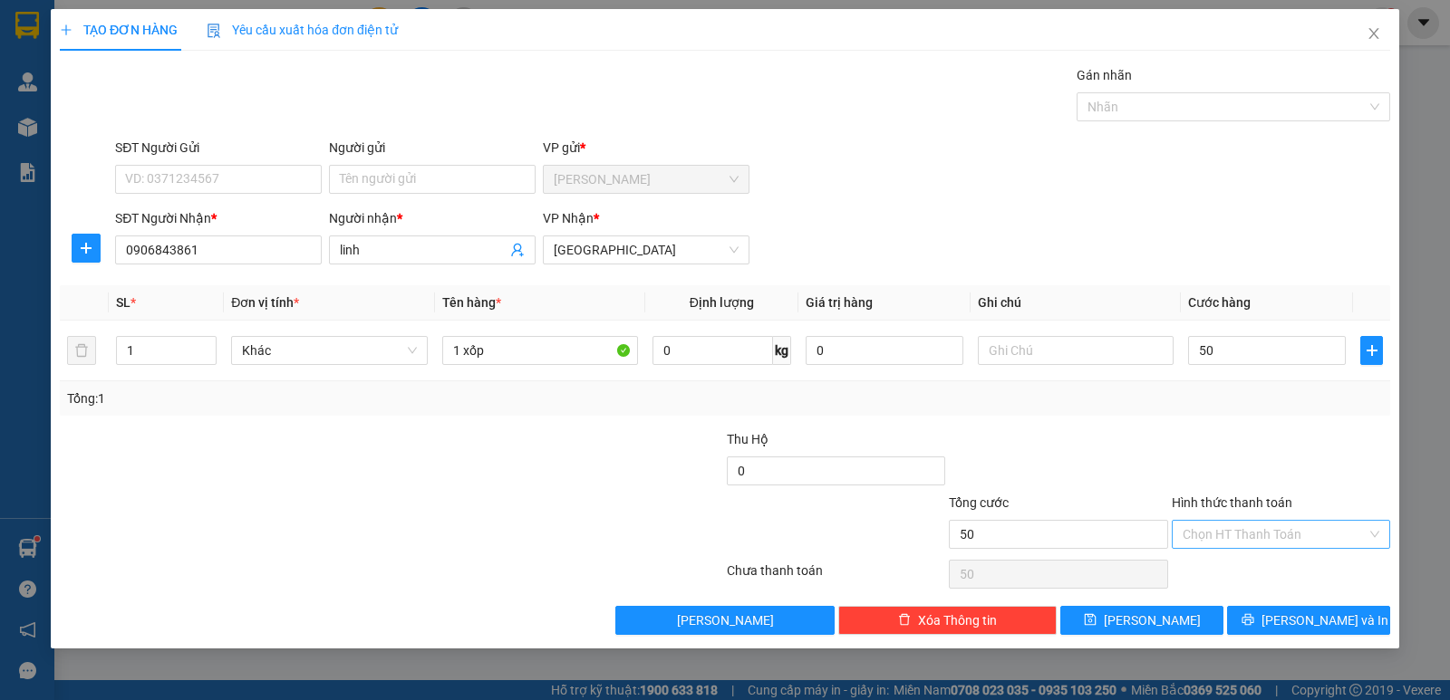
click at [1264, 530] on input "Hình thức thanh toán" at bounding box center [1274, 534] width 184 height 27
click at [1110, 419] on div "Transit Pickup Surcharge Ids Transit Deliver Surcharge Ids Transit Deliver Surc…" at bounding box center [725, 350] width 1330 height 570
click at [1328, 616] on span "[PERSON_NAME] và In" at bounding box center [1324, 621] width 127 height 20
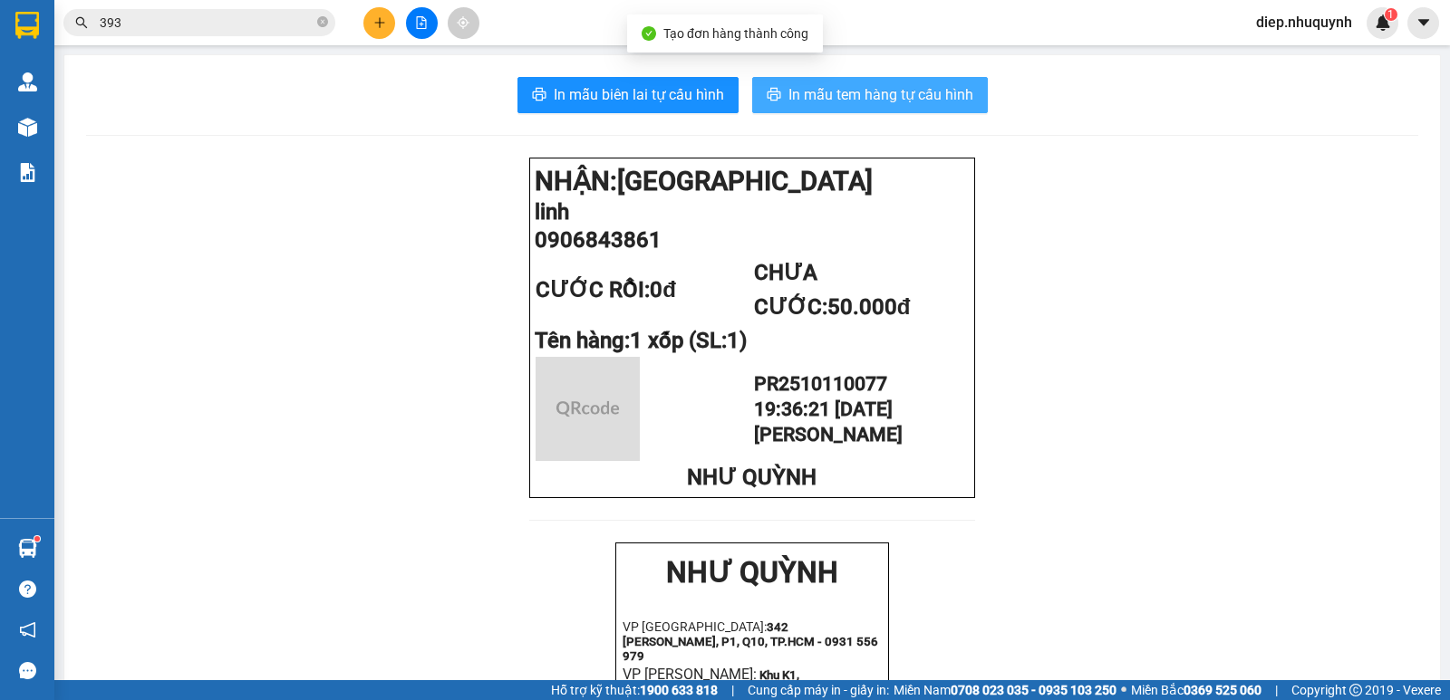
click at [814, 85] on span "In mẫu tem hàng tự cấu hình" at bounding box center [880, 94] width 185 height 23
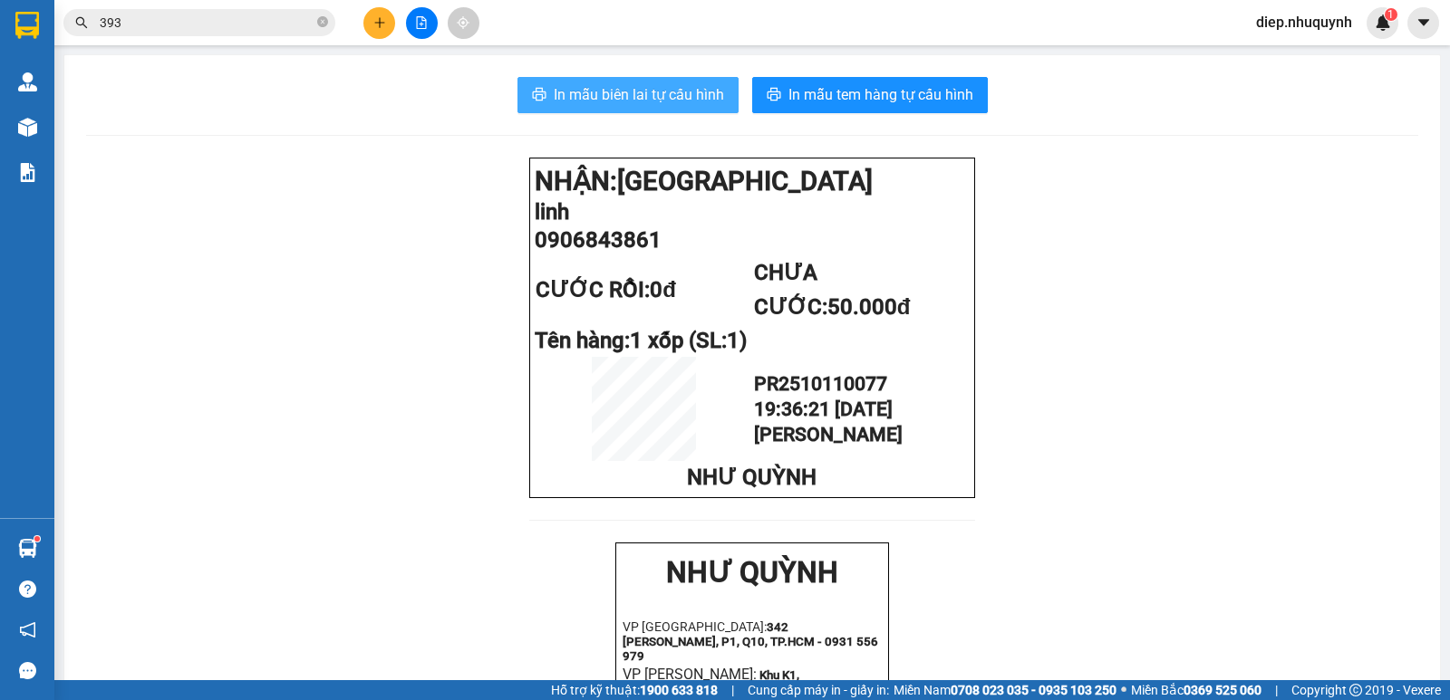
click at [583, 99] on span "In mẫu biên lai tự cấu hình" at bounding box center [639, 94] width 170 height 23
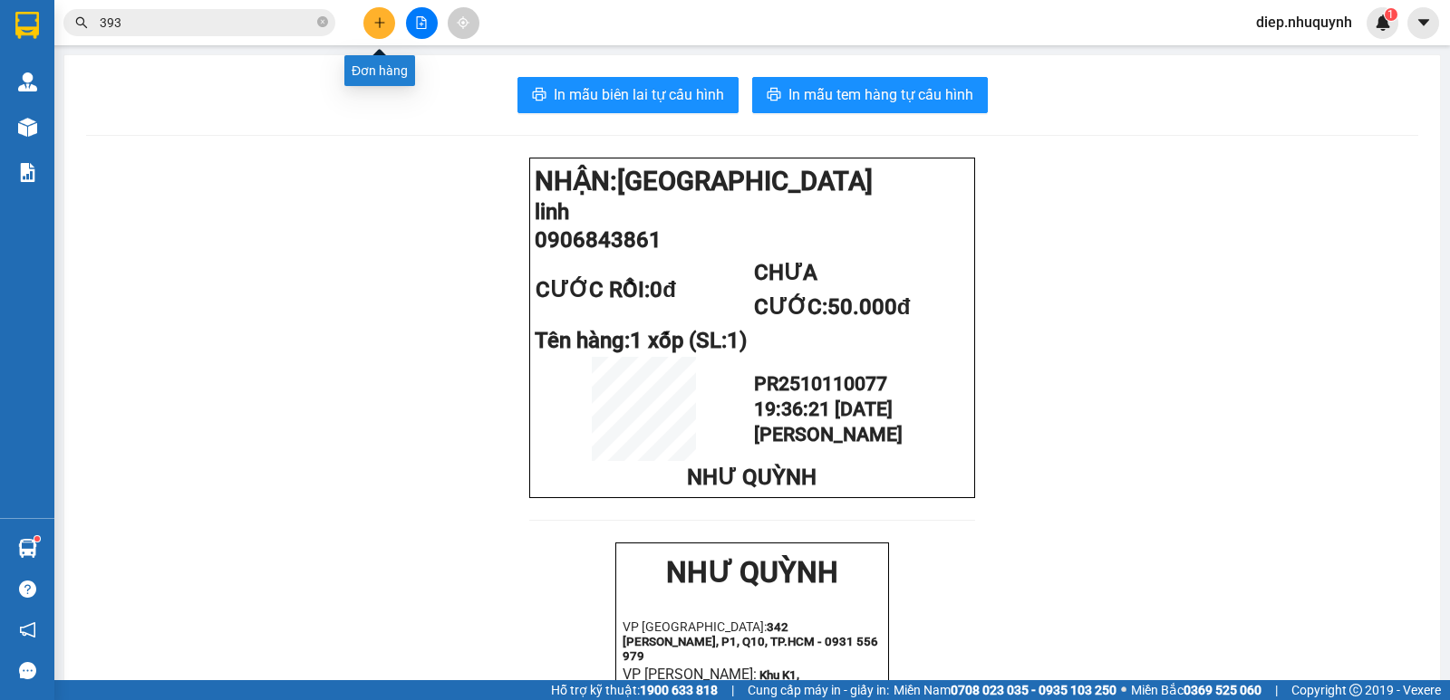
click at [381, 21] on icon "plus" at bounding box center [379, 22] width 13 height 13
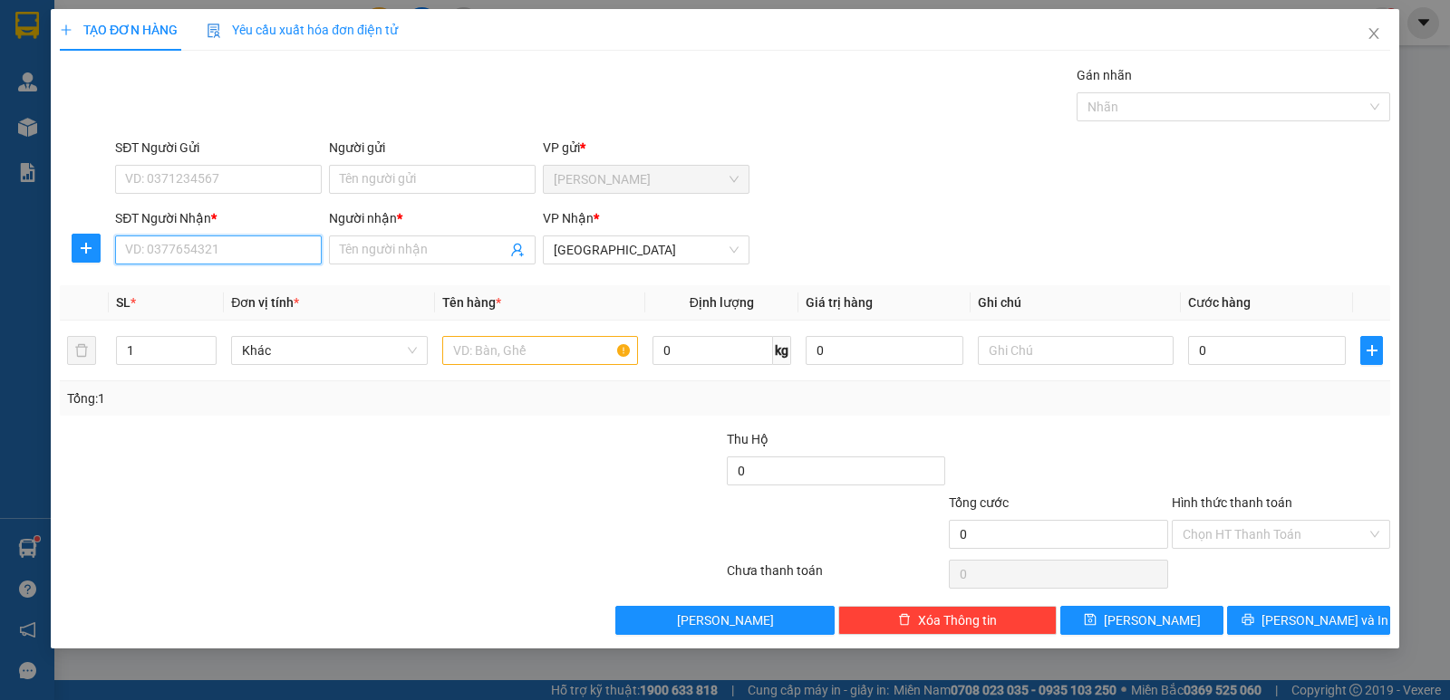
click at [238, 258] on input "SĐT Người Nhận *" at bounding box center [218, 250] width 207 height 29
click at [159, 254] on input "000000945" at bounding box center [218, 250] width 207 height 29
click at [513, 351] on input "text" at bounding box center [540, 350] width 196 height 29
click at [419, 257] on input "Người nhận *" at bounding box center [423, 250] width 167 height 20
drag, startPoint x: 208, startPoint y: 248, endPoint x: 115, endPoint y: 250, distance: 93.3
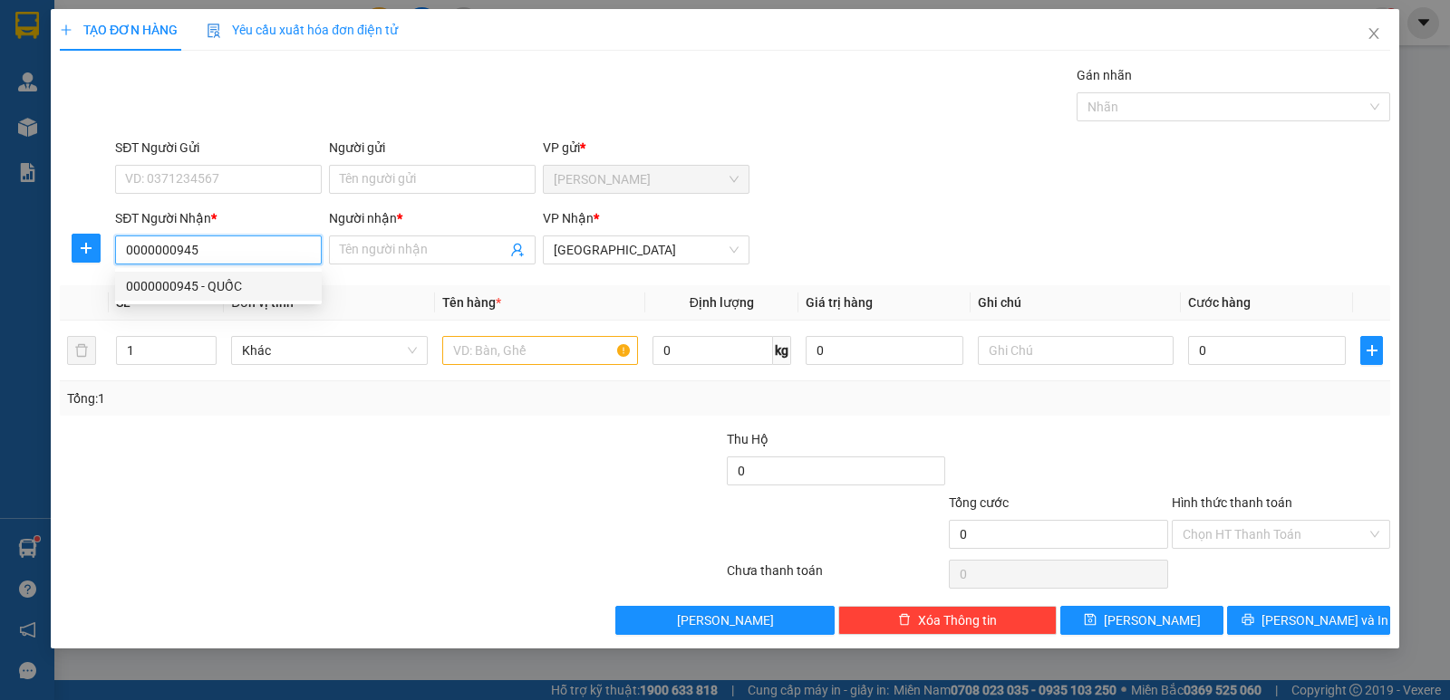
click at [115, 250] on input "0000000945" at bounding box center [218, 250] width 207 height 29
click at [233, 287] on div "0934009627 - [PERSON_NAME]" at bounding box center [218, 286] width 185 height 20
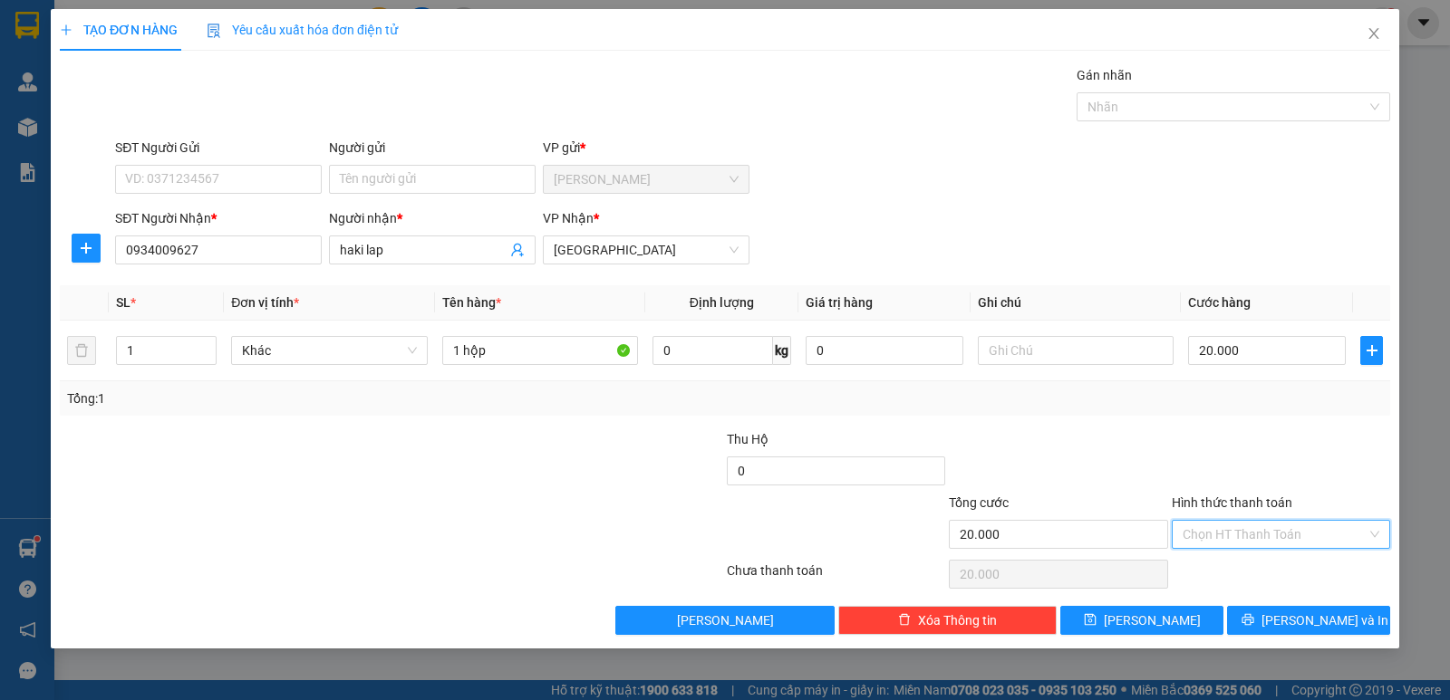
click at [1277, 537] on input "Hình thức thanh toán" at bounding box center [1274, 534] width 184 height 27
click at [1242, 565] on div "Tại văn phòng" at bounding box center [1280, 571] width 197 height 20
click at [1297, 622] on span "[PERSON_NAME] và In" at bounding box center [1324, 621] width 127 height 20
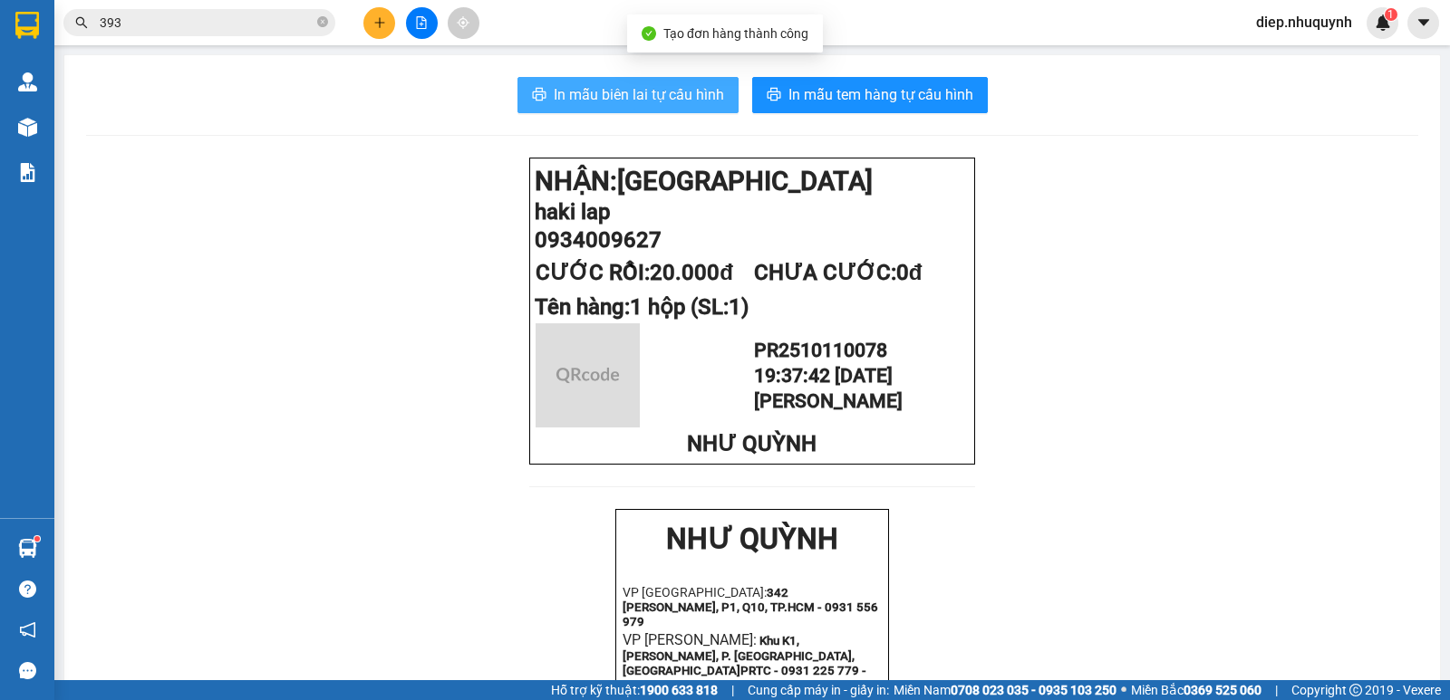
click at [674, 98] on span "In mẫu biên lai tự cấu hình" at bounding box center [639, 94] width 170 height 23
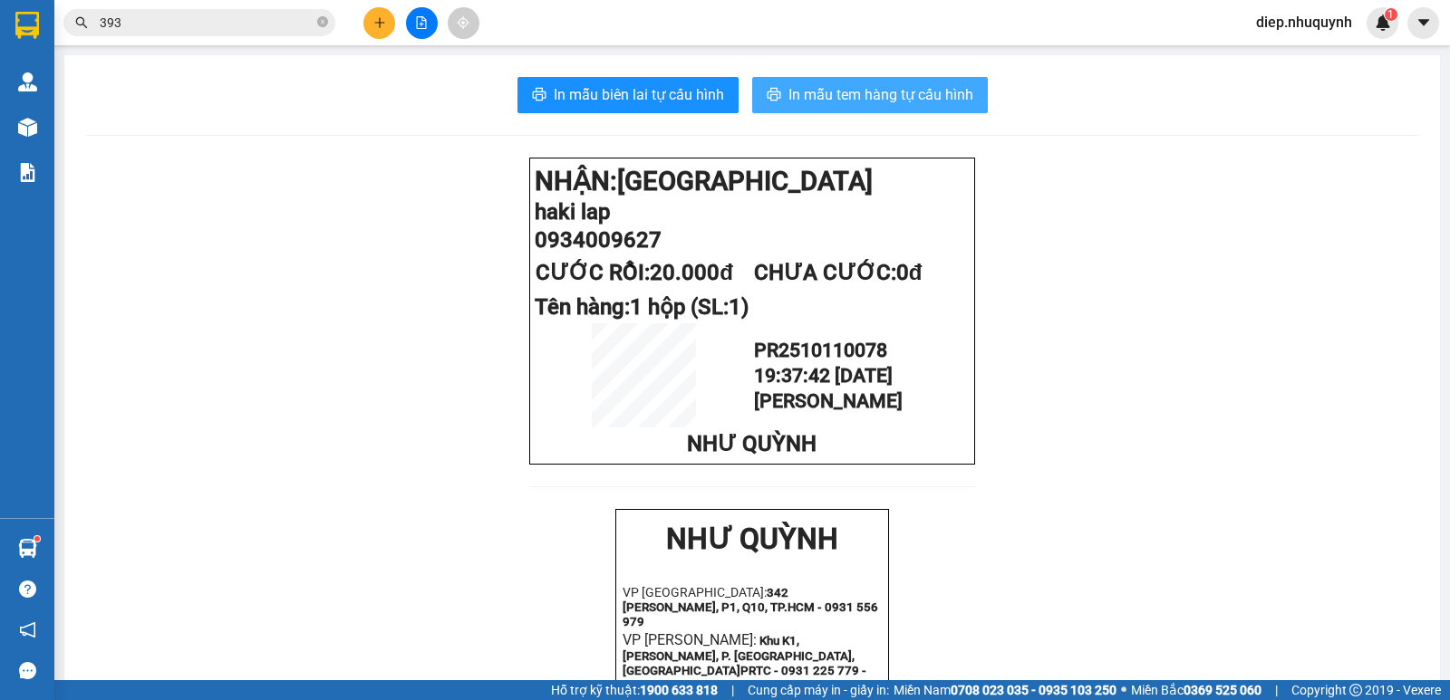
drag, startPoint x: 867, startPoint y: 101, endPoint x: 861, endPoint y: 111, distance: 11.8
click at [865, 101] on span "In mẫu tem hàng tự cấu hình" at bounding box center [880, 94] width 185 height 23
click at [381, 26] on icon "plus" at bounding box center [379, 22] width 13 height 13
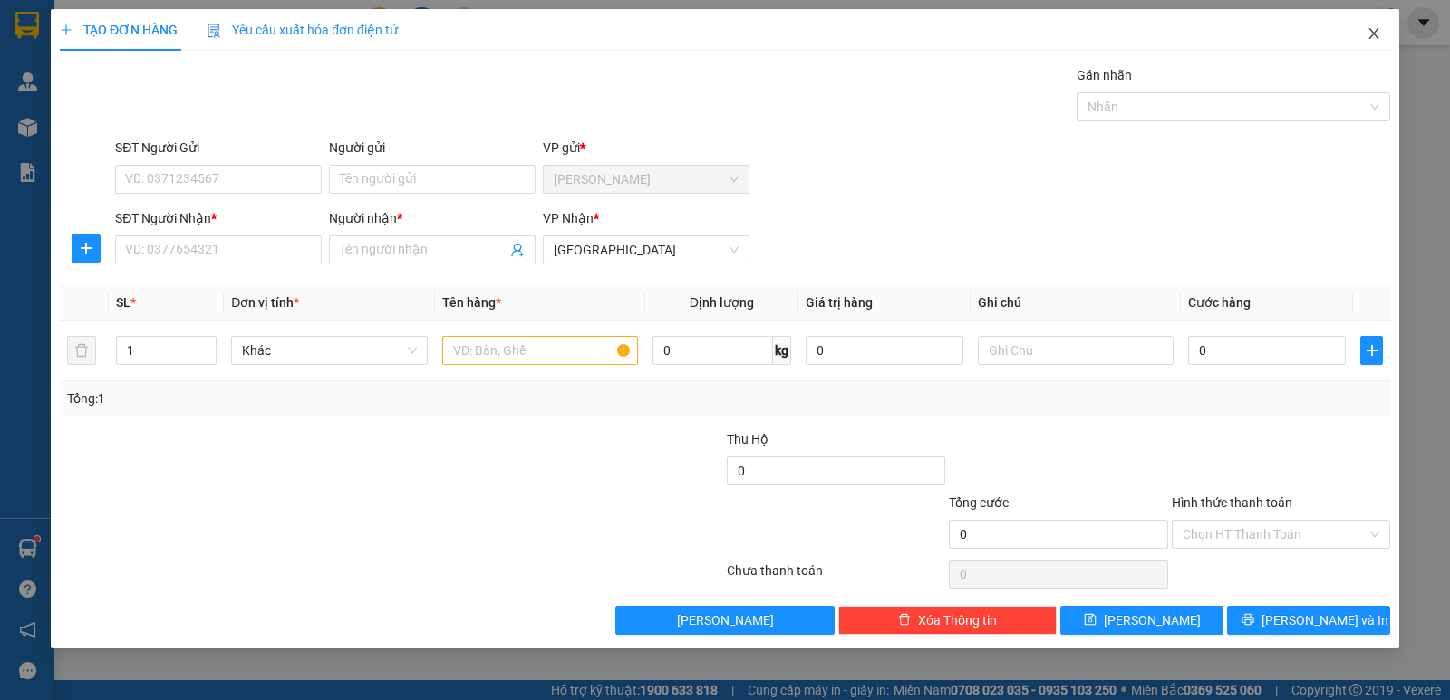
click at [1379, 39] on icon "close" at bounding box center [1373, 33] width 14 height 14
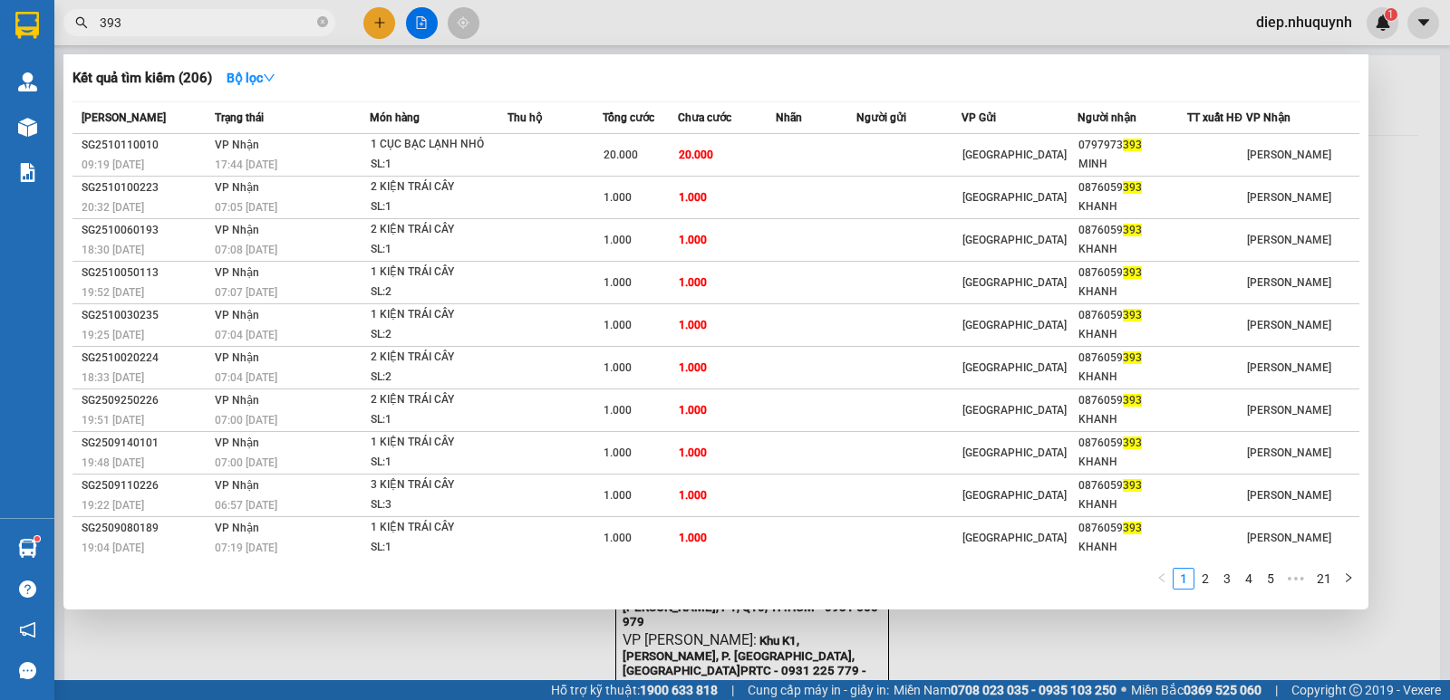
drag, startPoint x: 124, startPoint y: 12, endPoint x: 111, endPoint y: 12, distance: 12.7
click at [111, 12] on span "393" at bounding box center [199, 22] width 272 height 27
drag, startPoint x: 139, startPoint y: 26, endPoint x: 95, endPoint y: 29, distance: 43.6
click at [92, 29] on span "393" at bounding box center [199, 22] width 272 height 27
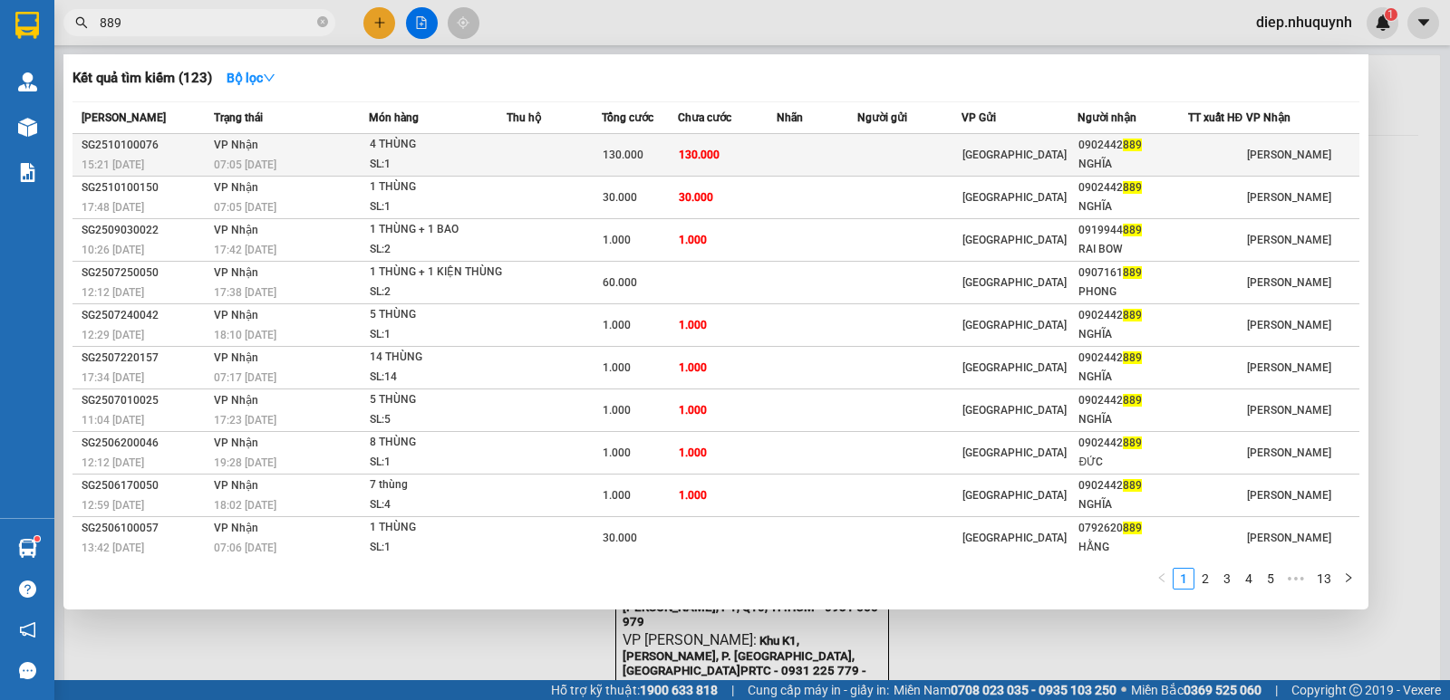
click at [602, 157] on td at bounding box center [553, 155] width 95 height 43
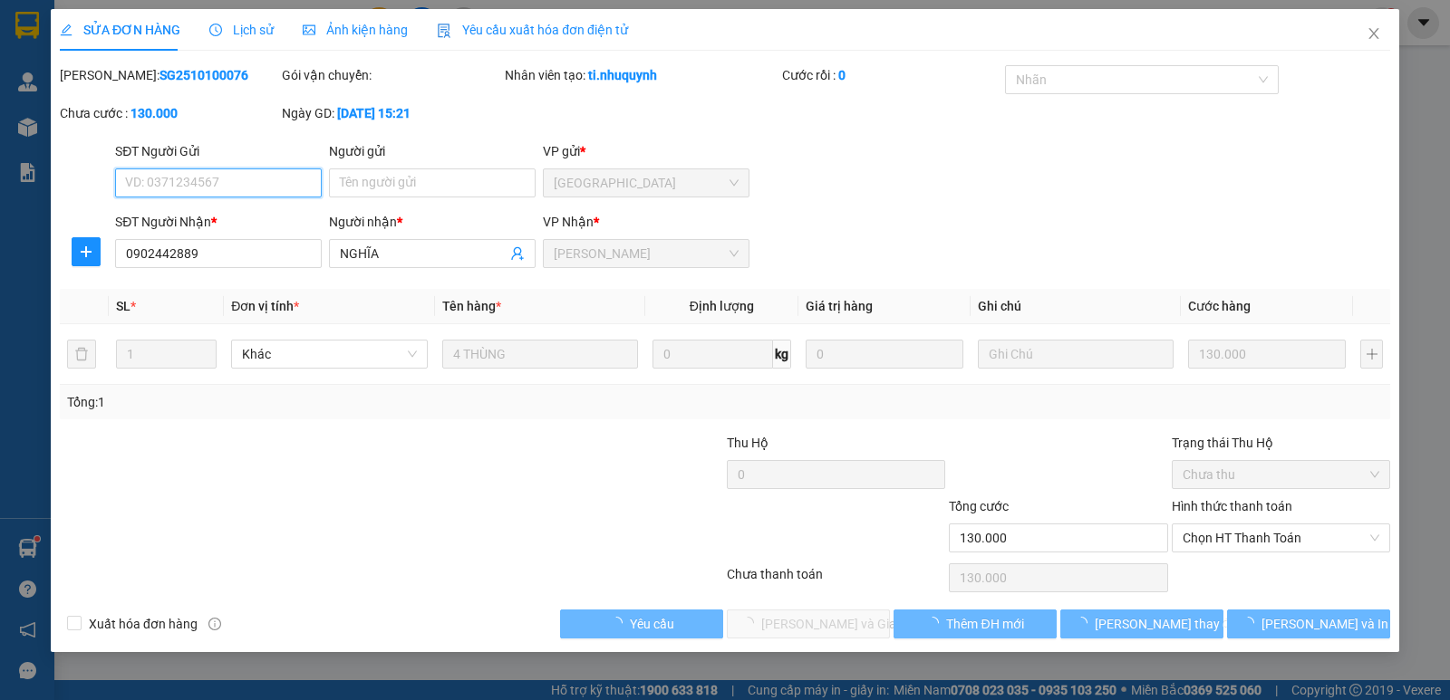
click at [1245, 540] on span "Chọn HT Thanh Toán" at bounding box center [1280, 538] width 197 height 27
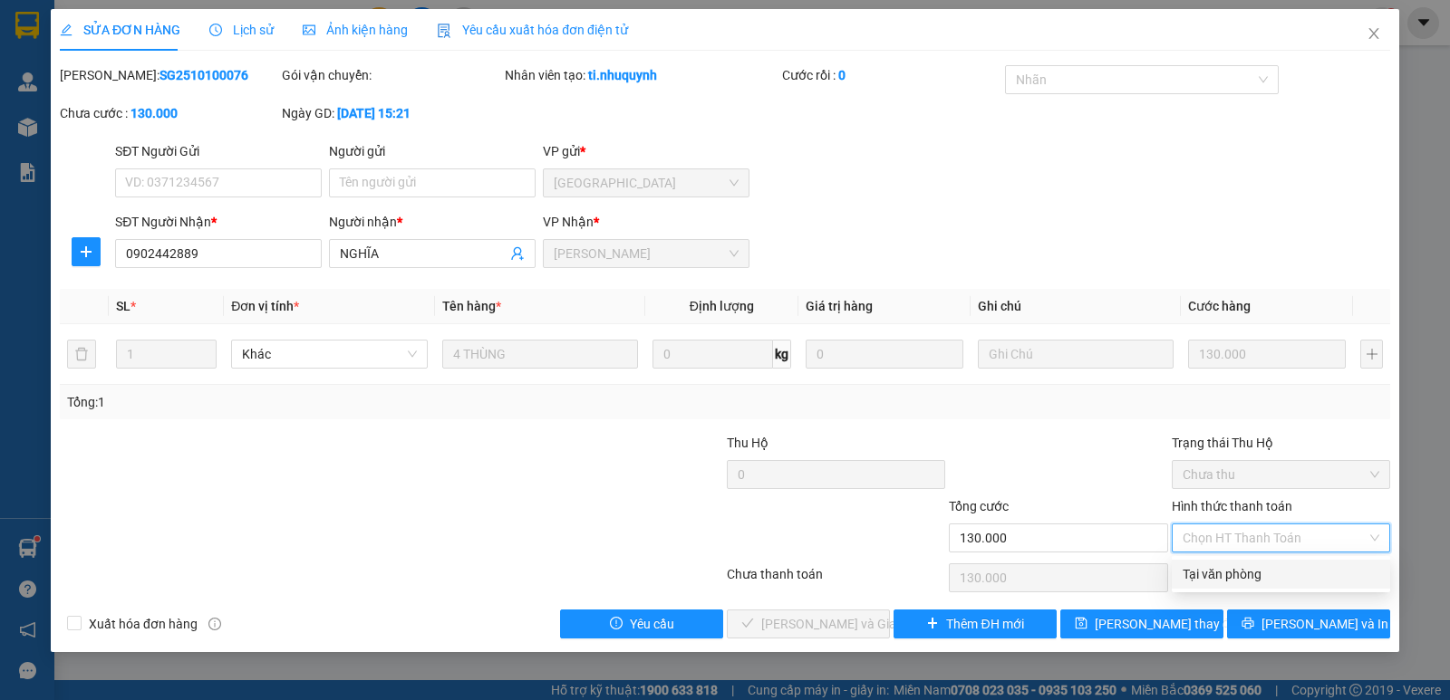
click at [1257, 583] on div "Tại văn phòng" at bounding box center [1280, 574] width 197 height 20
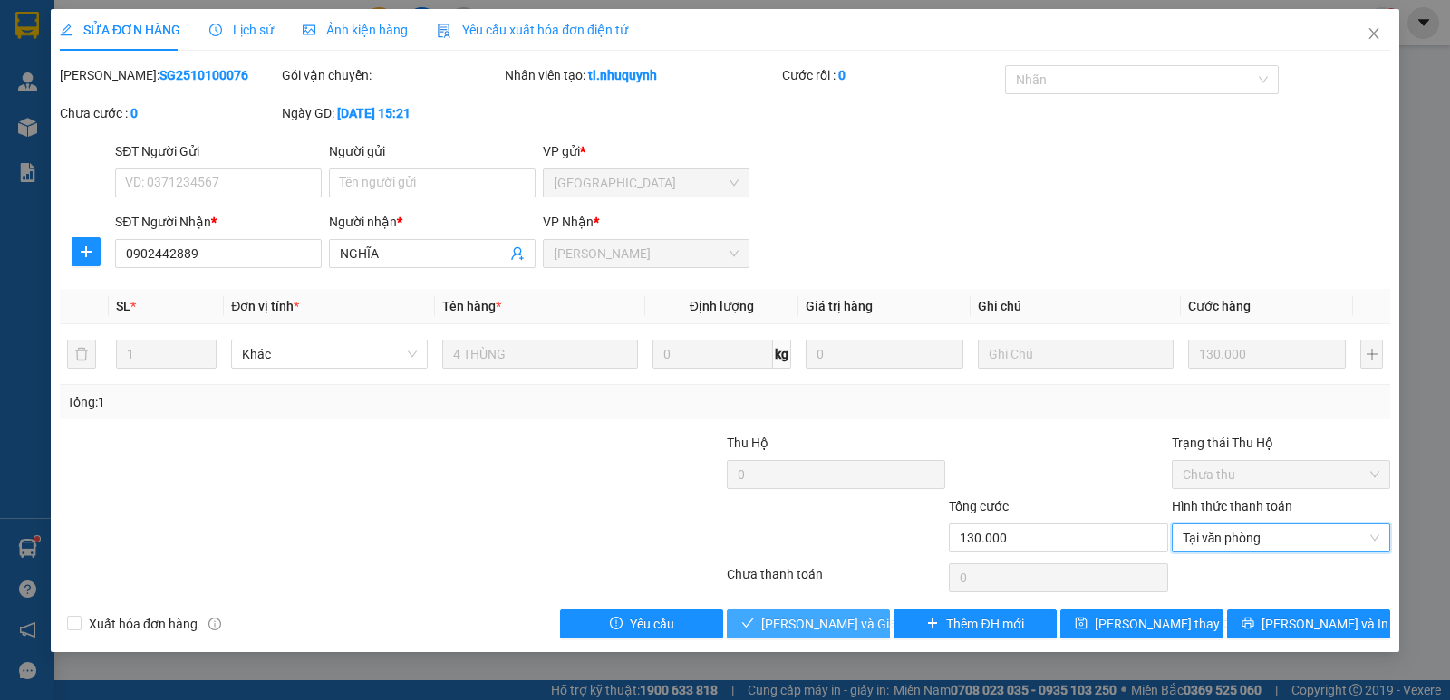
click at [844, 617] on span "[PERSON_NAME] và Giao hàng" at bounding box center [848, 624] width 174 height 20
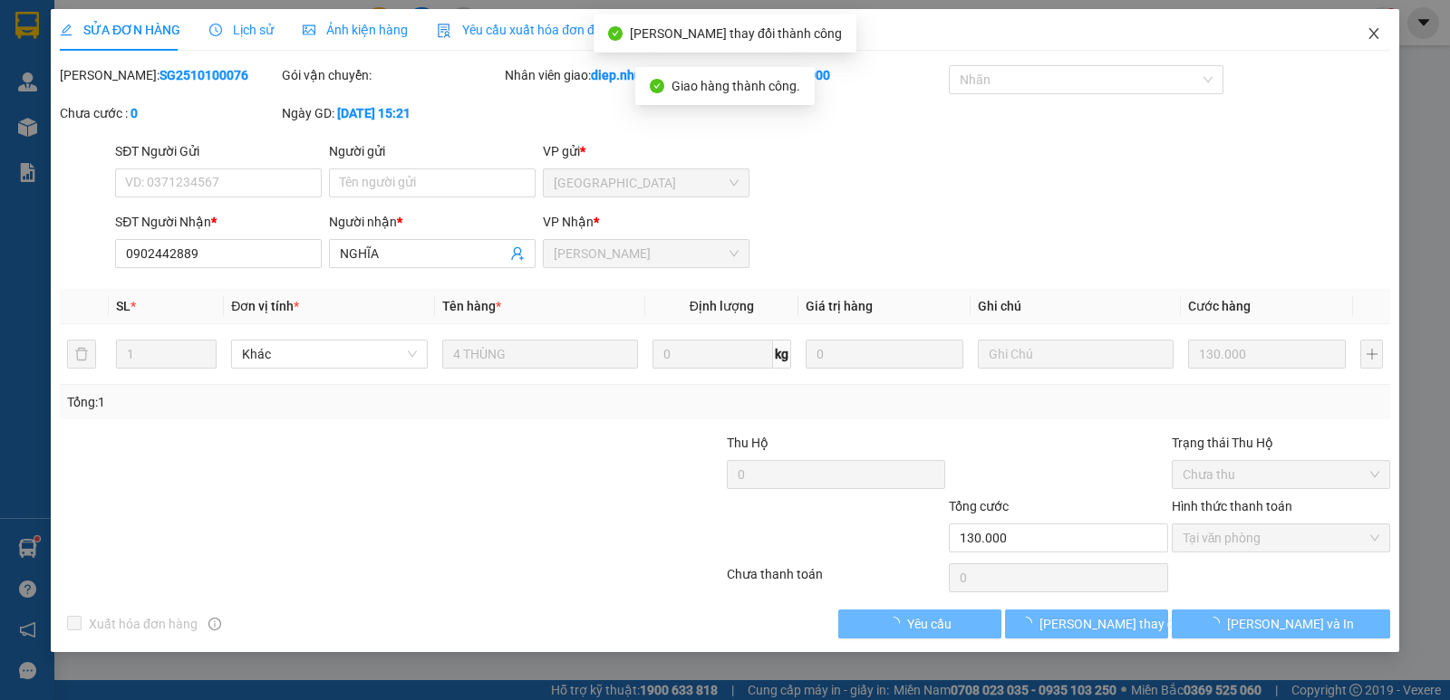
click at [1375, 39] on icon "close" at bounding box center [1373, 33] width 14 height 14
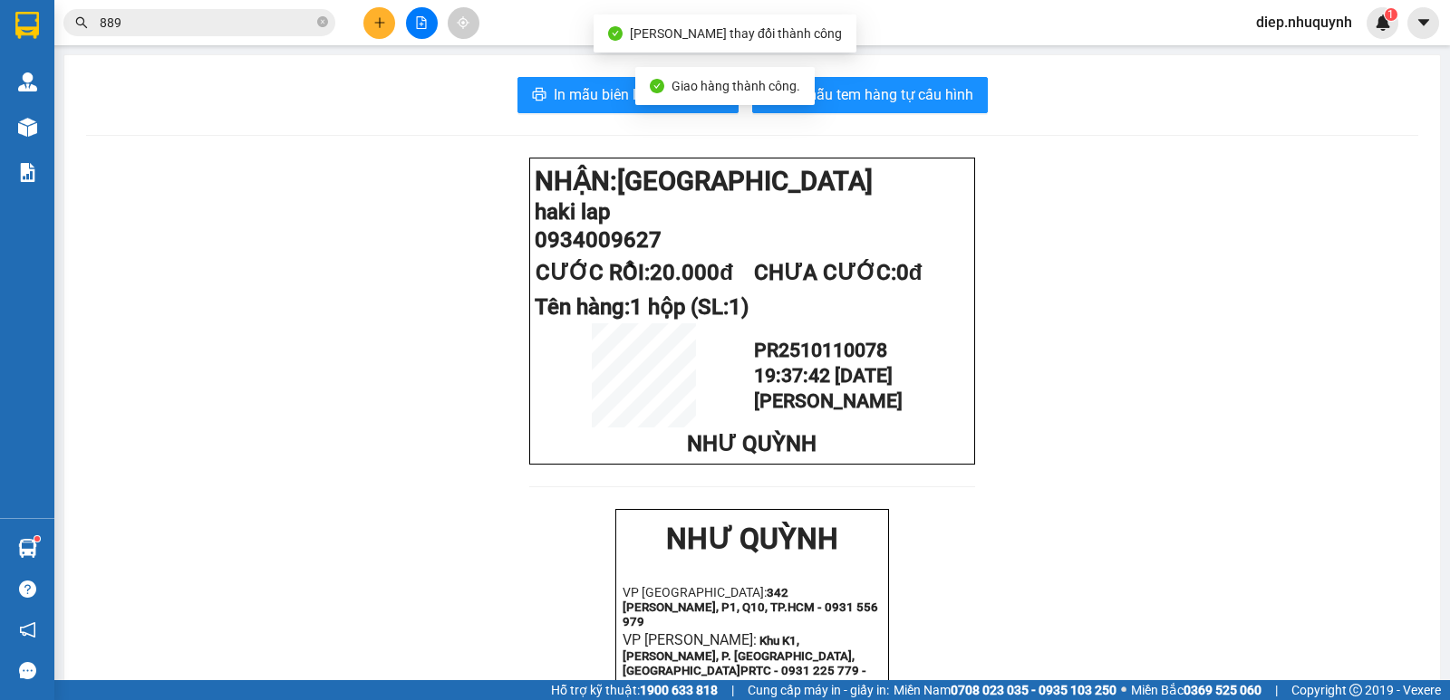
click at [227, 35] on span "889" at bounding box center [199, 22] width 272 height 27
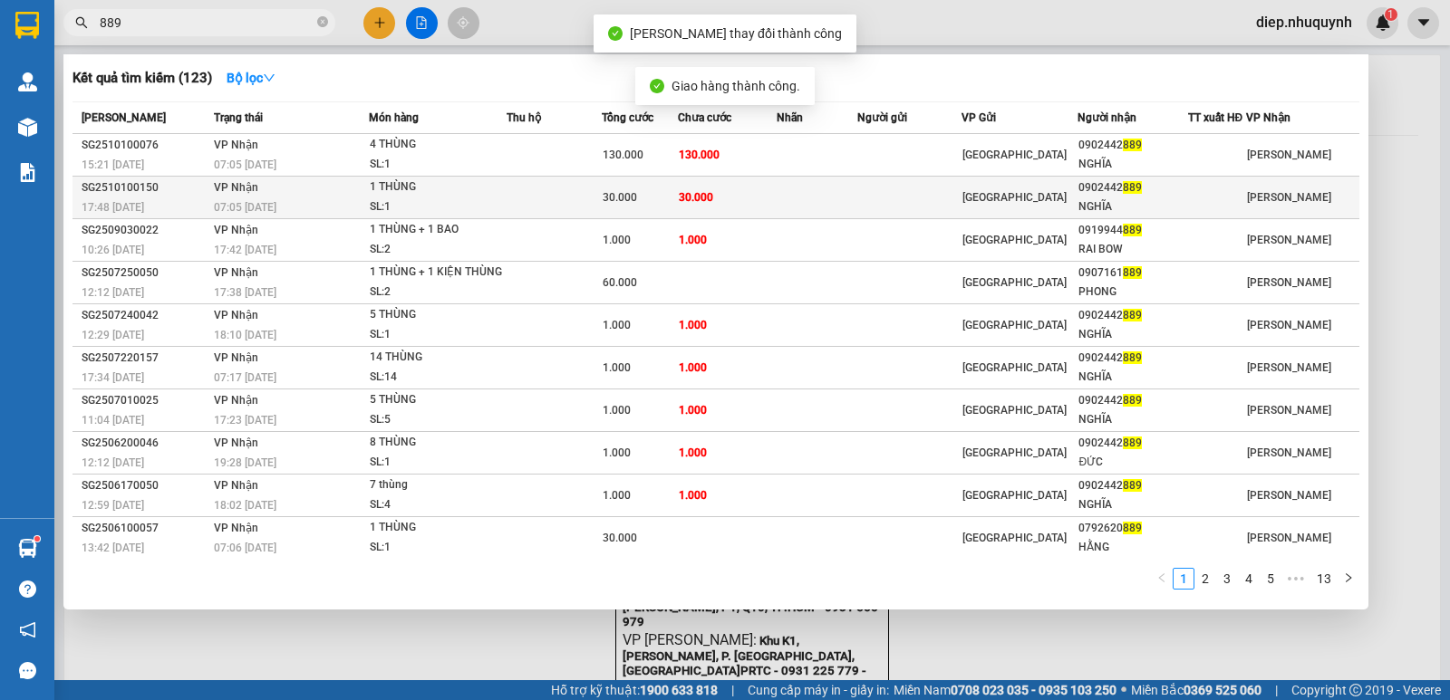
click at [640, 207] on div "30.000" at bounding box center [639, 198] width 73 height 20
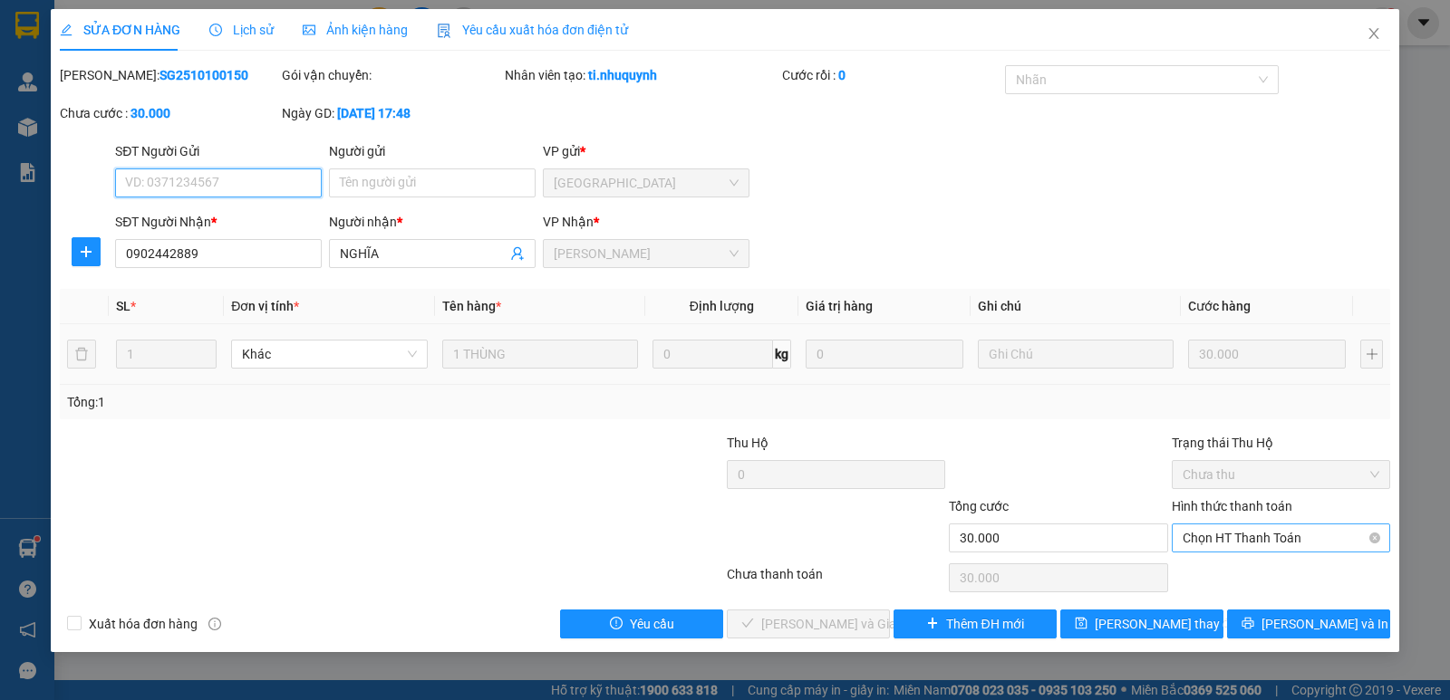
click at [1239, 539] on span "Chọn HT Thanh Toán" at bounding box center [1280, 538] width 197 height 27
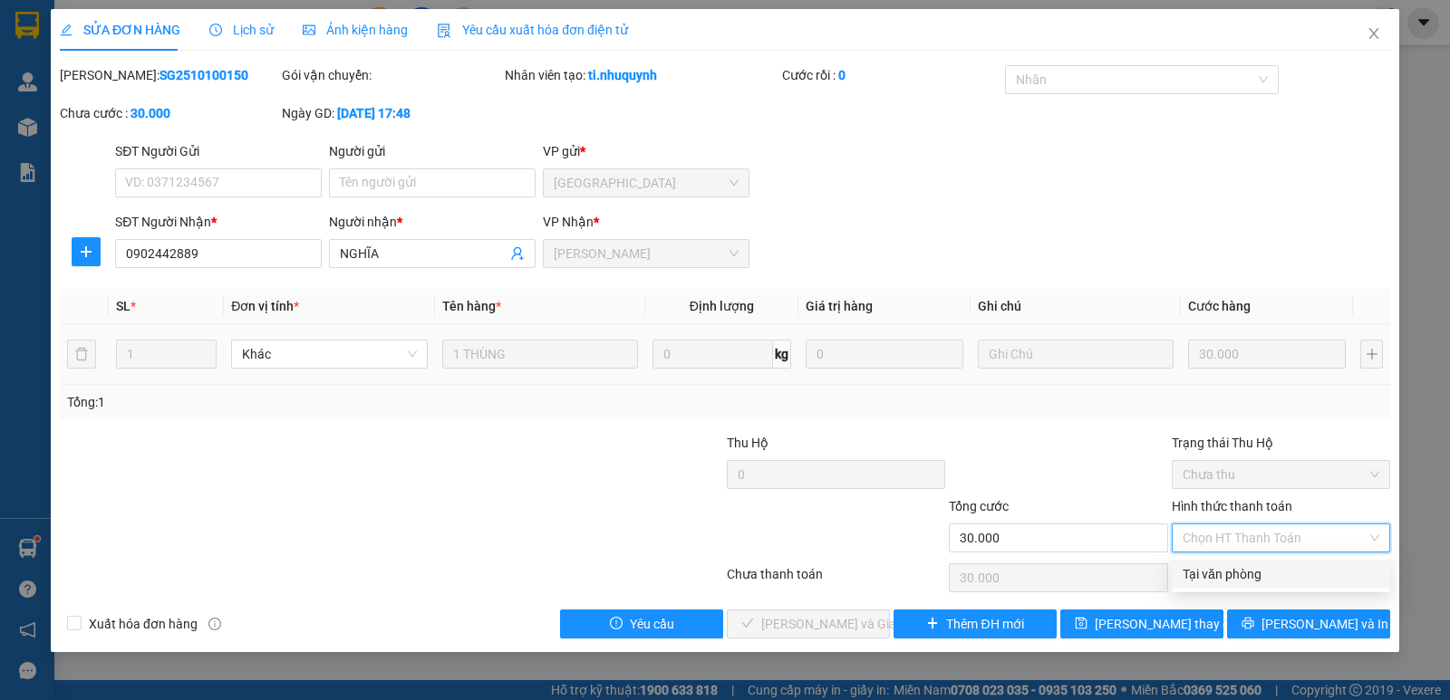
click at [1236, 572] on div "Tại văn phòng" at bounding box center [1280, 574] width 197 height 20
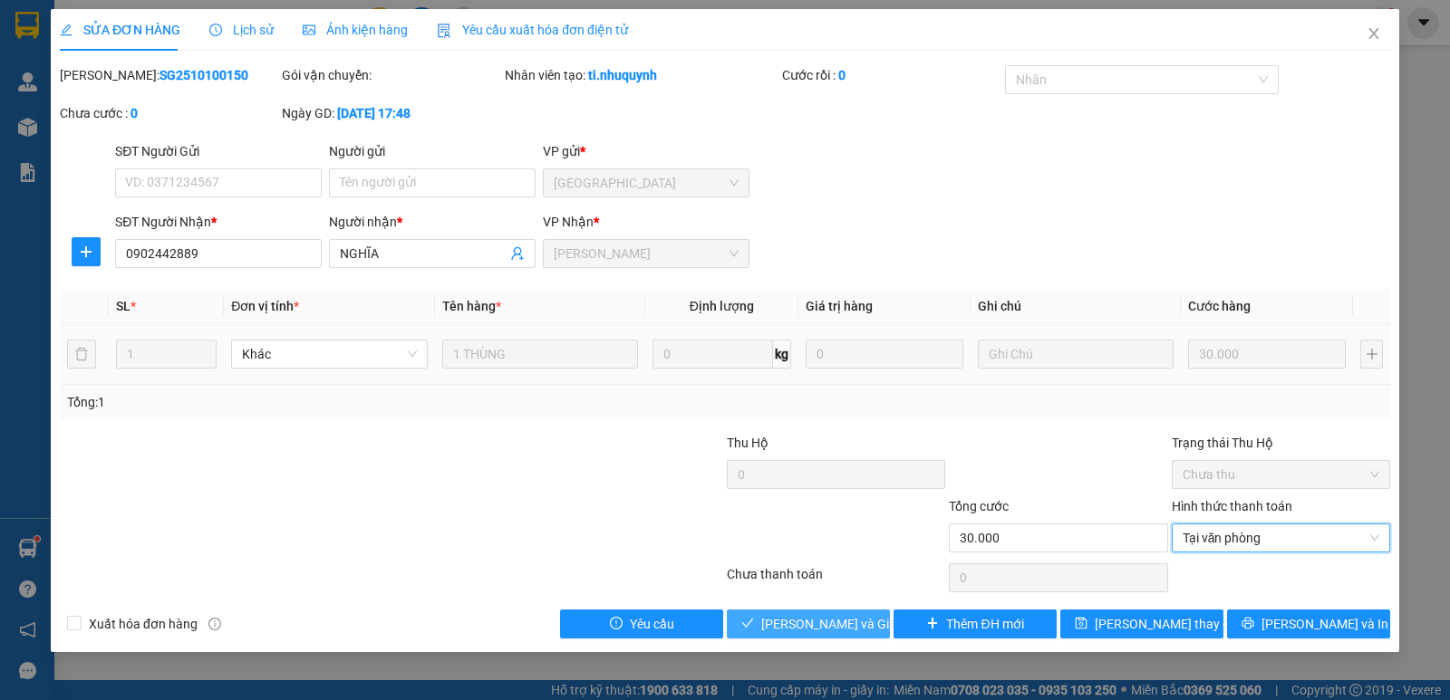
click at [808, 627] on span "[PERSON_NAME] và Giao hàng" at bounding box center [848, 624] width 174 height 20
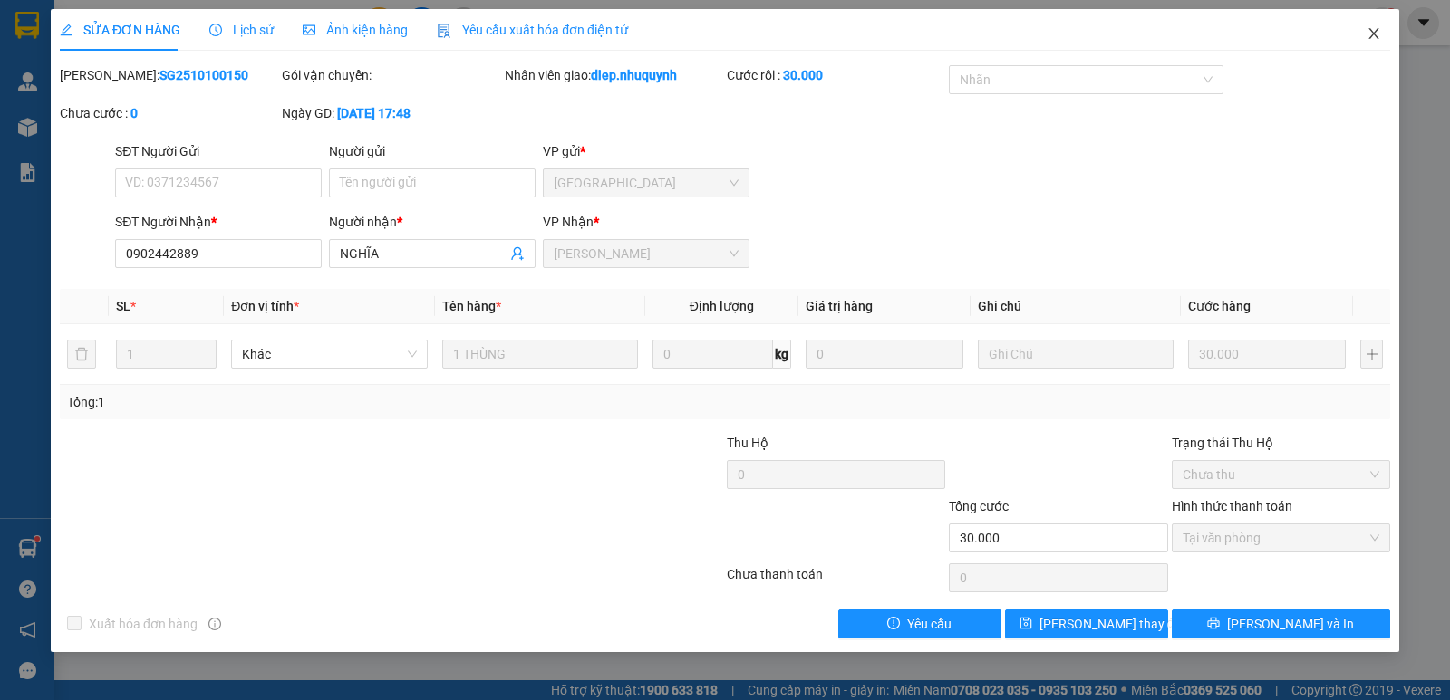
click at [1375, 33] on icon "close" at bounding box center [1373, 33] width 10 height 11
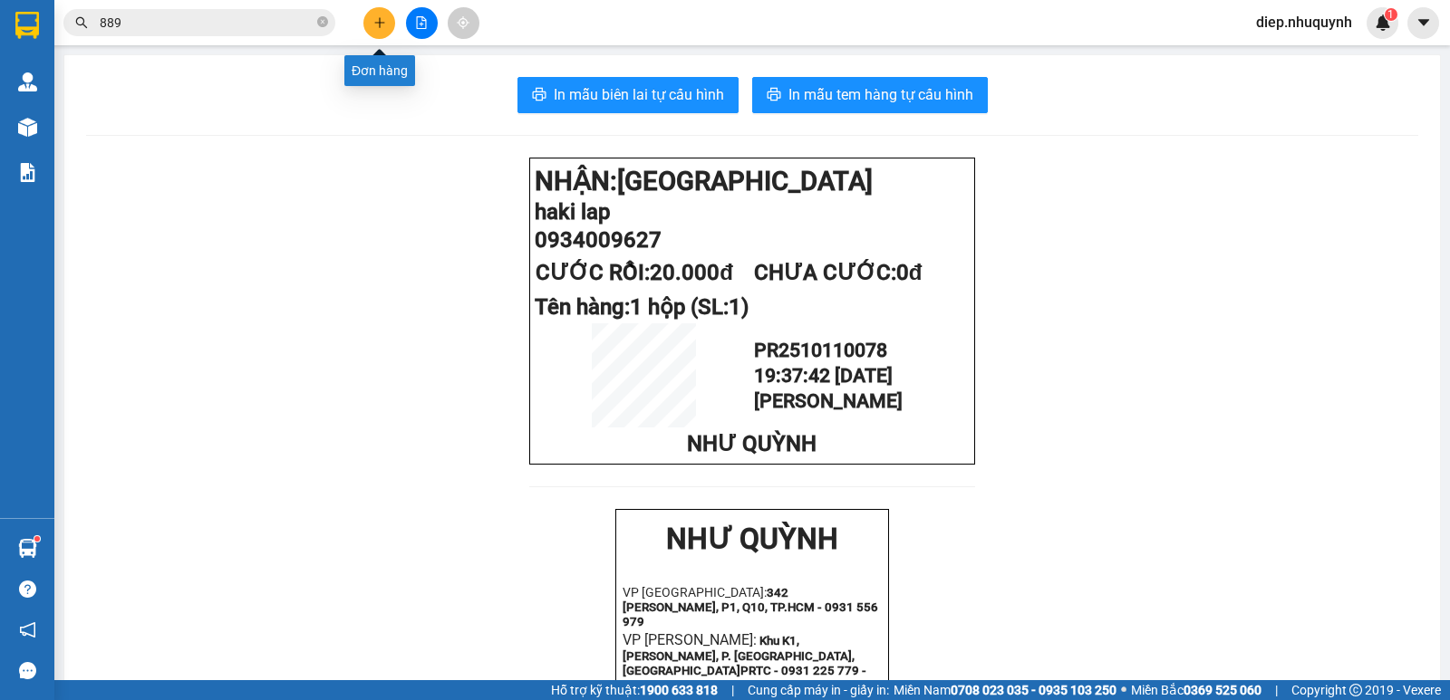
click at [391, 23] on button at bounding box center [379, 23] width 32 height 32
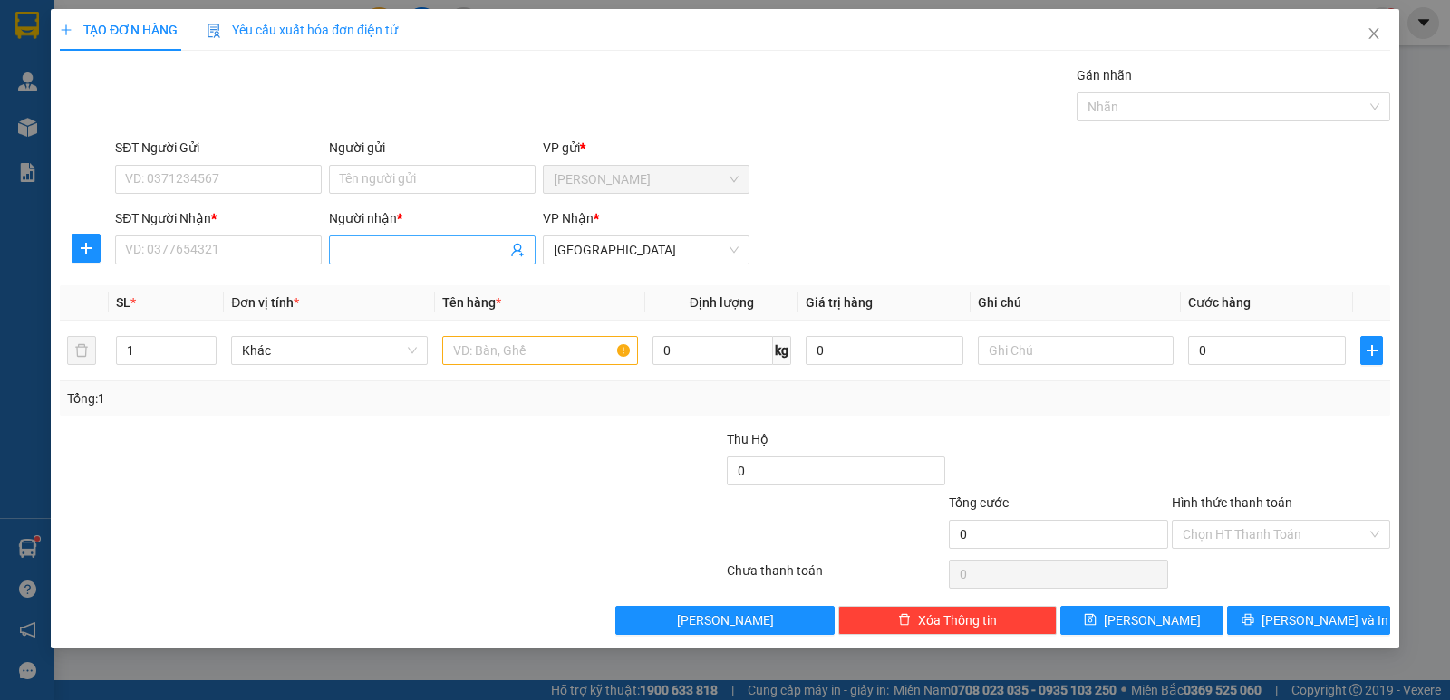
click at [385, 254] on input "Người nhận *" at bounding box center [423, 250] width 167 height 20
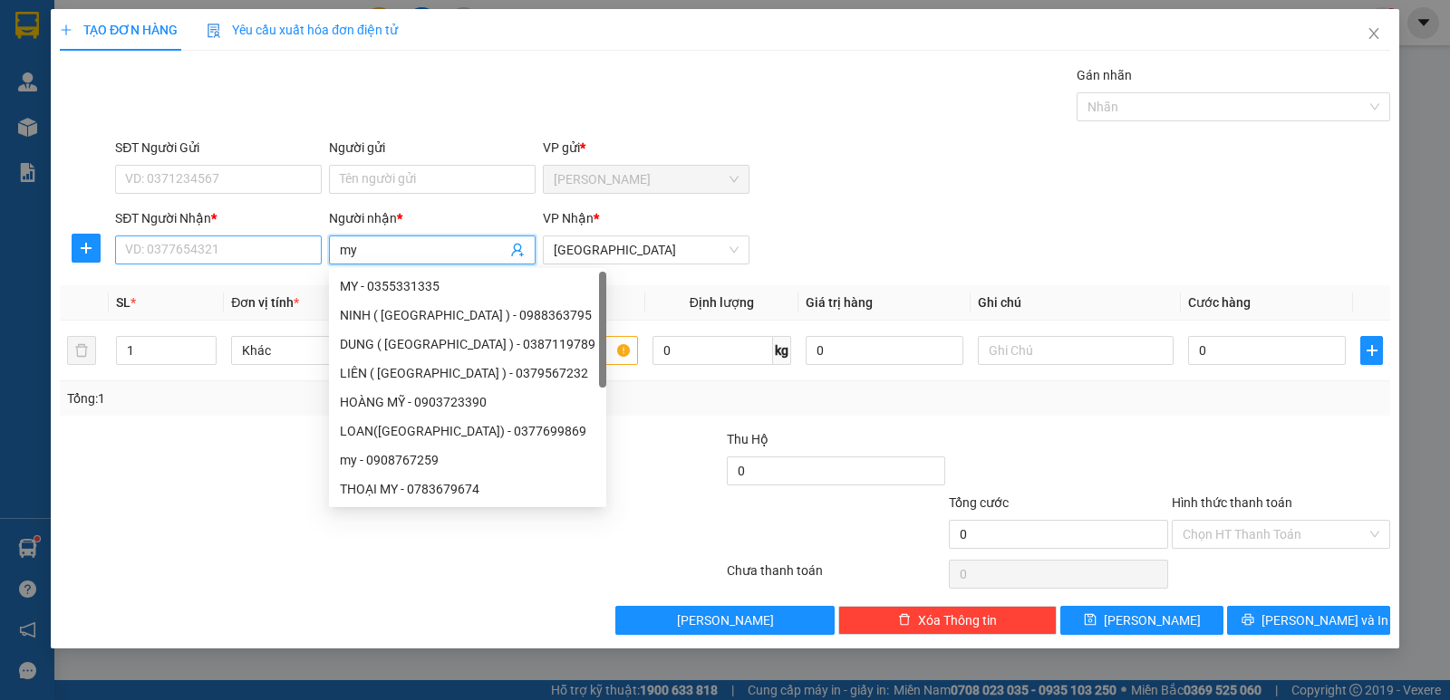
type input "my"
click at [264, 263] on input "SĐT Người Nhận *" at bounding box center [218, 250] width 207 height 29
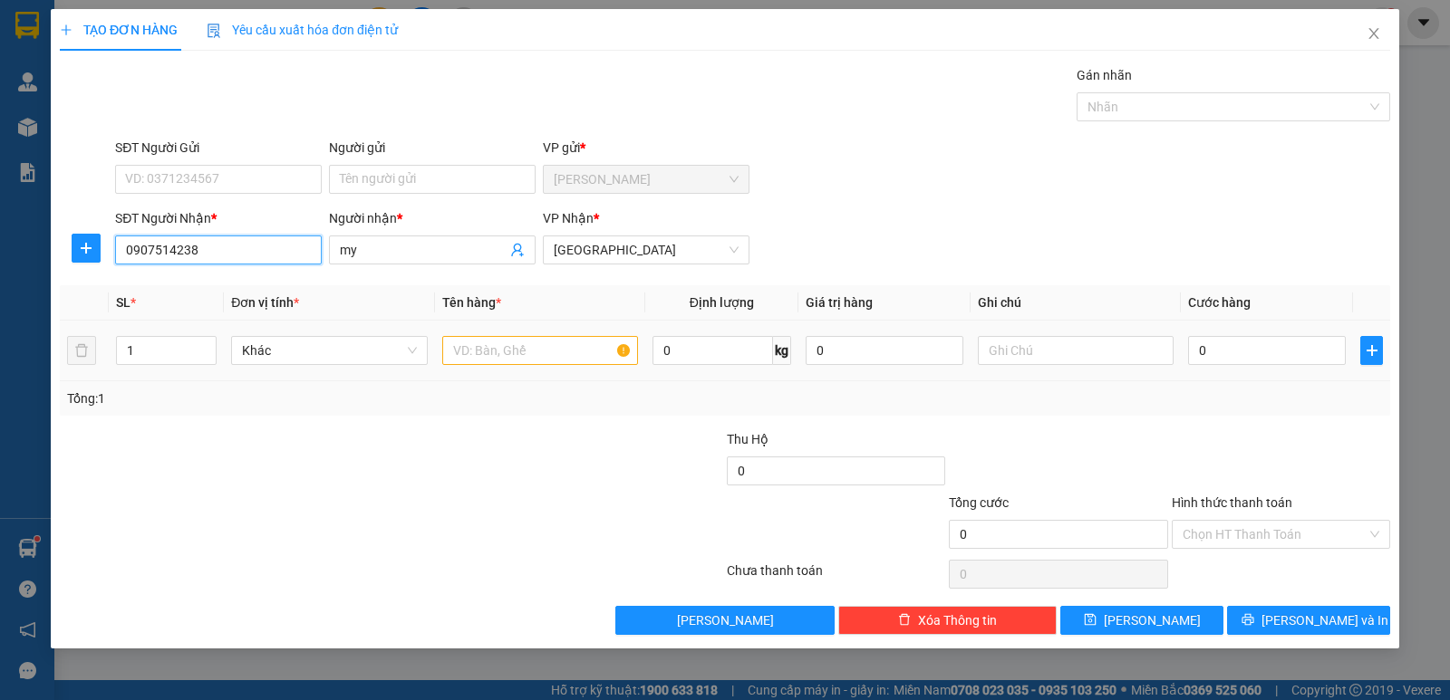
type input "0907514238"
click at [551, 351] on input "text" at bounding box center [540, 350] width 196 height 29
type input "1 xe"
click at [1230, 339] on input "0" at bounding box center [1267, 350] width 158 height 29
type input "2"
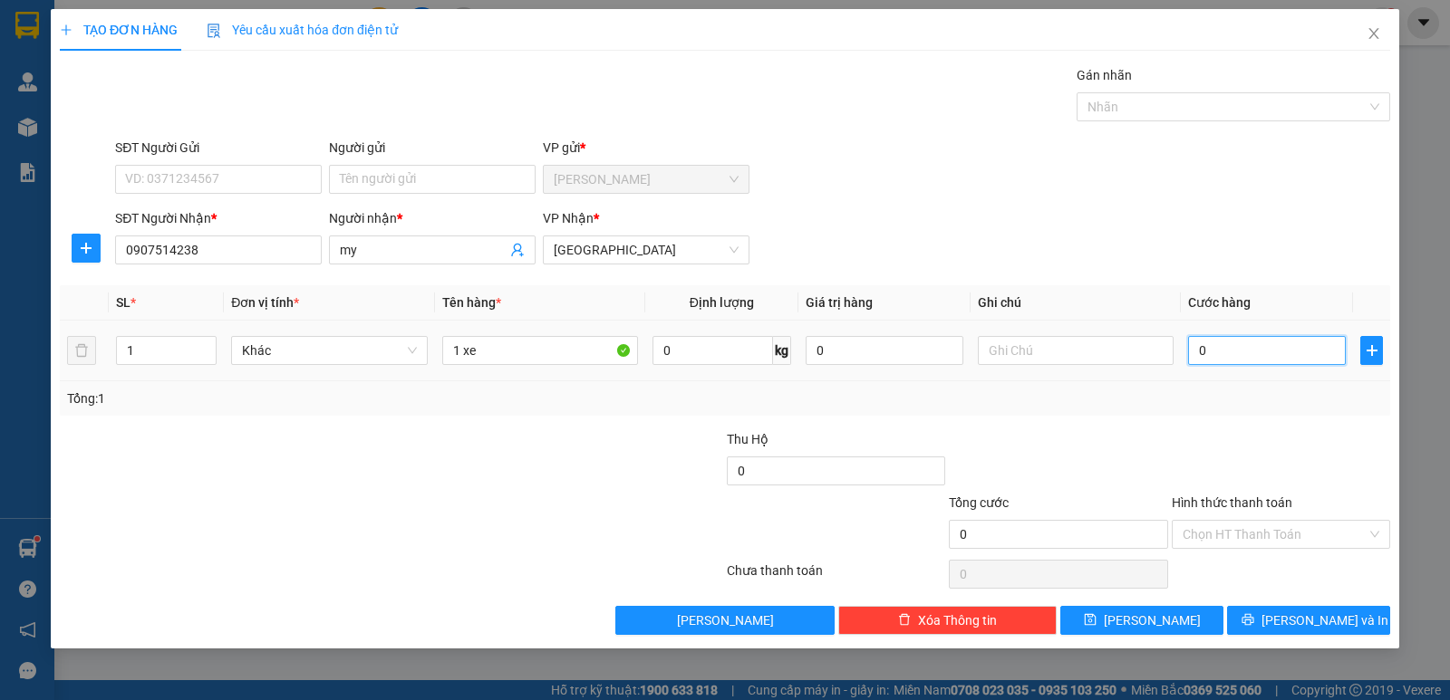
type input "2"
type input "25"
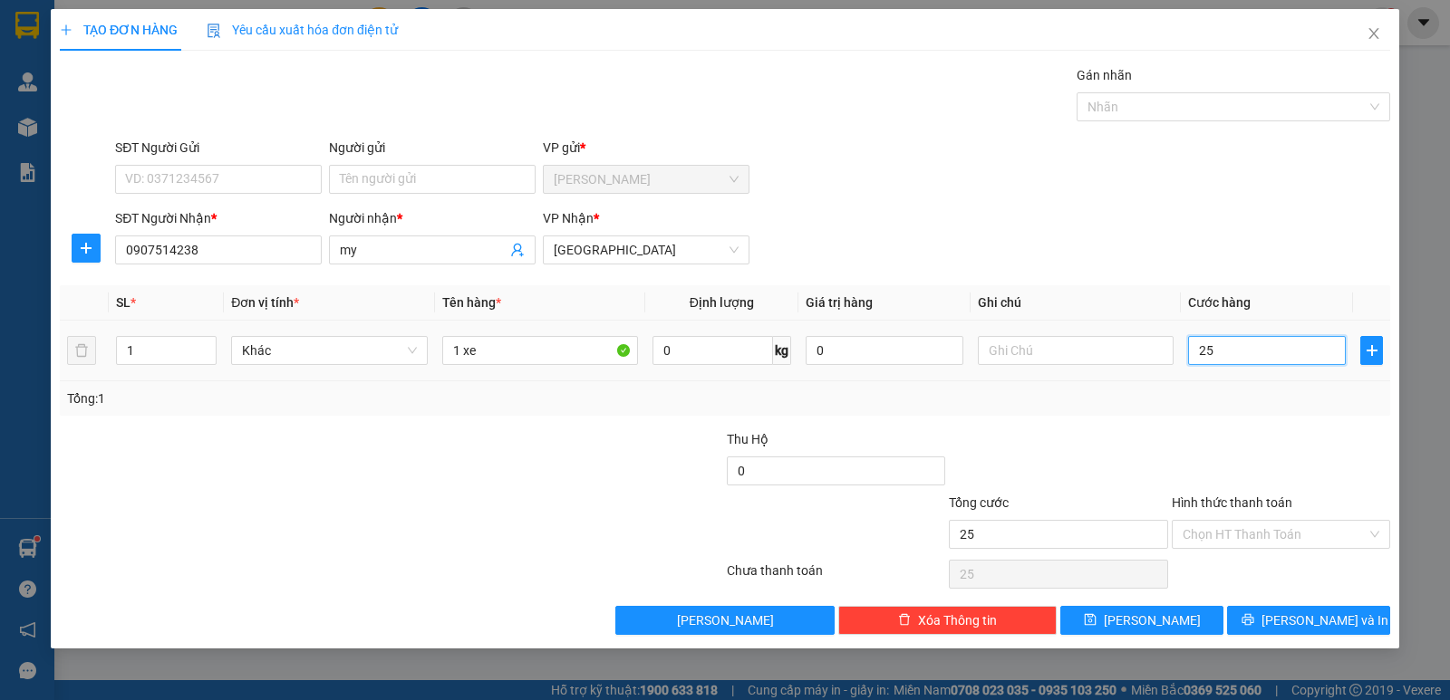
type input "250"
type input "250.000"
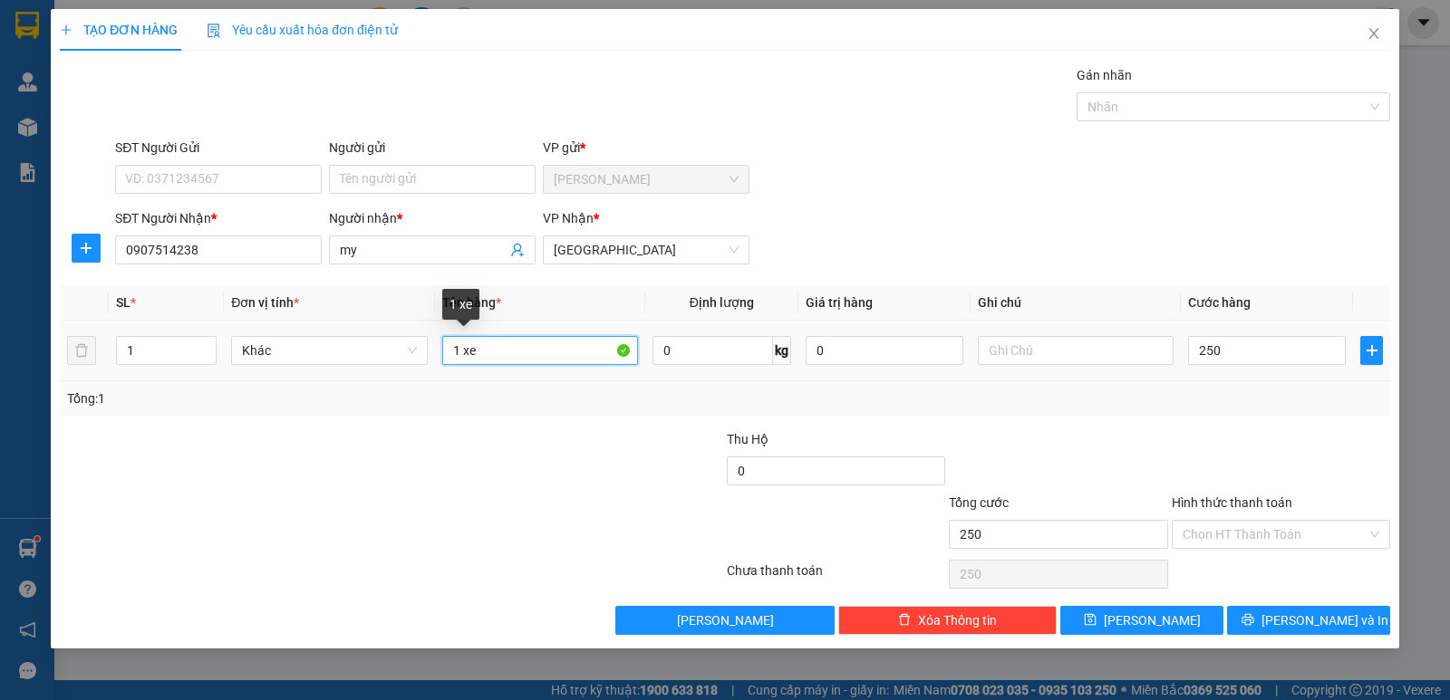
type input "250.000"
click at [509, 358] on input "1 xe" at bounding box center [540, 350] width 196 height 29
click at [1264, 535] on input "Hình thức thanh toán" at bounding box center [1274, 534] width 184 height 27
click at [564, 361] on input "1 xe 012IH" at bounding box center [540, 350] width 196 height 29
type input "1 xe 012IH+BAO"
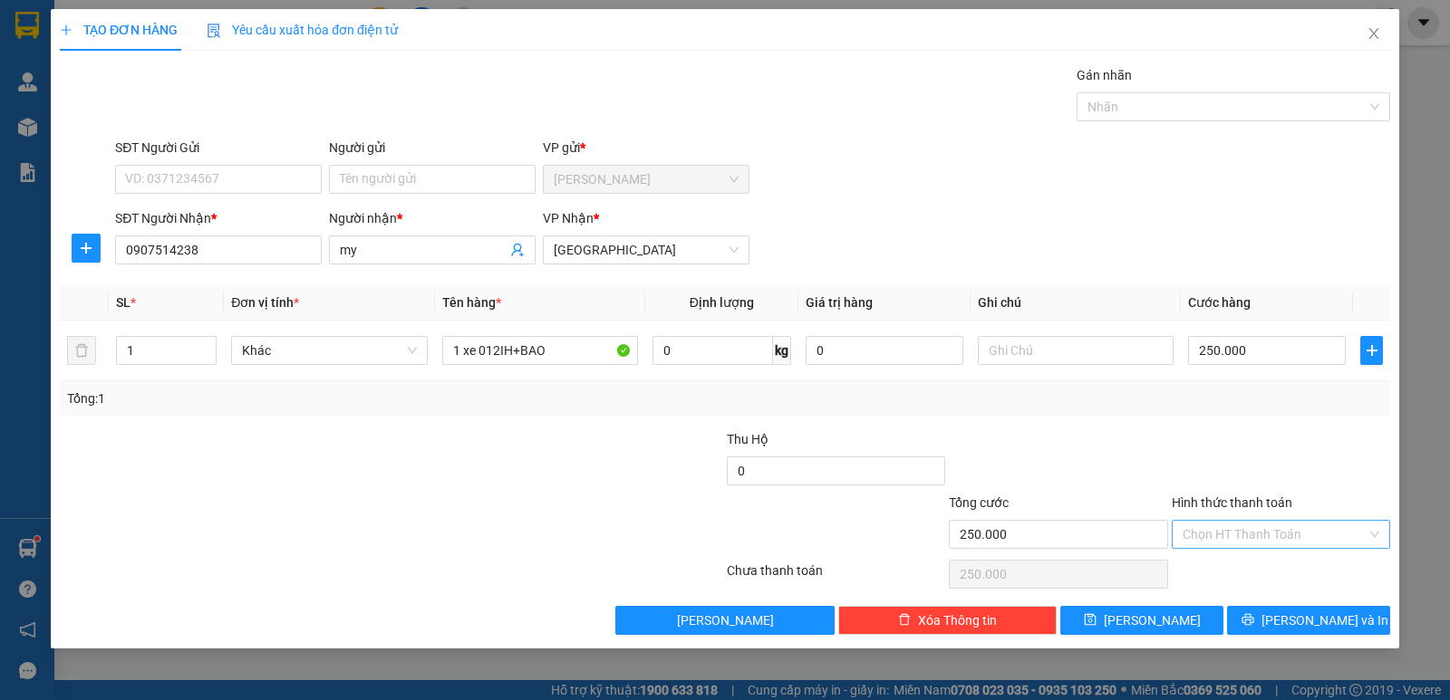
click at [1260, 528] on input "Hình thức thanh toán" at bounding box center [1274, 534] width 184 height 27
click at [1261, 585] on div "Transit Pickup Surcharge Ids Transit Deliver Surcharge Ids Transit Deliver Surc…" at bounding box center [725, 350] width 1330 height 570
click at [1249, 532] on input "Hình thức thanh toán" at bounding box center [1274, 534] width 184 height 27
click at [1245, 566] on div "Tại văn phòng" at bounding box center [1280, 571] width 197 height 20
type input "0"
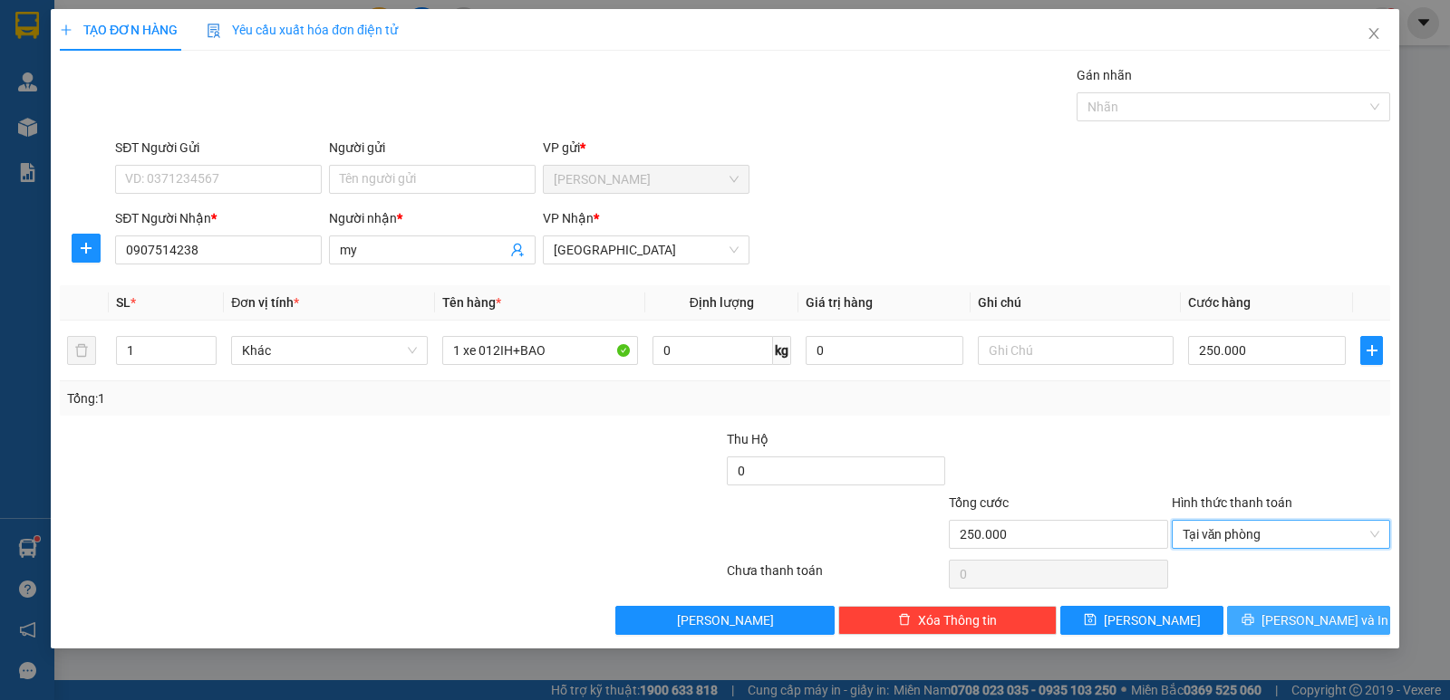
click at [1288, 631] on button "[PERSON_NAME] và In" at bounding box center [1308, 620] width 163 height 29
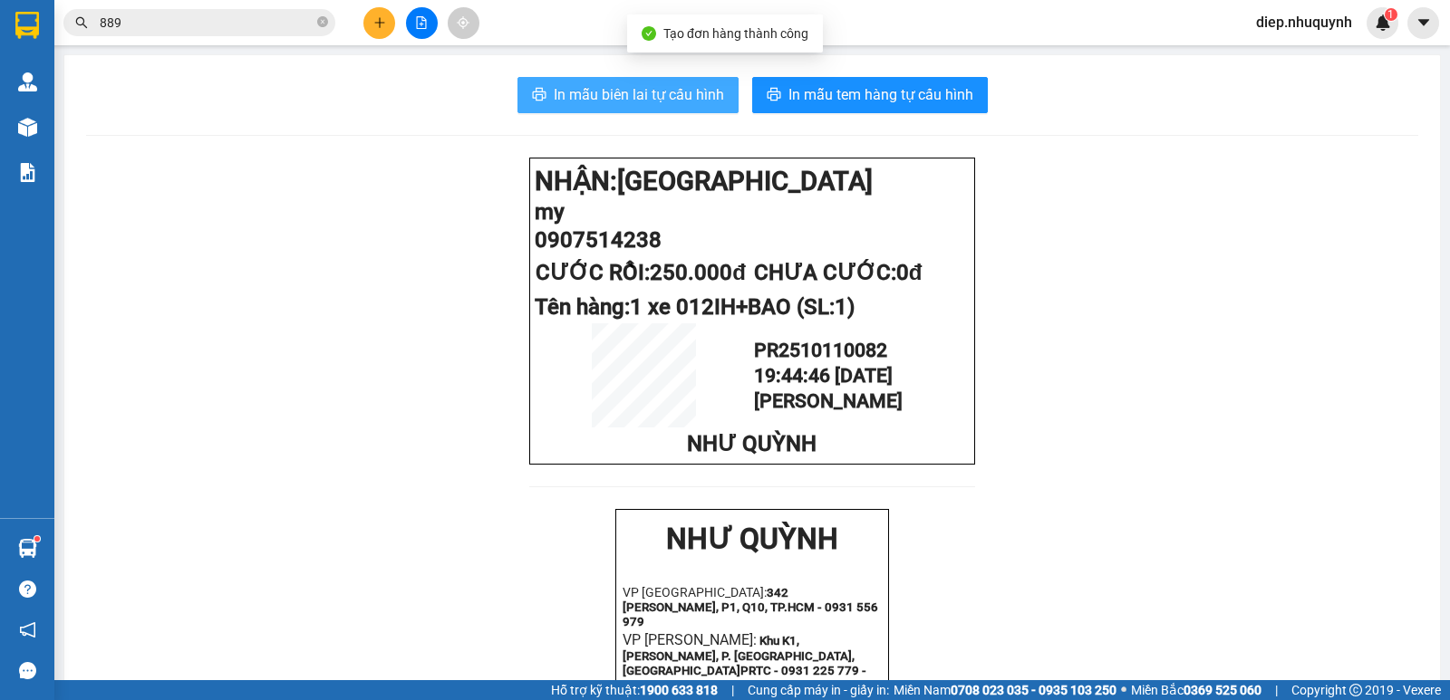
click at [626, 106] on span "In mẫu biên lai tự cấu hình" at bounding box center [639, 94] width 170 height 23
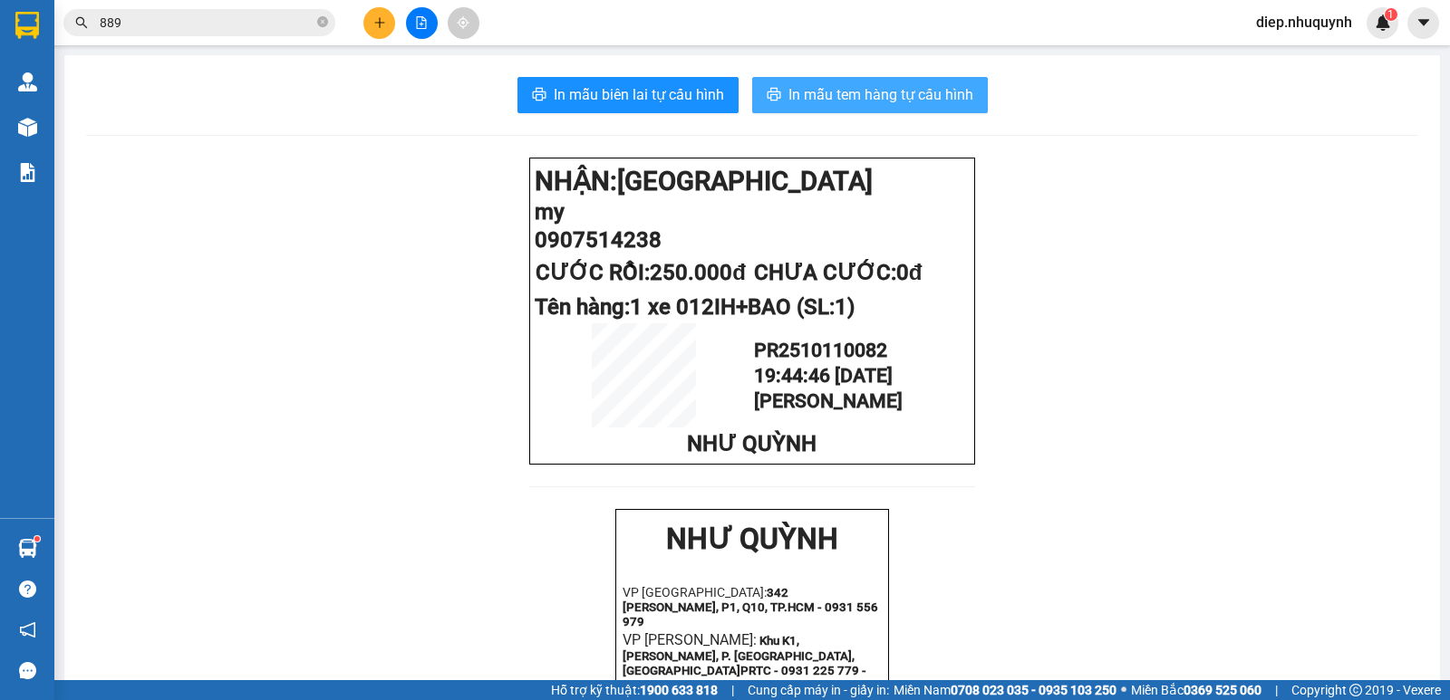
click at [834, 98] on span "In mẫu tem hàng tự cấu hình" at bounding box center [880, 94] width 185 height 23
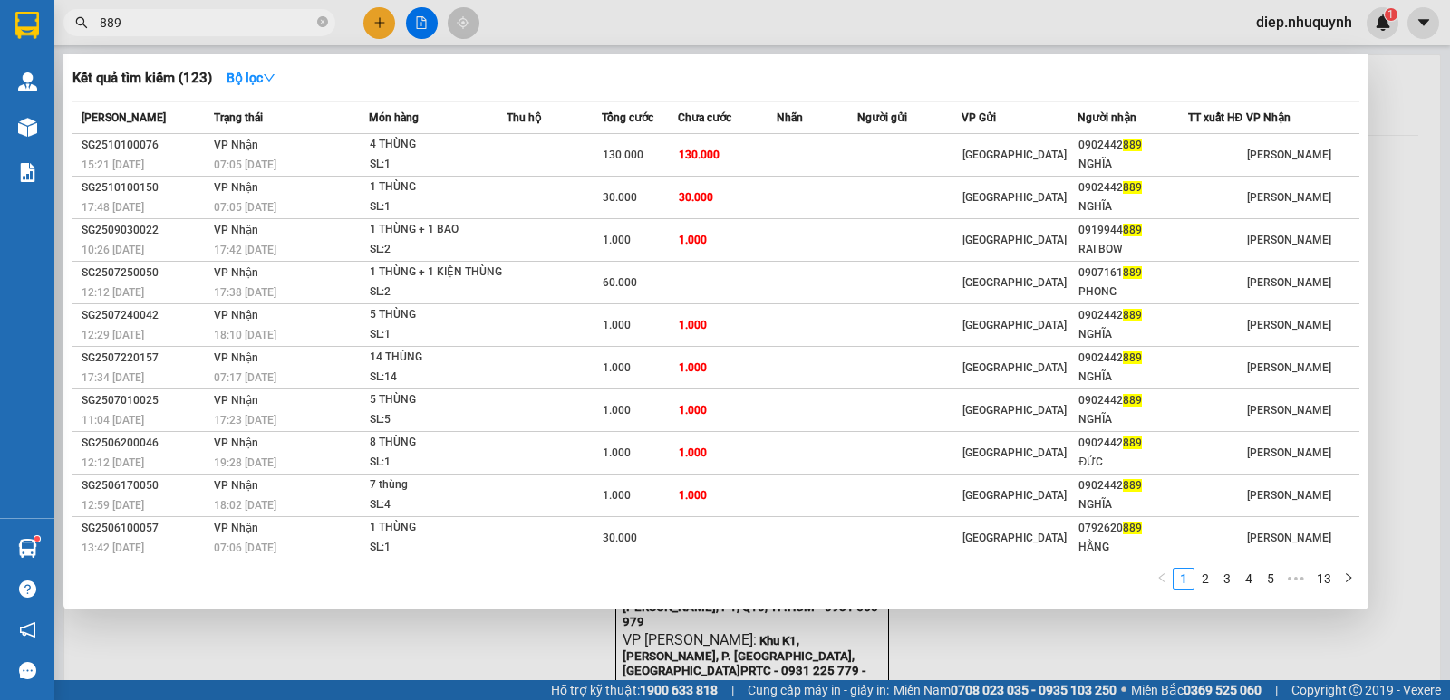
click at [175, 28] on input "889" at bounding box center [207, 23] width 214 height 20
drag, startPoint x: 142, startPoint y: 28, endPoint x: 76, endPoint y: 28, distance: 66.1
click at [77, 28] on div "889" at bounding box center [176, 22] width 353 height 27
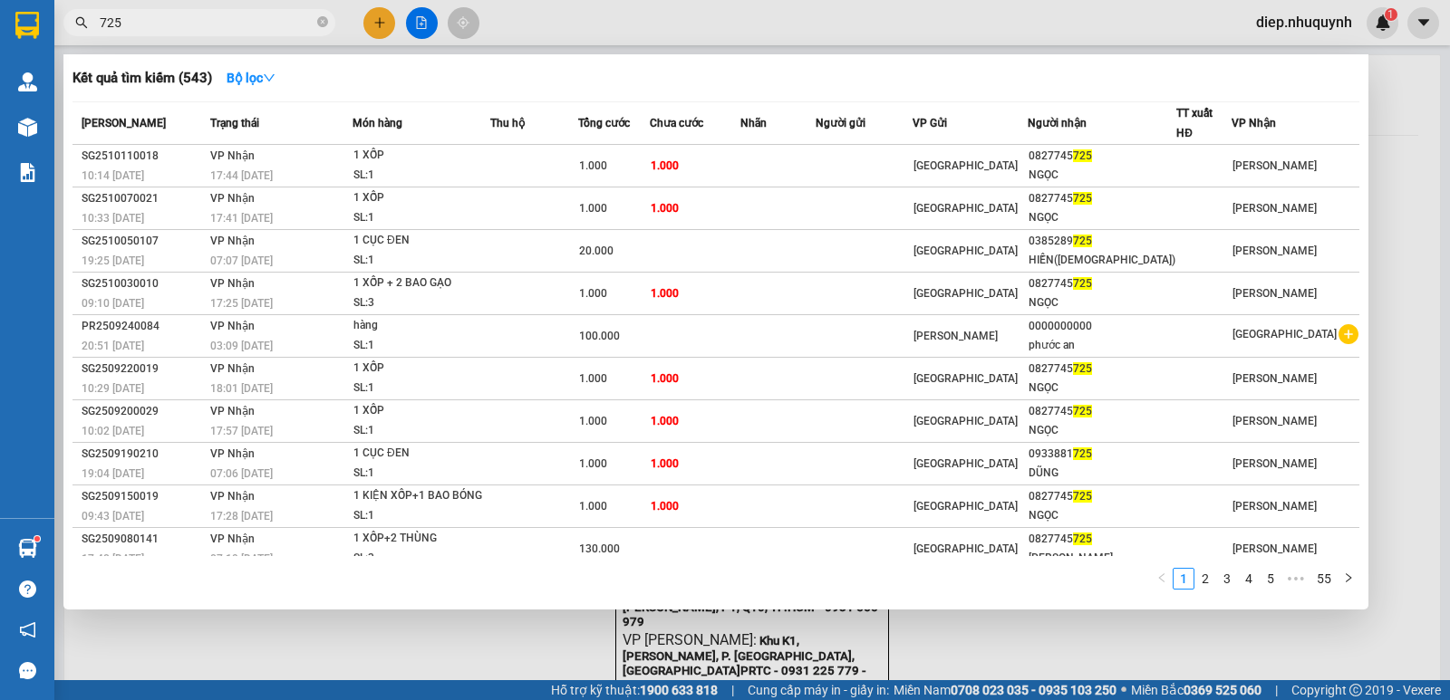
drag, startPoint x: 141, startPoint y: 29, endPoint x: 95, endPoint y: 21, distance: 46.9
click at [95, 21] on span "725" at bounding box center [199, 22] width 272 height 27
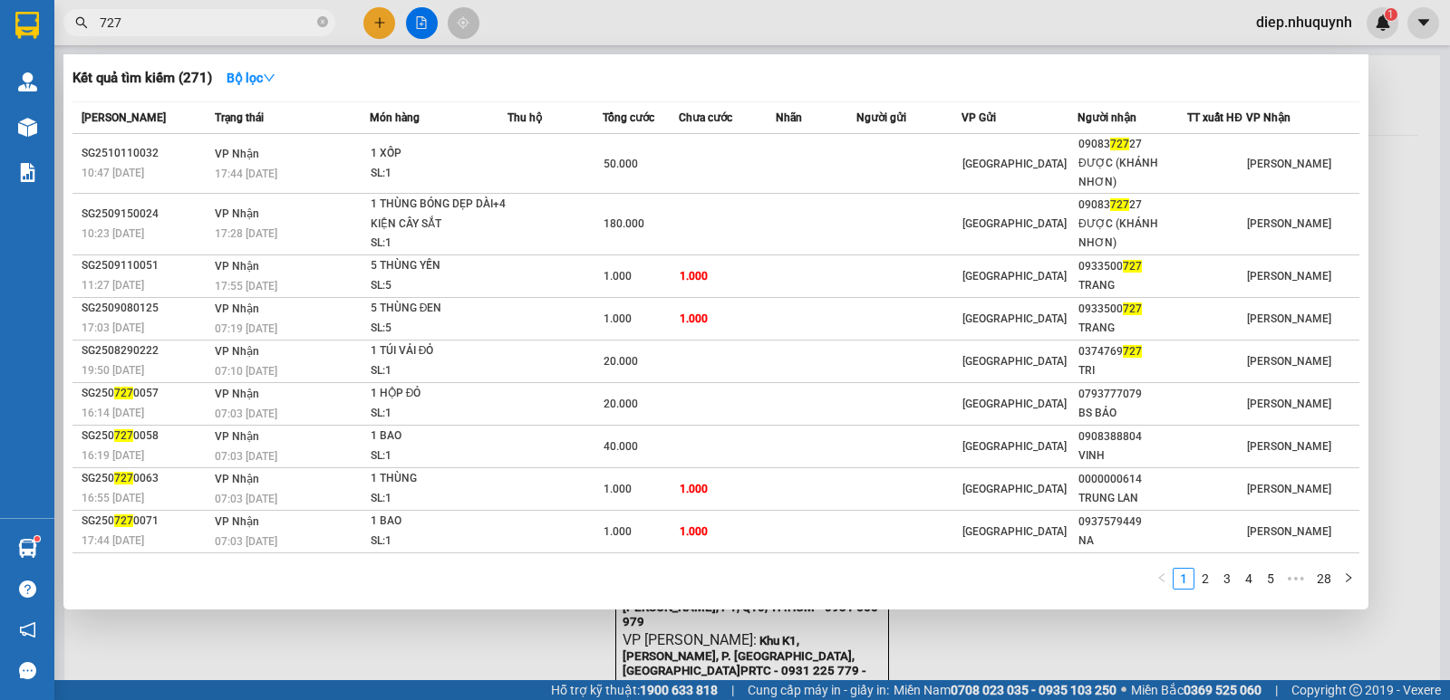
drag, startPoint x: 145, startPoint y: 25, endPoint x: 90, endPoint y: 13, distance: 56.7
click at [90, 13] on span "727" at bounding box center [199, 22] width 272 height 27
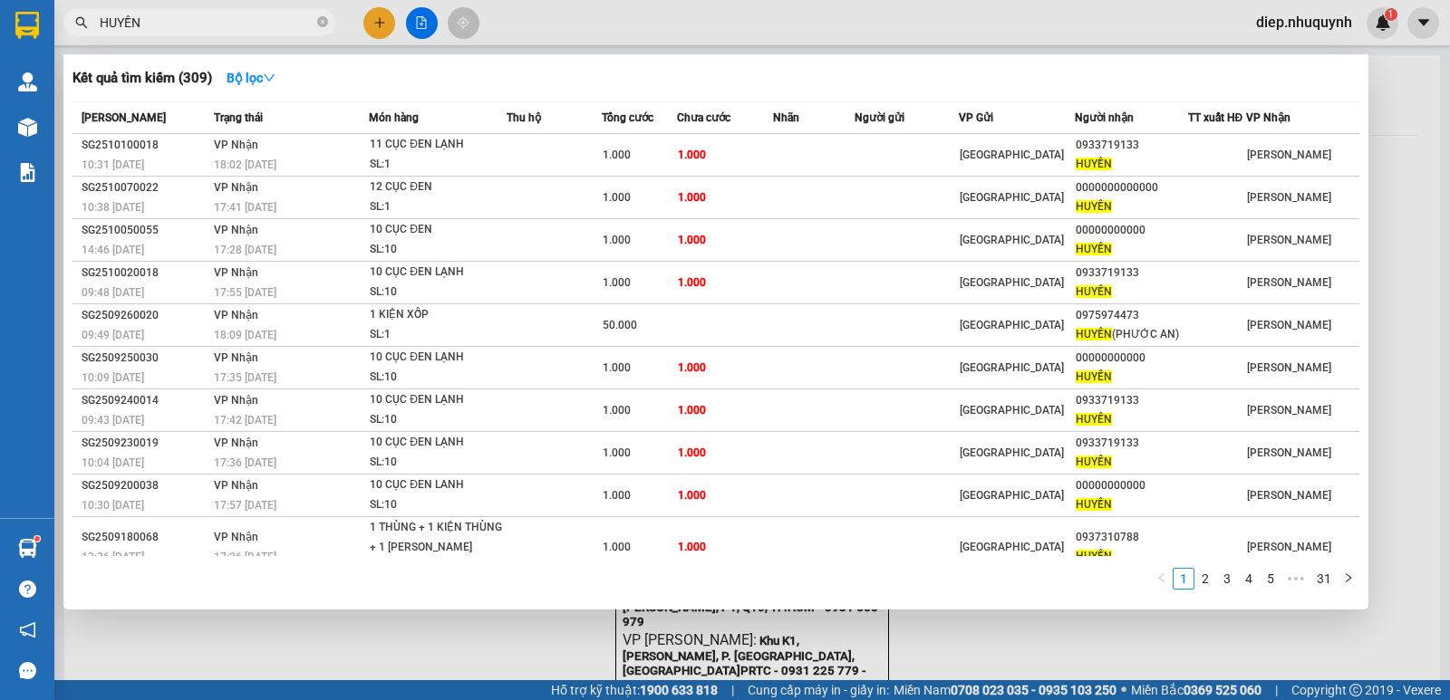
drag, startPoint x: 166, startPoint y: 21, endPoint x: 86, endPoint y: 4, distance: 81.6
click at [86, 7] on div "Kết quả tìm kiếm ( 309 ) Bộ lọc Mã ĐH Trạng thái Món hàng Thu hộ Tổng cước Chưa…" at bounding box center [176, 23] width 353 height 32
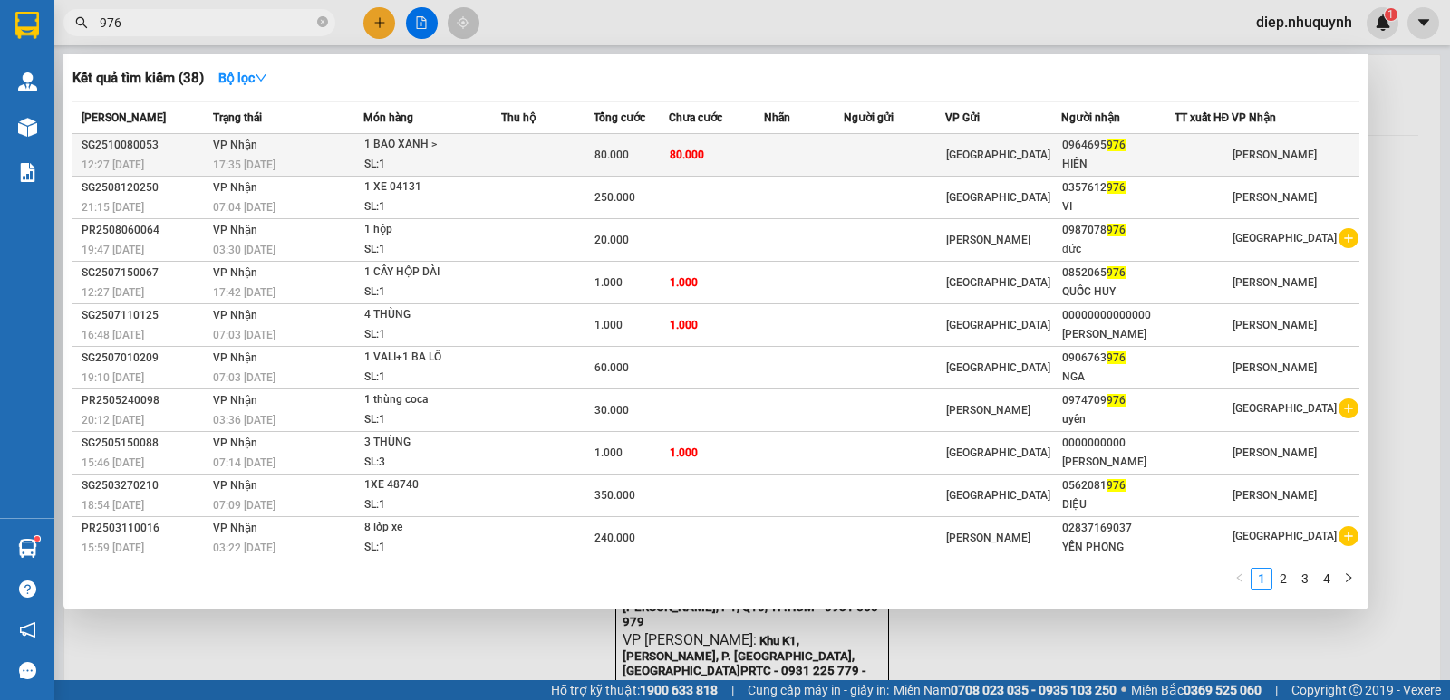
type input "976"
click at [725, 152] on td "80.000" at bounding box center [717, 155] width 96 height 43
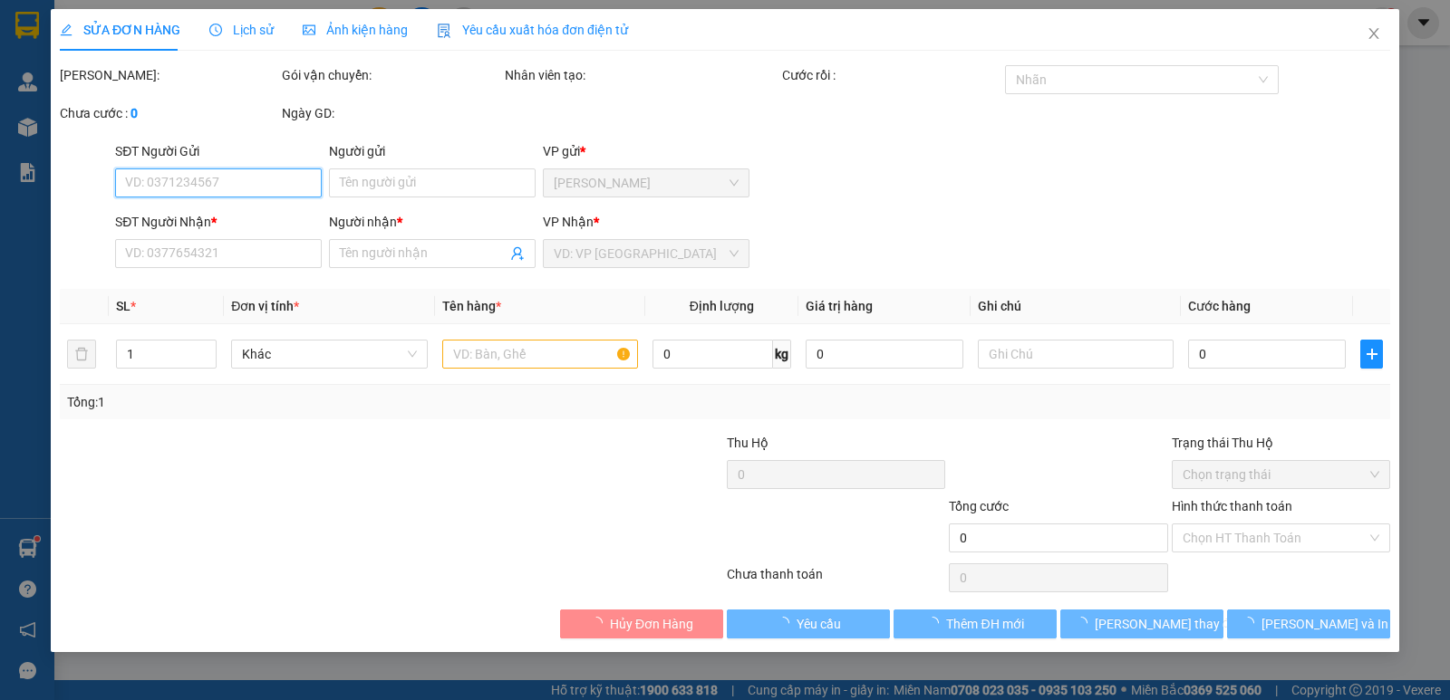
type input "0964695976"
type input "HIÊN"
type input "80.000"
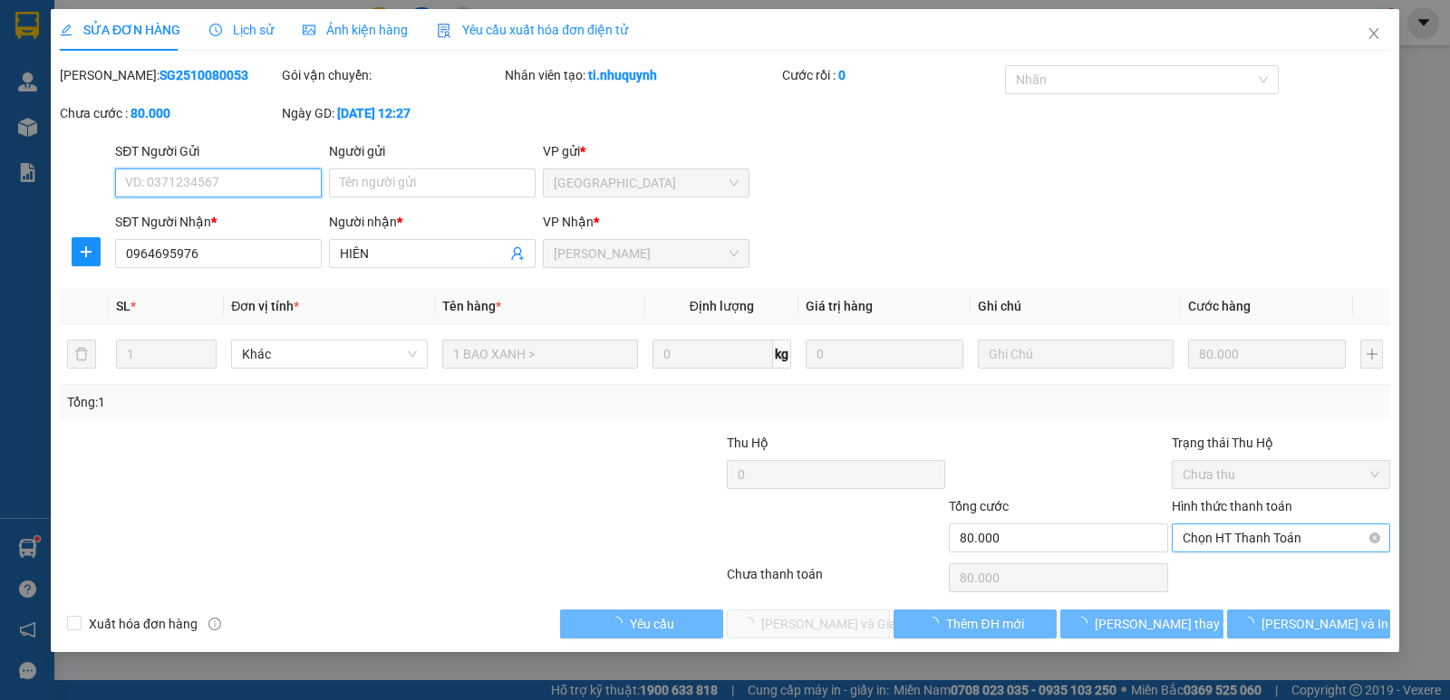
click at [1274, 541] on span "Chọn HT Thanh Toán" at bounding box center [1280, 538] width 197 height 27
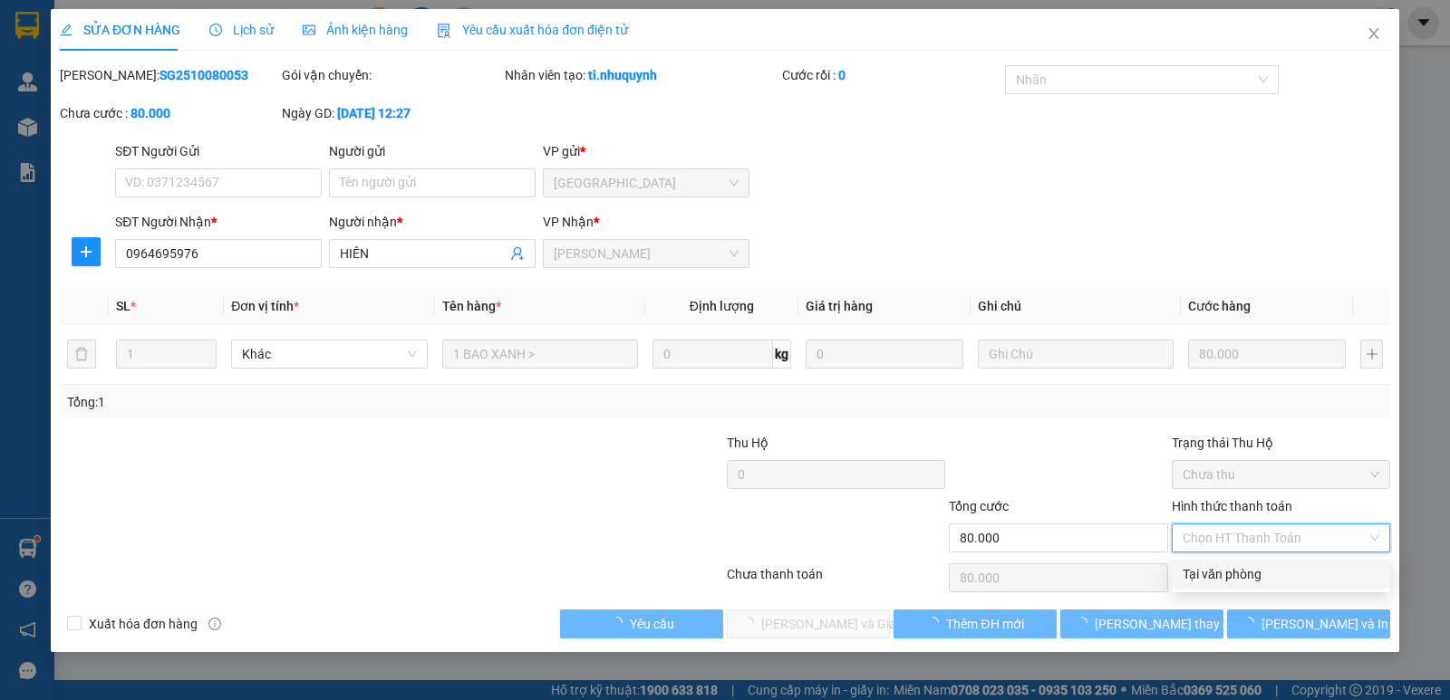
drag, startPoint x: 1258, startPoint y: 569, endPoint x: 1066, endPoint y: 597, distance: 195.0
click at [1261, 569] on div "Tại văn phòng" at bounding box center [1280, 574] width 197 height 20
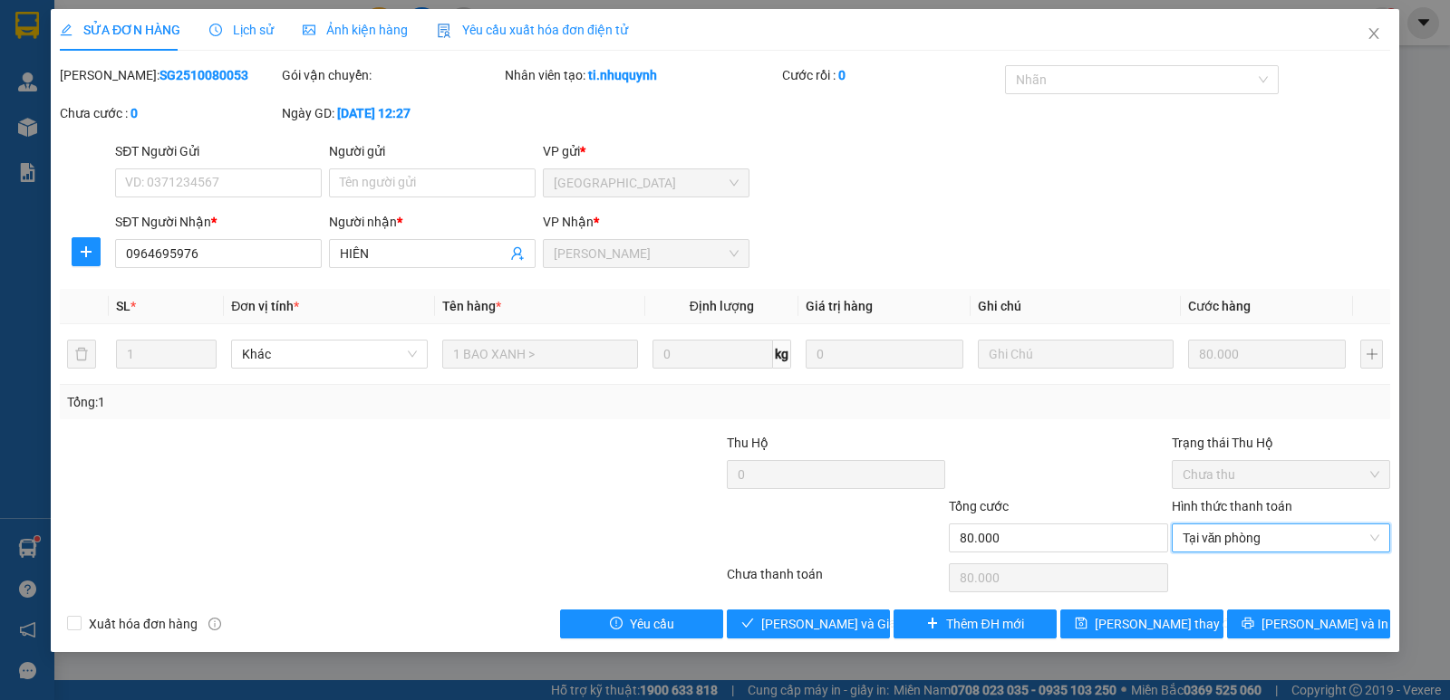
type input "0"
click at [863, 614] on span "[PERSON_NAME] và Giao hàng" at bounding box center [848, 624] width 174 height 20
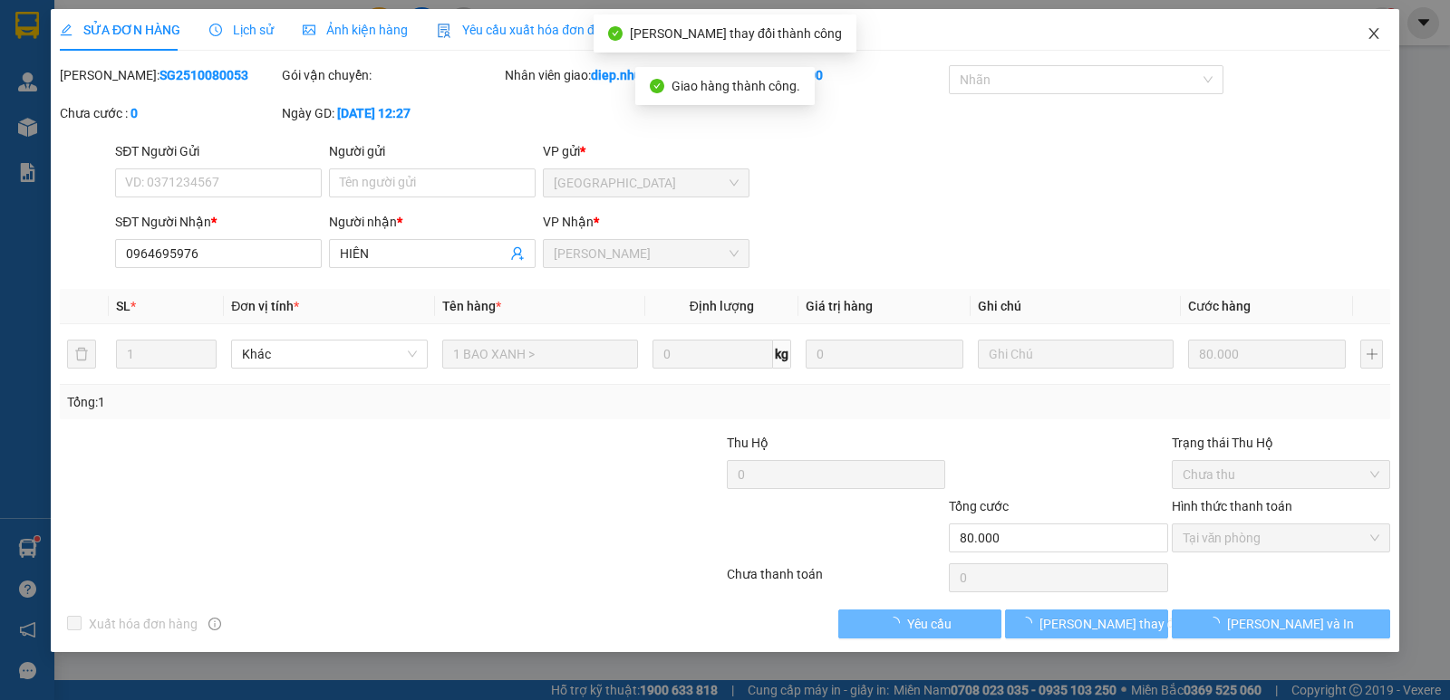
click at [1374, 39] on icon "close" at bounding box center [1373, 33] width 14 height 14
